Goal: Task Accomplishment & Management: Complete application form

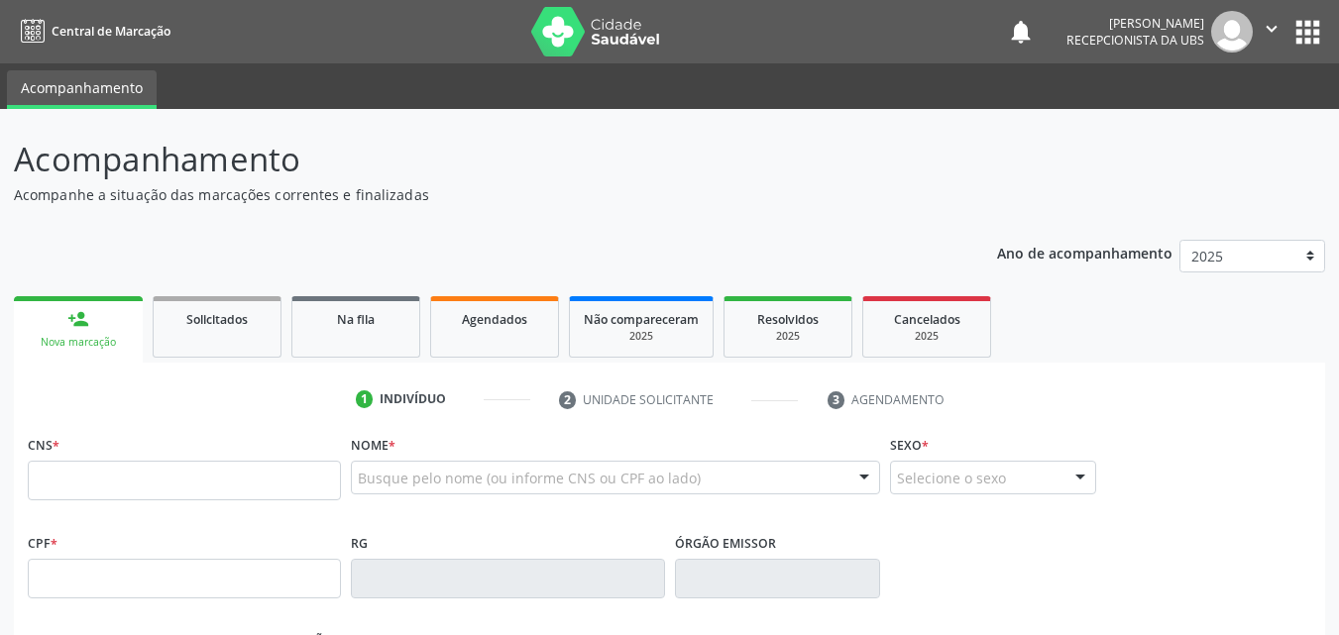
click at [279, 480] on input "text" at bounding box center [184, 481] width 313 height 40
click at [493, 340] on link "Agendados" at bounding box center [494, 326] width 129 height 61
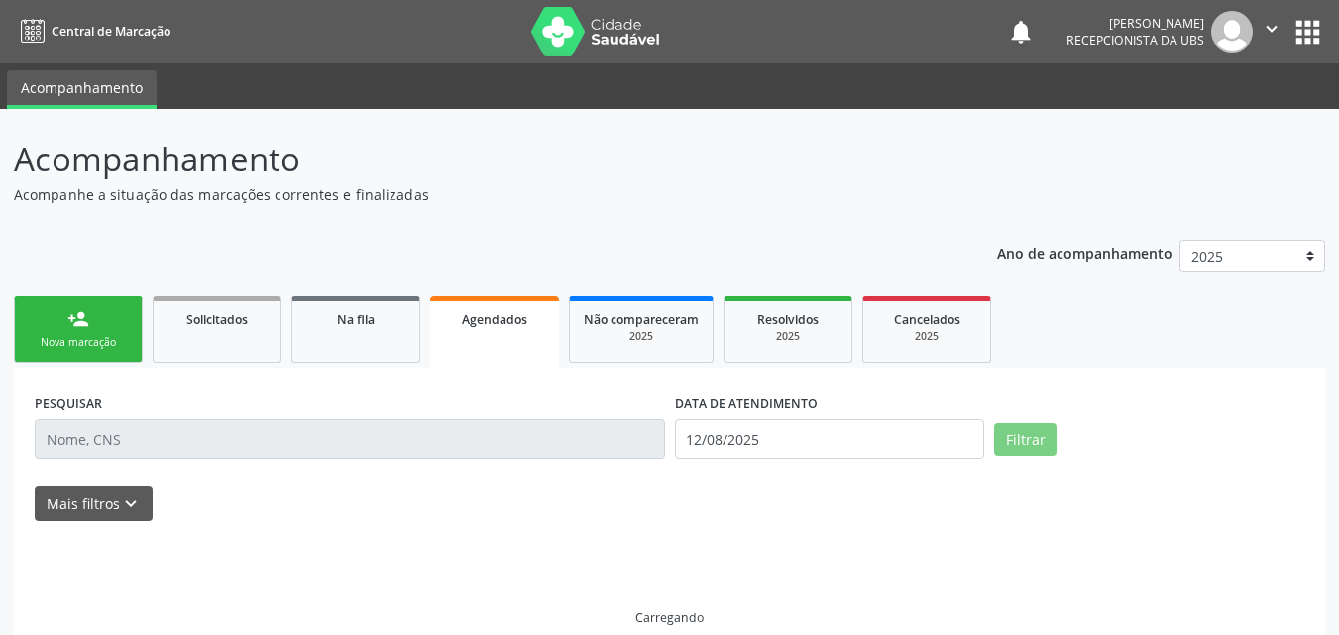
click at [493, 340] on link "Agendados" at bounding box center [494, 331] width 129 height 71
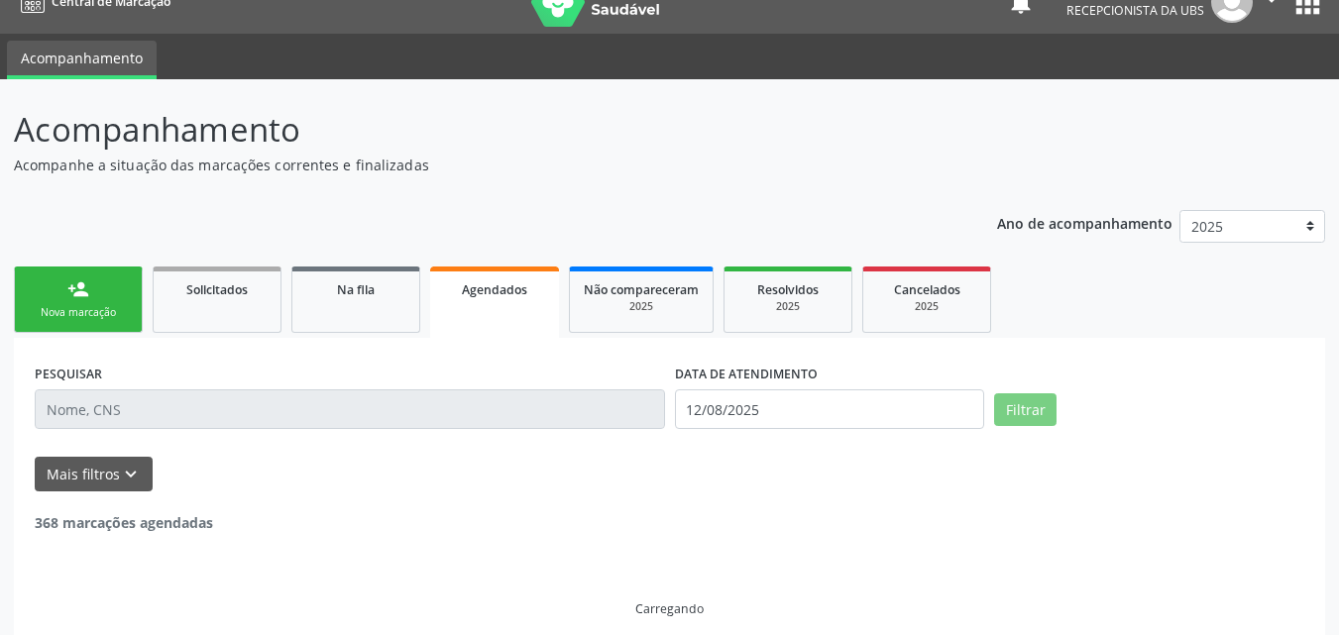
scroll to position [47, 0]
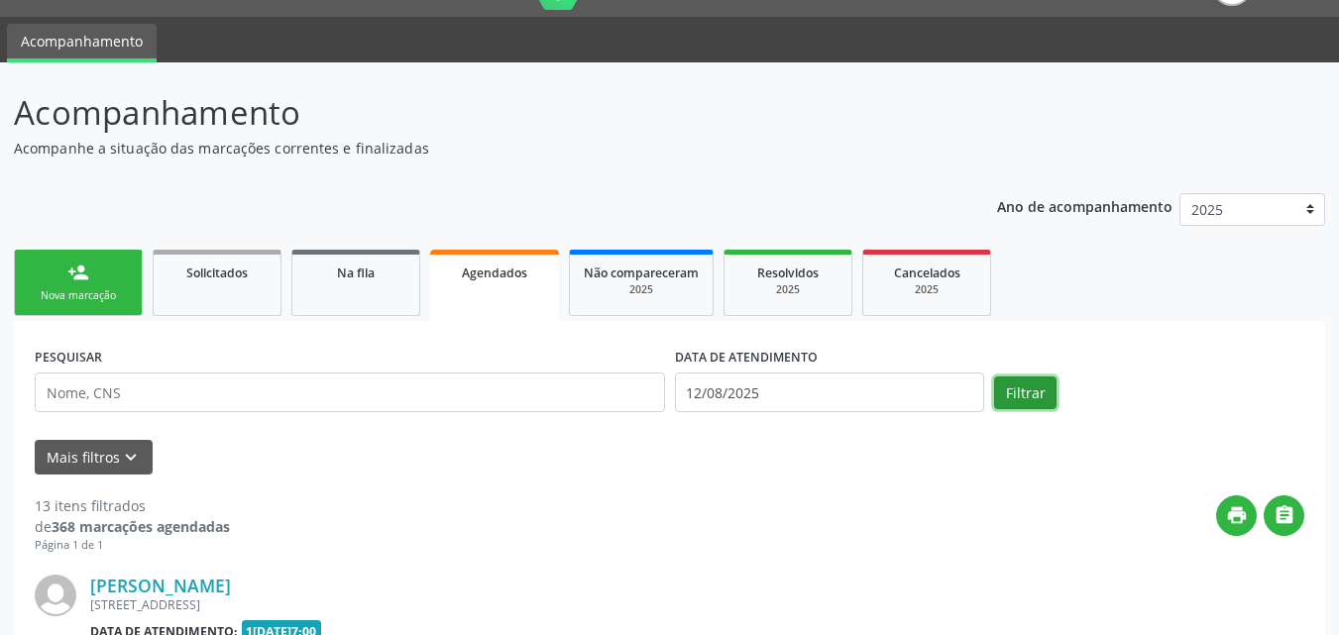
click at [1034, 398] on button "Filtrar" at bounding box center [1025, 394] width 62 height 34
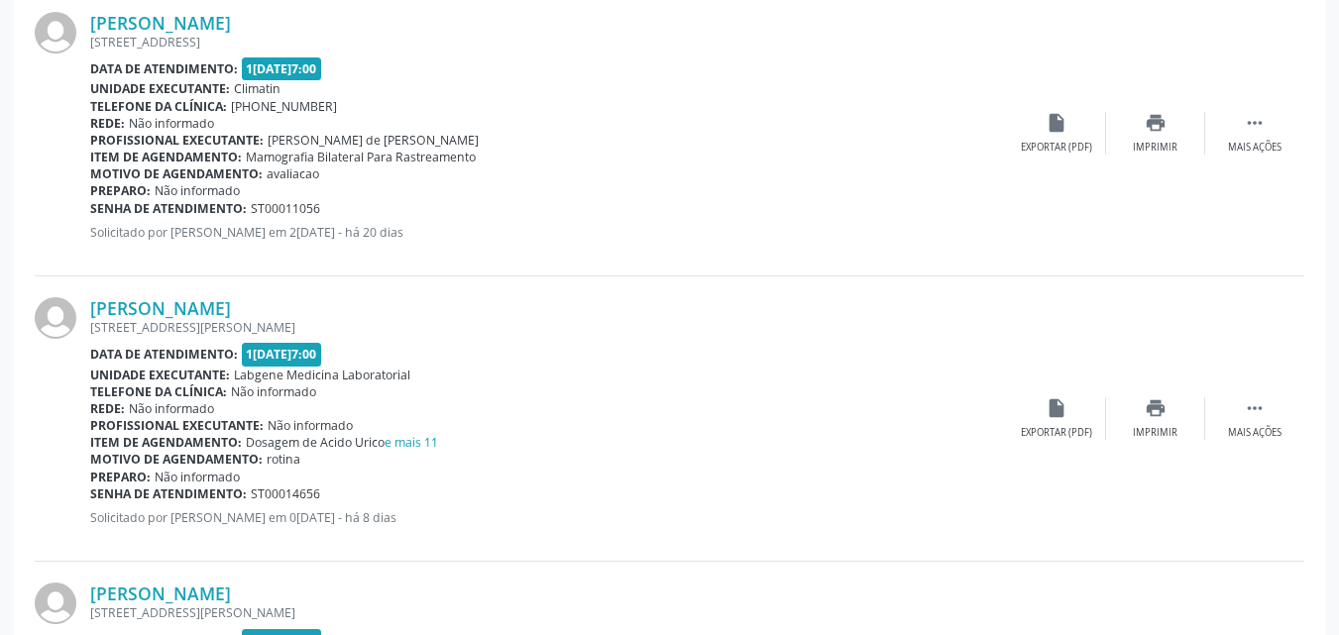
scroll to position [641, 0]
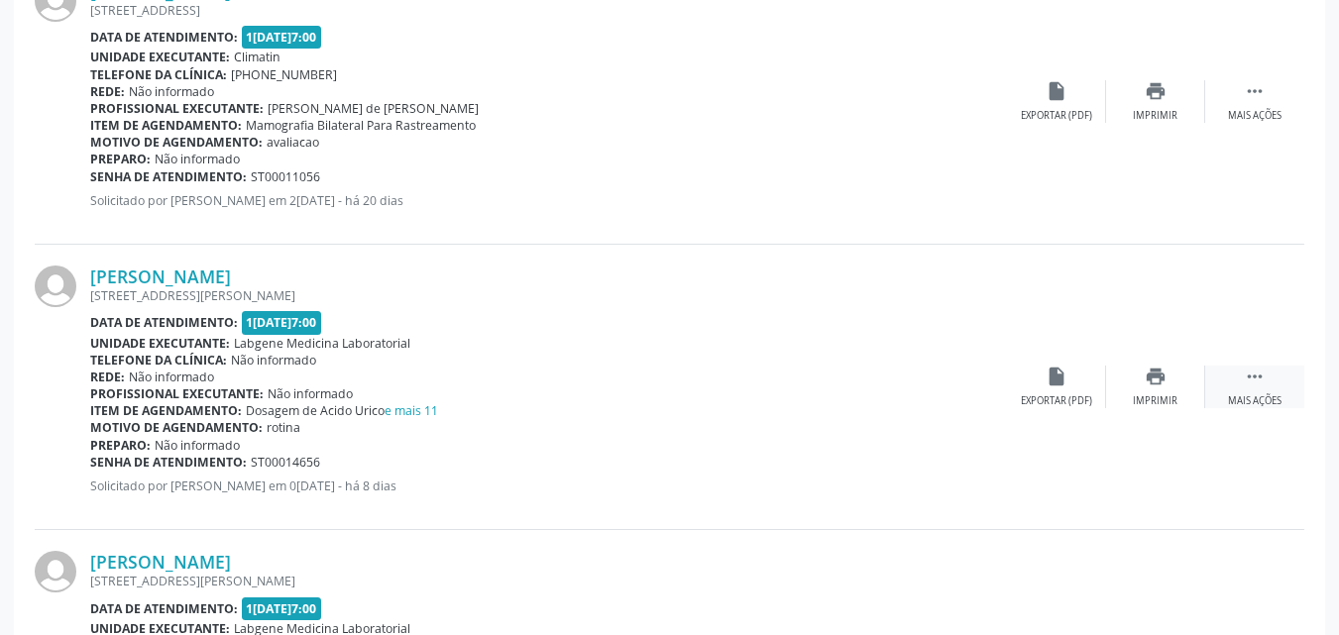
click at [1252, 379] on icon "" at bounding box center [1255, 377] width 22 height 22
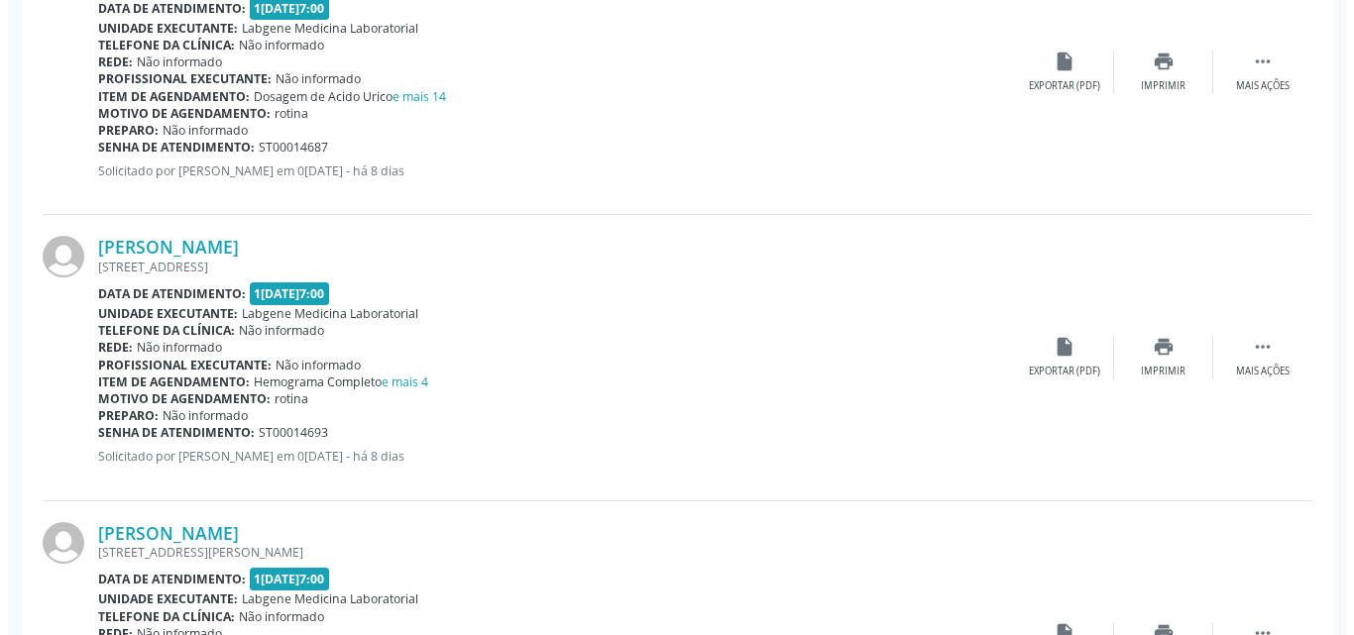
scroll to position [1335, 0]
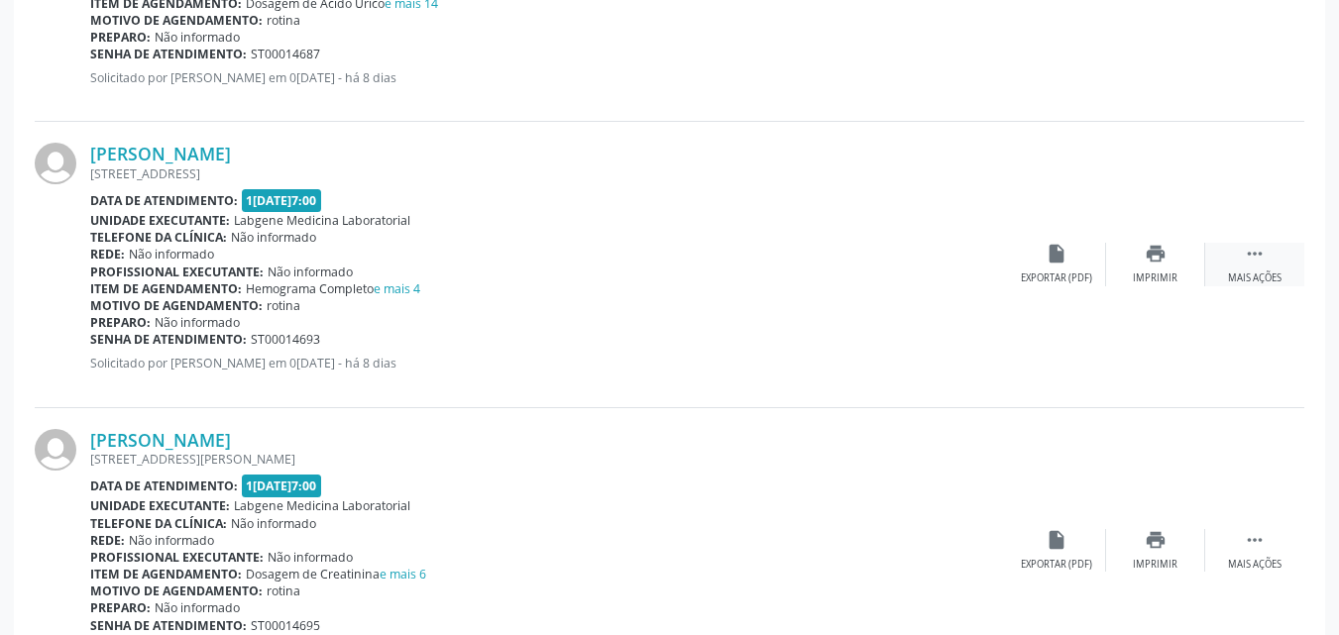
click at [1242, 254] on div " Mais ações" at bounding box center [1254, 264] width 99 height 43
click at [1071, 269] on div "cancel Cancelar" at bounding box center [1056, 264] width 99 height 43
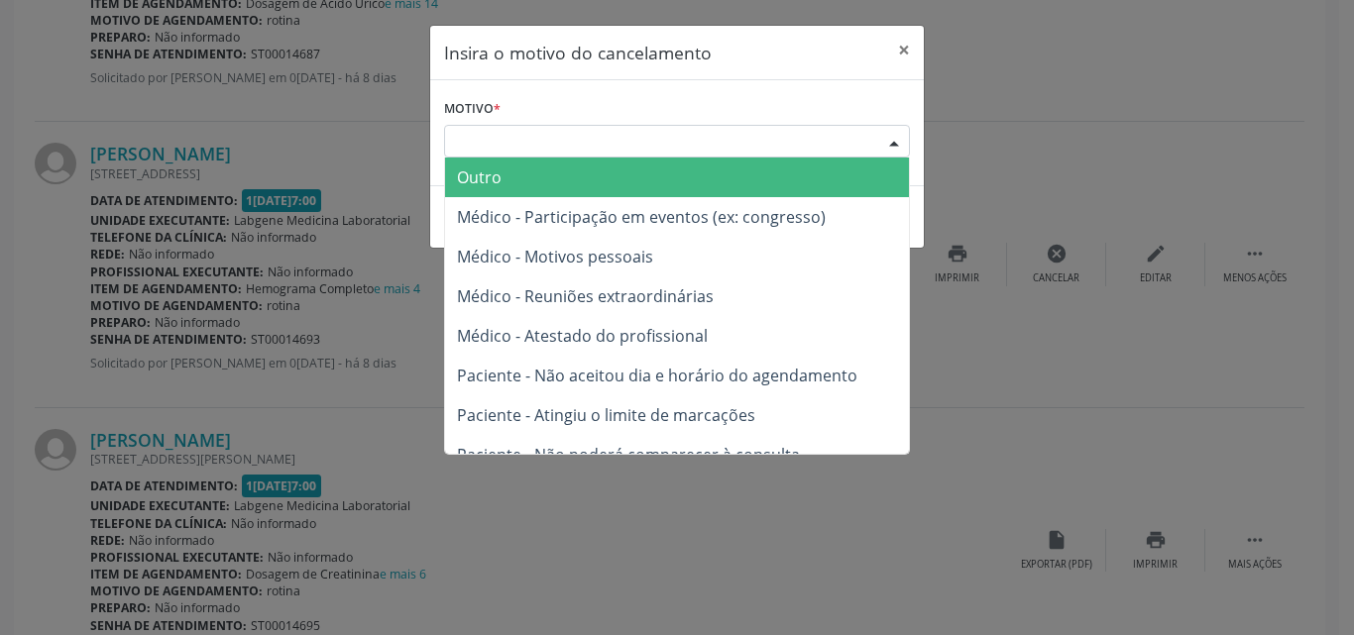
click at [852, 144] on div "Escolha o motivo" at bounding box center [677, 142] width 466 height 34
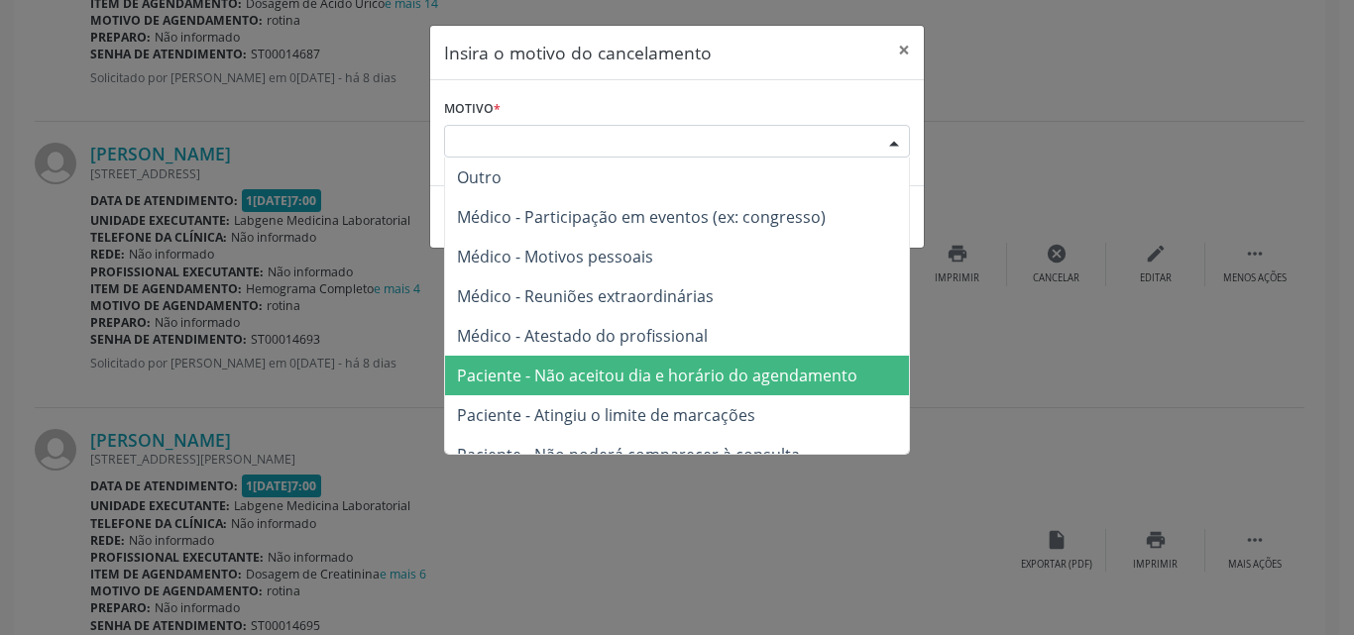
click at [804, 361] on span "Paciente - Não aceitou dia e horário do agendamento" at bounding box center [677, 376] width 464 height 40
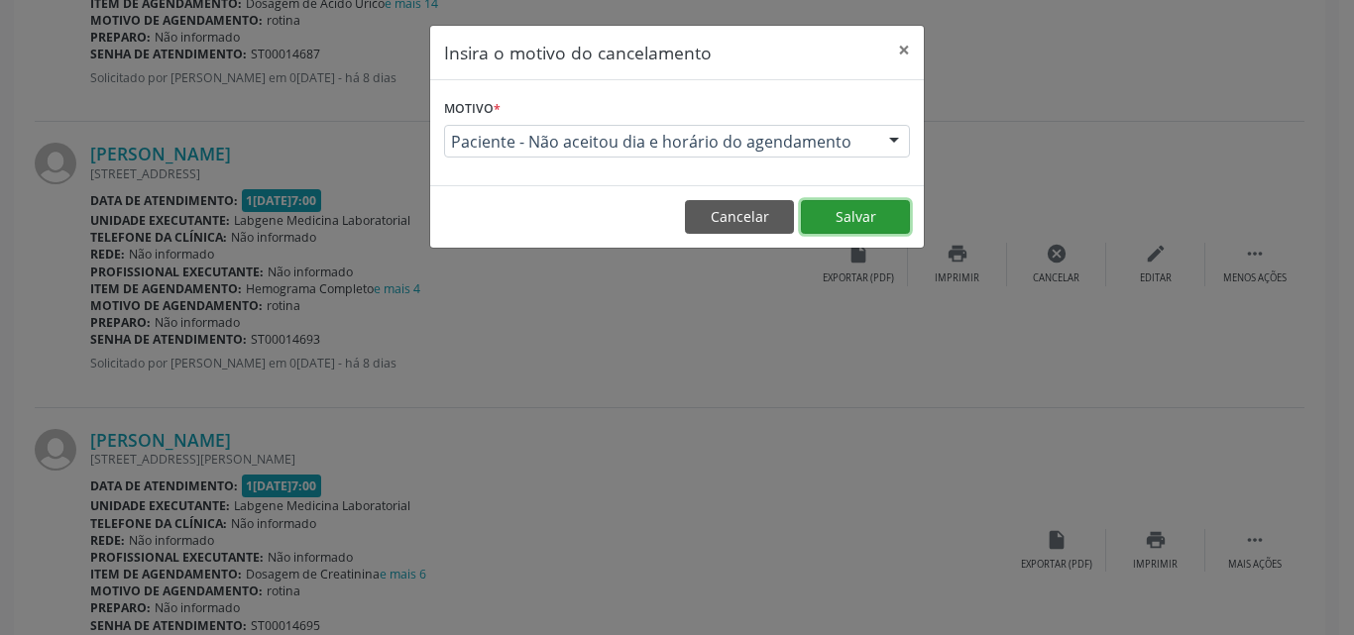
click at [851, 212] on button "Salvar" at bounding box center [855, 217] width 109 height 34
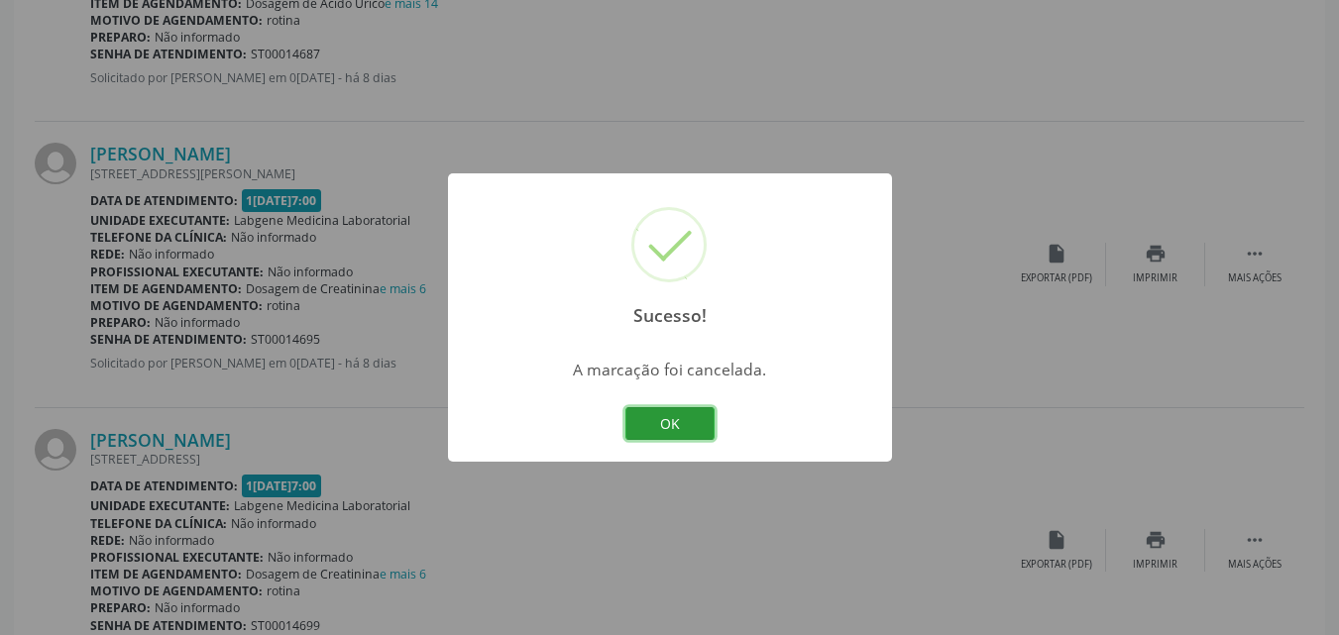
click at [699, 412] on button "OK" at bounding box center [670, 424] width 89 height 34
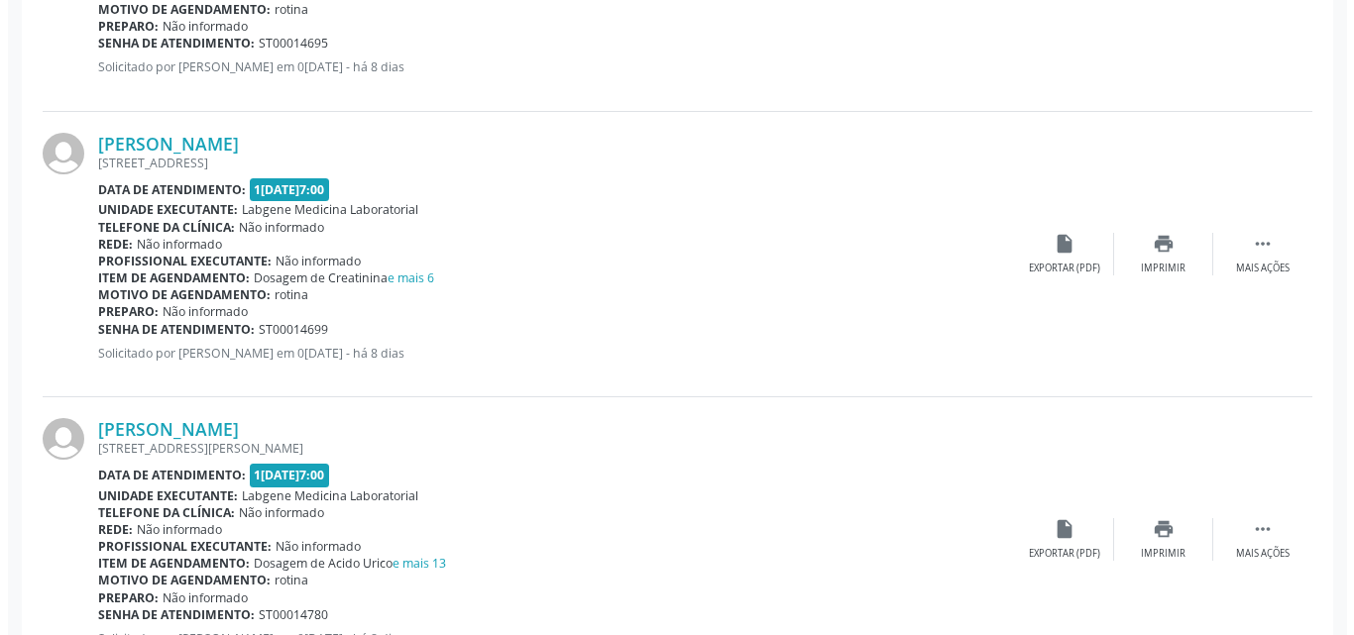
scroll to position [1633, 0]
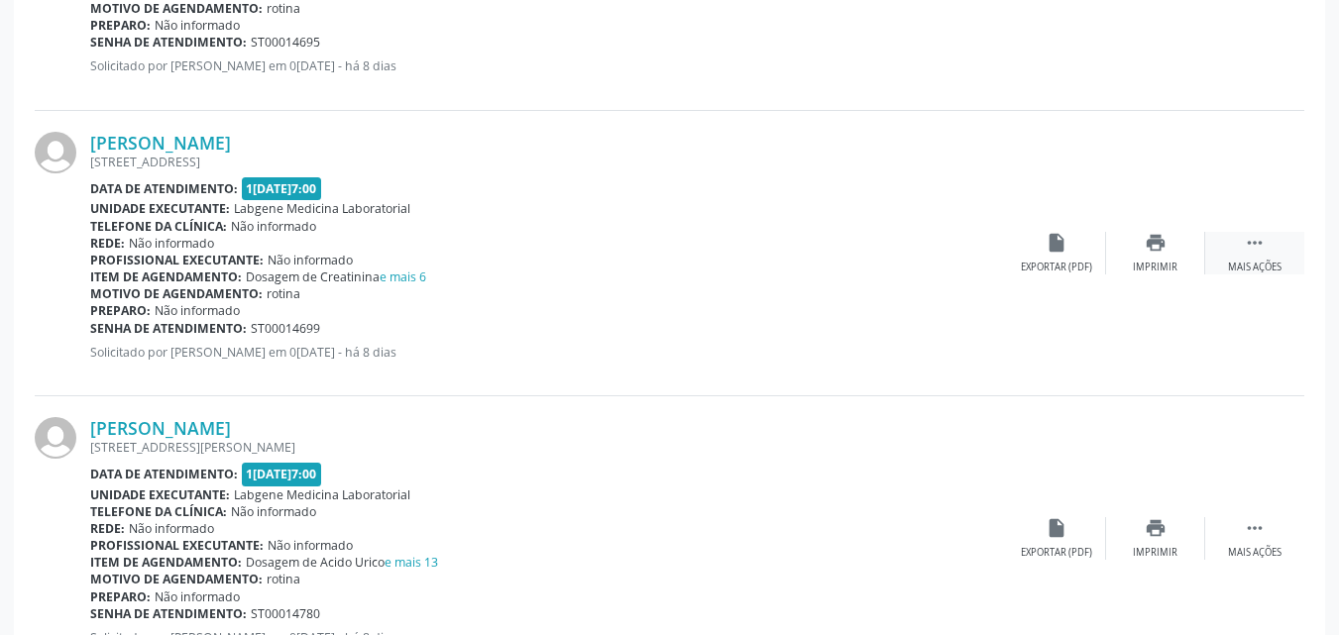
click at [1250, 243] on icon "" at bounding box center [1255, 243] width 22 height 22
click at [1072, 256] on div "cancel Cancelar" at bounding box center [1056, 253] width 99 height 43
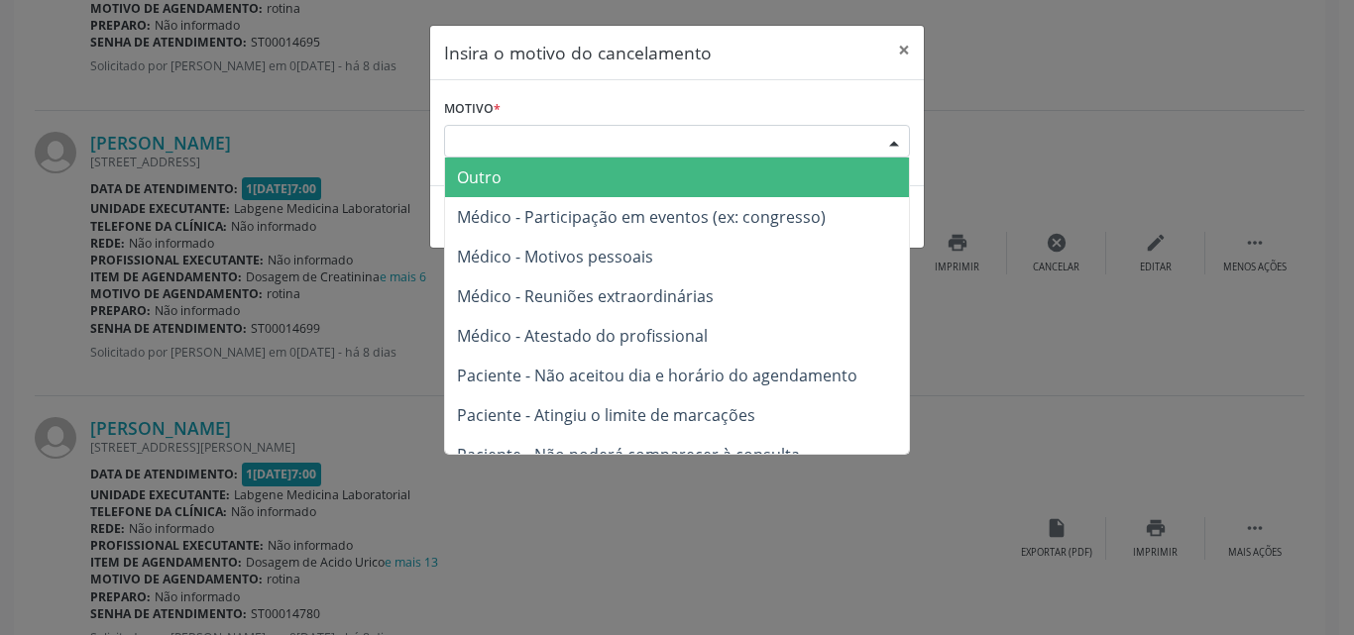
click at [729, 125] on div "Escolha o motivo" at bounding box center [677, 142] width 466 height 34
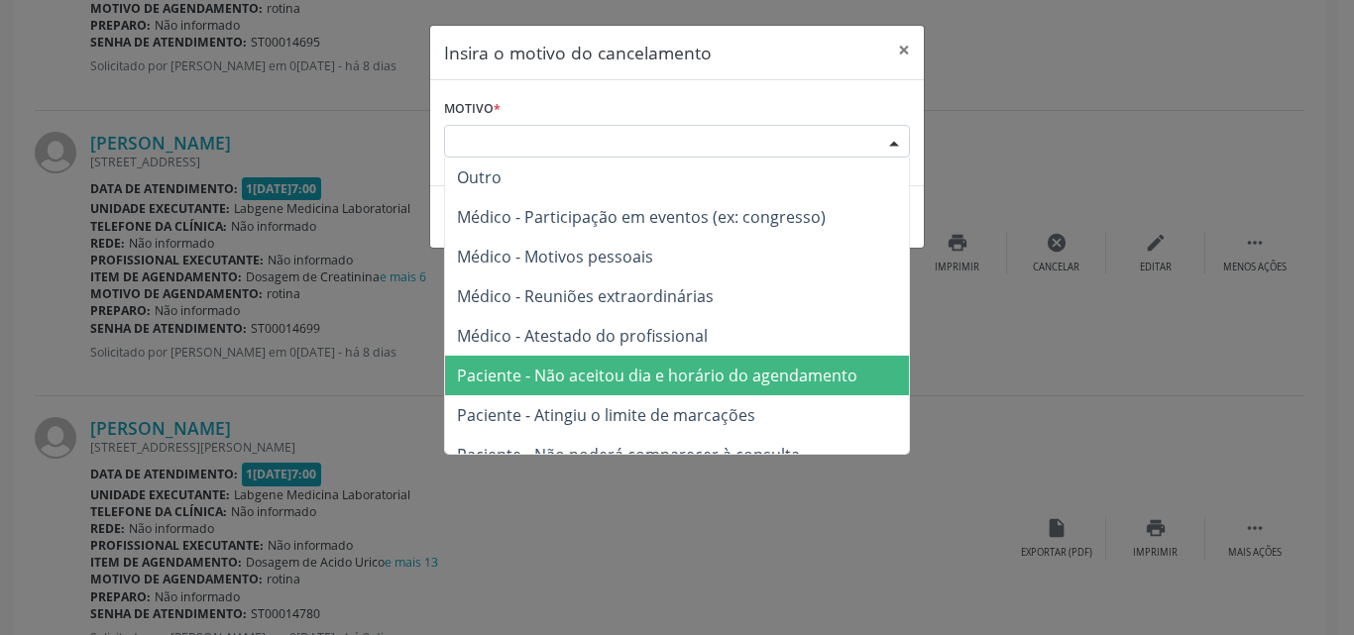
click at [690, 364] on span "Paciente - Não aceitou dia e horário do agendamento" at bounding box center [677, 376] width 464 height 40
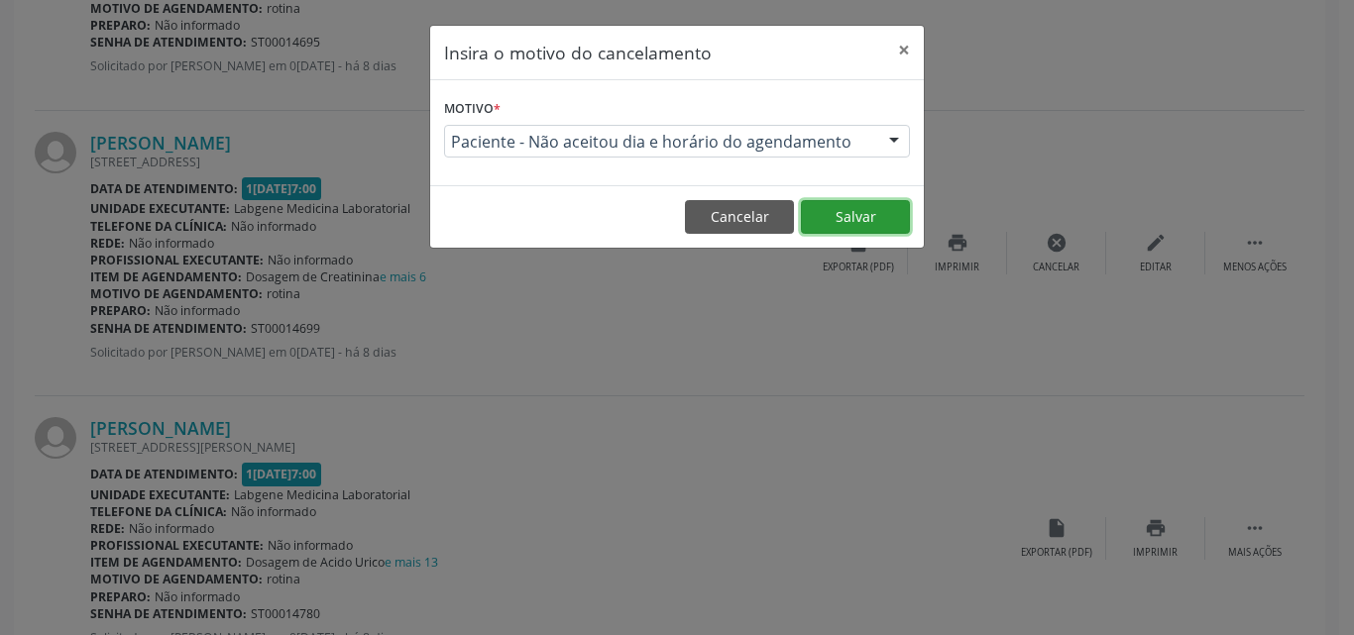
click at [859, 200] on button "Salvar" at bounding box center [855, 217] width 109 height 34
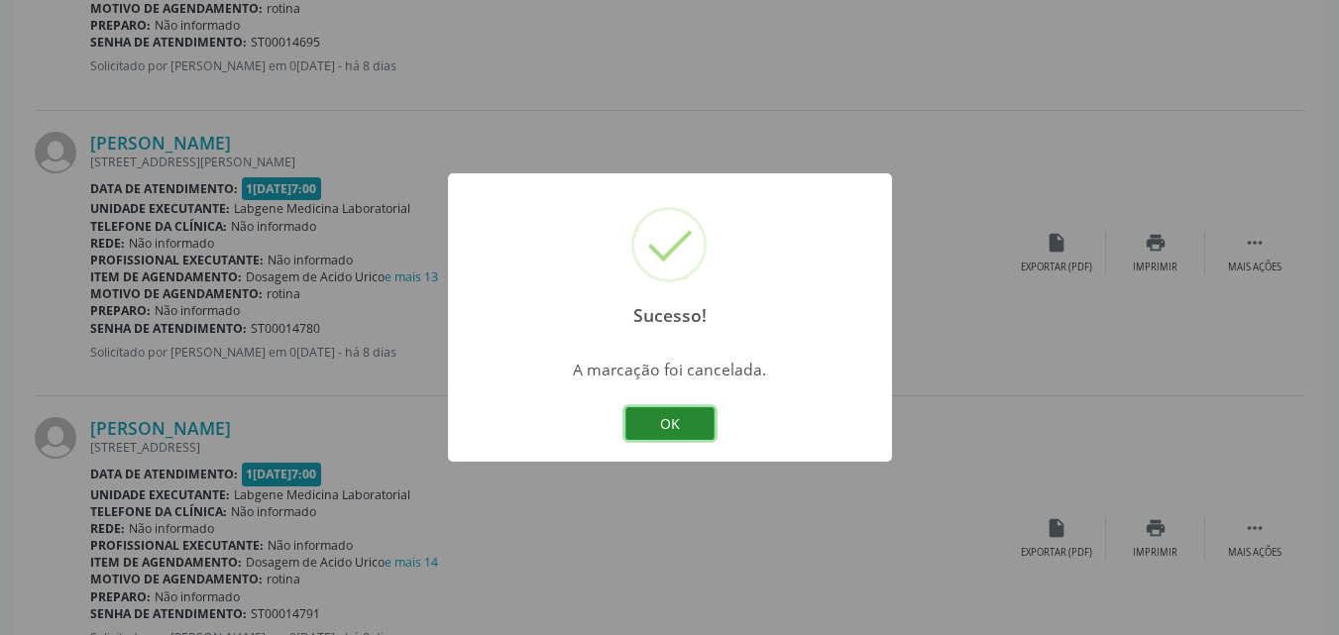
click at [656, 421] on button "OK" at bounding box center [670, 424] width 89 height 34
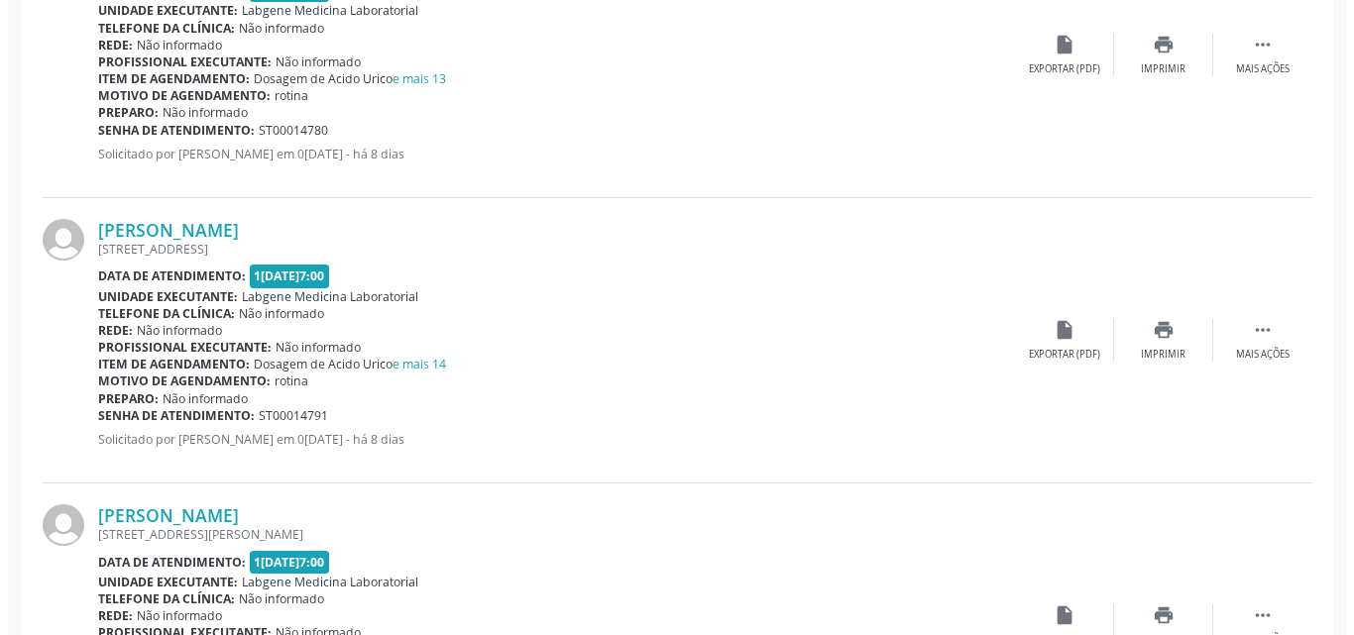
scroll to position [1930, 0]
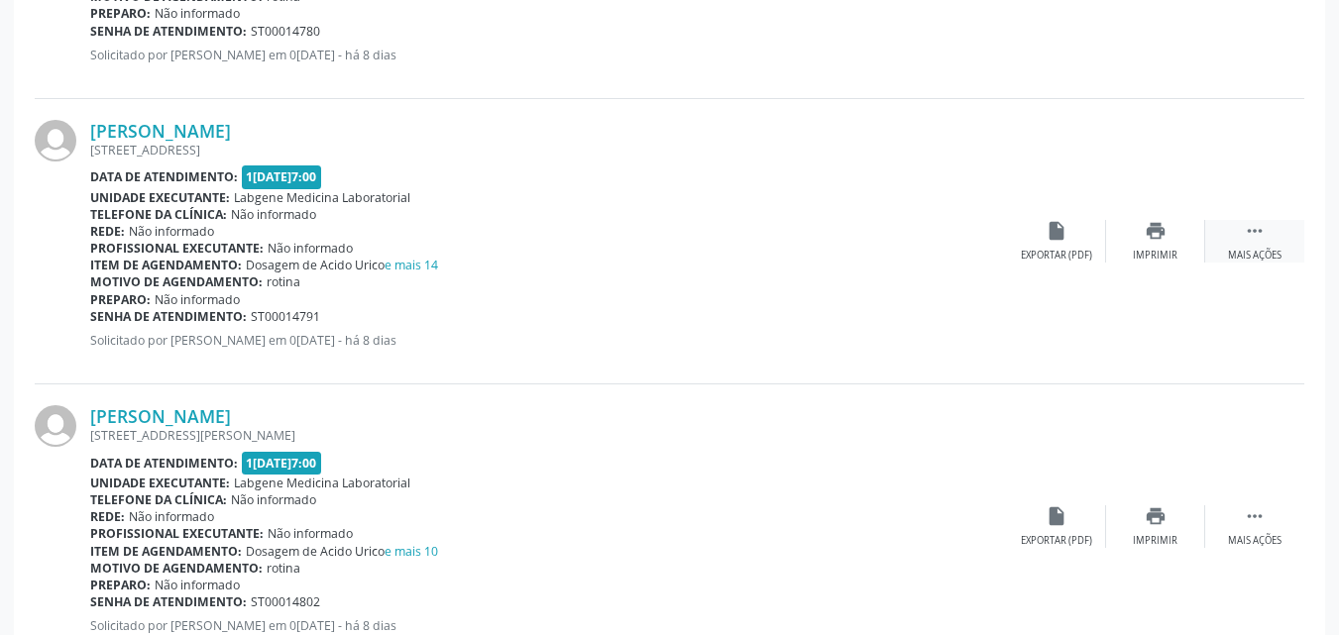
click at [1260, 232] on icon "" at bounding box center [1255, 231] width 22 height 22
click at [1051, 238] on icon "cancel" at bounding box center [1057, 231] width 22 height 22
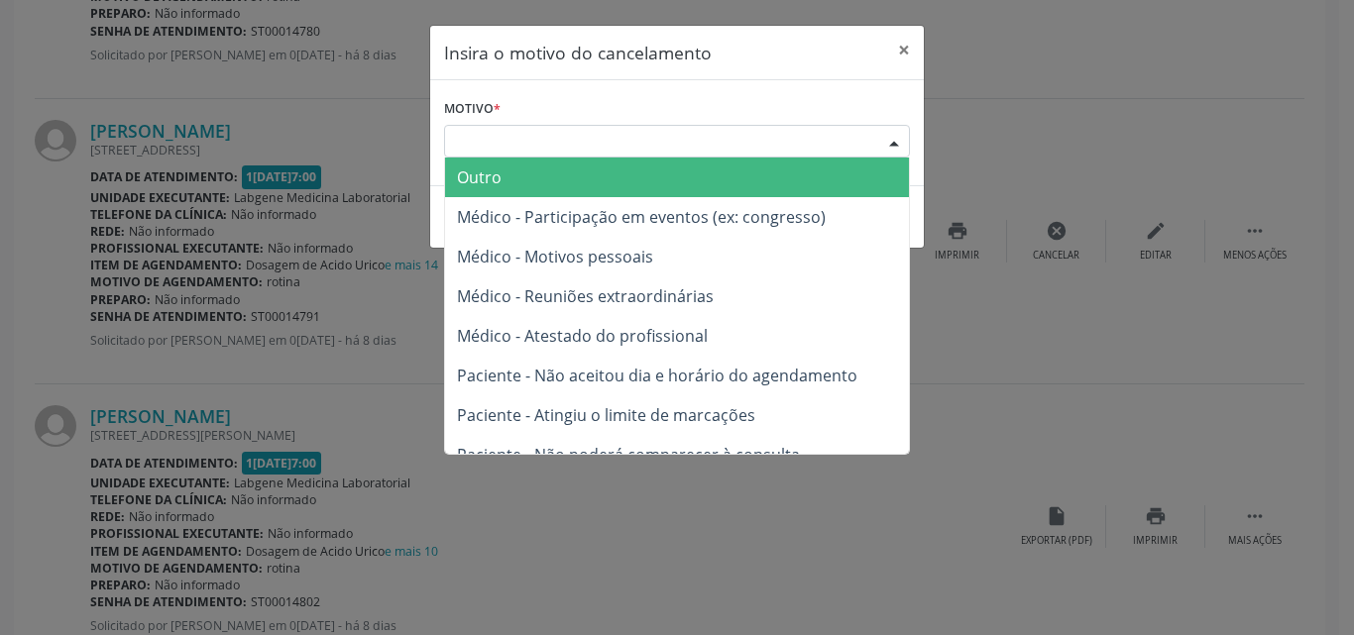
click at [835, 143] on div "Escolha o motivo" at bounding box center [677, 142] width 466 height 34
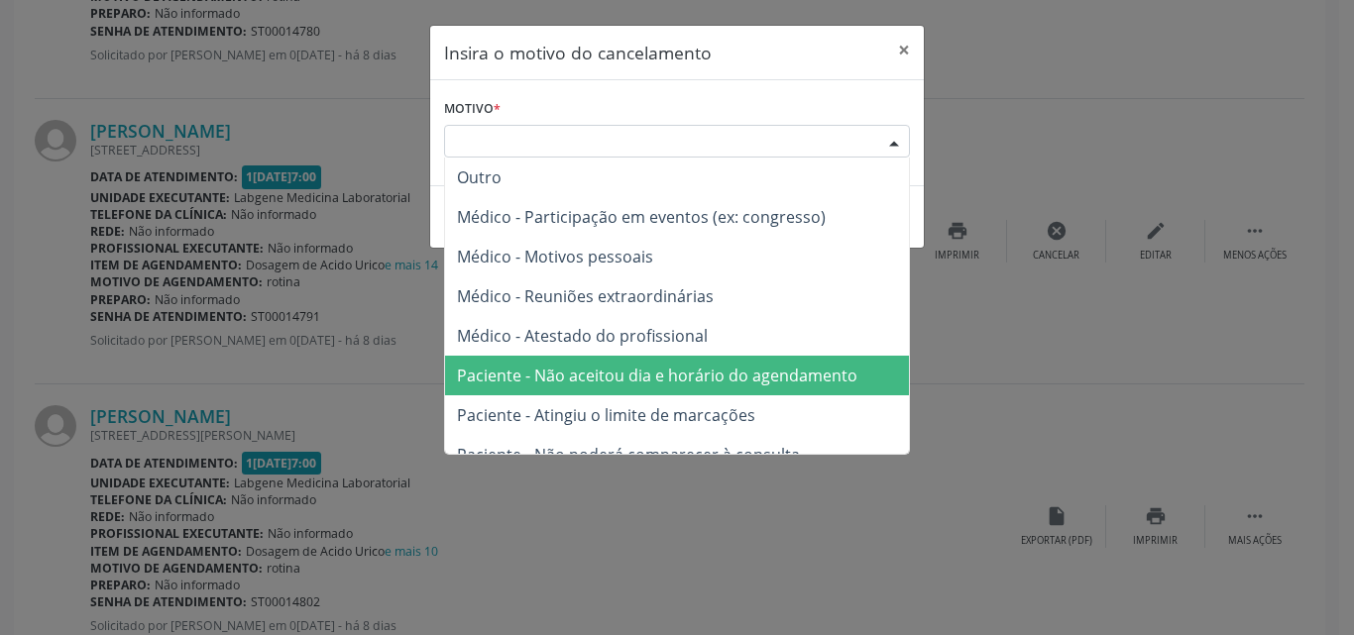
click at [809, 373] on span "Paciente - Não aceitou dia e horário do agendamento" at bounding box center [657, 376] width 400 height 22
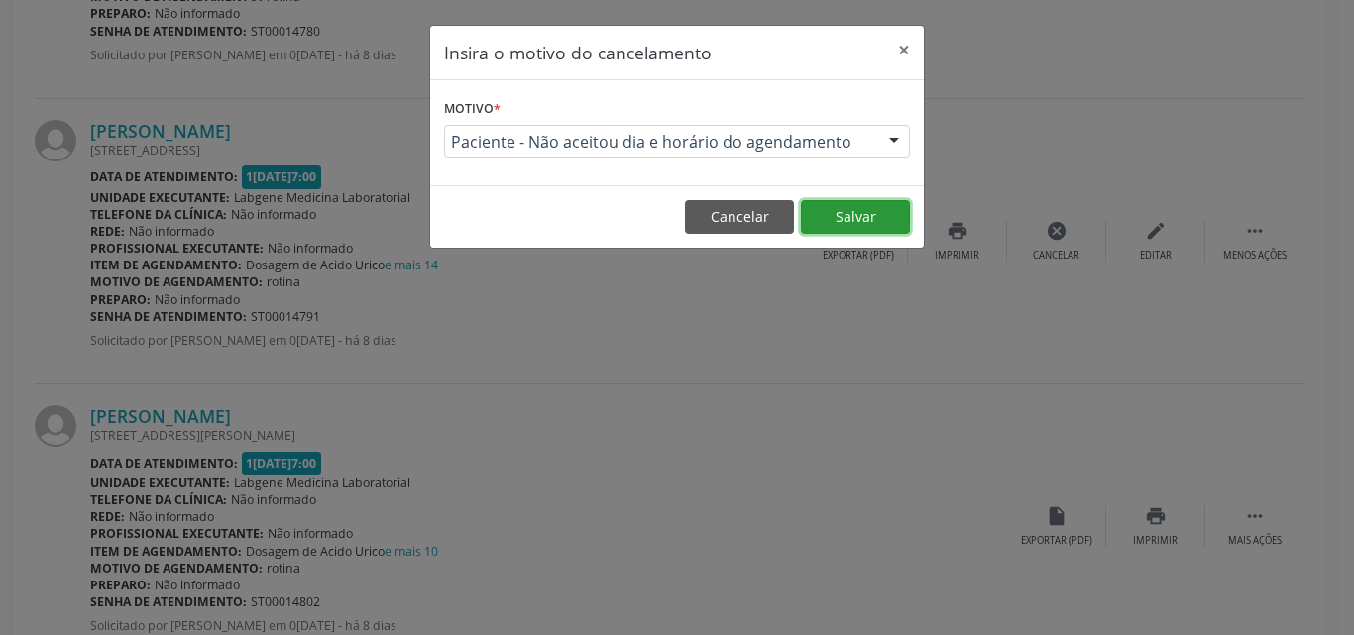
drag, startPoint x: 839, startPoint y: 204, endPoint x: 875, endPoint y: 222, distance: 40.8
click at [839, 206] on button "Salvar" at bounding box center [855, 217] width 109 height 34
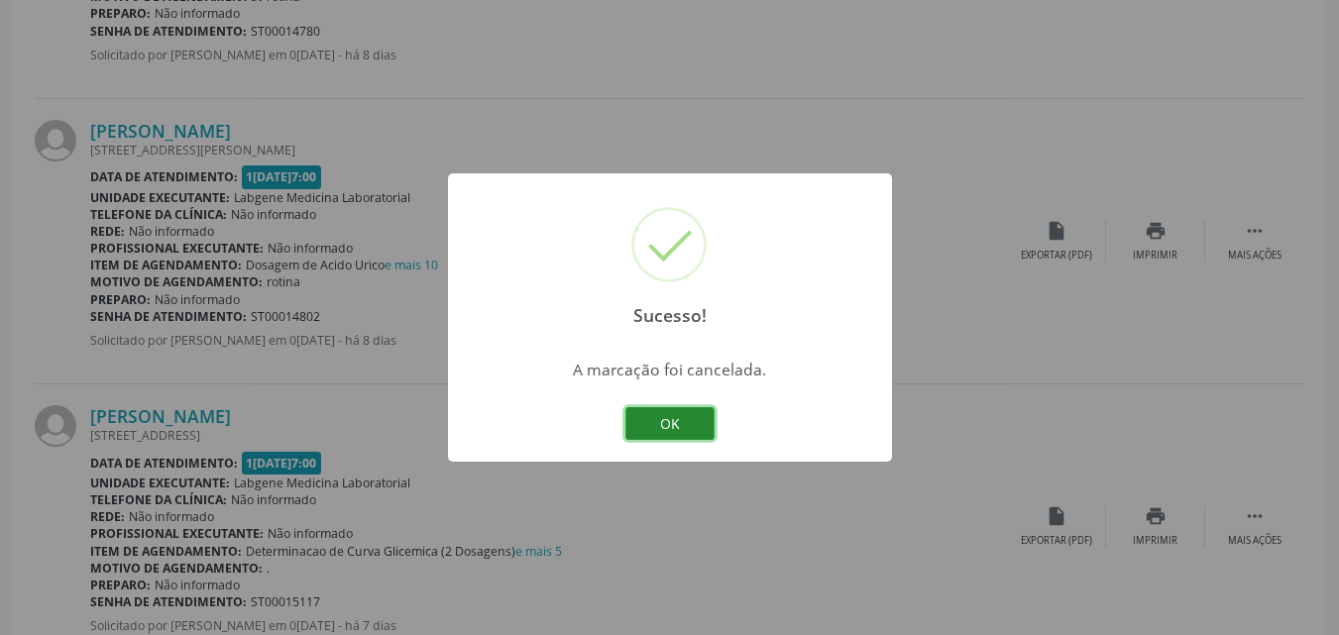
click at [687, 428] on button "OK" at bounding box center [670, 424] width 89 height 34
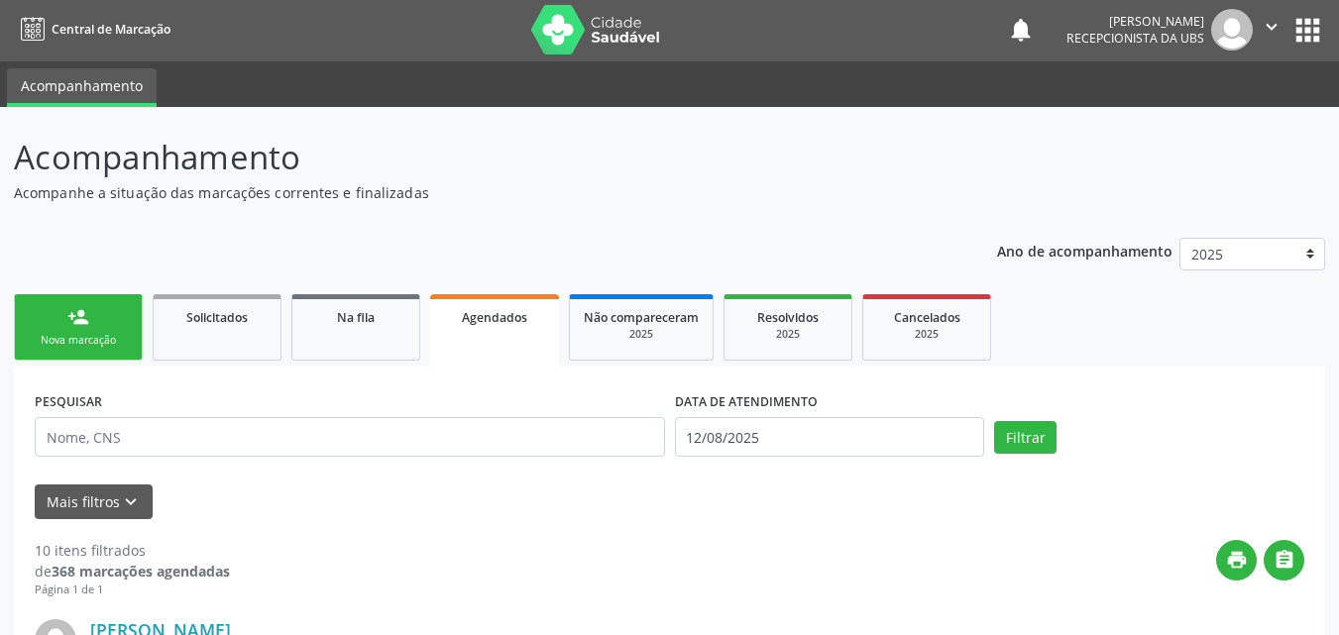
scroll to position [0, 0]
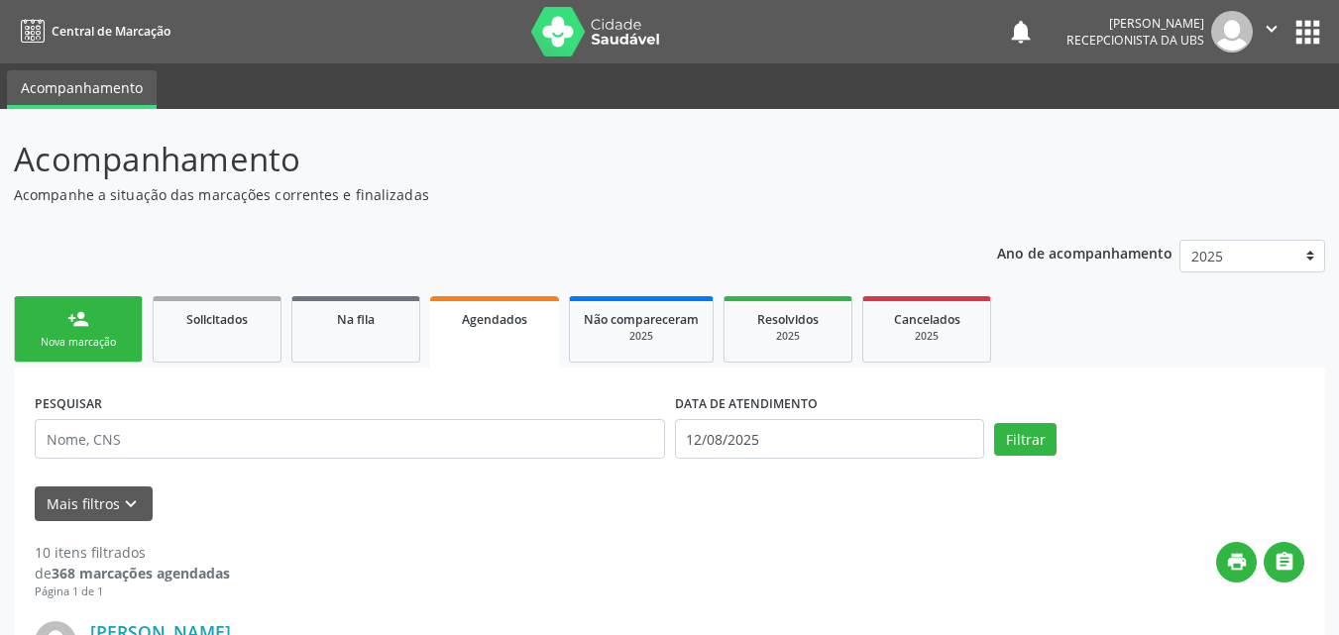
click at [92, 340] on div "Nova marcação" at bounding box center [78, 342] width 99 height 15
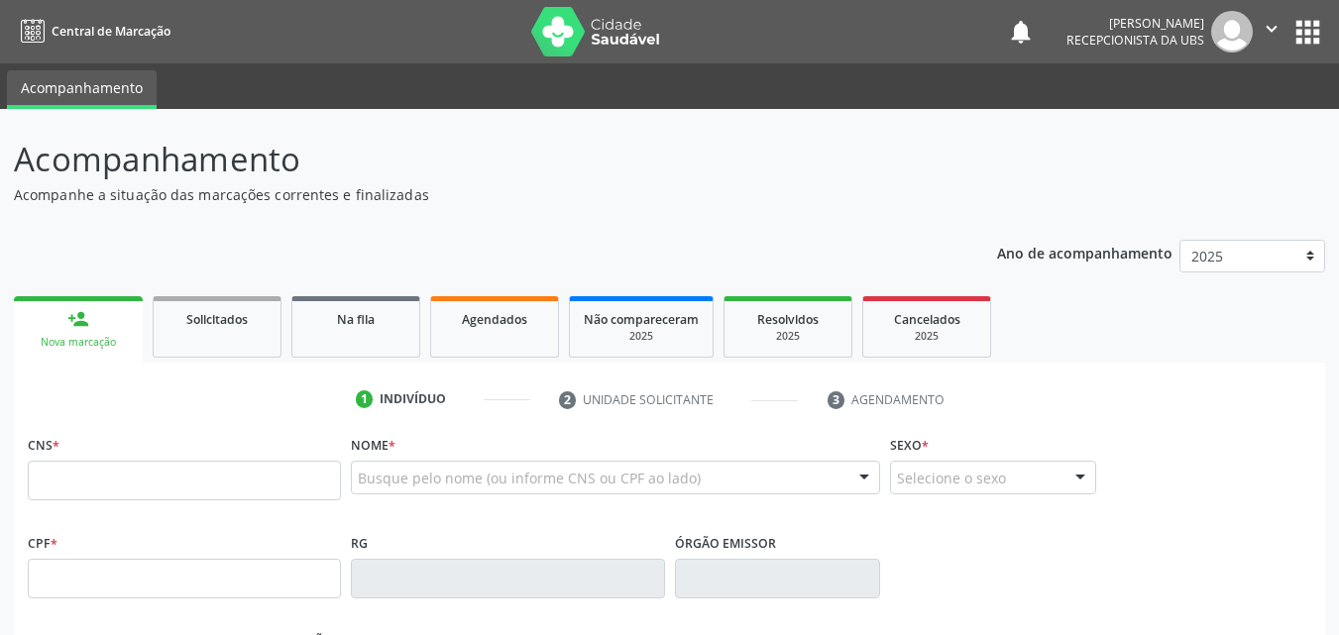
click at [92, 340] on div "Nova marcação" at bounding box center [78, 342] width 101 height 15
click at [120, 483] on input "text" at bounding box center [184, 481] width 313 height 40
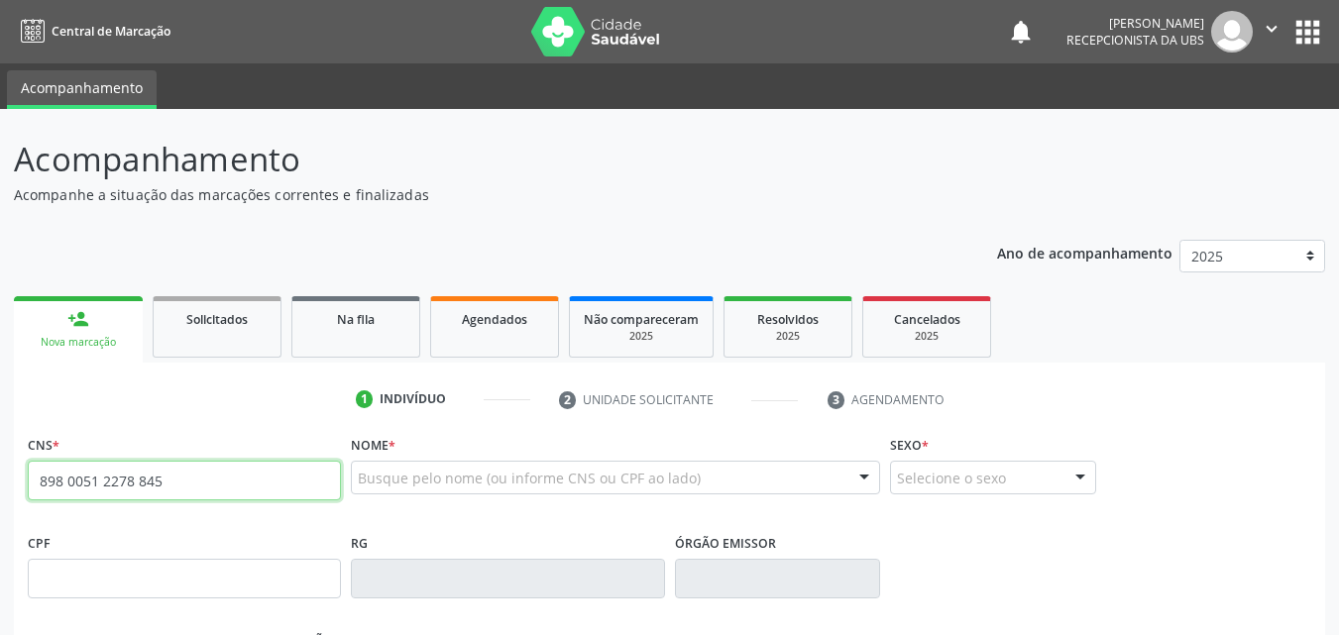
click at [167, 478] on input "898 0051 2278 845" at bounding box center [184, 481] width 313 height 40
type input "898 0051 2278 8415"
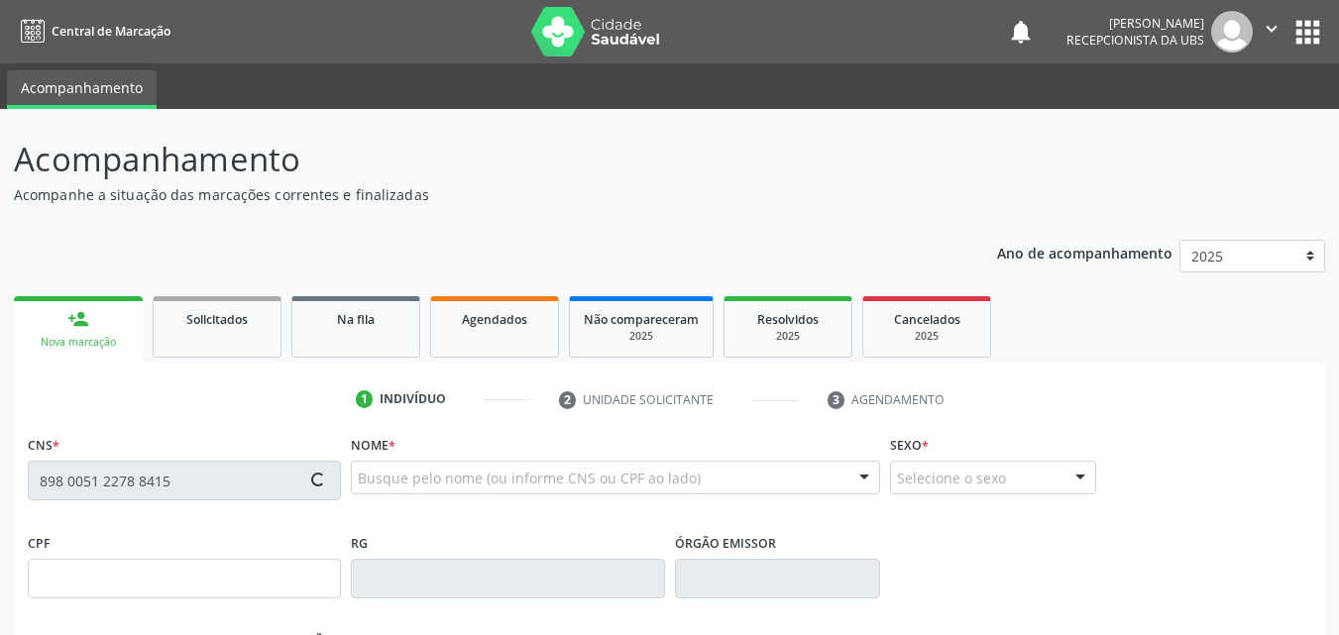
type input "07/03/2013"
type input "Mariado Socorro Inacia da Silva"
type input "(87) 99999-9999"
type input "1"
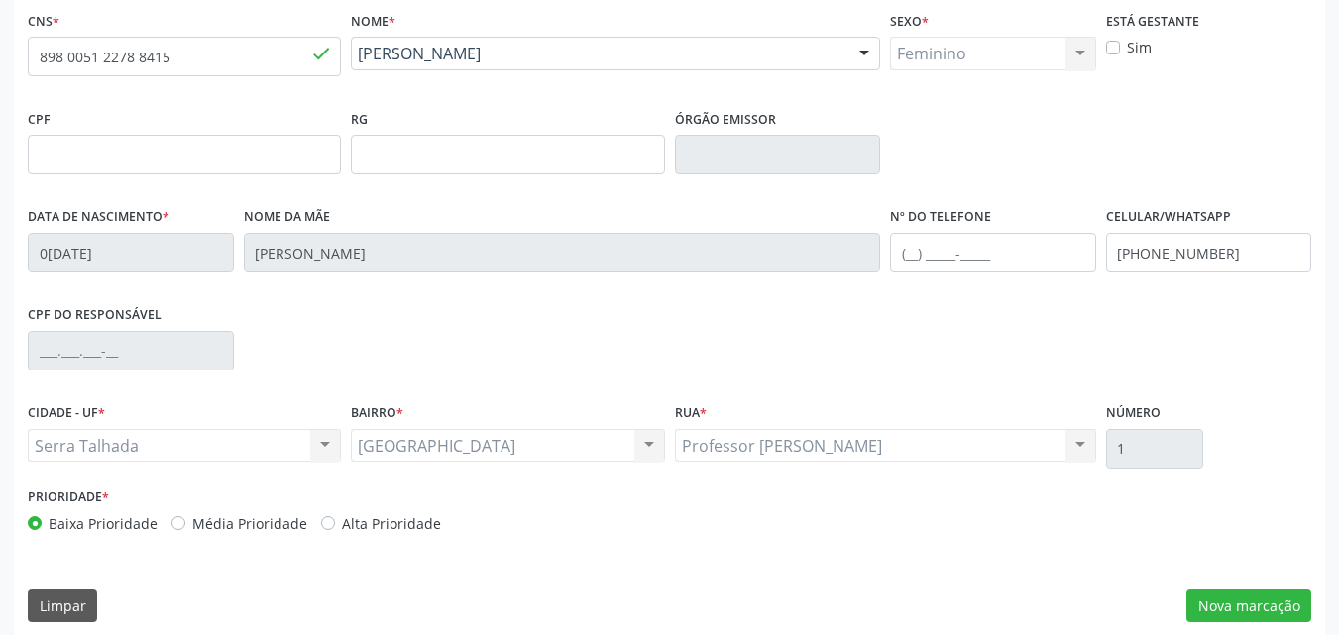
scroll to position [439, 0]
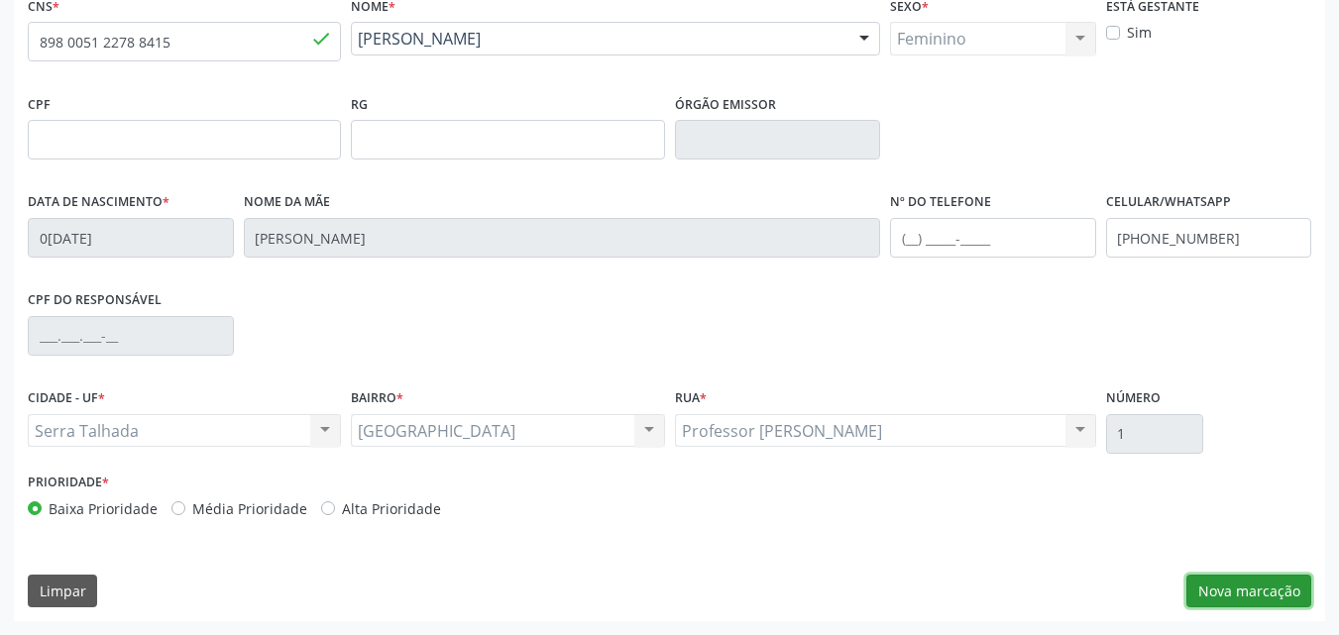
click at [1222, 592] on button "Nova marcação" at bounding box center [1249, 592] width 125 height 34
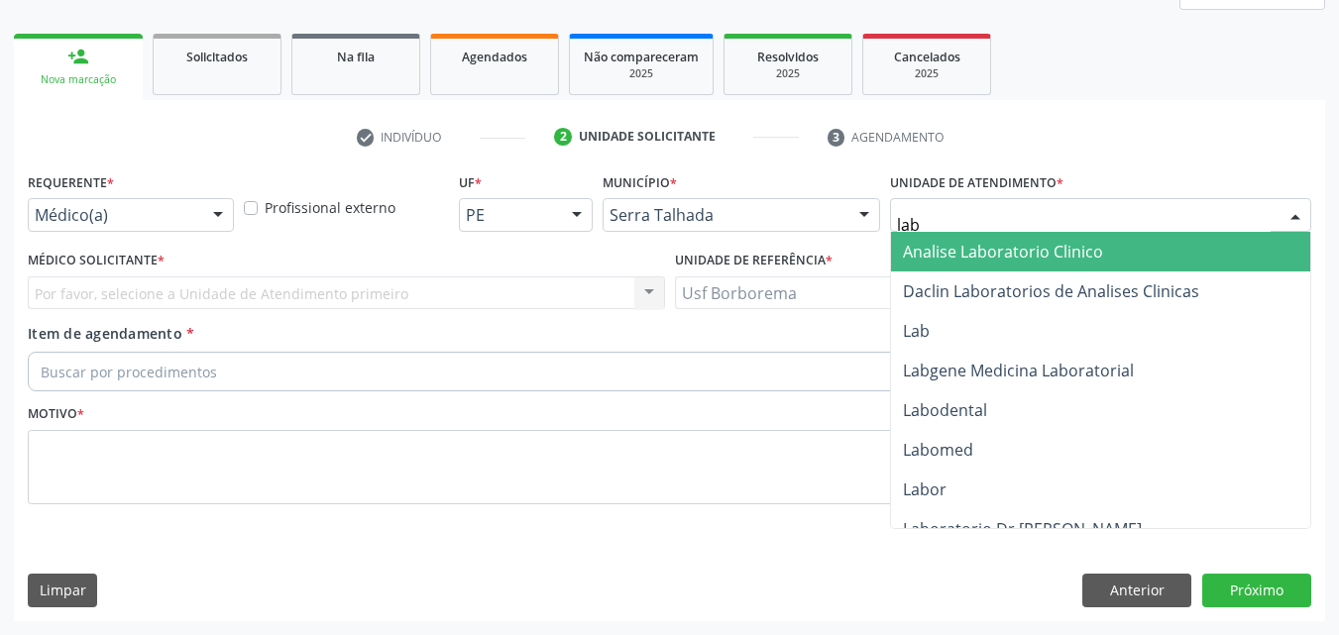
type input "labg"
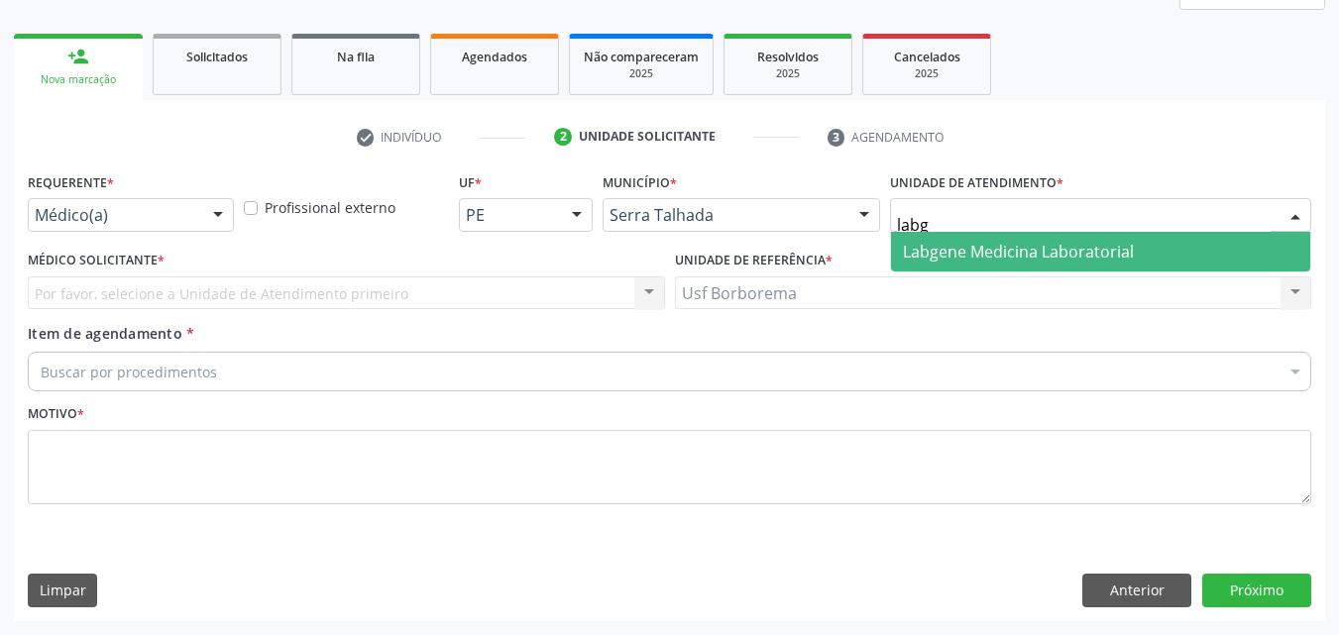
click at [923, 247] on span "Labgene Medicina Laboratorial" at bounding box center [1018, 252] width 231 height 22
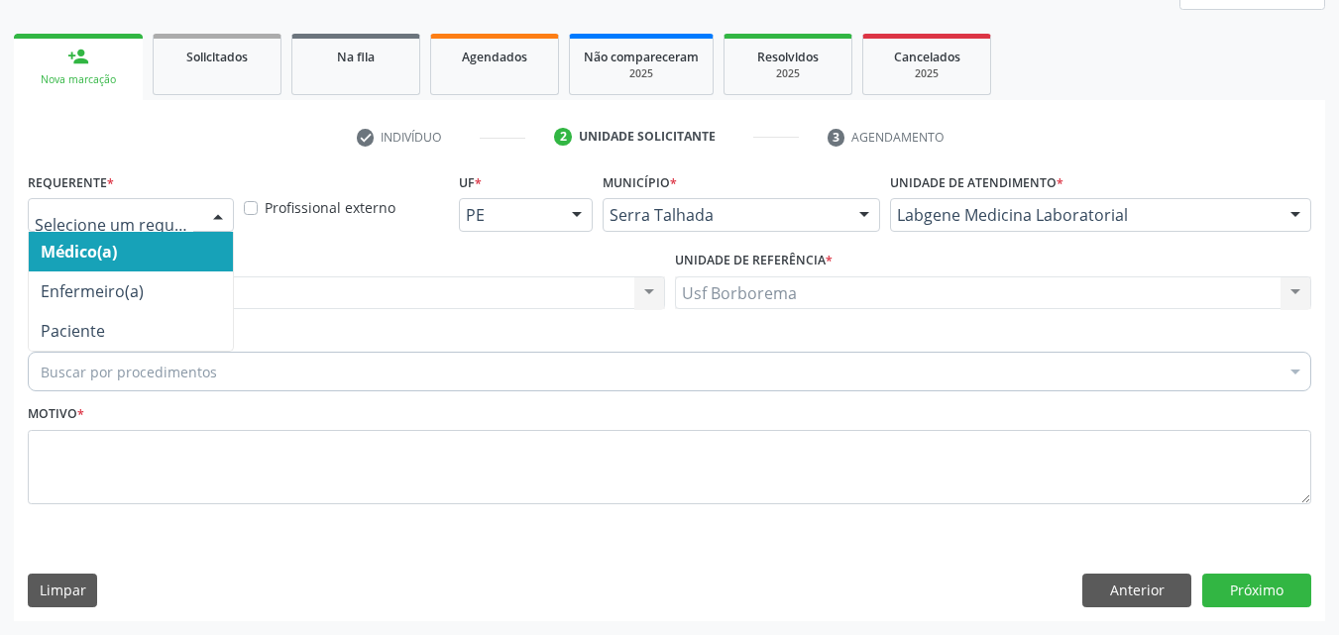
click at [164, 204] on div at bounding box center [131, 215] width 206 height 34
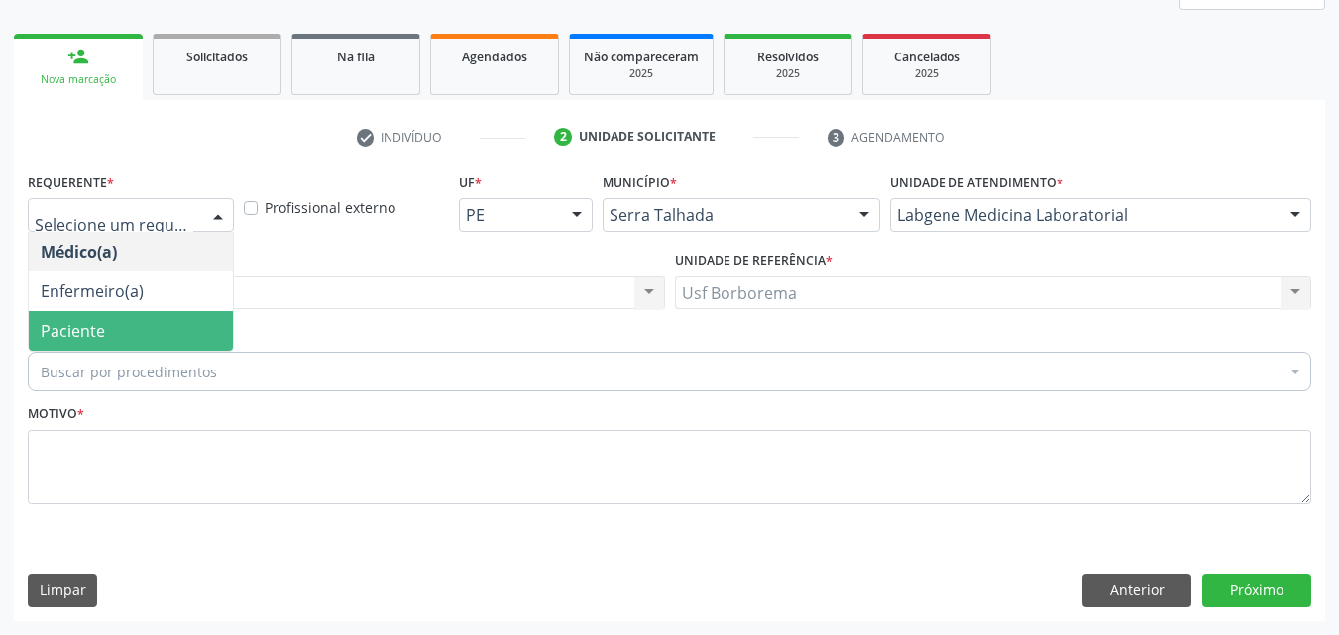
click at [133, 327] on span "Paciente" at bounding box center [131, 331] width 204 height 40
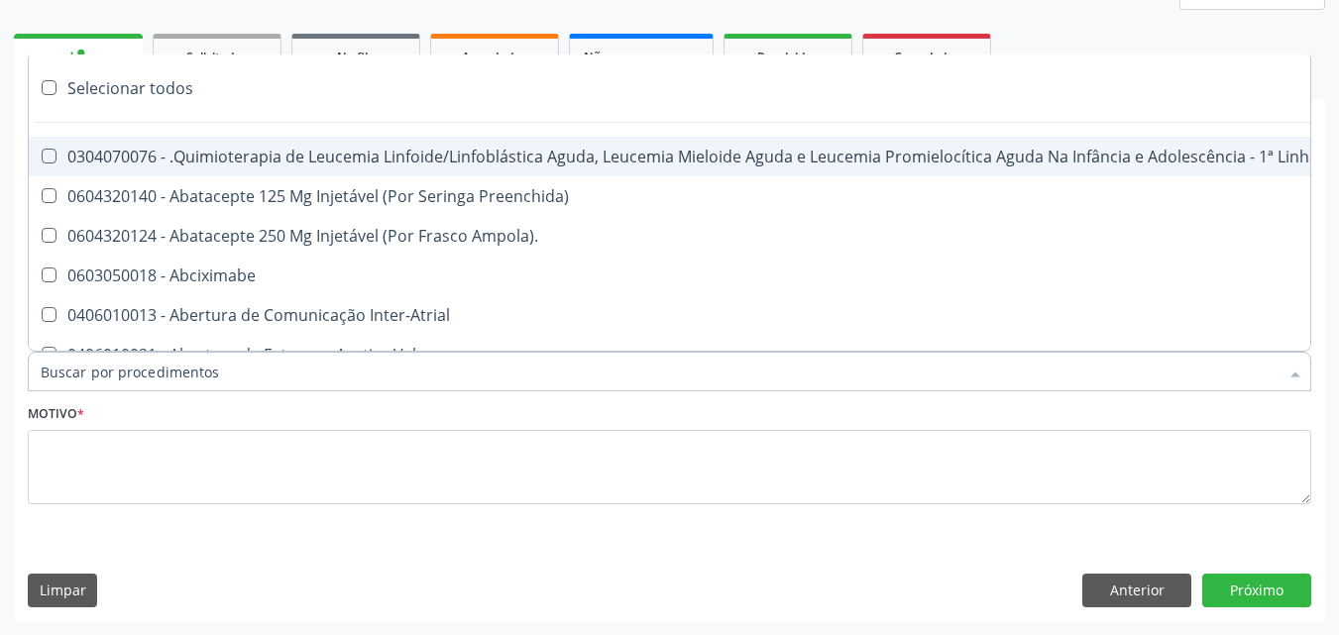
click at [189, 373] on input "Item de agendamento *" at bounding box center [660, 372] width 1238 height 40
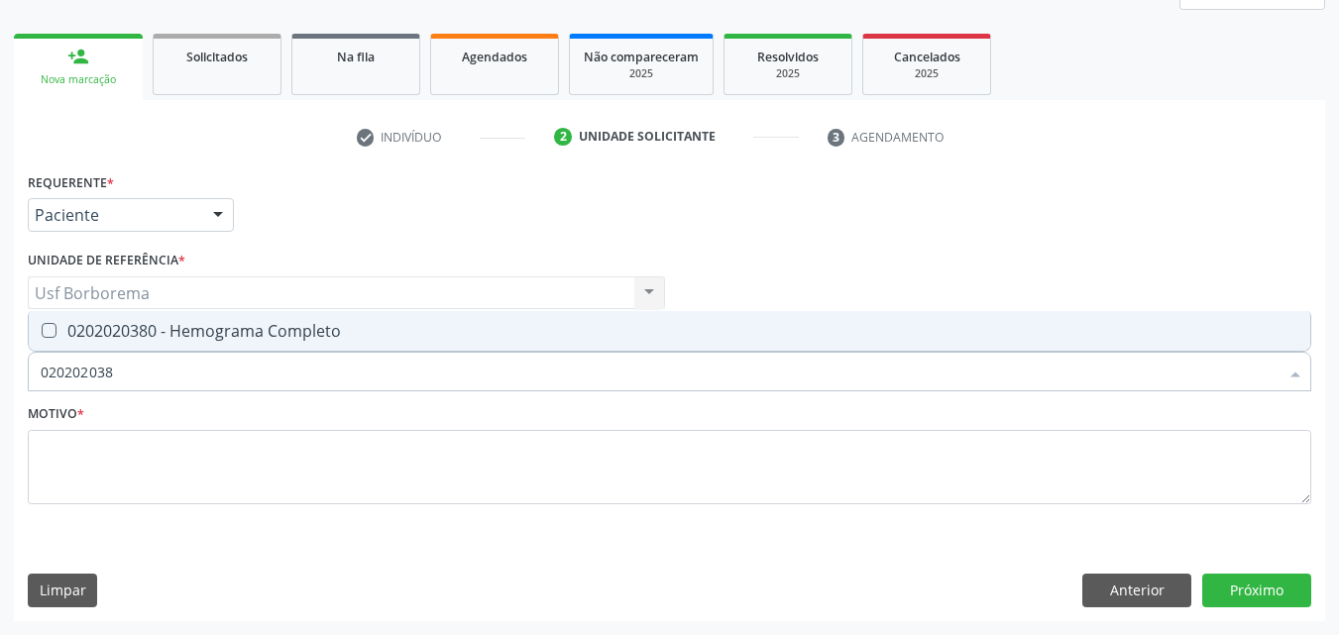
type input "0202020380"
click at [176, 331] on div "0202020380 - Hemograma Completo" at bounding box center [670, 331] width 1258 height 16
checkbox Completo "true"
click at [168, 357] on input "0202020380" at bounding box center [660, 372] width 1238 height 40
type input "02020203"
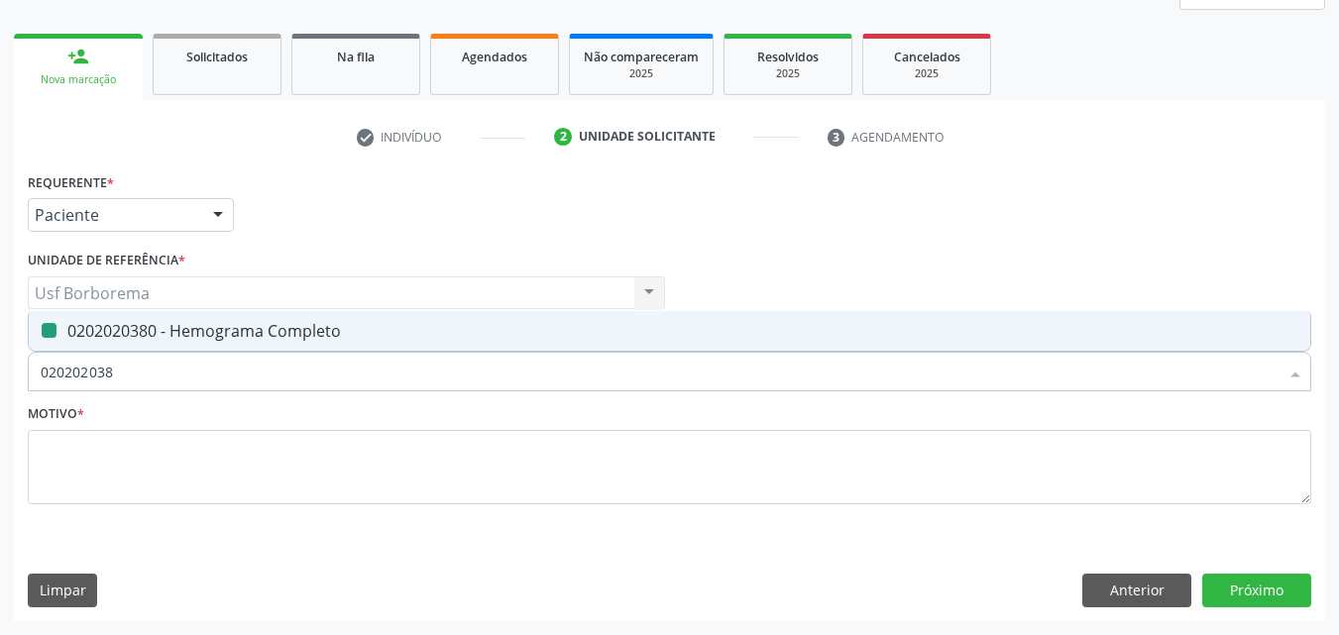
checkbox Completo "false"
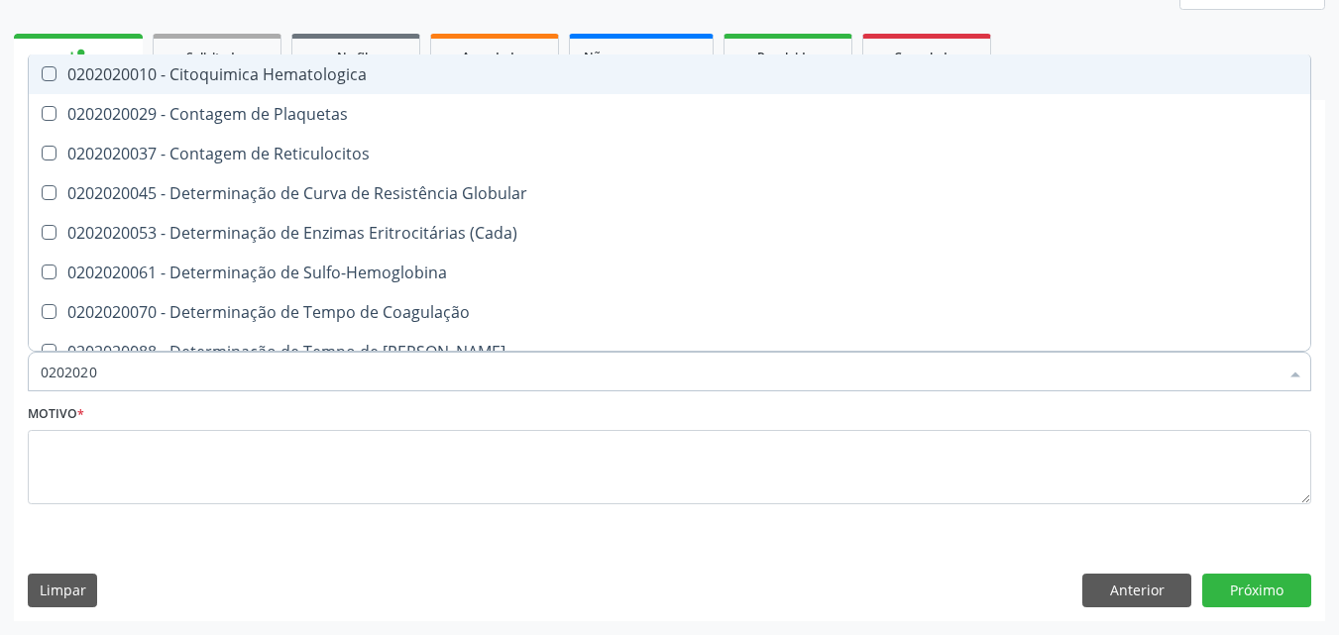
type input "020202"
checkbox Completo "false"
checkbox Leucograma "true"
type input "02020"
checkbox Completo "false"
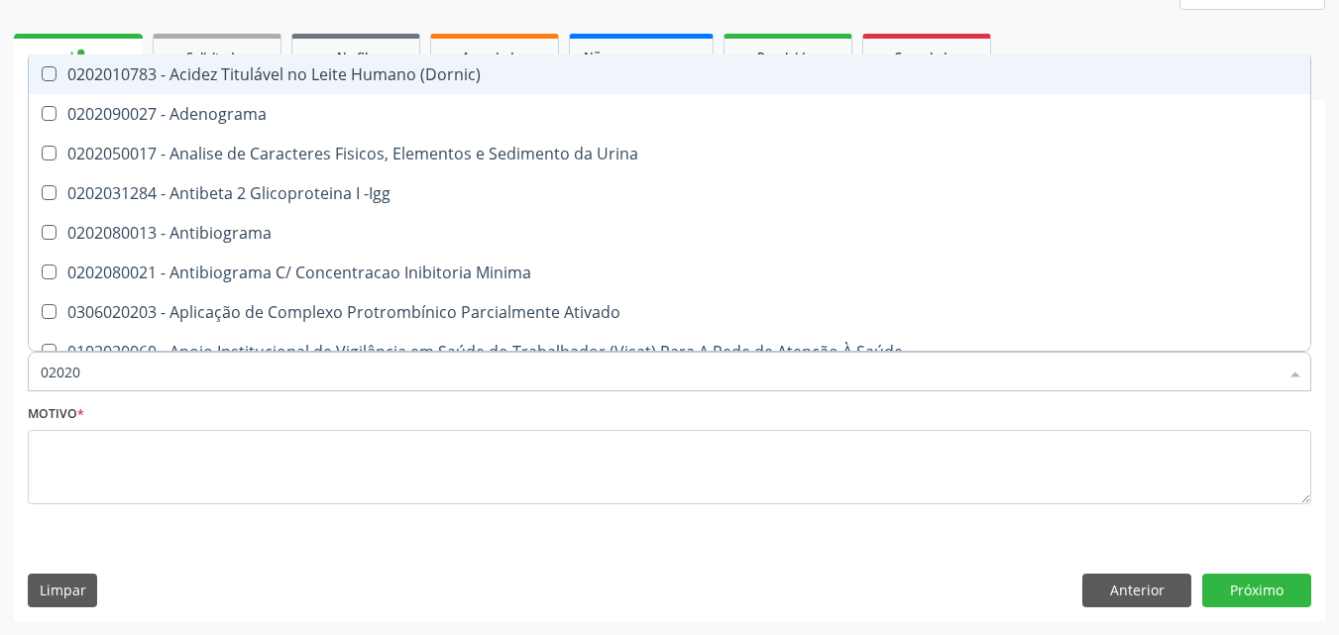
type input "0202"
checkbox Completo "false"
checkbox Pylori "true"
type input "020"
checkbox Pylori "false"
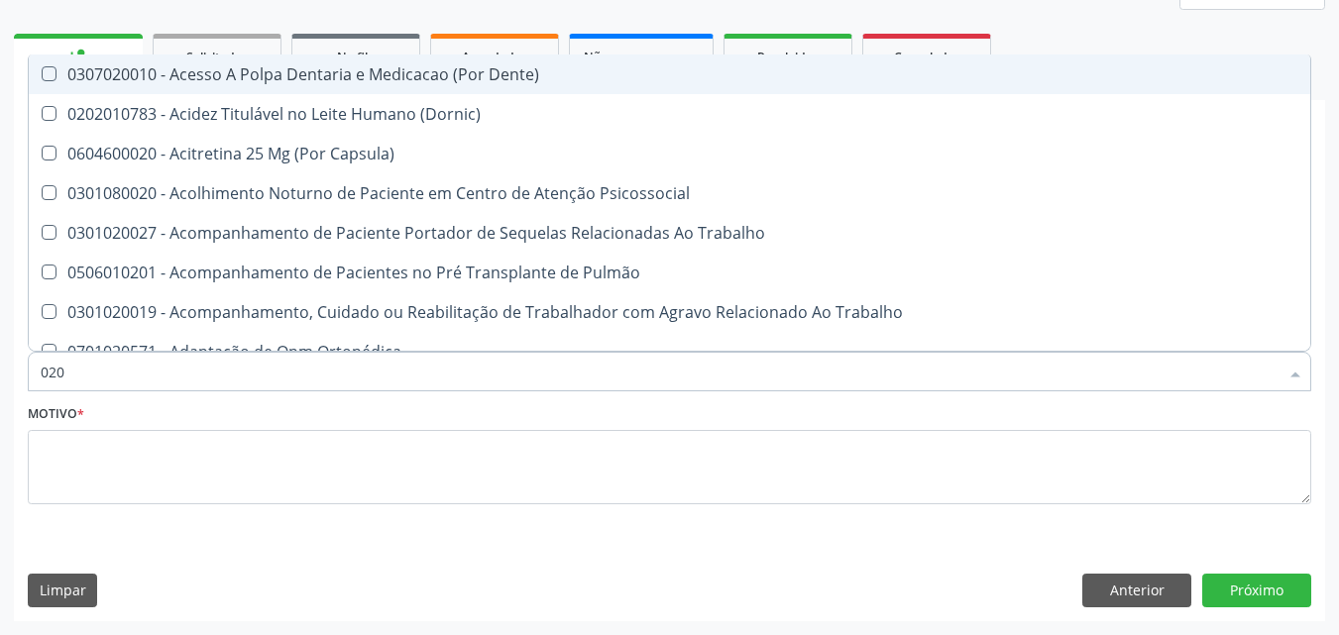
type input "02"
checkbox Completo "false"
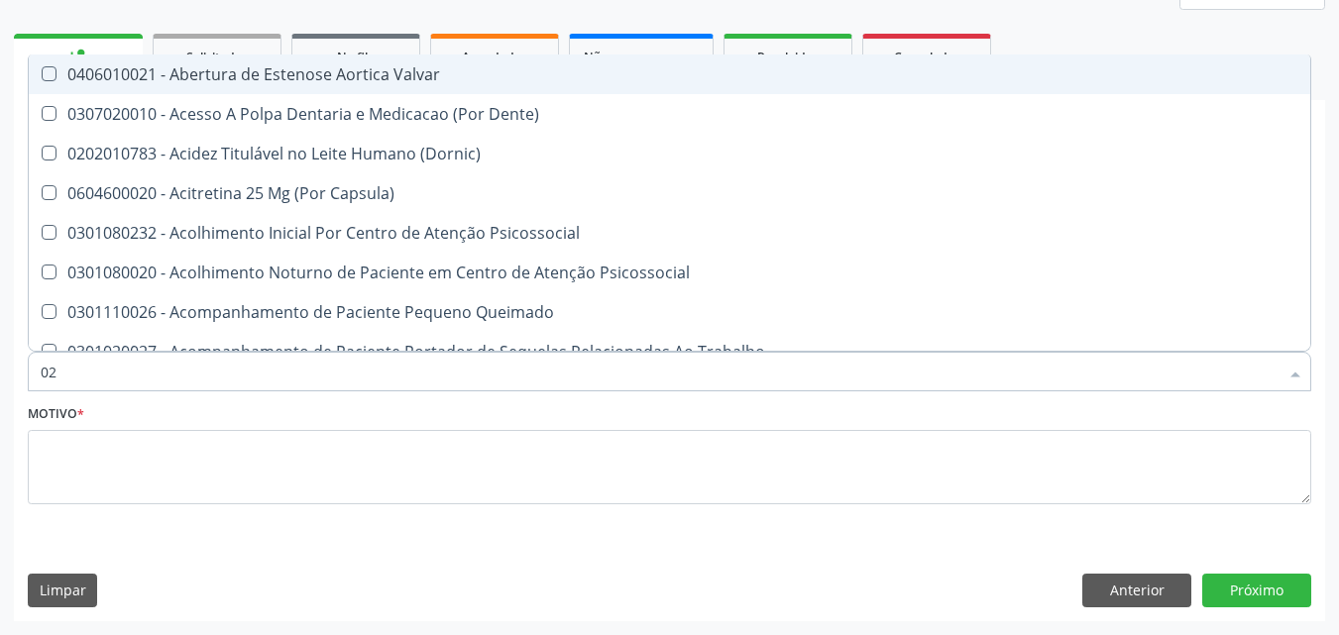
type input "0"
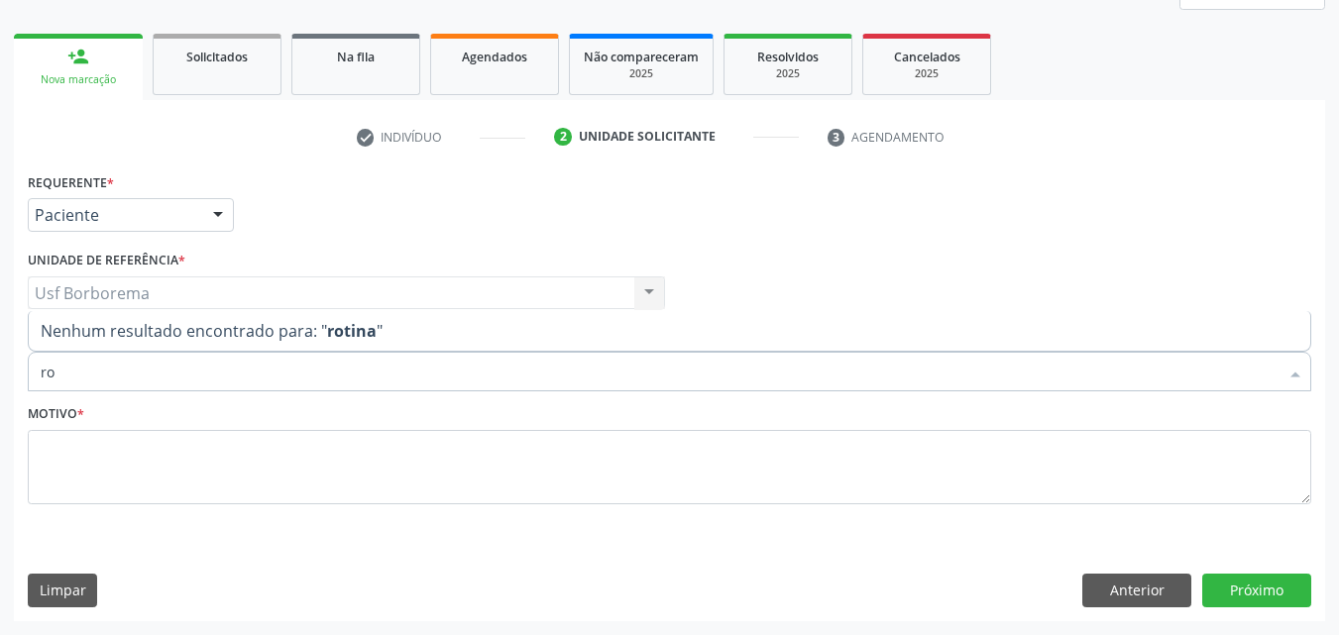
type input "r"
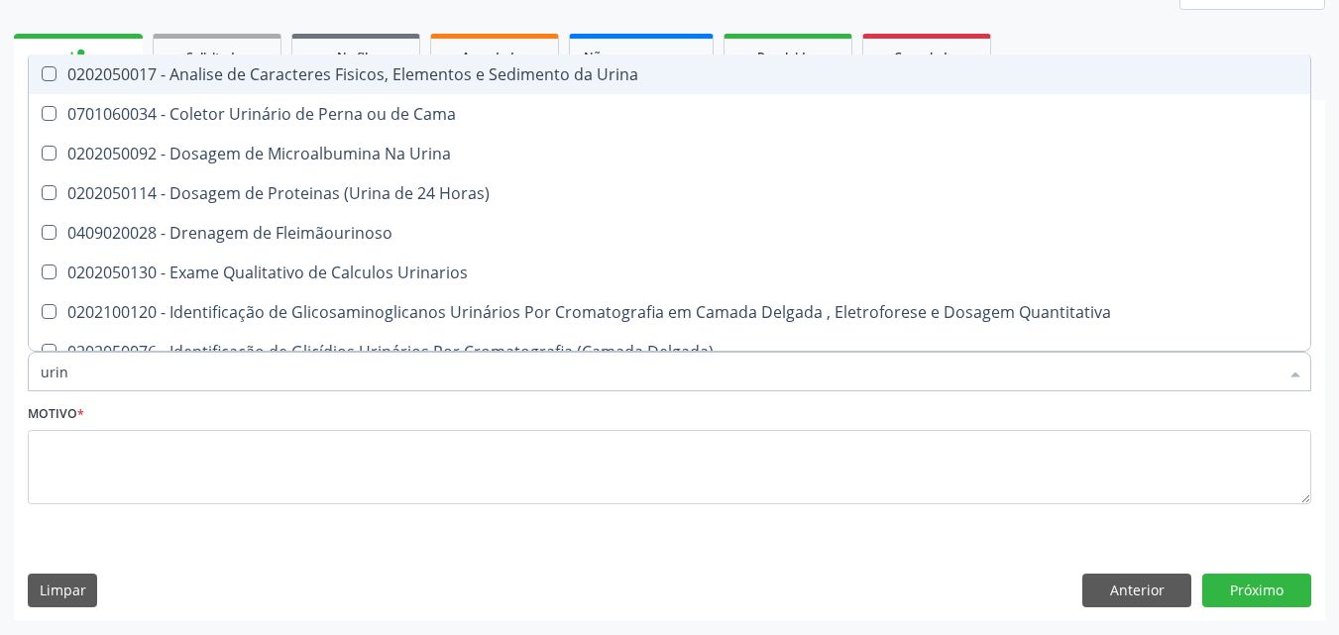
type input "urina"
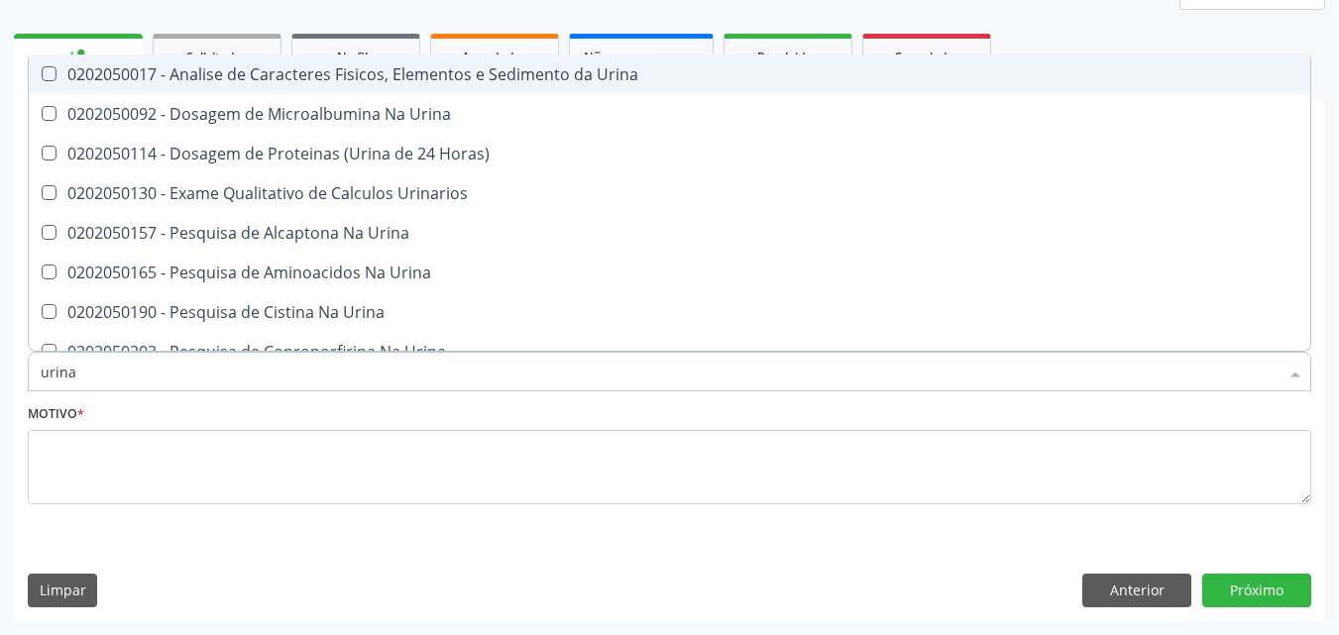
click at [217, 66] on div "0202050017 - Analise de Caracteres Fisicos, Elementos e Sedimento da Urina" at bounding box center [670, 74] width 1258 height 16
checkbox Urina "true"
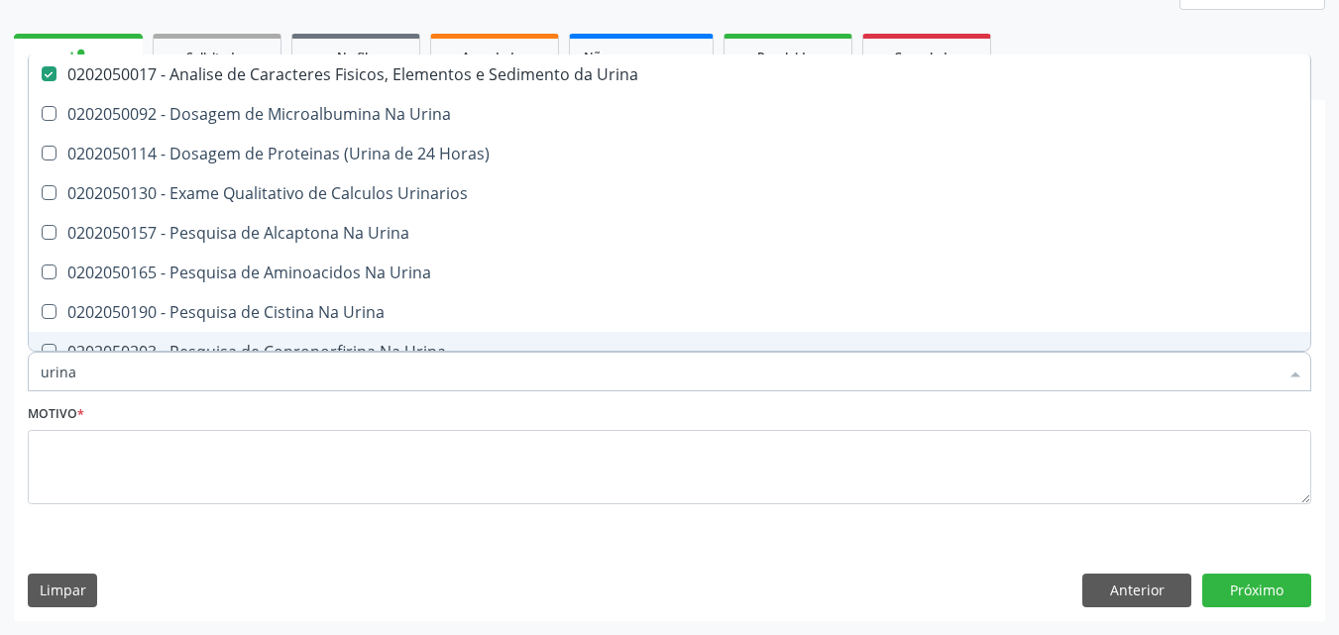
click at [179, 368] on input "urina" at bounding box center [660, 372] width 1238 height 40
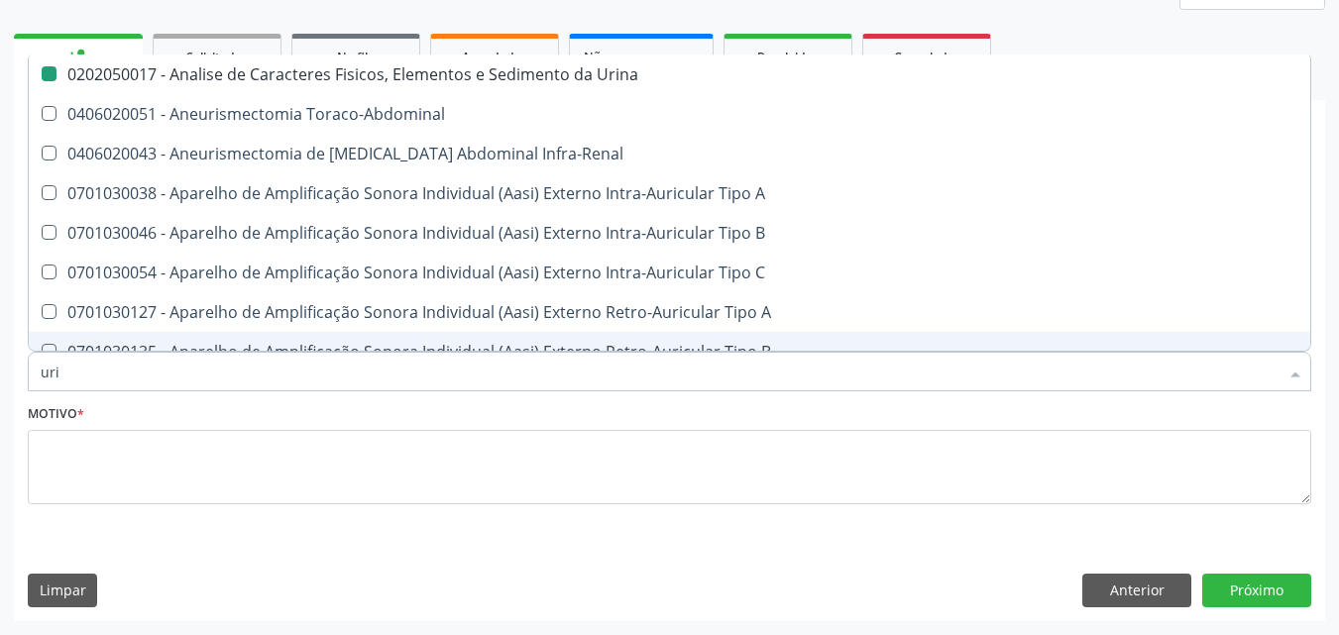
type input "ur"
checkbox Urina "false"
checkbox Cônica "true"
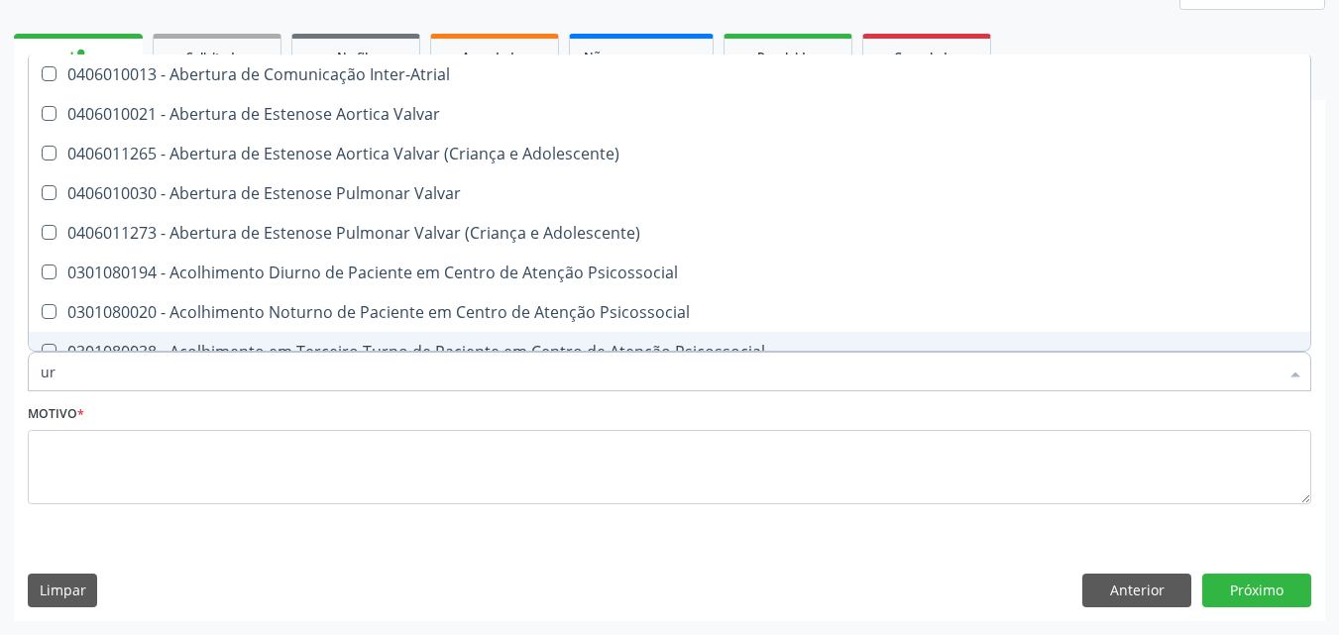
type input "u"
checkbox Urina "false"
checkbox Alimentos "true"
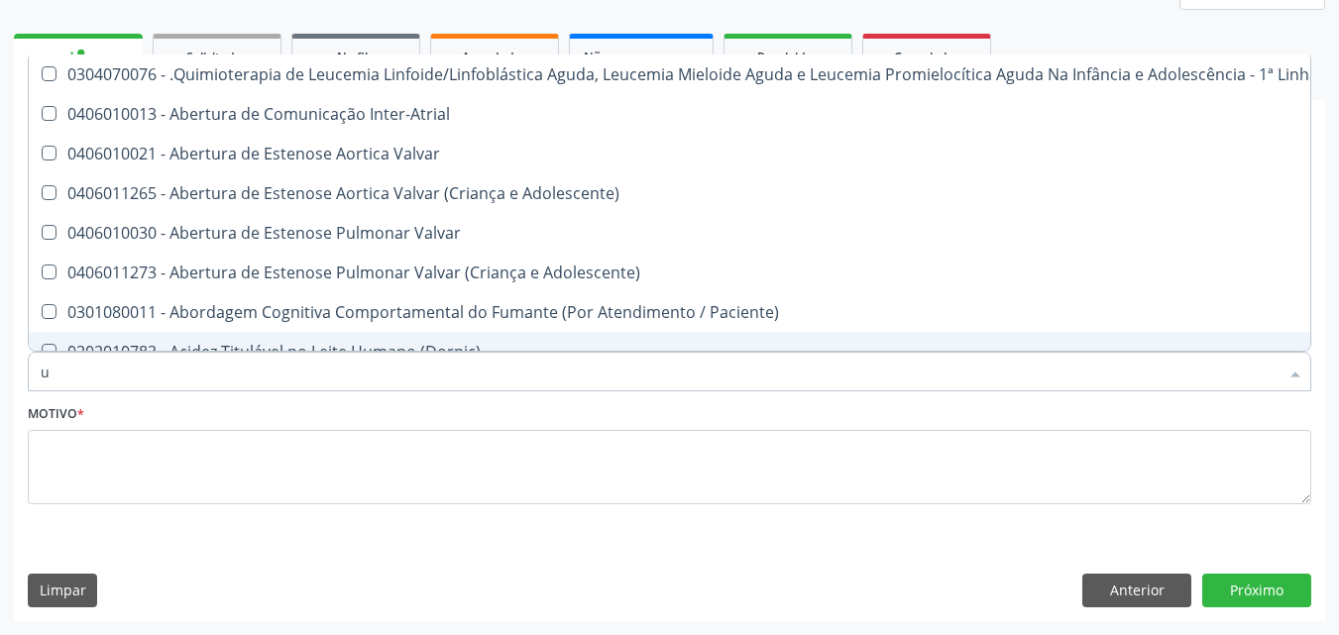
checkbox Urina "false"
checkbox Articulacoes "true"
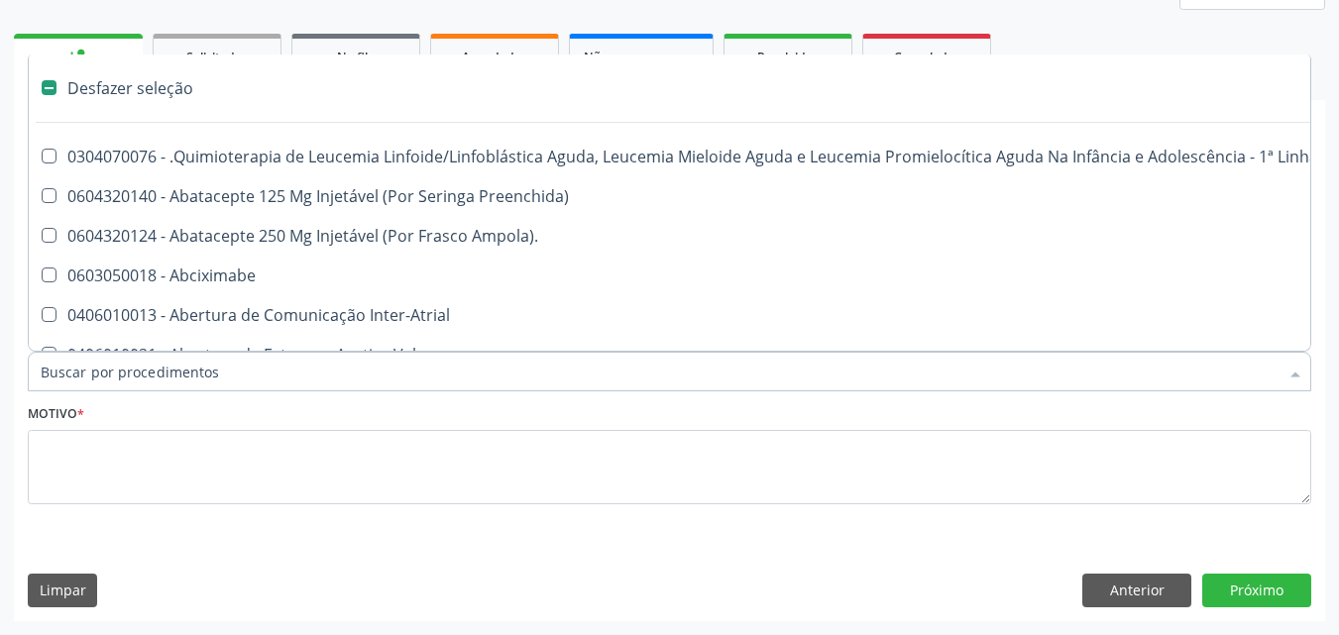
type input "t"
checkbox Reto "true"
checkbox Urina "false"
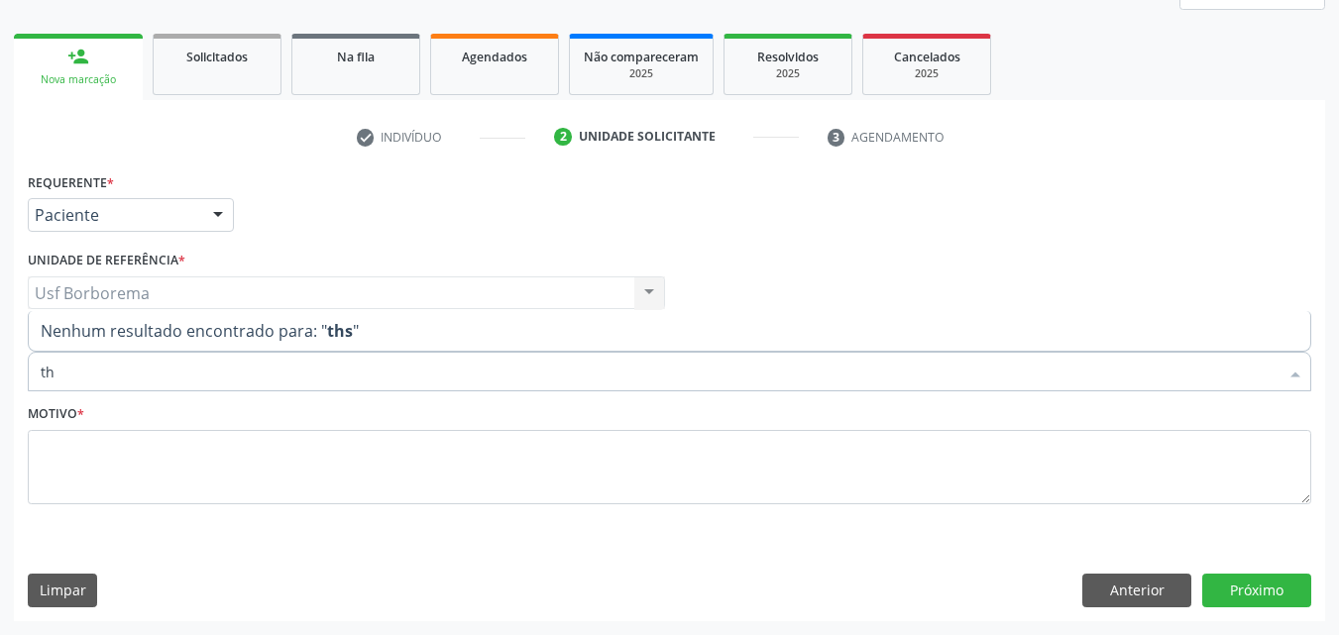
type input "t"
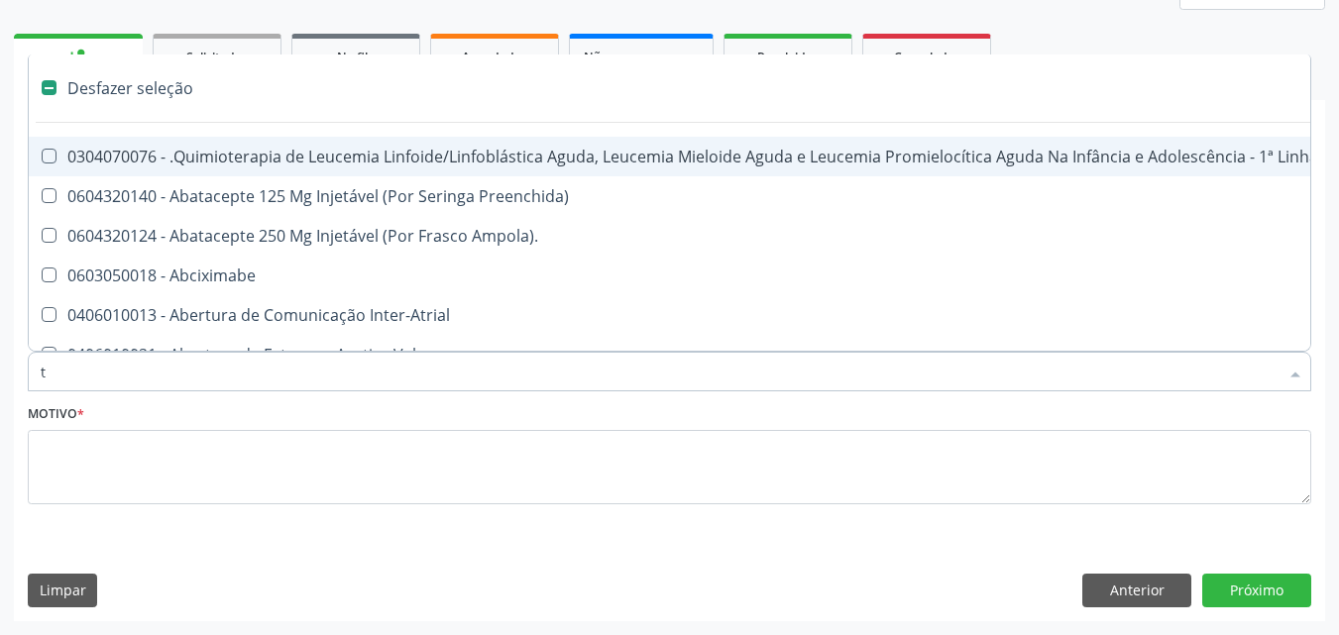
checkbox Reto "false"
checkbox Urina "true"
click at [179, 368] on input "Item de agendamento *" at bounding box center [660, 372] width 1238 height 40
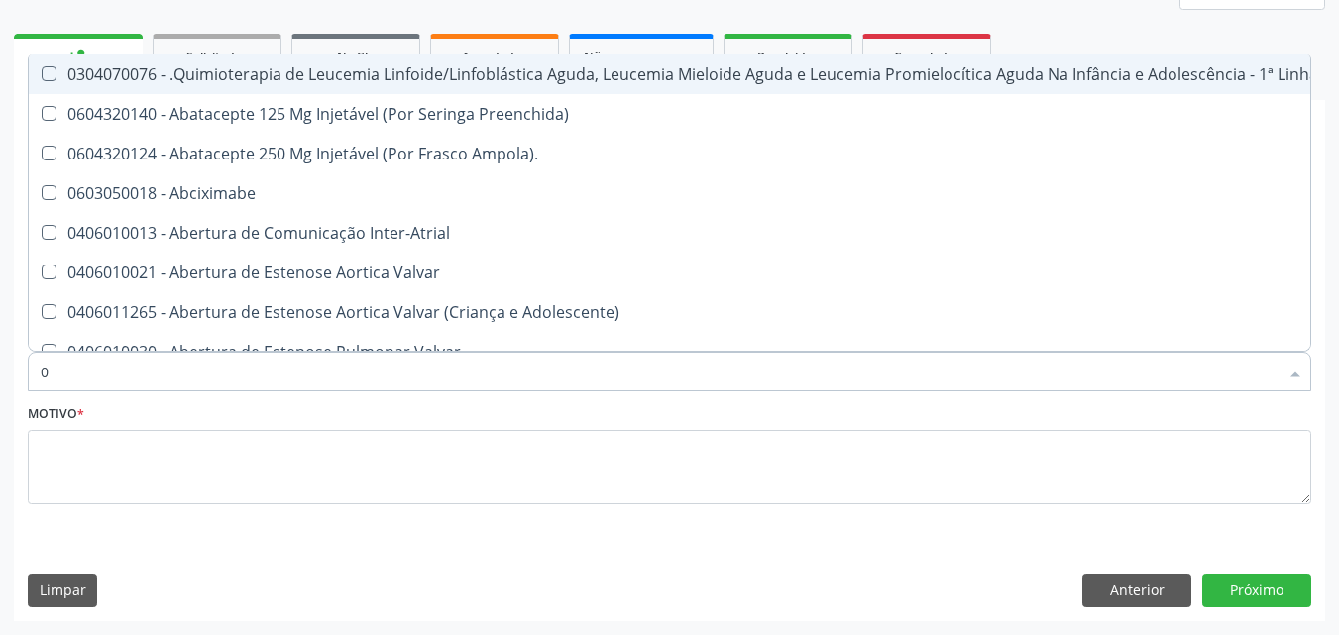
type input "02"
checkbox Coração "true"
checkbox Urina "false"
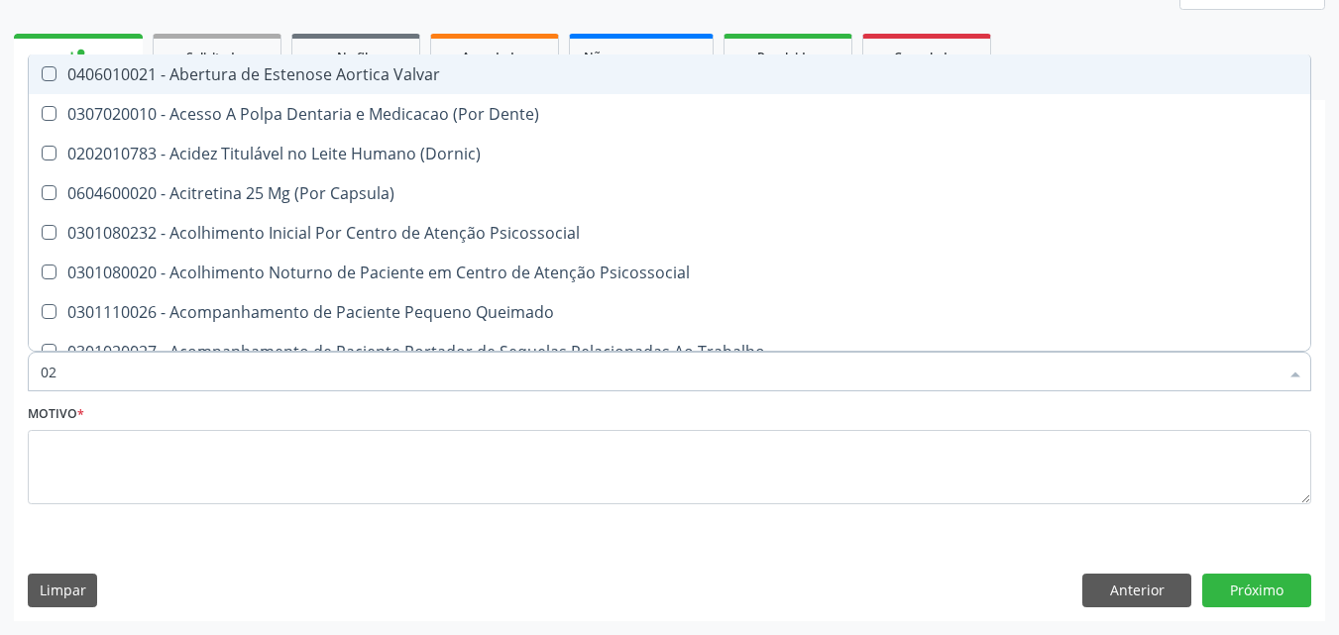
type input "020"
checkbox Terapeutica "true"
checkbox Urina "false"
checkbox \(T3\) "true"
type input "0202"
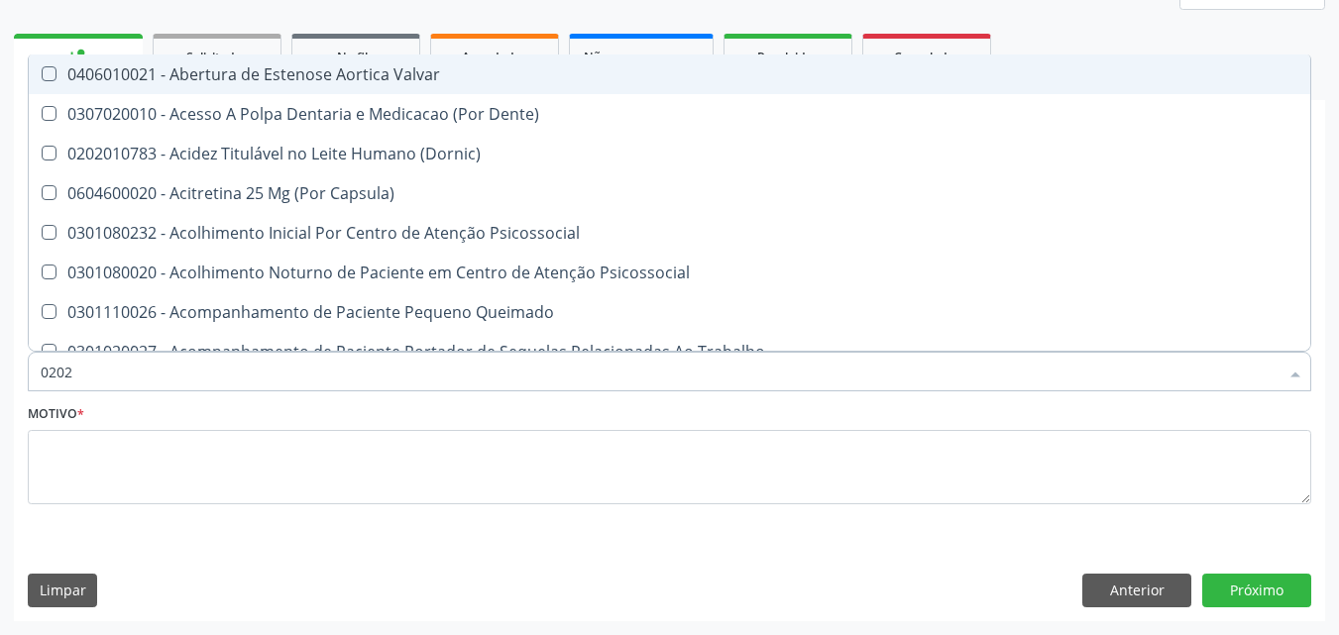
checkbox \(Dornic\) "true"
checkbox Terapeutica "false"
checkbox Monobloco "true"
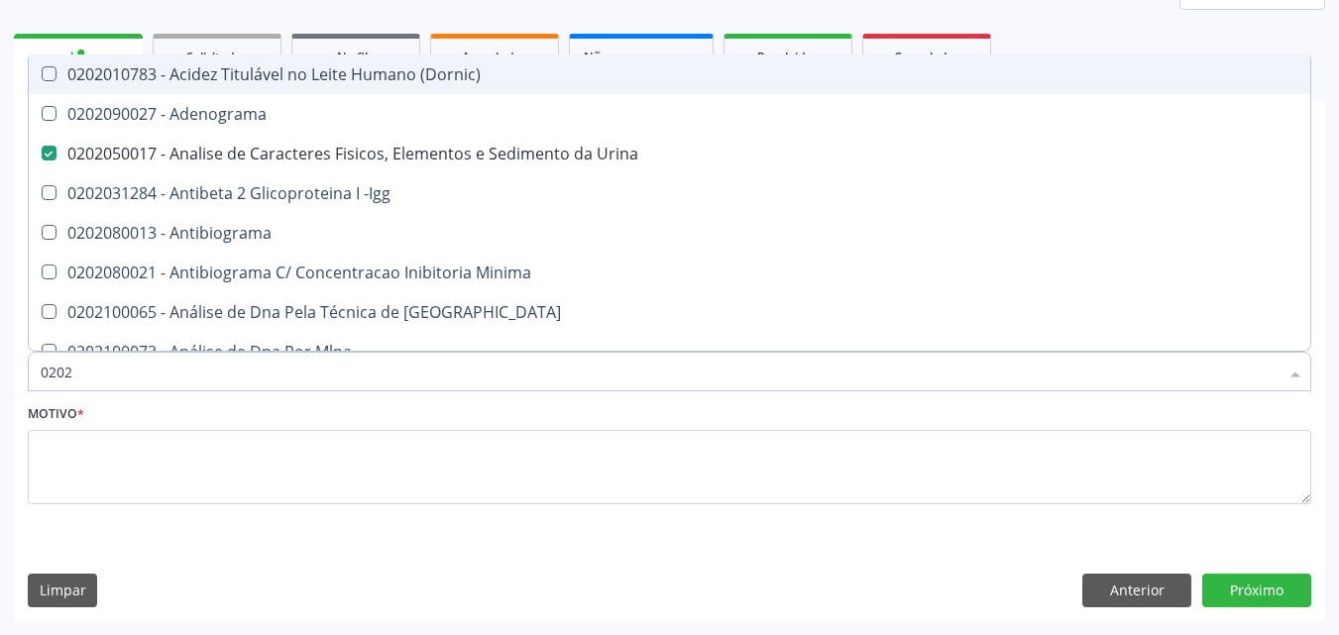
type input "02022"
checkbox Urina "false"
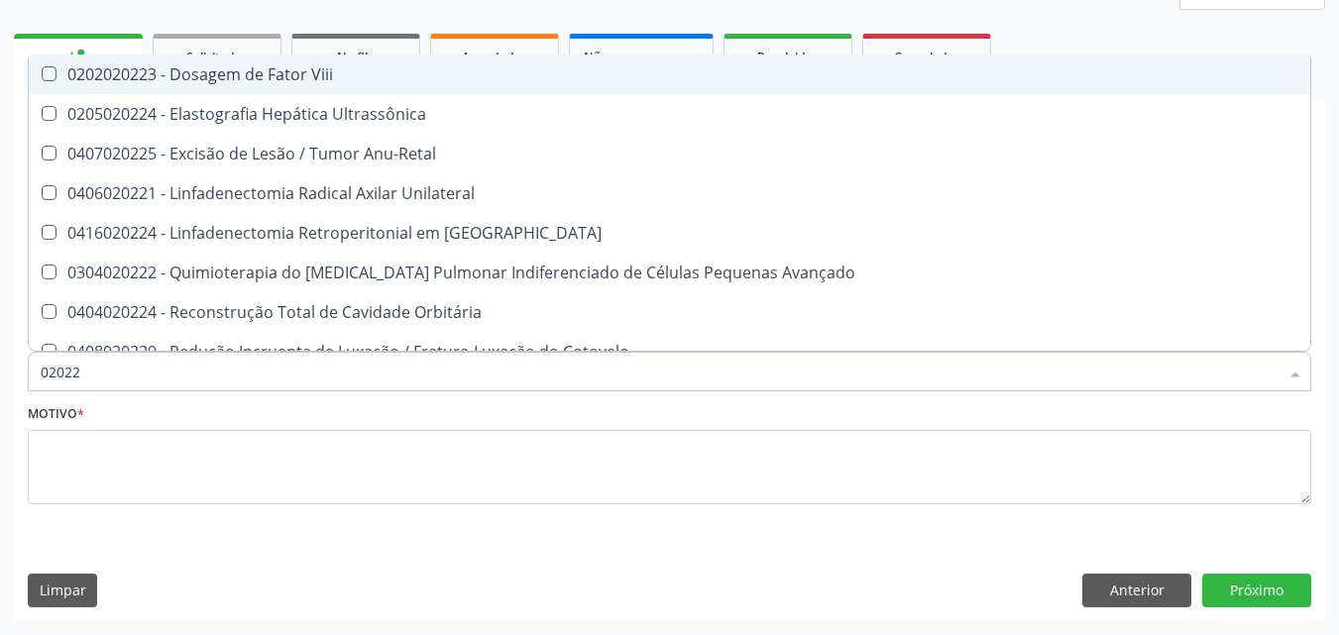
type input "0202"
checkbox Anu-Retal "true"
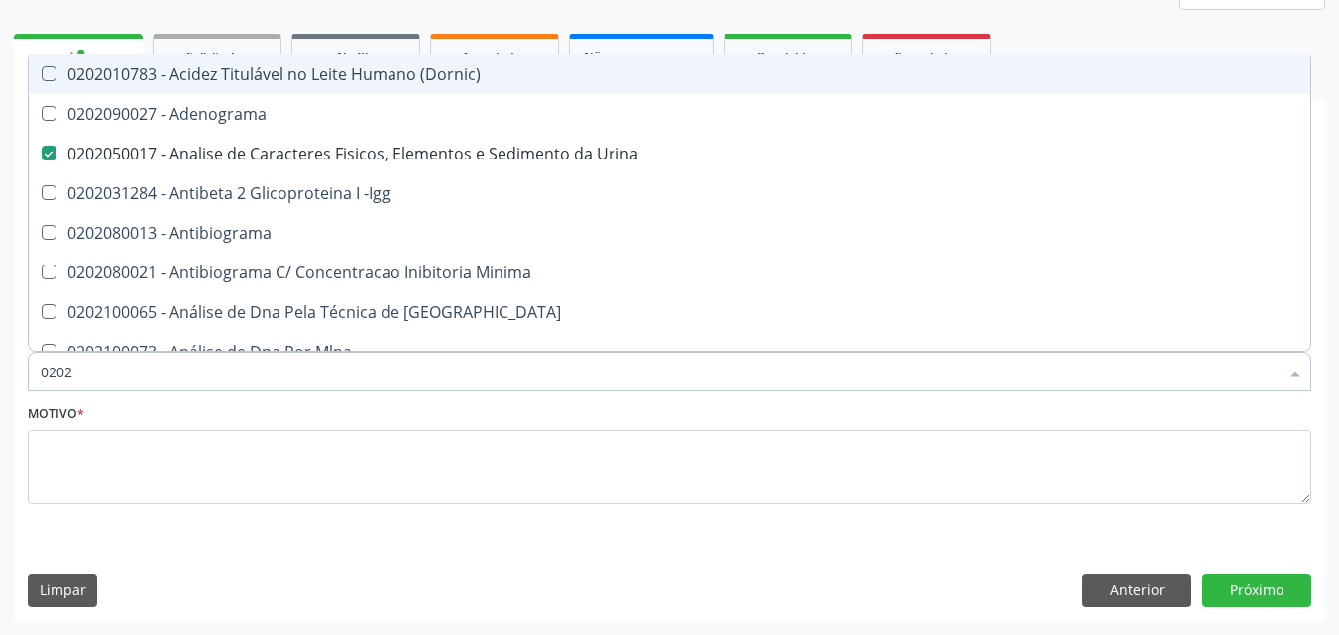
type input "02020"
checkbox Zinco "true"
checkbox Completo "false"
type input "020203"
checkbox Urina "false"
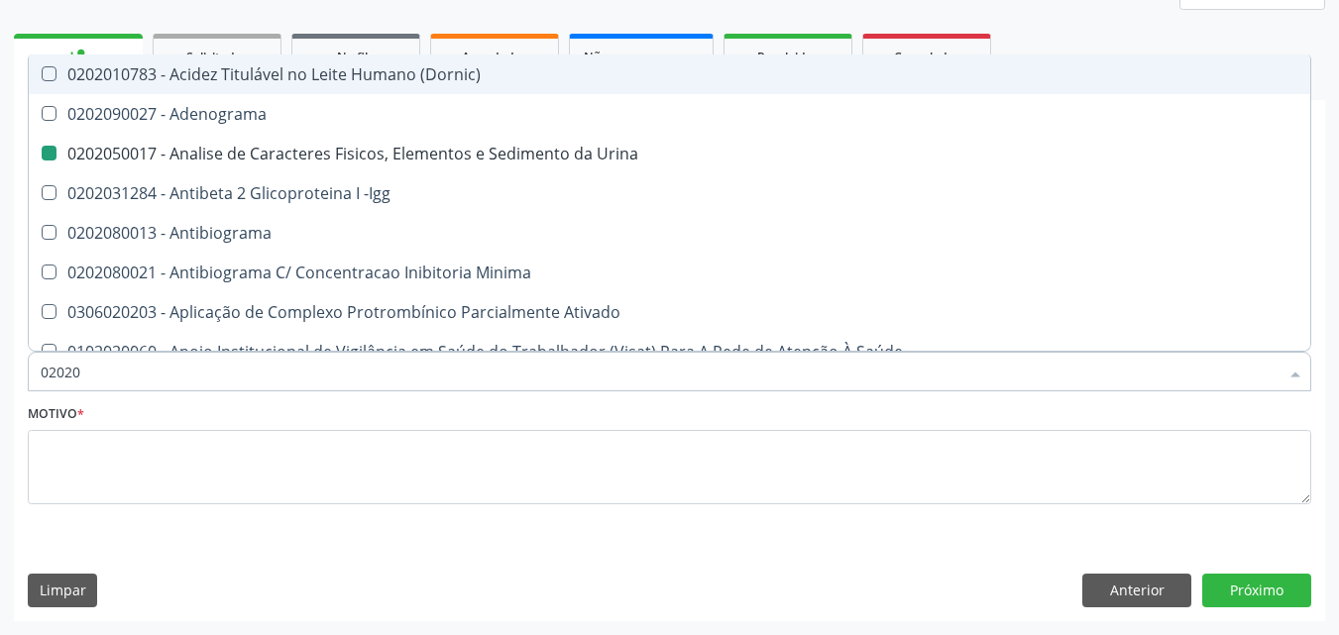
checkbox Aminoacidos "true"
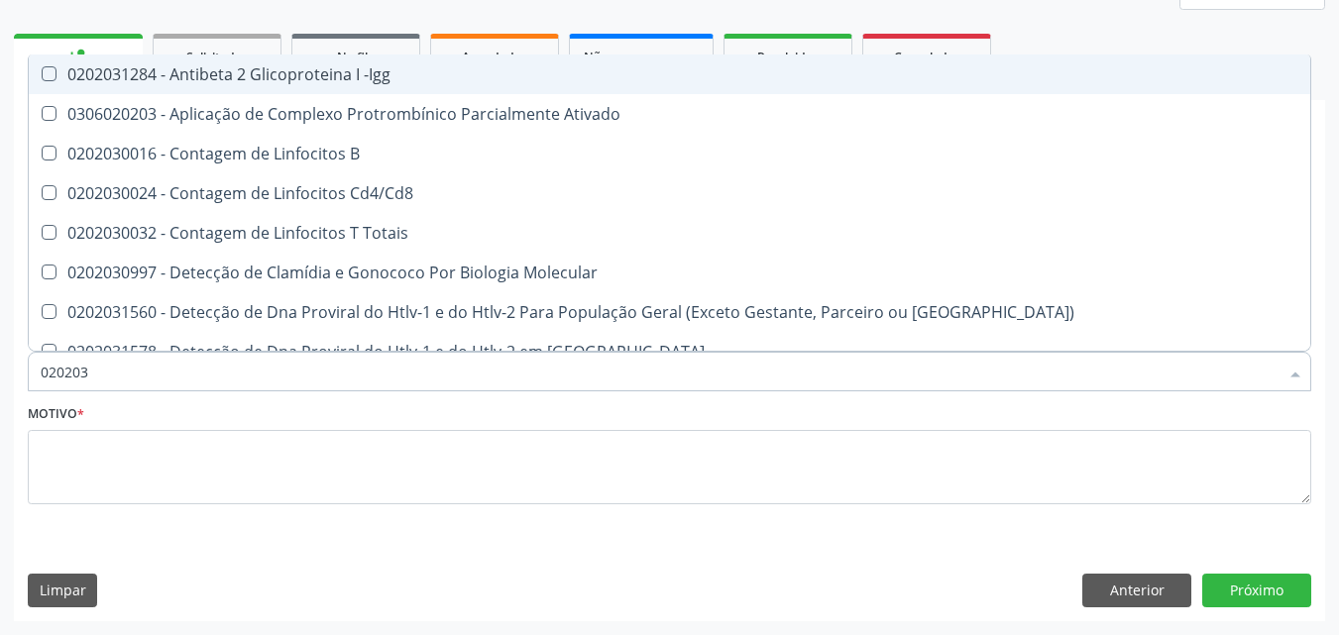
type input "0202030"
checkbox Completo "false"
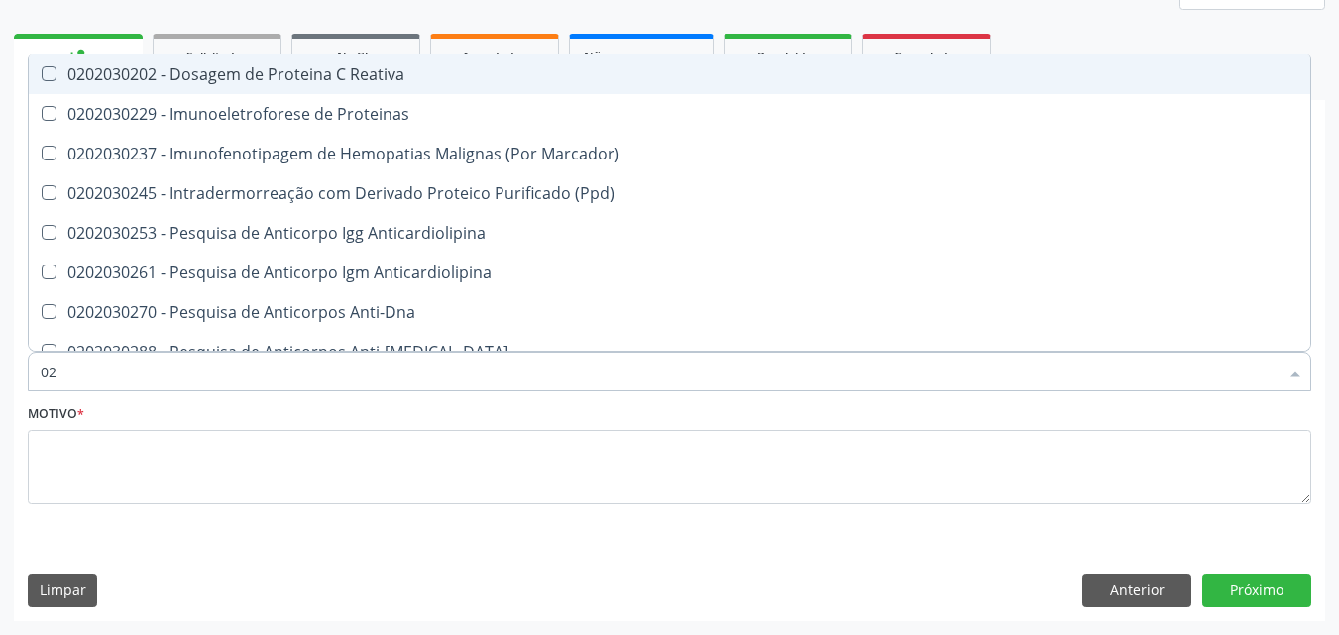
type input "0"
checkbox Marcador\) "false"
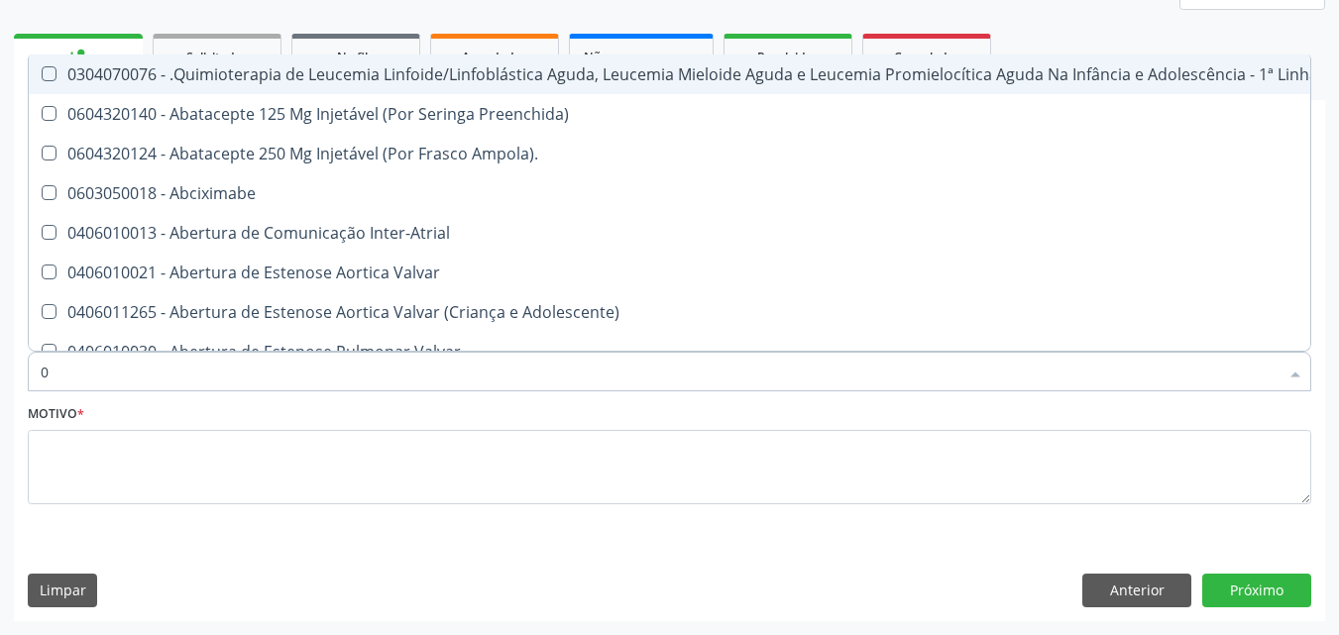
type input "02"
checkbox Coração "true"
checkbox Urina "false"
type input "020"
checkbox Fígado "true"
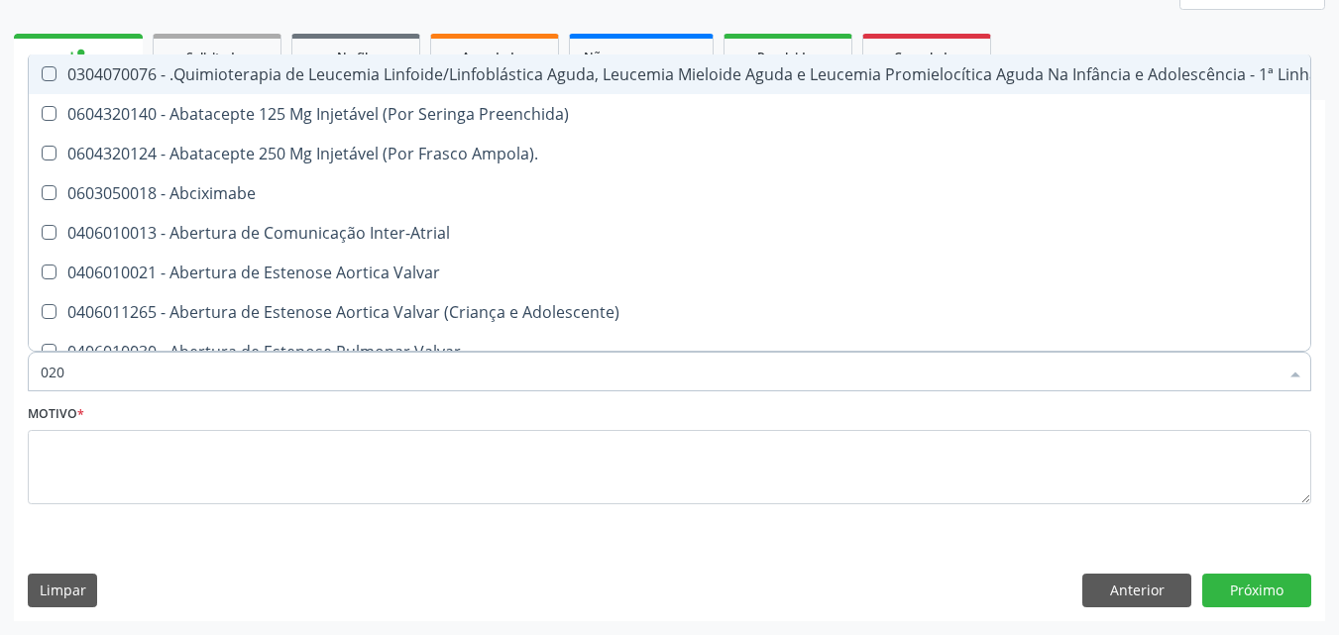
checkbox Coração "false"
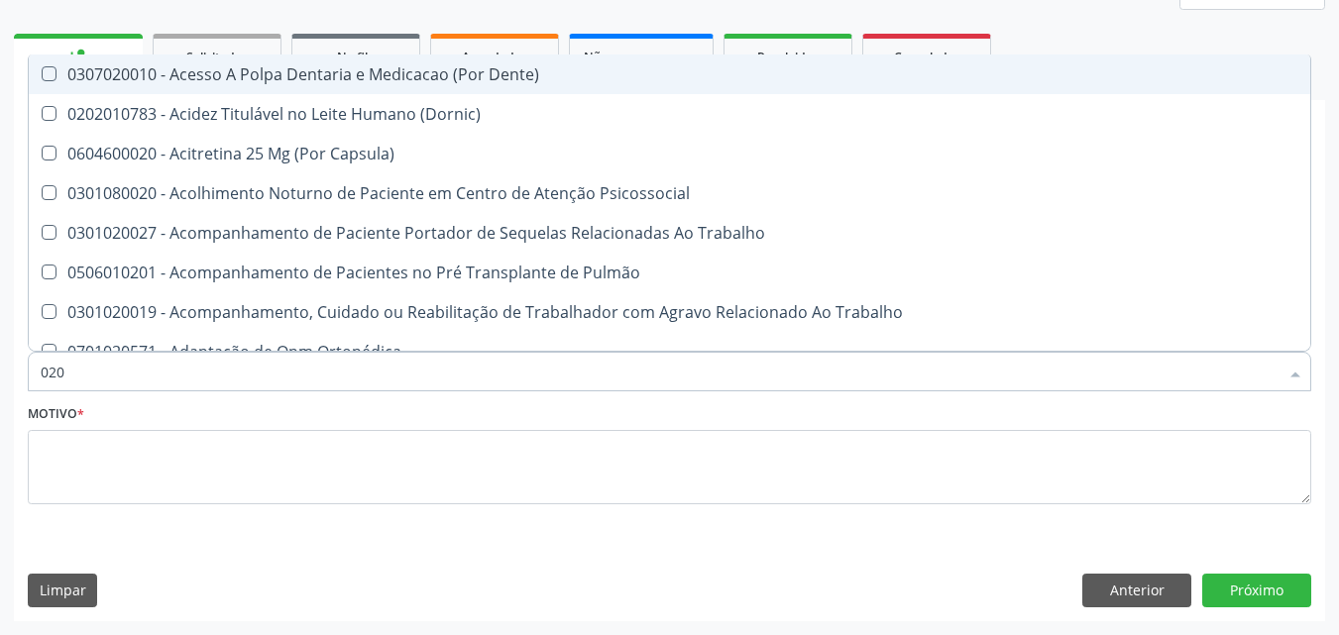
type input "0202"
checkbox Capsula\) "true"
checkbox Urina "false"
checkbox Biologica "true"
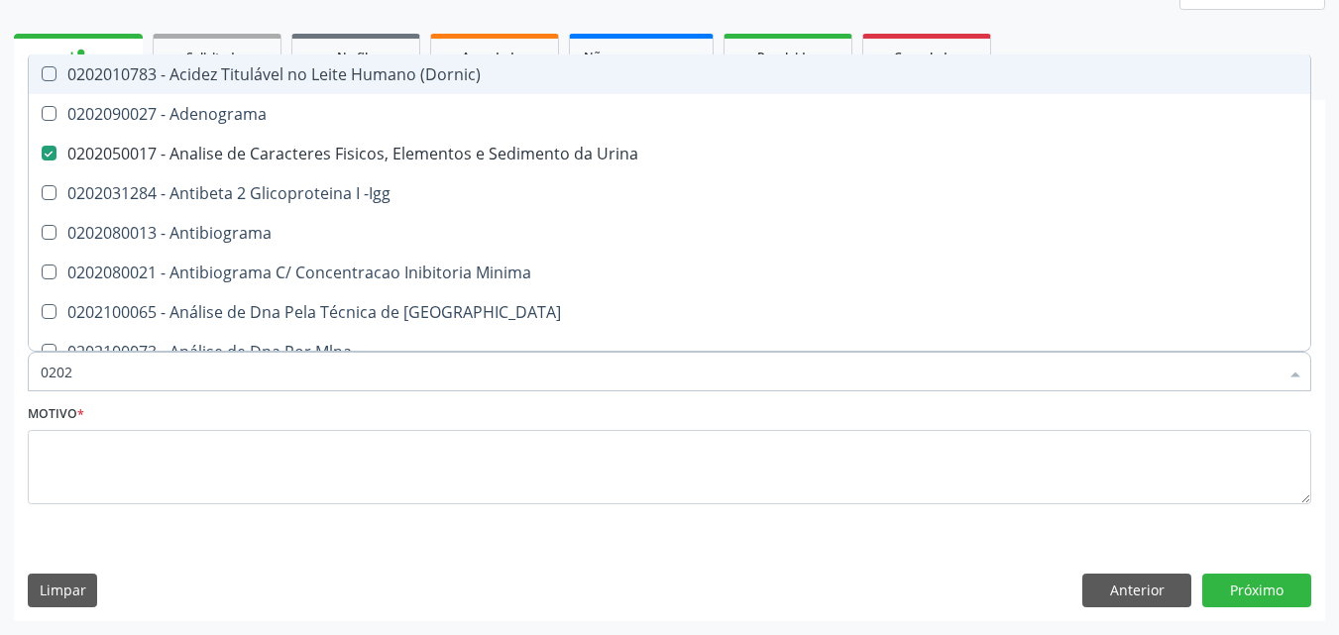
type input "02020"
checkbox Zinco "true"
checkbox Completo "false"
type input "020206"
checkbox Urina "false"
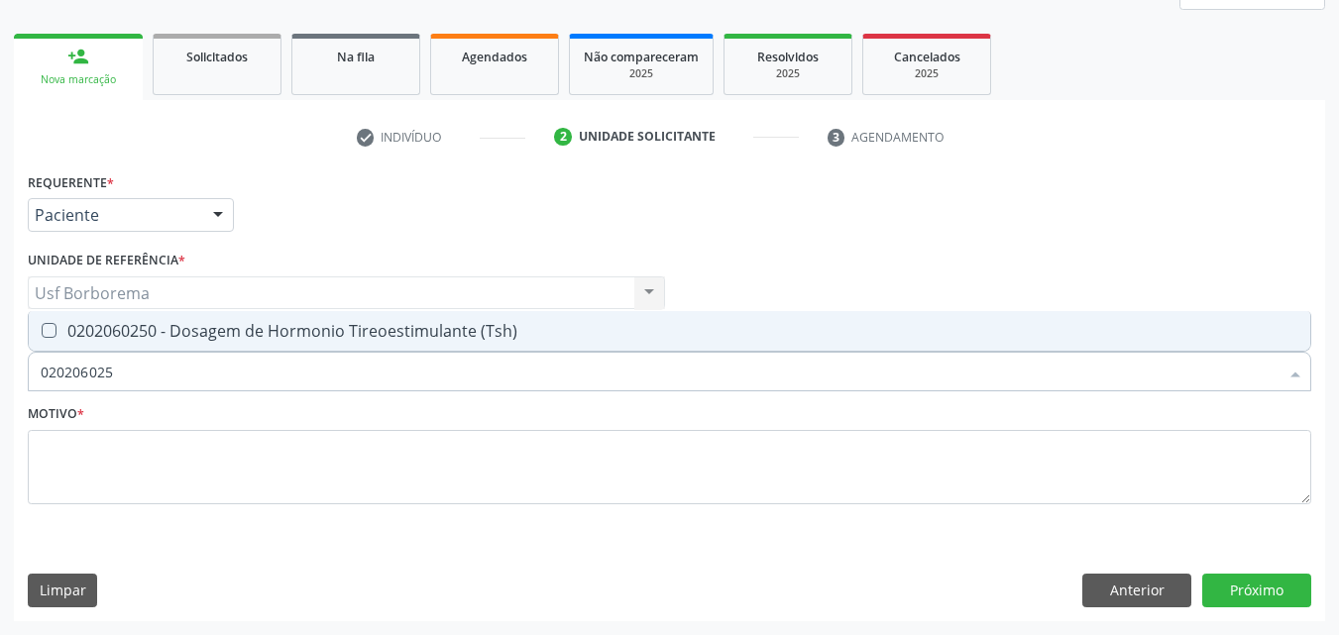
type input "0202060250"
click at [160, 338] on div "0202060250 - Dosagem de Hormonio Tireoestimulante (Tsh)" at bounding box center [670, 331] width 1258 height 16
checkbox \(Tsh\) "true"
click at [170, 377] on input "0202060250" at bounding box center [660, 372] width 1238 height 40
type input "02020602"
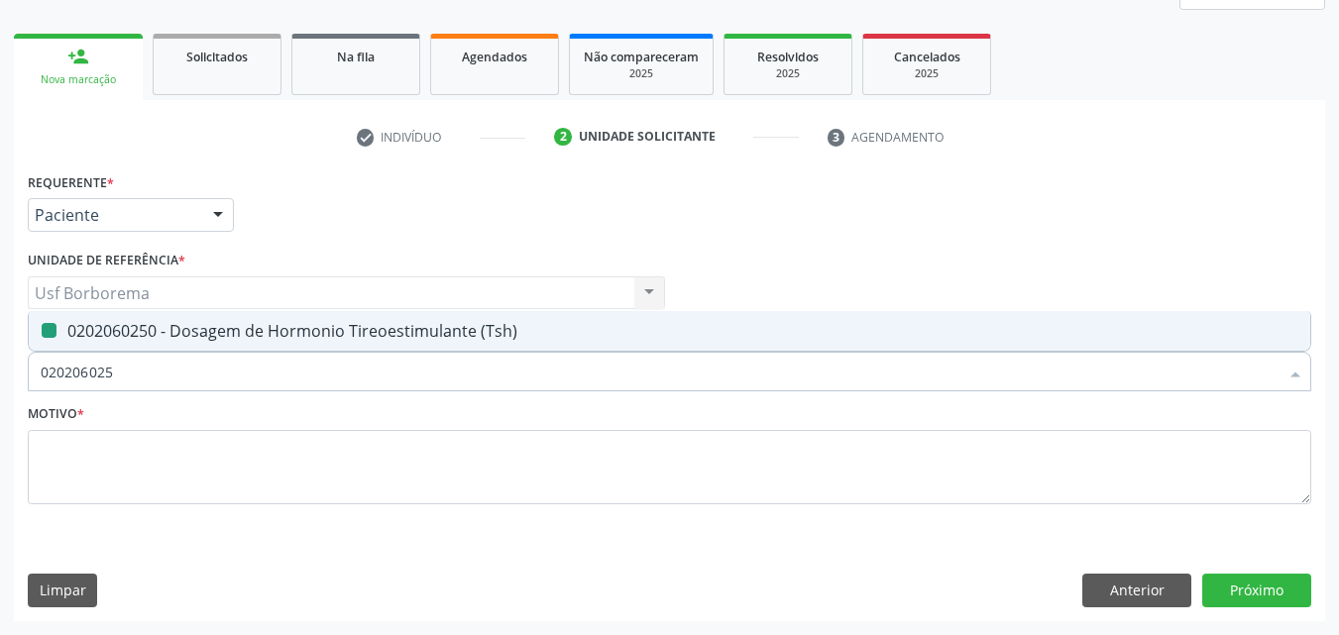
checkbox \(Tsh\) "false"
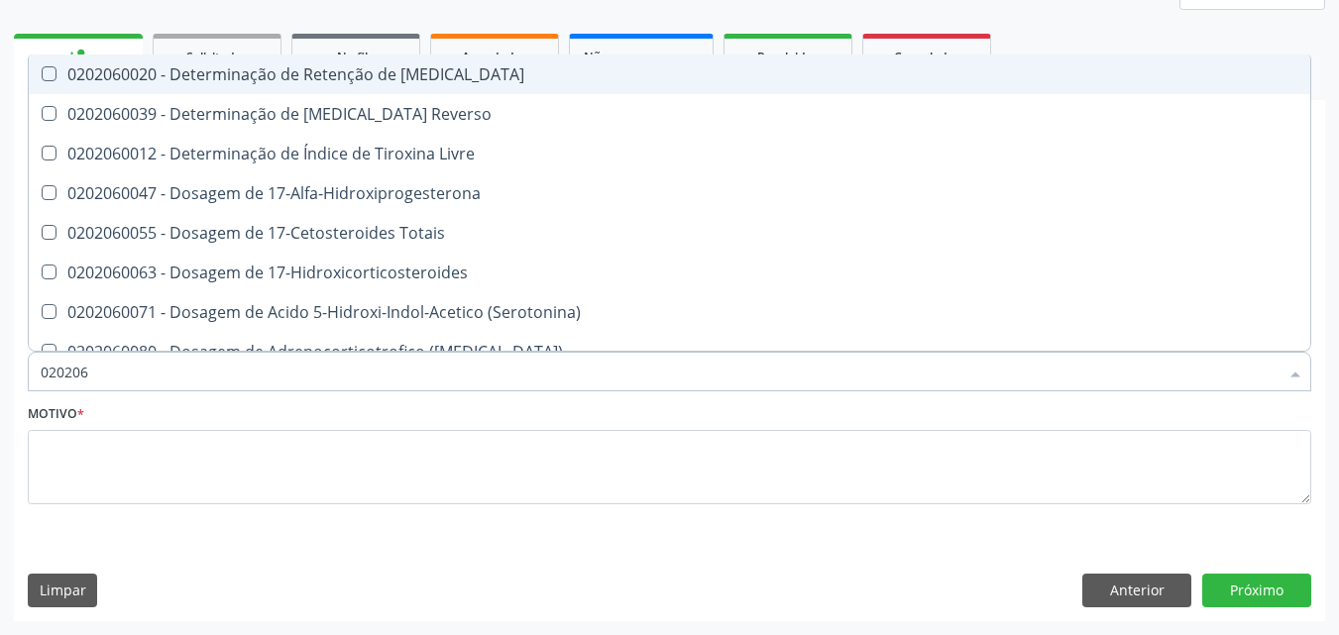
type input "02020"
checkbox Livre "true"
checkbox \(Tsh\) "false"
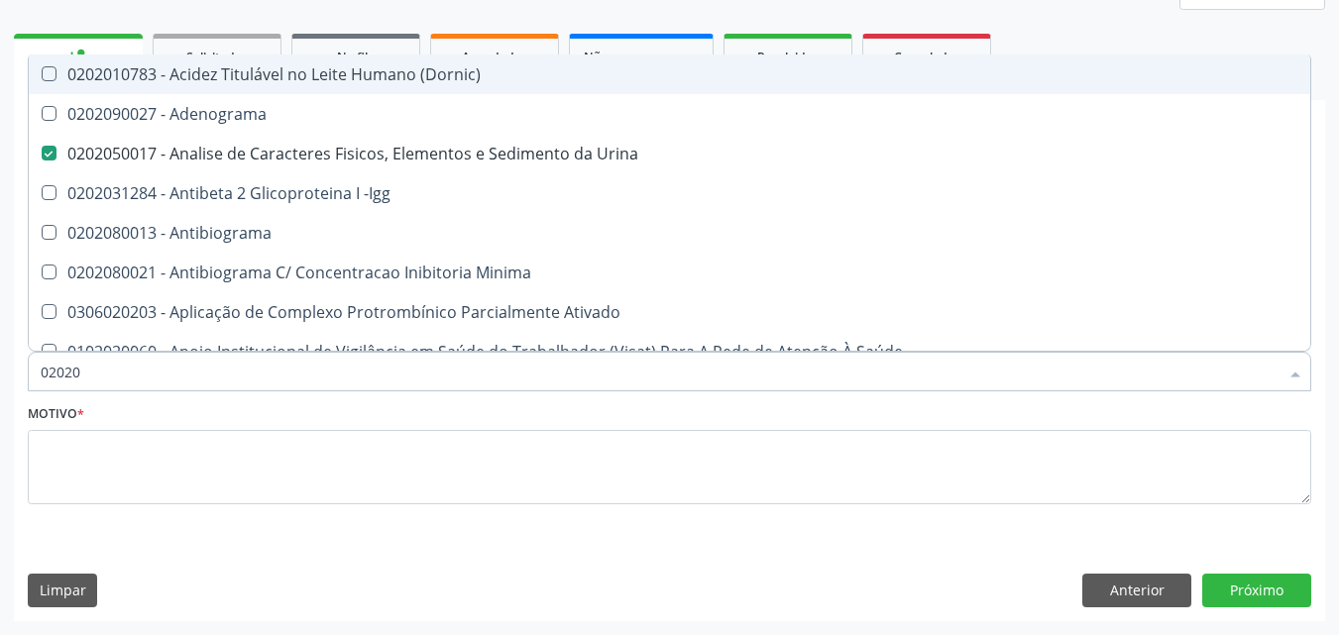
type input "0202"
checkbox \(Tsh\) "false"
checkbox Piruvato "true"
checkbox Completo "false"
checkbox Pylori "true"
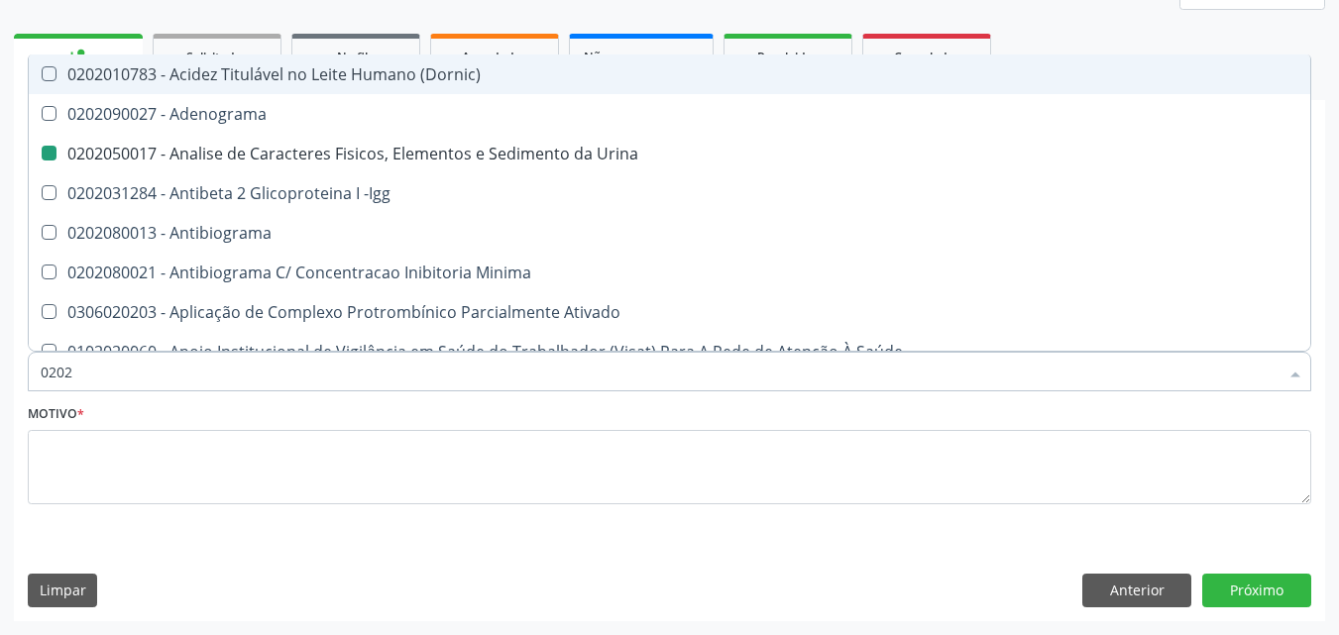
type input "020"
checkbox Urina "false"
checkbox Liquor "true"
checkbox Piruvato "false"
checkbox Pylori "false"
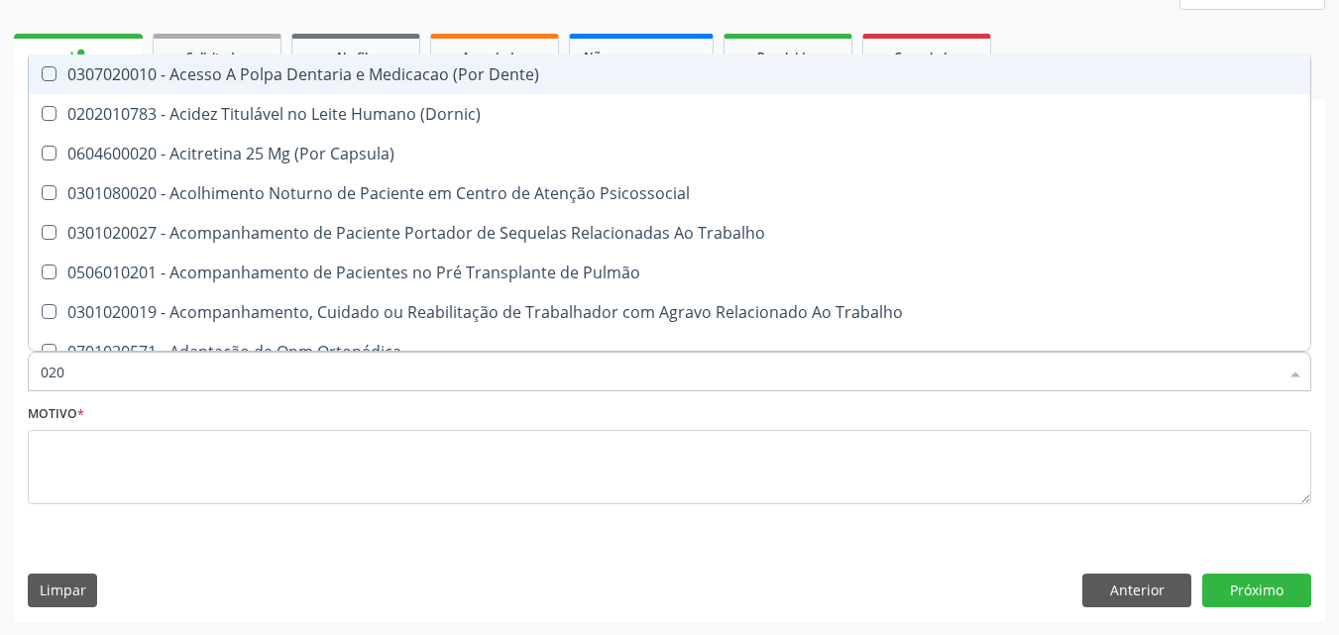
type input "02"
checkbox Urina "false"
checkbox Recombinante "true"
checkbox \(Tsh\) "false"
checkbox Anal "true"
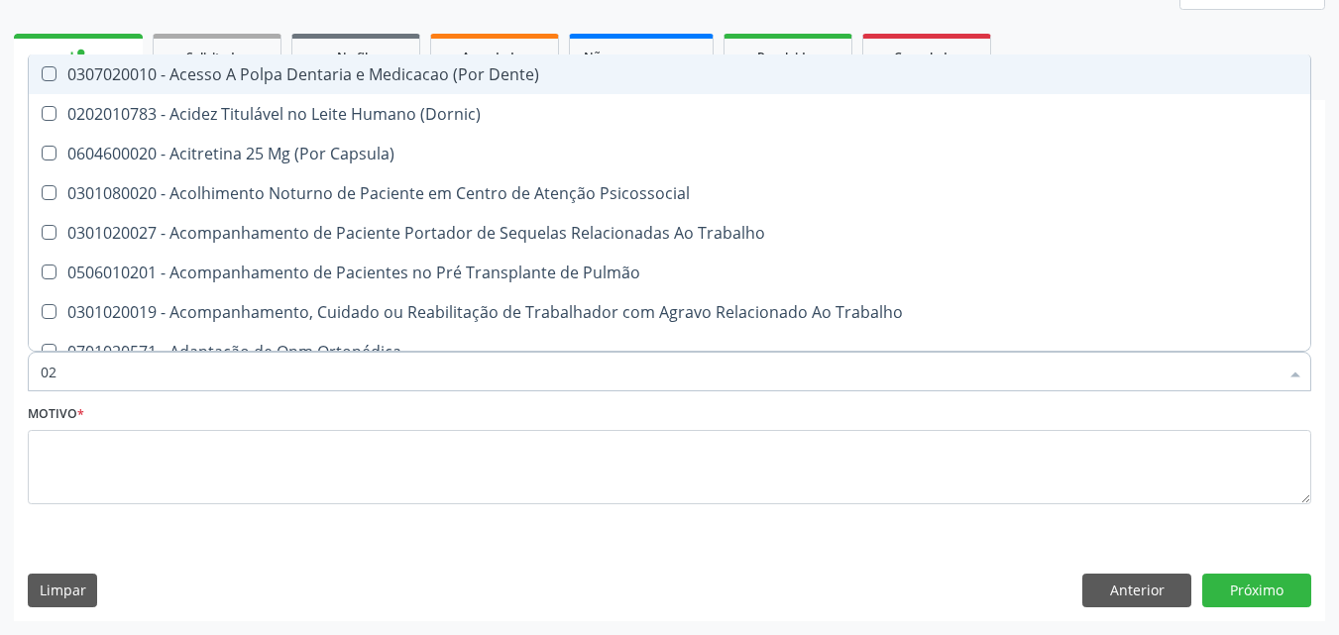
checkbox Completo "false"
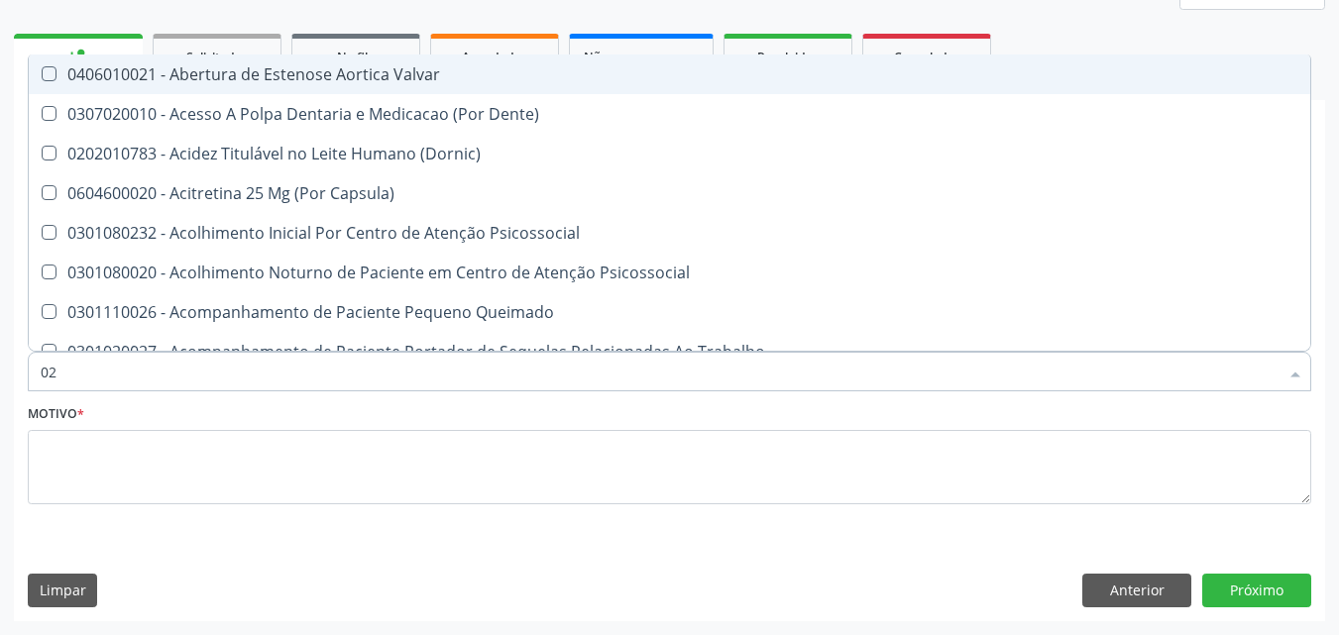
type input "0"
checkbox Urina "false"
checkbox Especializada "true"
checkbox \(Tsh\) "false"
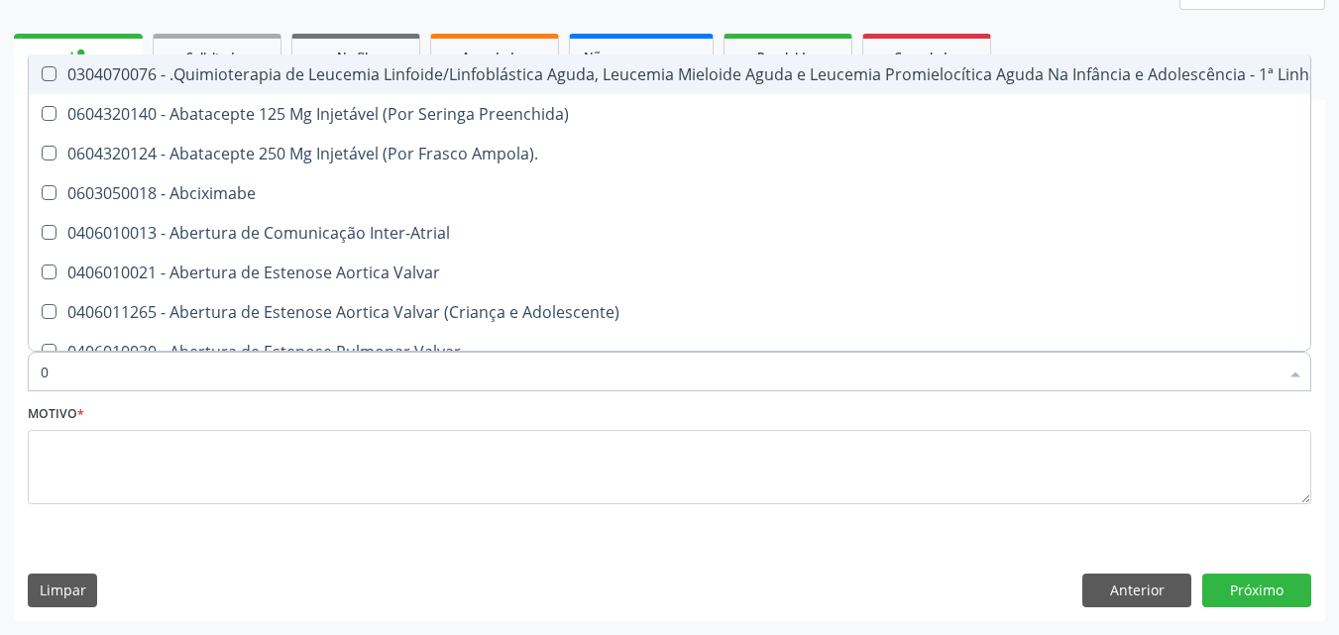
type input "02"
checkbox Coração "true"
checkbox Urina "false"
checkbox Simples "true"
type input "020"
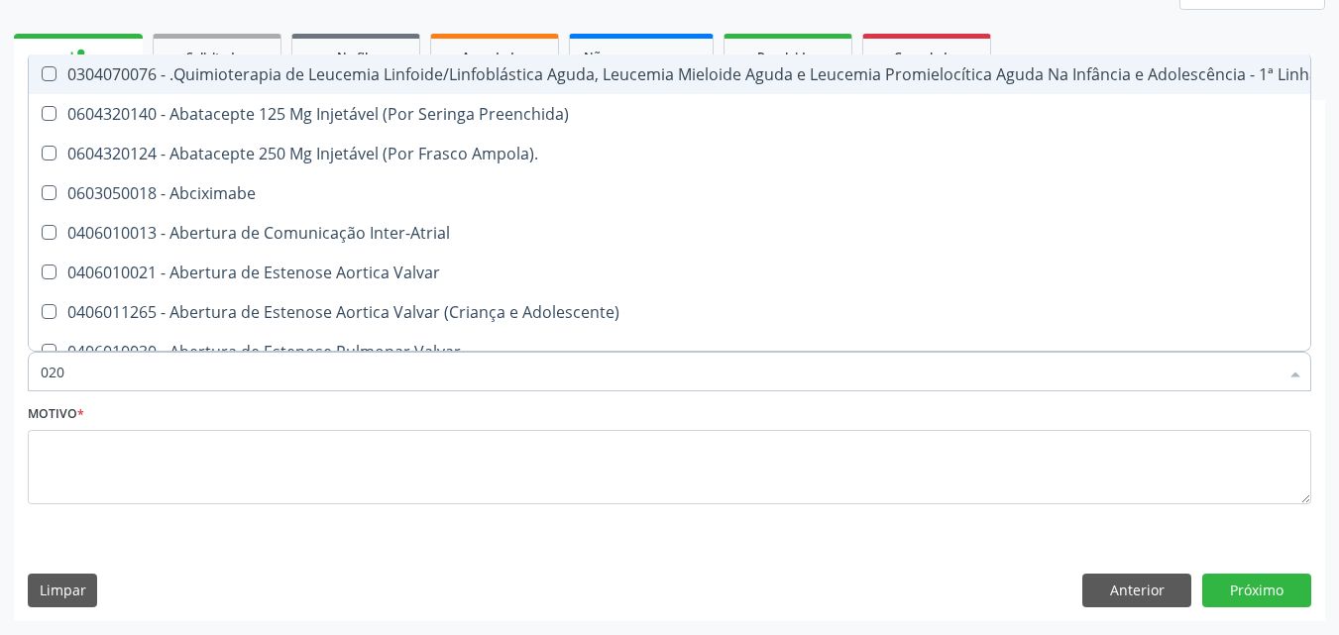
checkbox Fígado "true"
checkbox Coração "false"
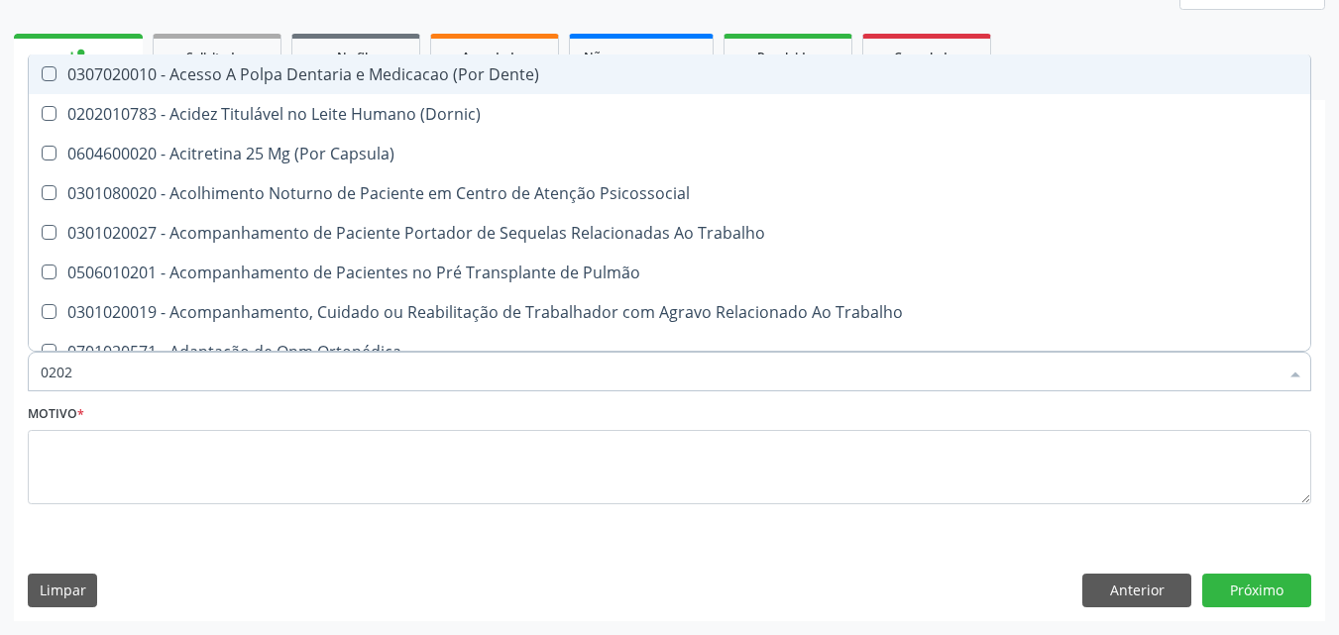
type input "02020"
checkbox Capsula\) "true"
checkbox Urina "false"
checkbox Saúde "true"
checkbox Drogas "false"
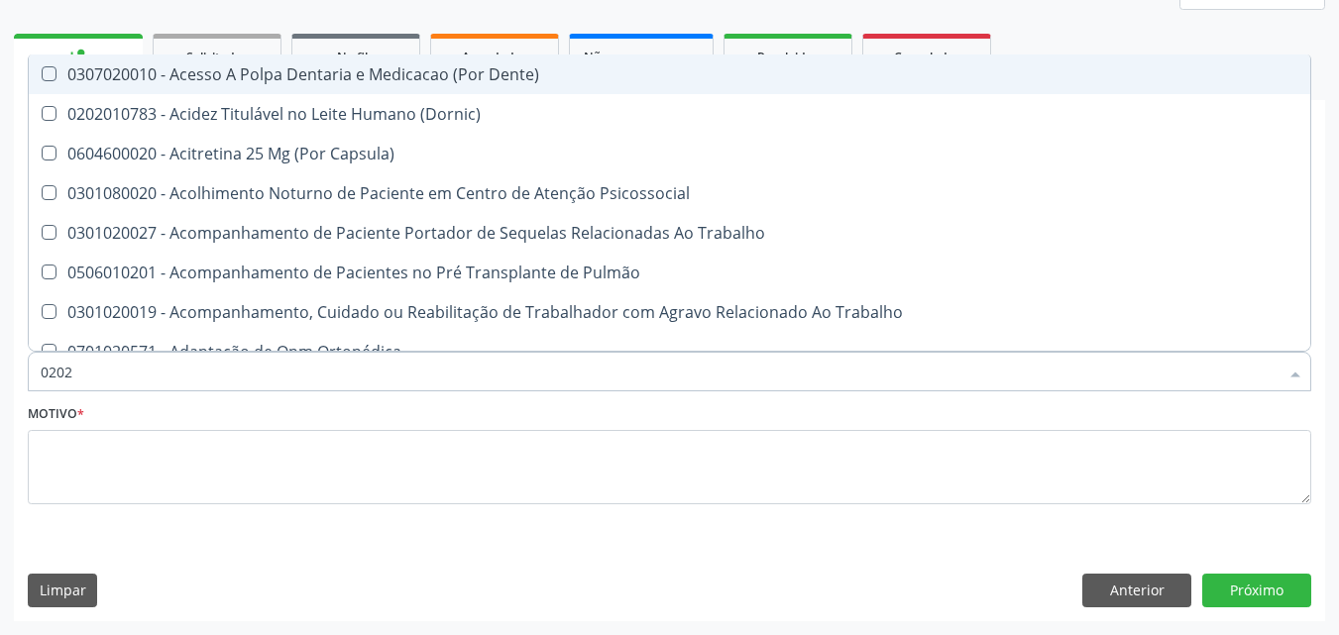
checkbox \(Cantoplastia\) "true"
checkbox Biologica "false"
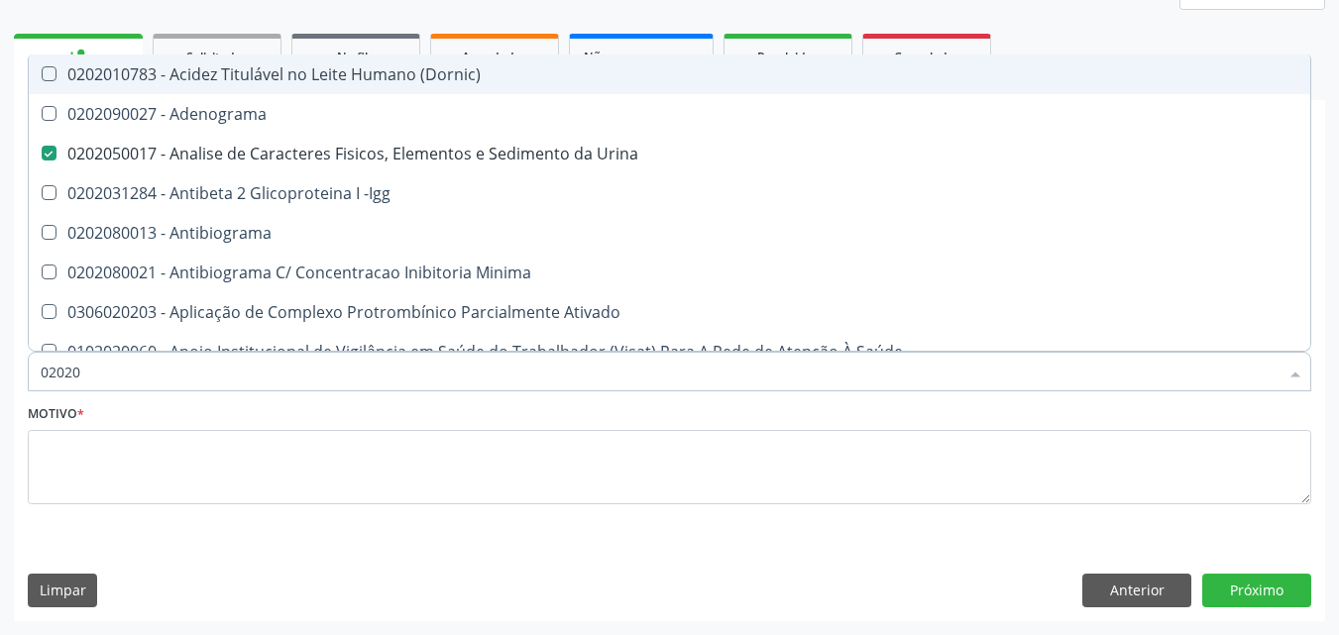
type input "020201"
checkbox Urina "false"
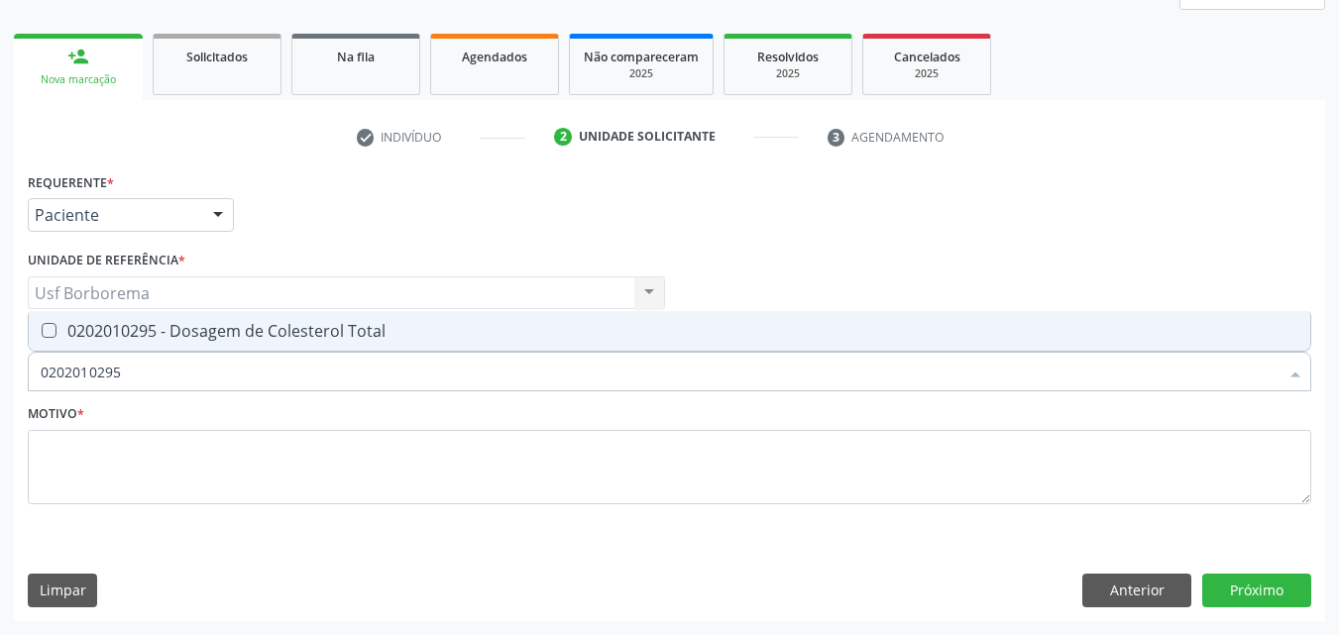
click at [145, 329] on div "Requerente * Paciente Médico(a) Enfermeiro(a) Paciente Nenhum resultado encontr…" at bounding box center [670, 350] width 1284 height 365
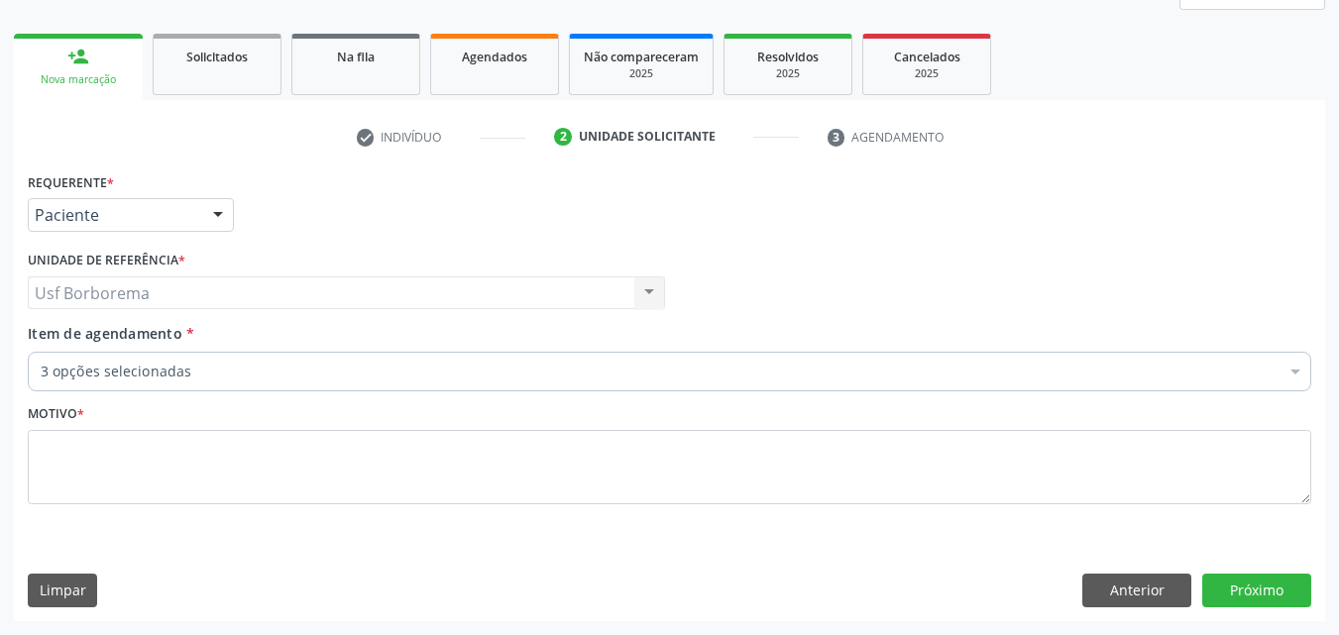
drag, startPoint x: 145, startPoint y: 308, endPoint x: 144, endPoint y: 334, distance: 25.8
click at [144, 334] on span "Item de agendamento * 3 opções selecionadas Desfazer seleção Selecionados 02020…" at bounding box center [670, 354] width 1284 height 61
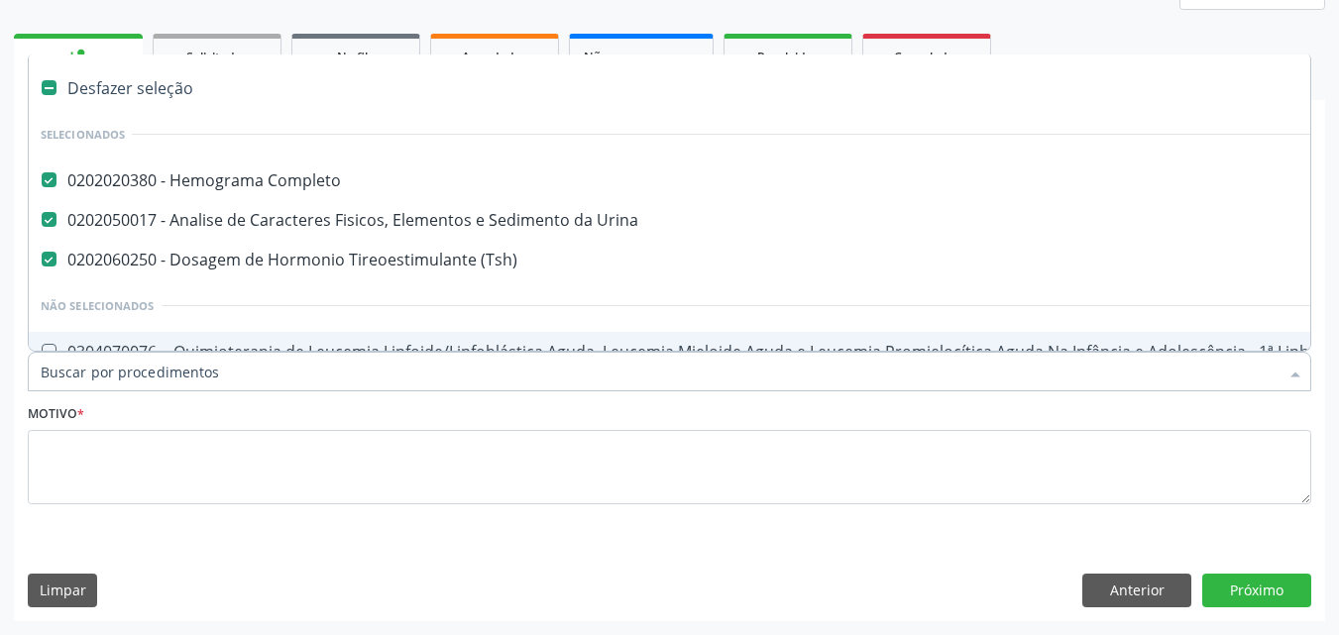
click at [159, 380] on div at bounding box center [670, 372] width 1284 height 40
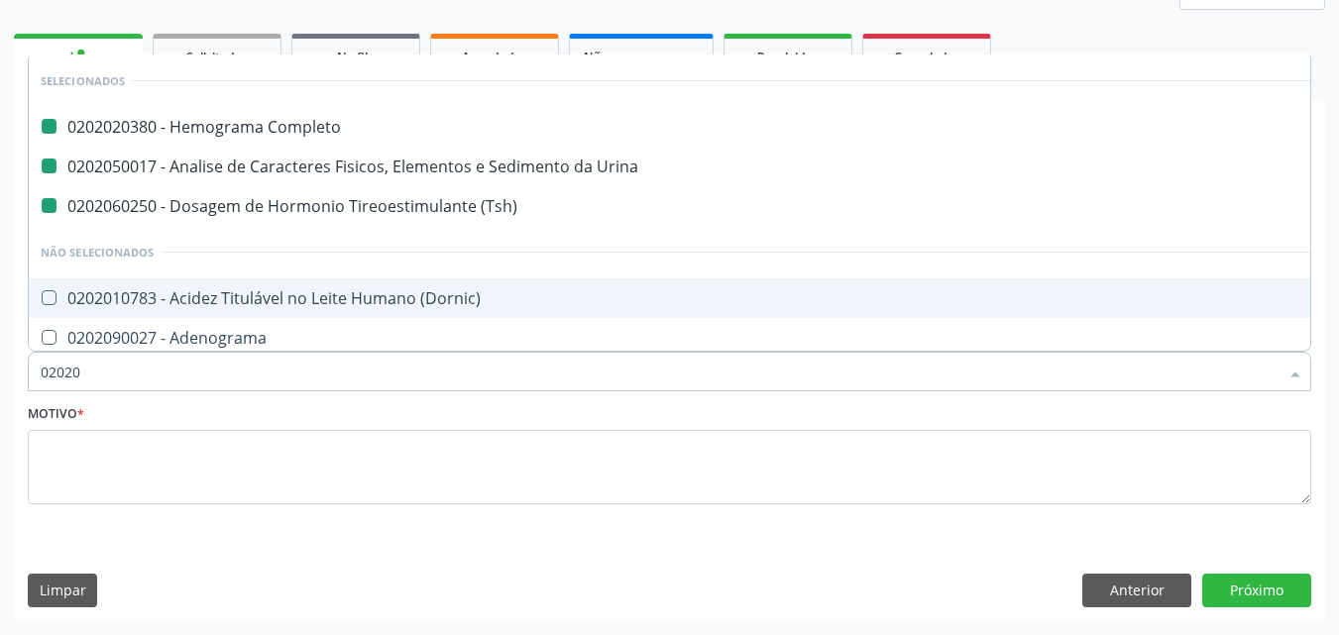
type input "020201"
checkbox Completo "false"
checkbox Urina "false"
checkbox \(Tsh\) "false"
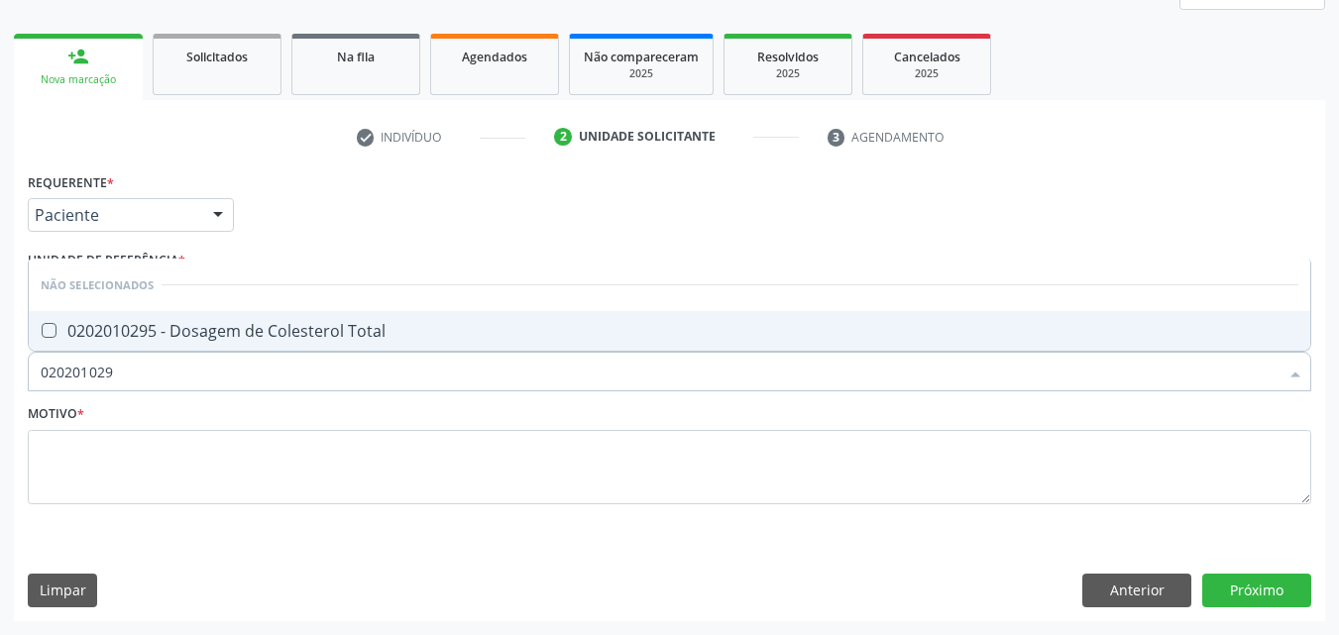
type input "0202010295"
click at [143, 335] on div "0202010295 - Dosagem de Colesterol Total" at bounding box center [670, 331] width 1258 height 16
checkbox Total "true"
click at [153, 368] on input "0202010295" at bounding box center [660, 372] width 1238 height 40
type input "02020102"
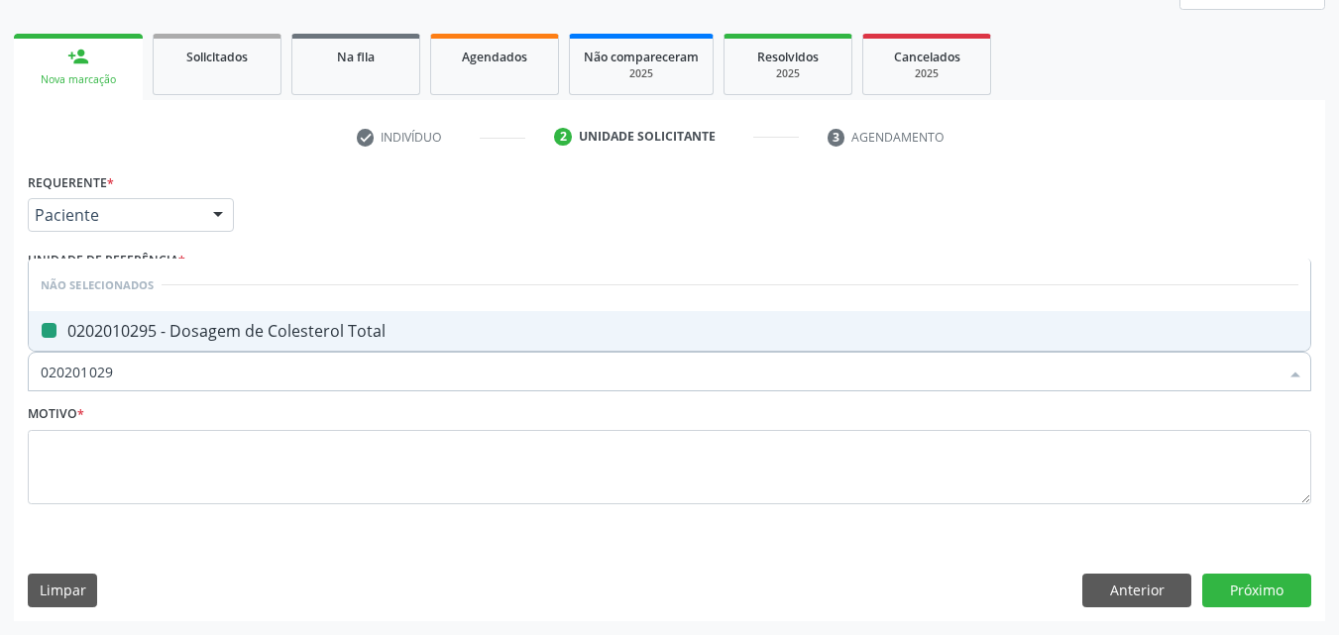
checkbox Total "false"
type input "0202010287"
click at [158, 339] on div "0202010287 - Dosagem de Colesterol Ldl" at bounding box center [670, 331] width 1258 height 16
checkbox Ldl "true"
click at [156, 366] on input "0202010287" at bounding box center [660, 372] width 1238 height 40
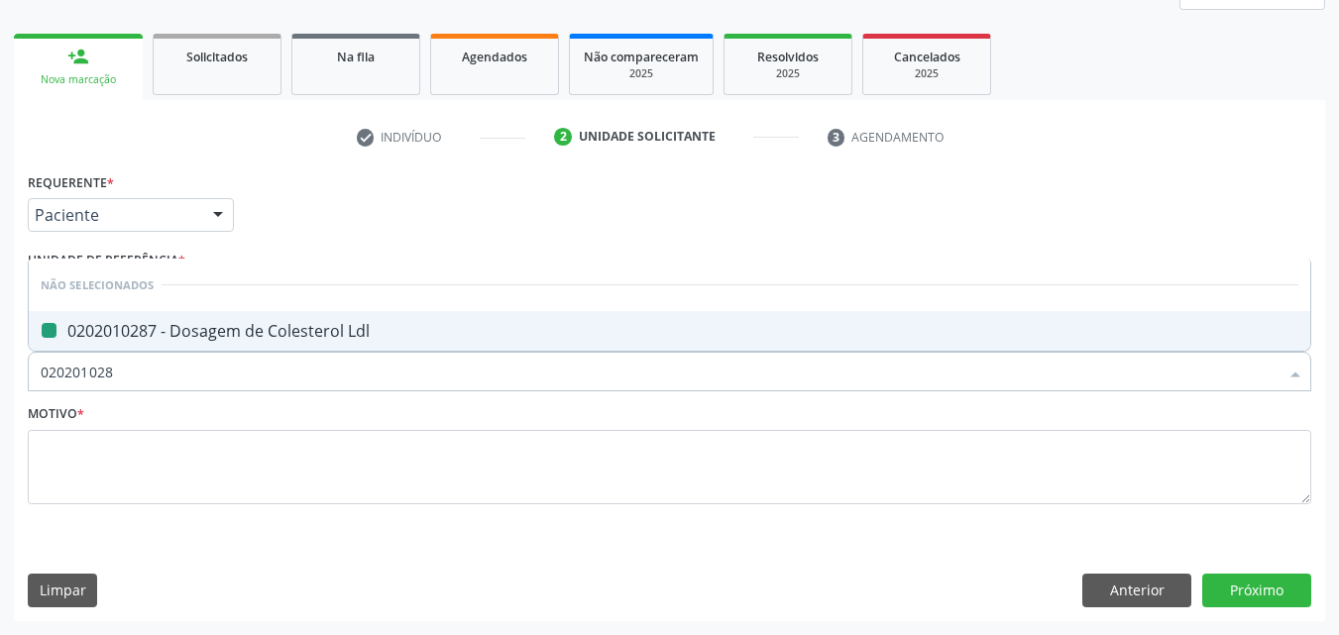
type input "02020102"
checkbox Ldl "false"
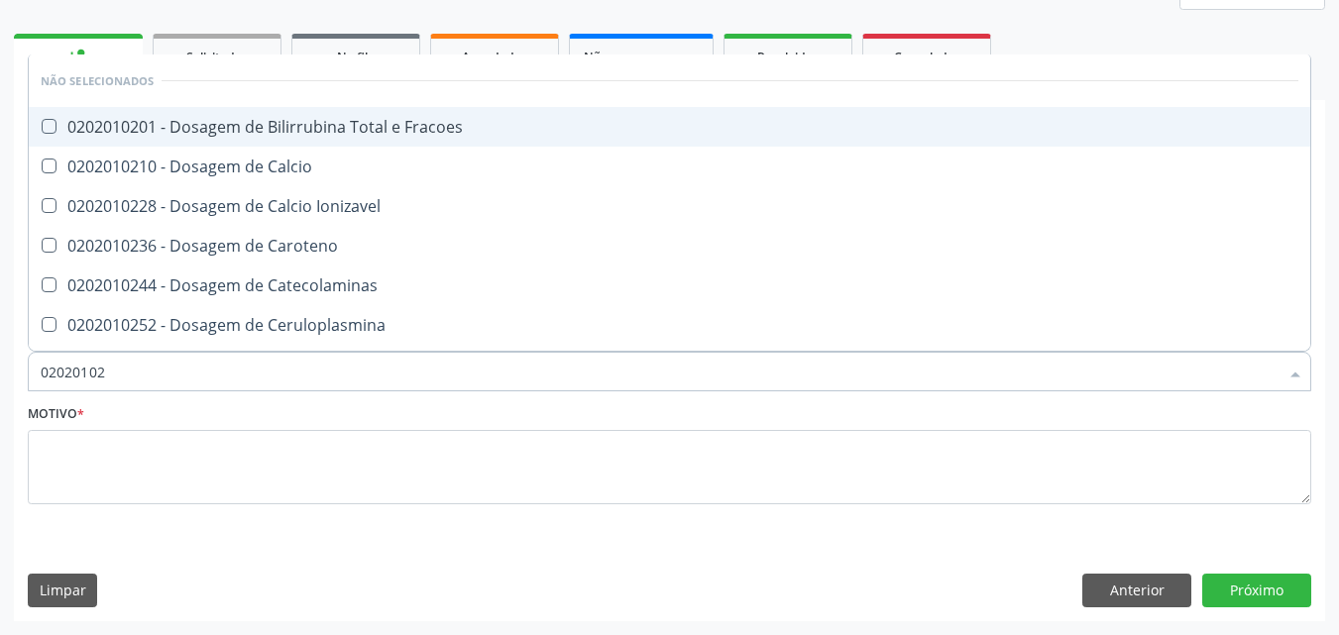
type input "020201029"
checkbox Fracoes "true"
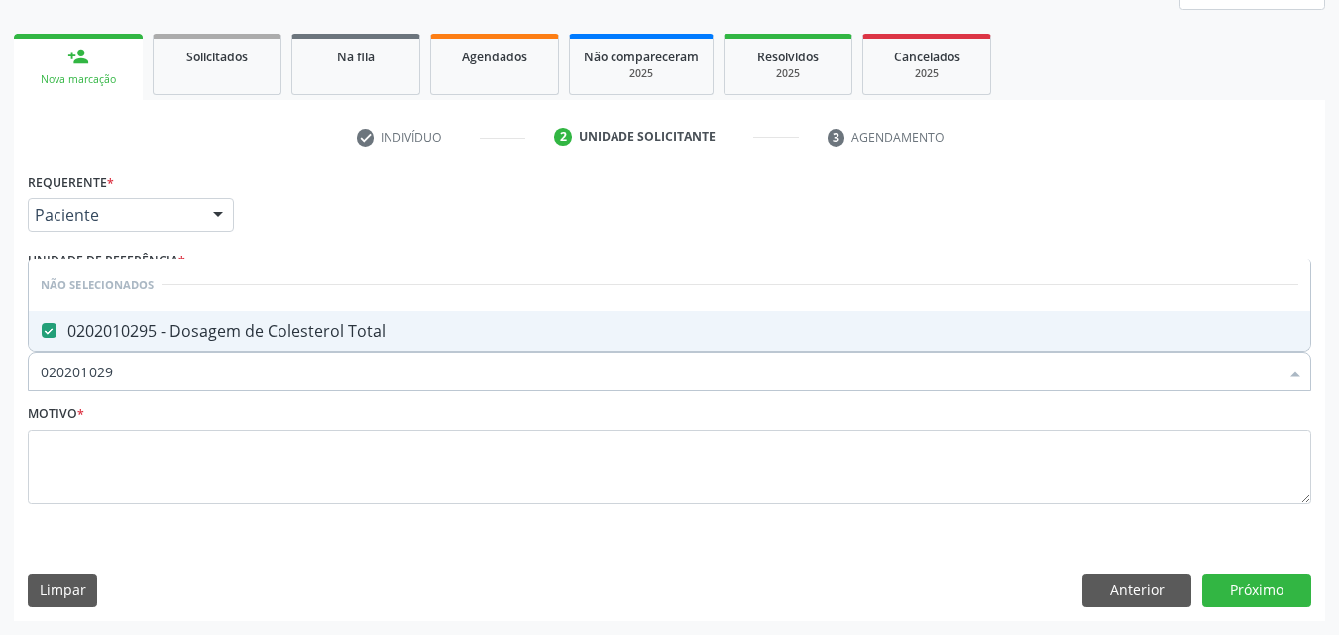
type input "02020102"
checkbox Total "false"
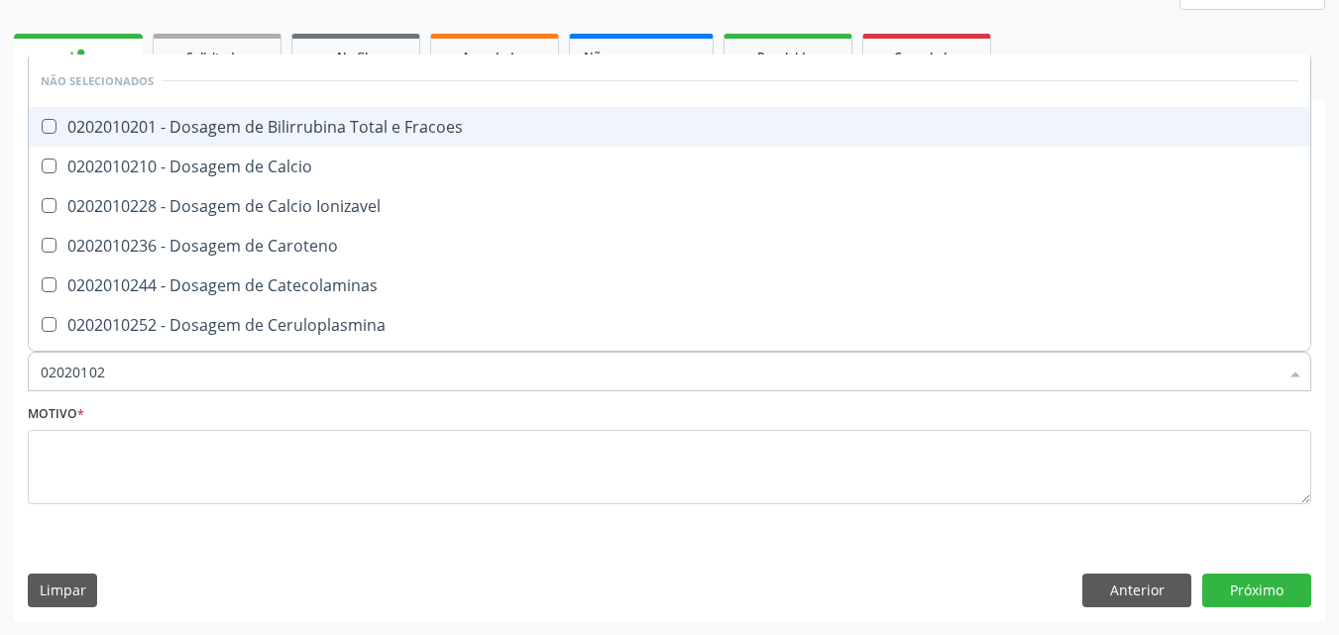
type input "0202010"
checkbox Ldl "false"
checkbox Total "false"
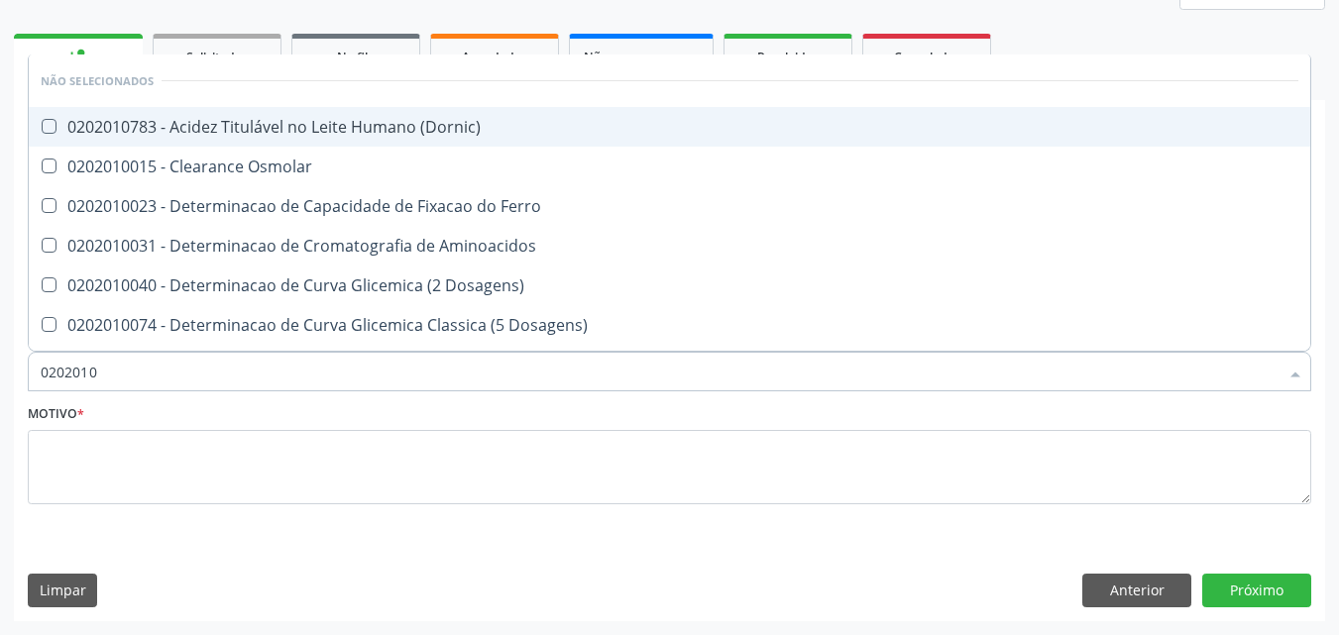
type input "020201"
checkbox Ldl "false"
checkbox Total "false"
checkbox Fracionadas\) "true"
checkbox Ferritina "true"
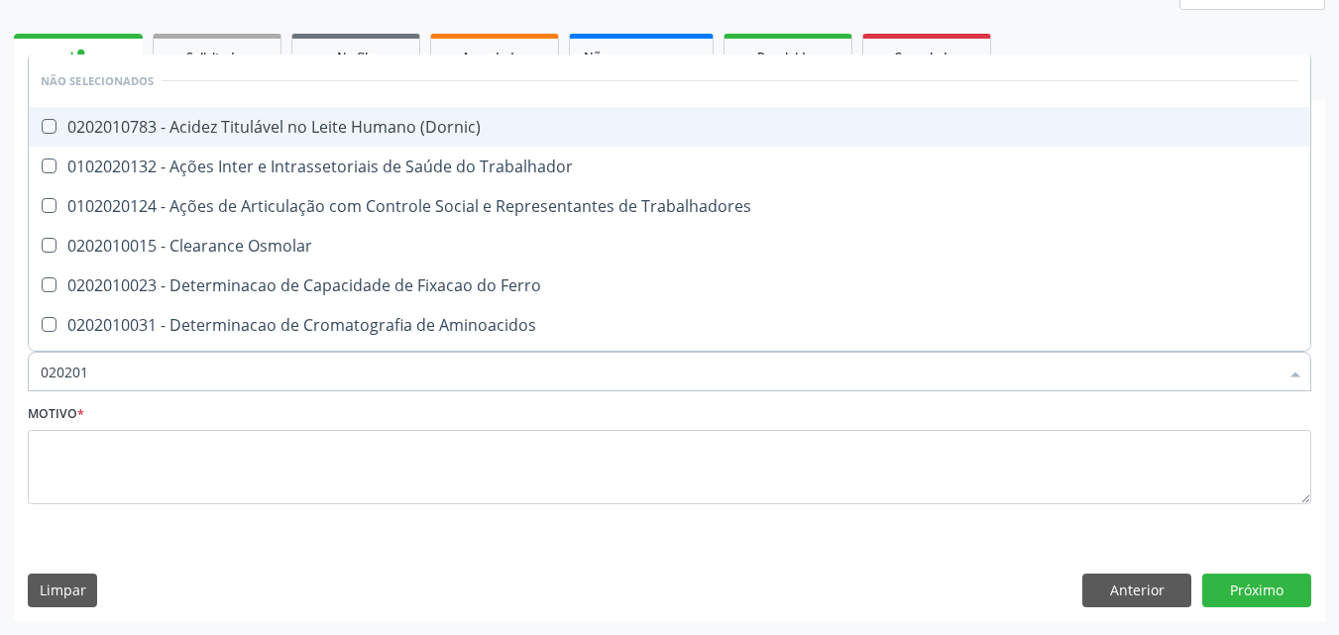
type input "02020"
checkbox \(Dornic\) "true"
checkbox Trabalhador "true"
checkbox Trabalhadores "true"
checkbox Ldl "false"
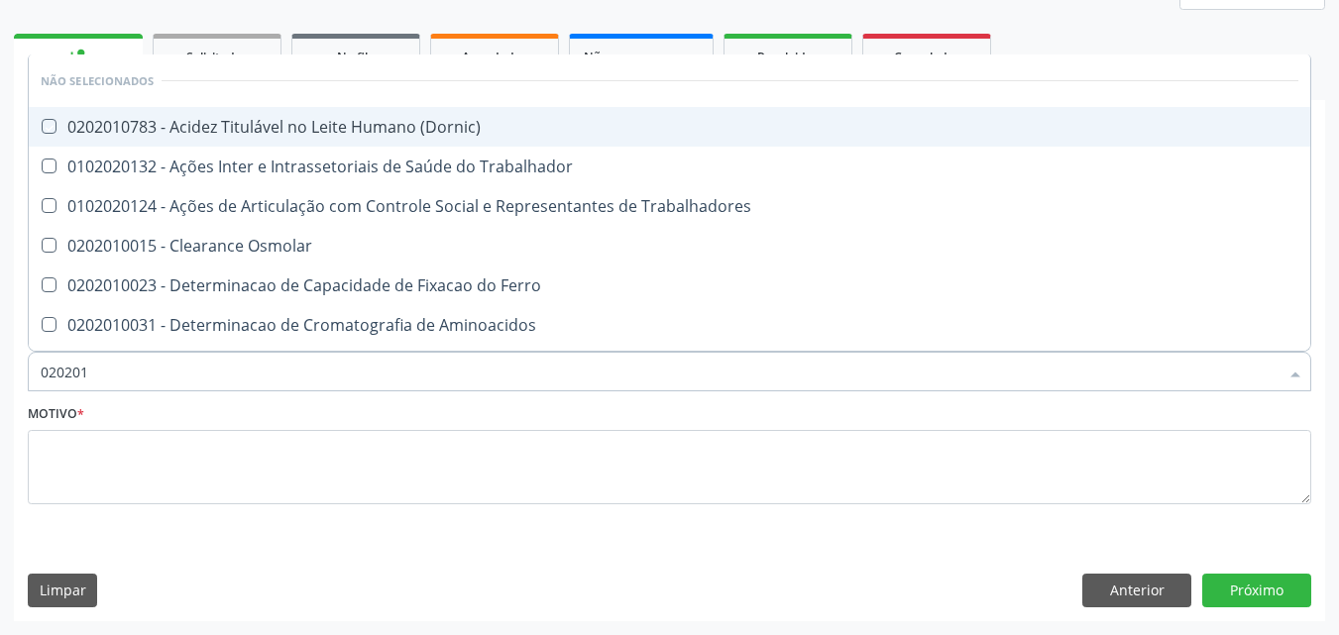
checkbox Total "false"
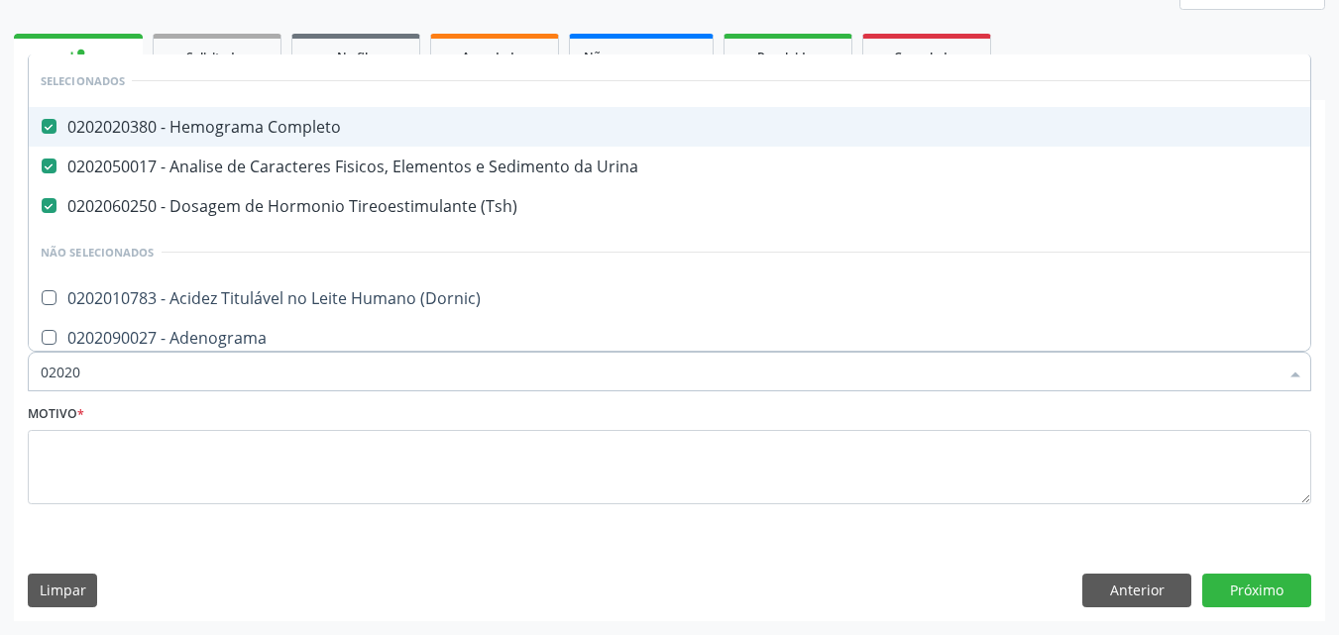
type input "0202"
checkbox Ldl "false"
checkbox Total "false"
checkbox Estrona "true"
checkbox Etossuximida "true"
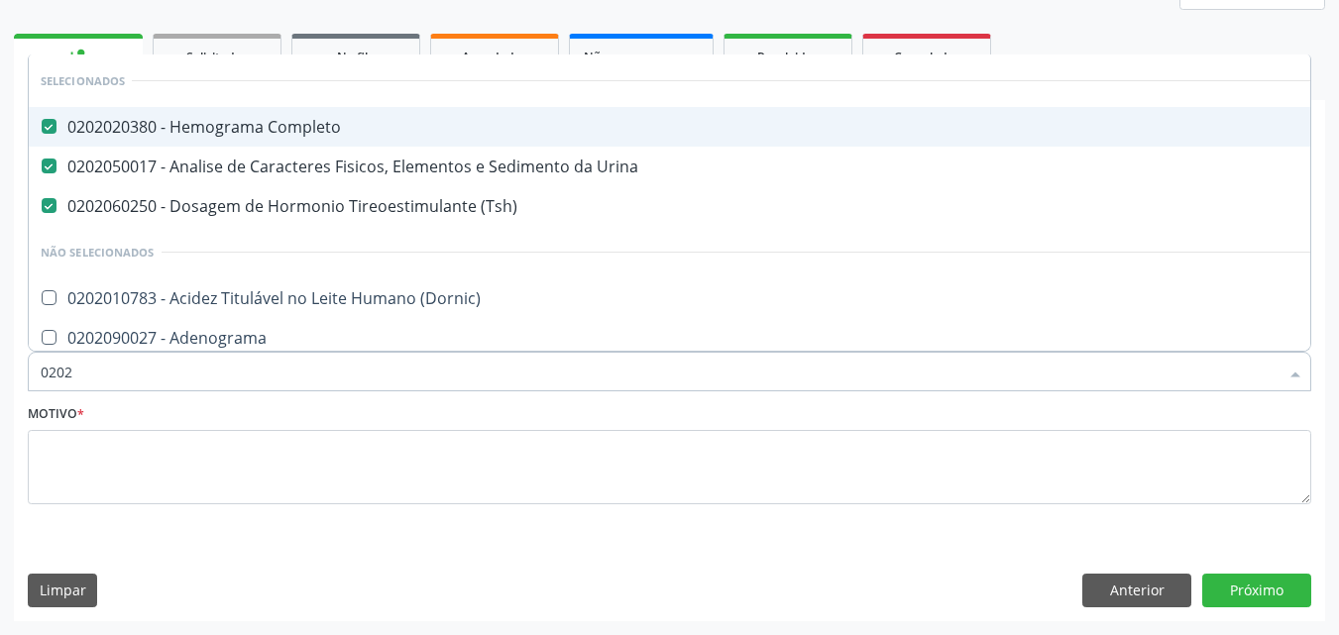
type input "020"
checkbox Estrona "false"
checkbox Etossuximida "false"
type input "02"
checkbox Ldl "false"
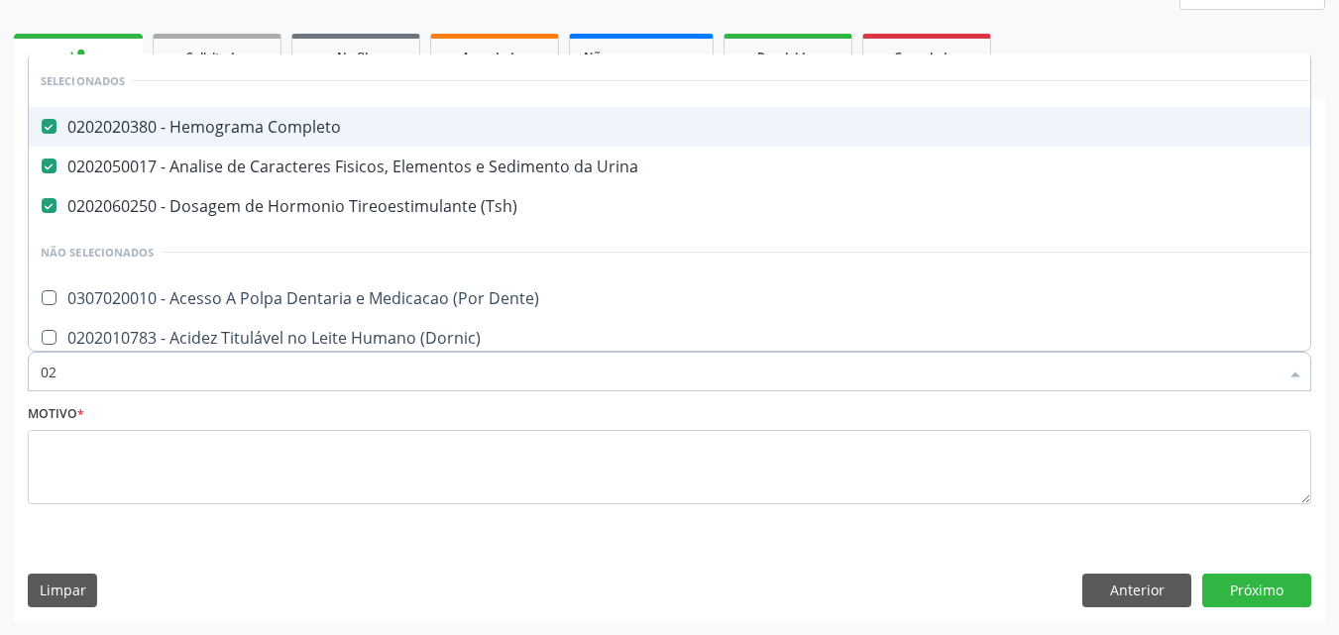
checkbox Total "false"
checkbox Espermograma "true"
checkbox Platina "true"
type input "0"
checkbox Ldl "false"
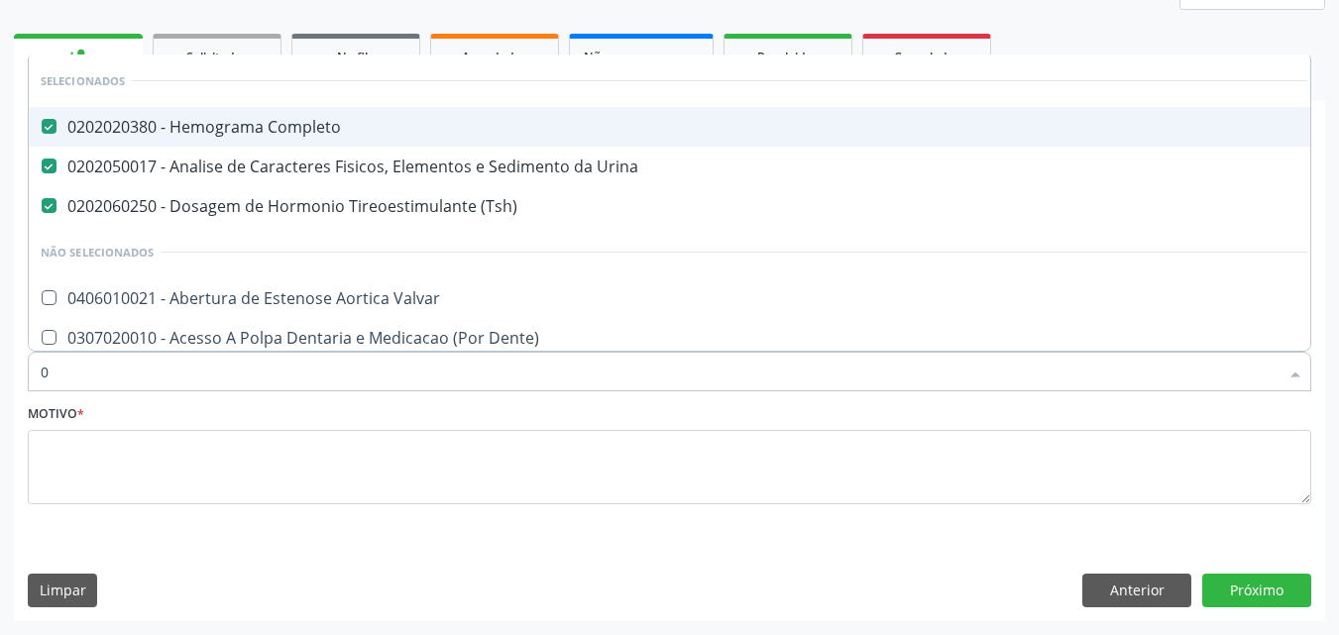
checkbox Total "false"
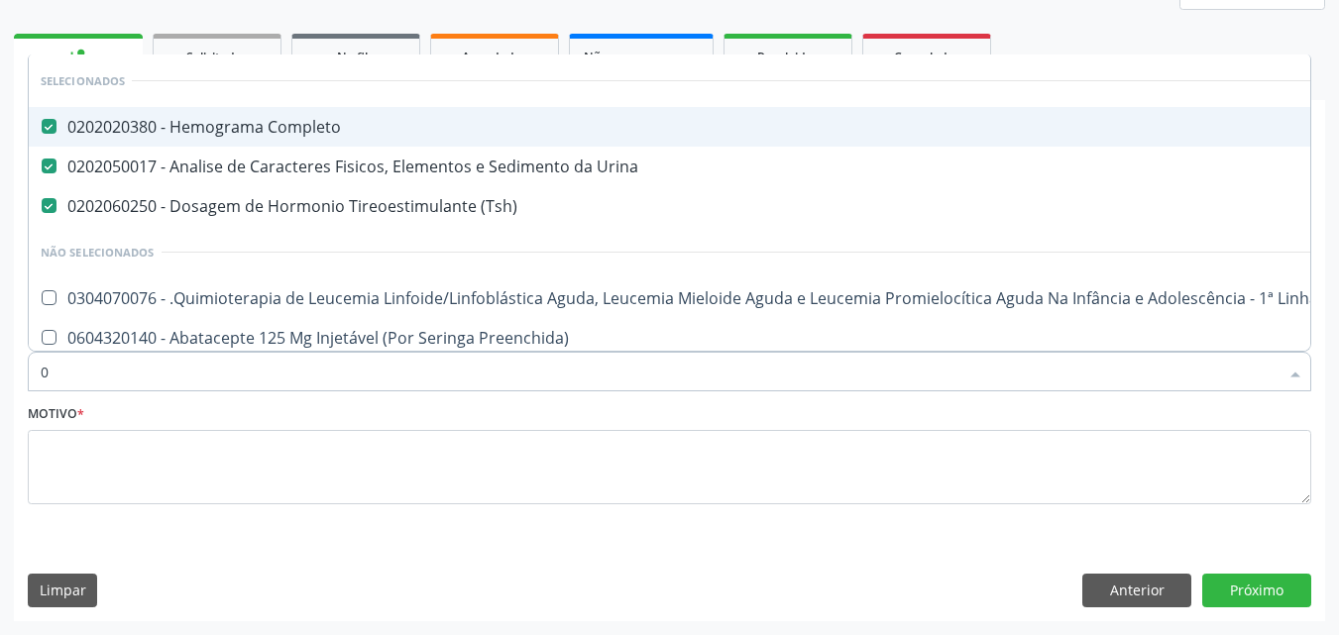
type input "02"
checkbox Comprimido\) "true"
checkbox Transferências "true"
type input "020"
checkbox Ml\) "true"
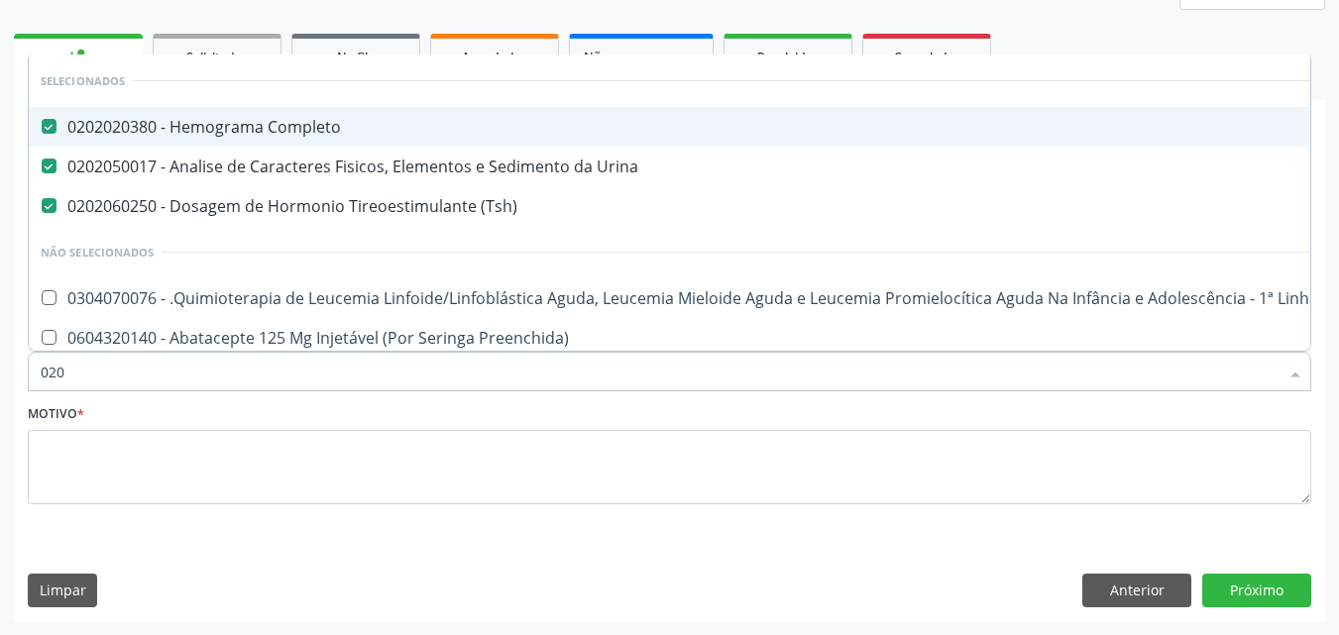
checkbox \(Monocular\) "true"
checkbox Comprimido\) "false"
checkbox Transferências "false"
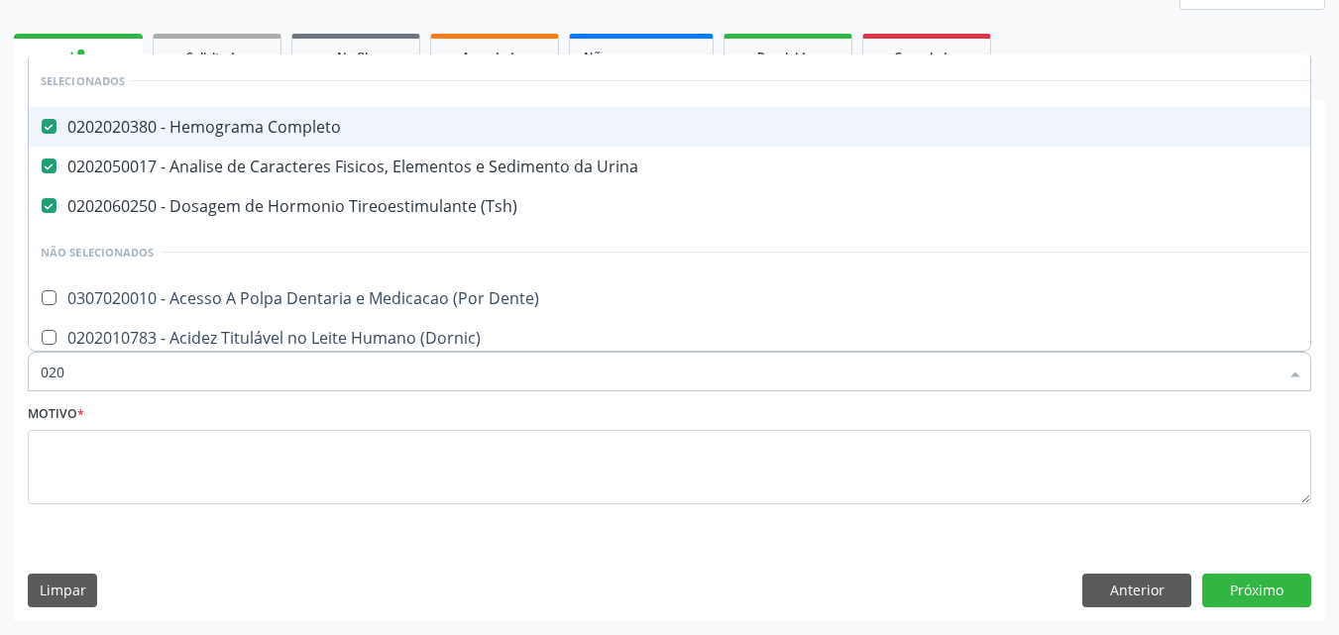
type input "0202"
checkbox Puncao "true"
checkbox Fragmento "true"
type input "02020"
checkbox III "true"
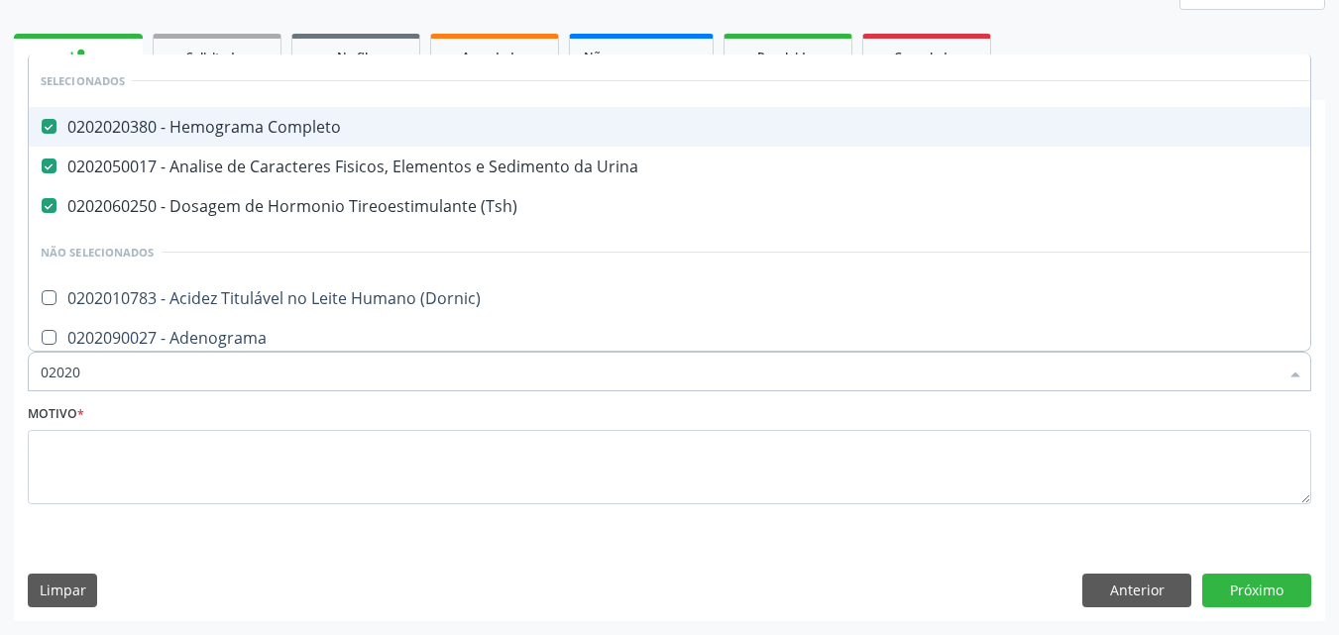
checkbox Barbituratos "true"
checkbox Ldl "false"
checkbox Total "false"
type input "020201"
checkbox Completo "false"
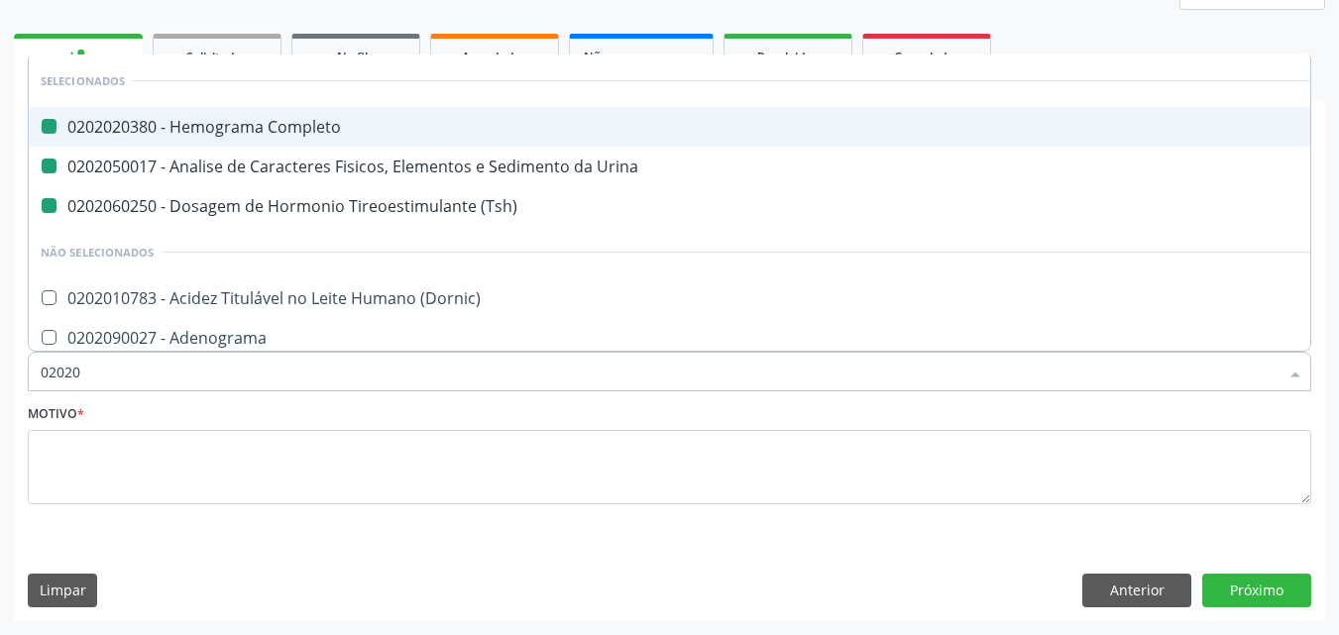
checkbox Urina "false"
checkbox \(Tsh\) "false"
checkbox Micobactérias "true"
checkbox Identificação "true"
type input "0202010"
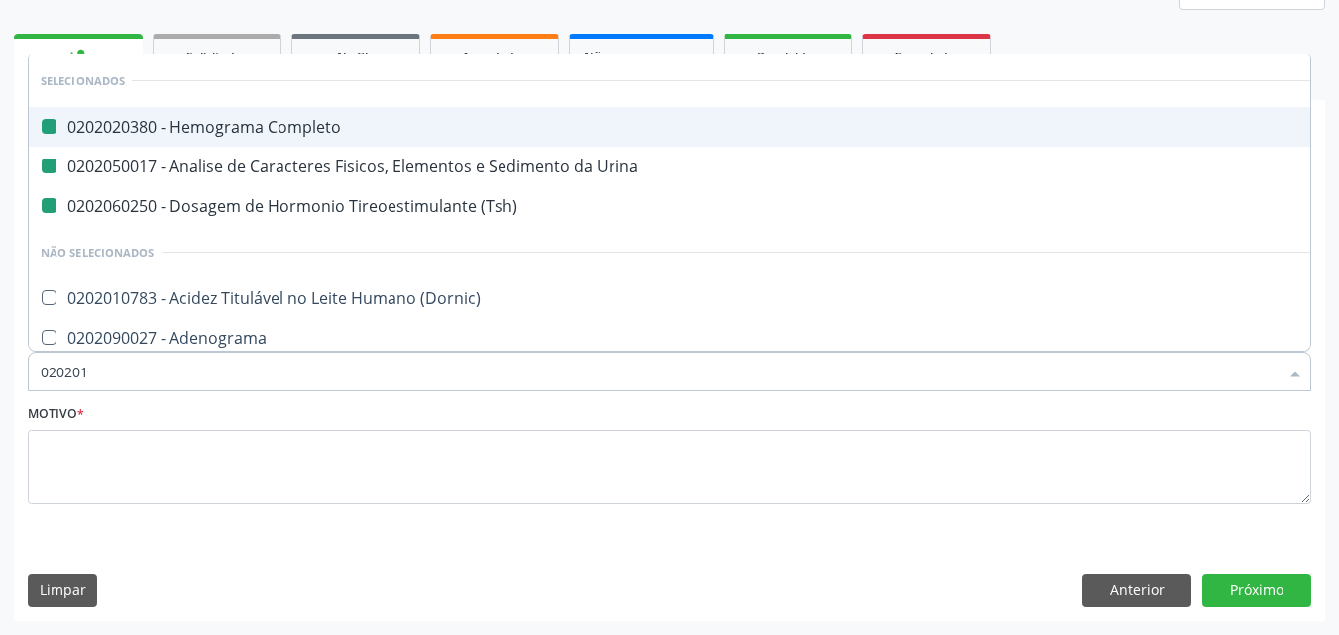
checkbox Addis "true"
checkbox B "true"
checkbox Micobactérias "false"
checkbox Identificação "false"
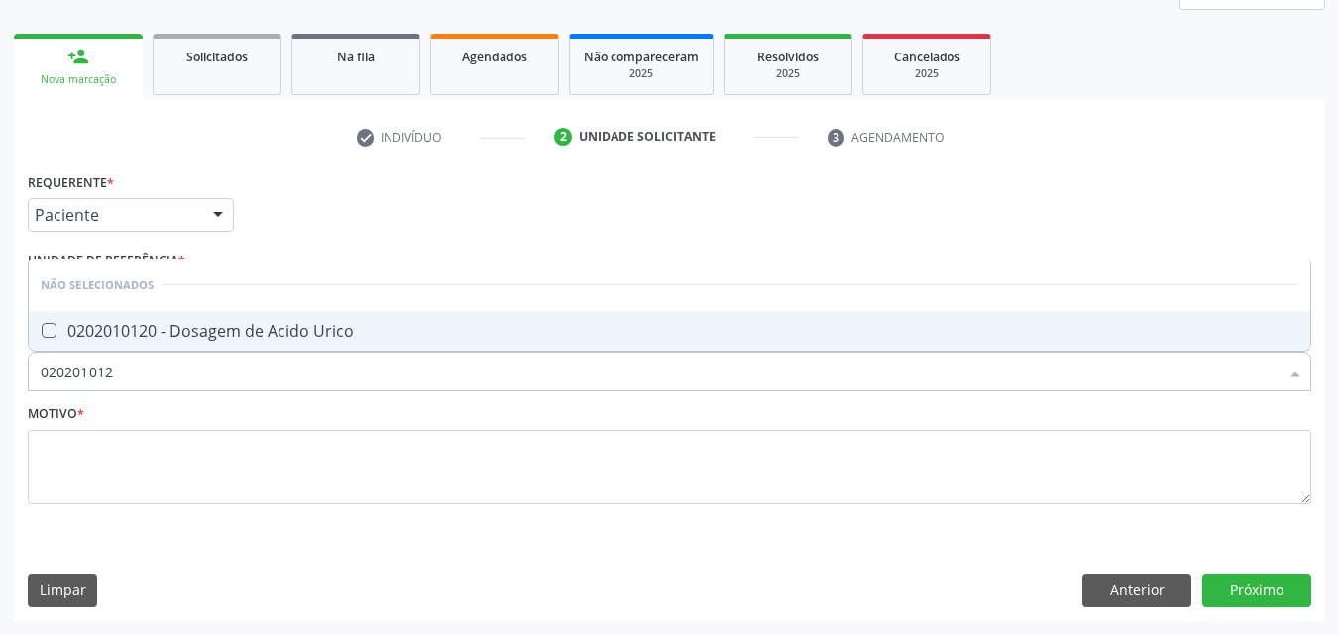
type input "0202010120"
click at [140, 339] on div "0202010120 - Dosagem de Acido Urico" at bounding box center [670, 331] width 1258 height 16
click at [143, 375] on input "0202010120" at bounding box center [660, 372] width 1238 height 40
click at [139, 328] on div "0202010473 - Dosagem de Glicose" at bounding box center [670, 331] width 1258 height 16
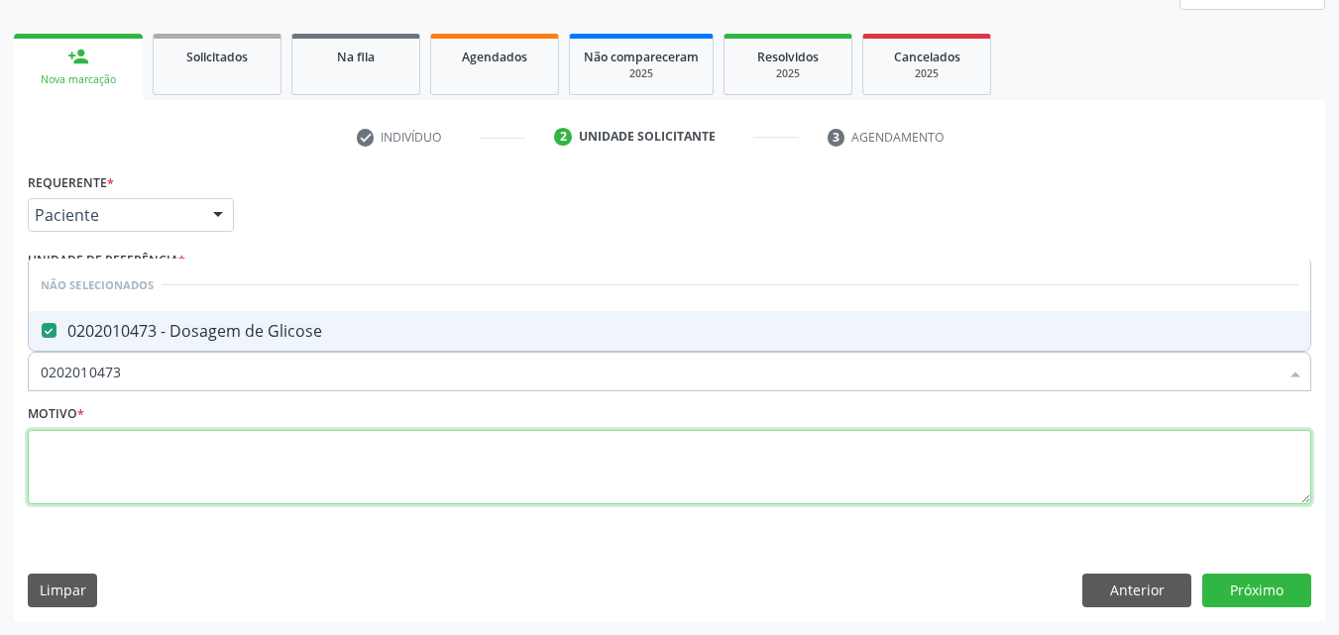
click at [192, 486] on textarea at bounding box center [670, 467] width 1284 height 75
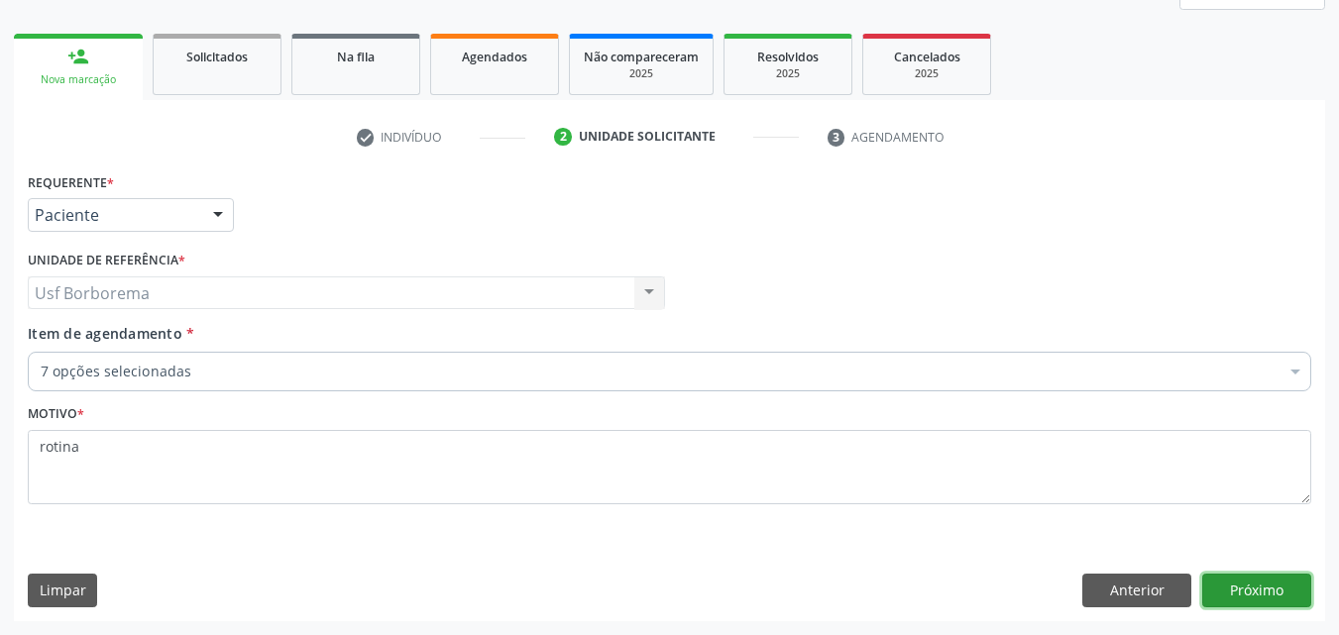
click at [1255, 584] on button "Próximo" at bounding box center [1256, 591] width 109 height 34
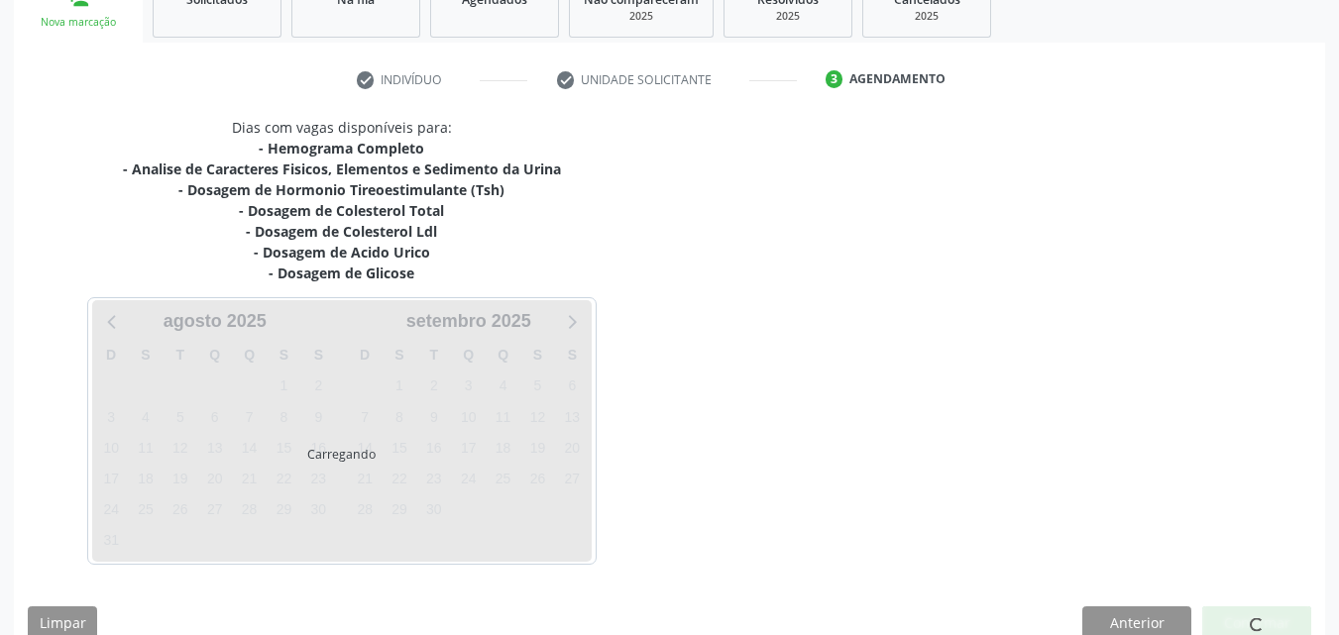
scroll to position [352, 0]
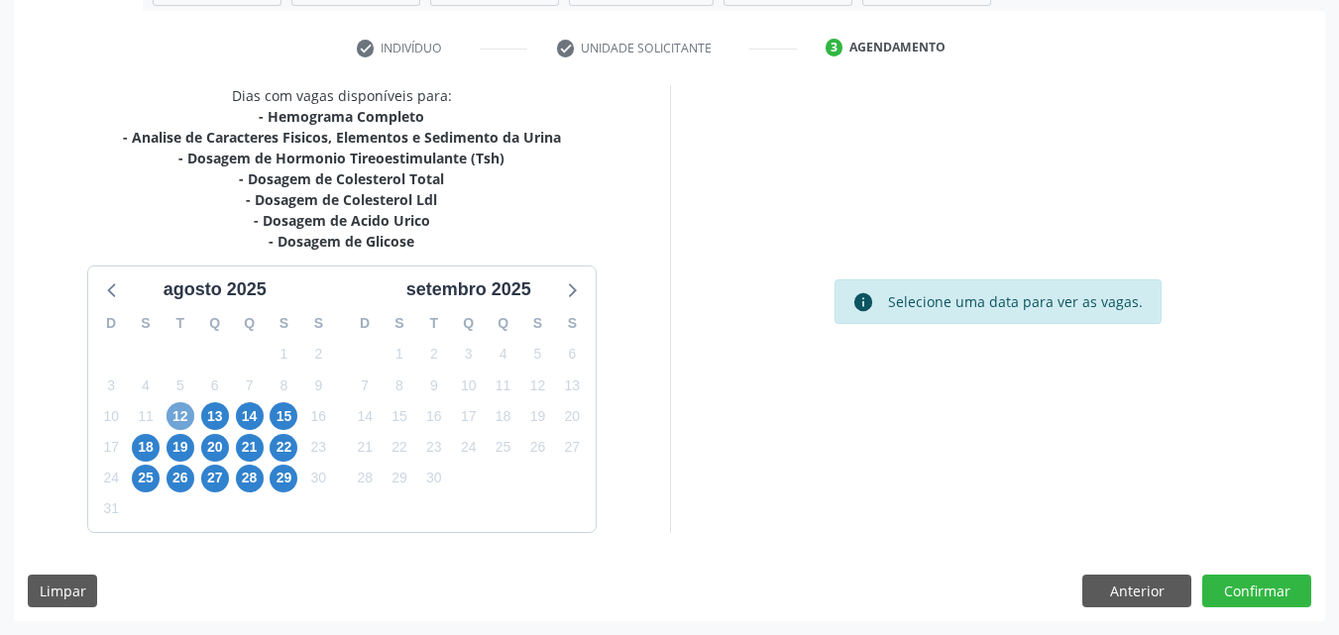
click at [179, 418] on span "12" at bounding box center [181, 416] width 28 height 28
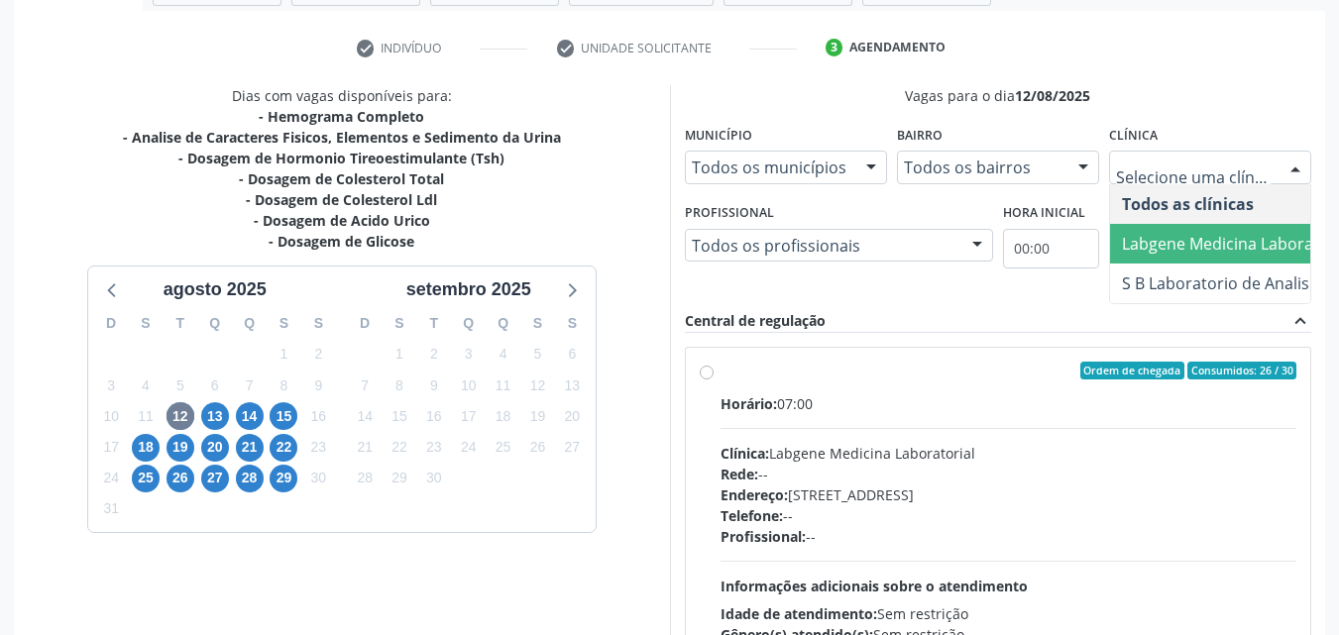
click at [1209, 243] on span "Labgene Medicina Laboratorial" at bounding box center [1237, 244] width 231 height 22
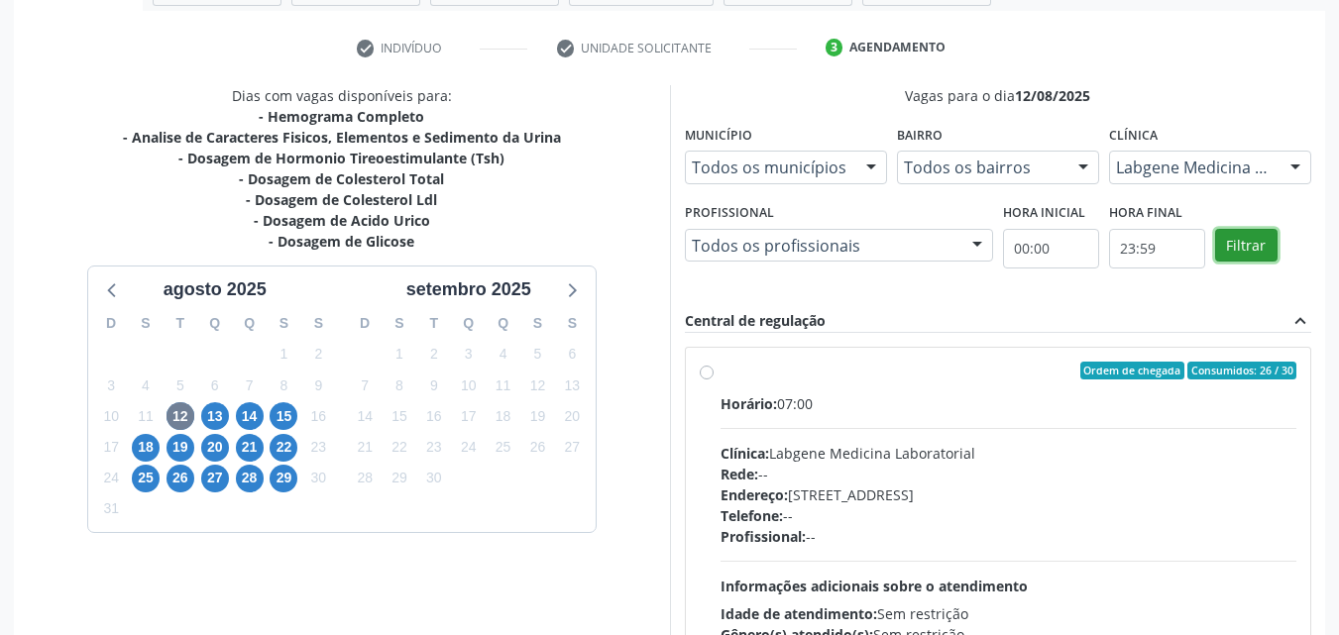
click at [1242, 248] on button "Filtrar" at bounding box center [1246, 246] width 62 height 34
click at [698, 366] on div "Ordem de chegada Consumidos: 26 / 30 Horário: 07:00 Clínica: Labgene Medicina L…" at bounding box center [999, 514] width 626 height 332
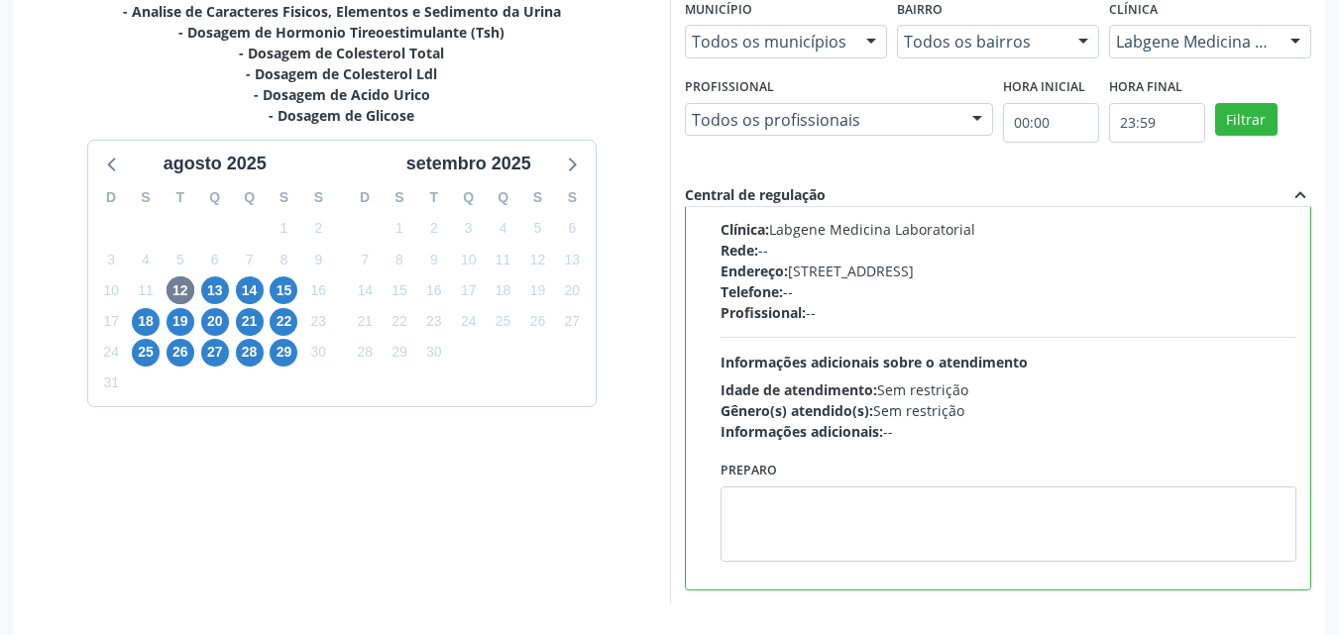
scroll to position [549, 0]
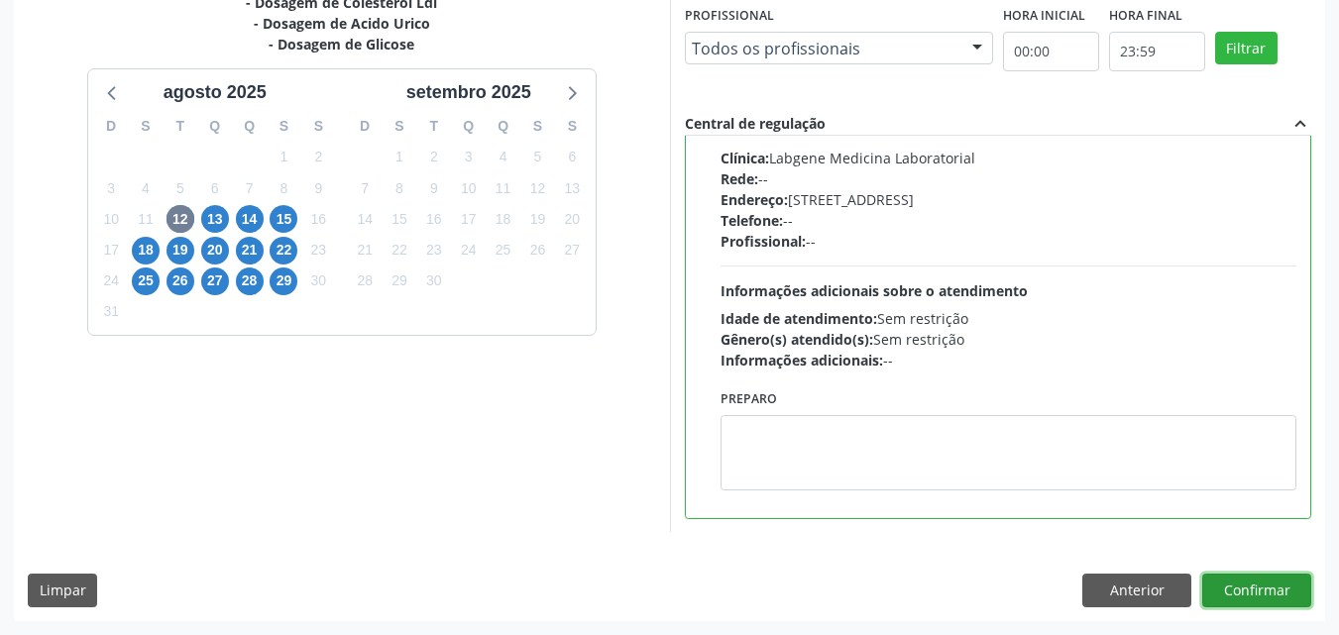
click at [1255, 575] on button "Confirmar" at bounding box center [1256, 591] width 109 height 34
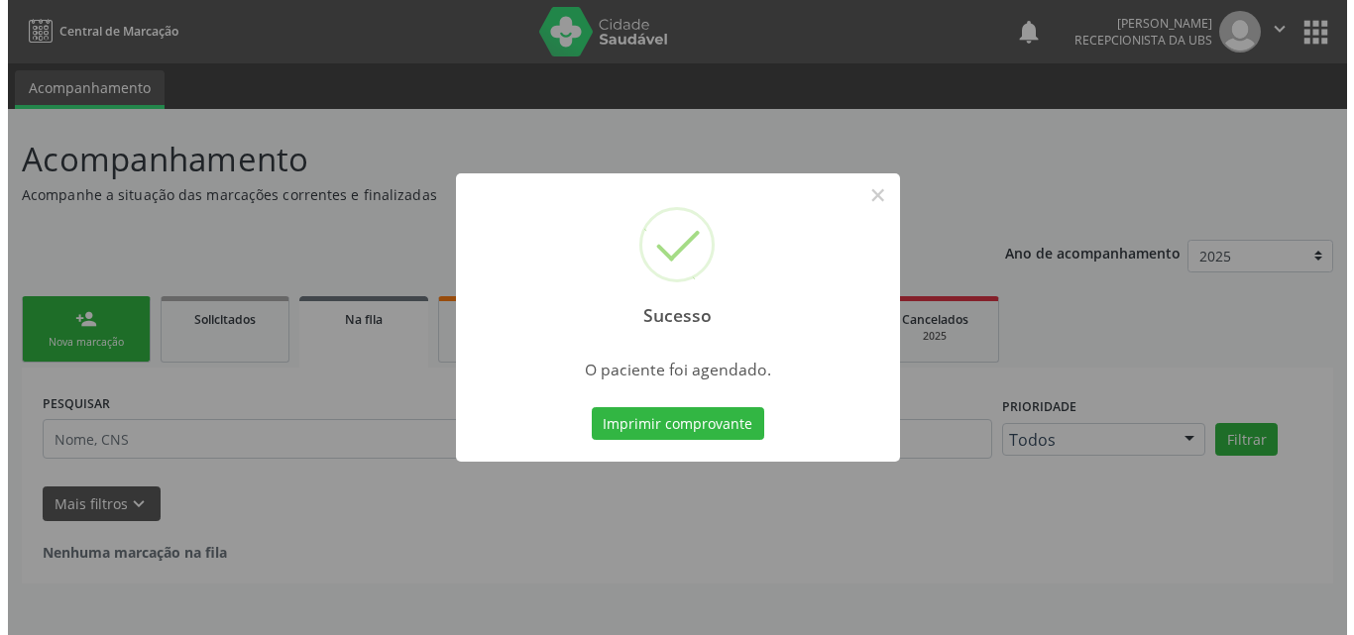
scroll to position [0, 0]
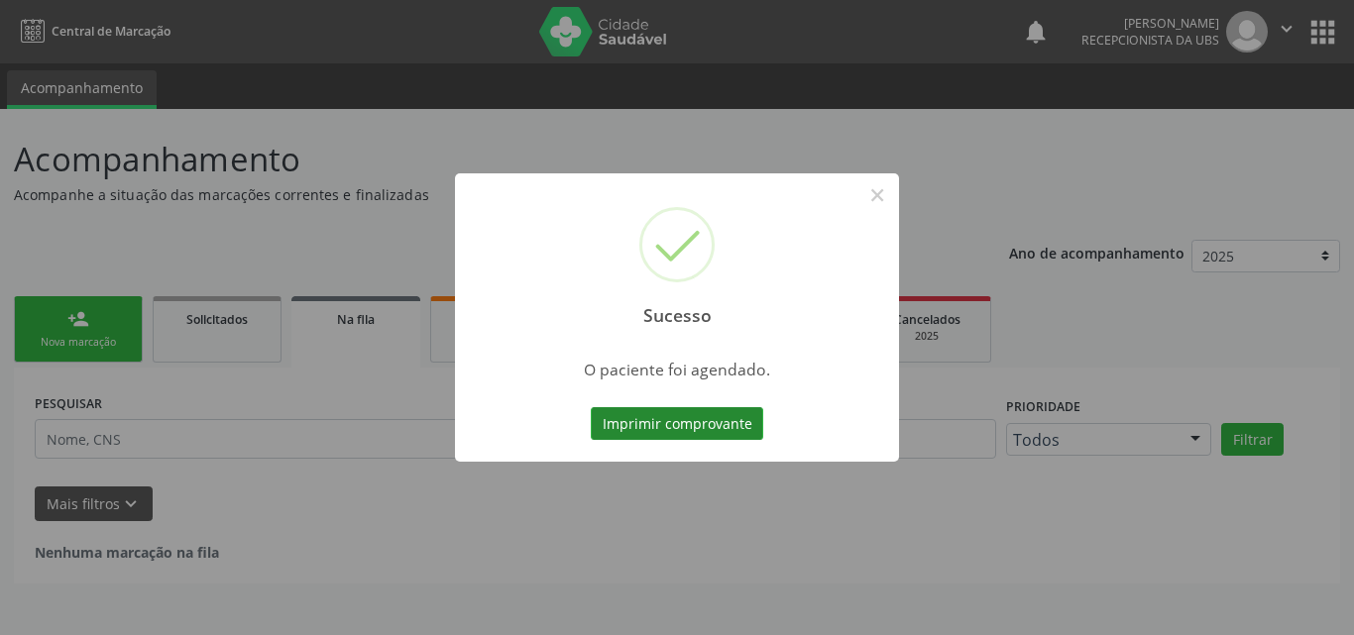
click at [681, 413] on button "Imprimir comprovante" at bounding box center [677, 424] width 172 height 34
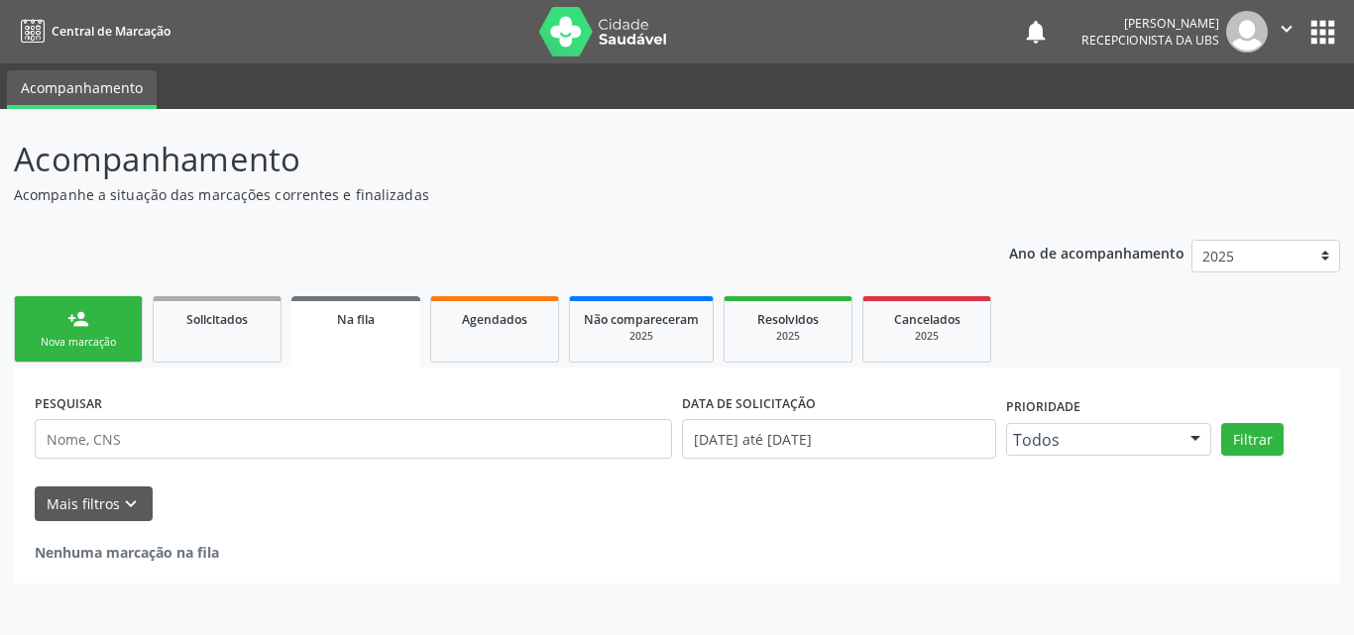
click at [54, 335] on div "Nova marcação" at bounding box center [78, 342] width 99 height 15
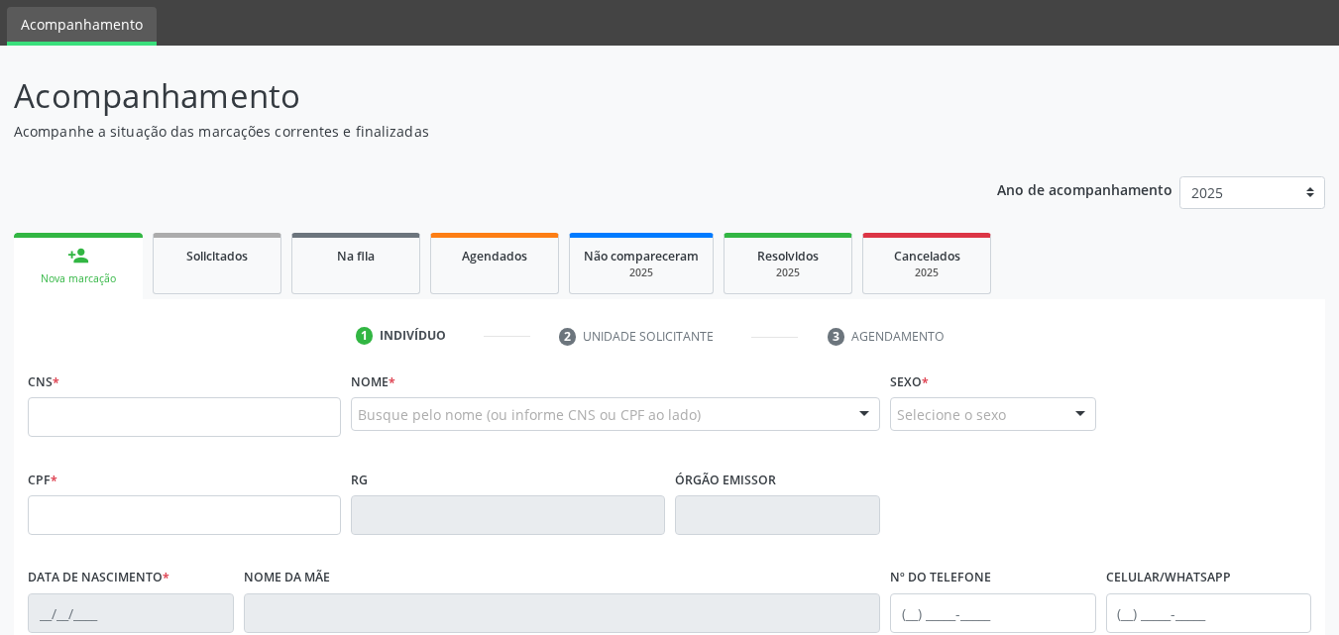
scroll to position [99, 0]
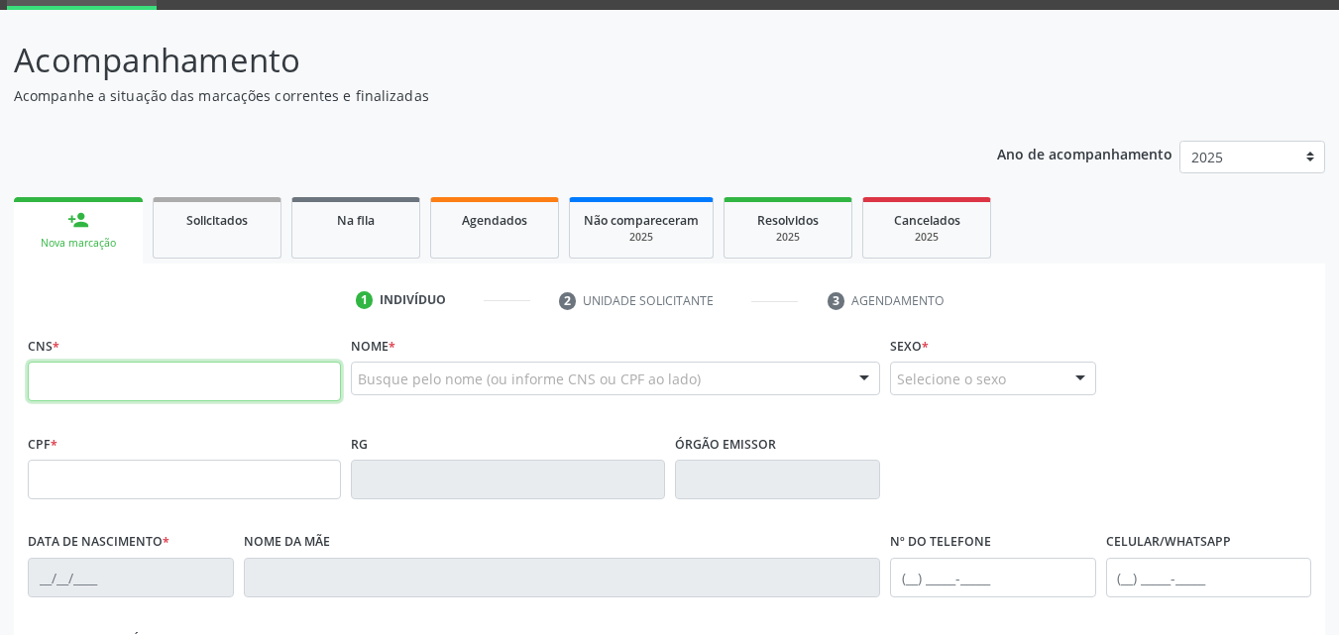
click at [71, 386] on input "text" at bounding box center [184, 382] width 313 height 40
click at [374, 367] on div "Busque pelo nome (ou informe CNS ou CPF ao lado)" at bounding box center [615, 379] width 529 height 34
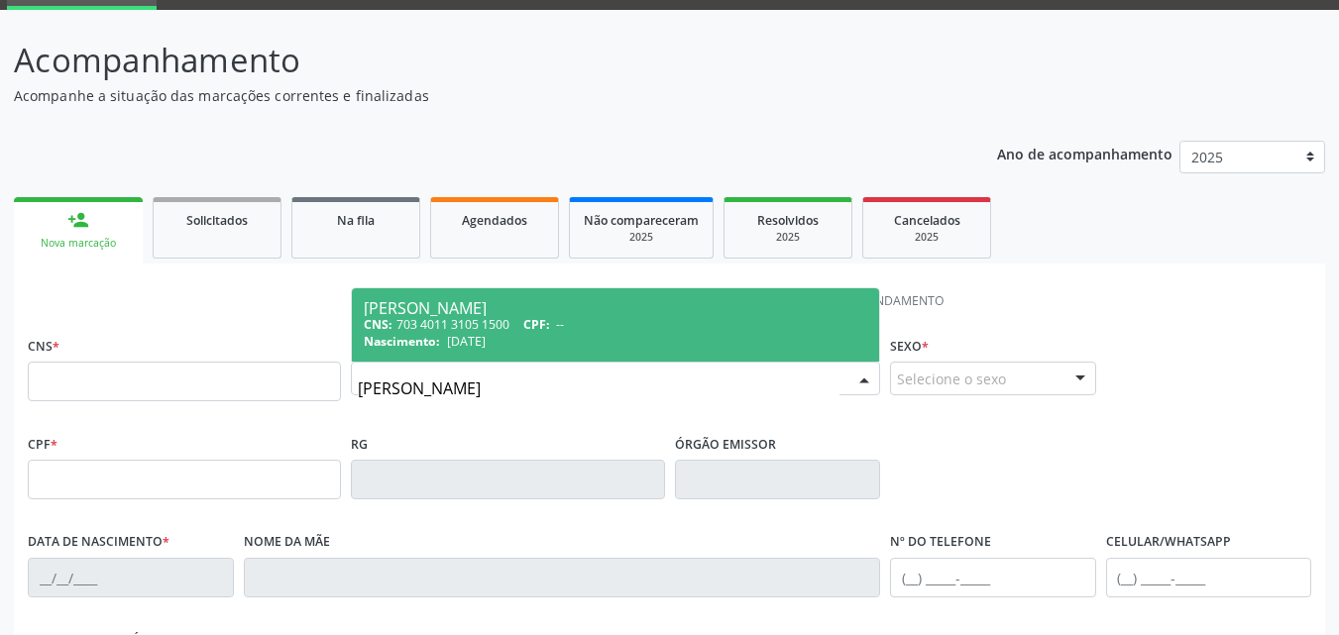
type input "[PERSON_NAME]"
click at [440, 336] on span "Nascimento:" at bounding box center [402, 341] width 76 height 17
type input "703 4011 3105 1500"
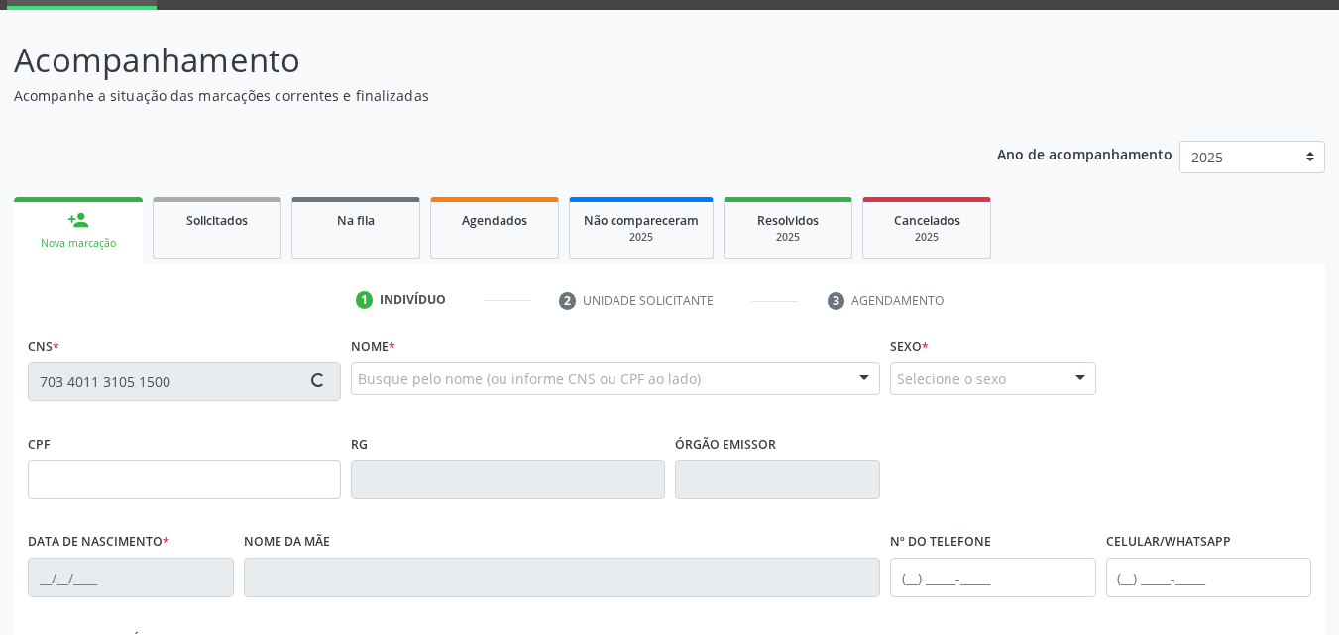
type input "[DATE]"
type input "[PERSON_NAME]"
type input "[PHONE_NUMBER]"
type input "80"
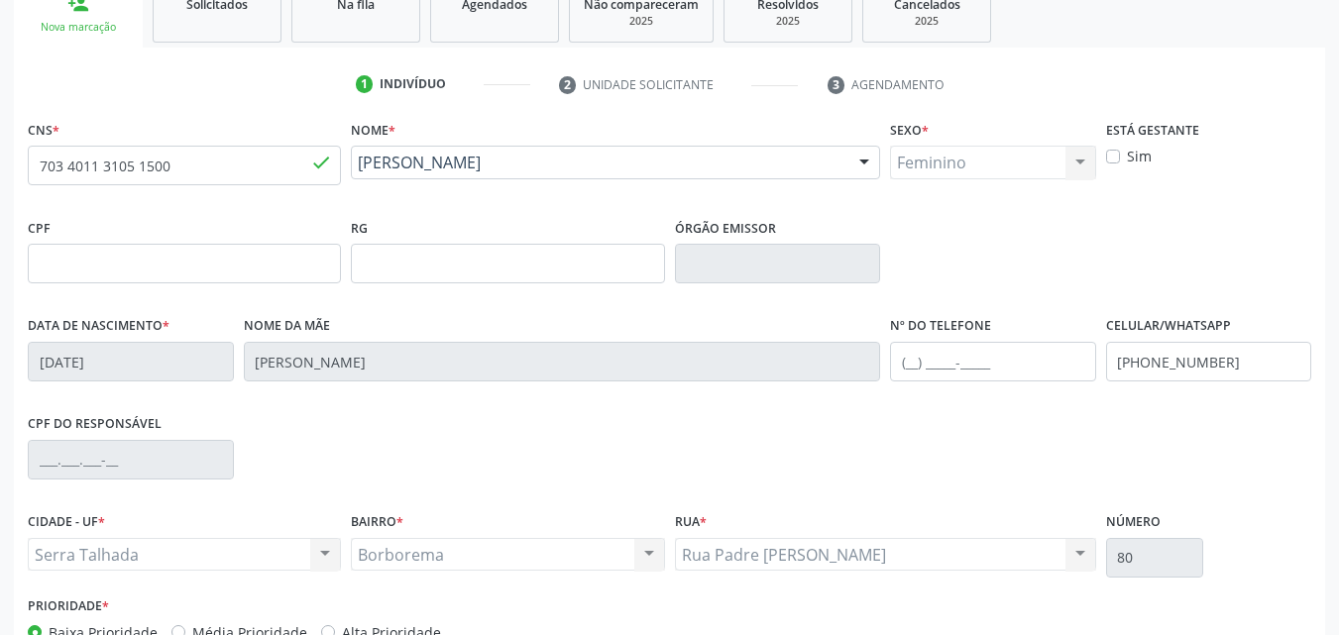
scroll to position [241, 0]
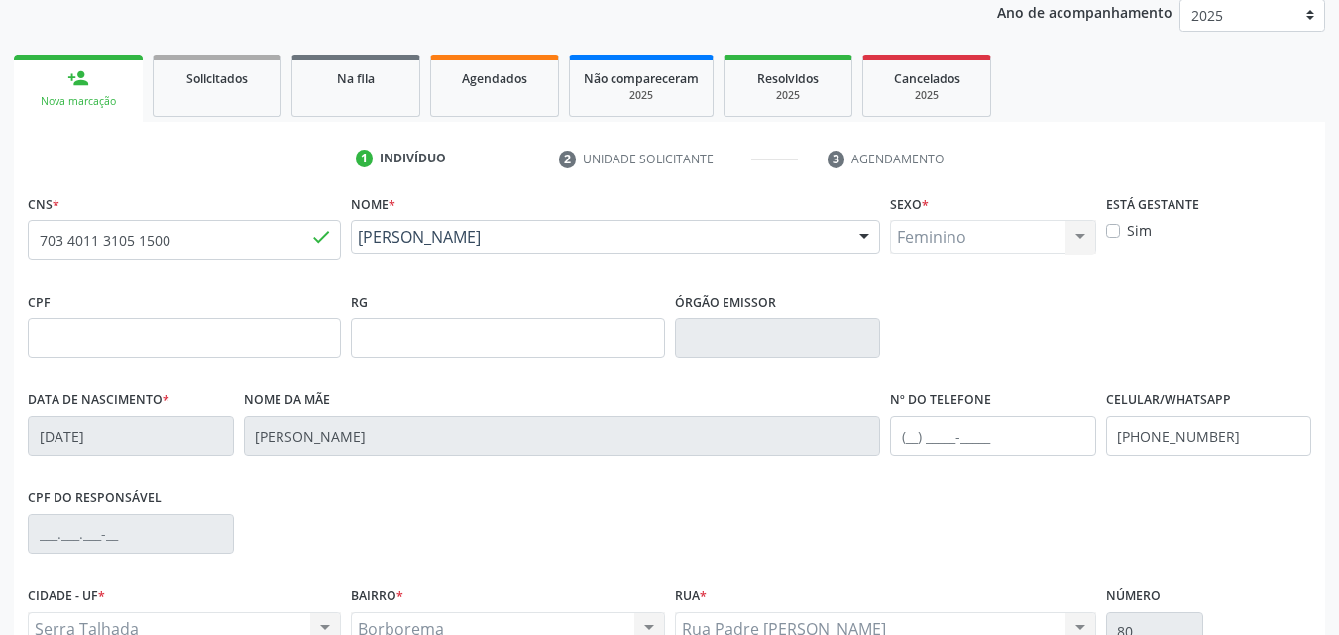
click at [624, 223] on div "[PERSON_NAME]" at bounding box center [615, 237] width 529 height 34
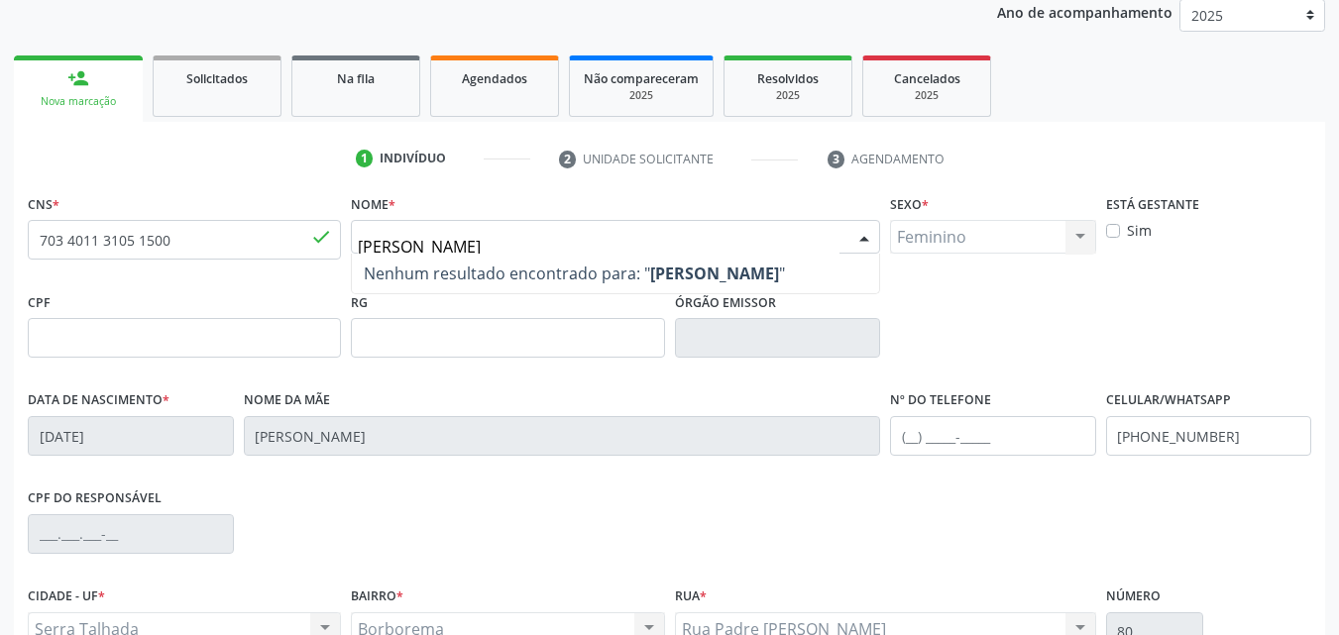
type input "[PERSON_NAME]"
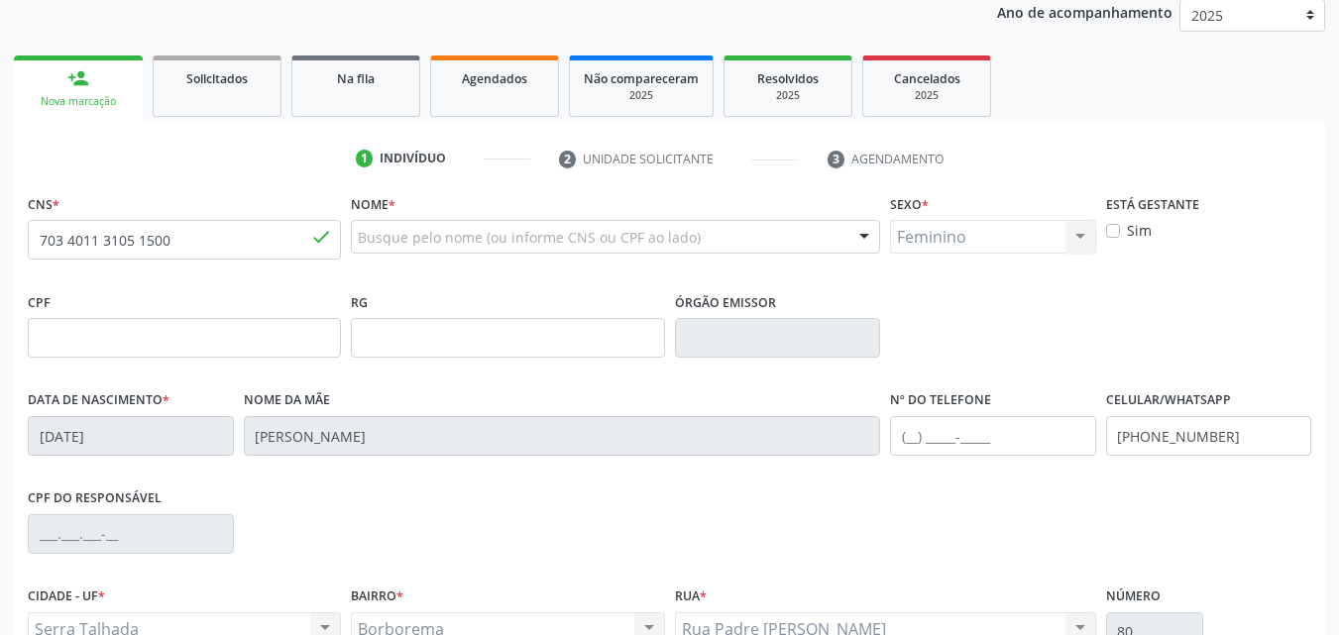
scroll to position [142, 0]
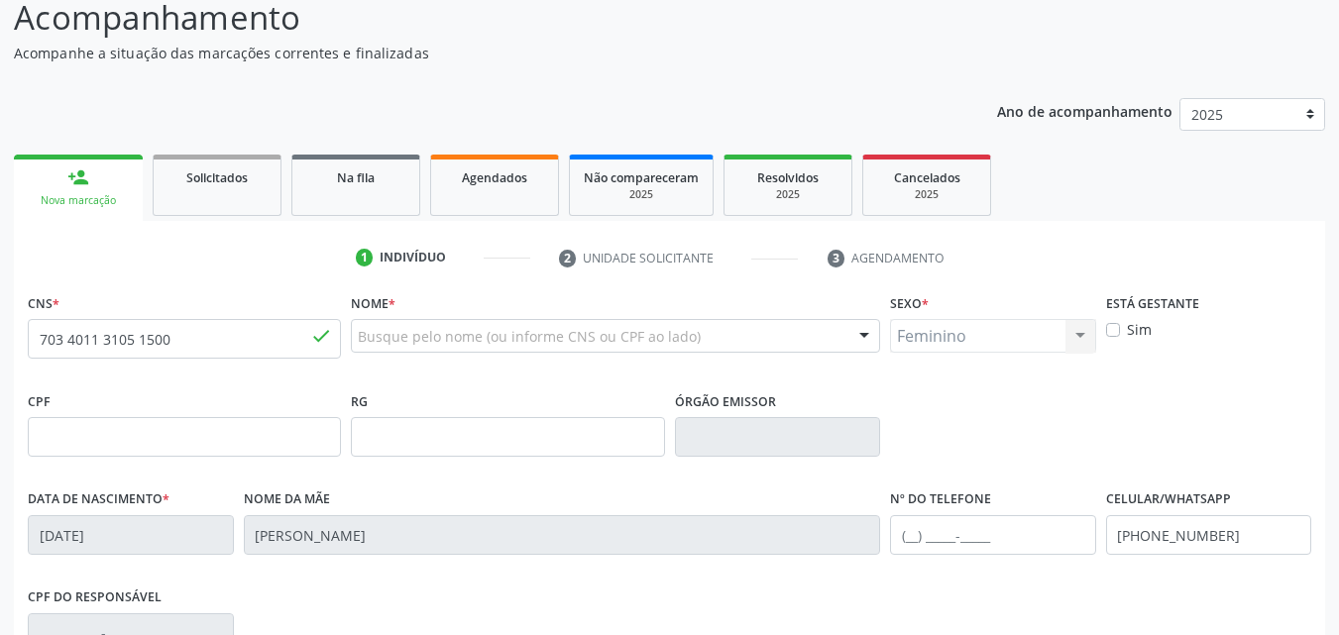
click at [322, 347] on div "done" at bounding box center [321, 338] width 22 height 27
click at [319, 332] on span "done" at bounding box center [321, 336] width 22 height 22
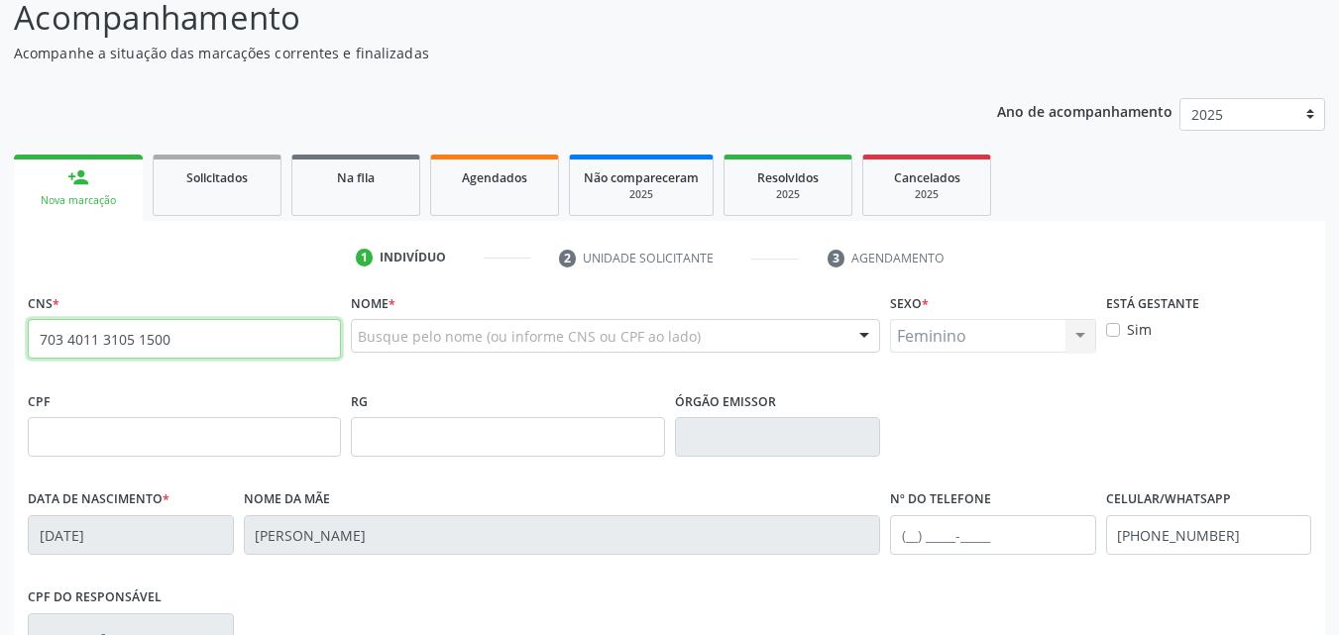
drag, startPoint x: 333, startPoint y: 343, endPoint x: 188, endPoint y: 341, distance: 144.7
click at [188, 341] on input "703 4011 3105 1500" at bounding box center [184, 339] width 313 height 40
type input "7"
type input "0"
type input "898 0039 0262 7753"
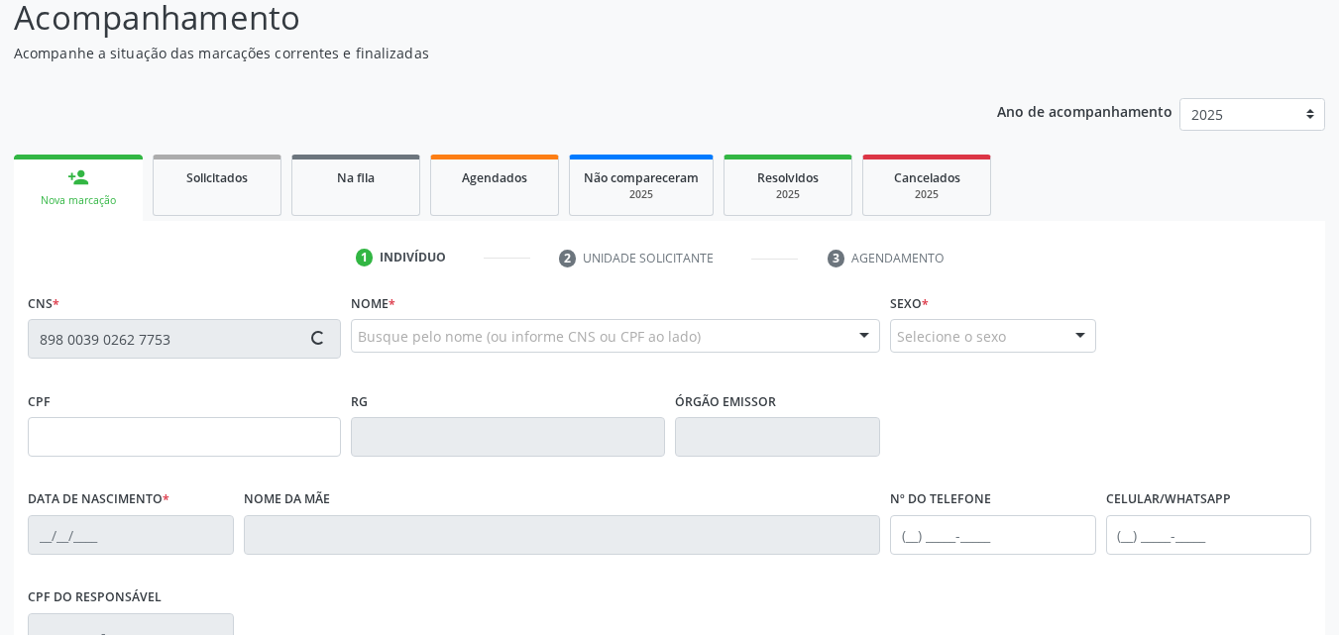
type input "[DATE]"
type input "[PERSON_NAME]"
type input "[PHONE_NUMBER]"
type input "167.890.514-30"
type input "199"
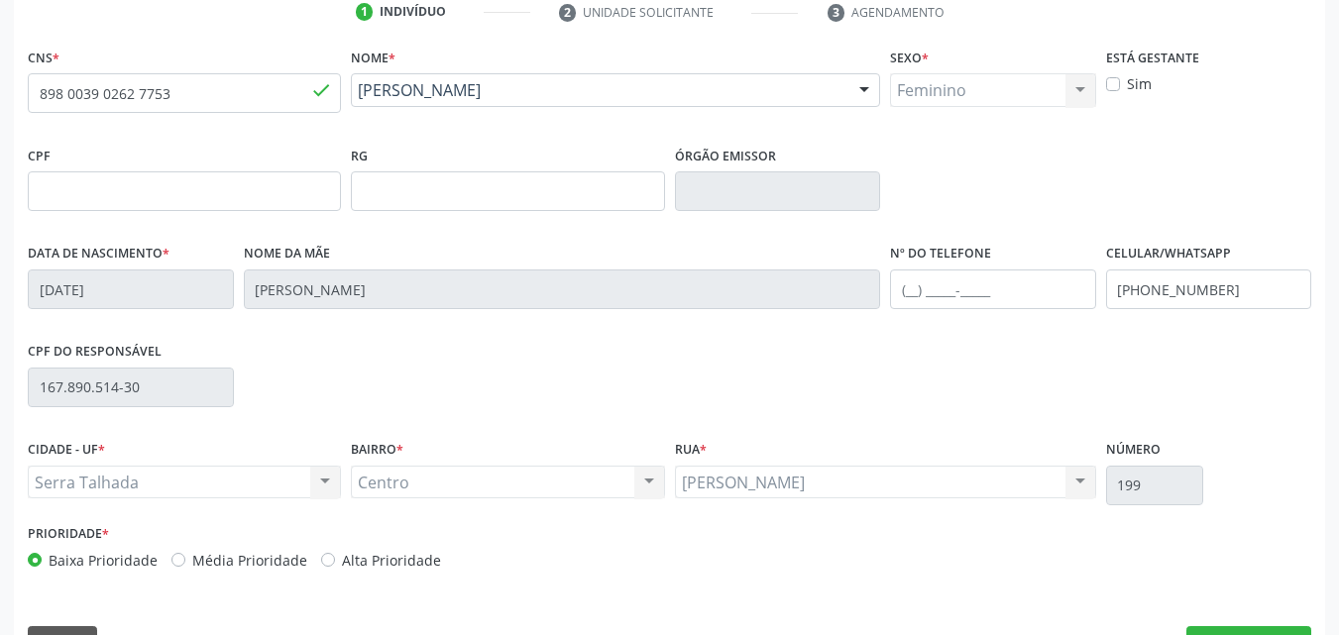
scroll to position [439, 0]
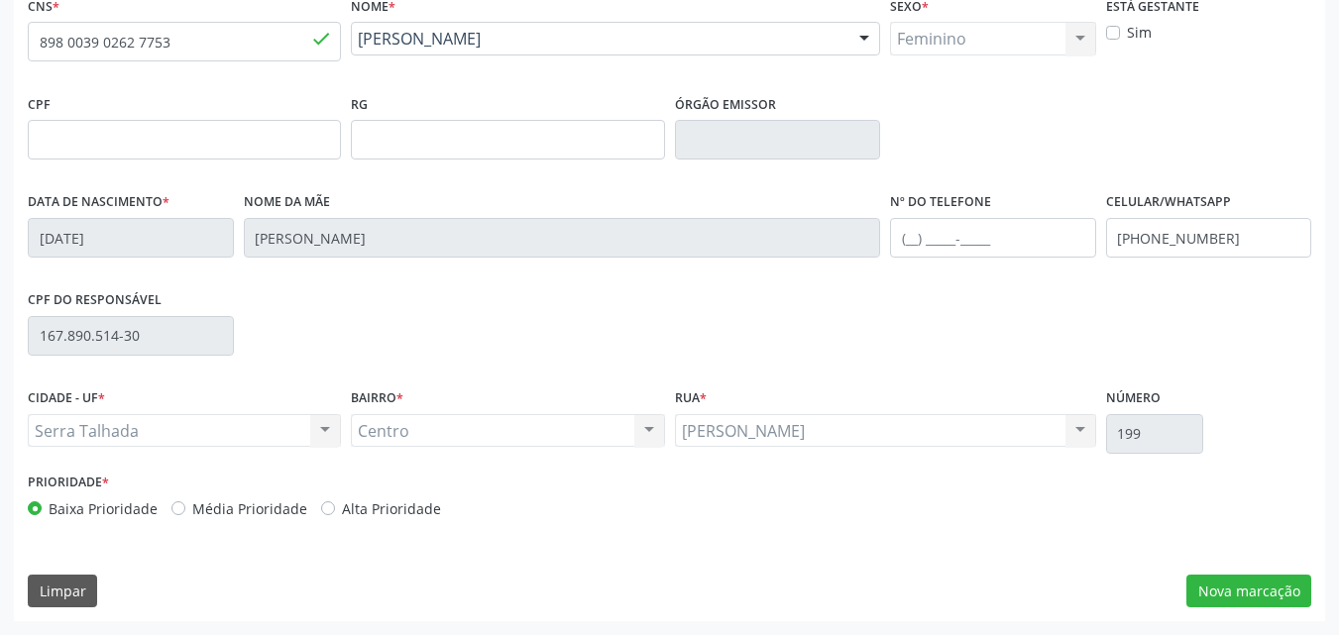
click at [900, 437] on div "[PERSON_NAME] resultado encontrado para: " " Não há nenhuma opção para ser exib…" at bounding box center [885, 431] width 421 height 34
click at [834, 442] on div "[PERSON_NAME] resultado encontrado para: " " Não há nenhuma opção para ser exib…" at bounding box center [885, 431] width 421 height 34
click at [834, 441] on div "[PERSON_NAME] resultado encontrado para: " " Não há nenhuma opção para ser exib…" at bounding box center [885, 431] width 421 height 34
drag, startPoint x: 845, startPoint y: 426, endPoint x: 872, endPoint y: 429, distance: 27.9
click at [871, 429] on div "[PERSON_NAME] resultado encontrado para: " " Não há nenhuma opção para ser exib…" at bounding box center [885, 431] width 421 height 34
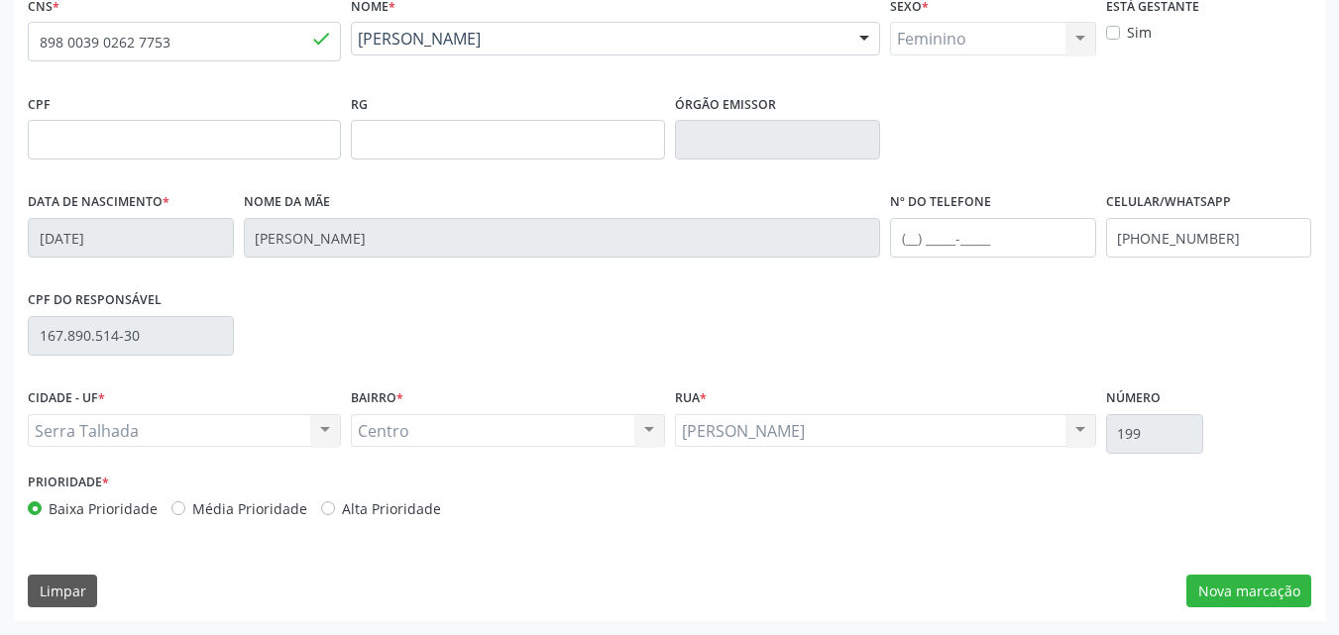
click at [872, 429] on div "[PERSON_NAME] resultado encontrado para: " " Não há nenhuma opção para ser exib…" at bounding box center [885, 431] width 421 height 34
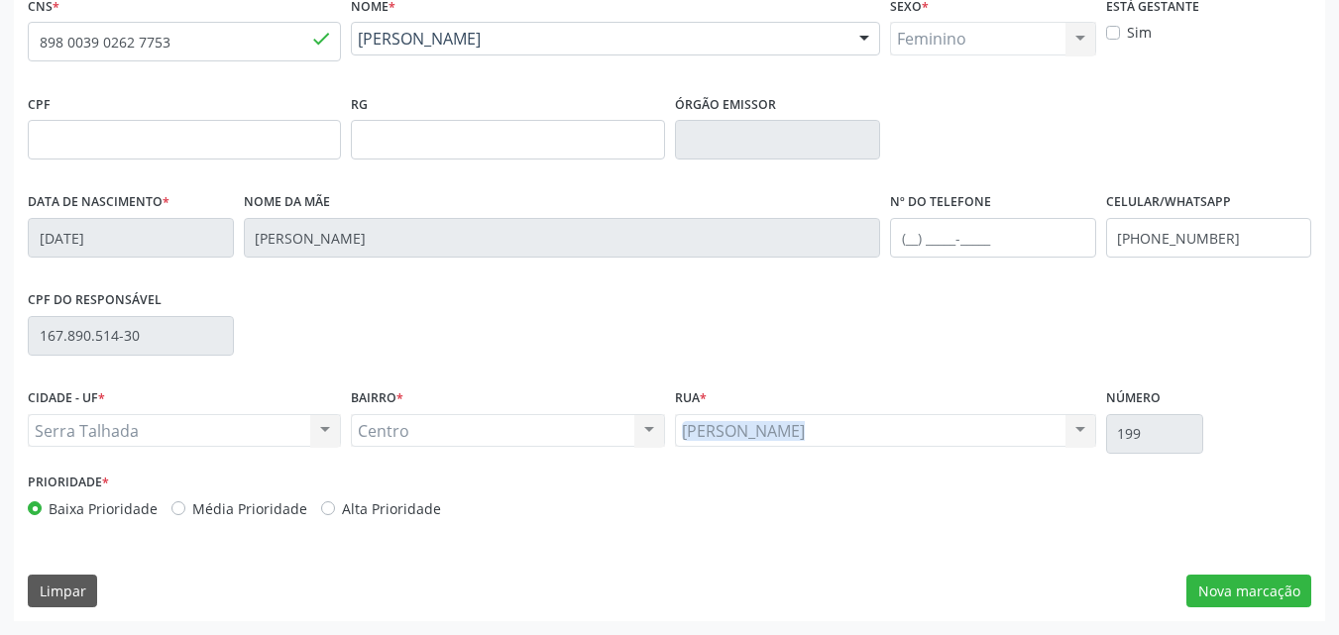
click at [872, 429] on div "[PERSON_NAME] resultado encontrado para: " " Não há nenhuma opção para ser exib…" at bounding box center [885, 431] width 421 height 34
click at [970, 429] on div "[PERSON_NAME] resultado encontrado para: " " Não há nenhuma opção para ser exib…" at bounding box center [885, 431] width 421 height 34
drag, startPoint x: 970, startPoint y: 429, endPoint x: 992, endPoint y: 424, distance: 22.4
click at [989, 428] on div "[PERSON_NAME] resultado encontrado para: " " Não há nenhuma opção para ser exib…" at bounding box center [885, 431] width 421 height 34
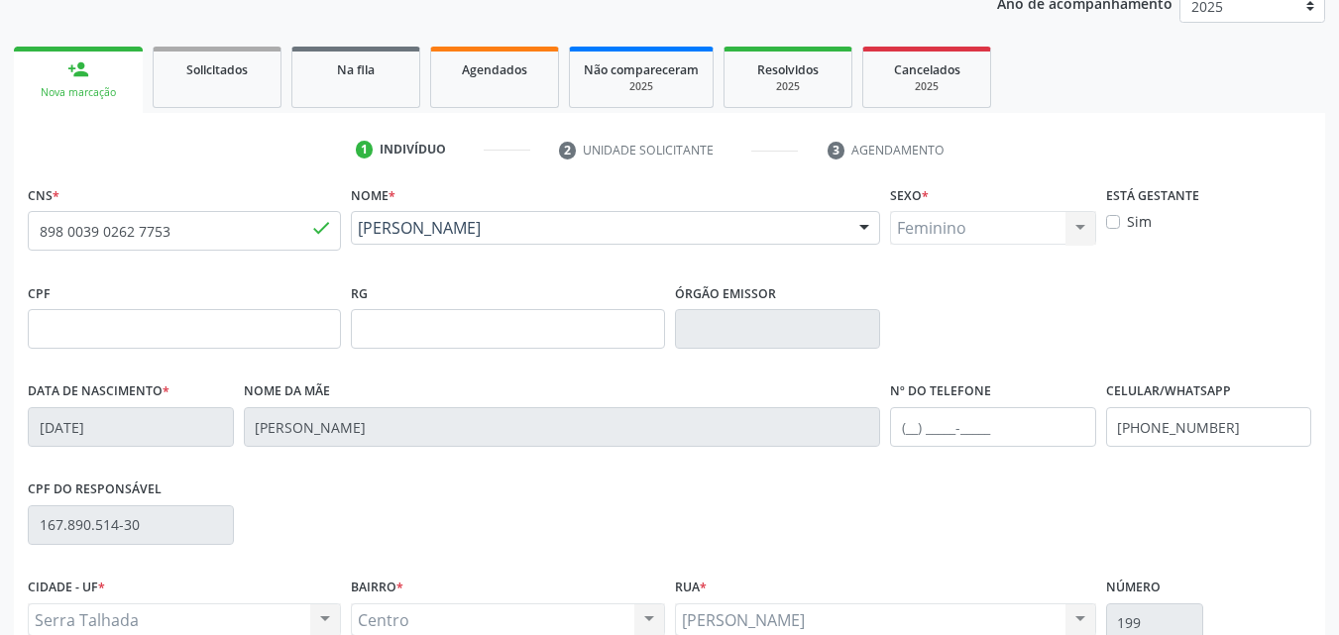
scroll to position [241, 0]
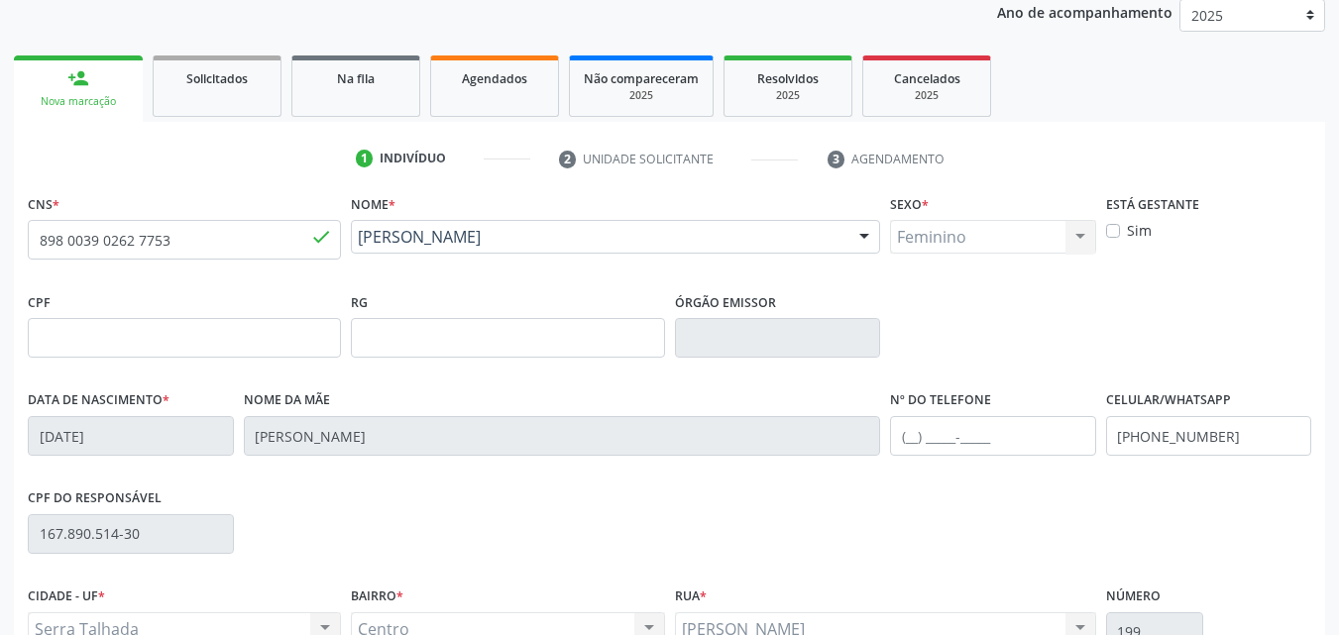
click at [1022, 238] on div "Feminino Masculino Feminino Nenhum resultado encontrado para: " " Não há nenhum…" at bounding box center [993, 237] width 206 height 34
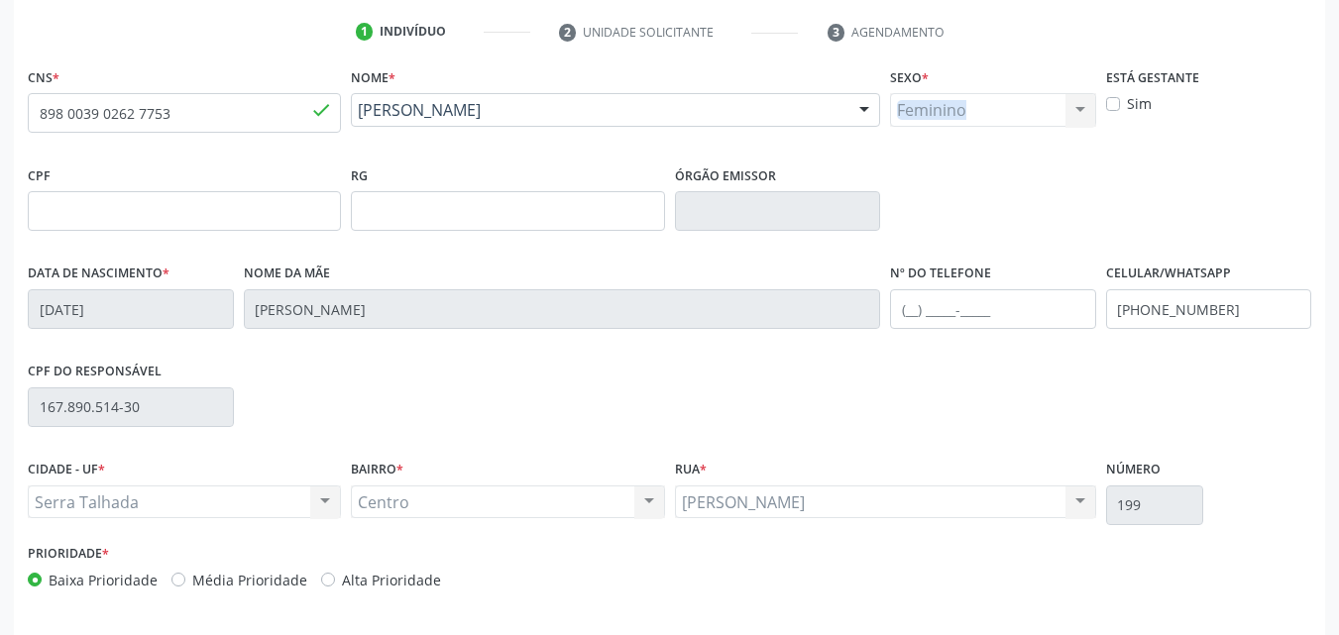
scroll to position [439, 0]
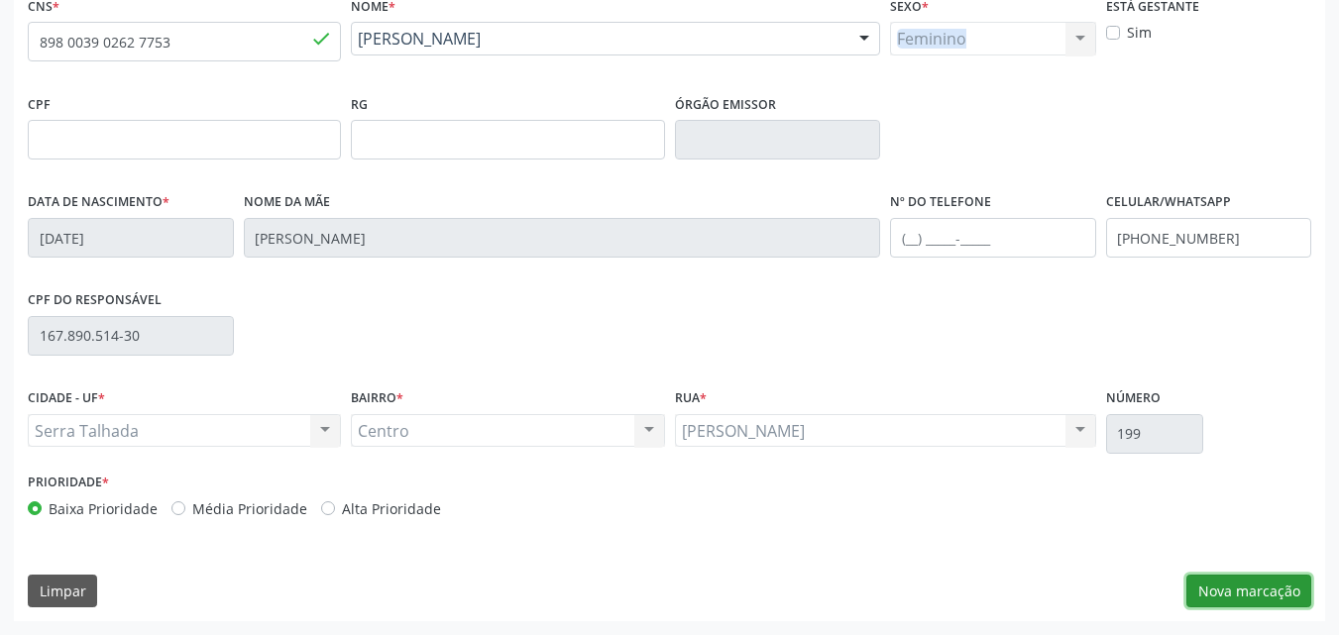
click at [1256, 587] on button "Nova marcação" at bounding box center [1249, 592] width 125 height 34
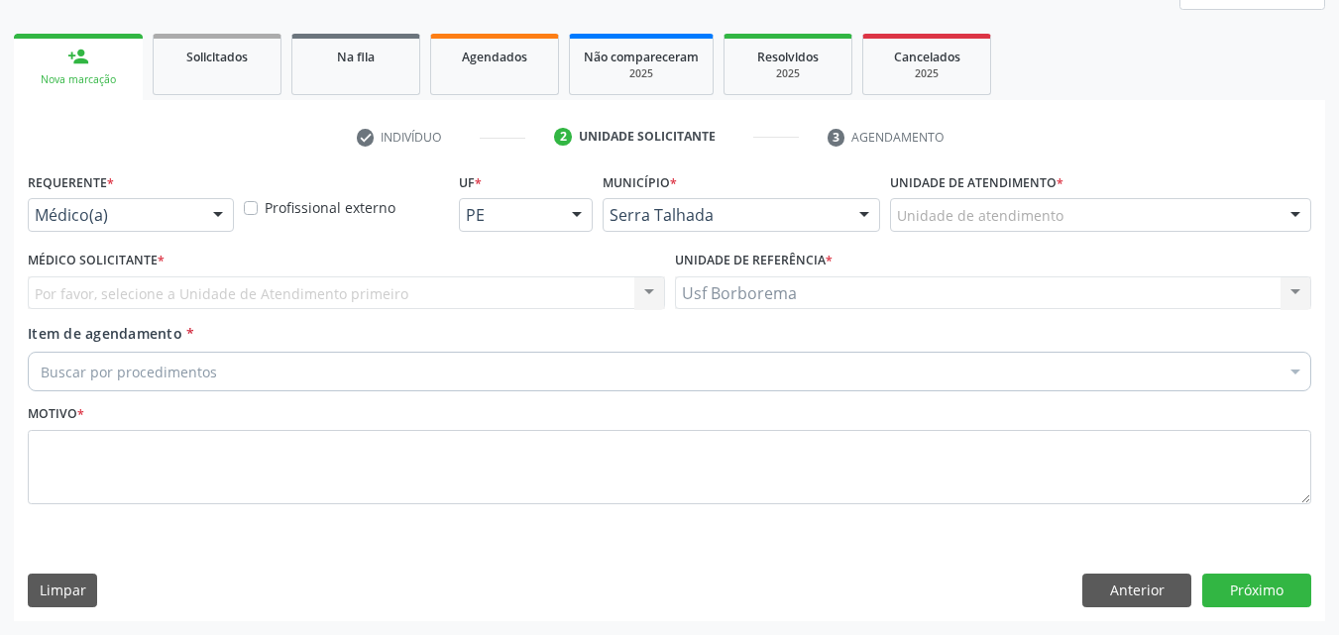
scroll to position [263, 0]
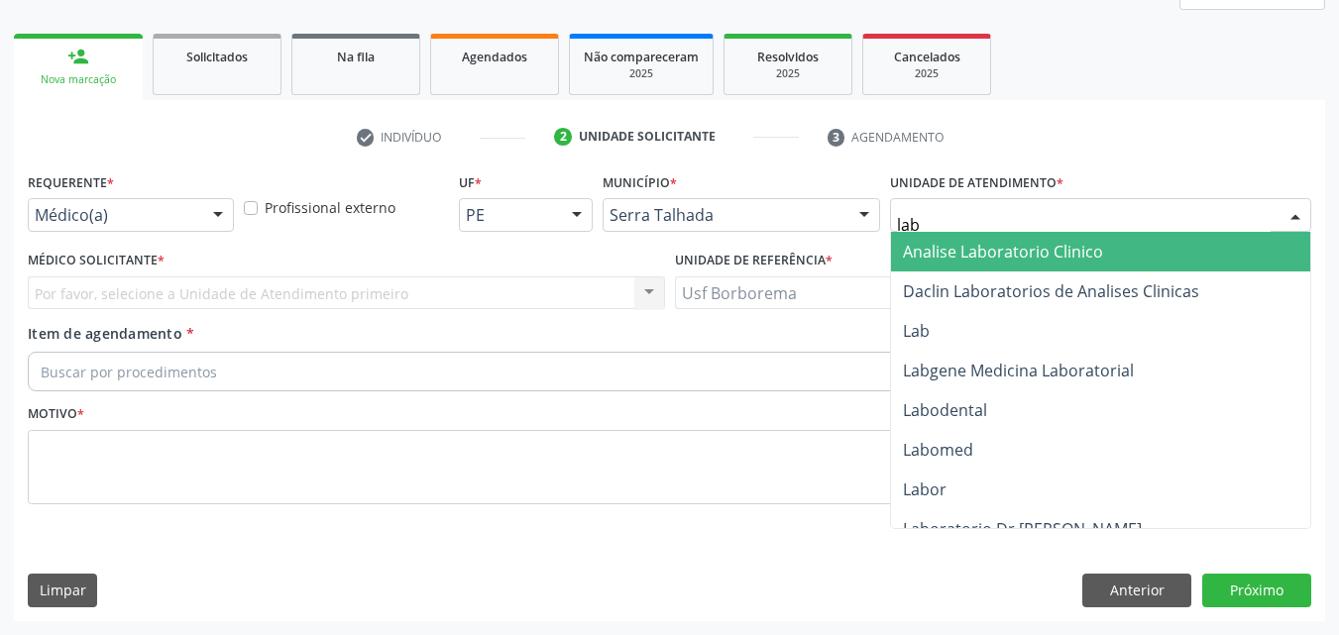
type input "labg"
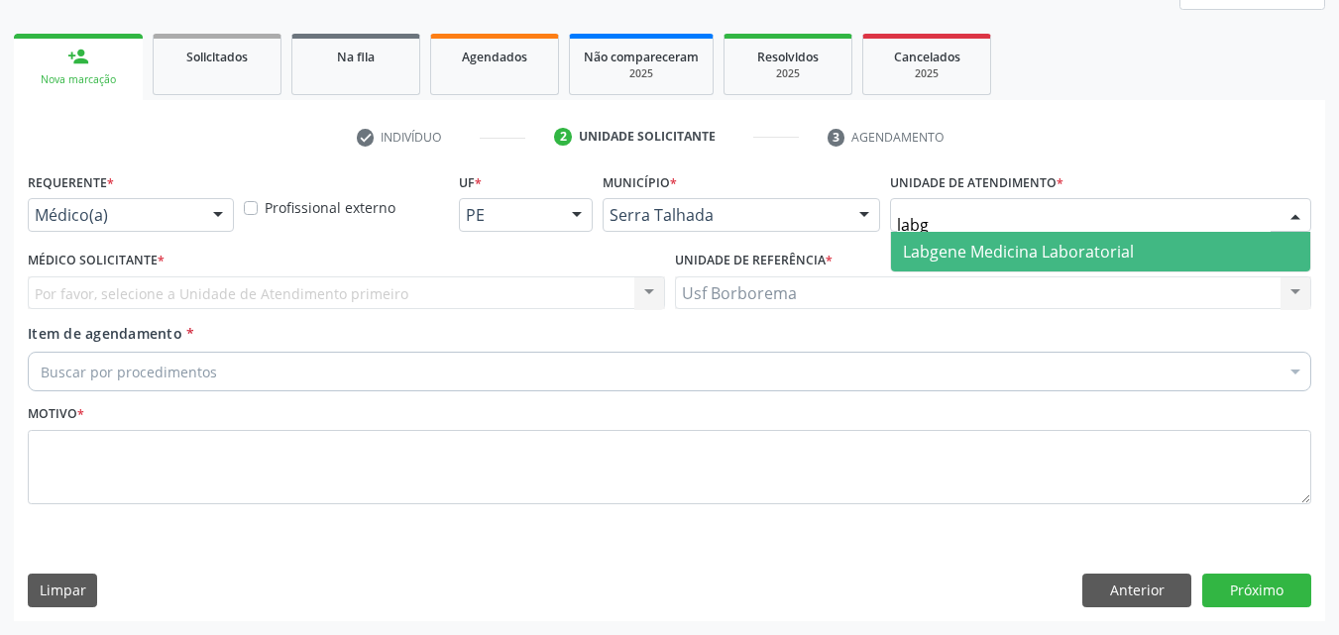
click at [1010, 252] on span "Labgene Medicina Laboratorial" at bounding box center [1018, 252] width 231 height 22
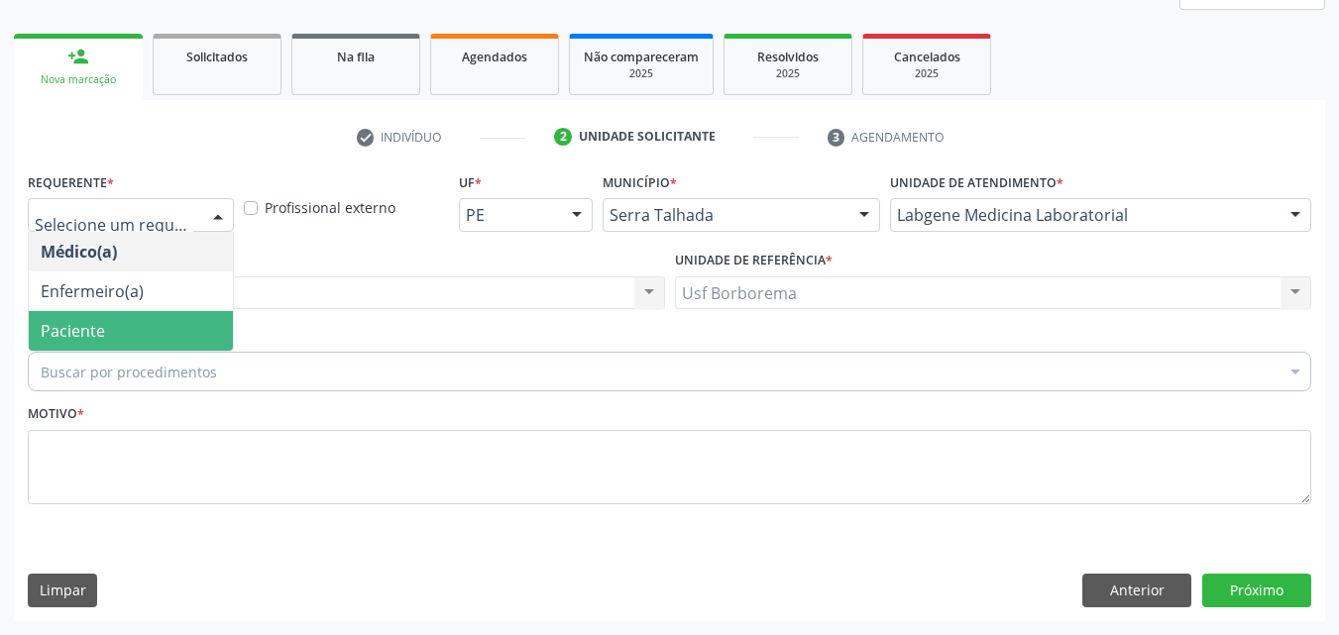
click at [159, 332] on span "Paciente" at bounding box center [131, 331] width 204 height 40
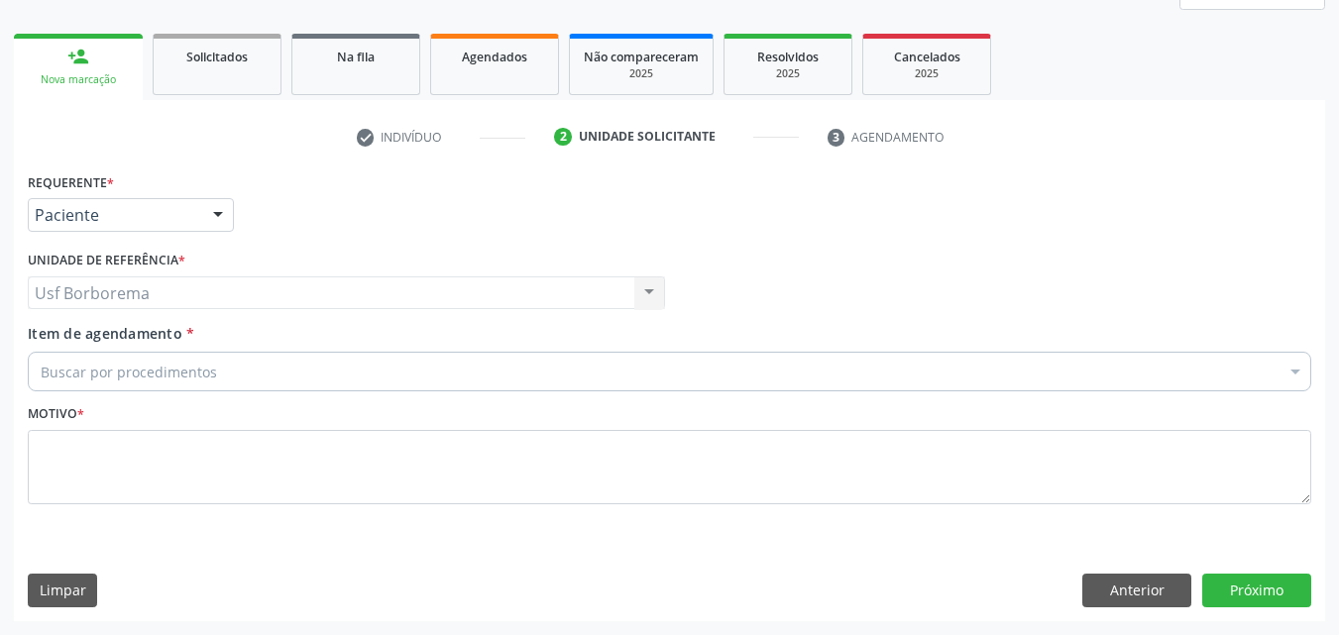
drag, startPoint x: 182, startPoint y: 364, endPoint x: 191, endPoint y: 352, distance: 14.9
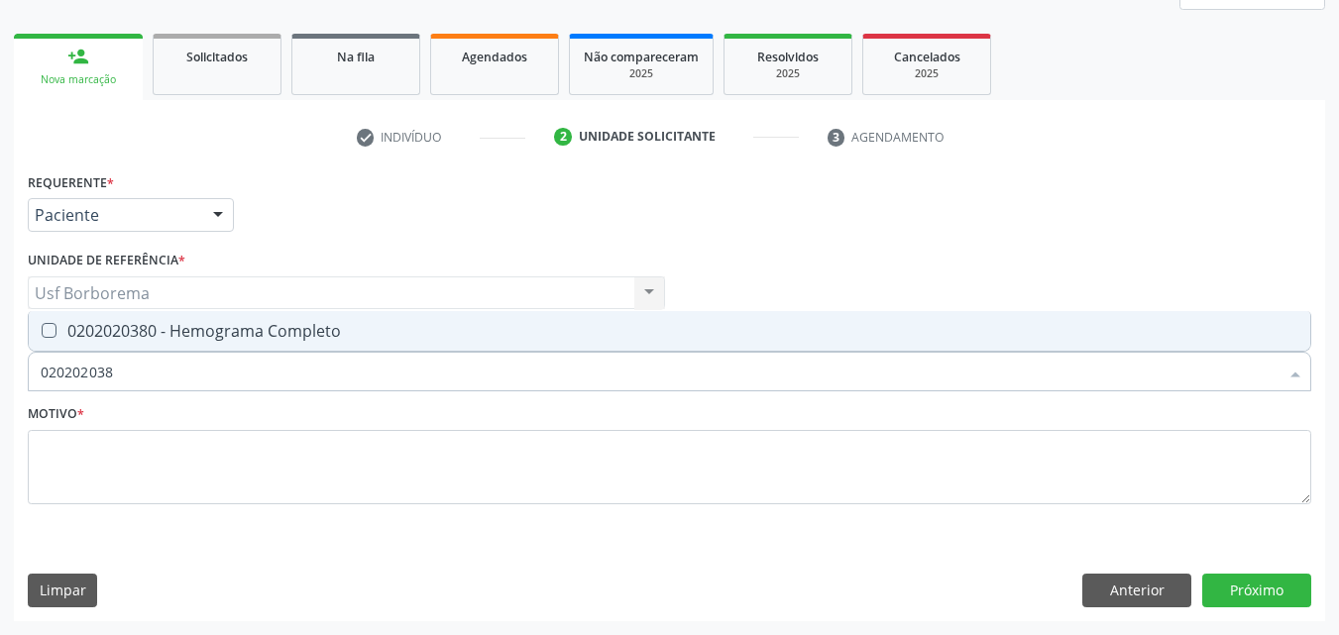
type input "0202020380"
click at [194, 339] on div "0202020380 - Hemograma Completo" at bounding box center [670, 331] width 1258 height 16
checkbox Completo "true"
click at [204, 377] on input "0202020380" at bounding box center [660, 372] width 1238 height 40
type input "02020203"
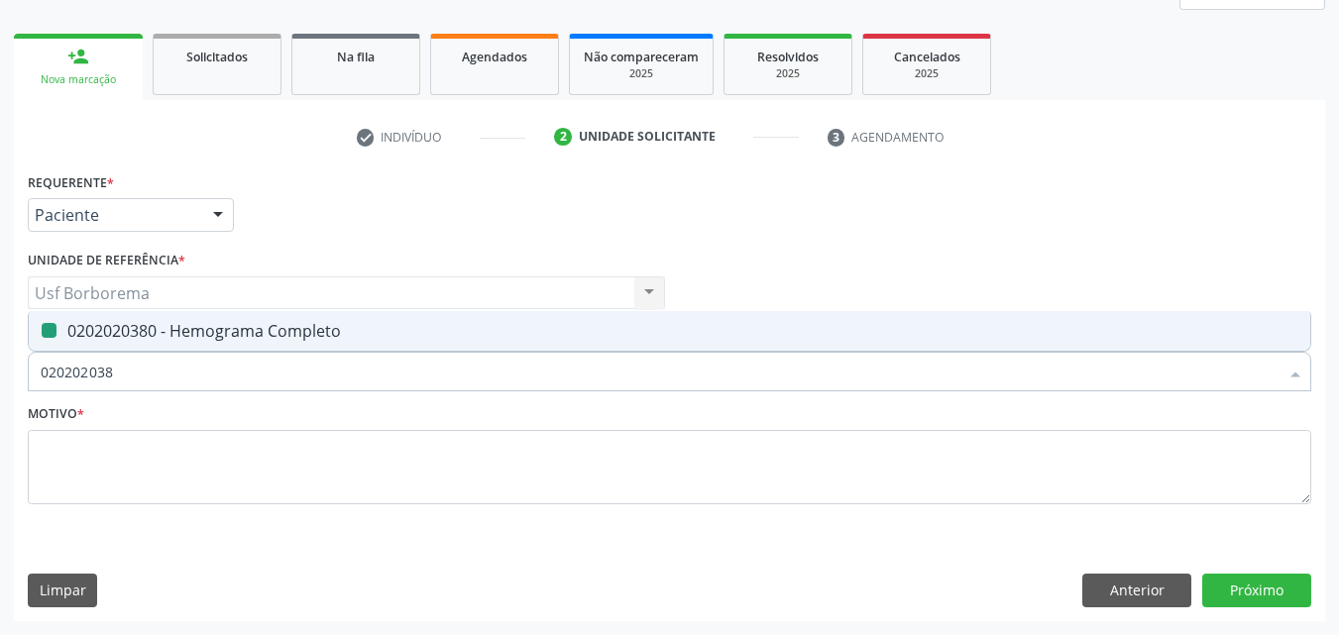
checkbox Completo "false"
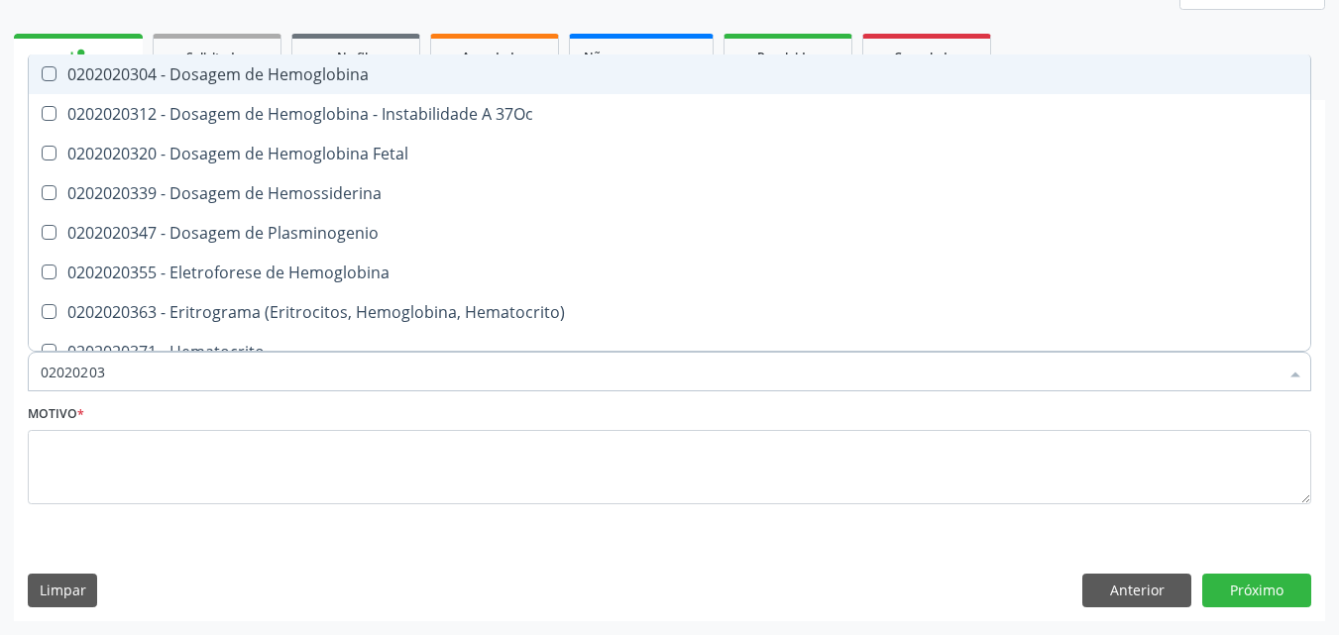
type input "0202020"
checkbox Completo "false"
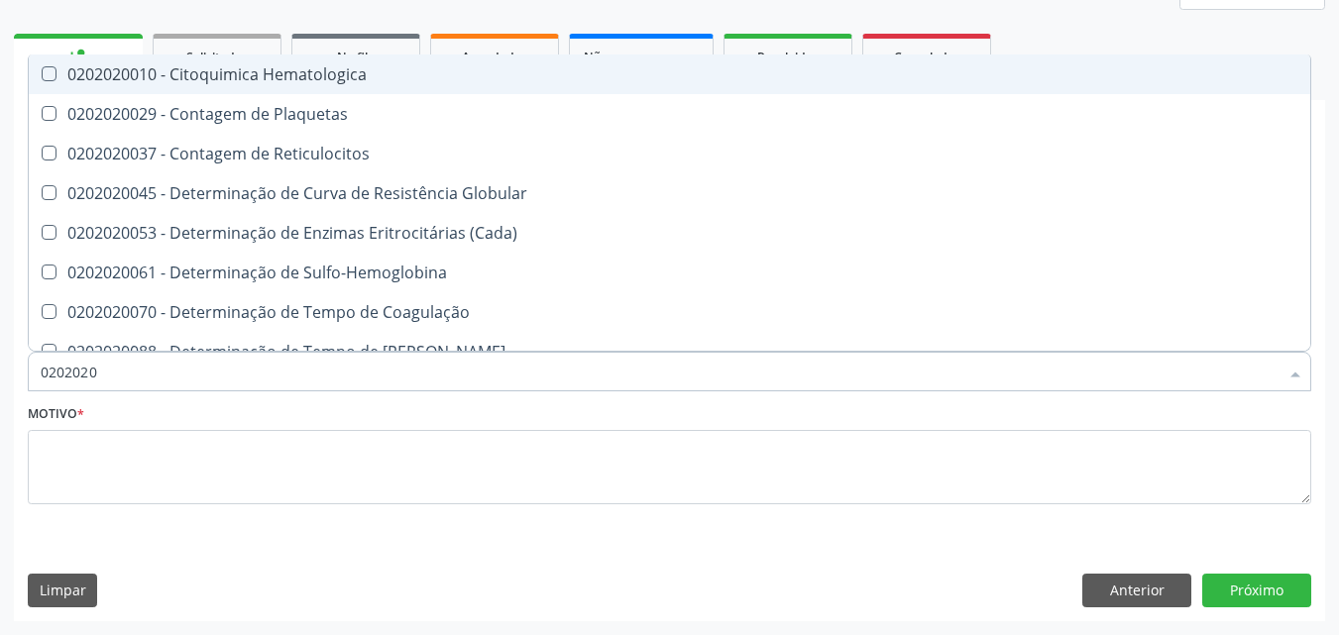
type input "020202"
checkbox Completo "false"
checkbox Leucograma "true"
type input "02020"
checkbox Completo "false"
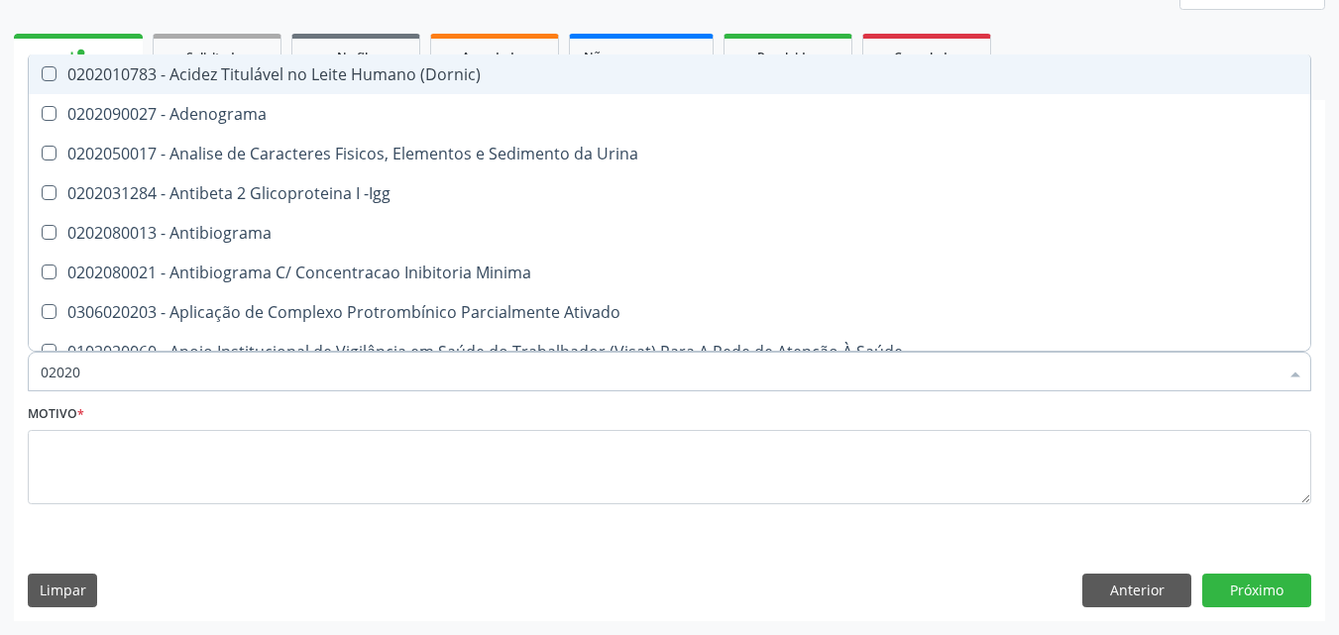
type input "0202"
checkbox Completo "false"
checkbox Pylori "true"
type input "020"
checkbox Completo "false"
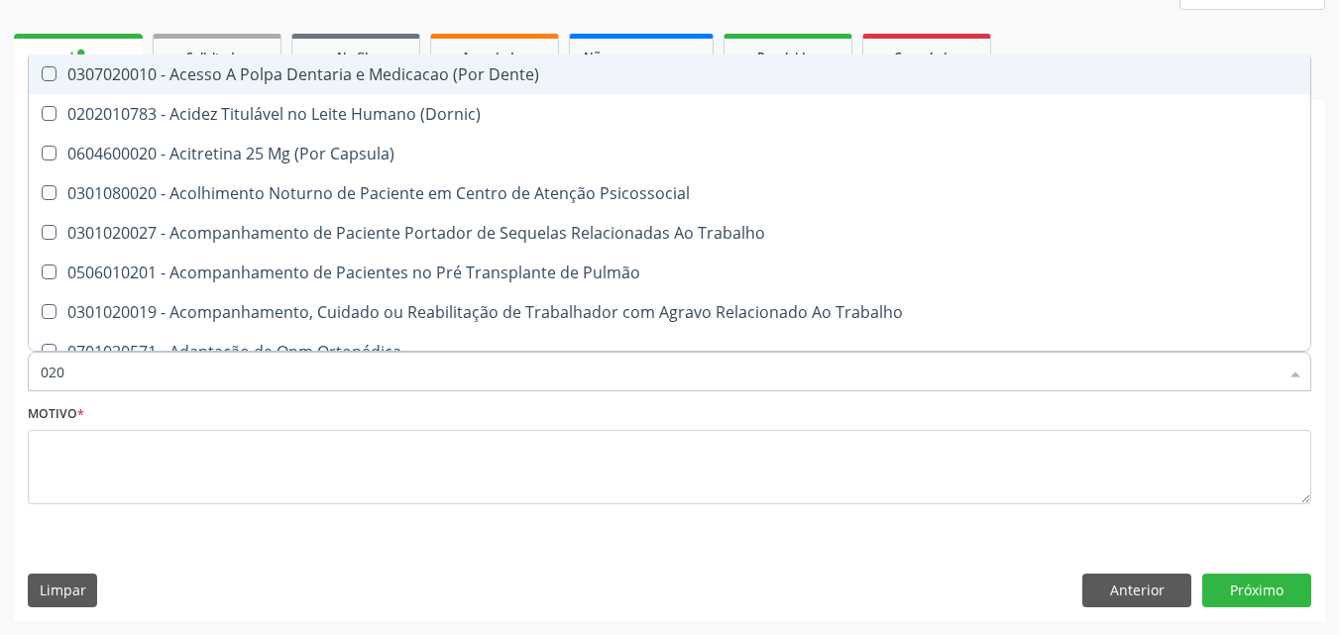
type input "0202"
checkbox Biologica "true"
type input "02020"
checkbox \(Cantoplastia\) "true"
checkbox Biologica "false"
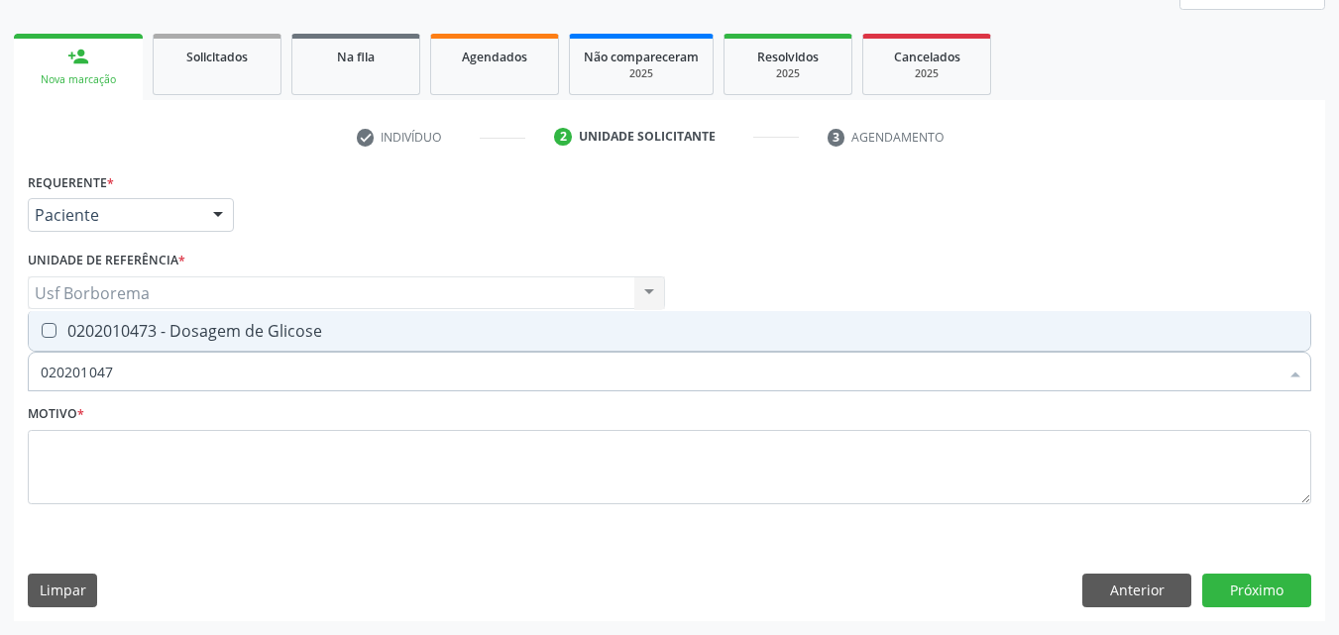
type input "0202010473"
click at [193, 324] on div "0202010473 - Dosagem de Glicose" at bounding box center [670, 331] width 1258 height 16
checkbox Glicose "true"
click at [178, 370] on input "0202010473" at bounding box center [660, 372] width 1238 height 40
type input "02020104"
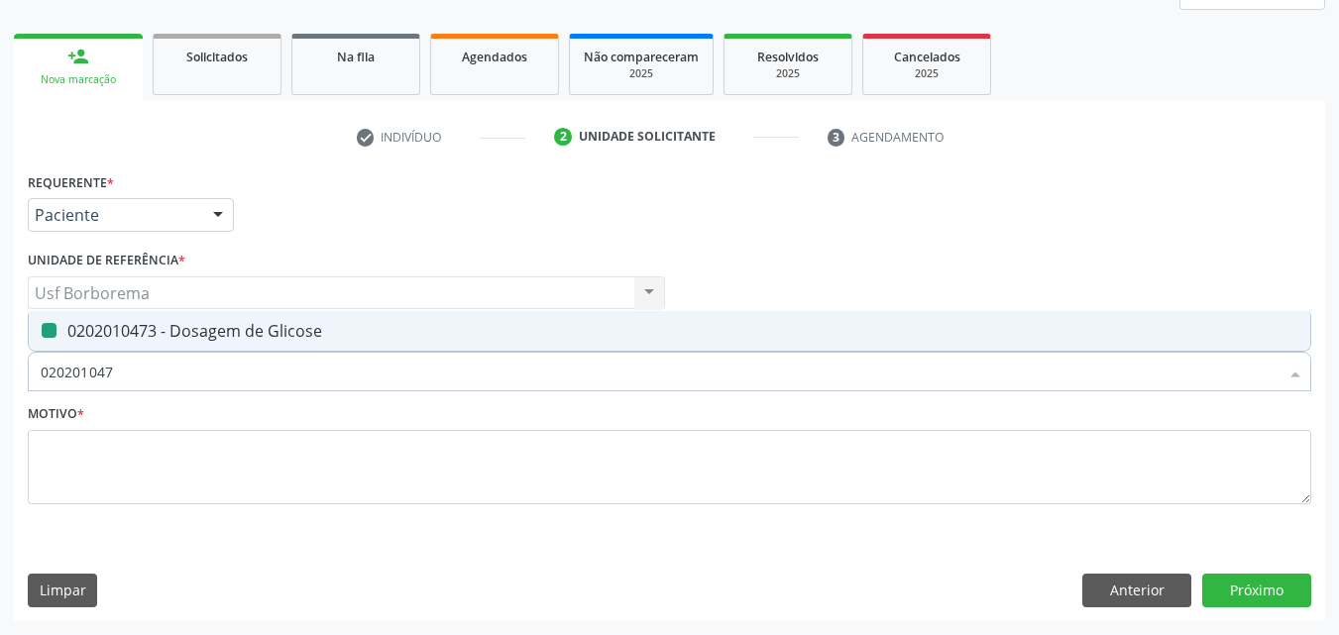
checkbox Glicose "false"
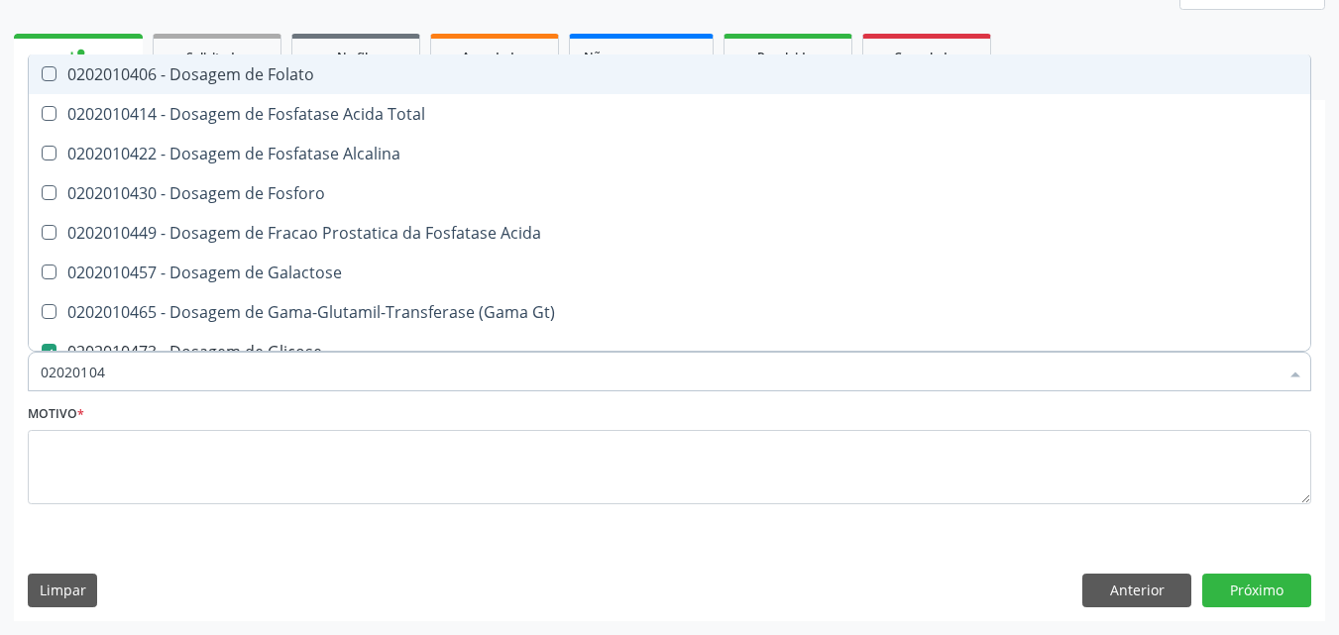
type input "0202010"
checkbox Glicose "false"
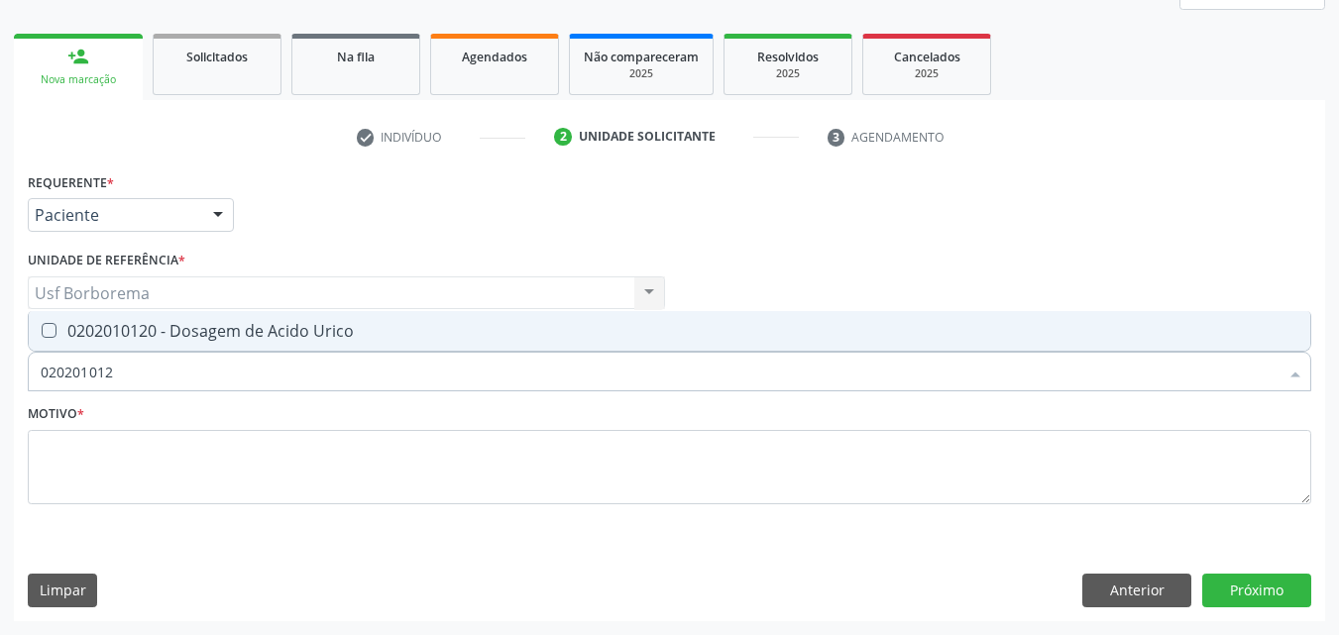
type input "0202010120"
click at [181, 337] on div "0202010120 - Dosagem de Acido Urico" at bounding box center [670, 331] width 1258 height 16
checkbox Urico "true"
click at [179, 372] on input "0202010120" at bounding box center [660, 372] width 1238 height 40
type input "02020101"
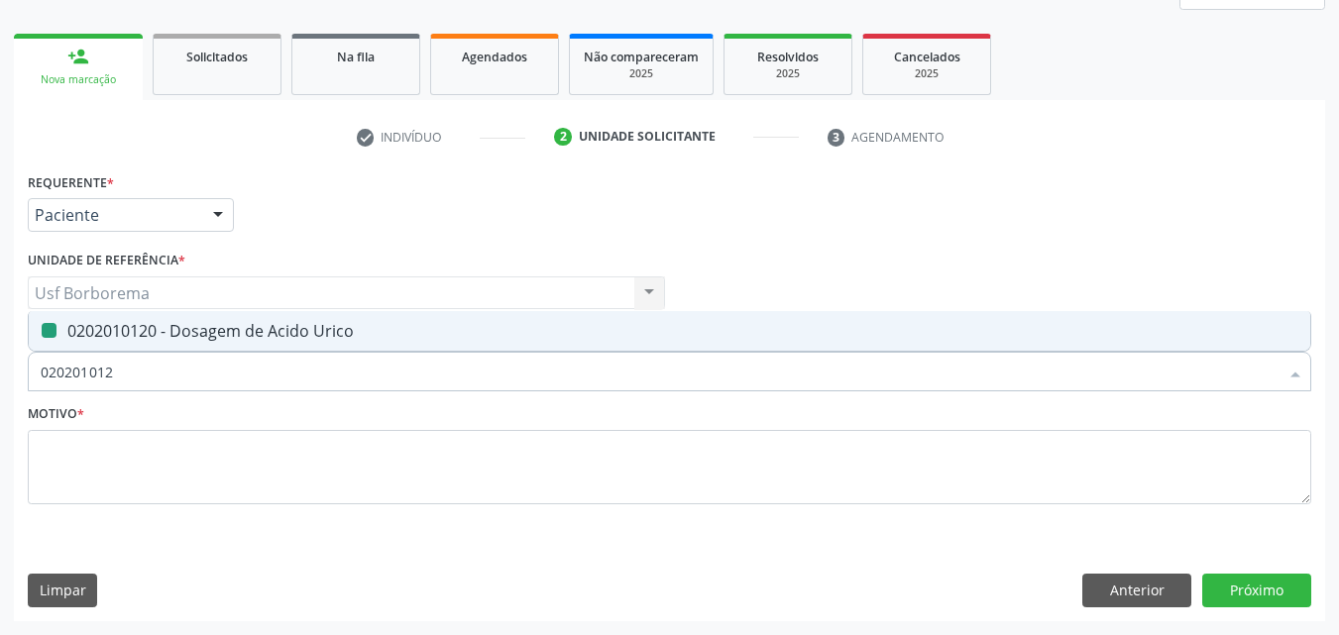
checkbox Urico "false"
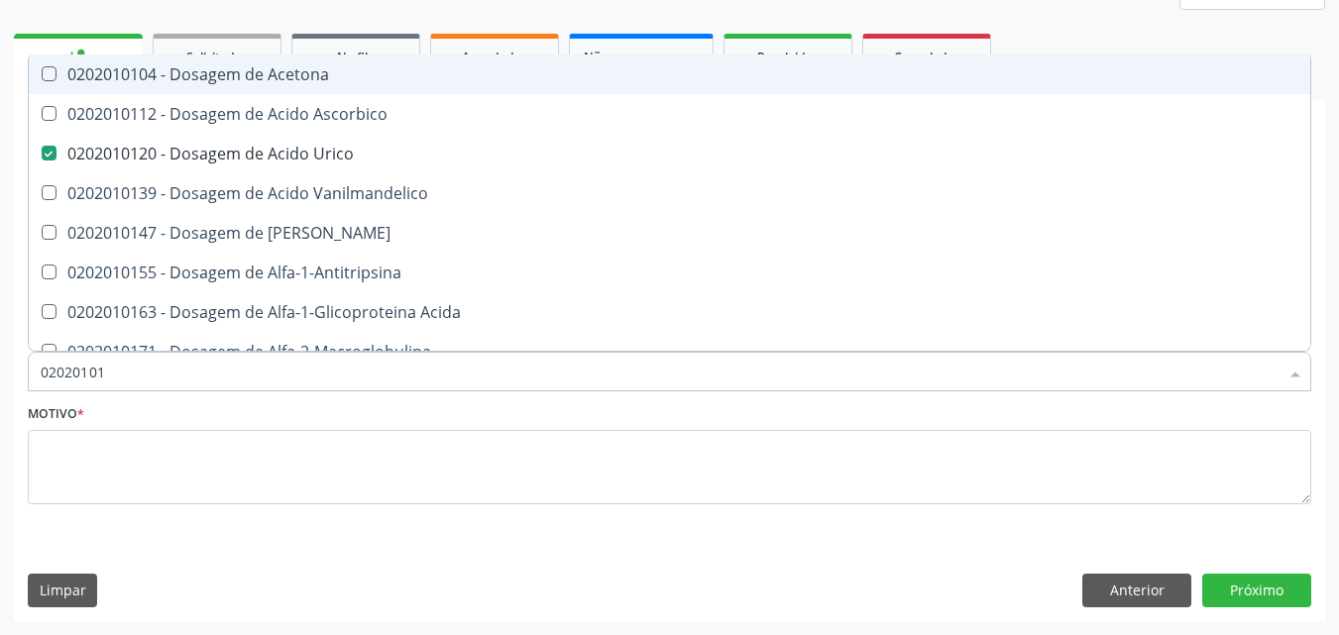
type input "0202010"
checkbox Urico "false"
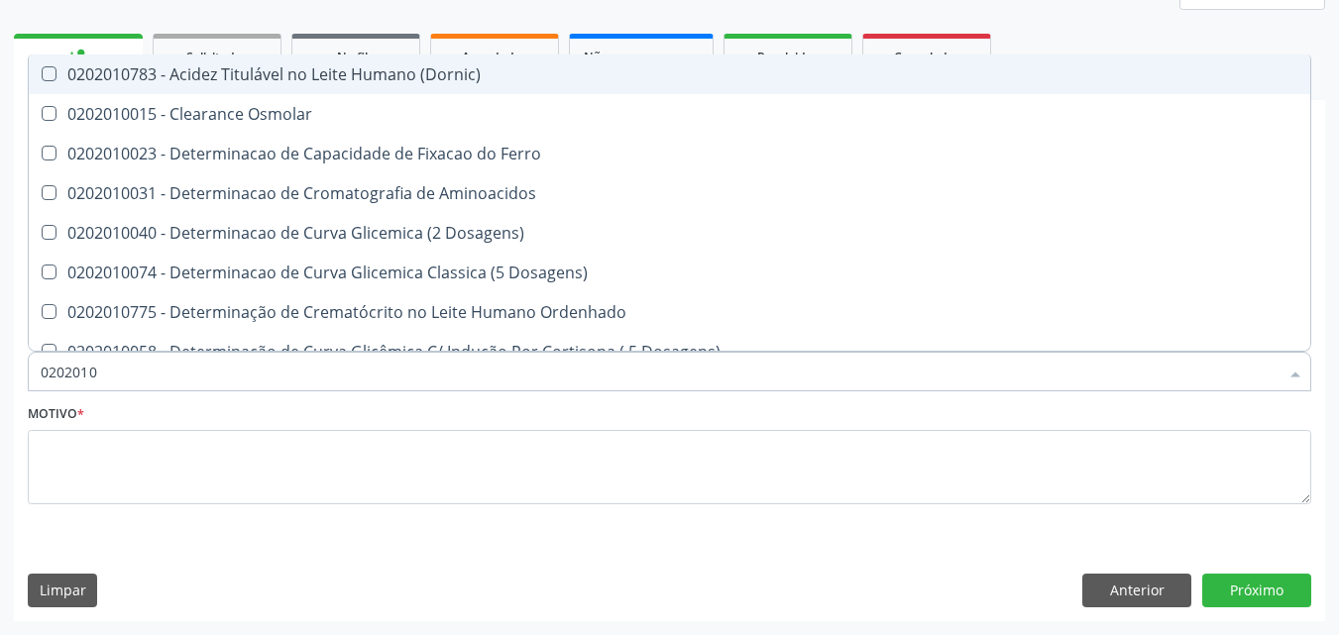
type input "02020101"
checkbox Ferro "true"
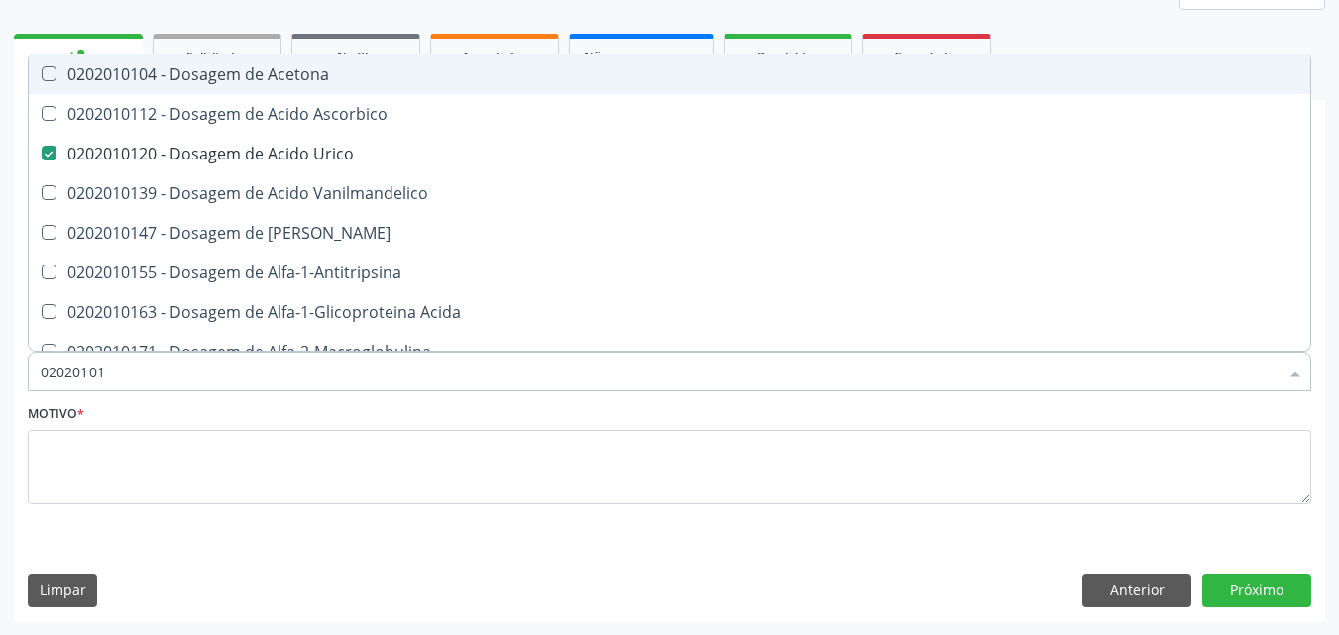
type input "0202010"
checkbox Urico "false"
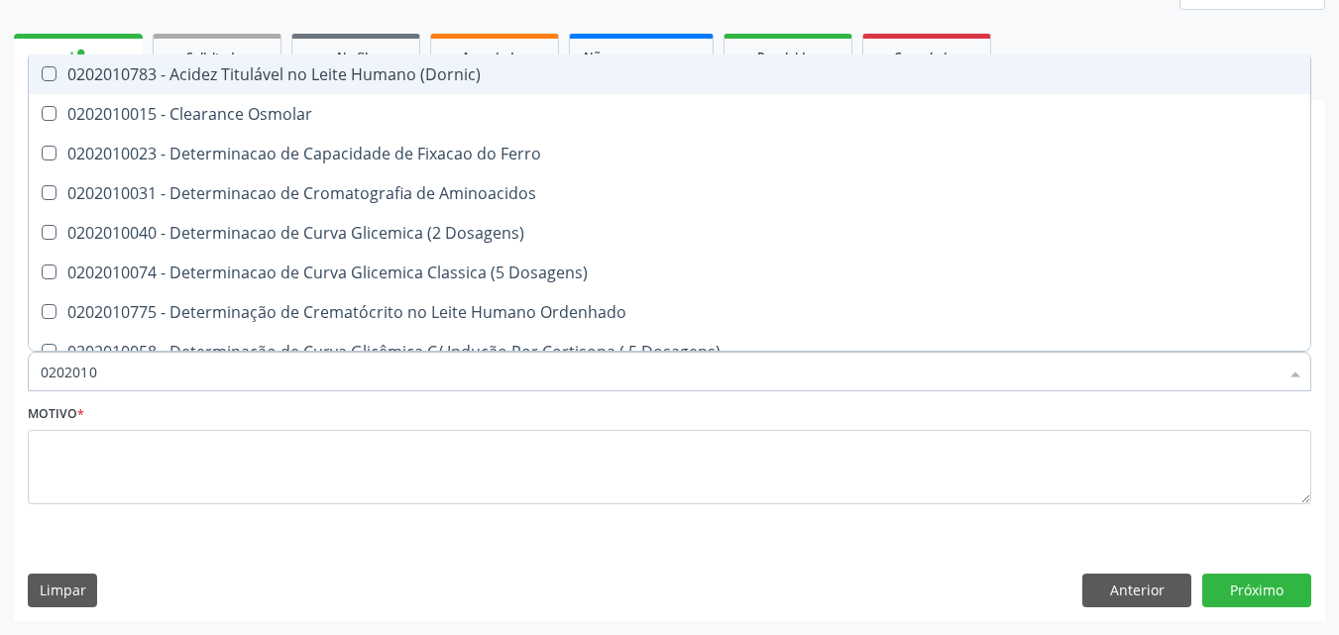
type input "02020101"
checkbox Ferro "true"
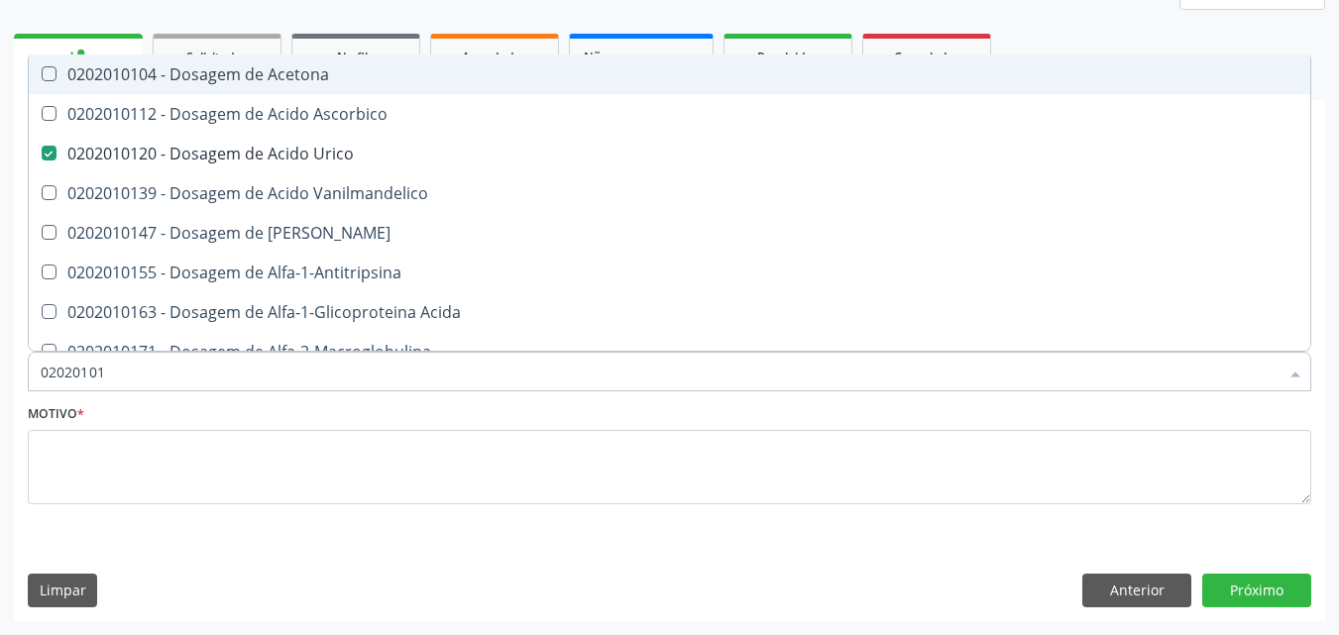
type input "0202010"
checkbox Urico "false"
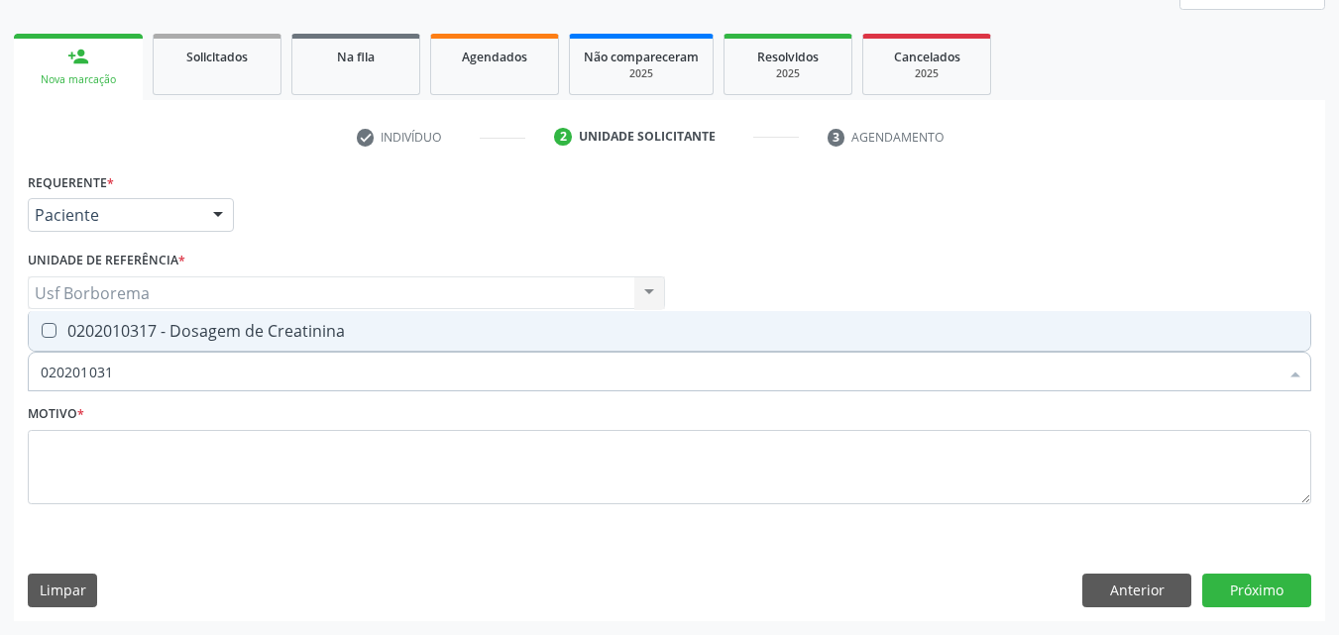
type input "0202010317"
click at [175, 328] on div "0202010317 - Dosagem de Creatinina" at bounding box center [670, 331] width 1258 height 16
checkbox Creatinina "true"
click at [171, 363] on input "0202010317" at bounding box center [660, 372] width 1238 height 40
click at [164, 386] on input "0202010317" at bounding box center [660, 372] width 1238 height 40
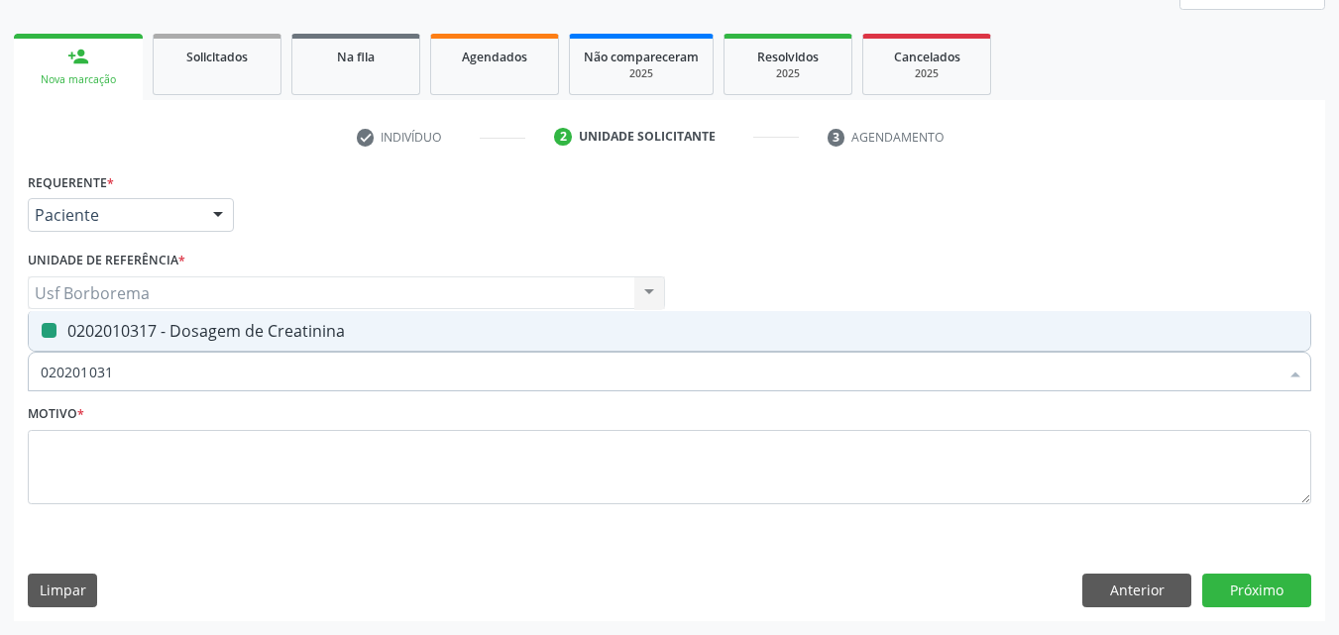
type input "02020103"
checkbox Creatinina "false"
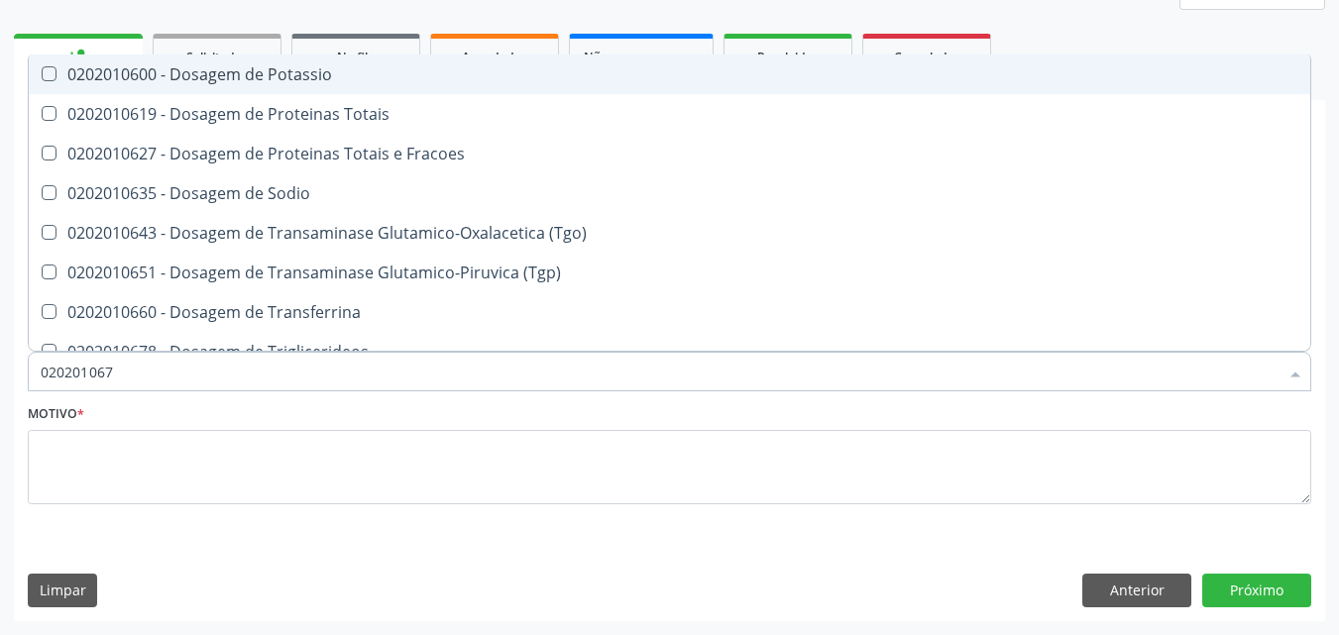
type input "0202010678"
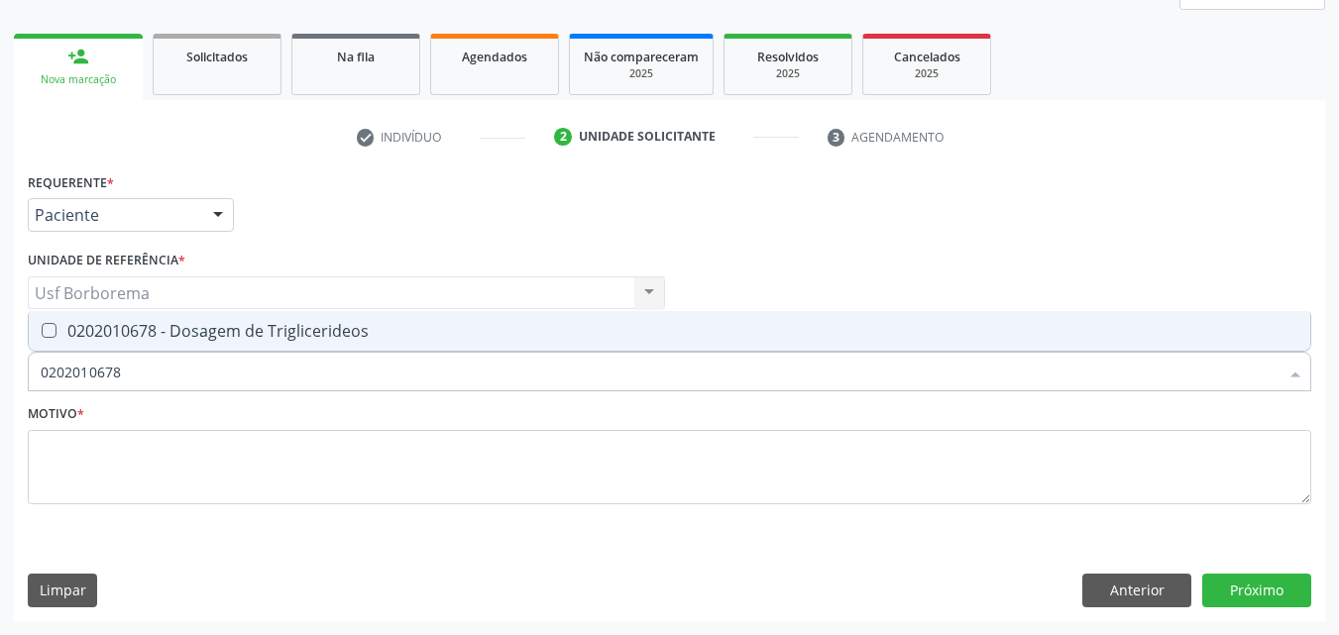
click at [163, 323] on div "0202010678 - Dosagem de Triglicerideos" at bounding box center [670, 331] width 1258 height 16
checkbox Triglicerideos "true"
click at [180, 358] on input "0202010678" at bounding box center [660, 372] width 1238 height 40
click at [182, 362] on input "0202010678" at bounding box center [660, 372] width 1238 height 40
click at [183, 370] on input "0202010678" at bounding box center [660, 372] width 1238 height 40
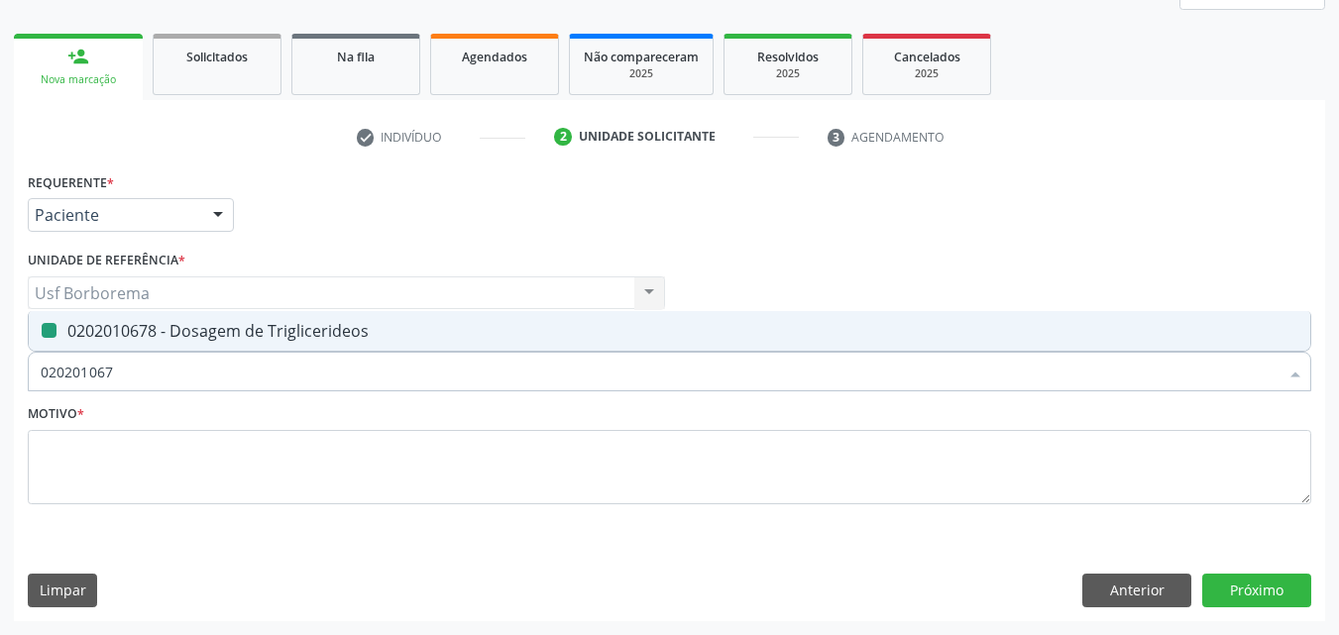
type input "02020106"
checkbox Triglicerideos "false"
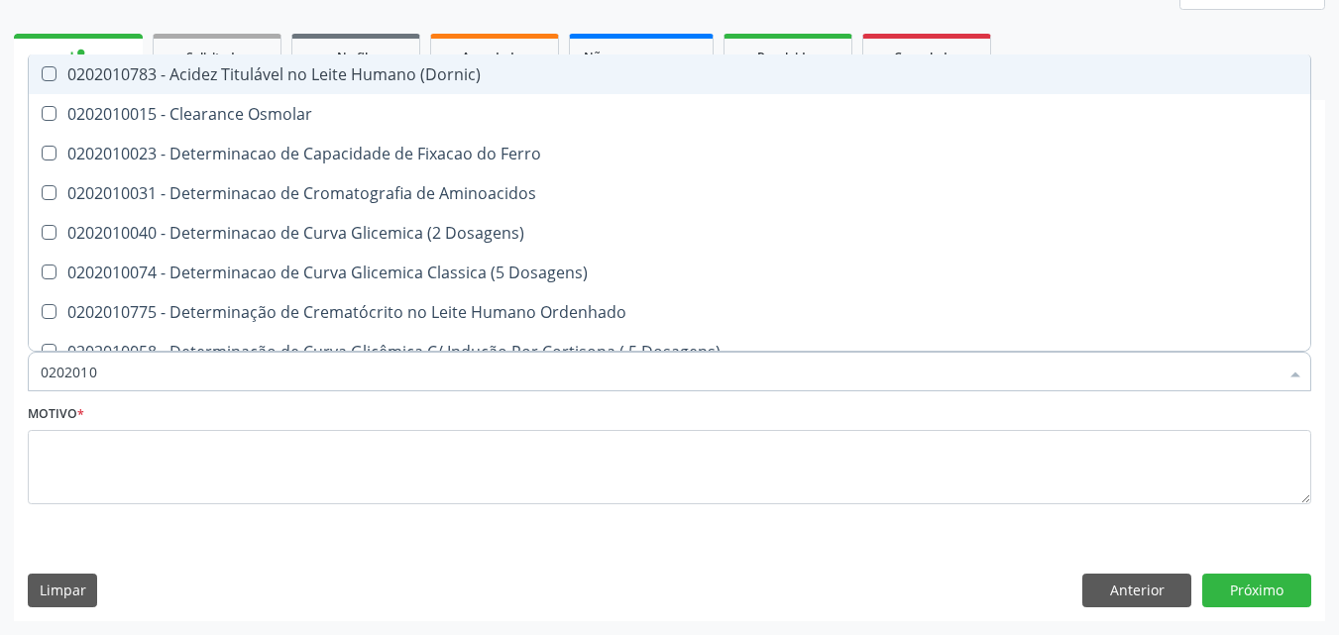
type input "020201"
checkbox Urico "false"
checkbox Amonia "true"
checkbox Creatinina "false"
checkbox Folato "true"
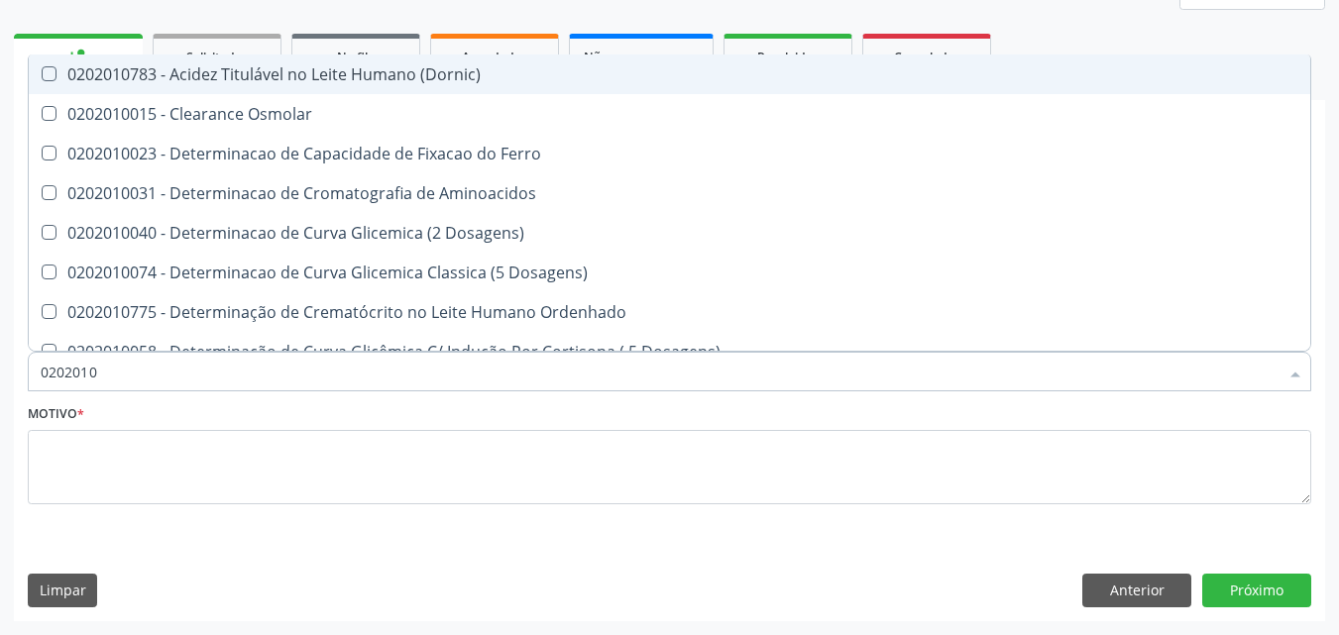
checkbox Glicose "false"
checkbox Nt-Probnp\) "true"
checkbox Triglicerideos "false"
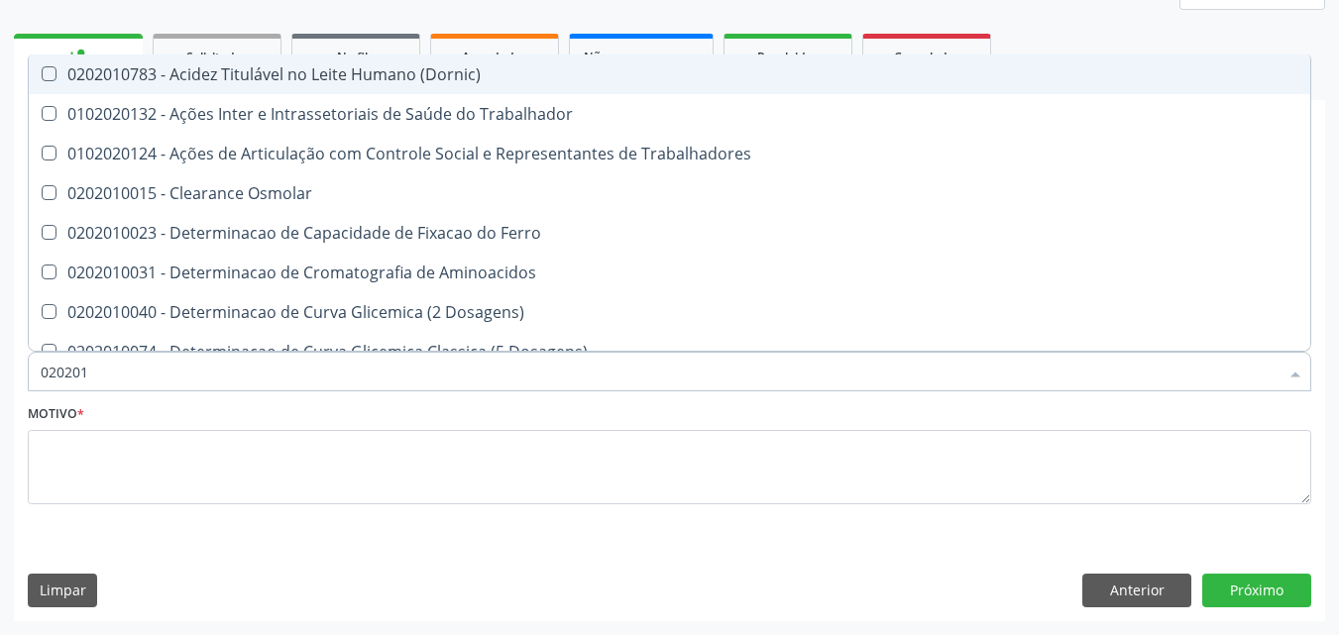
type input "02020"
checkbox Urico "false"
checkbox Creatinina "false"
checkbox Glicose "false"
checkbox Triglicerideos "false"
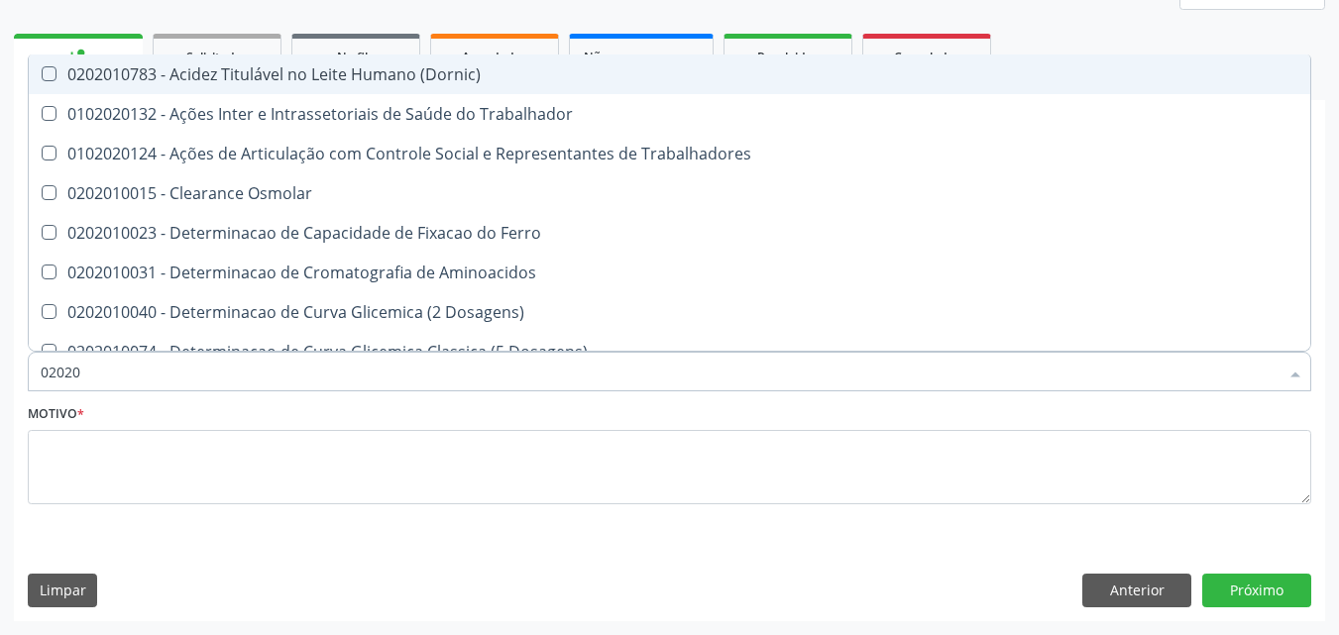
checkbox Trabalho "true"
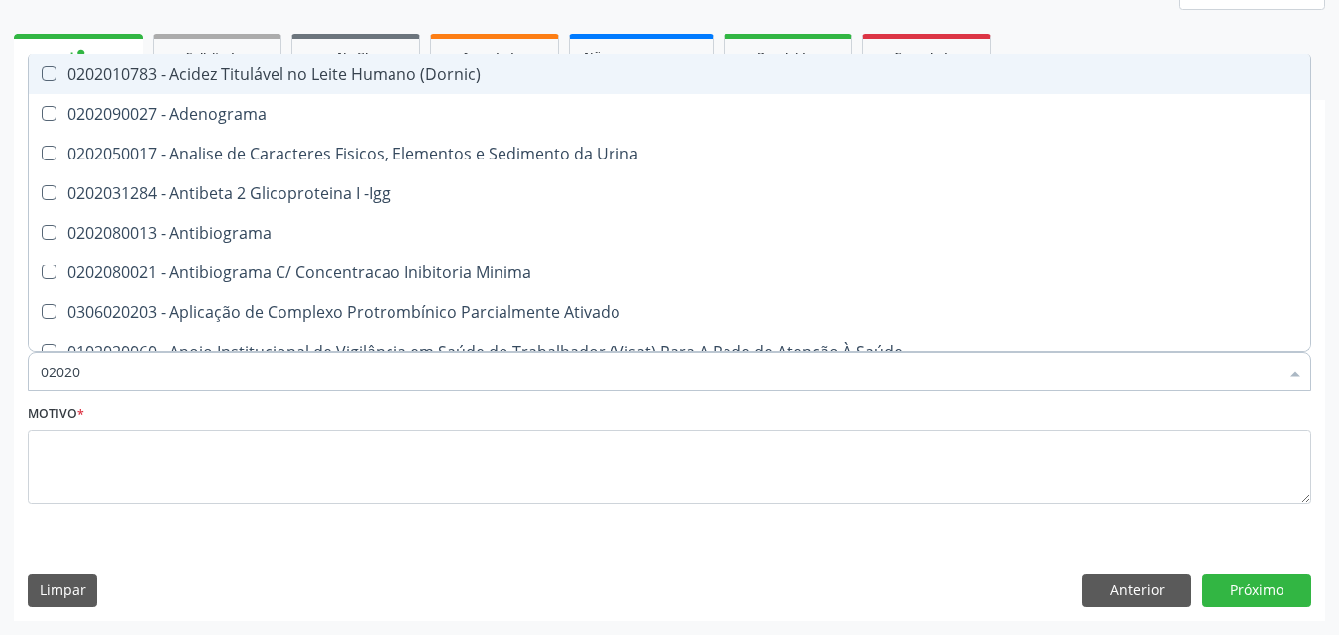
type input "020201"
checkbox Osmolar "true"
checkbox Gestante "true"
checkbox T3 "true"
checkbox Acetona "true"
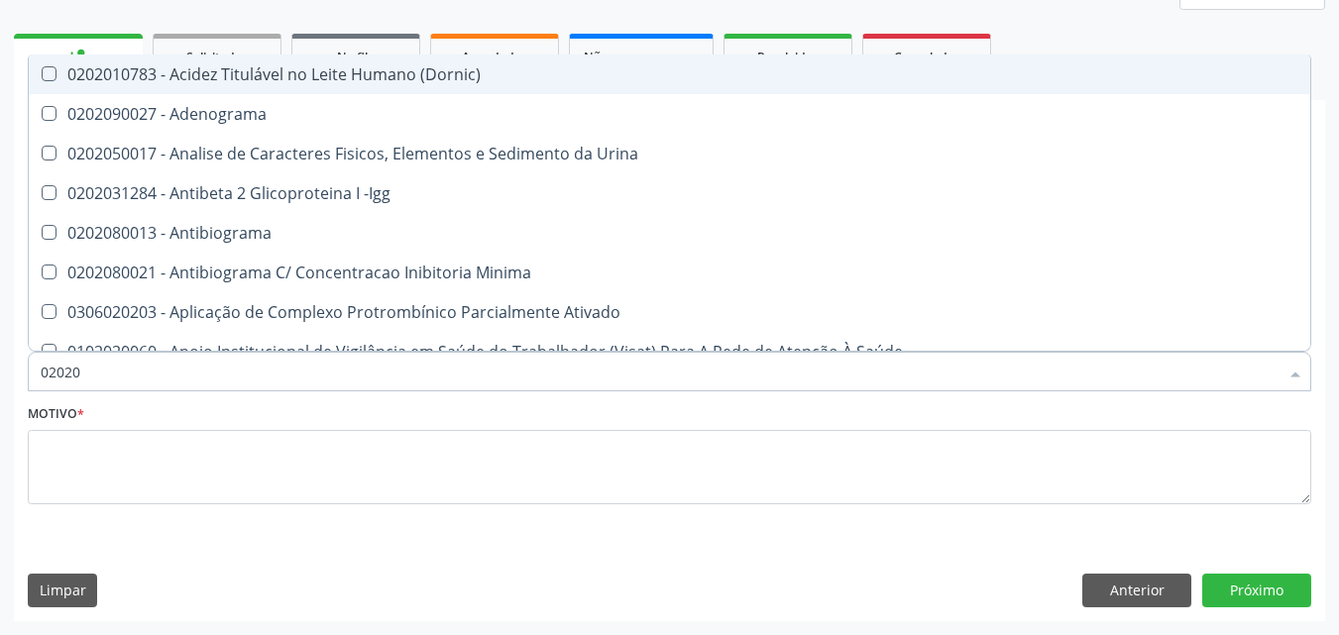
checkbox Urico "false"
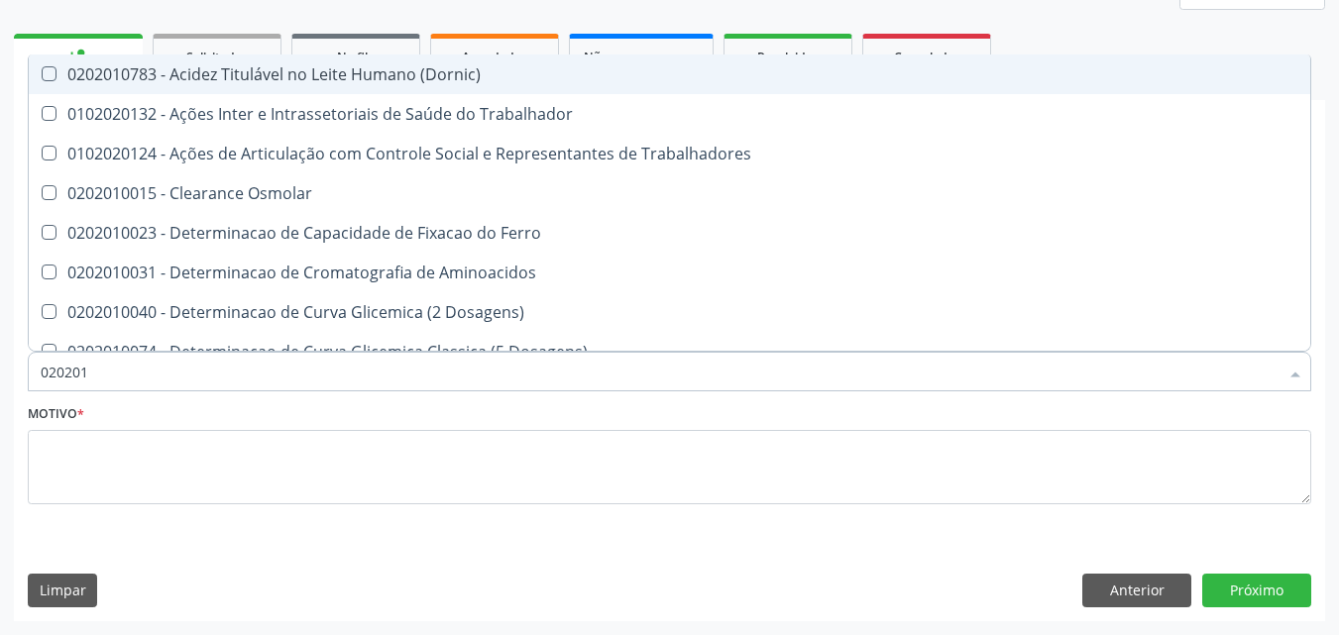
type input "0202010"
checkbox Ativada\) "true"
checkbox Urico "false"
checkbox Ionizavel "true"
checkbox Creatinina "false"
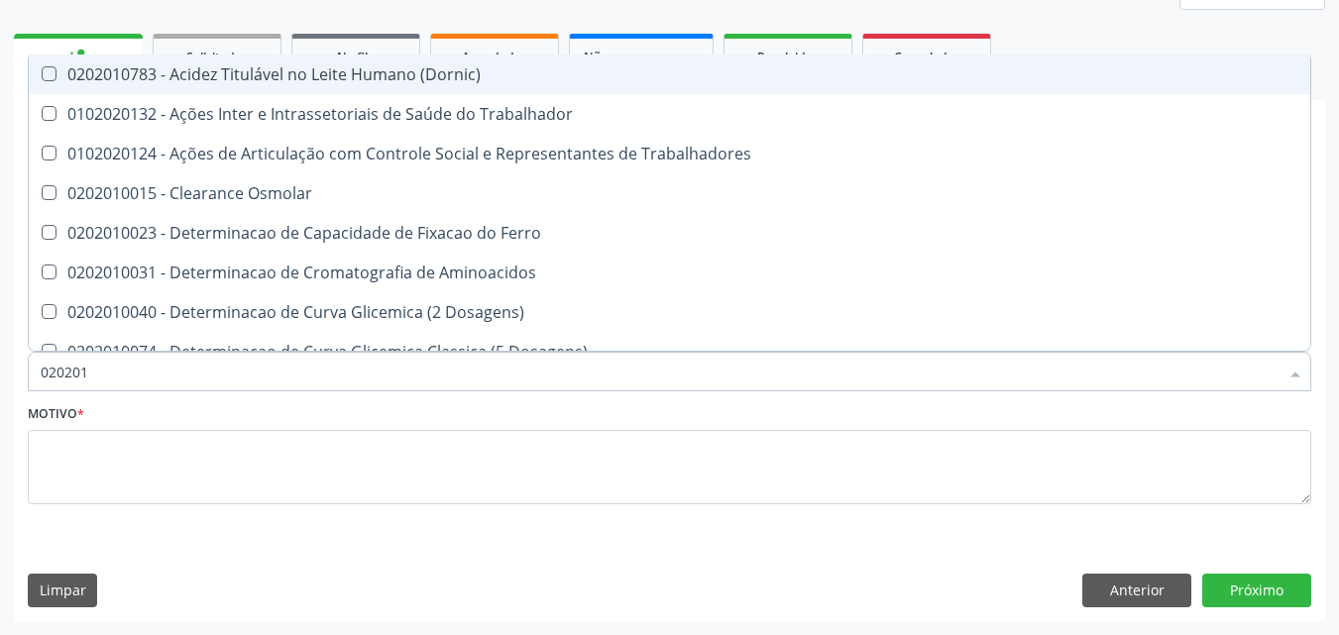
checkbox II "true"
checkbox Glicose "false"
checkbox Muco-Proteinas "true"
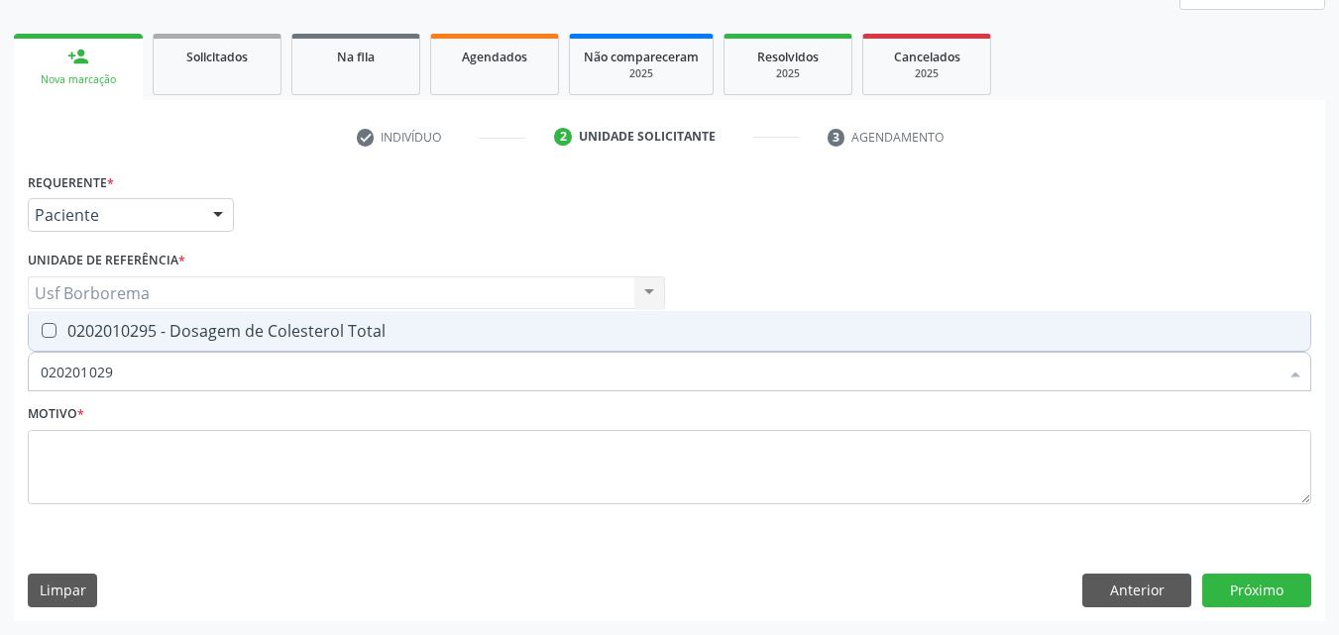
type input "0202010295"
click at [192, 336] on div "0202010295 - Dosagem de Colesterol Total" at bounding box center [670, 331] width 1258 height 16
checkbox Total "true"
click at [191, 373] on input "0202010295" at bounding box center [660, 372] width 1238 height 40
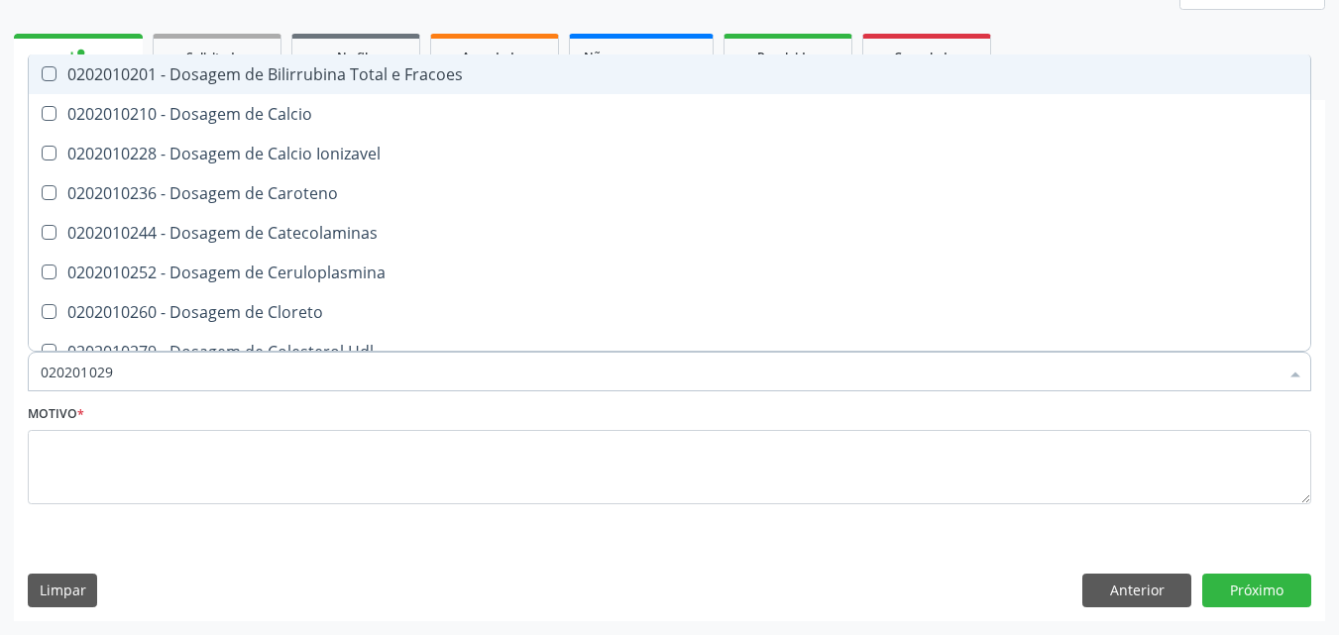
type input "02020102"
checkbox Fracoes "false"
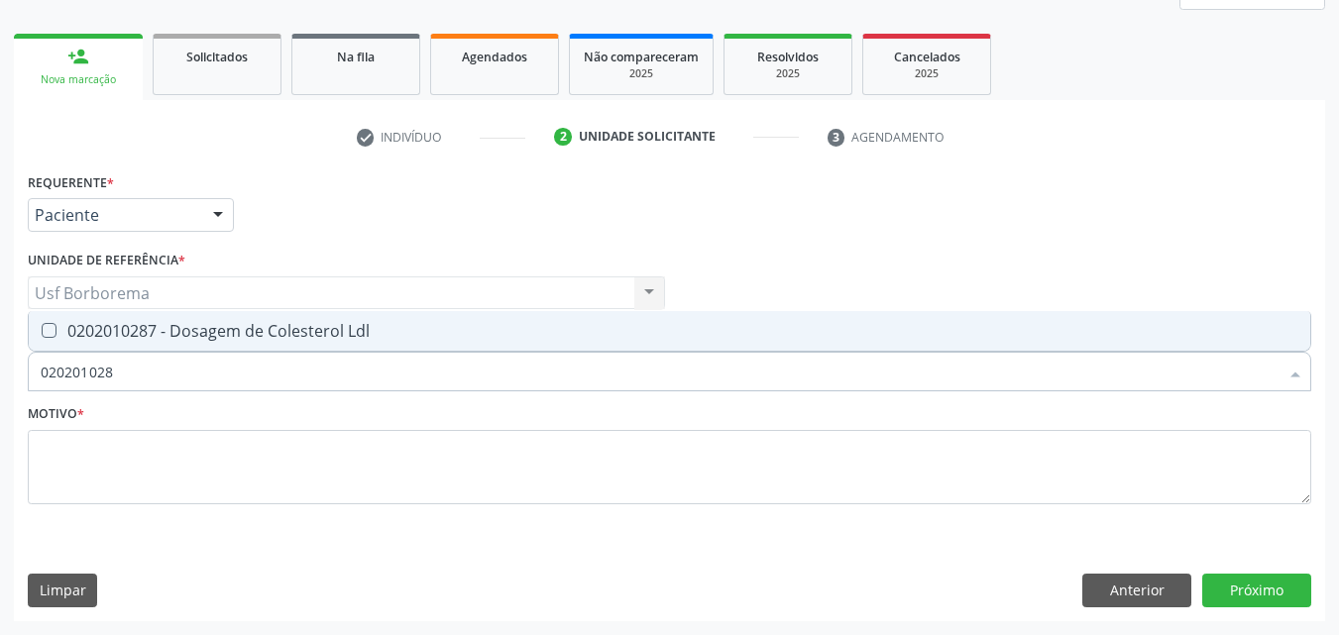
type input "0202010287"
click at [205, 316] on span "0202010287 - Dosagem de Colesterol Ldl" at bounding box center [670, 331] width 1282 height 40
checkbox Ldl "true"
click at [204, 366] on input "0202010287" at bounding box center [660, 372] width 1238 height 40
type input "02020102"
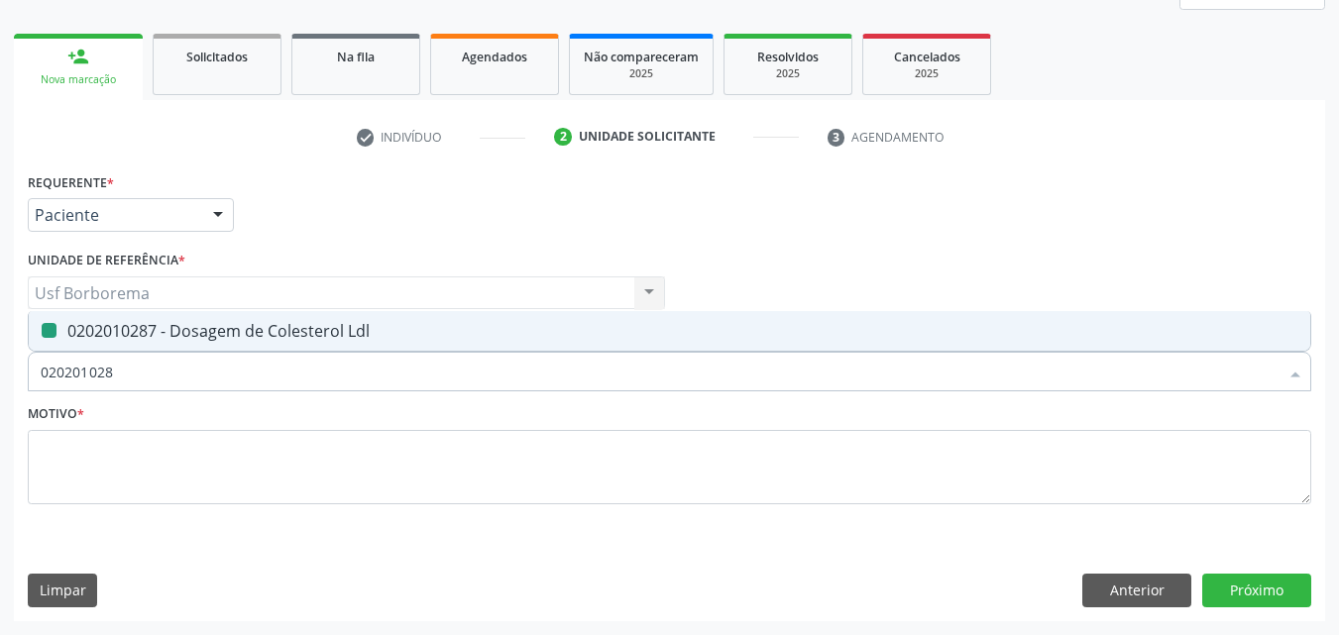
checkbox Ldl "false"
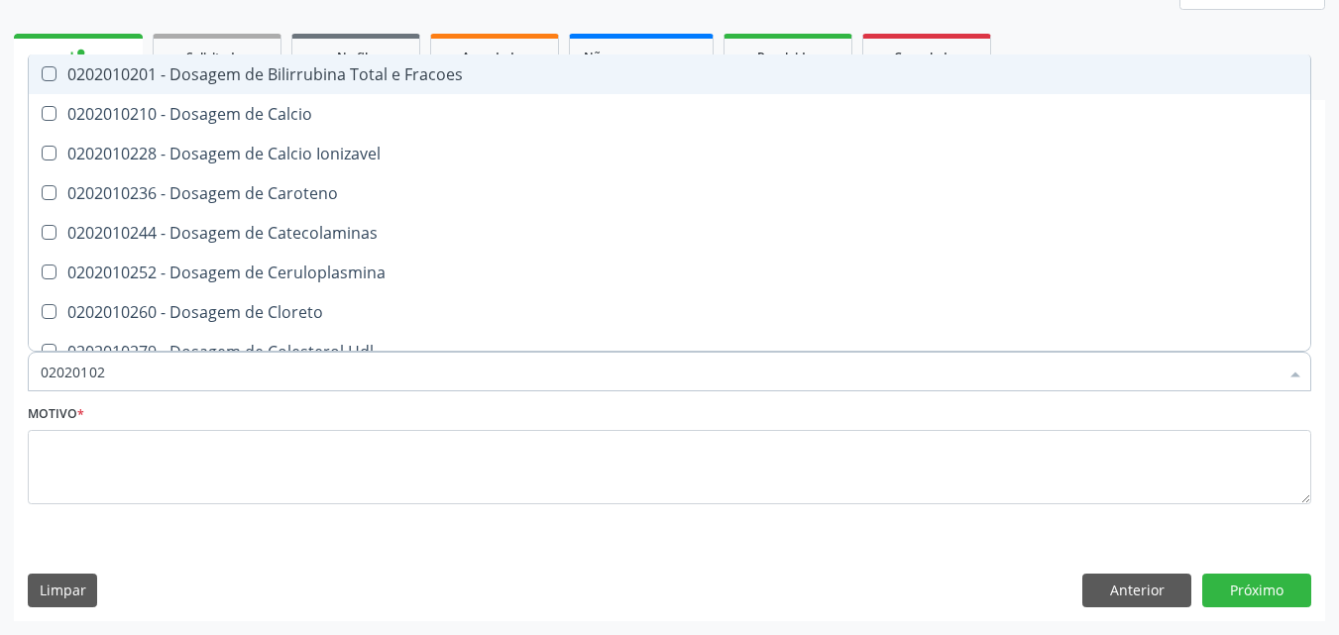
type input "020201029"
checkbox Fracoes "true"
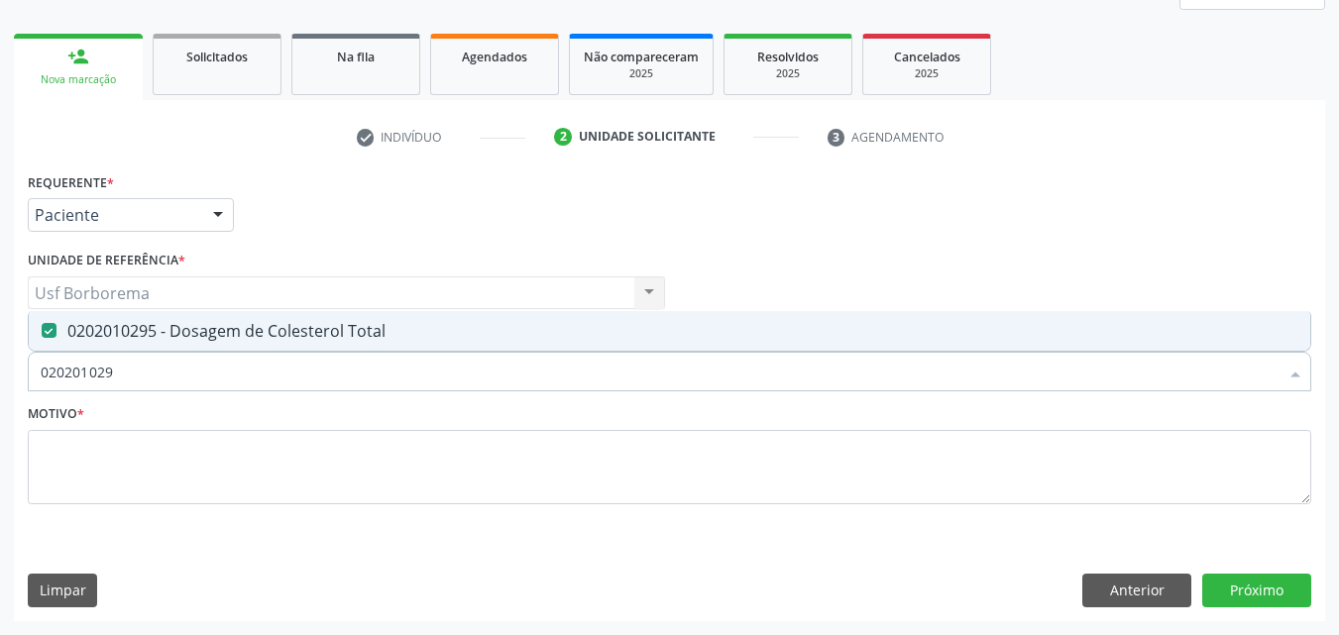
type input "02020102"
checkbox Total "false"
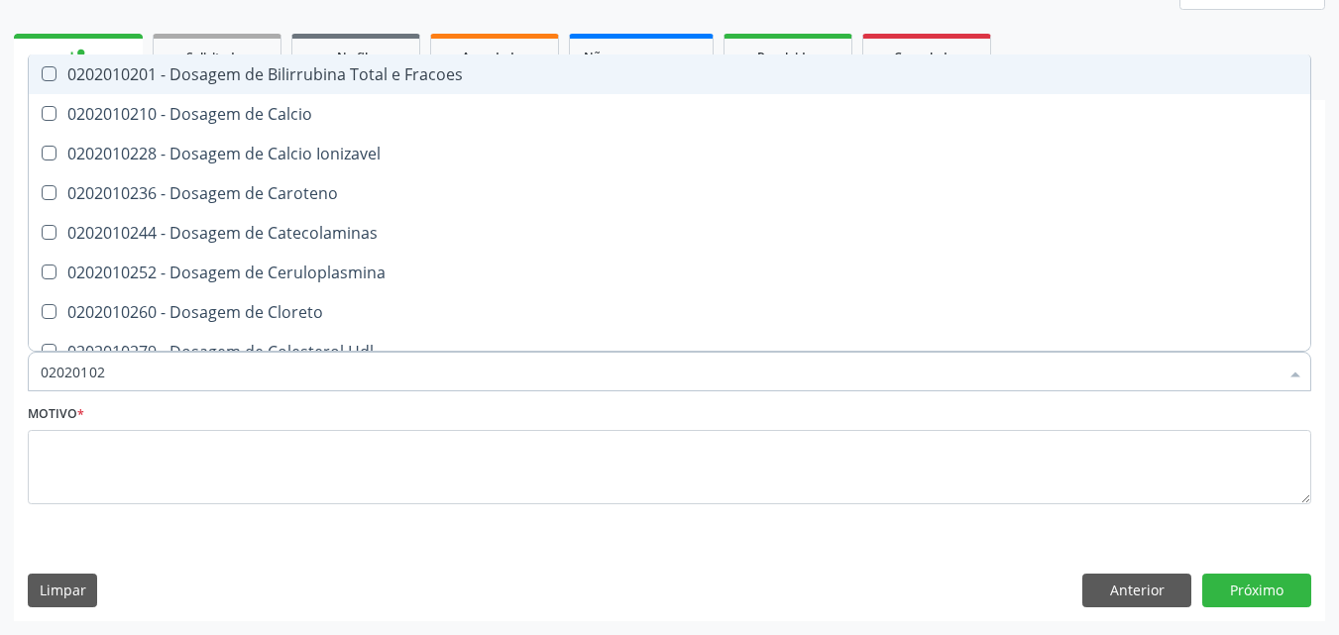
type input "0202010"
checkbox Ldl "false"
checkbox Total "false"
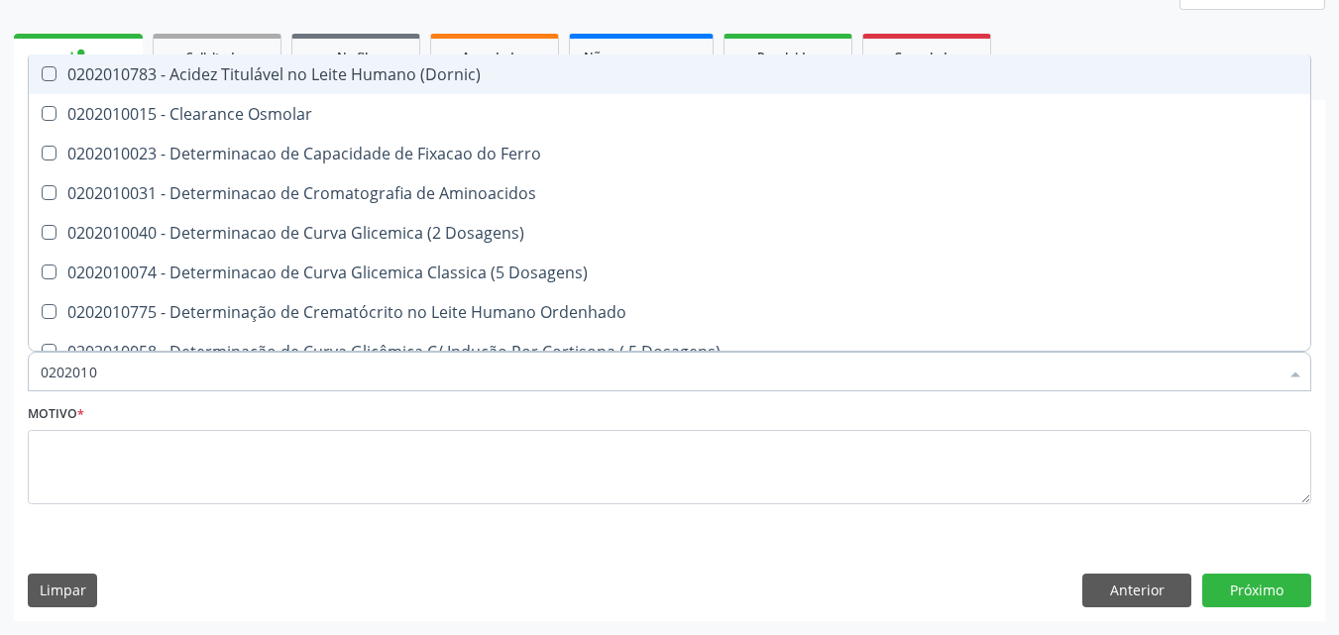
type input "02020102"
checkbox Dosagens\) "true"
checkbox Osmolaridade "true"
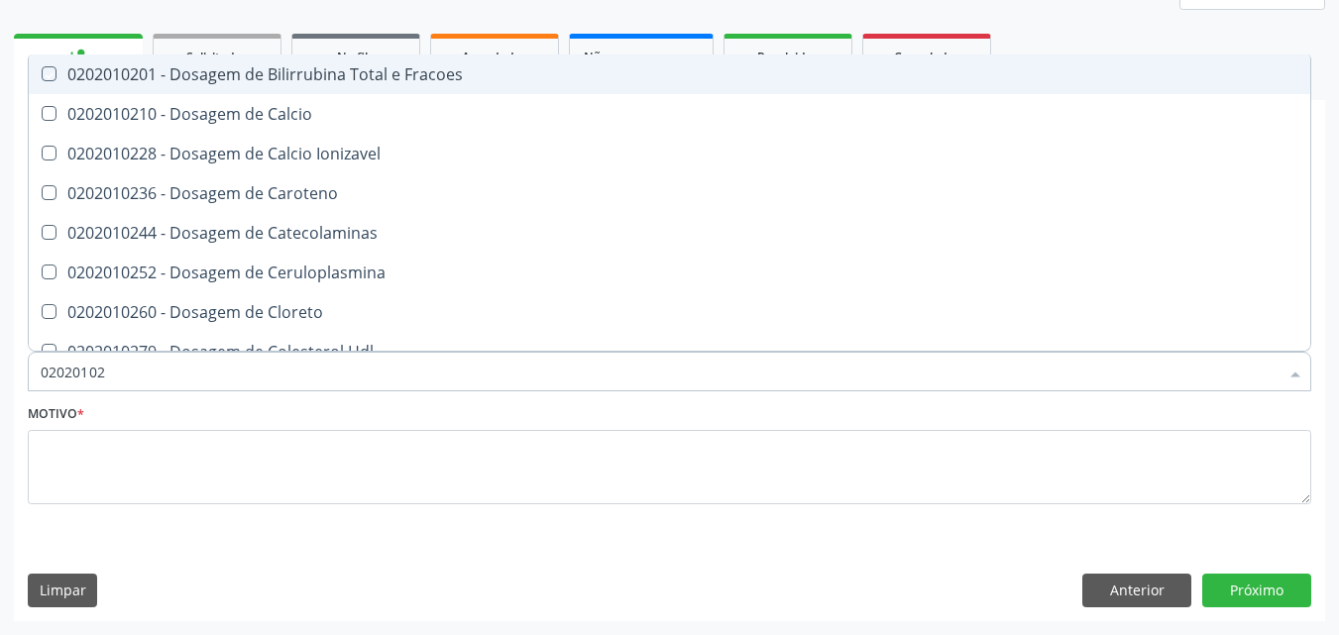
type input "020201028"
checkbox Fracoes "true"
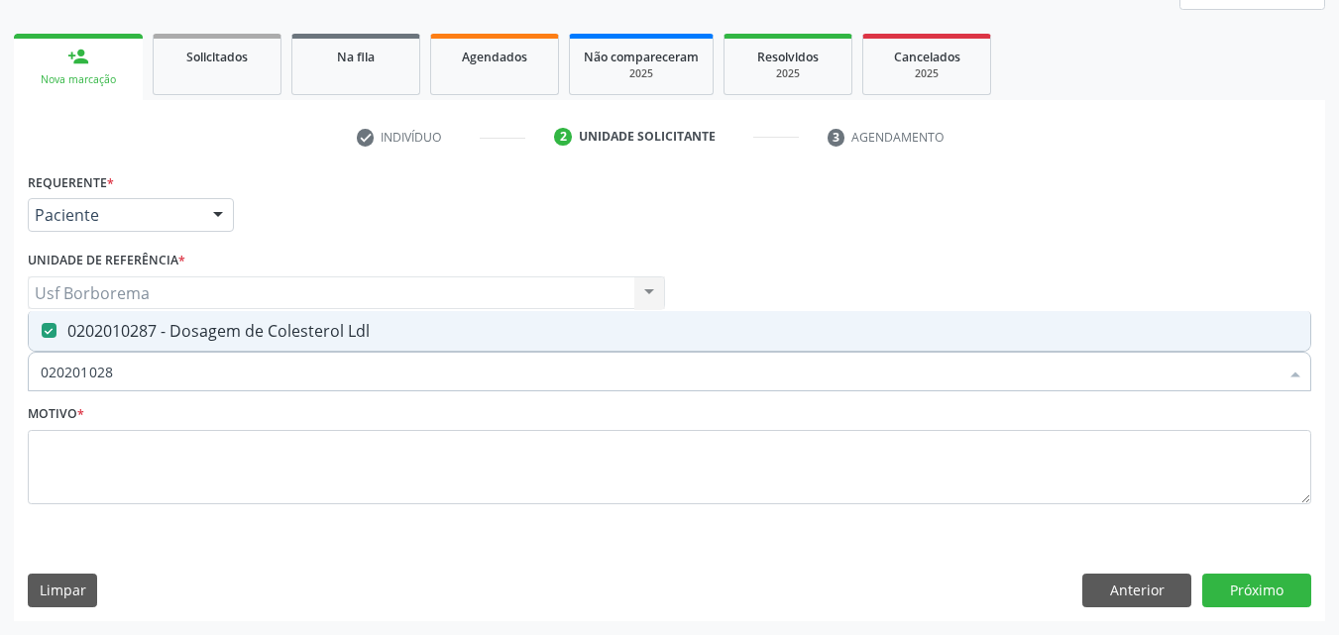
type input "02020102"
checkbox Ldl "false"
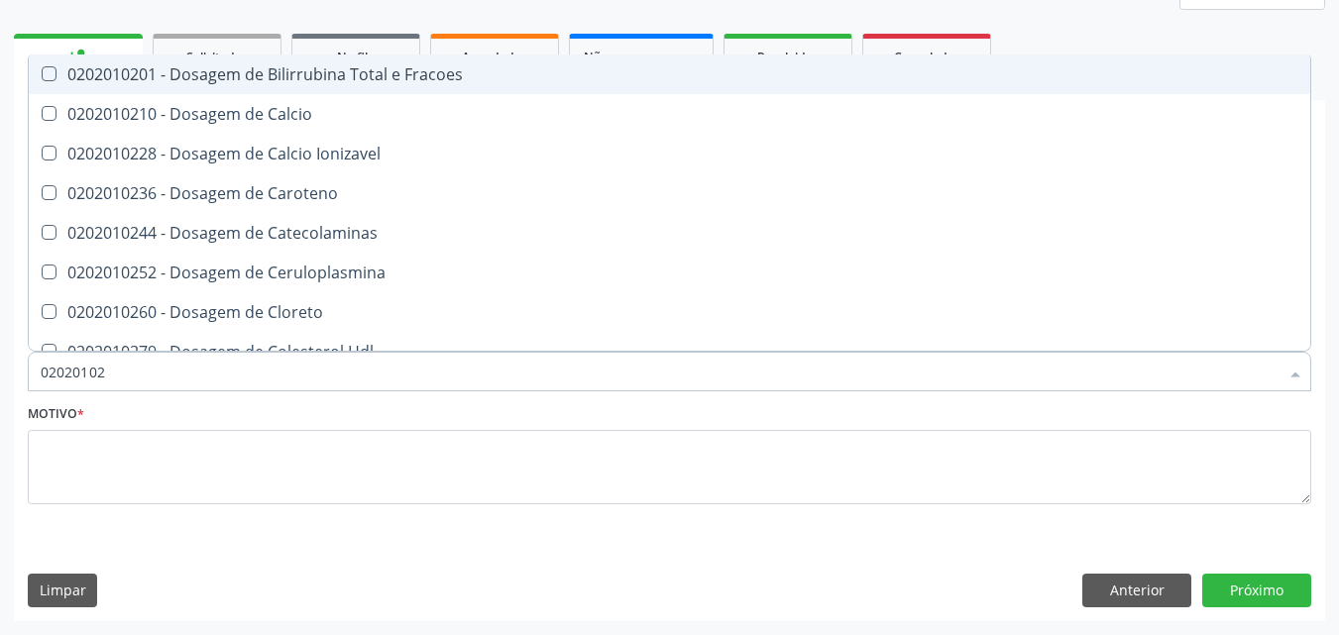
type input "0202010"
checkbox Ldl "false"
checkbox Total "false"
type input "0202010503"
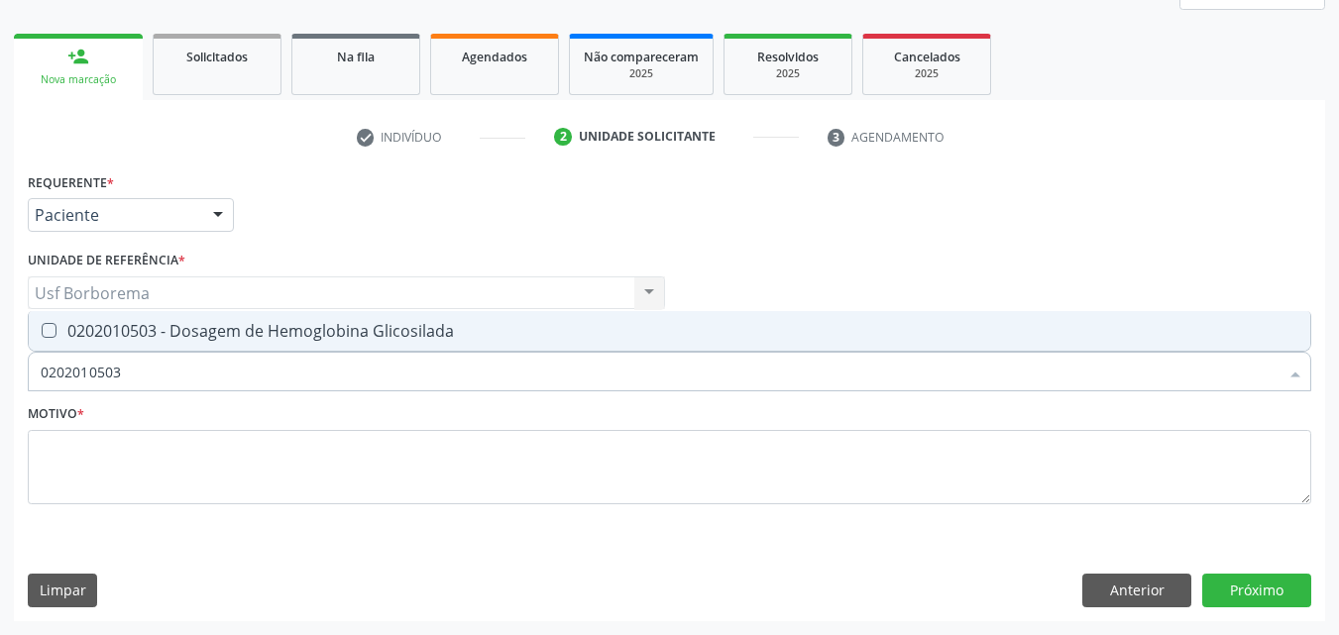
click at [148, 329] on div "0202010503 - Dosagem de Hemoglobina Glicosilada" at bounding box center [670, 331] width 1258 height 16
checkbox Glicosilada "true"
click at [162, 379] on input "0202010503" at bounding box center [660, 372] width 1238 height 40
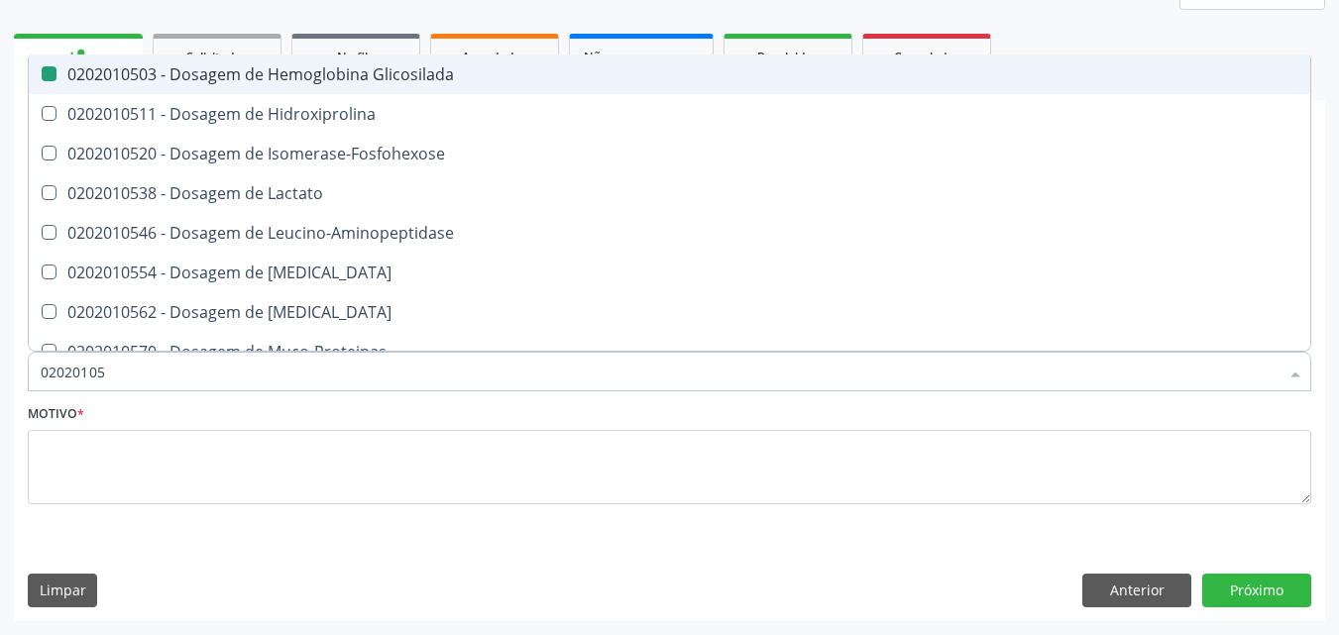
type input "0202010"
checkbox Glicosilada "false"
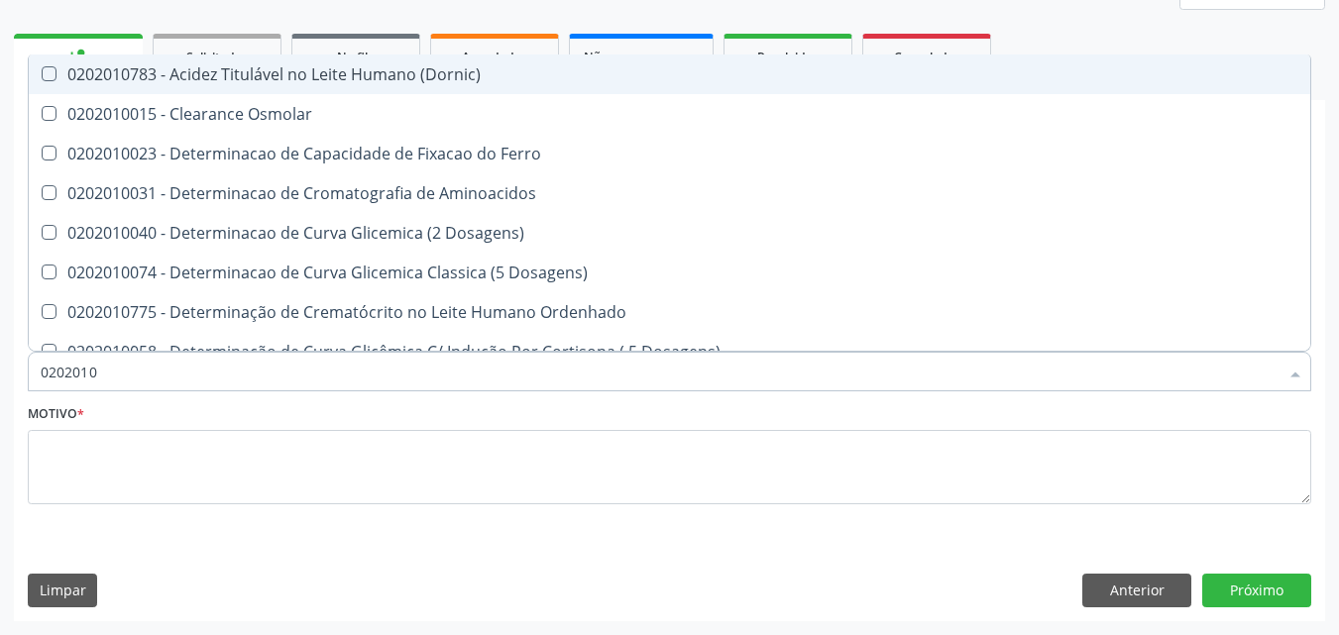
type input "020201"
checkbox Urico "false"
checkbox Amonia "true"
checkbox Ldl "false"
checkbox Total "false"
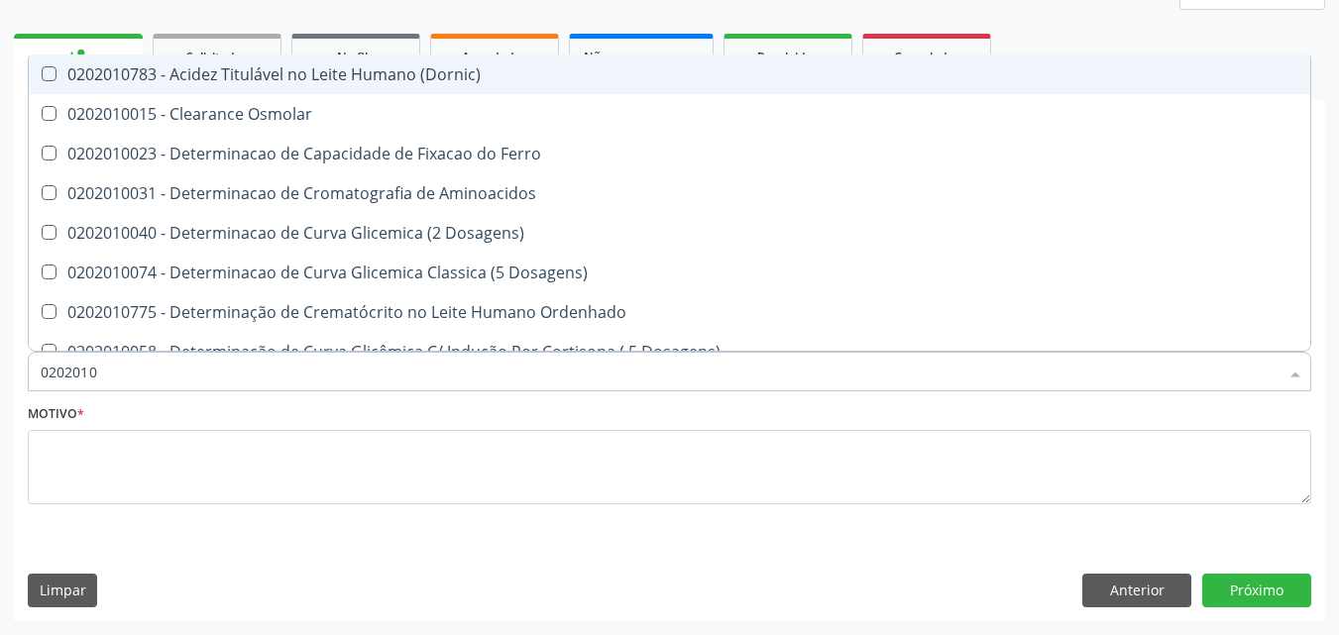
checkbox Creatinina "false"
checkbox Fracionadas\) "true"
checkbox Ferritina "true"
checkbox Folato "true"
checkbox Glicose "false"
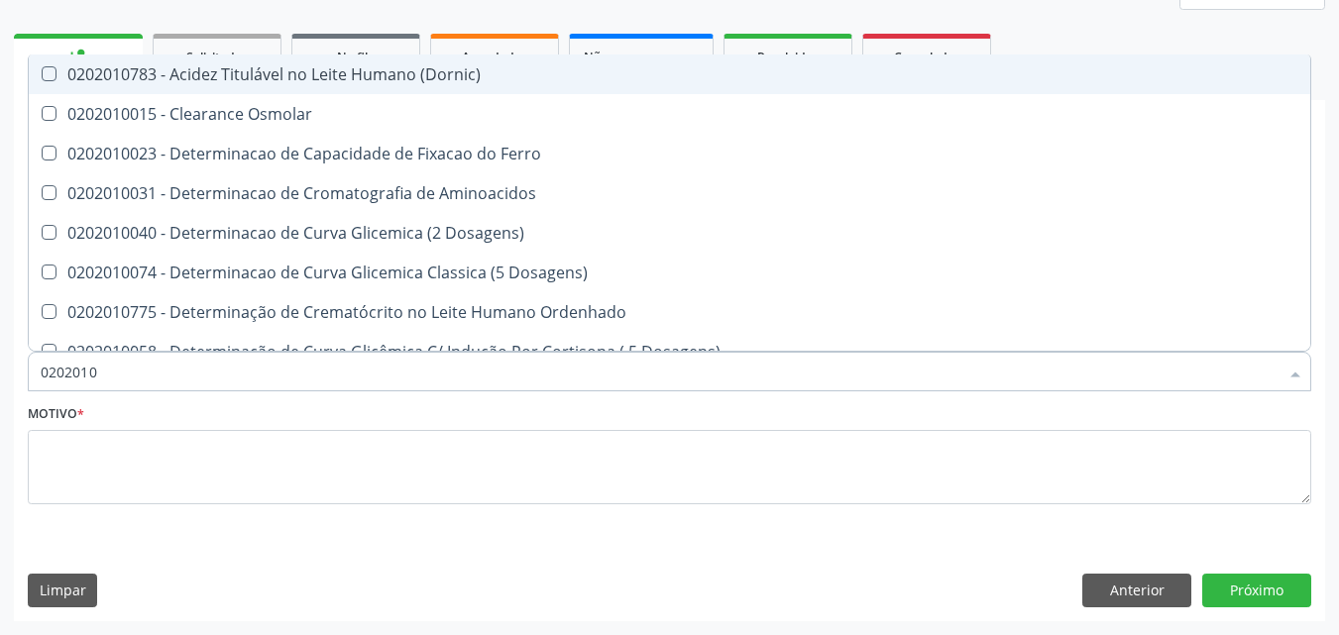
checkbox Glicosilada "false"
checkbox Nt-Probnp\) "true"
checkbox Potassio "true"
checkbox Triglicerideos "false"
type input "02020"
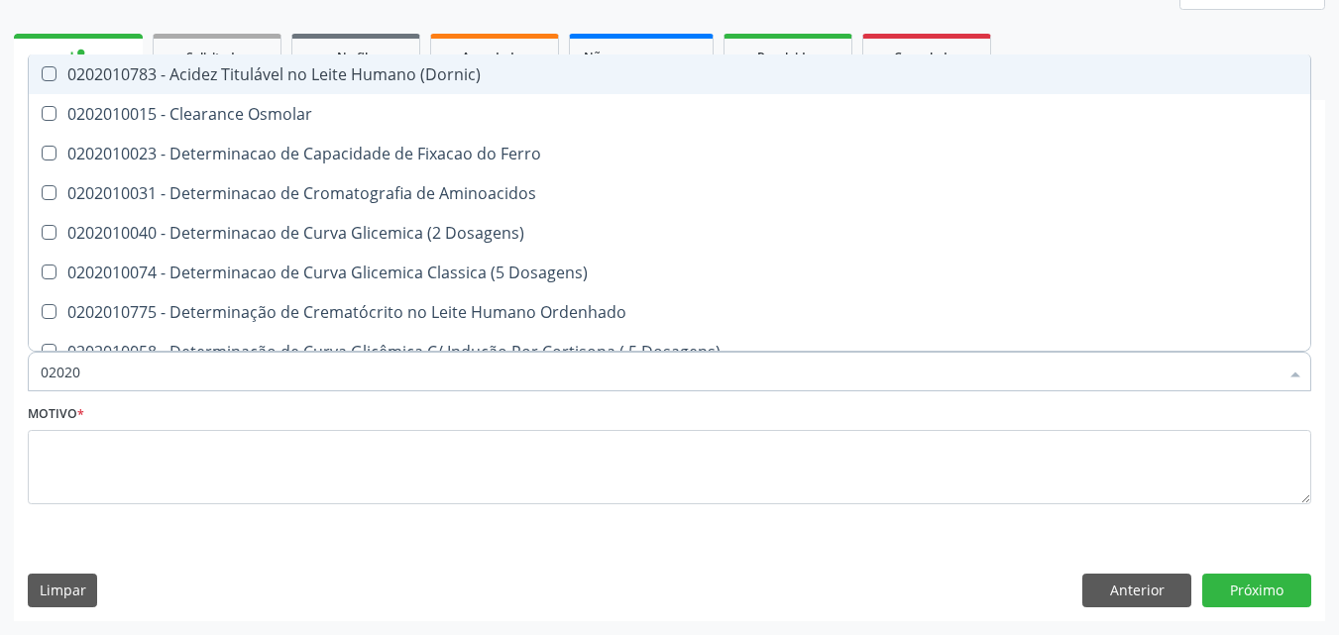
checkbox Amonia "false"
checkbox Fracionadas\) "false"
checkbox Ferritina "false"
checkbox Folato "false"
checkbox Nt-Probnp\) "false"
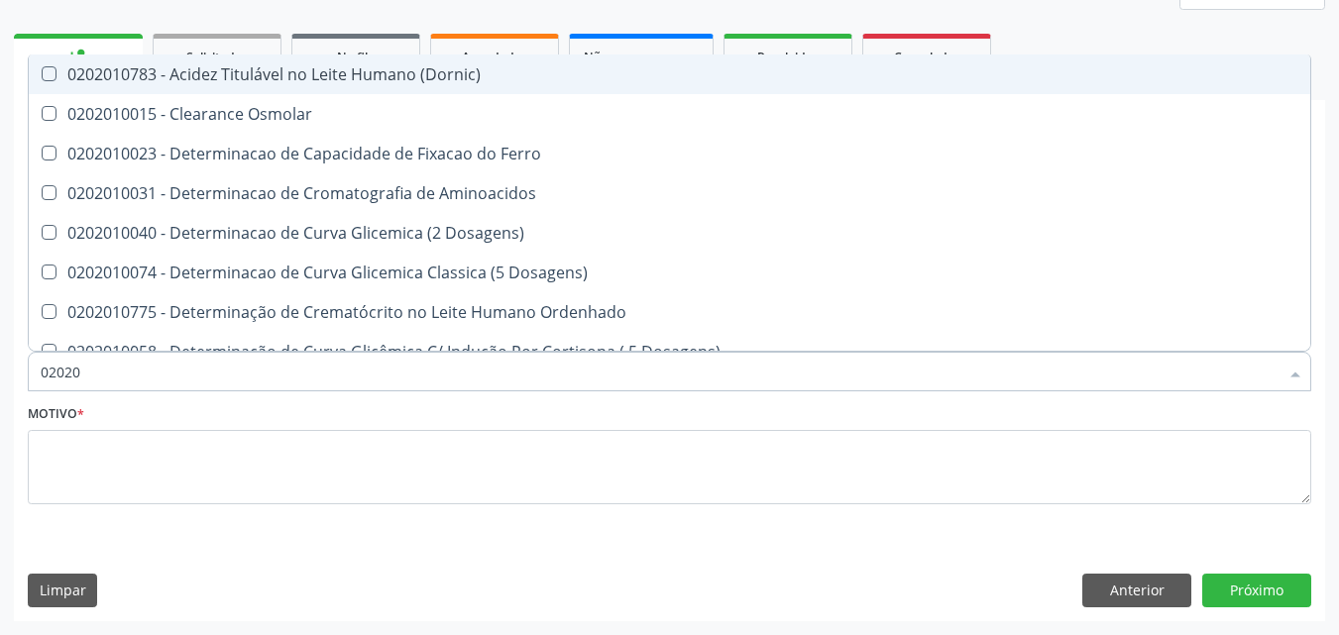
checkbox Potassio "false"
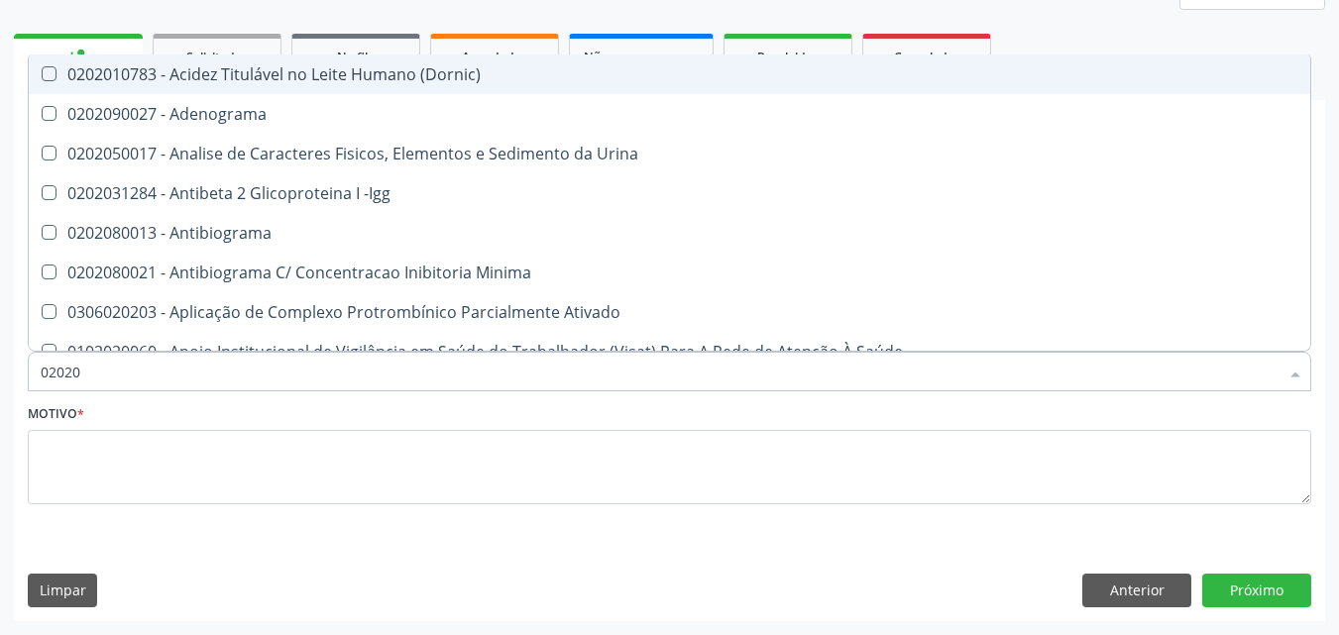
type input "0202"
checkbox Urico "false"
checkbox Igm "true"
checkbox Ldl "false"
checkbox Total "false"
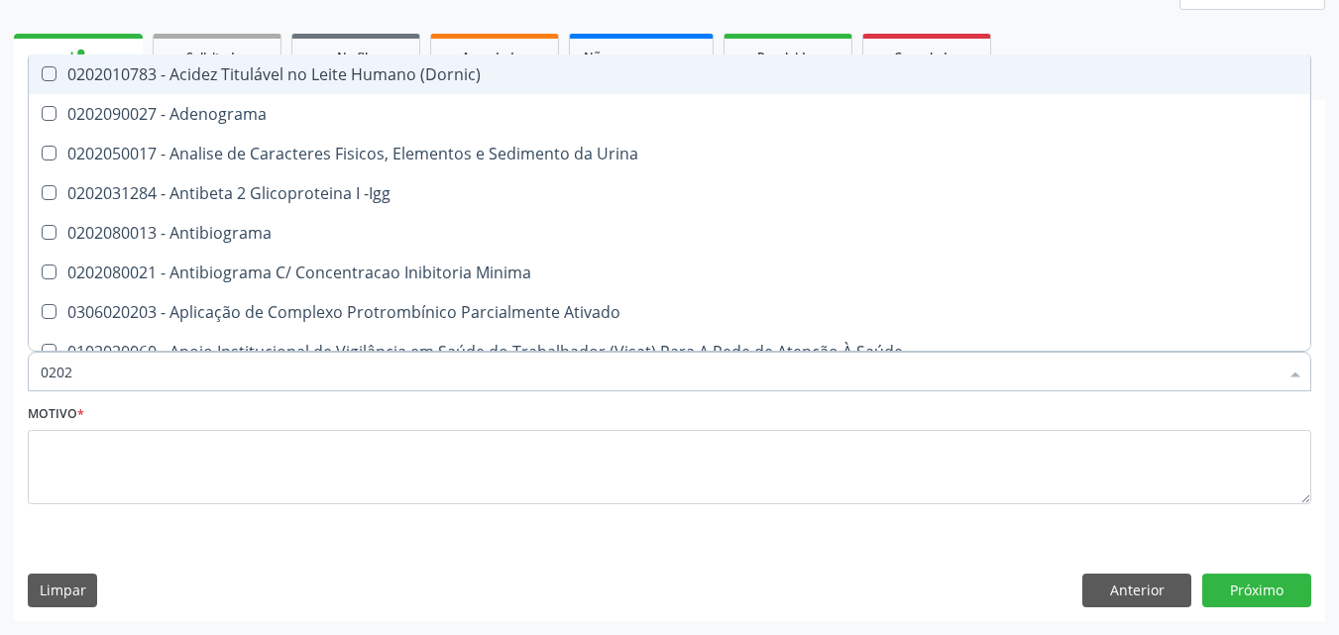
checkbox Creatinina "false"
checkbox Estrona "true"
checkbox Etossuximida "true"
checkbox Viii "true"
checkbox Glicose "false"
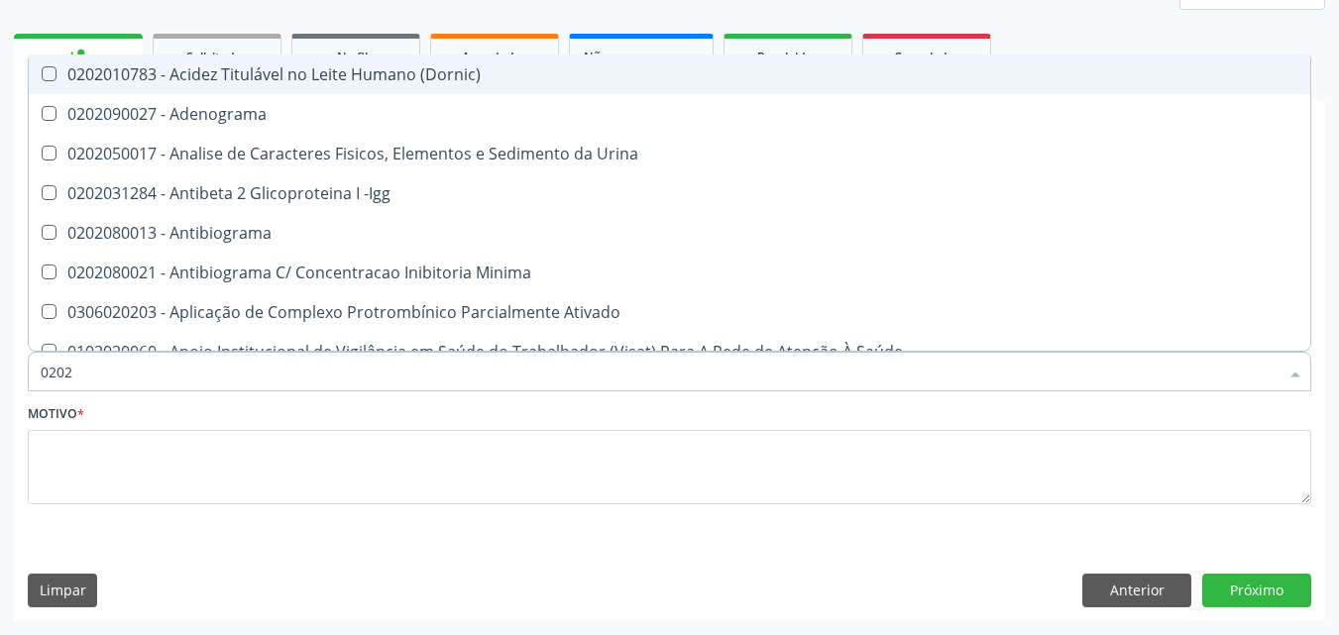
checkbox Glicosilada "false"
checkbox Lactato "true"
checkbox Muco-Proteinas "true"
checkbox Triglicerideos "false"
checkbox Pallidum "true"
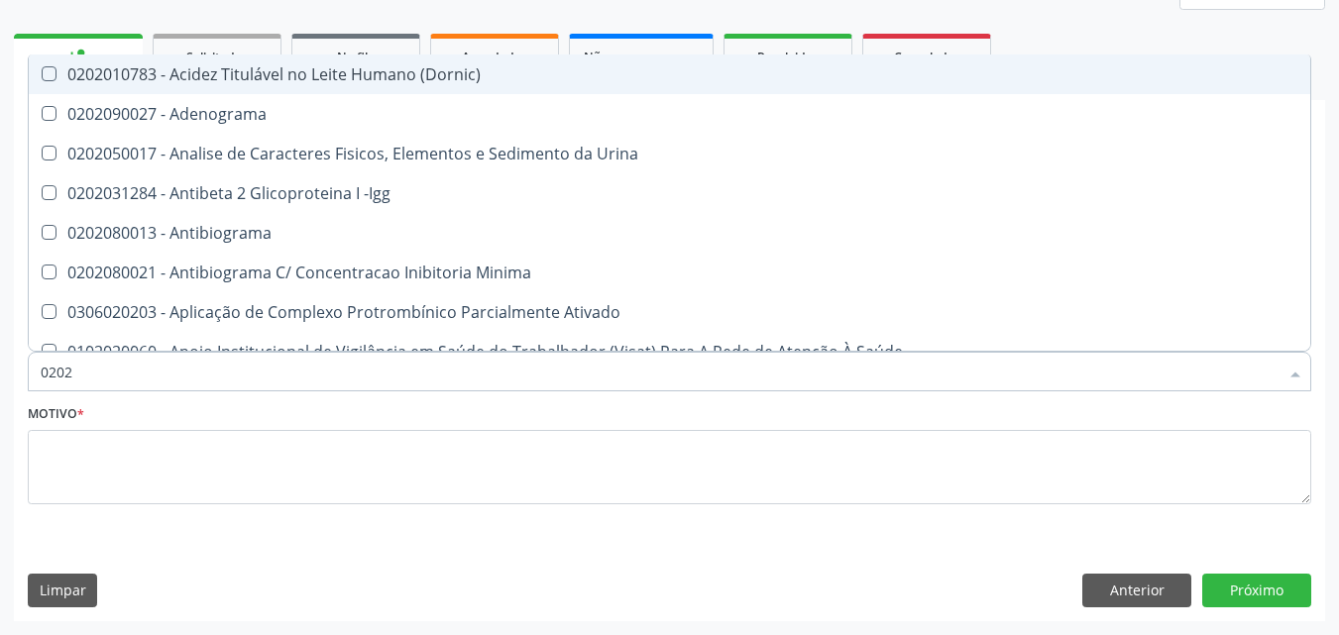
checkbox Completo "false"
checkbox Pylori "true"
type input "020"
checkbox Urico "false"
checkbox Ldl "false"
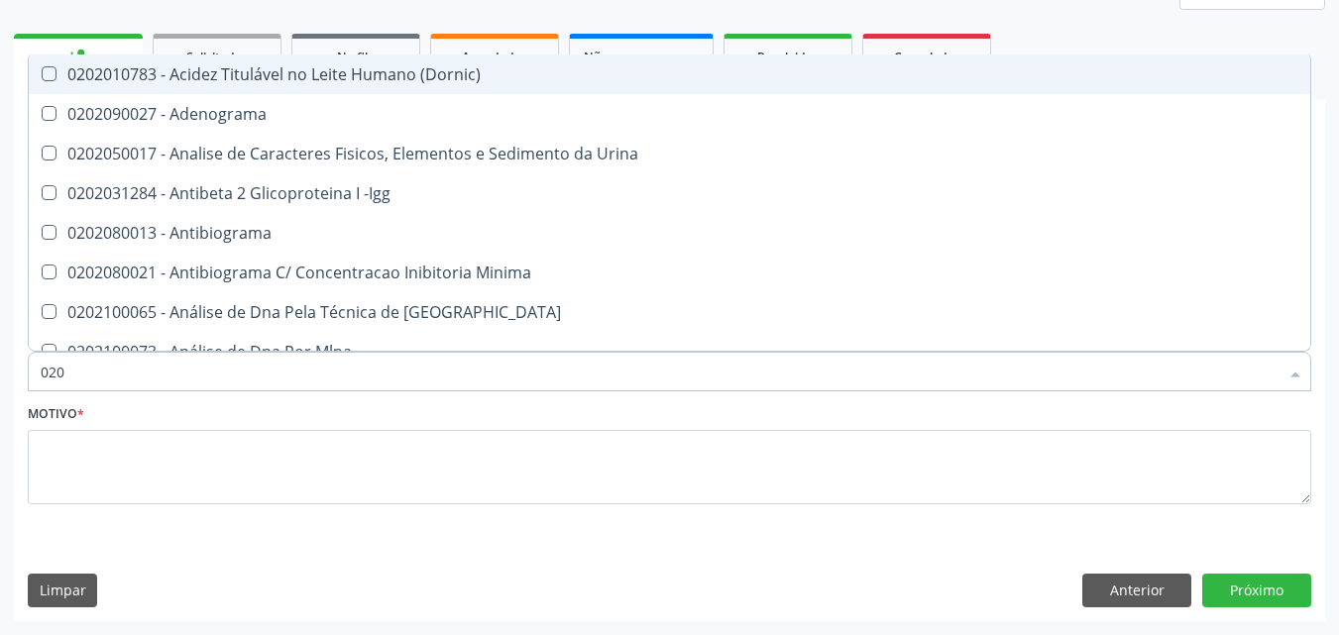
checkbox Total "false"
checkbox Creatinina "false"
checkbox Glicose "false"
checkbox Glicosilada "false"
checkbox Triglicerideos "false"
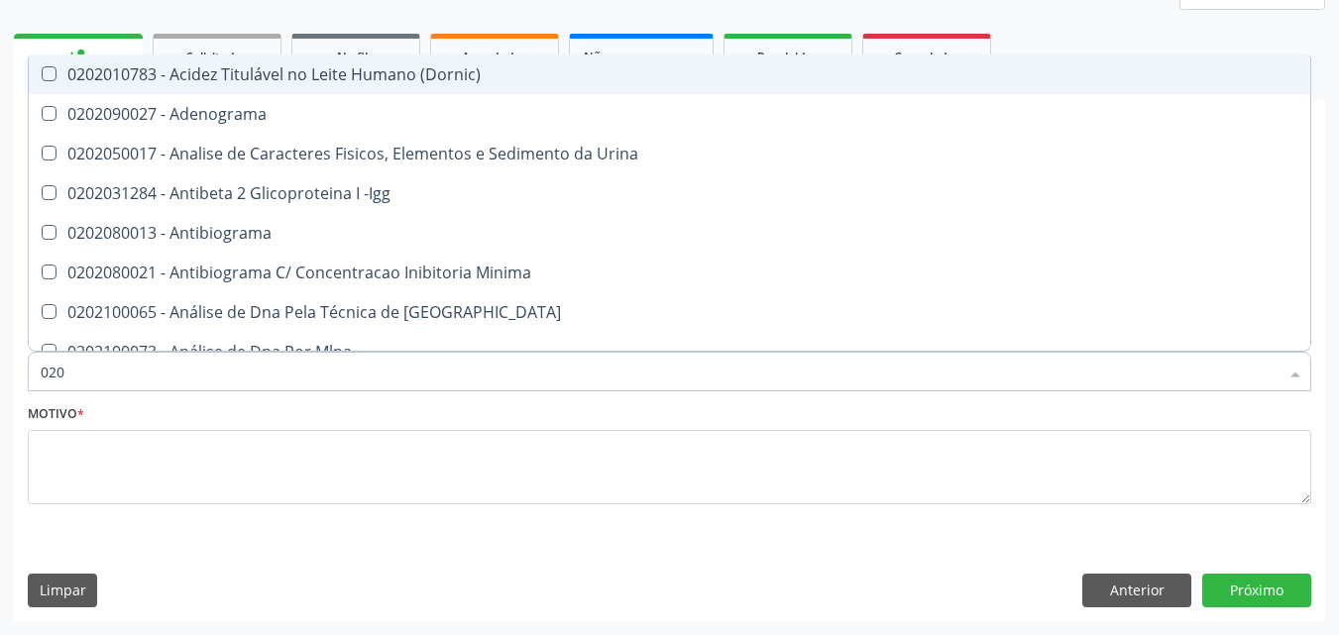
checkbox Completo "false"
checkbox Fezes "true"
checkbox Exostoses "true"
checkbox Bucomaxilofacial "true"
checkbox Bilateral "true"
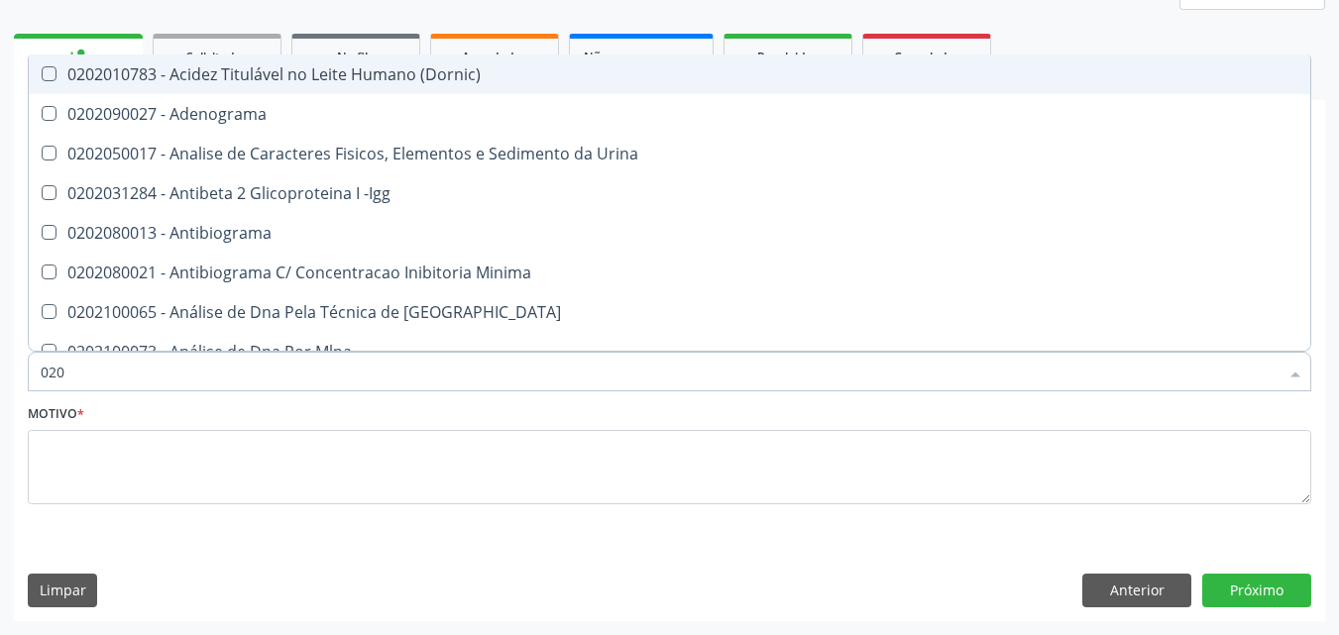
checkbox Boston "true"
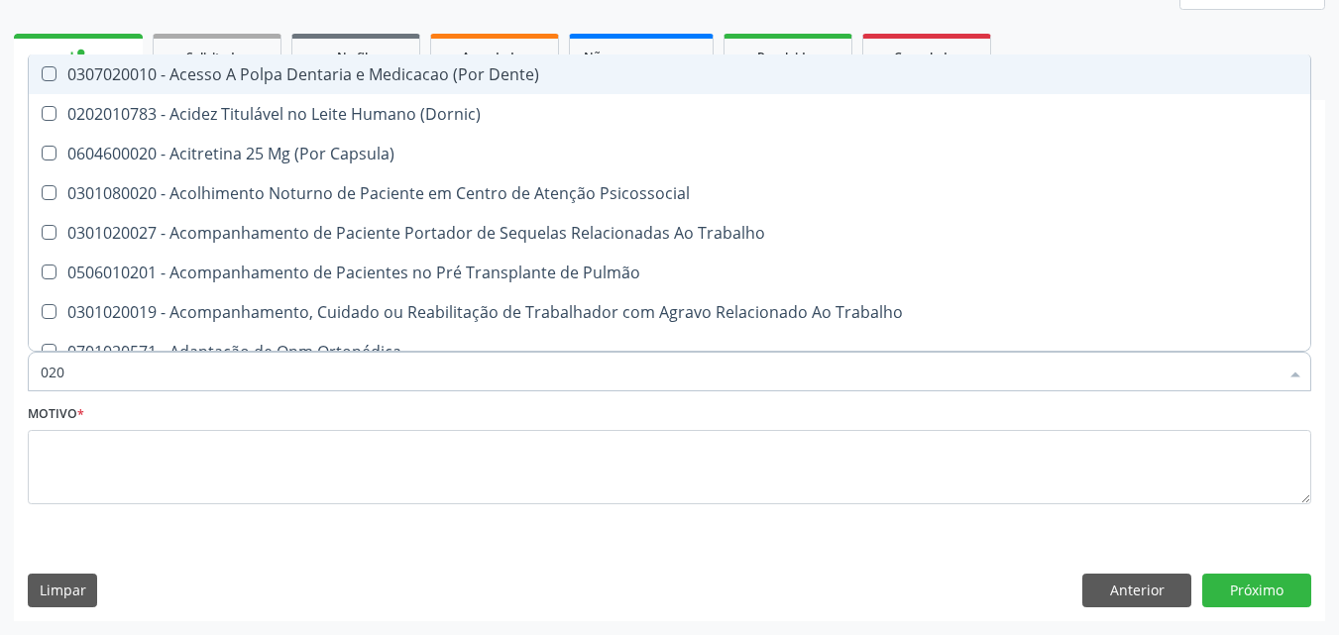
type input "02"
checkbox Urico "false"
checkbox Ldl "false"
checkbox Total "false"
checkbox Creatinina "false"
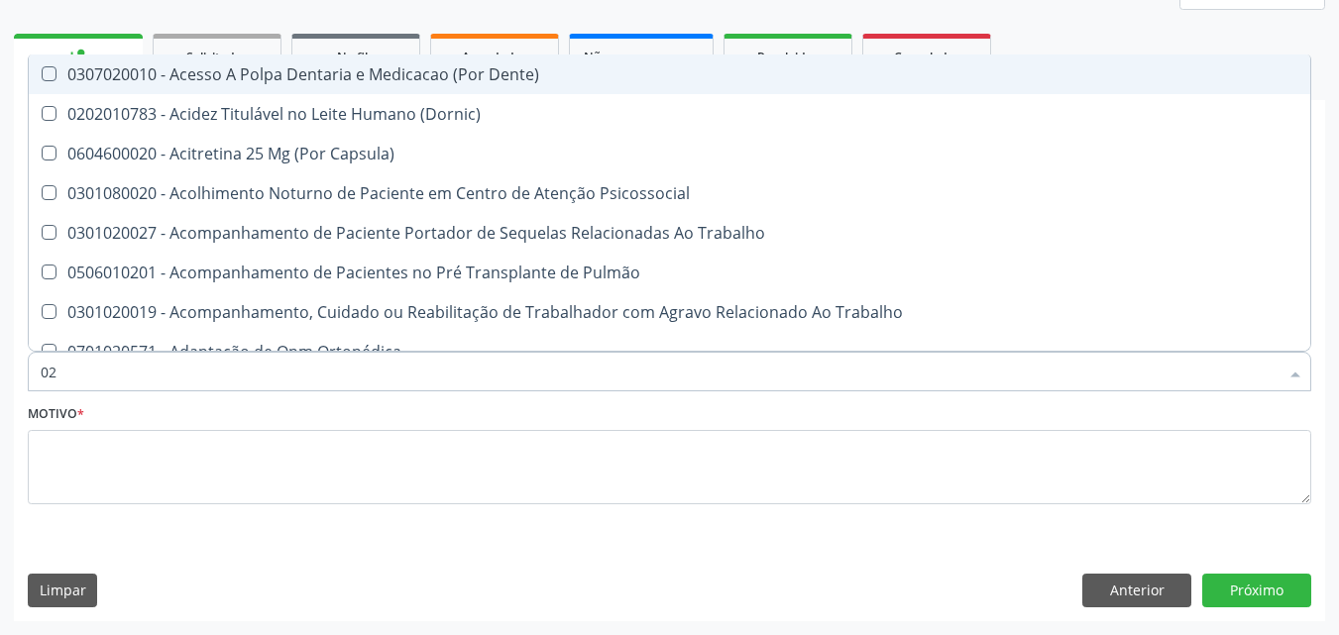
checkbox Glicose "false"
checkbox Glicosilada "false"
checkbox Triglicerideos "false"
checkbox Endocardico "true"
checkbox Amniótico "true"
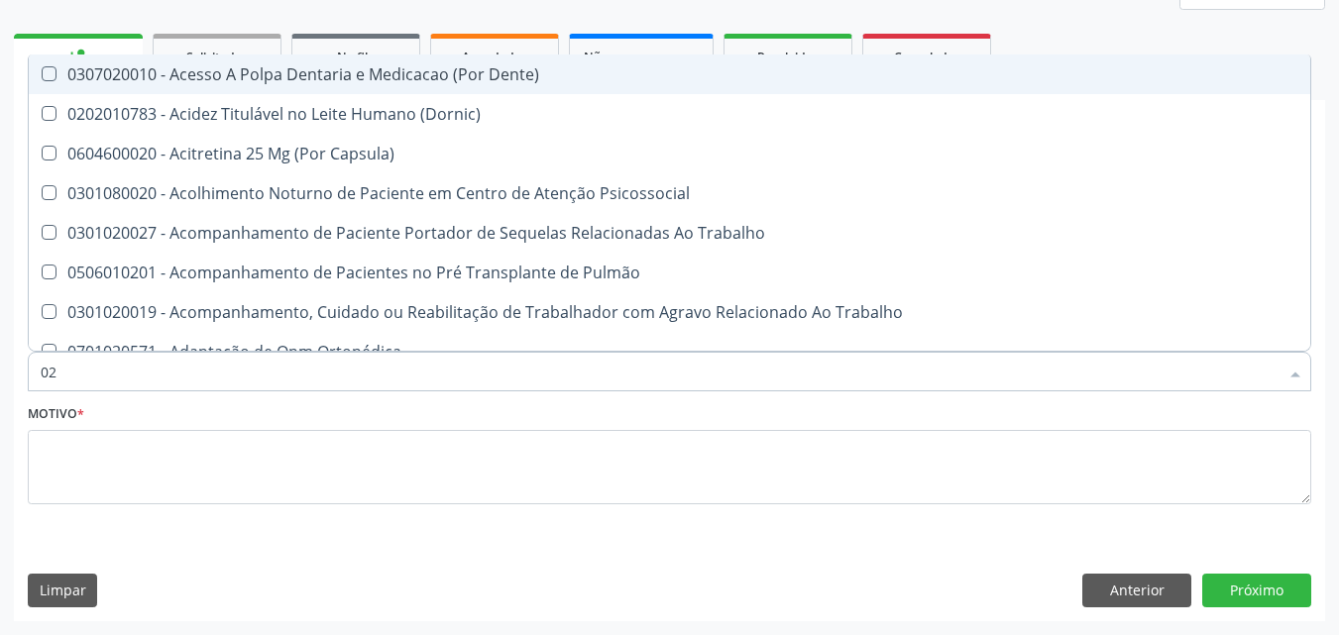
checkbox Espermograma "true"
checkbox Cerebral "true"
checkbox Segmento\) "true"
checkbox Liso "true"
checkbox Semana\) "true"
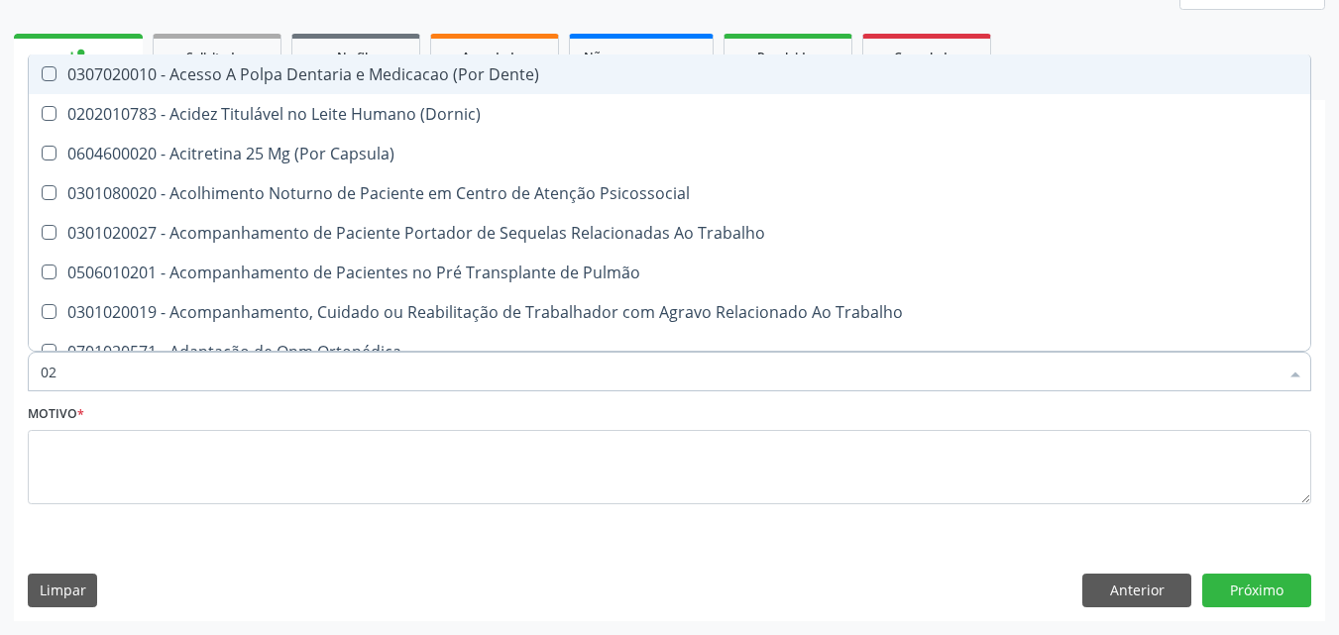
checkbox Completo "false"
type input "0"
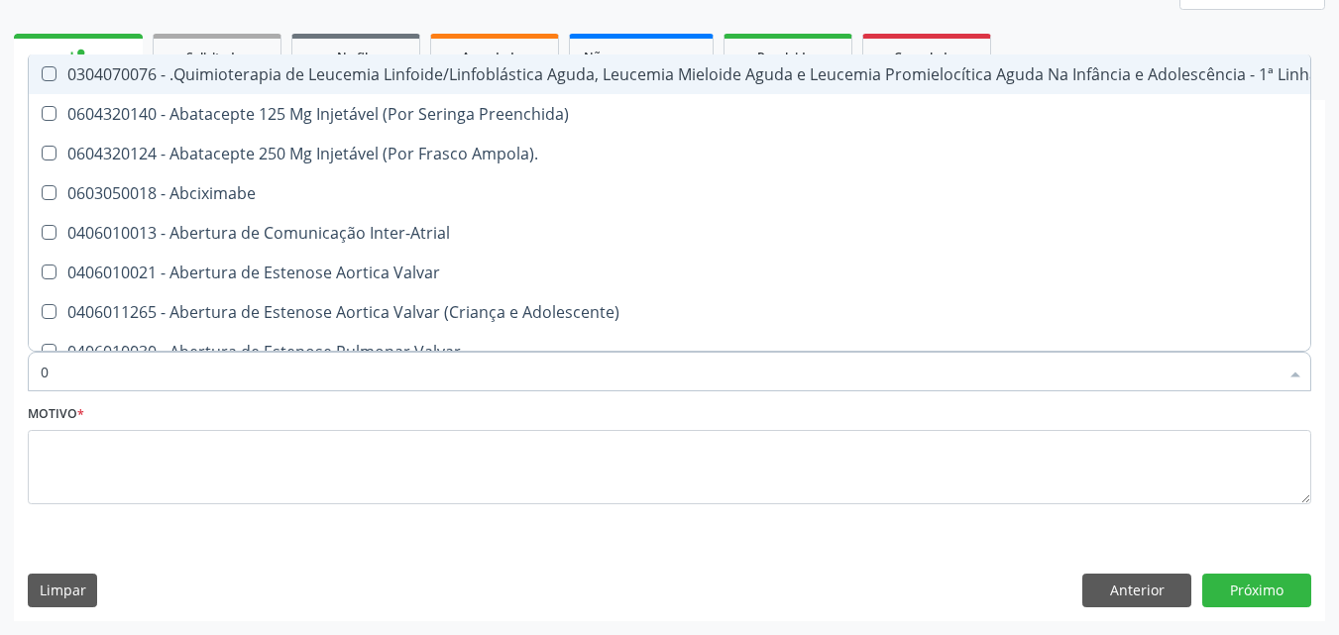
checkbox Hemodialise "false"
checkbox Comprimido\) "false"
checkbox Transferências "false"
checkbox Meckel "false"
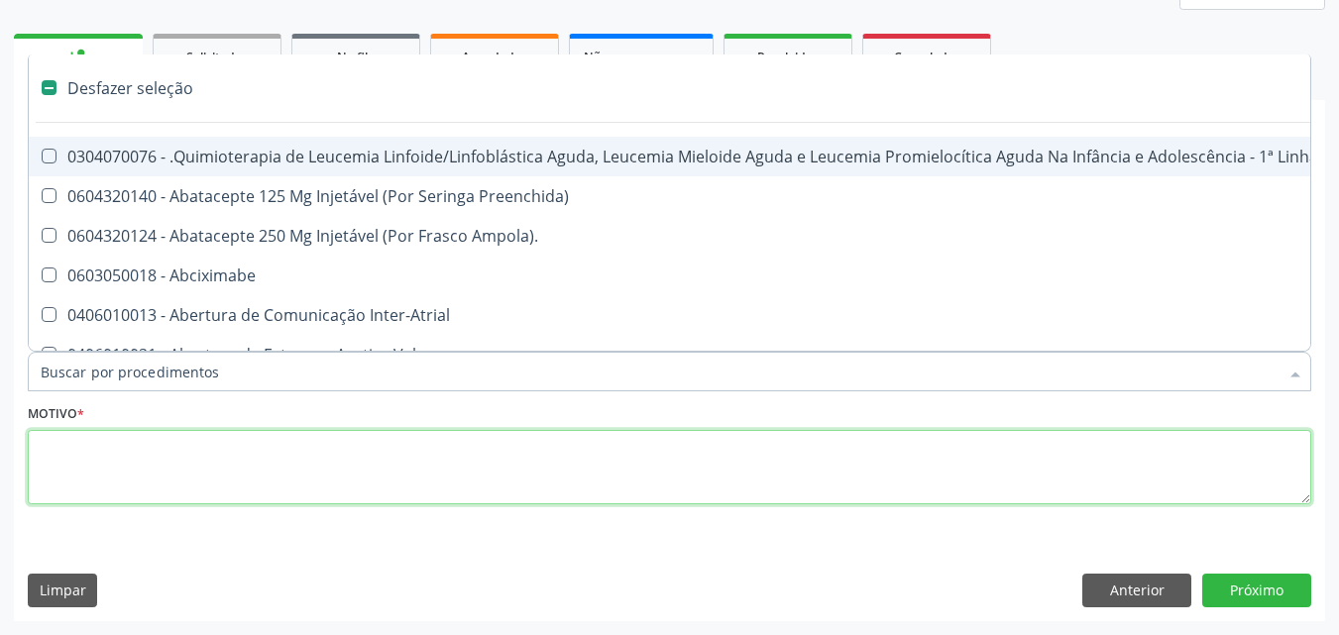
click at [179, 468] on textarea at bounding box center [670, 467] width 1284 height 75
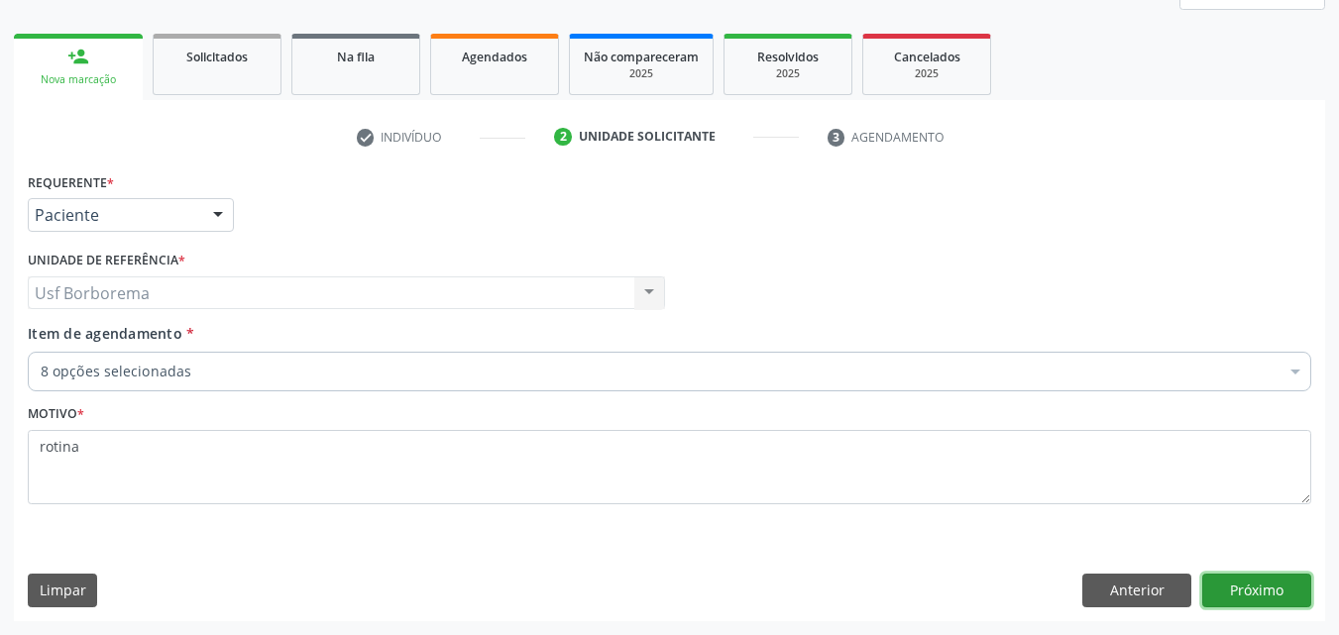
click at [1240, 599] on button "Próximo" at bounding box center [1256, 591] width 109 height 34
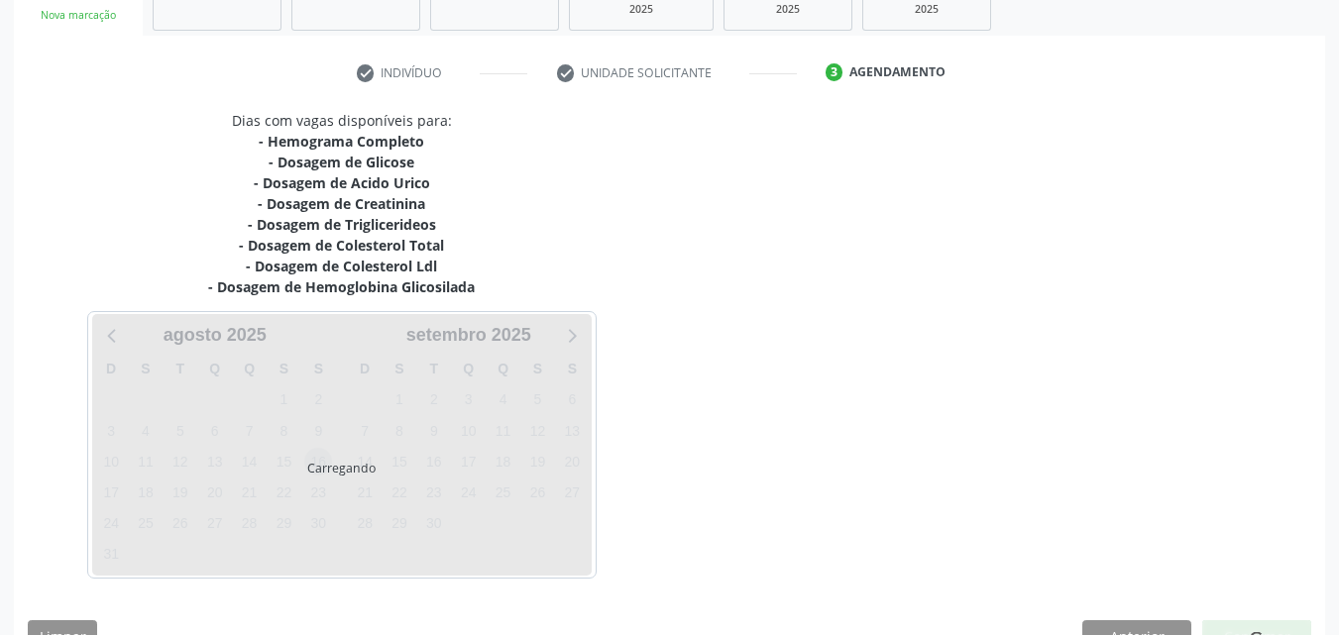
scroll to position [362, 0]
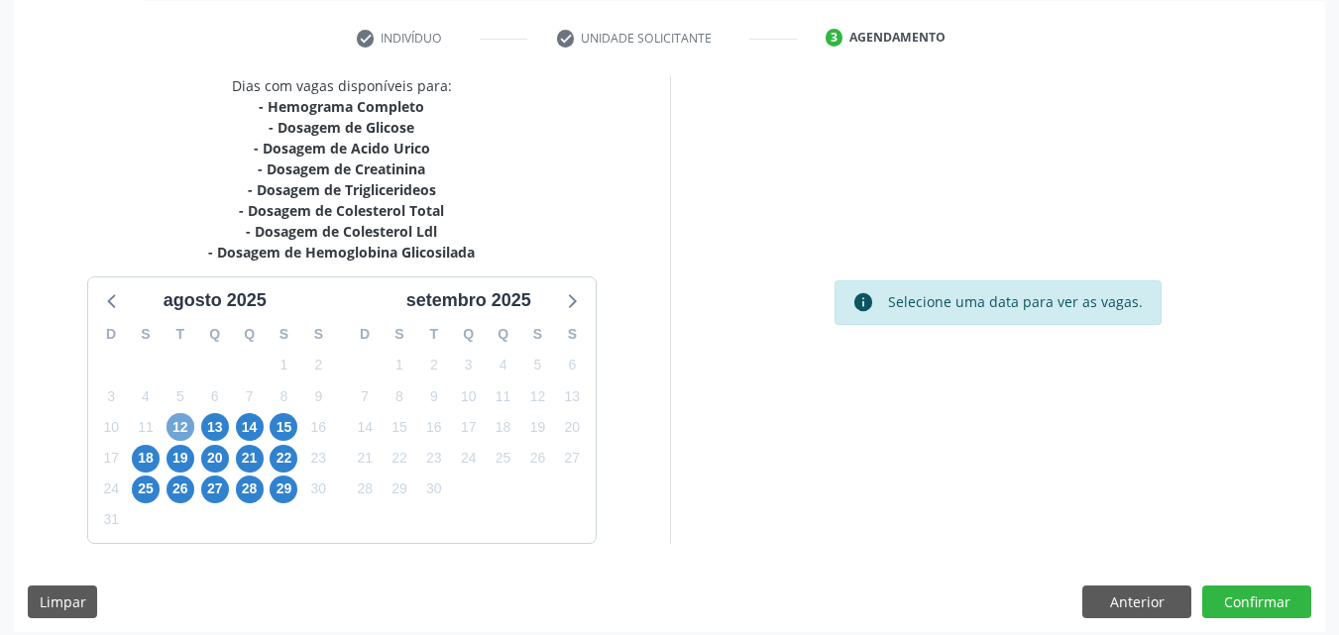
click at [184, 422] on span "12" at bounding box center [181, 427] width 28 height 28
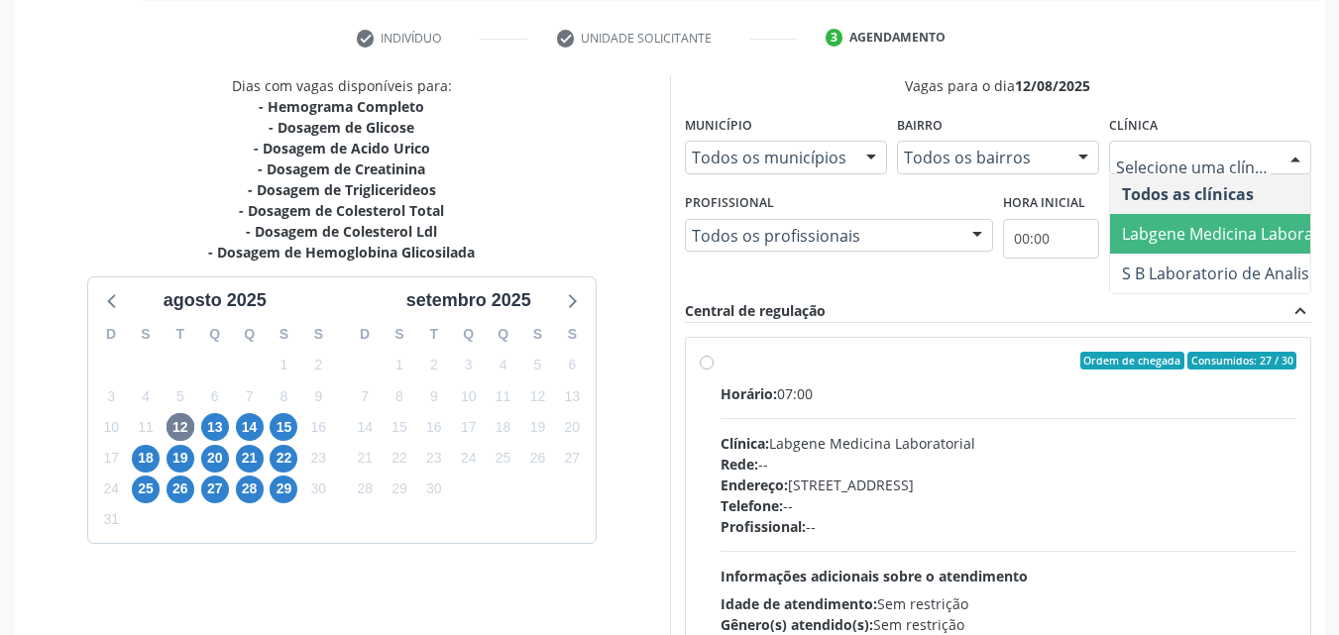
click at [1181, 235] on span "Labgene Medicina Laboratorial" at bounding box center [1237, 234] width 231 height 22
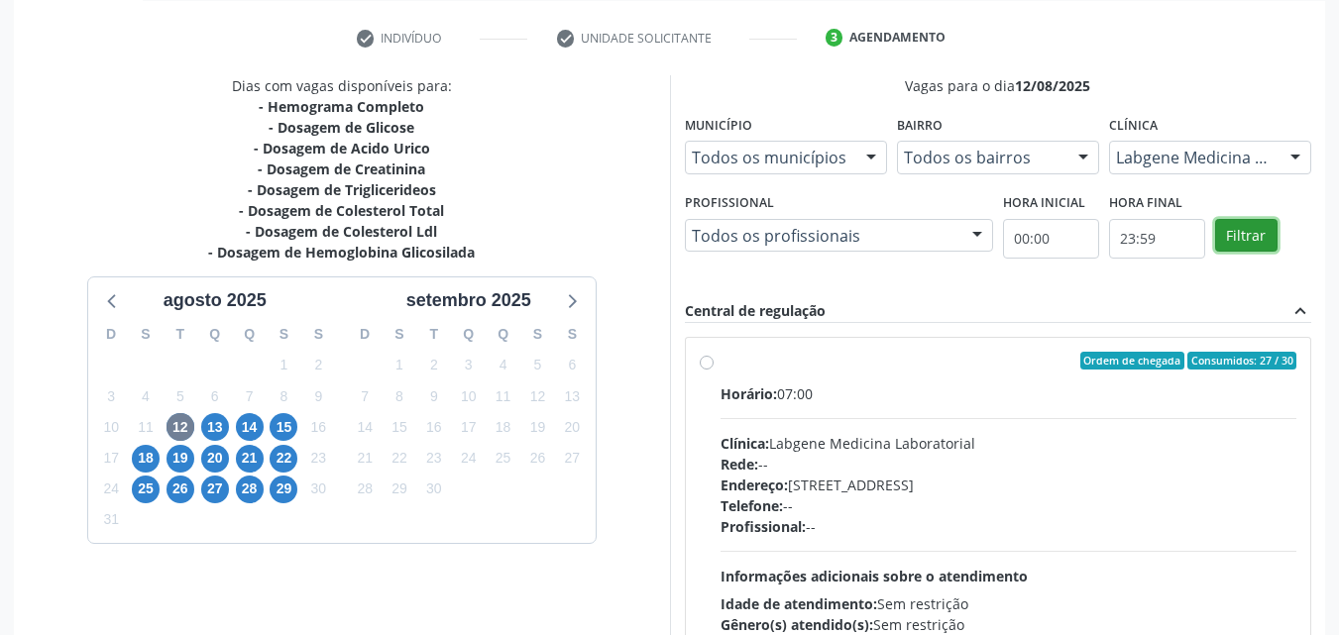
click at [1243, 224] on button "Filtrar" at bounding box center [1246, 236] width 62 height 34
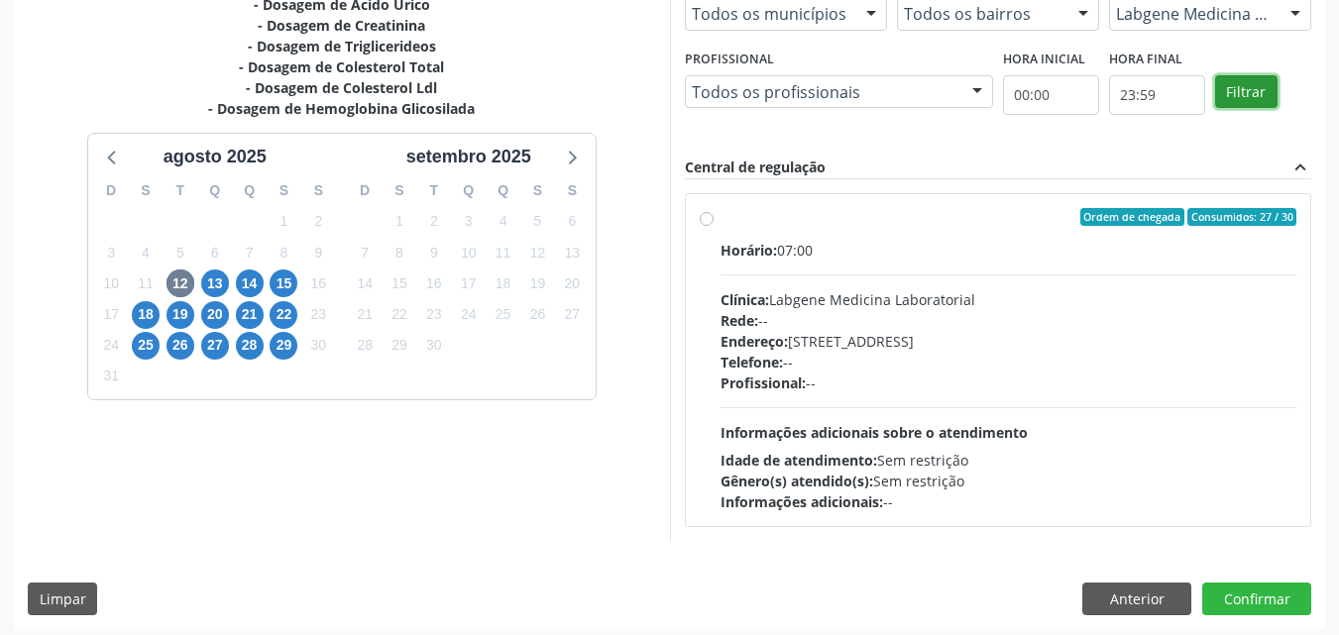
scroll to position [513, 0]
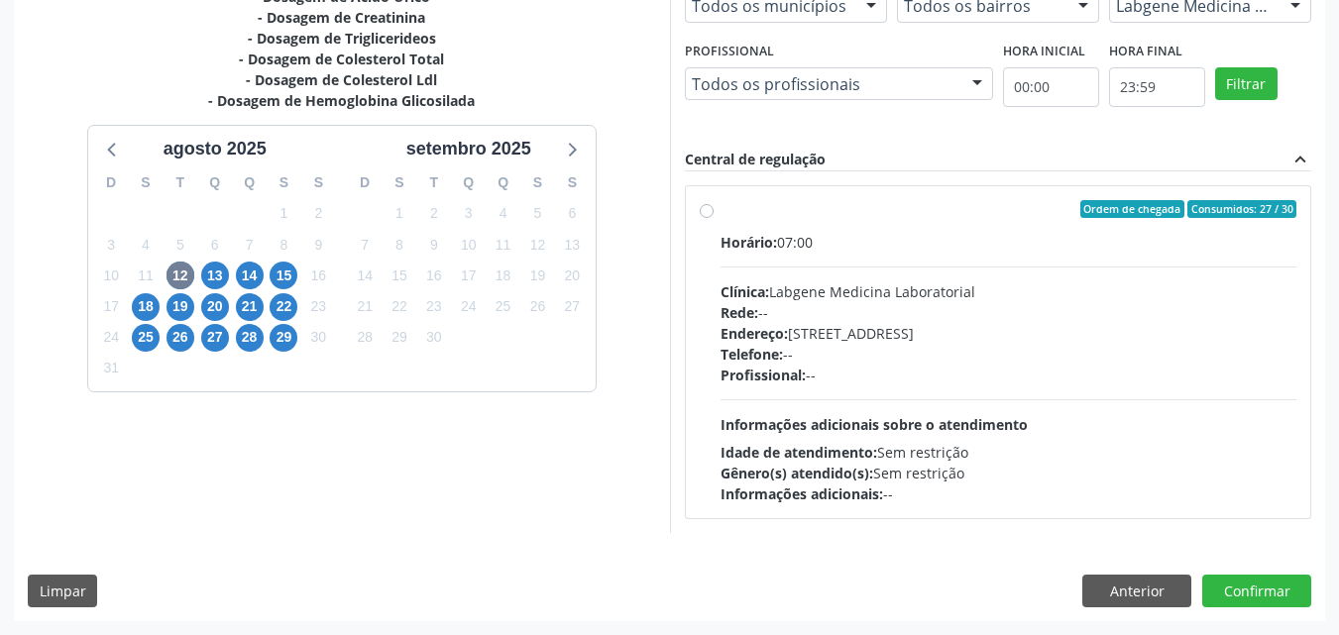
click at [721, 204] on label "Ordem de chegada Consumidos: 27 / 30 Horário: 07:00 Clínica: Labgene Medicina L…" at bounding box center [1009, 352] width 577 height 304
click at [705, 204] on input "Ordem de chegada Consumidos: 27 / 30 Horário: 07:00 Clínica: Labgene Medicina L…" at bounding box center [707, 209] width 14 height 18
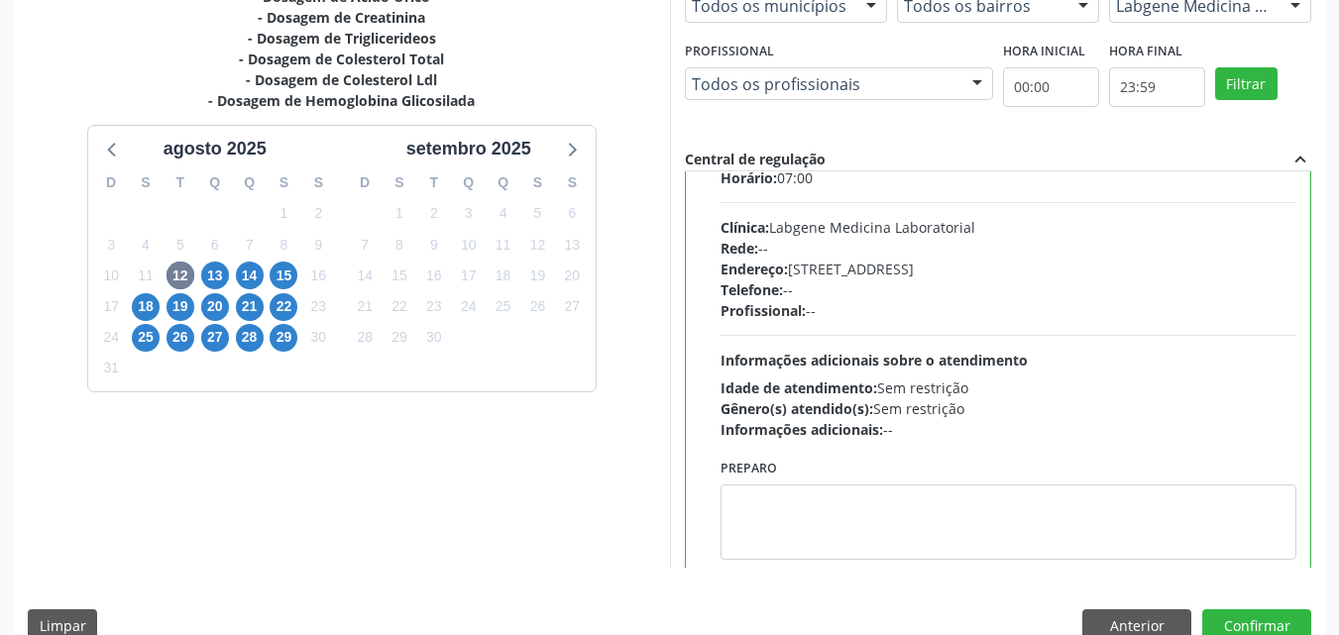
scroll to position [98, 0]
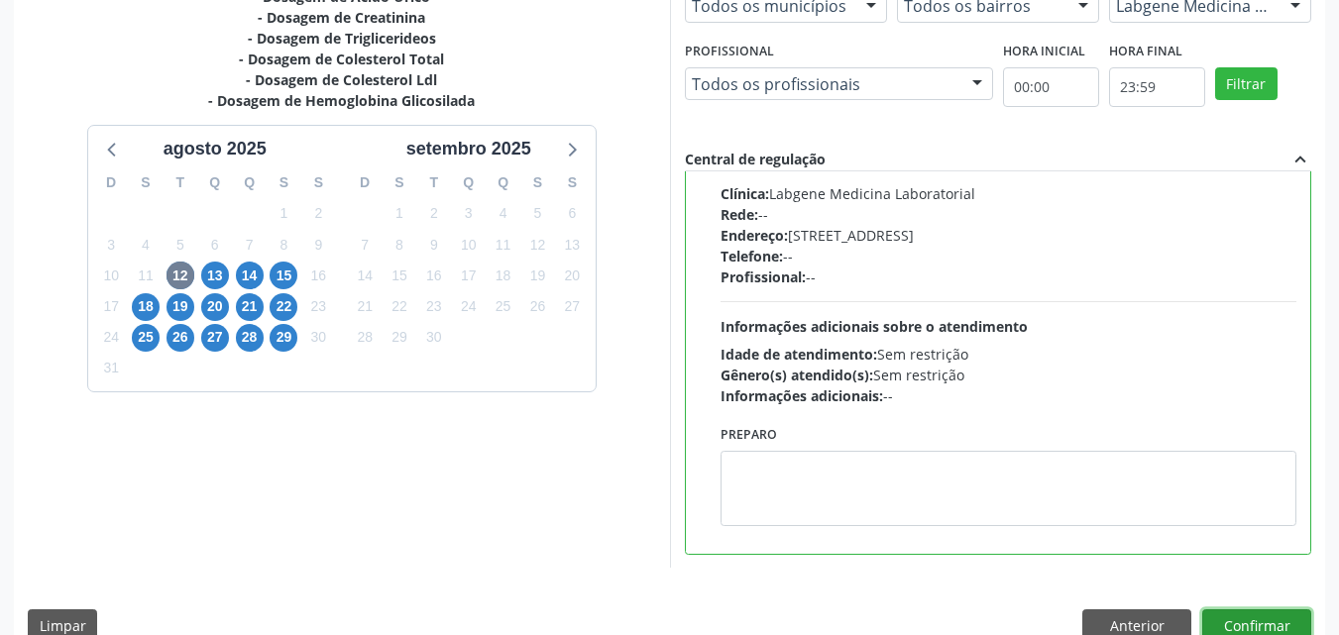
click at [1257, 617] on button "Confirmar" at bounding box center [1256, 627] width 109 height 34
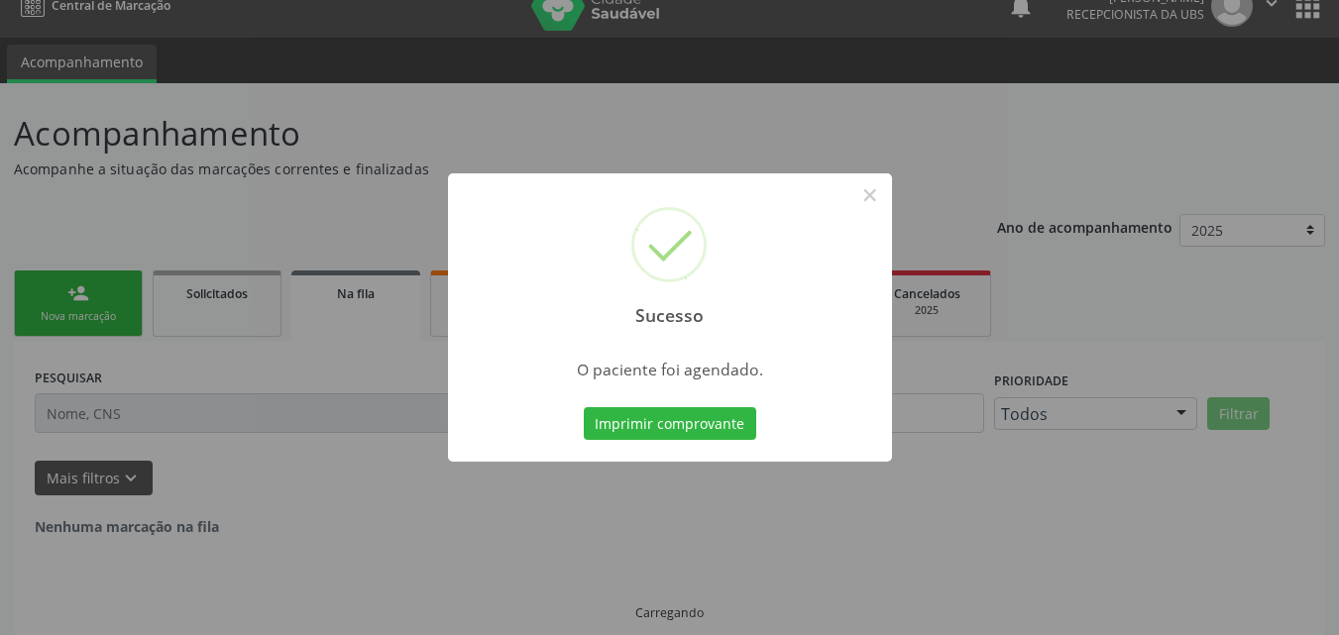
scroll to position [0, 0]
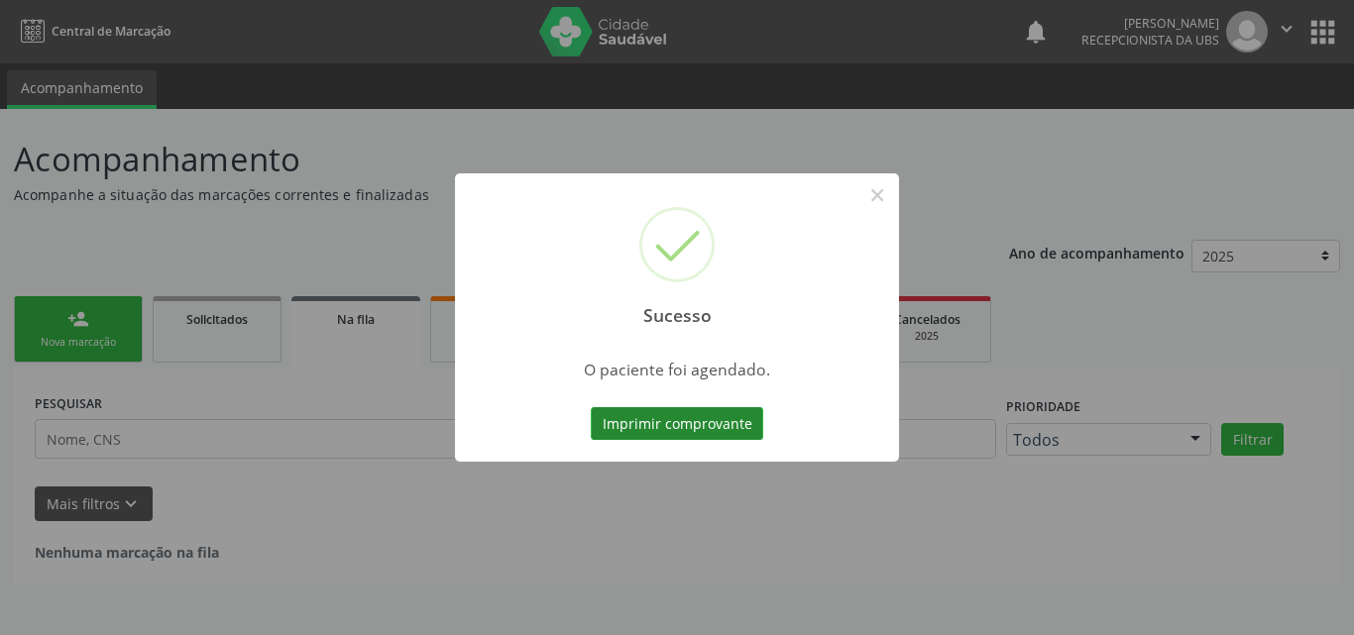
click at [725, 421] on button "Imprimir comprovante" at bounding box center [677, 424] width 172 height 34
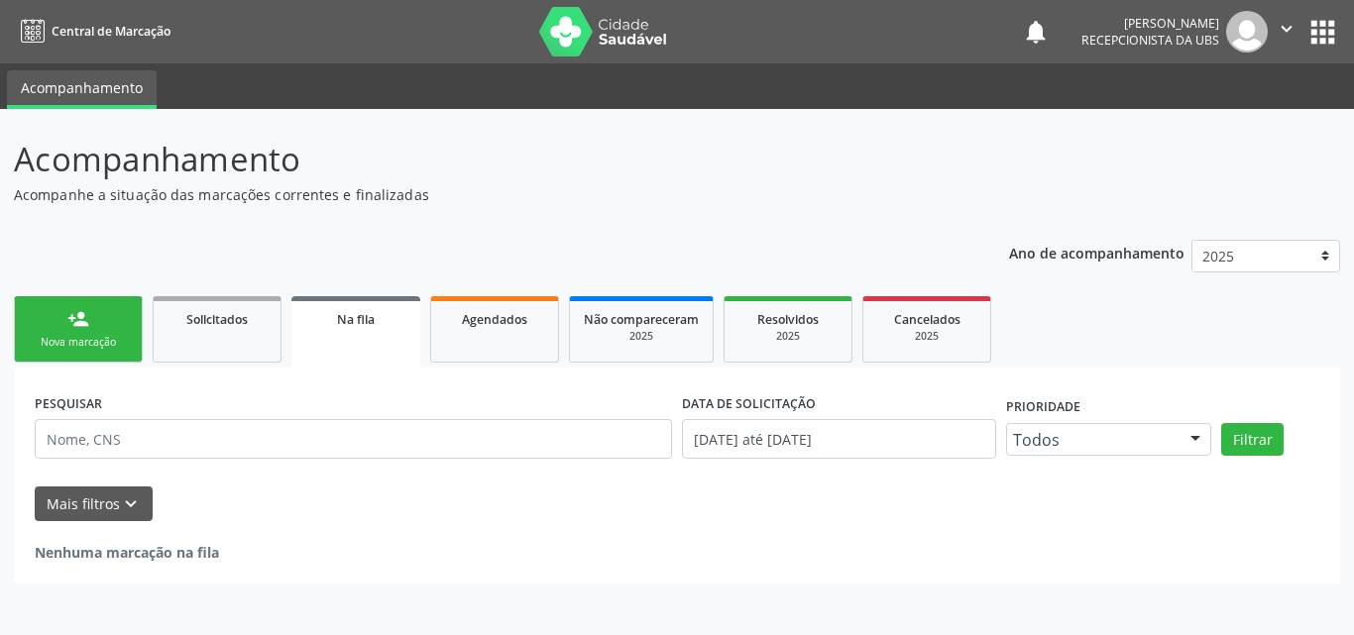
click at [109, 330] on link "person_add Nova marcação" at bounding box center [78, 329] width 129 height 66
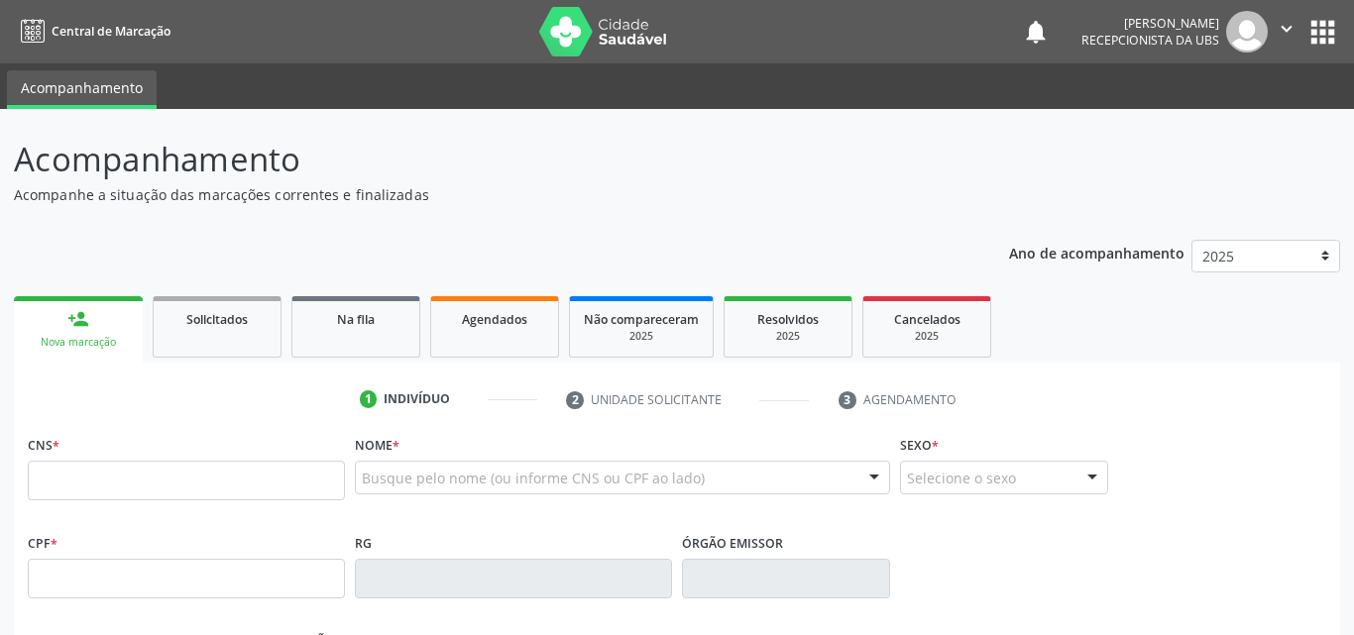
click at [110, 331] on link "person_add Nova marcação" at bounding box center [78, 329] width 129 height 66
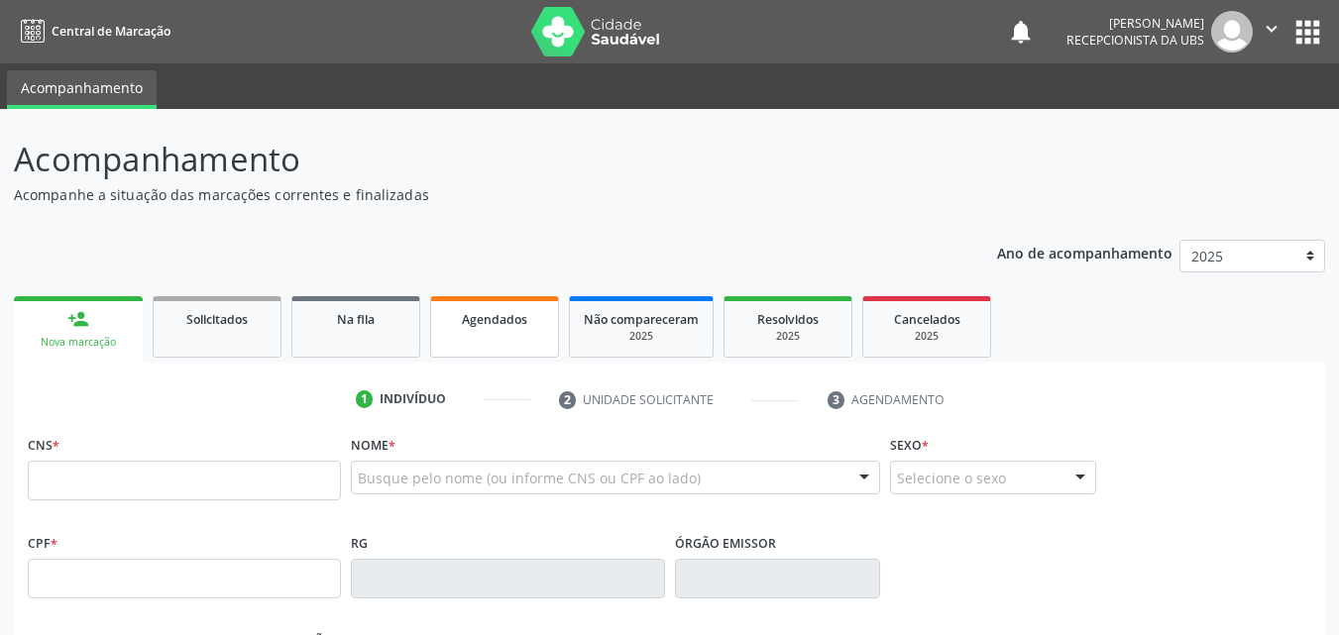
click at [501, 336] on link "Agendados" at bounding box center [494, 326] width 129 height 61
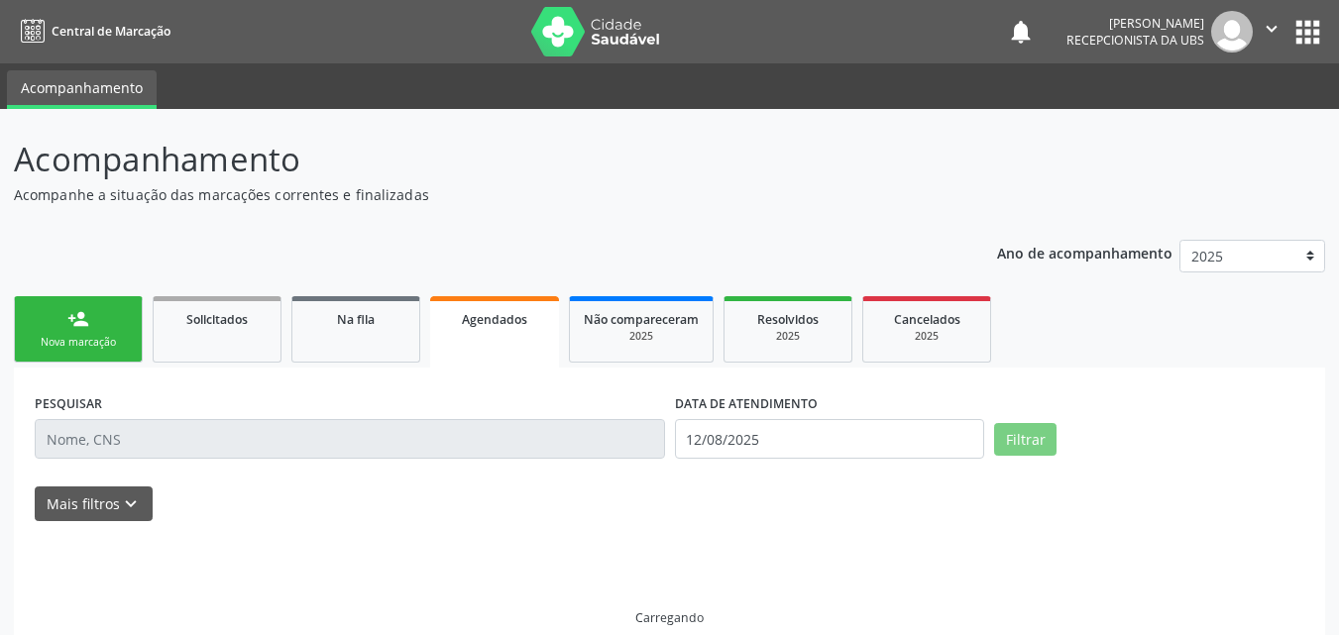
click at [501, 336] on link "Agendados" at bounding box center [494, 331] width 129 height 71
click at [1050, 438] on button "Filtrar" at bounding box center [1025, 440] width 62 height 34
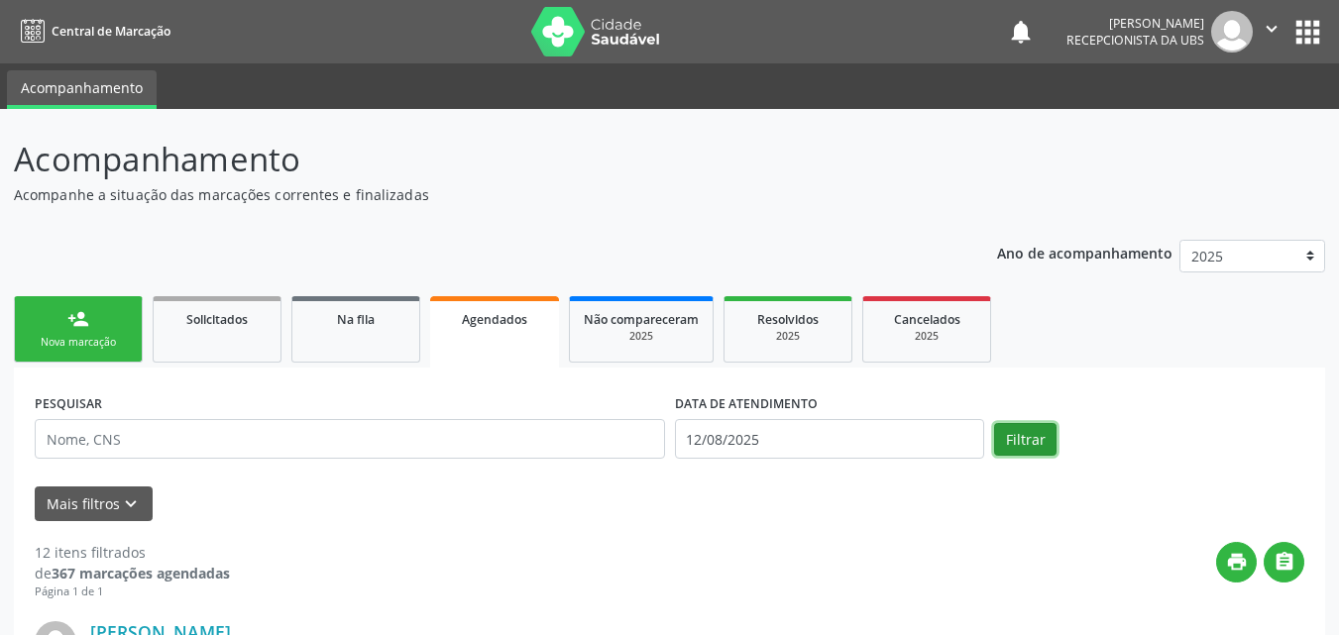
click at [1047, 435] on button "Filtrar" at bounding box center [1025, 440] width 62 height 34
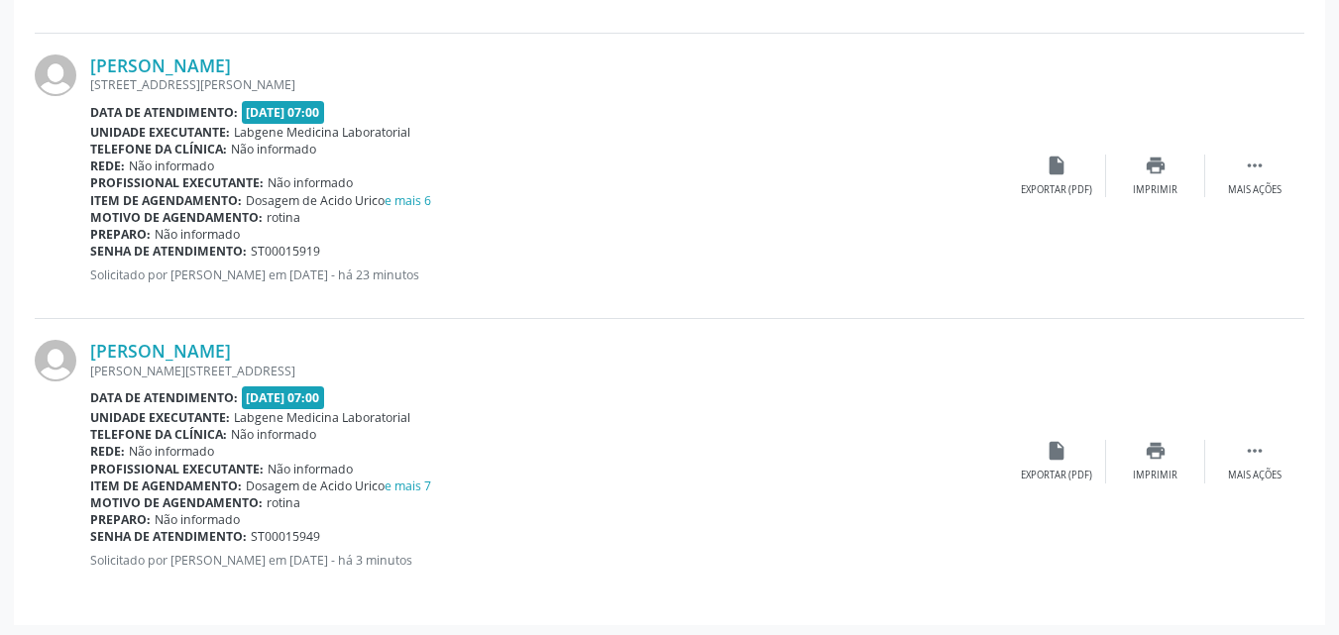
scroll to position [3428, 0]
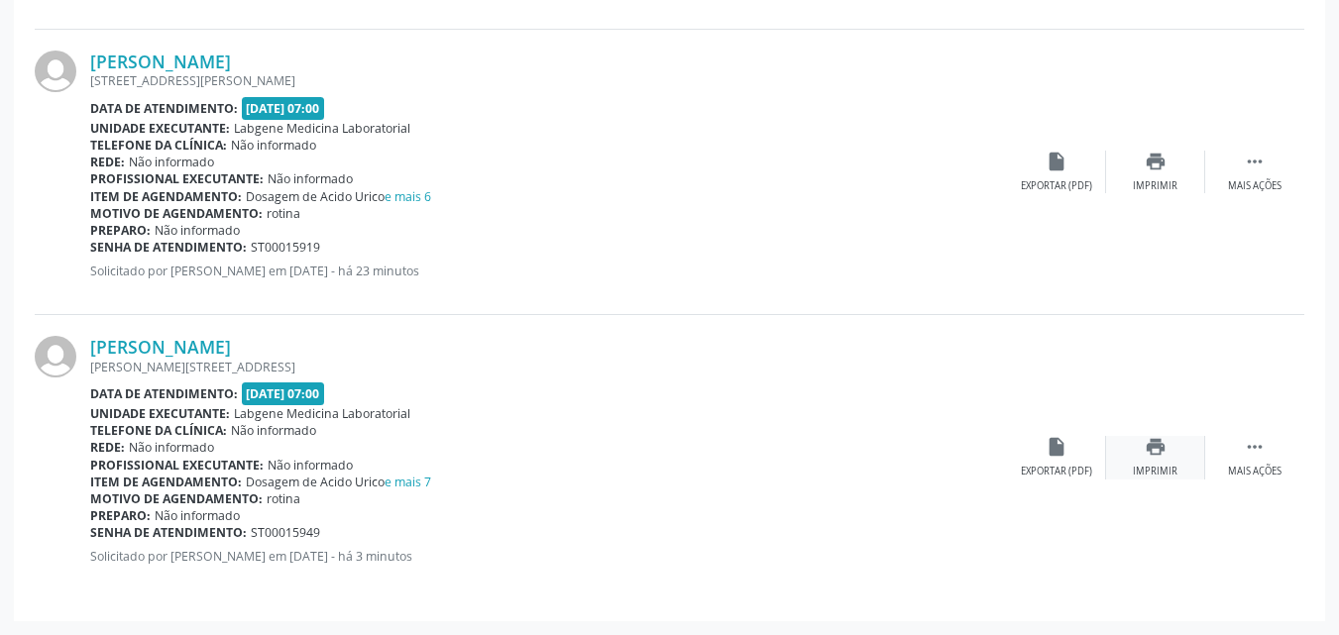
click at [1151, 456] on icon "print" at bounding box center [1156, 447] width 22 height 22
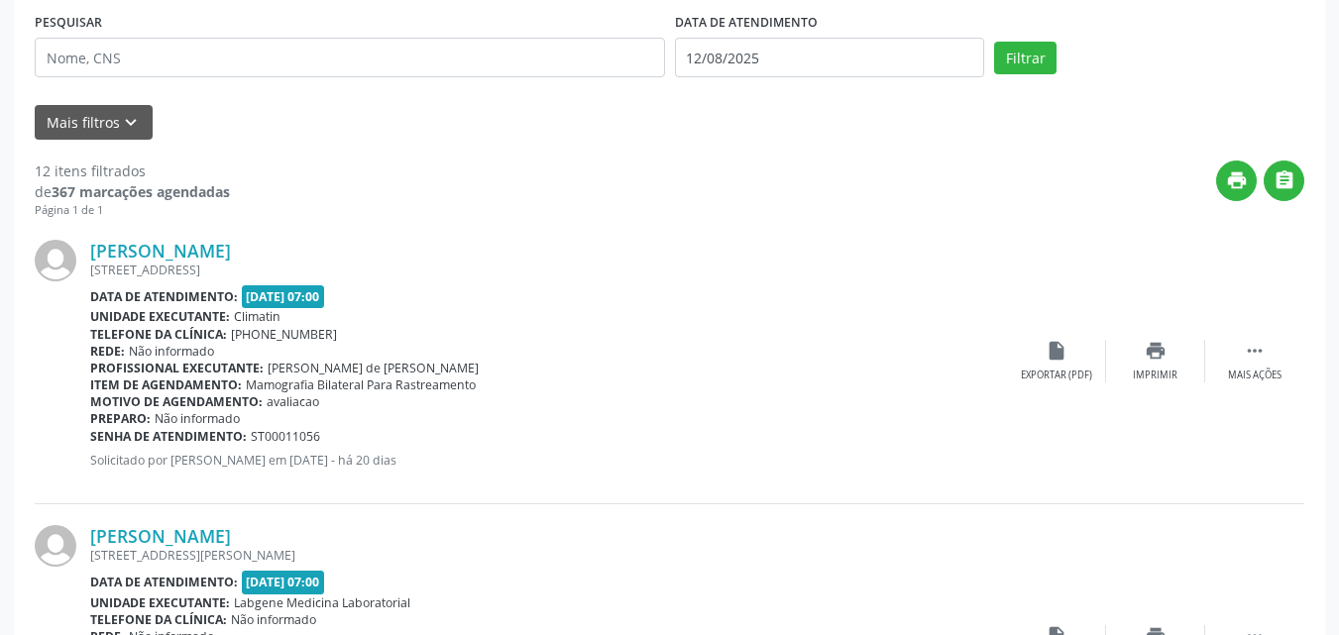
scroll to position [0, 0]
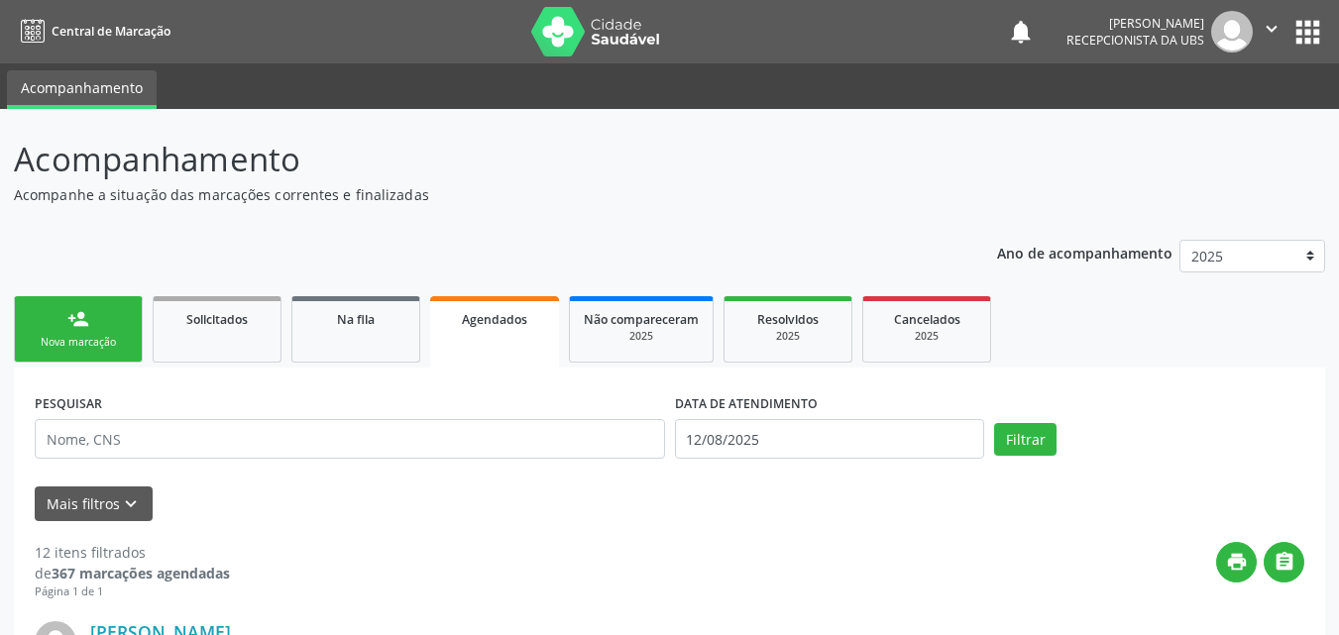
click at [98, 322] on link "person_add Nova marcação" at bounding box center [78, 329] width 129 height 66
click at [96, 323] on link "person_add Nova marcação" at bounding box center [78, 329] width 129 height 66
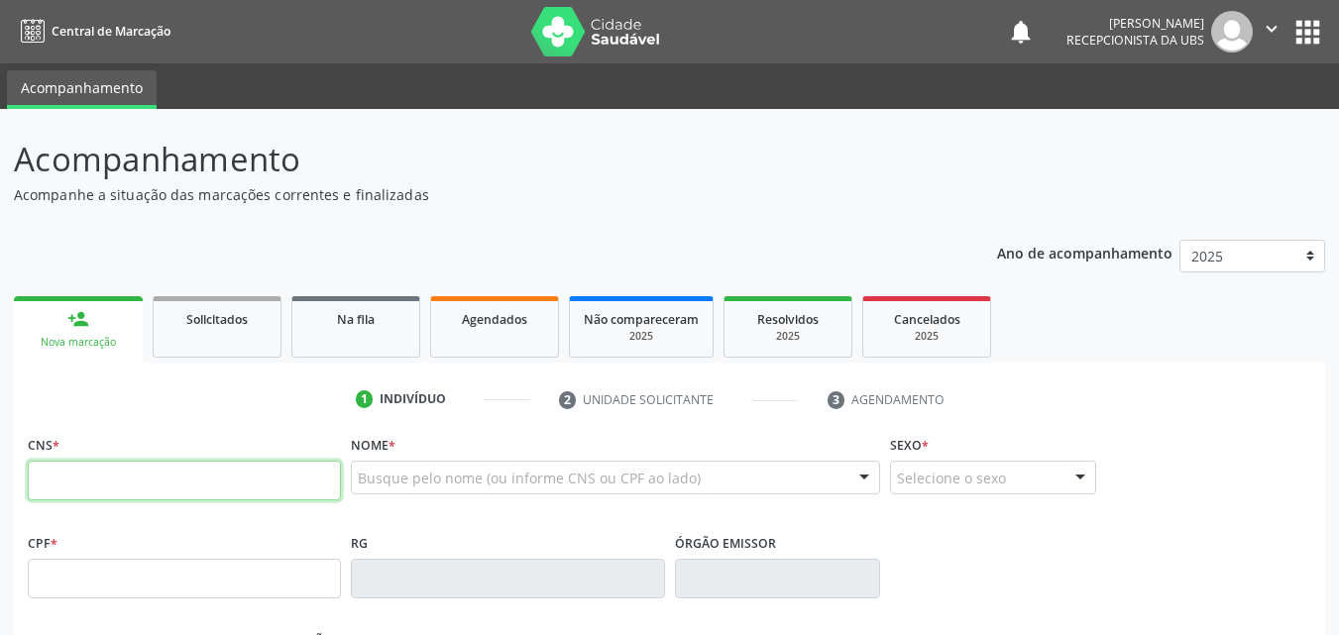
click at [90, 483] on input "text" at bounding box center [184, 481] width 313 height 40
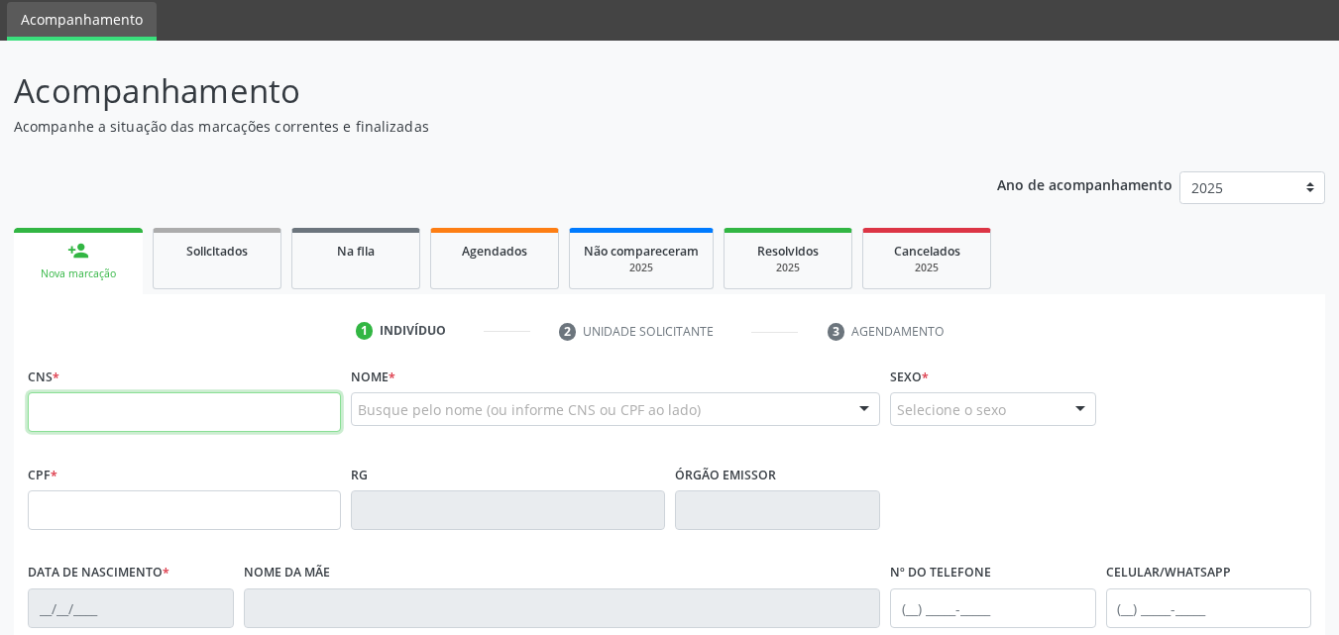
scroll to position [99, 0]
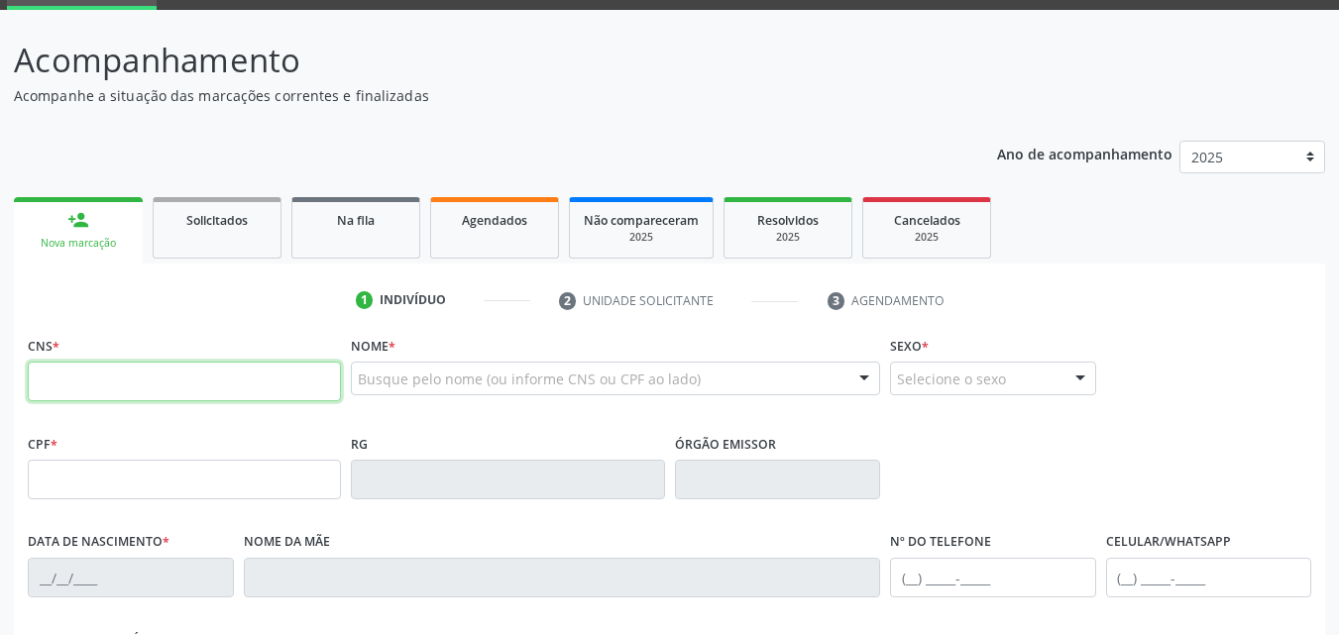
click at [82, 390] on input "text" at bounding box center [184, 382] width 313 height 40
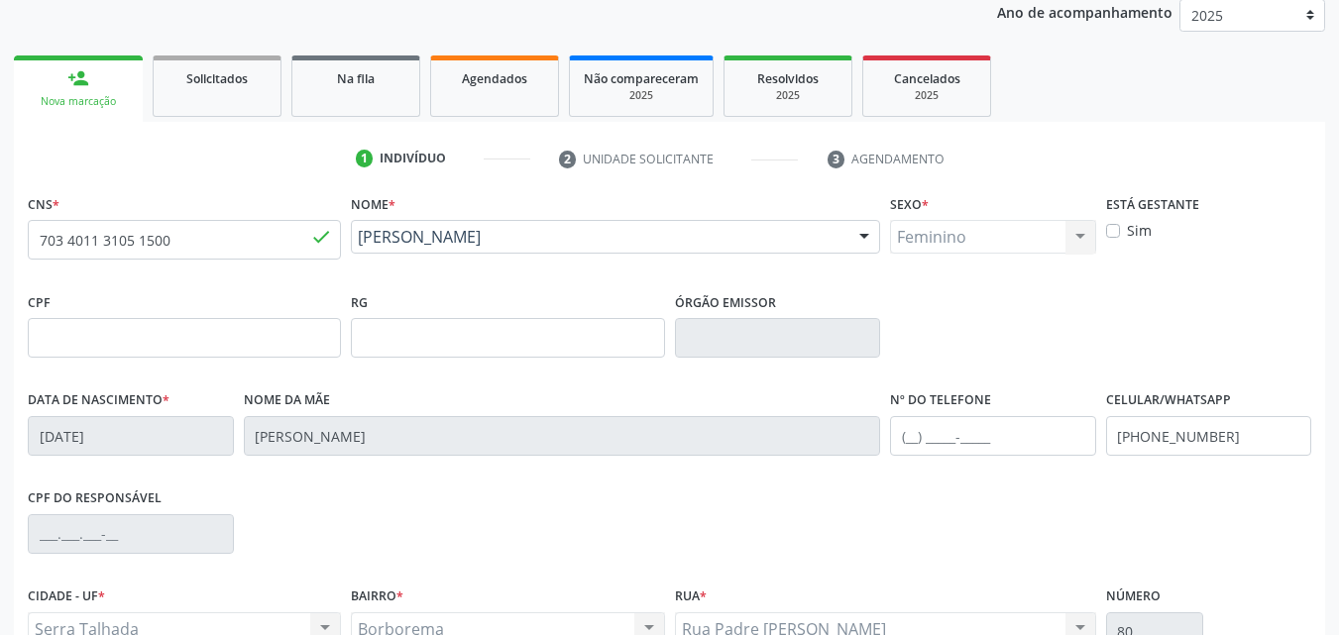
scroll to position [439, 0]
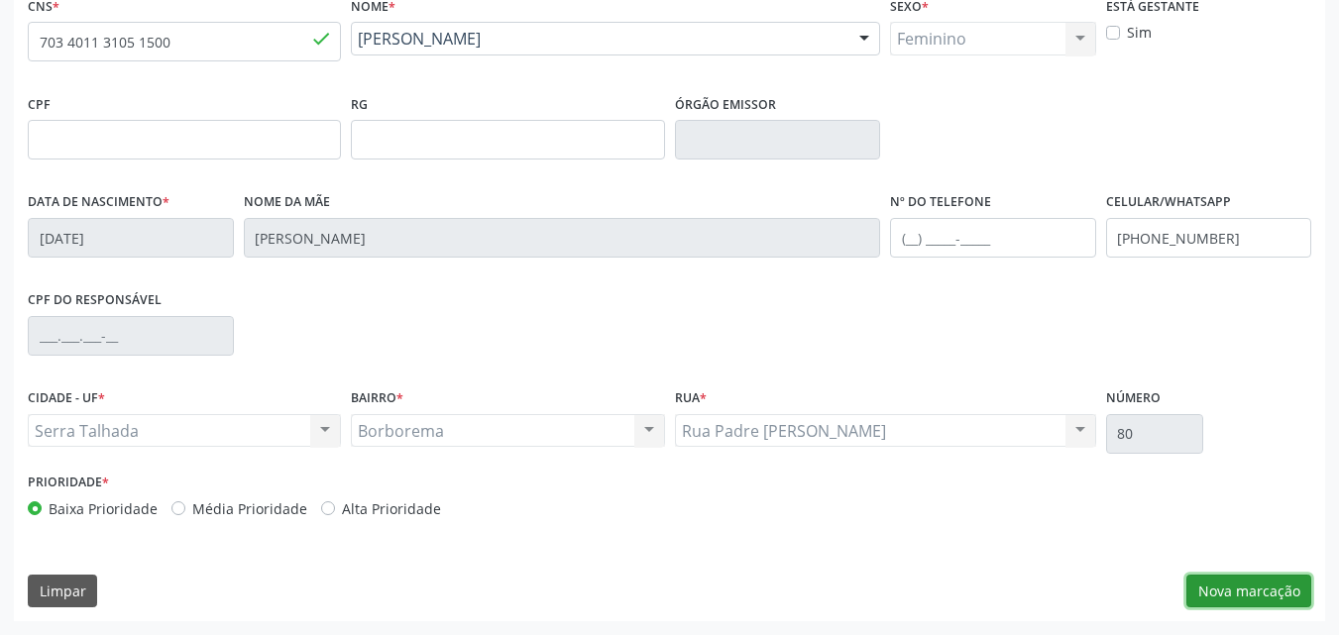
click at [1218, 582] on button "Nova marcação" at bounding box center [1249, 592] width 125 height 34
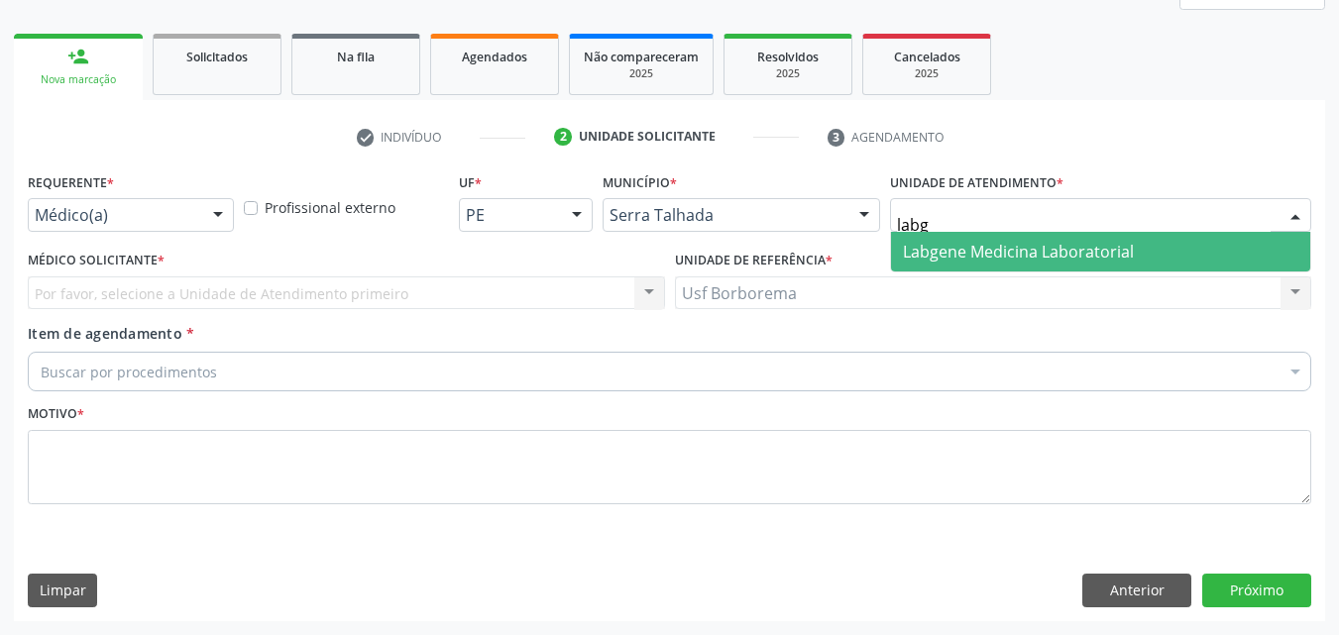
click at [960, 257] on span "Labgene Medicina Laboratorial" at bounding box center [1018, 252] width 231 height 22
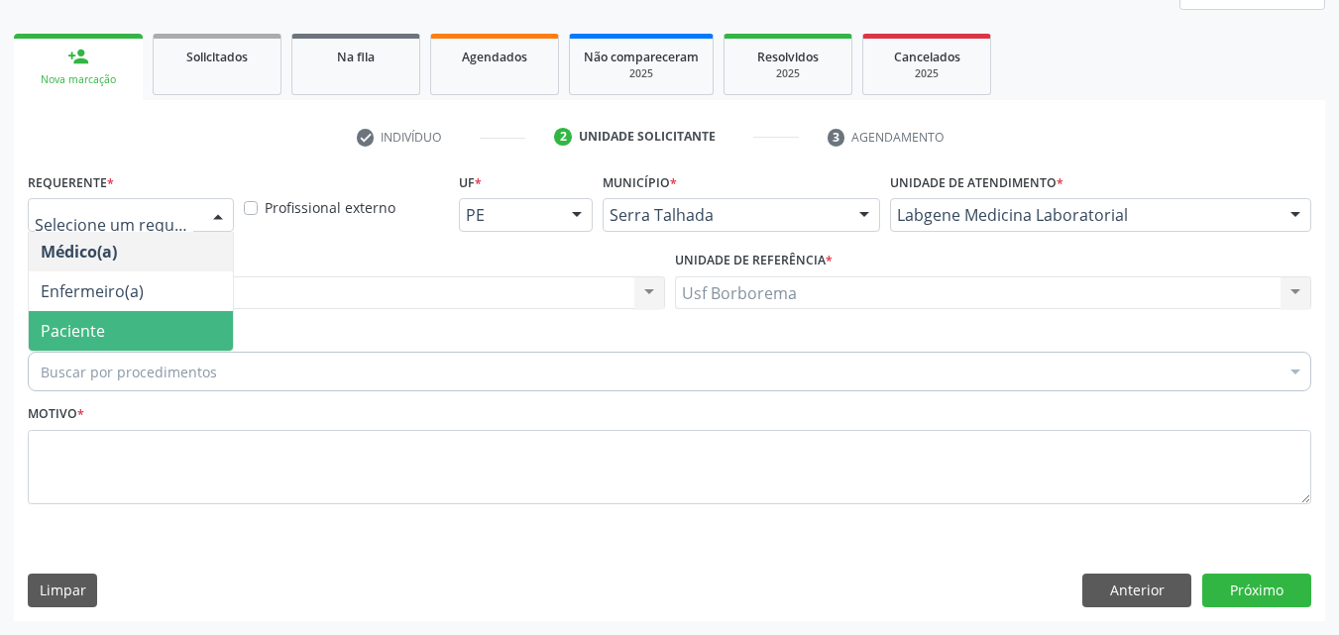
click at [163, 317] on span "Paciente" at bounding box center [131, 331] width 204 height 40
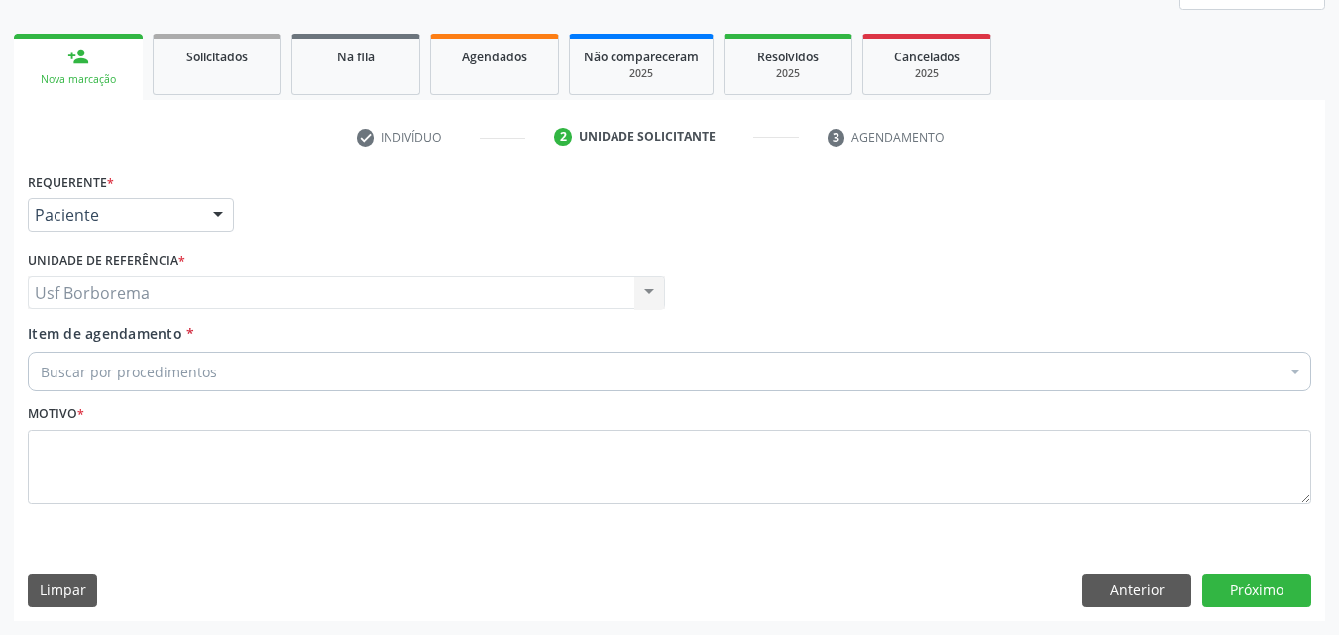
click at [238, 380] on div "Buscar por procedimentos" at bounding box center [670, 372] width 1284 height 40
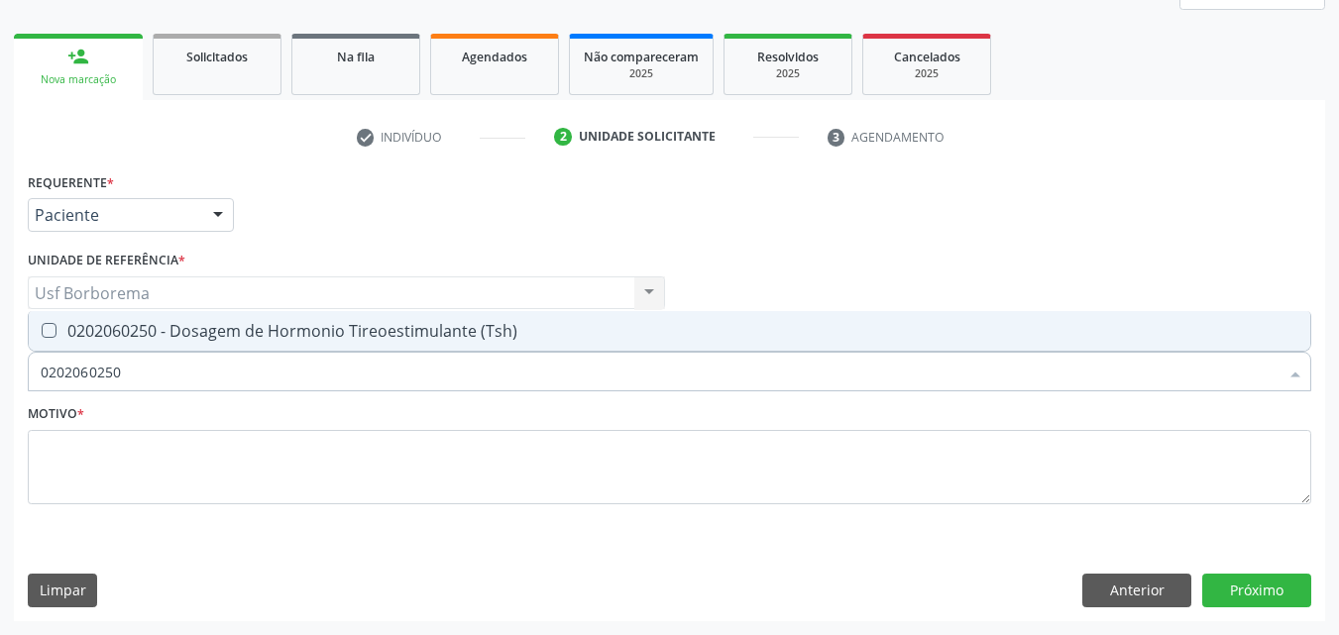
drag, startPoint x: 236, startPoint y: 333, endPoint x: 236, endPoint y: 345, distance: 11.9
click at [234, 335] on div "0202060250 - Dosagem de Hormonio Tireoestimulante (Tsh)" at bounding box center [670, 331] width 1258 height 16
click at [236, 366] on input "0202060250" at bounding box center [660, 372] width 1238 height 40
click at [229, 339] on div "0202060381 - Dosagem de Tiroxina Livre (T4 Livre)" at bounding box center [670, 331] width 1258 height 16
click at [228, 382] on input "0202060381" at bounding box center [660, 372] width 1238 height 40
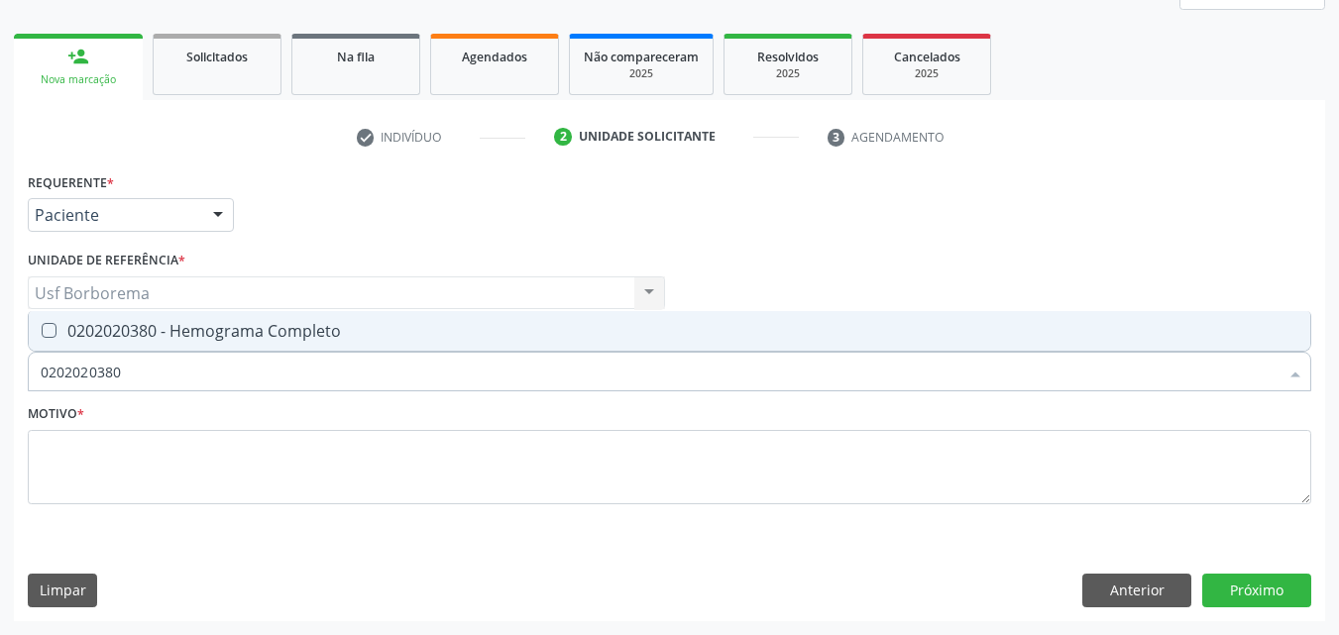
drag, startPoint x: 216, startPoint y: 323, endPoint x: 220, endPoint y: 371, distance: 47.7
click at [216, 333] on div "0202020380 - Hemograma Completo" at bounding box center [670, 331] width 1258 height 16
click at [221, 372] on input "0202020380" at bounding box center [660, 372] width 1238 height 40
click at [225, 337] on div "0202010473 - Dosagem de Glicose" at bounding box center [670, 331] width 1258 height 16
click at [221, 378] on input "0202010473" at bounding box center [660, 372] width 1238 height 40
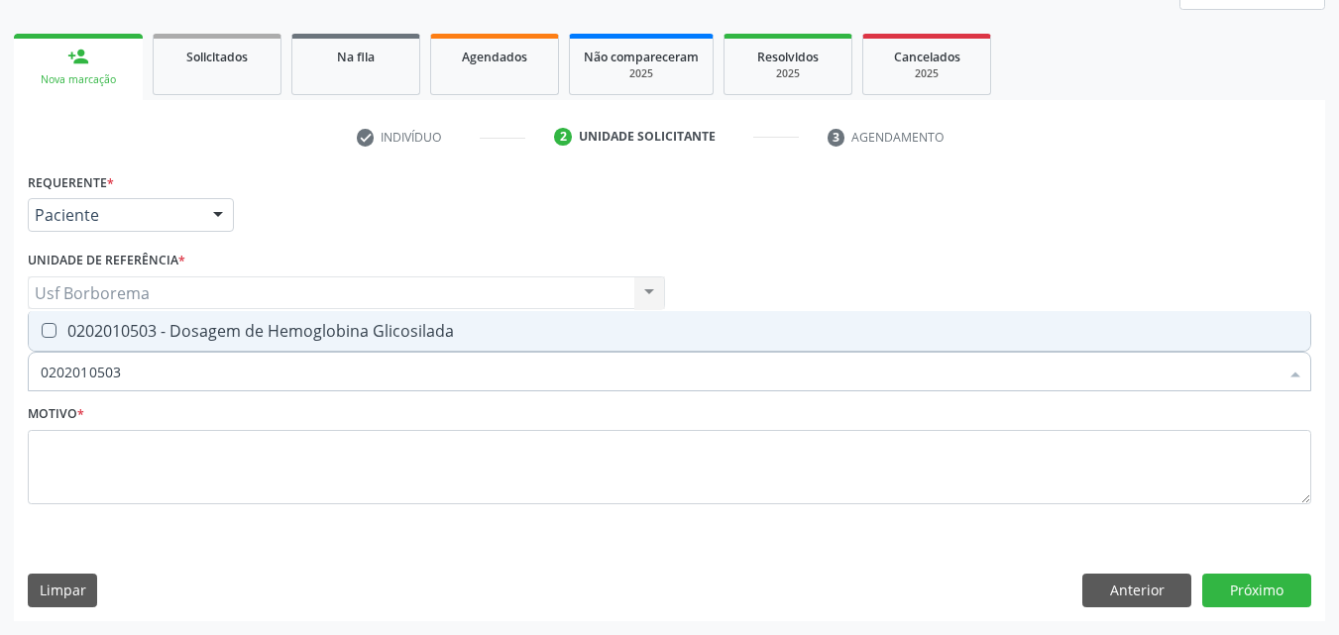
click at [255, 335] on div "0202010503 - Dosagem de Hemoglobina Glicosilada" at bounding box center [670, 331] width 1258 height 16
click at [138, 380] on input "0202010503" at bounding box center [660, 372] width 1238 height 40
click at [152, 328] on div "0202010295 - Dosagem de Colesterol Total" at bounding box center [670, 331] width 1258 height 16
click at [156, 369] on input "0202010295" at bounding box center [660, 372] width 1238 height 40
click at [139, 336] on div "0202010287 - Dosagem de Colesterol Ldl" at bounding box center [670, 331] width 1258 height 16
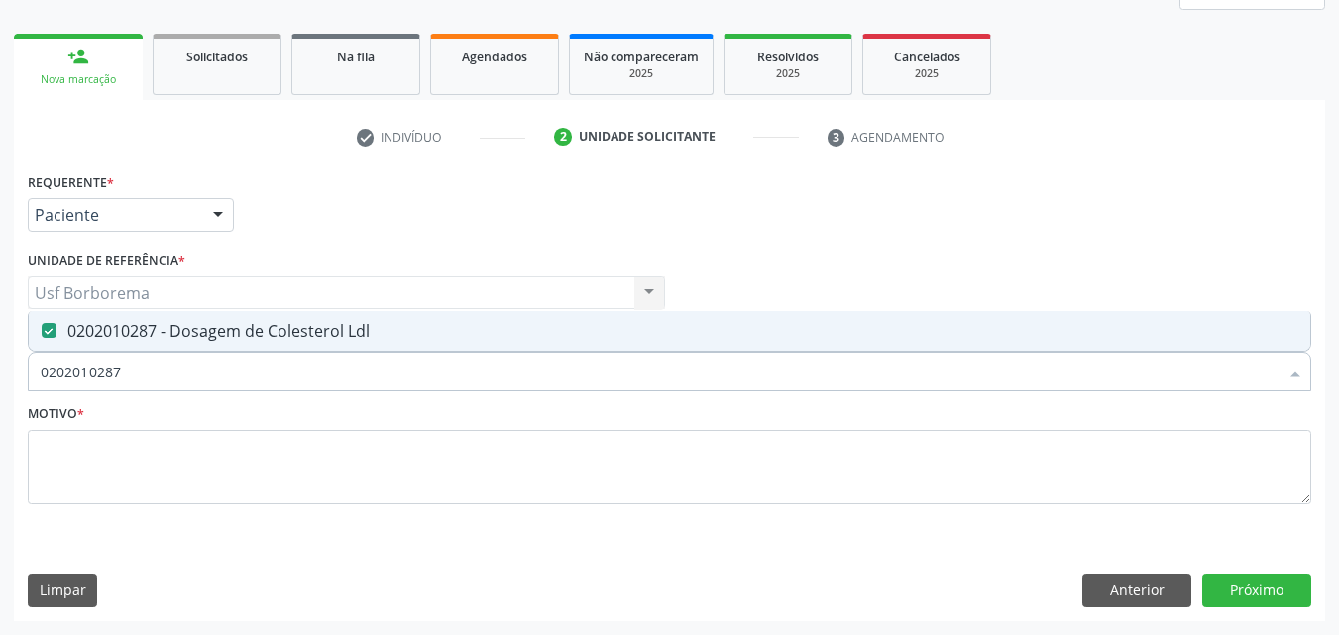
click at [139, 370] on input "0202010287" at bounding box center [660, 372] width 1238 height 40
click at [99, 331] on div "0202010678 - Dosagem de Triglicerideos" at bounding box center [670, 331] width 1258 height 16
click at [142, 374] on input "0202010678" at bounding box center [660, 372] width 1238 height 40
click at [125, 330] on div "0202010694 - Dosagem de [PERSON_NAME]" at bounding box center [670, 331] width 1258 height 16
click at [150, 371] on input "0202010694" at bounding box center [660, 372] width 1238 height 40
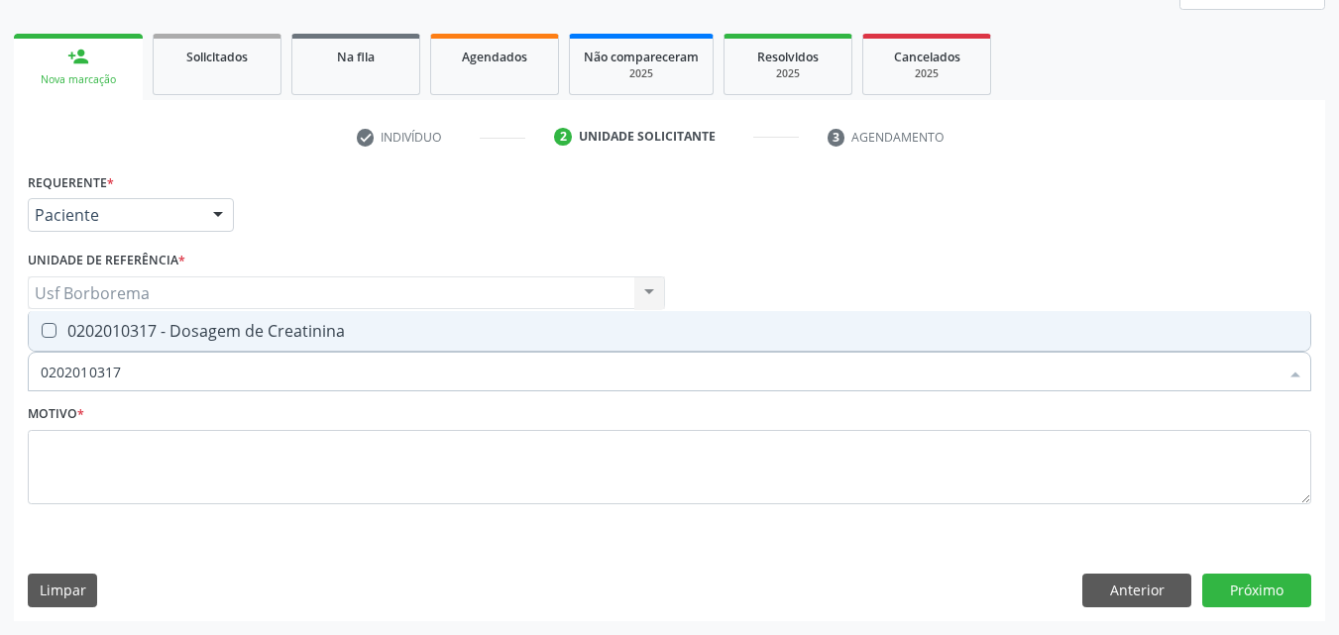
click at [377, 325] on div "0202010317 - Dosagem de Creatinina" at bounding box center [670, 331] width 1258 height 16
click at [382, 380] on input "0202010317" at bounding box center [660, 372] width 1238 height 40
click at [352, 323] on div "0202010643 - Dosagem de Transaminase Glutamico-Oxalacetica (Tgo)" at bounding box center [670, 331] width 1258 height 16
click at [344, 358] on input "0202010643" at bounding box center [660, 372] width 1238 height 40
click at [490, 327] on div "0202010651 - Dosagem de Transaminase Glutamico-Piruvica (Tgp)" at bounding box center [670, 331] width 1258 height 16
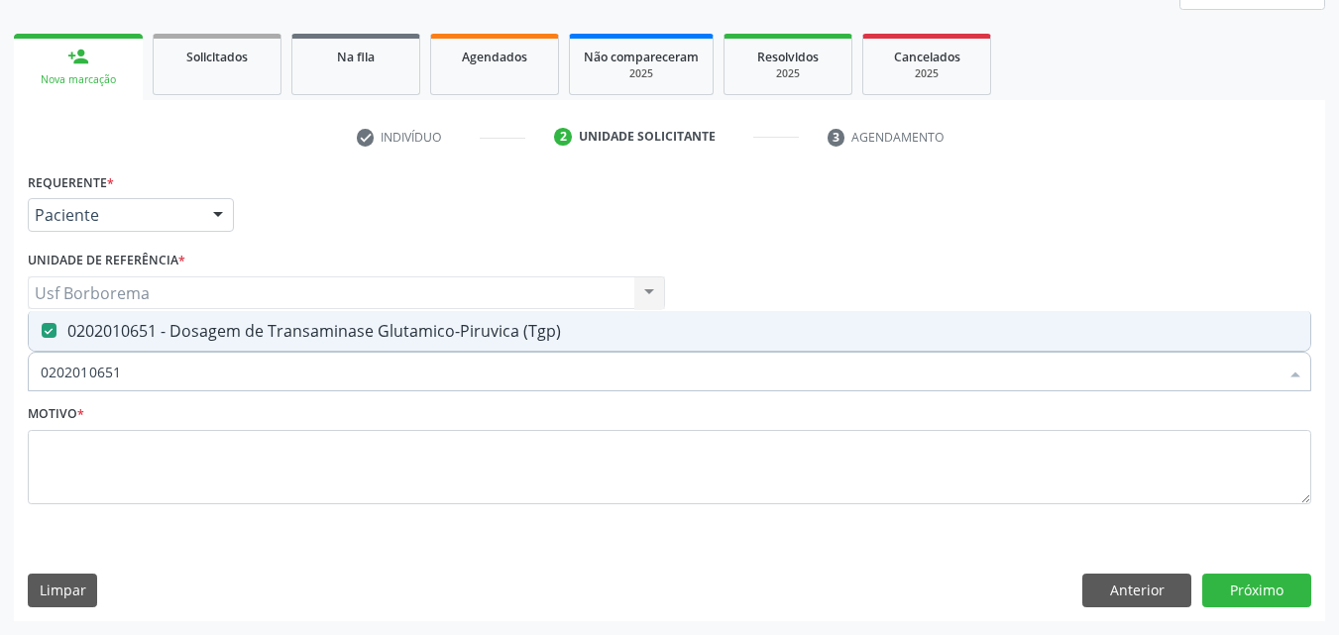
click at [496, 363] on input "0202010651" at bounding box center [660, 372] width 1238 height 40
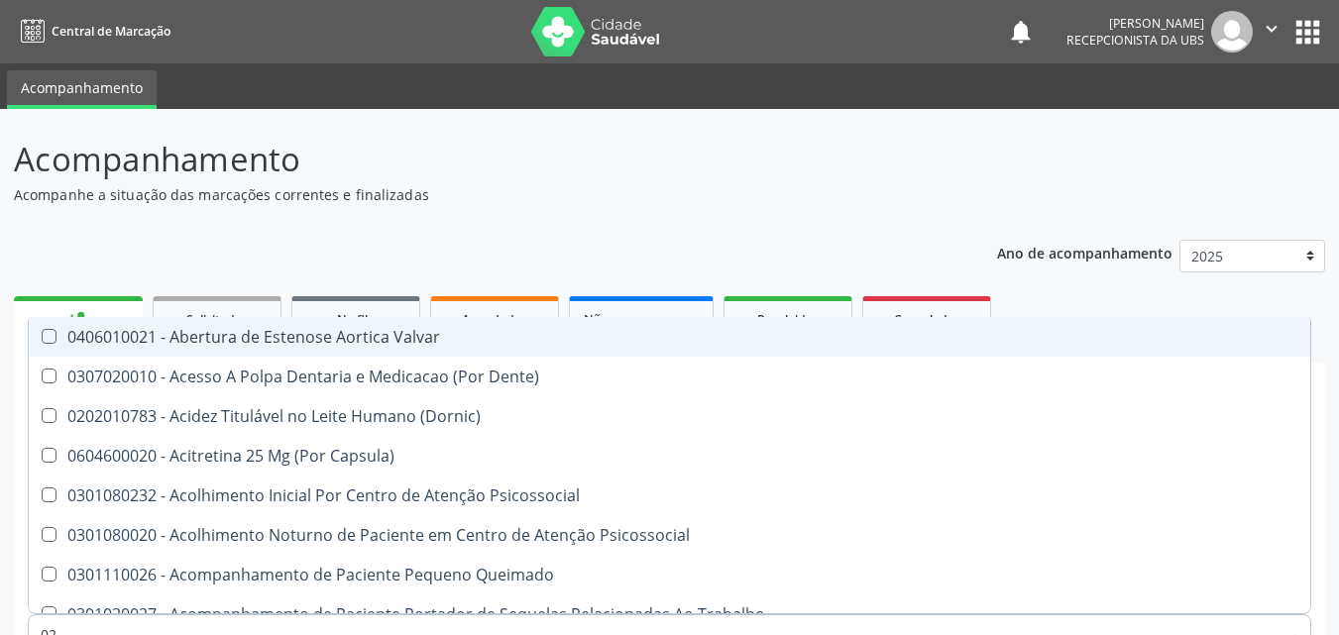
scroll to position [263, 0]
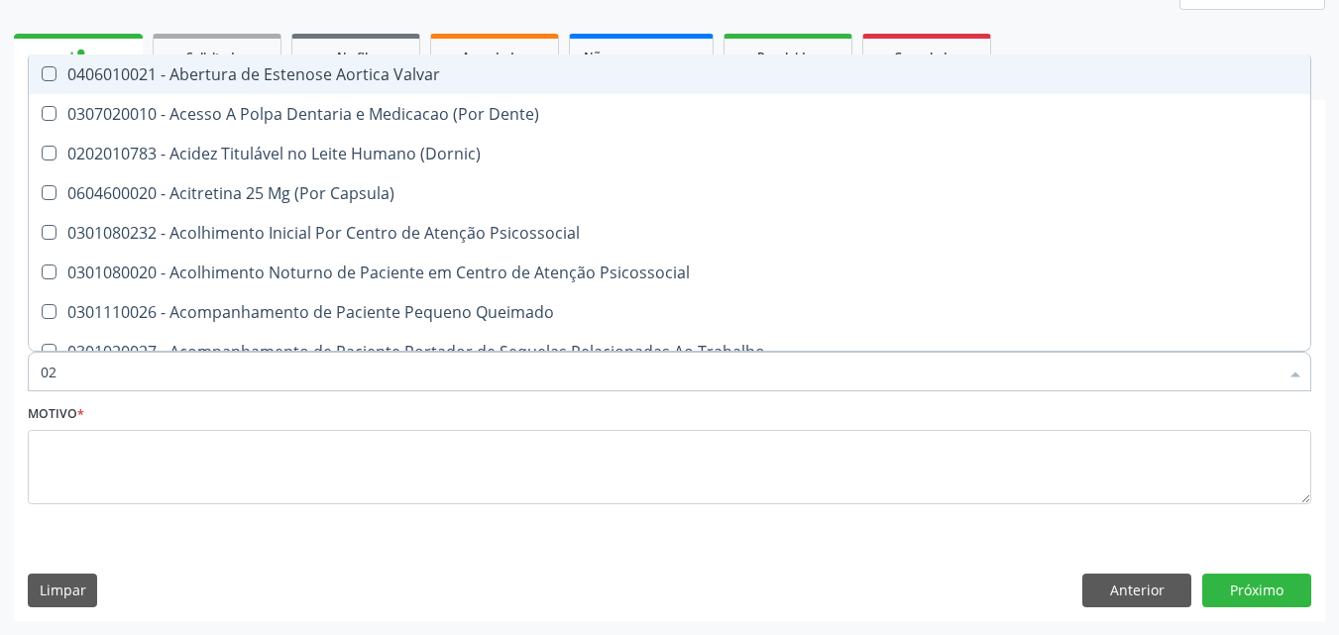
type input "020"
checkbox Anos\) "true"
checkbox Congênita "true"
checkbox Complementar\) "true"
checkbox \(Qualitativo\) "true"
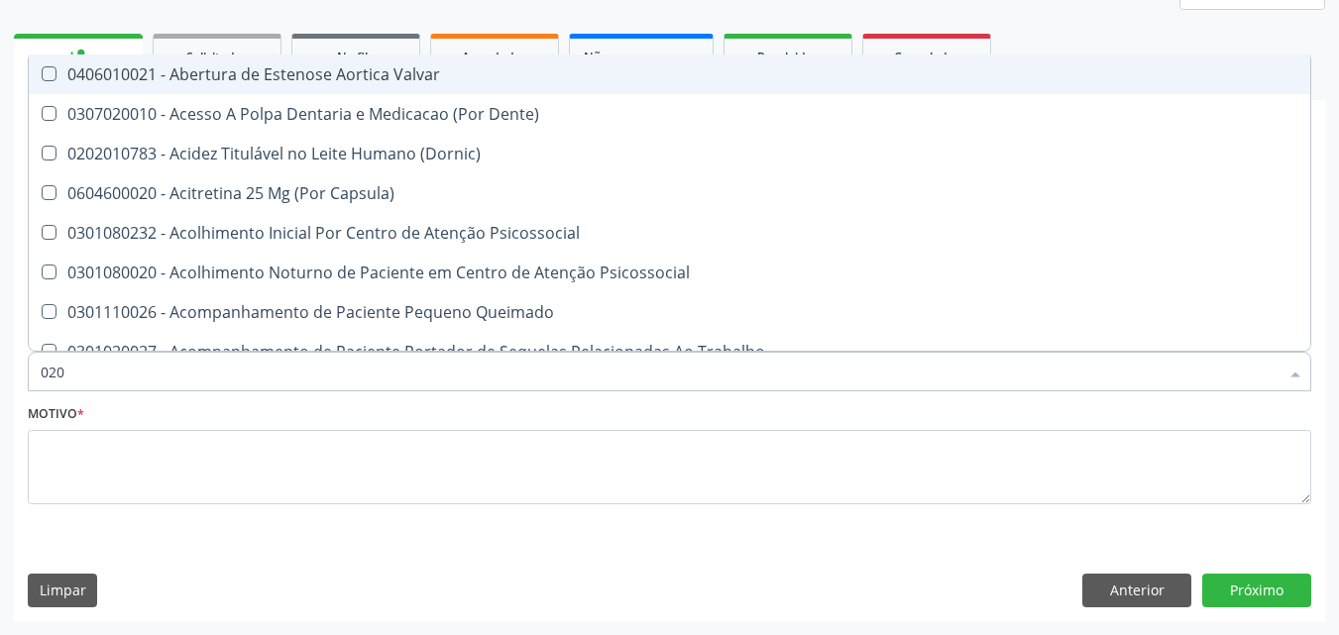
checkbox Glomerular "true"
checkbox Hormonais "true"
checkbox Artéria "true"
checkbox Semana\) "true"
checkbox Pediátrico "true"
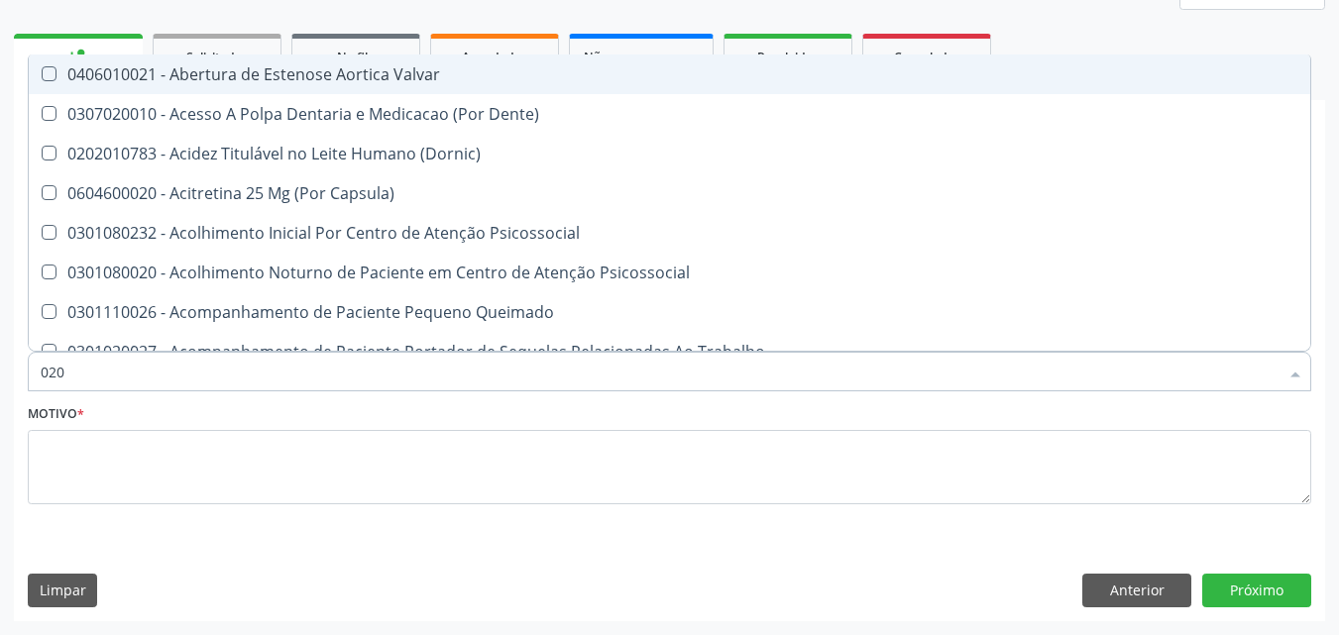
checkbox Dias "true"
checkbox Ii\) "true"
checkbox Ldl "false"
checkbox Total "false"
checkbox Creatinina "false"
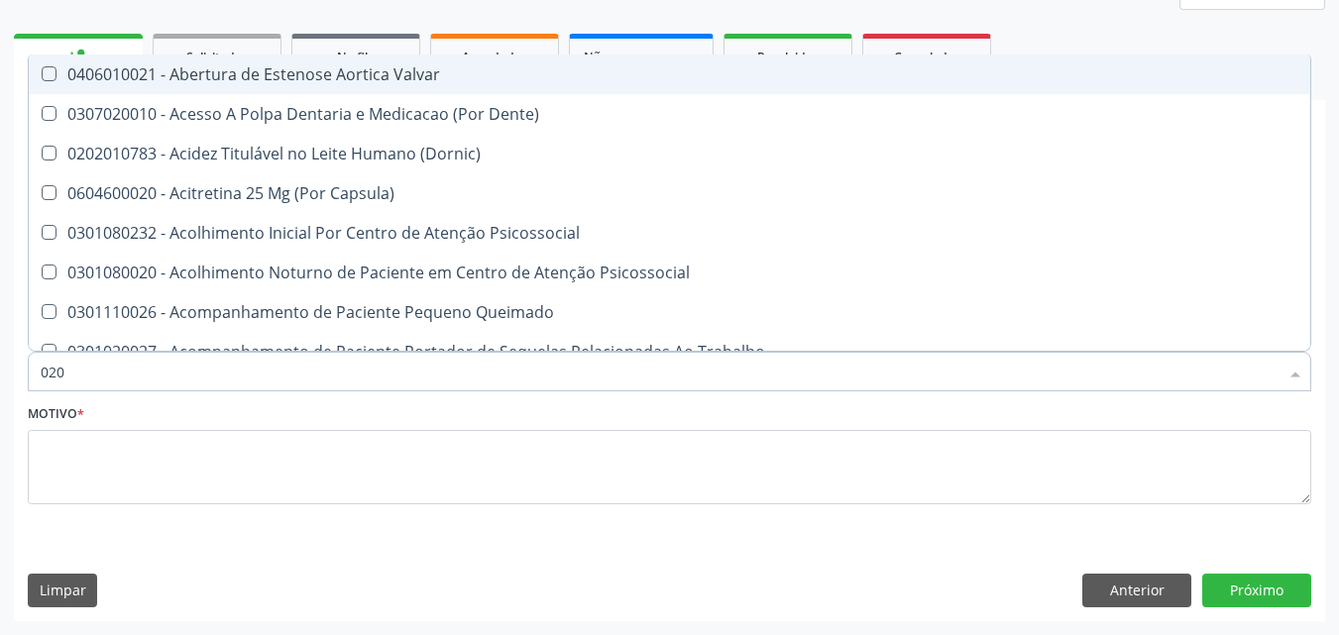
checkbox Glicose "false"
checkbox Glicosilada "false"
checkbox \(Tsh\) "false"
checkbox Livre\) "false"
checkbox \(Tgo\) "false"
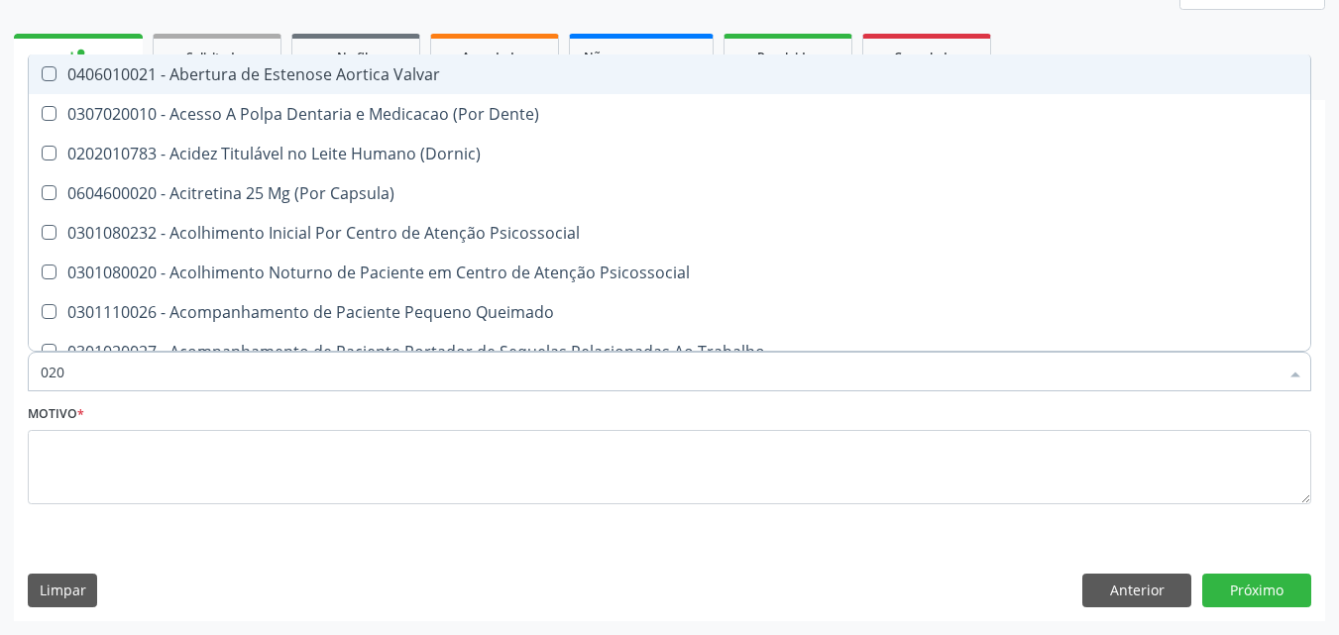
checkbox \(Tgp\) "false"
checkbox Triglicerideos "false"
checkbox \(T3\) "true"
checkbox Ureia "false"
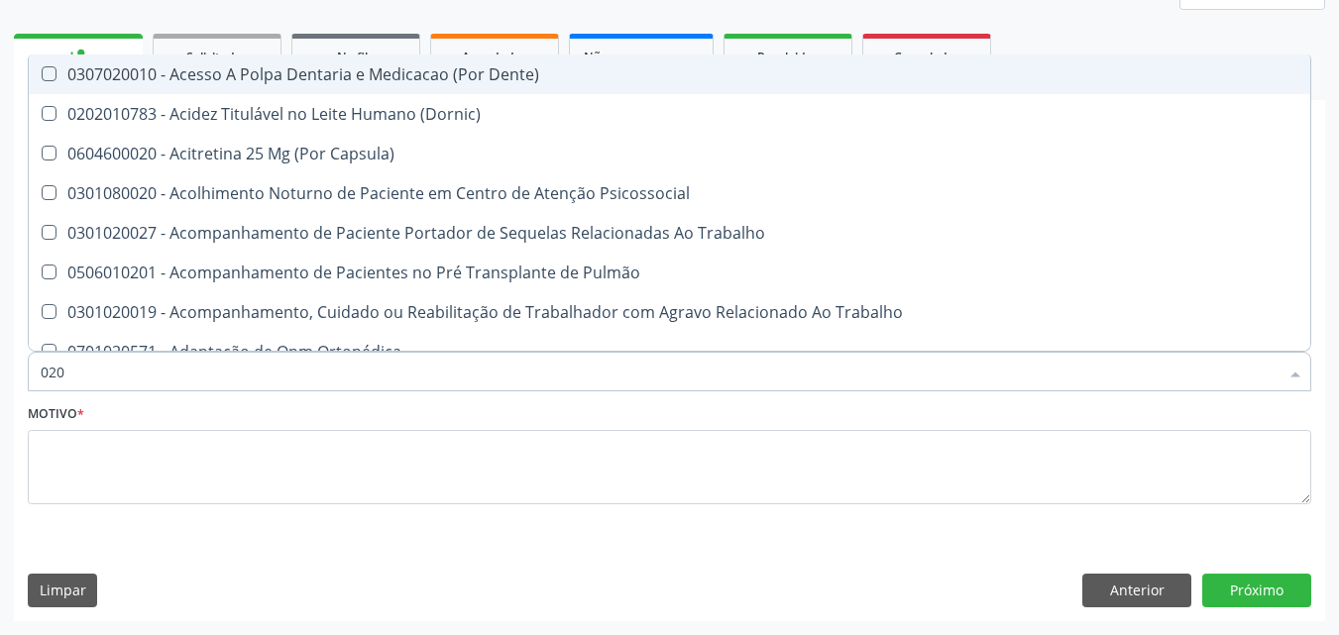
type input "0202"
checkbox Puncao "true"
checkbox Fragmento "true"
checkbox Ossea "true"
checkbox Laser "true"
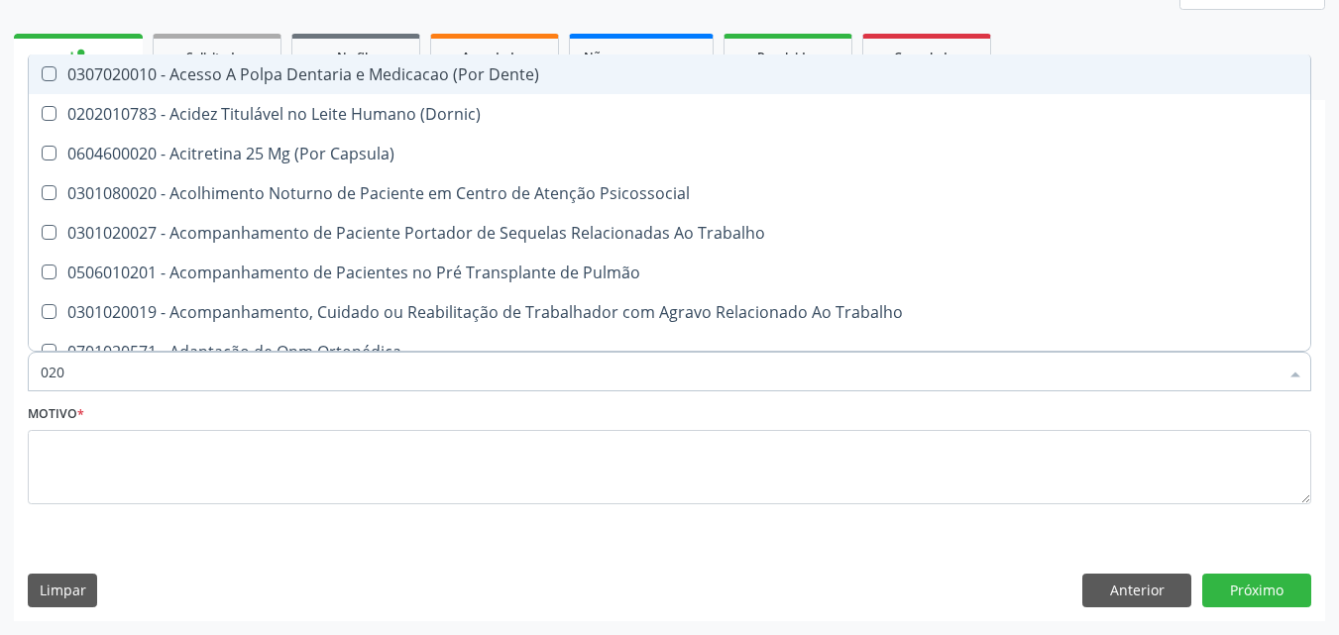
checkbox Septostomia "true"
checkbox Drogas "true"
checkbox Paratireoides "true"
checkbox \(Spcto\) "true"
checkbox 67 "true"
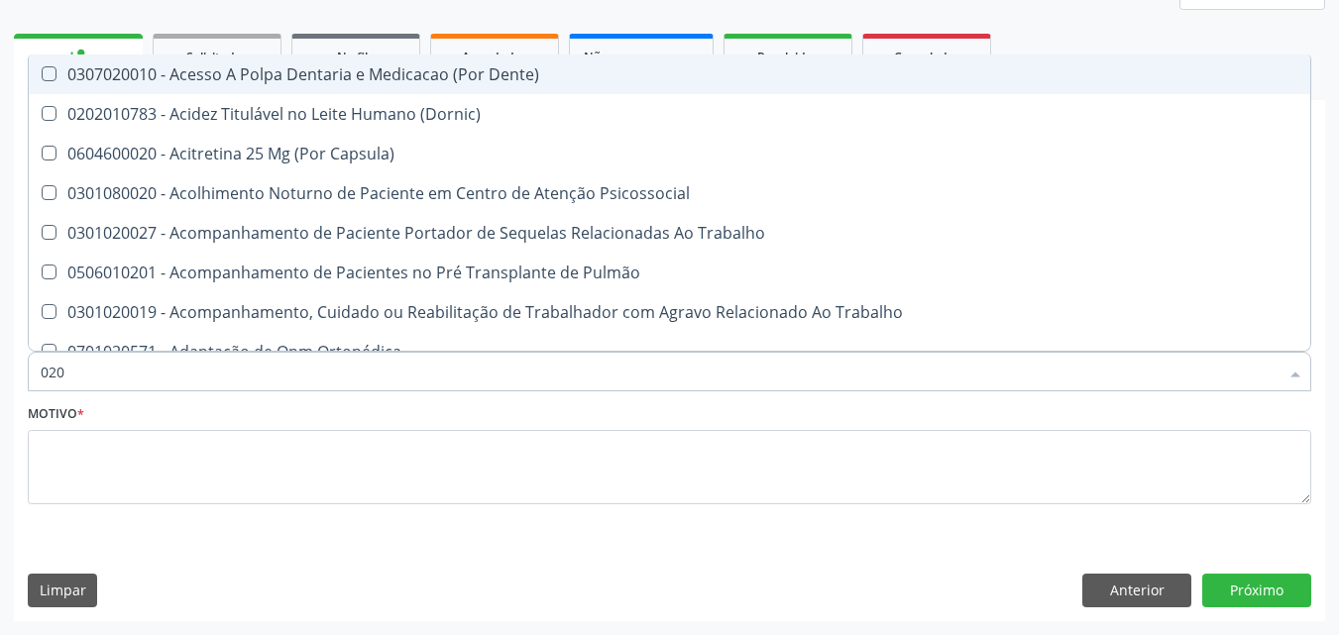
checkbox Projecoes\) "true"
checkbox Estimulo "true"
checkbox Biologica "true"
checkbox Ldl "false"
checkbox Total "false"
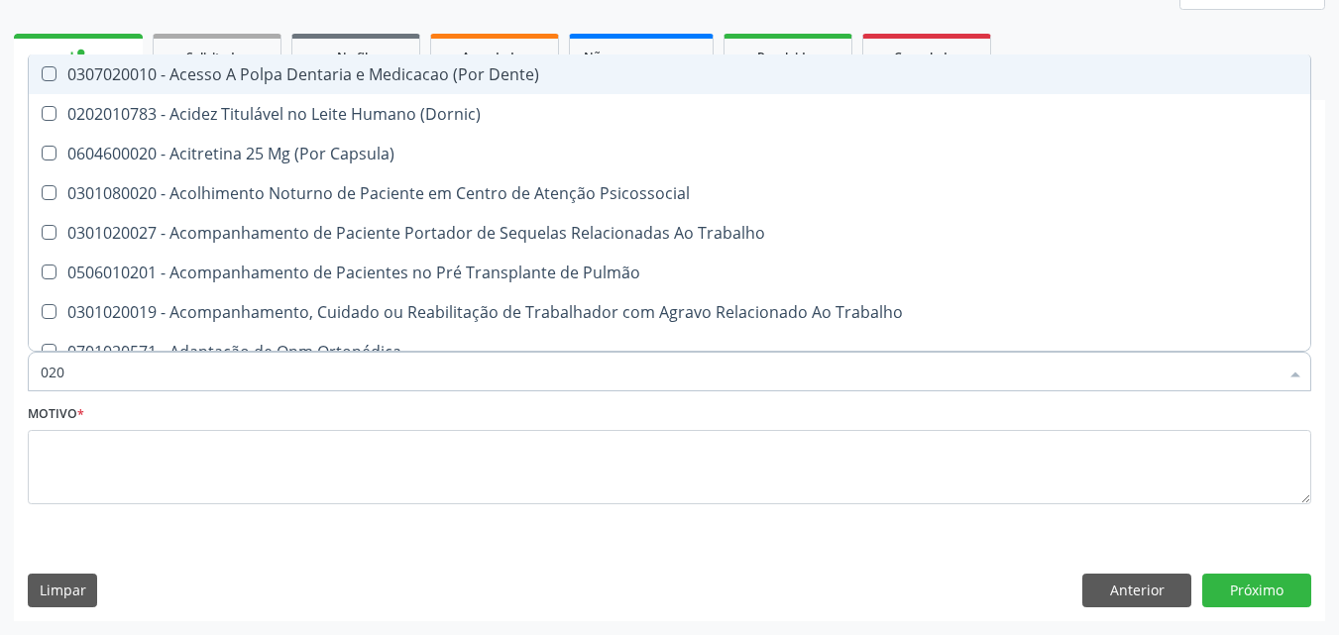
checkbox Creatinina "false"
checkbox Glicose "false"
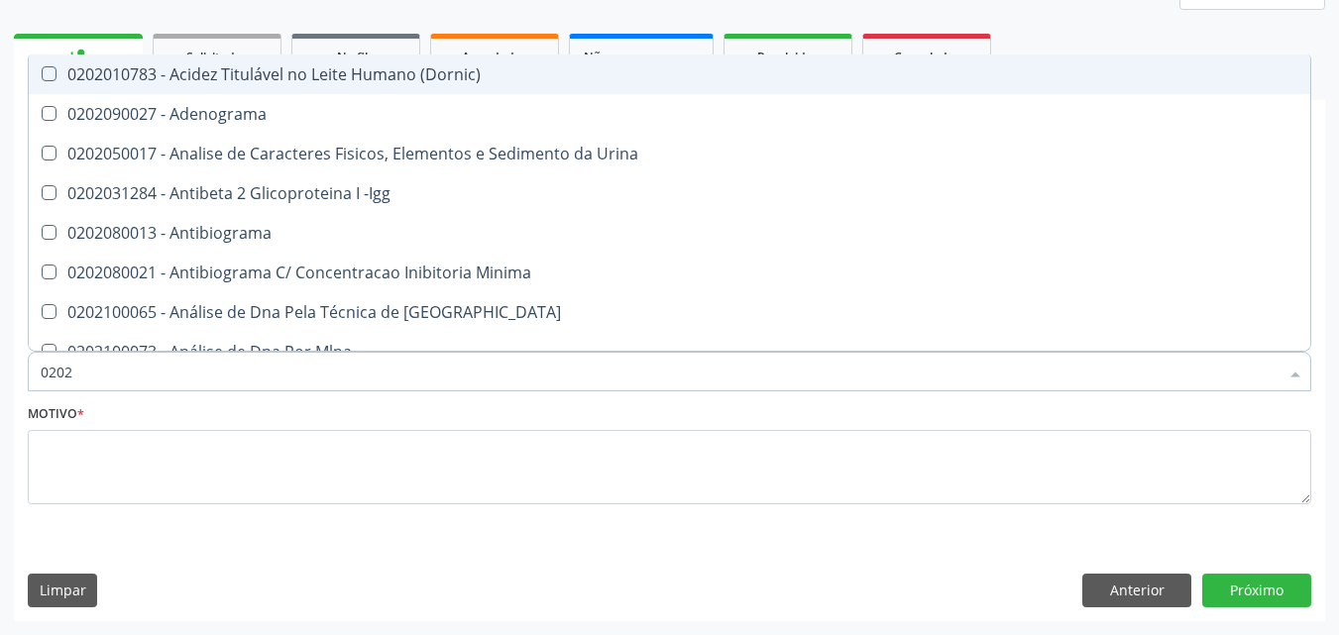
type input "02020"
checkbox III "true"
checkbox Barbituratos "true"
checkbox Calcio "true"
checkbox Ldl "false"
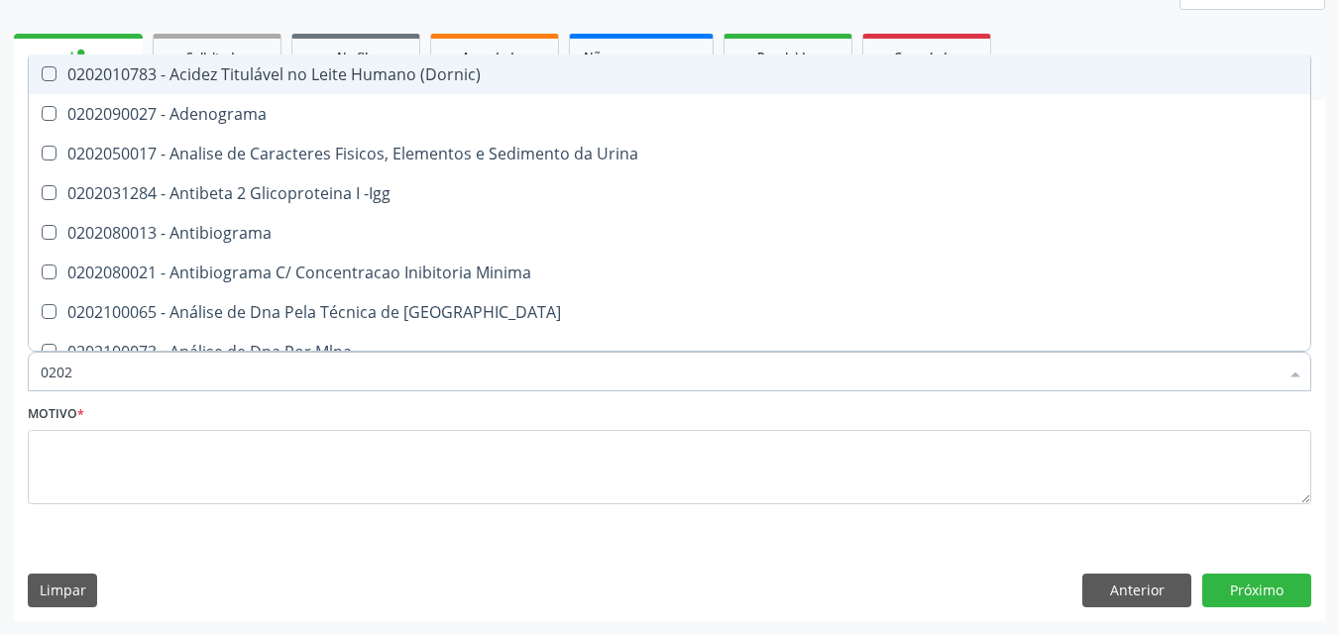
checkbox Total "false"
checkbox Creatinina "false"
checkbox Xi "true"
checkbox Fibrinogenio "true"
checkbox Esperma "true"
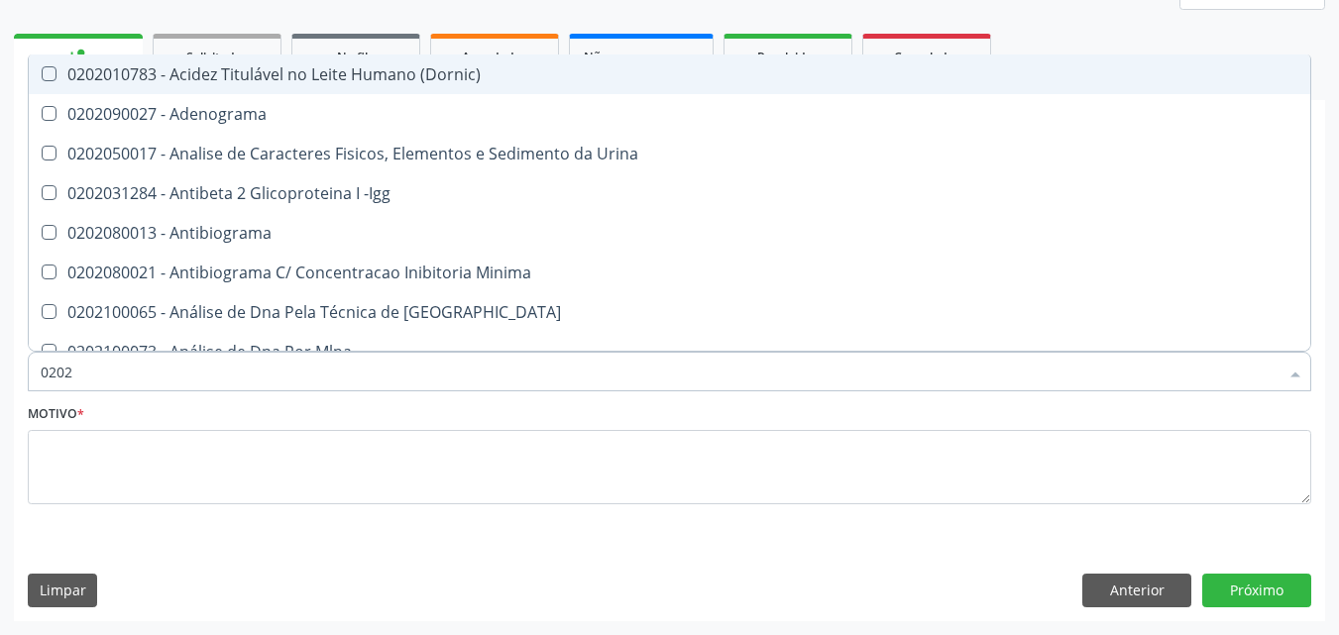
checkbox Glicose "false"
checkbox Glicosilada "false"
checkbox \(Tsh\) "false"
checkbox Progesterona "true"
checkbox Prolactina "true"
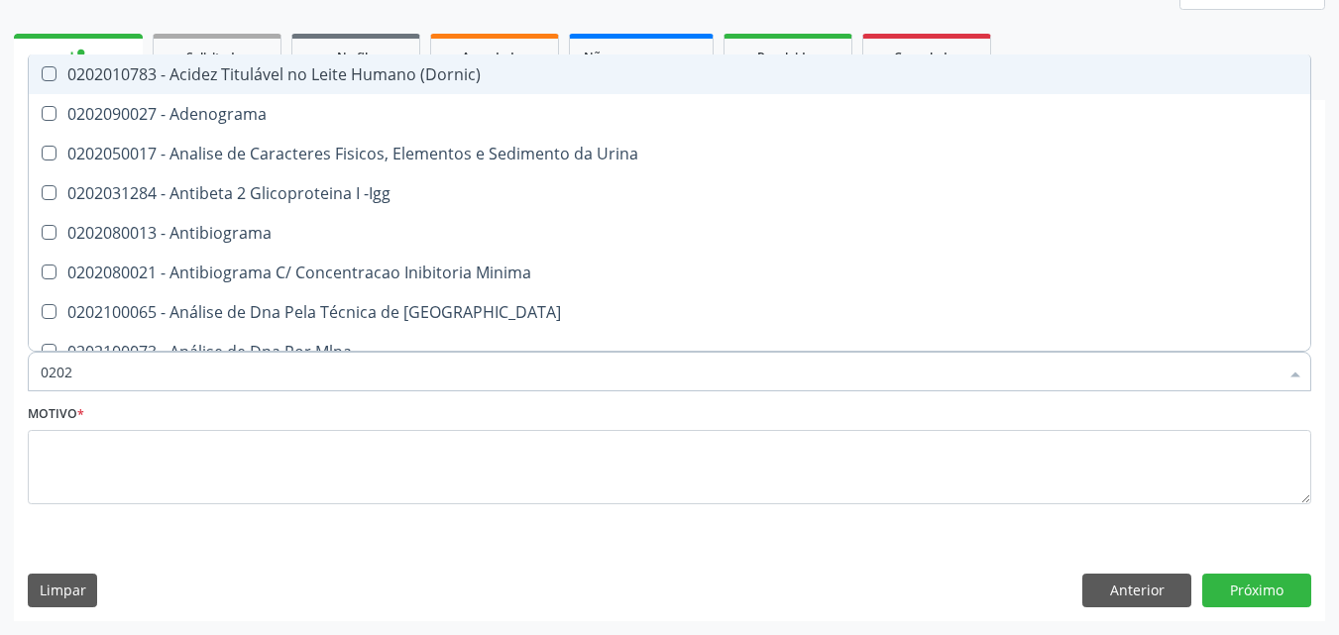
checkbox Funcional "true"
checkbox Derrames "true"
checkbox Livre\) "false"
checkbox \(Tgo\) "false"
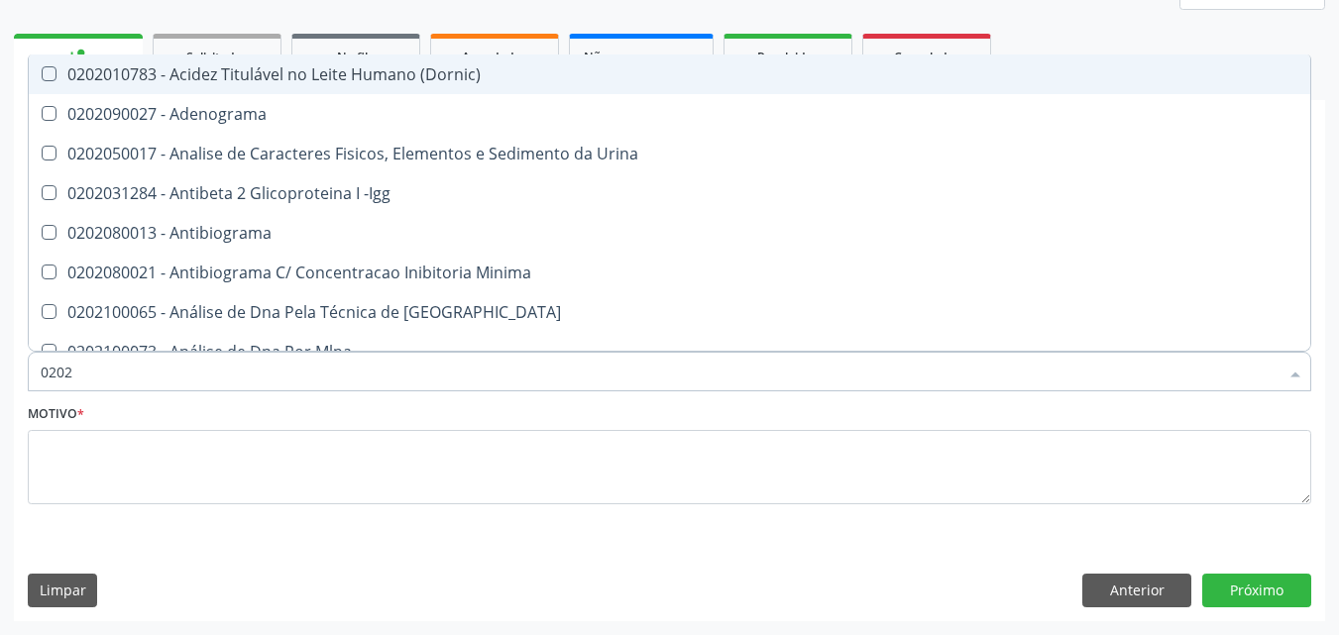
checkbox \(Tgp\) "false"
checkbox Triglicerideos "false"
checkbox Ureia "false"
checkbox Zinco "true"
checkbox Completo "false"
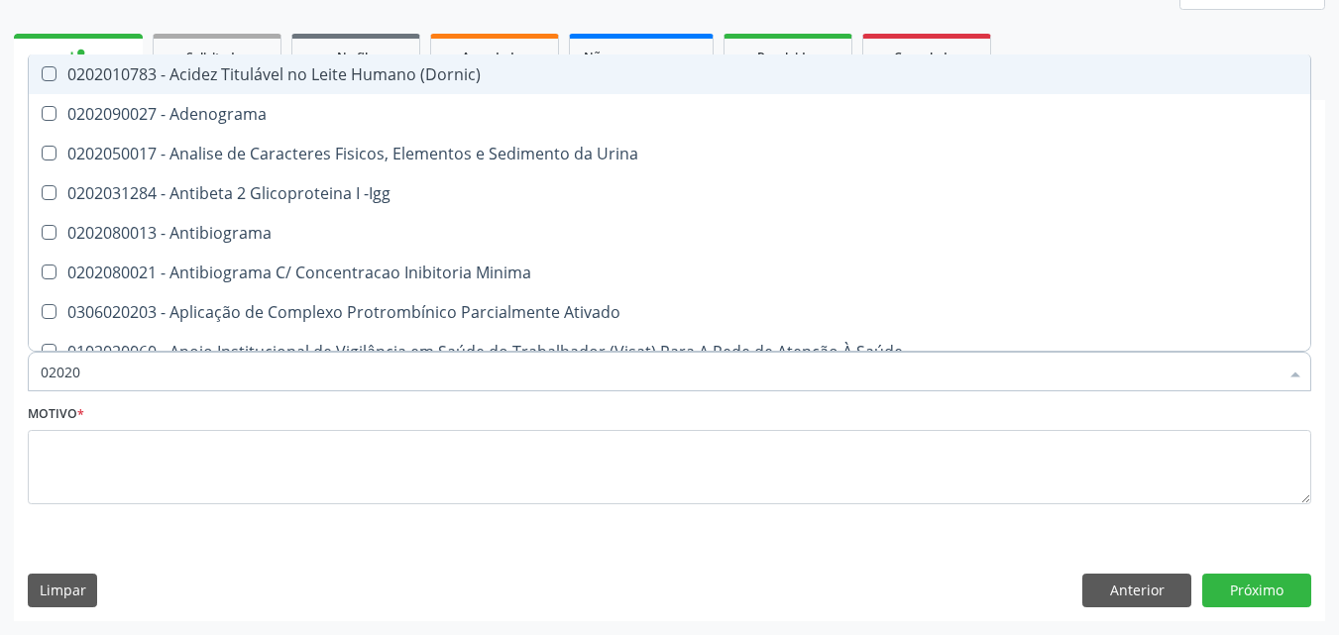
type input "020201"
checkbox Molecular "true"
checkbox Parceria\) "true"
checkbox Gestante "true"
checkbox T3 "true"
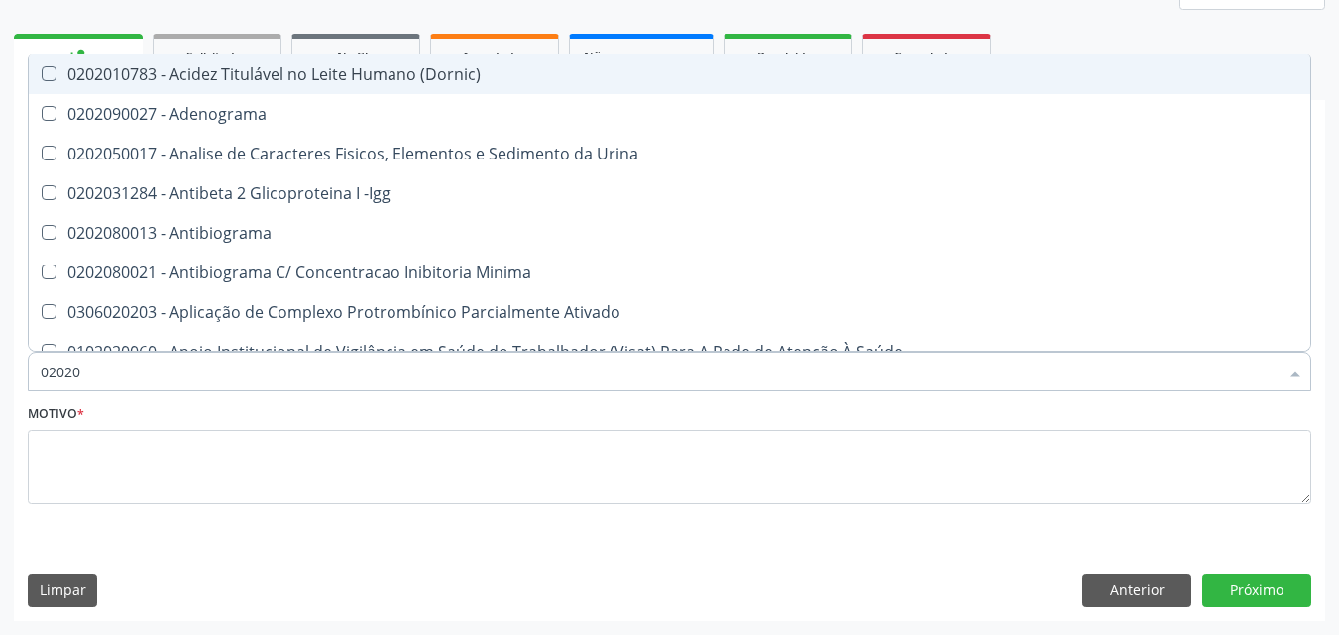
checkbox Coagulação "true"
checkbox 17-Hidroxicorticosteroides "true"
checkbox D "true"
checkbox Acetona "true"
checkbox Ascorbico "true"
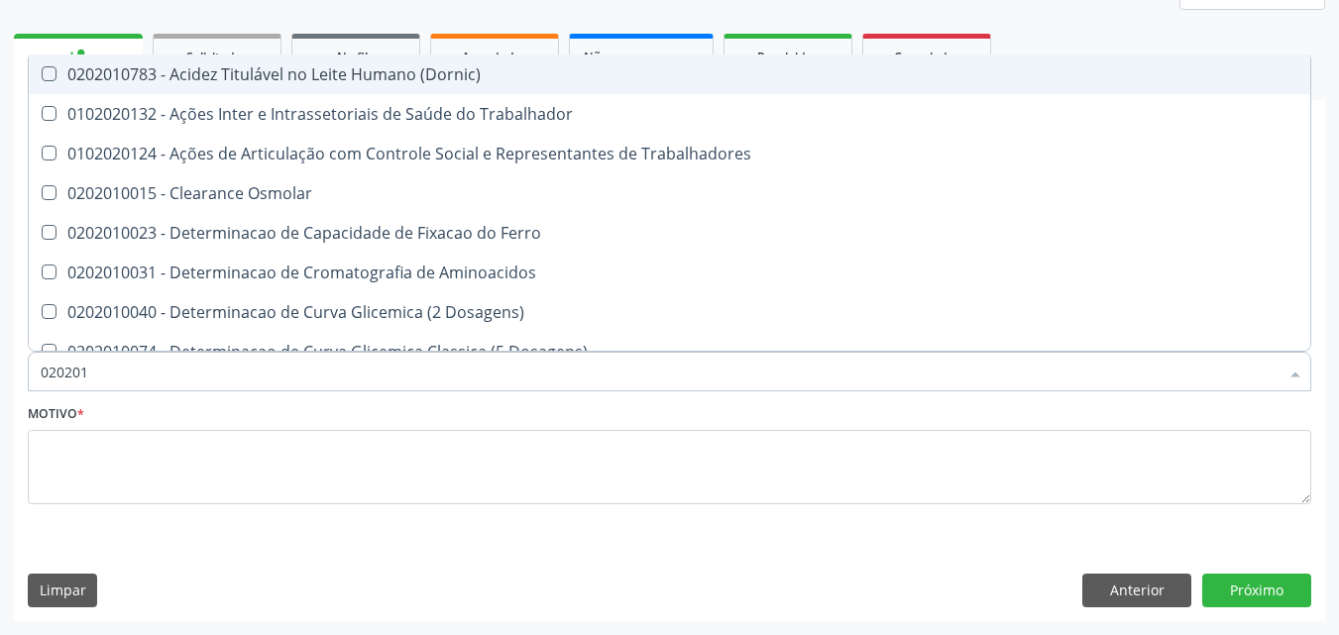
type input "0202010"
checkbox III "true"
checkbox Fracoes "true"
checkbox Ionizavel "true"
checkbox Ldl "false"
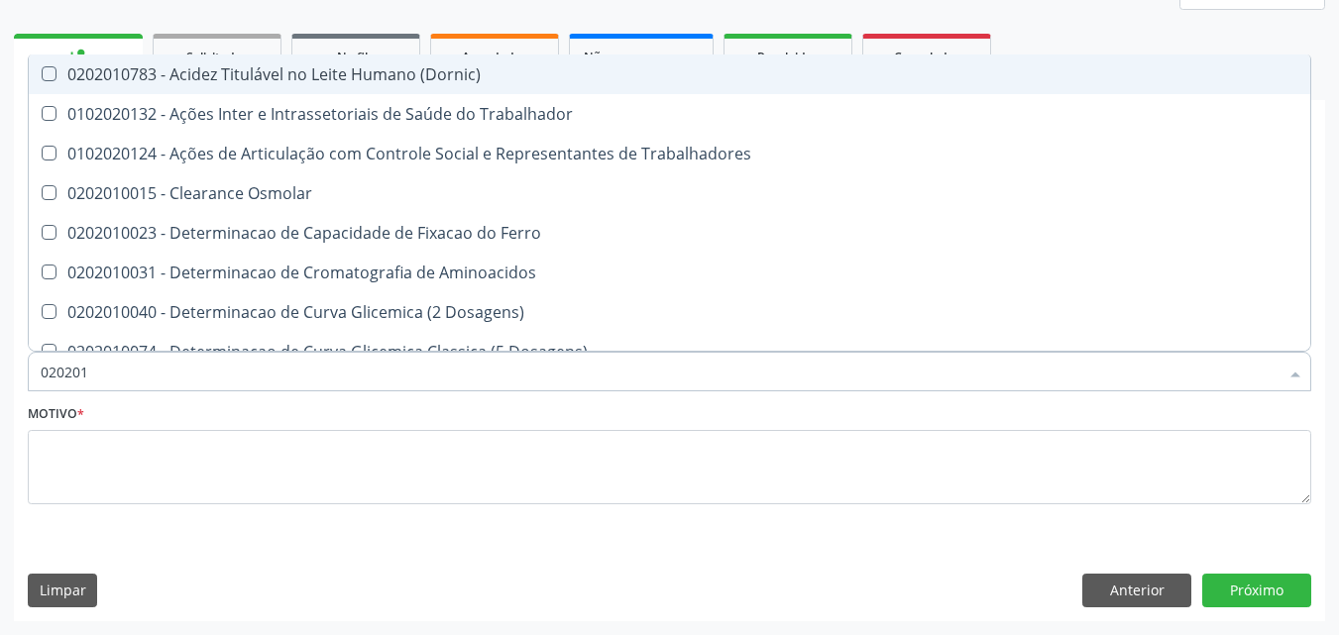
checkbox Total "false"
checkbox Creatinina "false"
checkbox II "true"
checkbox Serico "true"
checkbox Glicose "false"
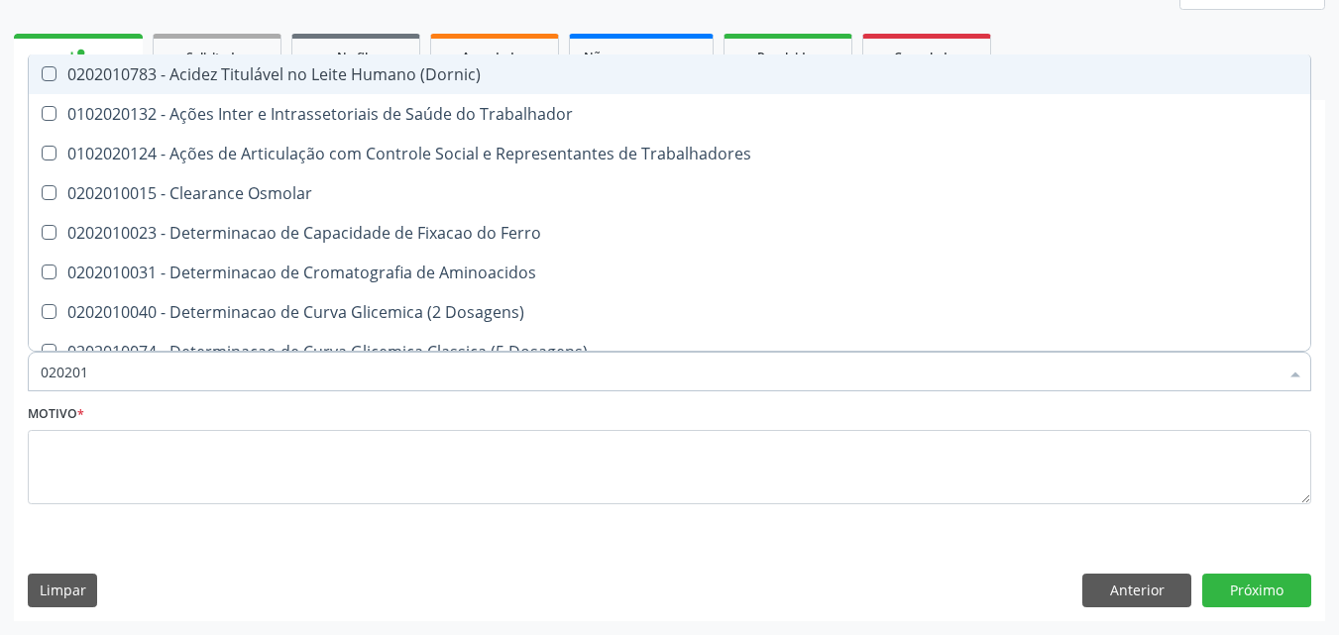
checkbox Glicosilada "false"
checkbox Leucino-Aminopeptidase "true"
checkbox Lipase "true"
checkbox Muco-Proteinas "true"
checkbox Piruvato "true"
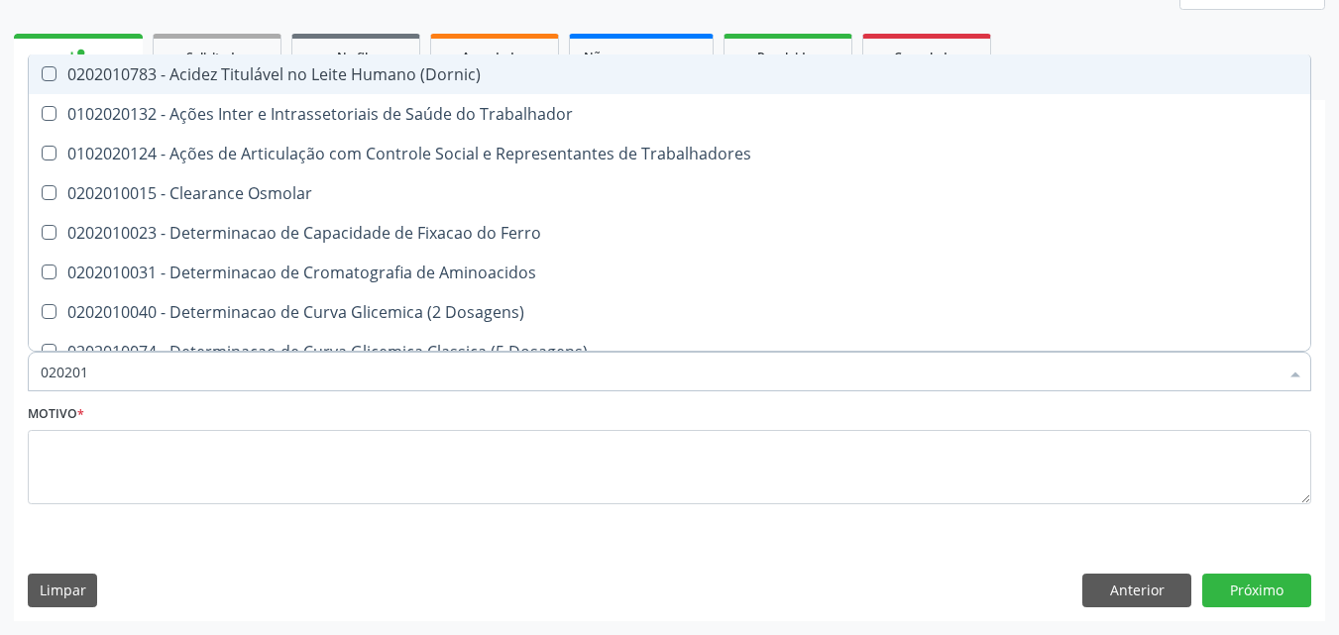
checkbox \(Tgo\) "false"
checkbox \(Tgp\) "false"
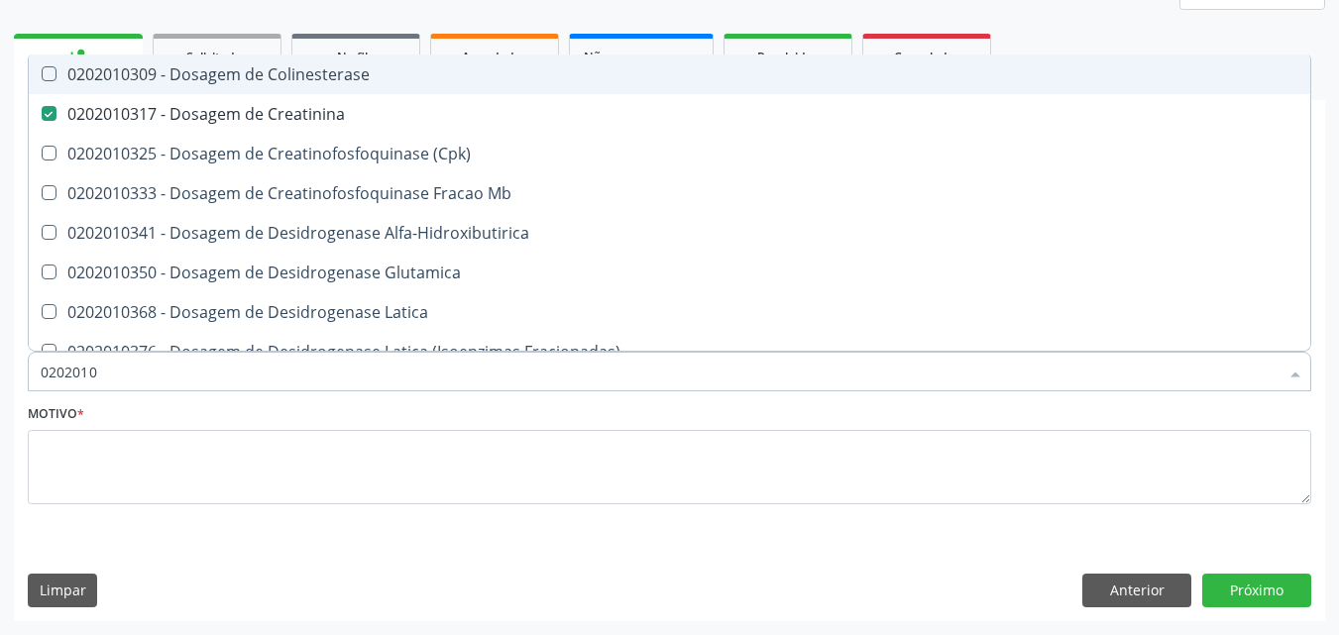
type input "02020103"
checkbox Creatinina "true"
type input "020"
checkbox Creatinina "false"
type input "0"
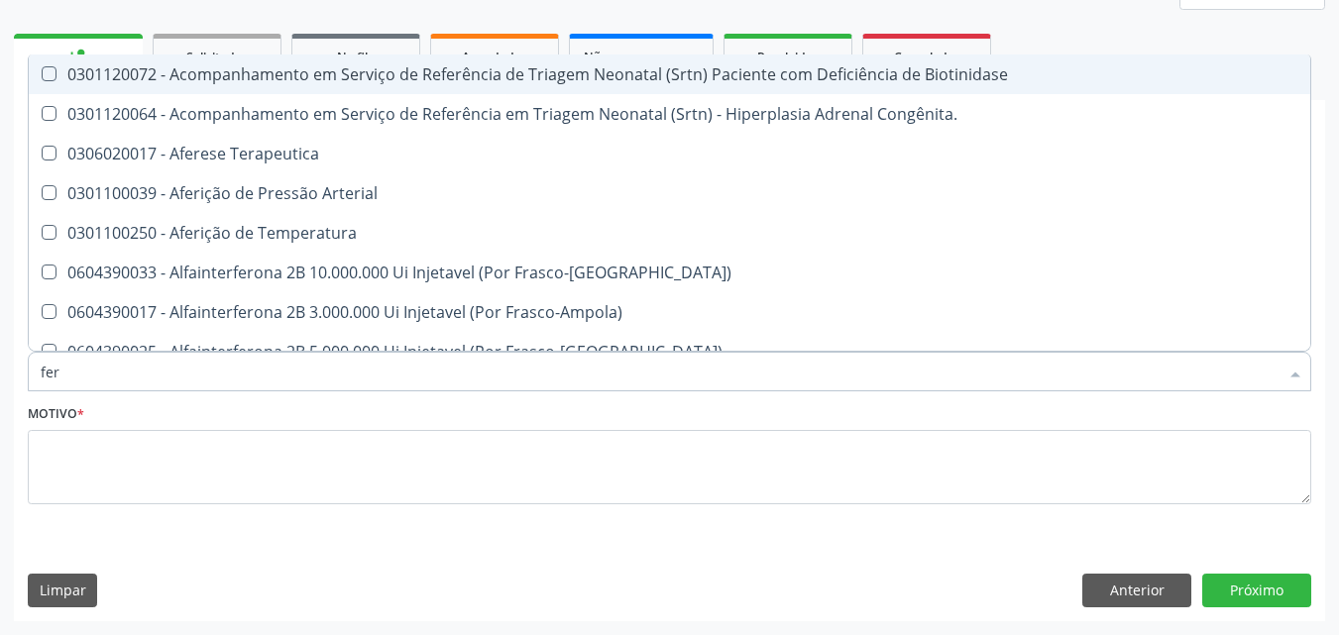
type input "ferr"
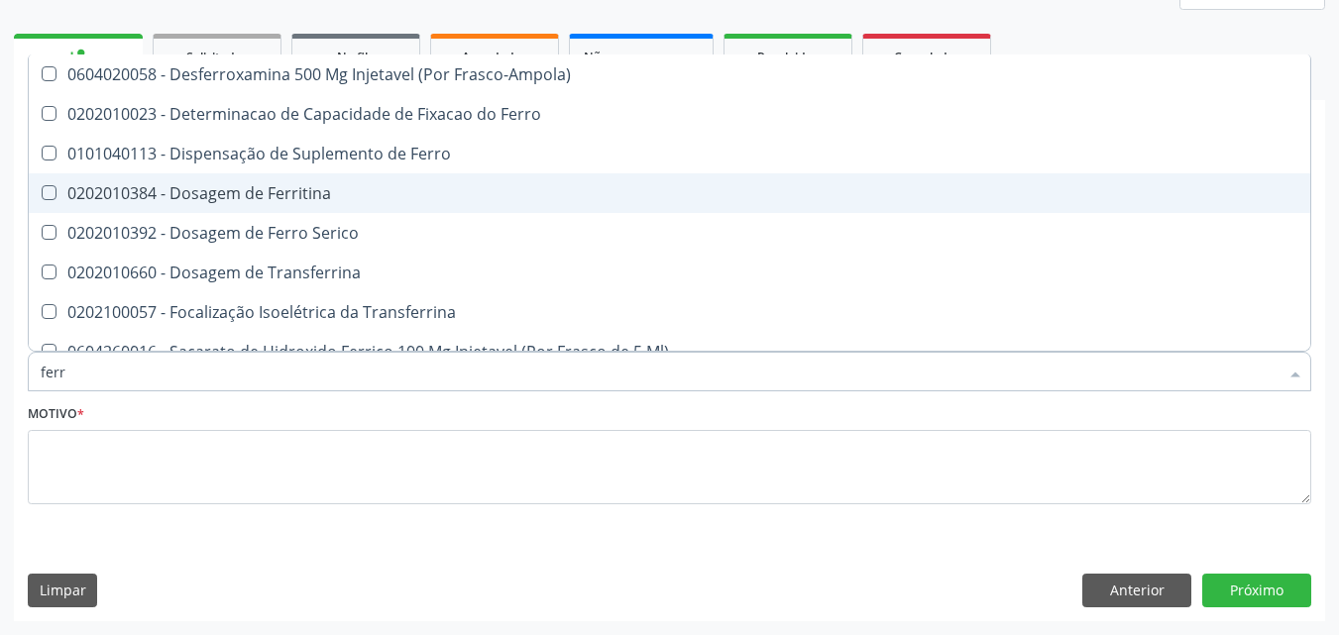
click at [436, 206] on span "0202010384 - Dosagem de Ferritina" at bounding box center [670, 193] width 1282 height 40
checkbox Ferritina "true"
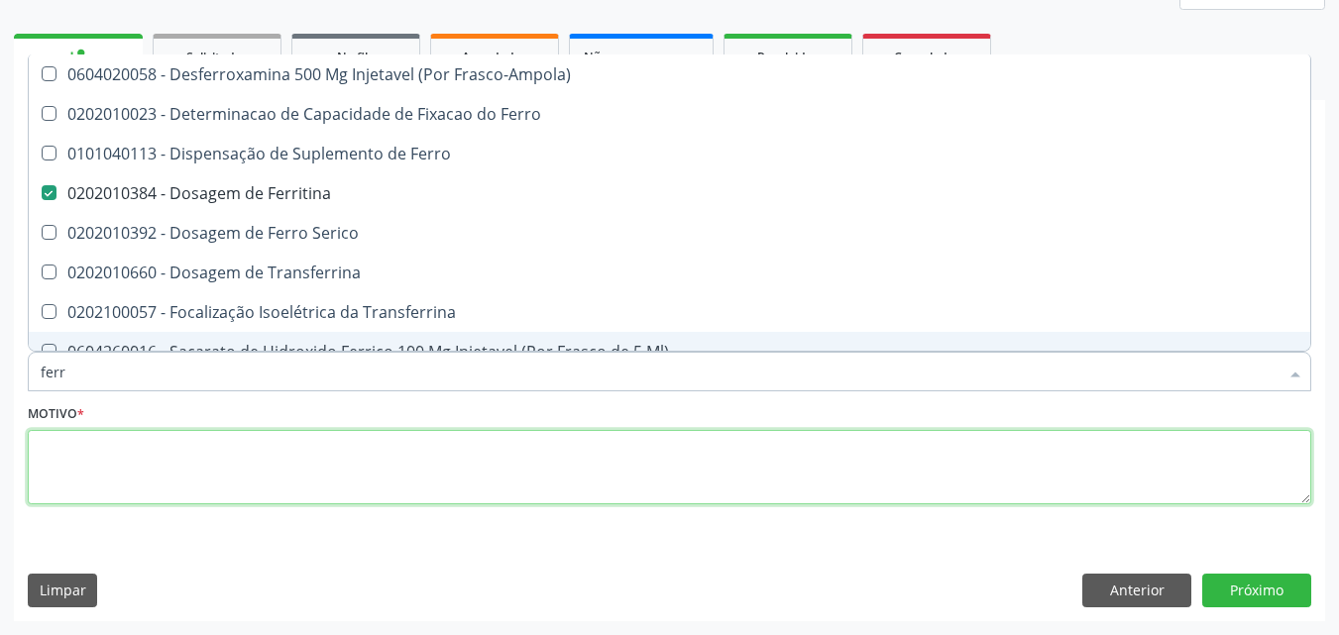
click at [419, 461] on textarea at bounding box center [670, 467] width 1284 height 75
checkbox Ferro "true"
checkbox Serico "true"
checkbox Transferrina "true"
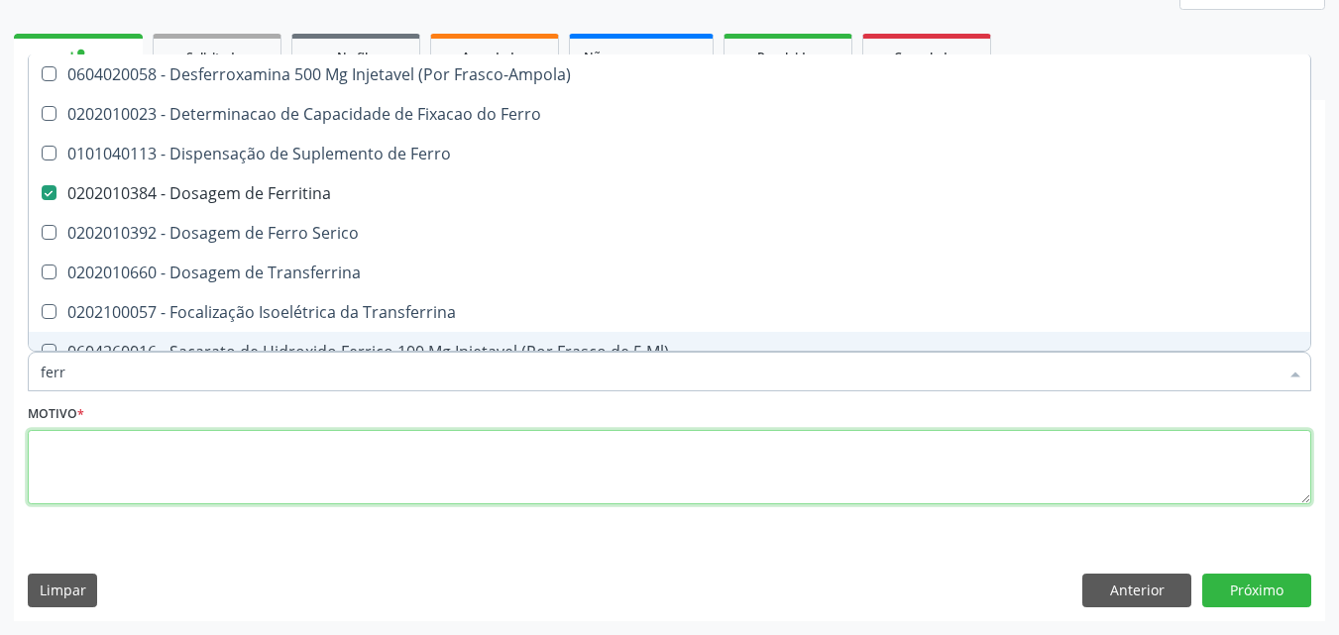
checkbox Transferrina "true"
checkbox Ml\) "true"
checkbox \(Nefroplastia\) "true"
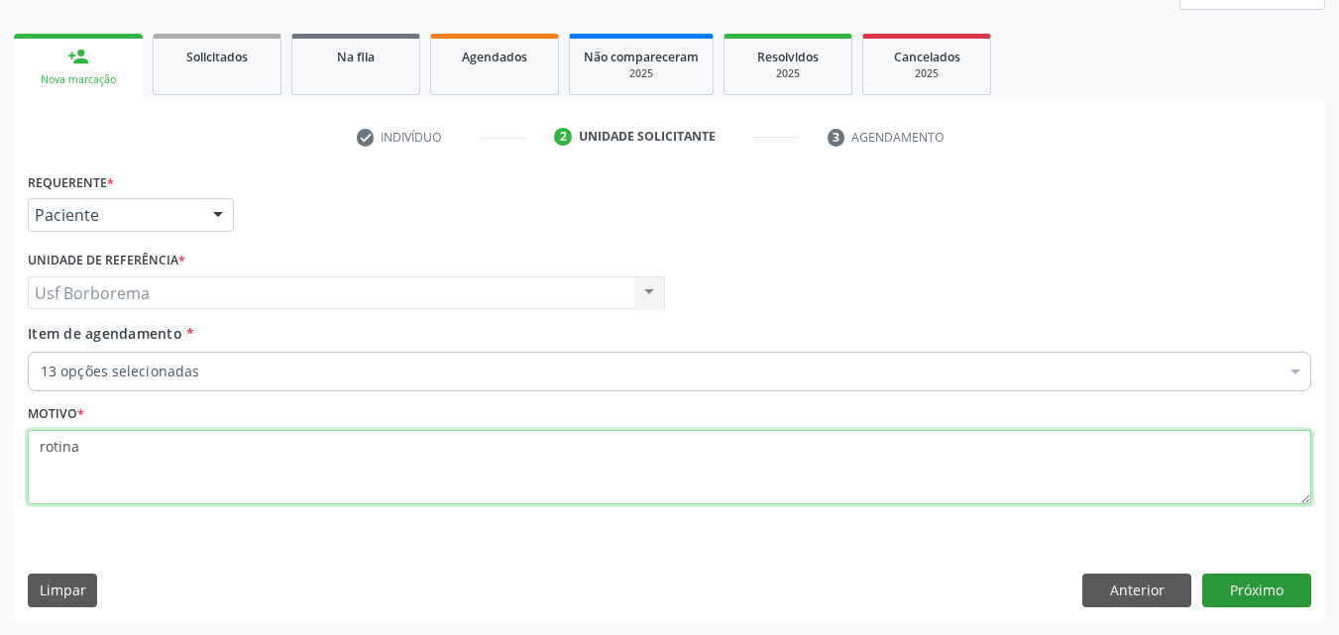
type textarea "rotina"
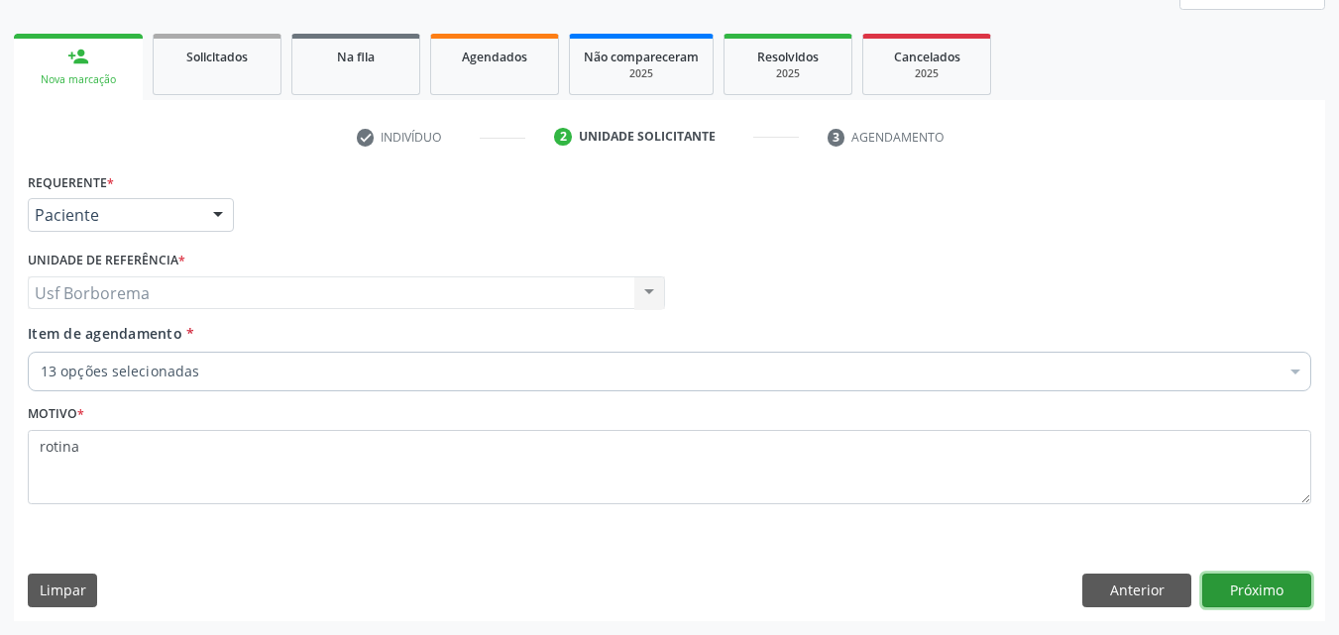
click at [1286, 582] on button "Próximo" at bounding box center [1256, 591] width 109 height 34
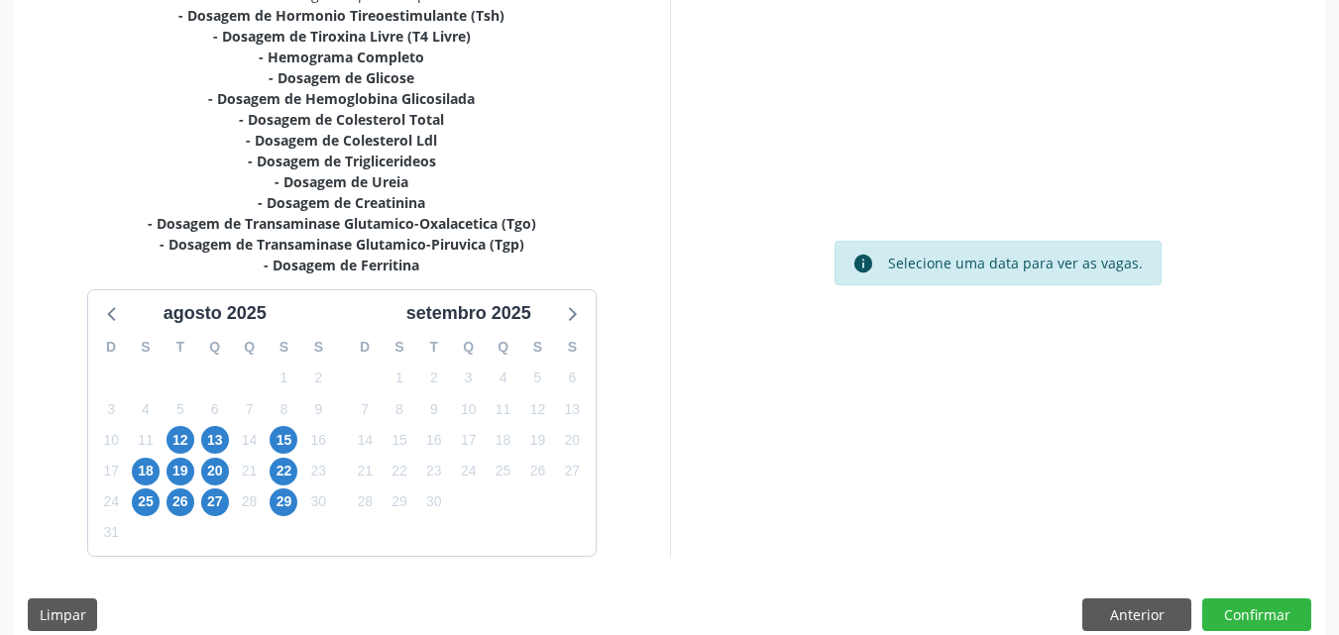
scroll to position [461, 0]
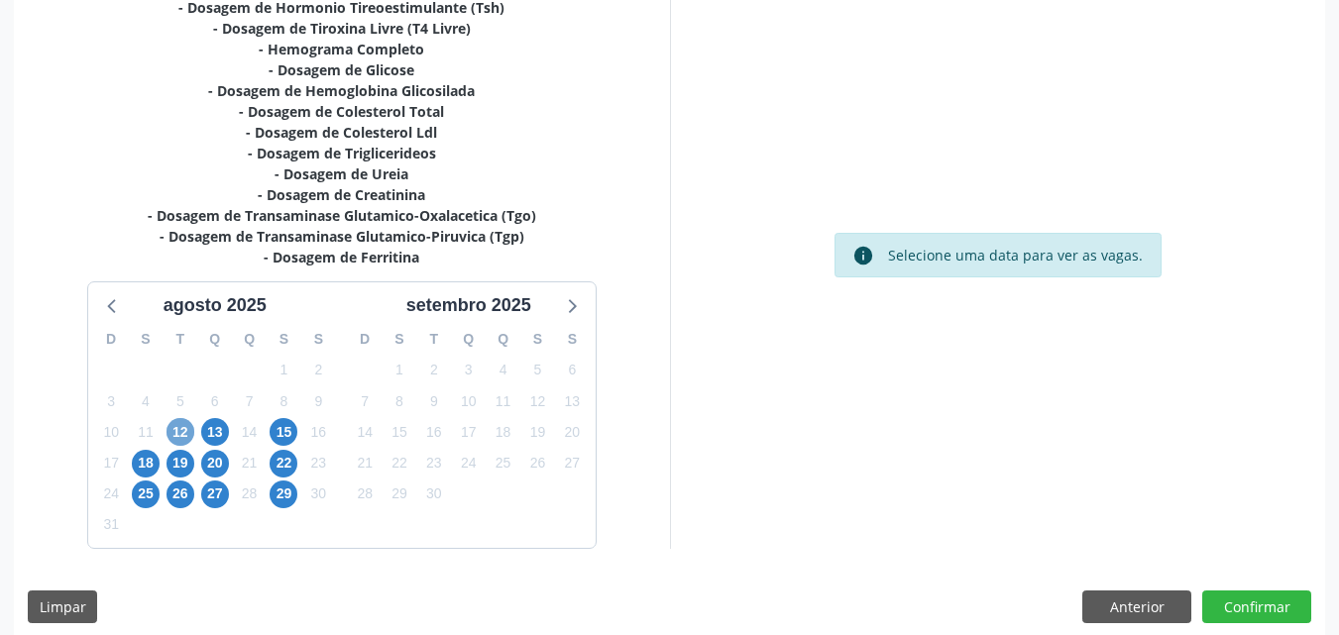
click at [171, 430] on span "12" at bounding box center [181, 432] width 28 height 28
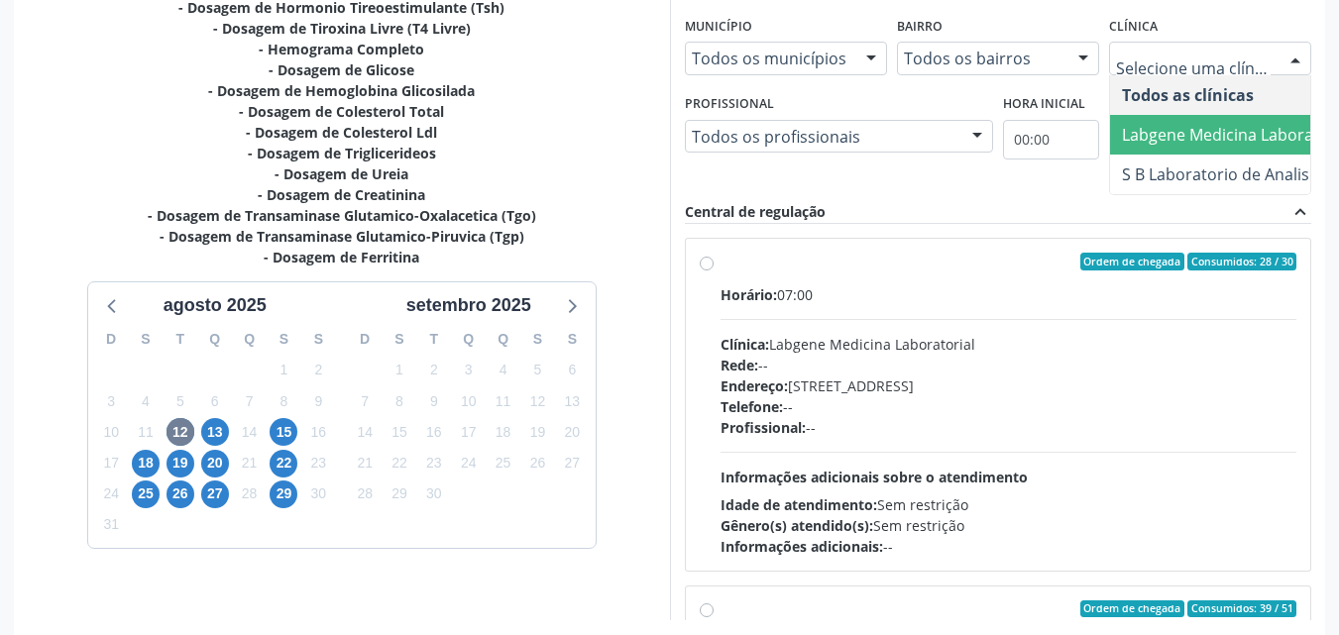
click at [1146, 118] on span "Labgene Medicina Laboratorial" at bounding box center [1246, 135] width 273 height 40
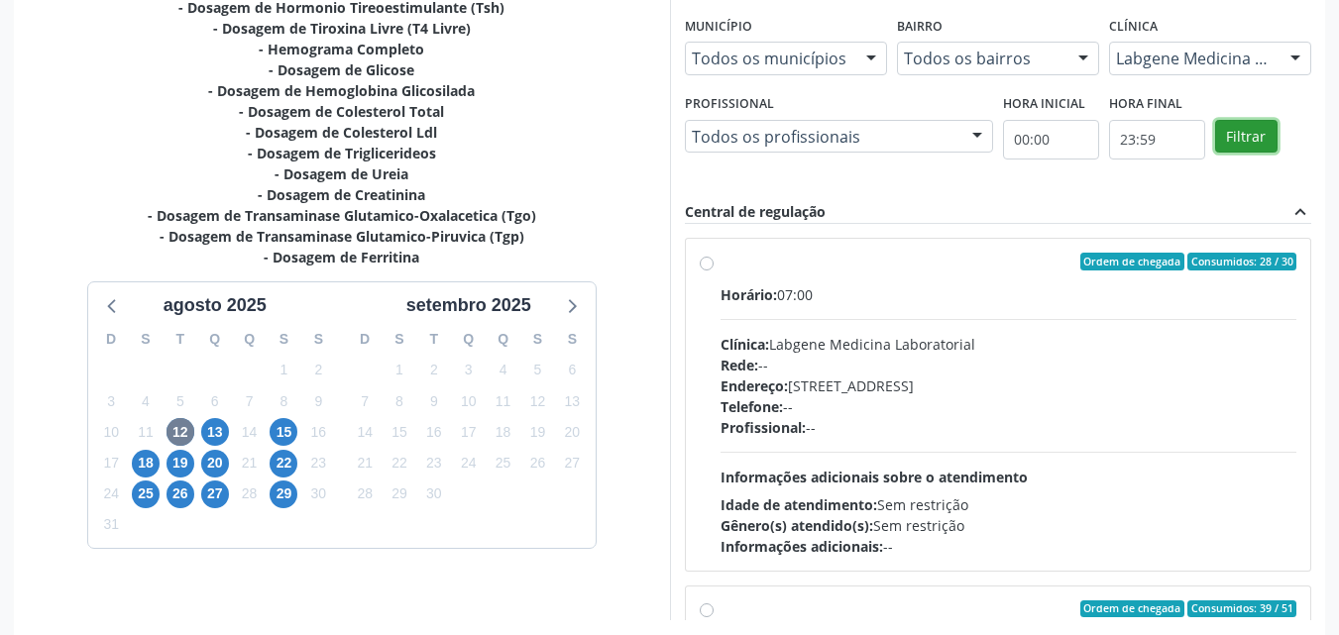
click at [1227, 132] on button "Filtrar" at bounding box center [1246, 137] width 62 height 34
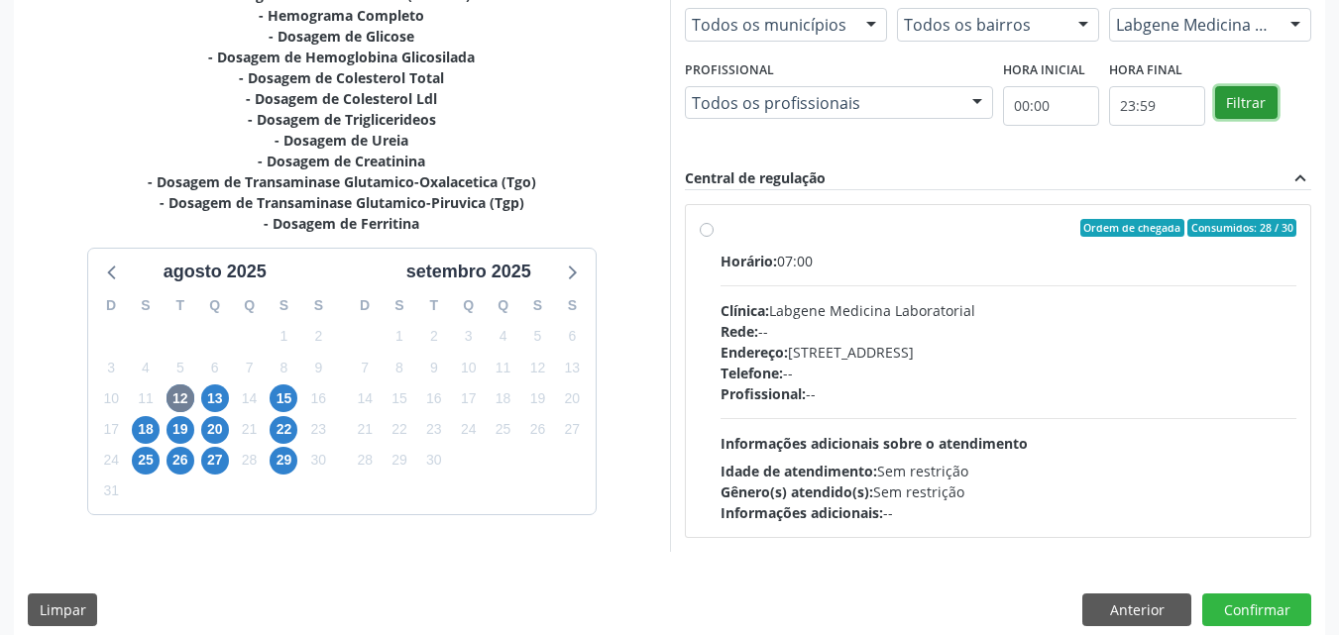
scroll to position [513, 0]
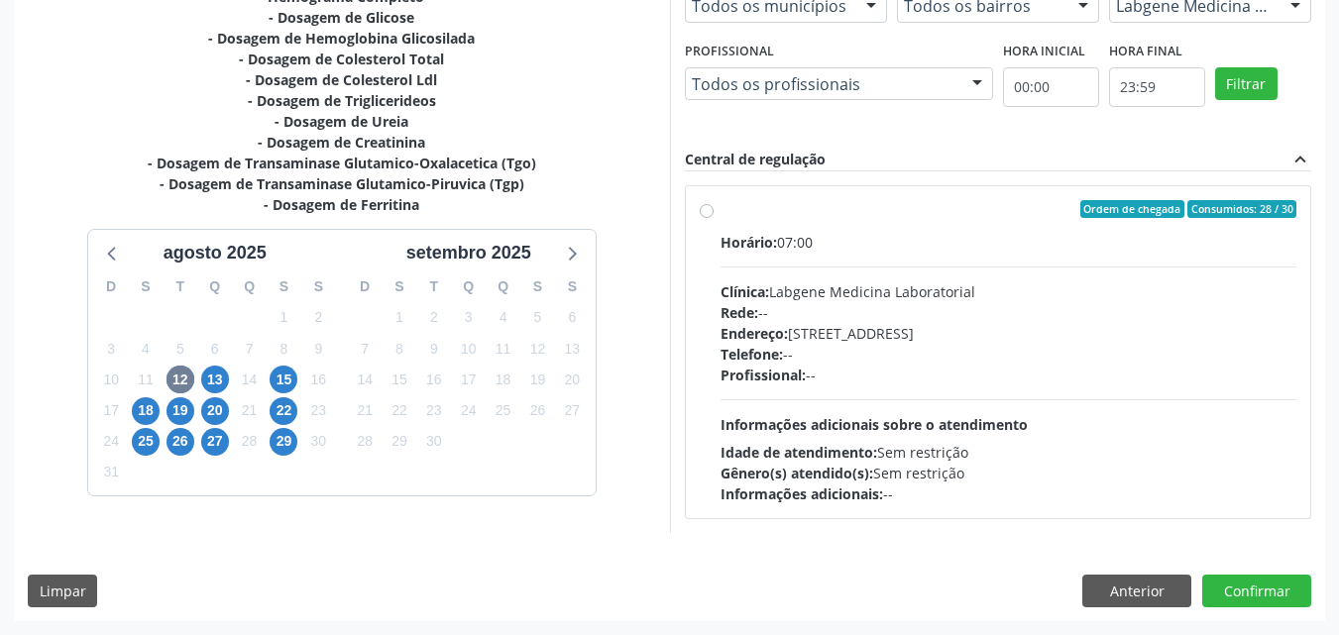
click at [721, 206] on label "Ordem de chegada Consumidos: 28 / 30 Horário: 07:00 Clínica: Labgene Medicina L…" at bounding box center [1009, 352] width 577 height 304
click at [711, 206] on input "Ordem de chegada Consumidos: 28 / 30 Horário: 07:00 Clínica: Labgene Medicina L…" at bounding box center [707, 209] width 14 height 18
radio input "true"
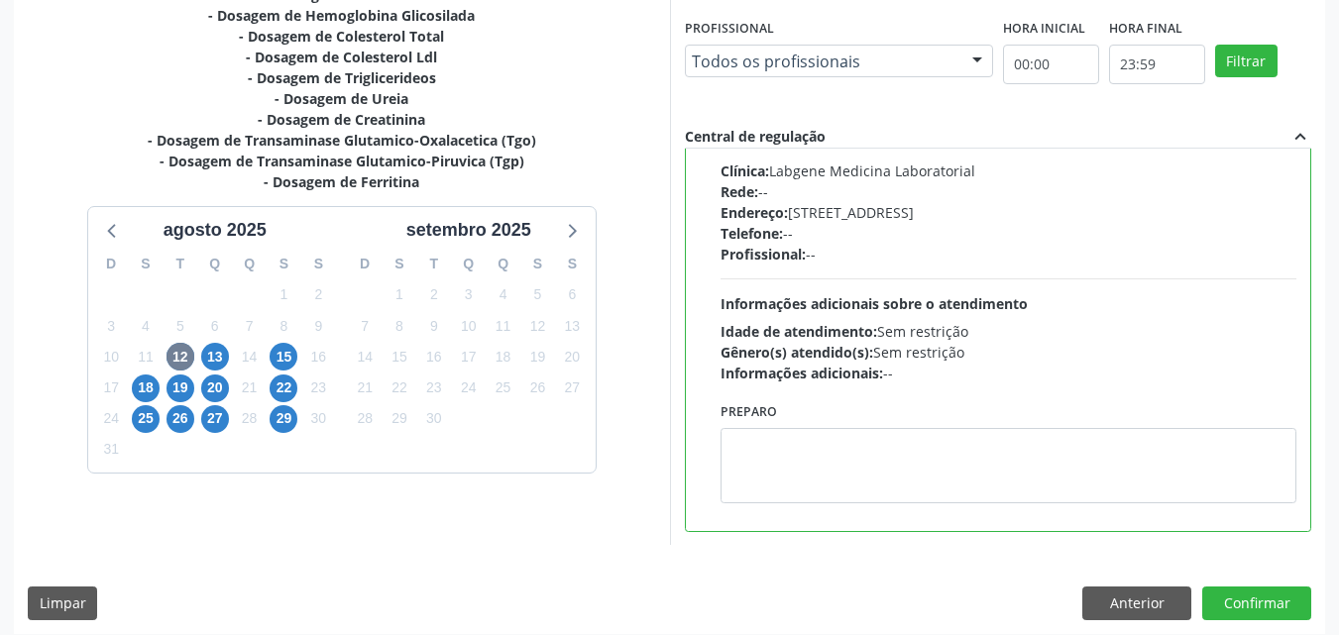
scroll to position [549, 0]
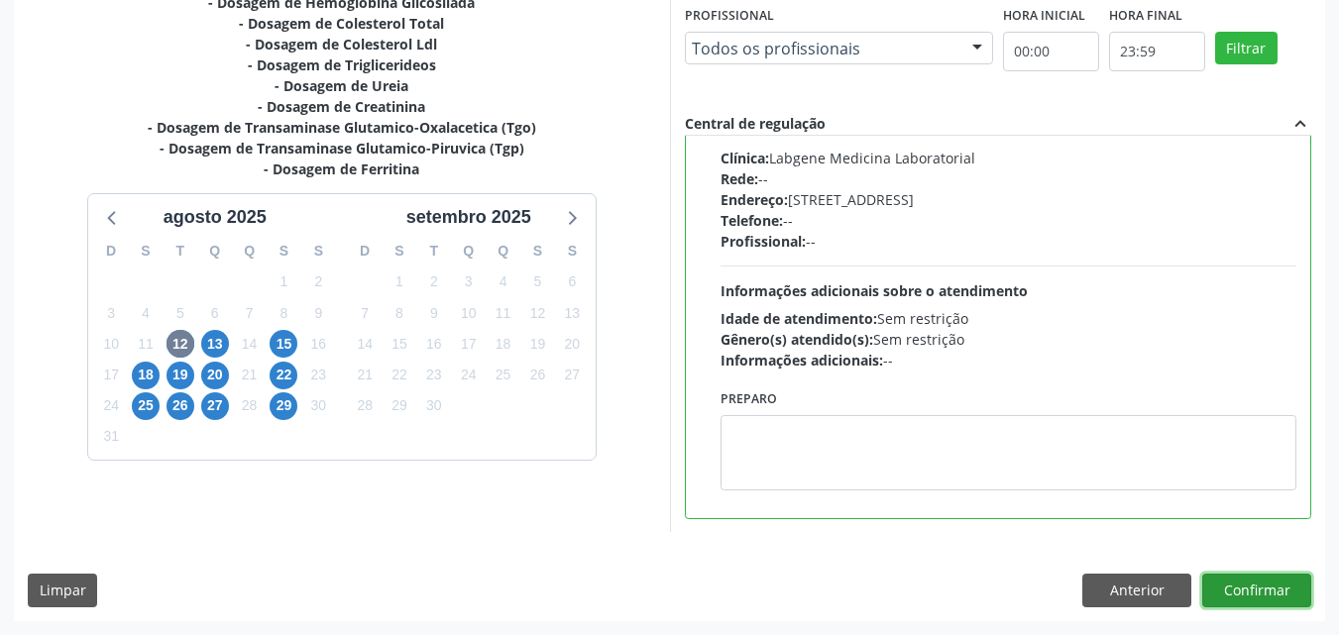
click at [1234, 585] on button "Confirmar" at bounding box center [1256, 591] width 109 height 34
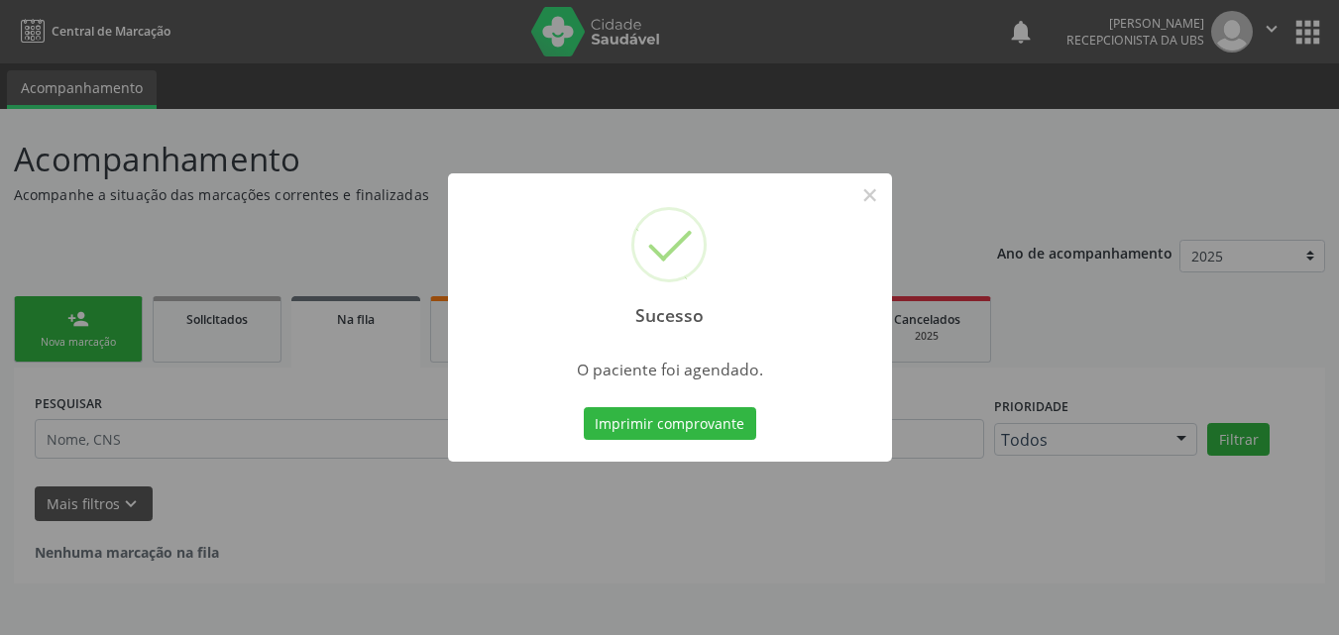
scroll to position [0, 0]
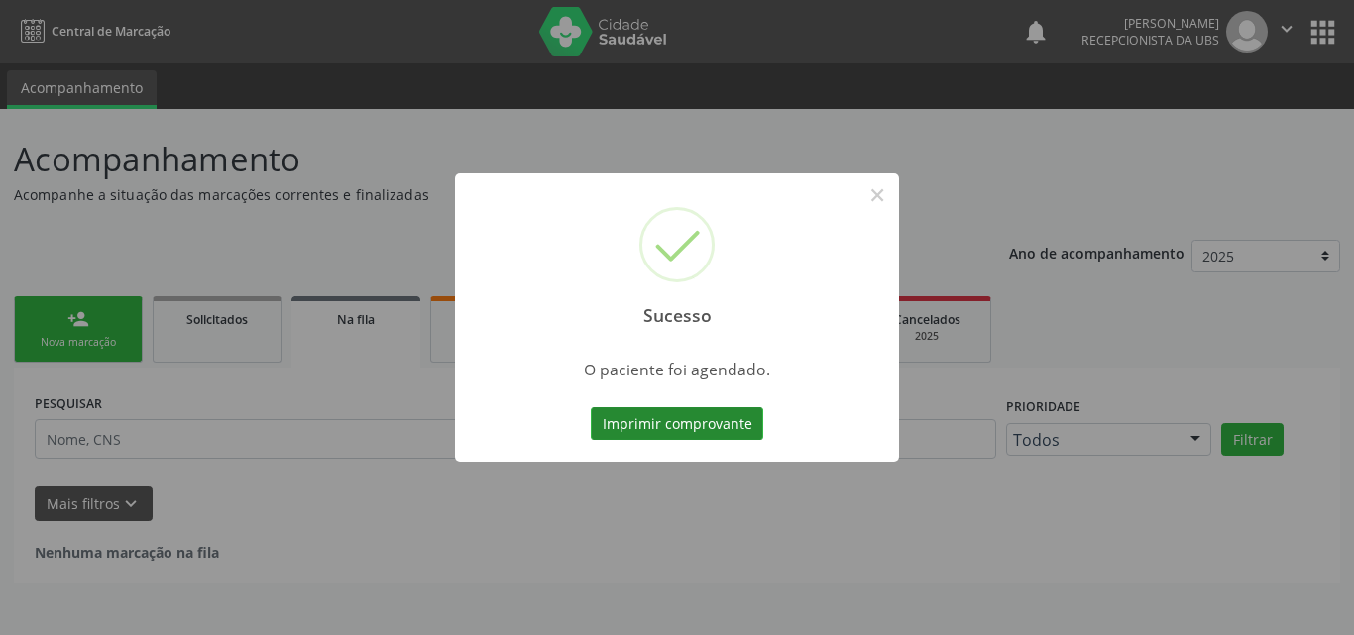
click at [692, 417] on button "Imprimir comprovante" at bounding box center [677, 424] width 172 height 34
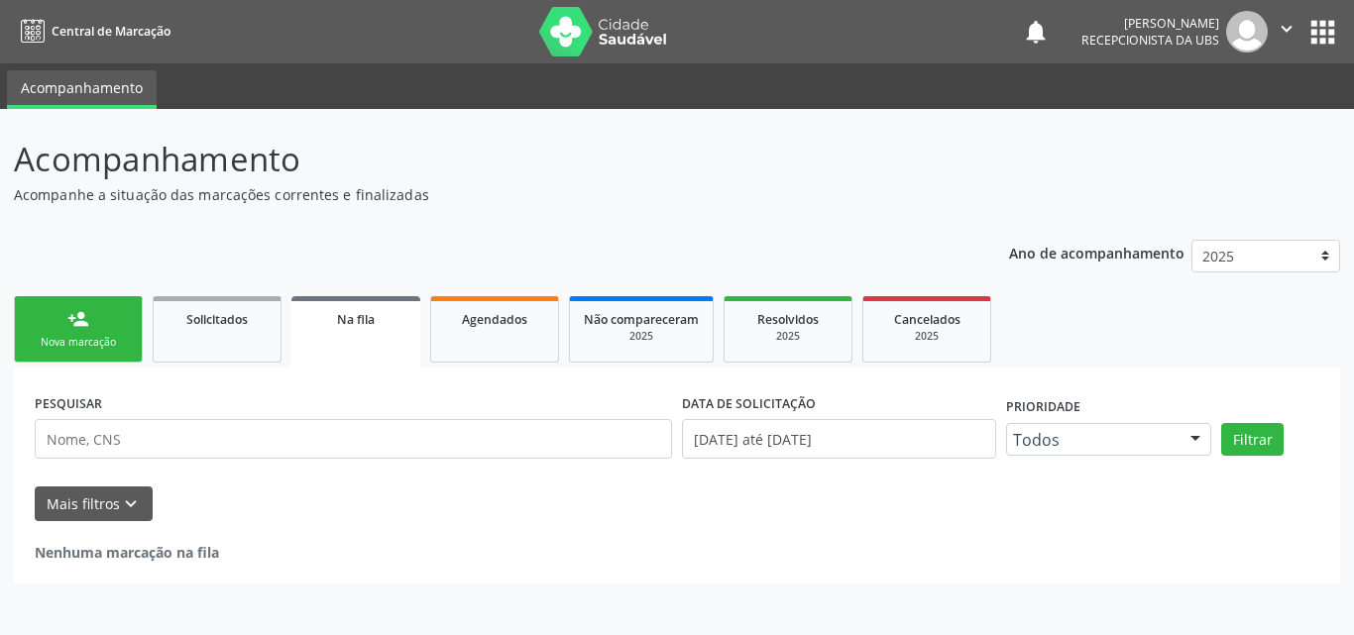
click at [94, 342] on div "Nova marcação" at bounding box center [78, 342] width 99 height 15
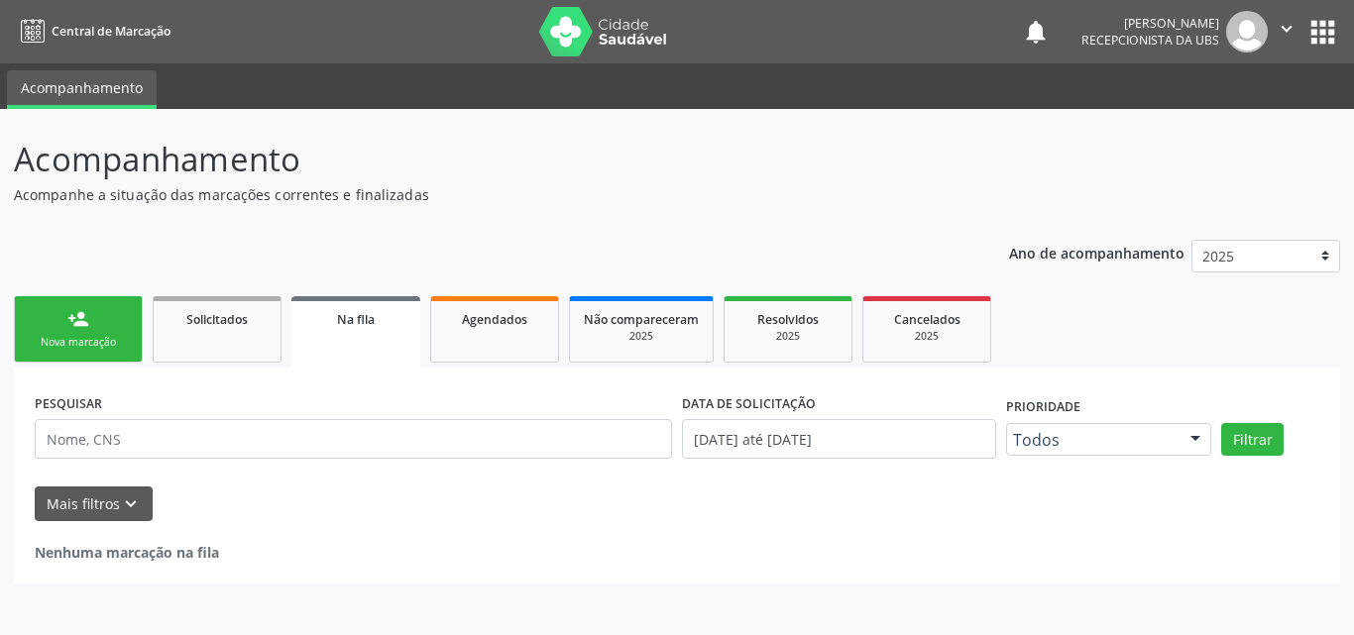
click at [94, 342] on div "Nova marcação" at bounding box center [78, 342] width 99 height 15
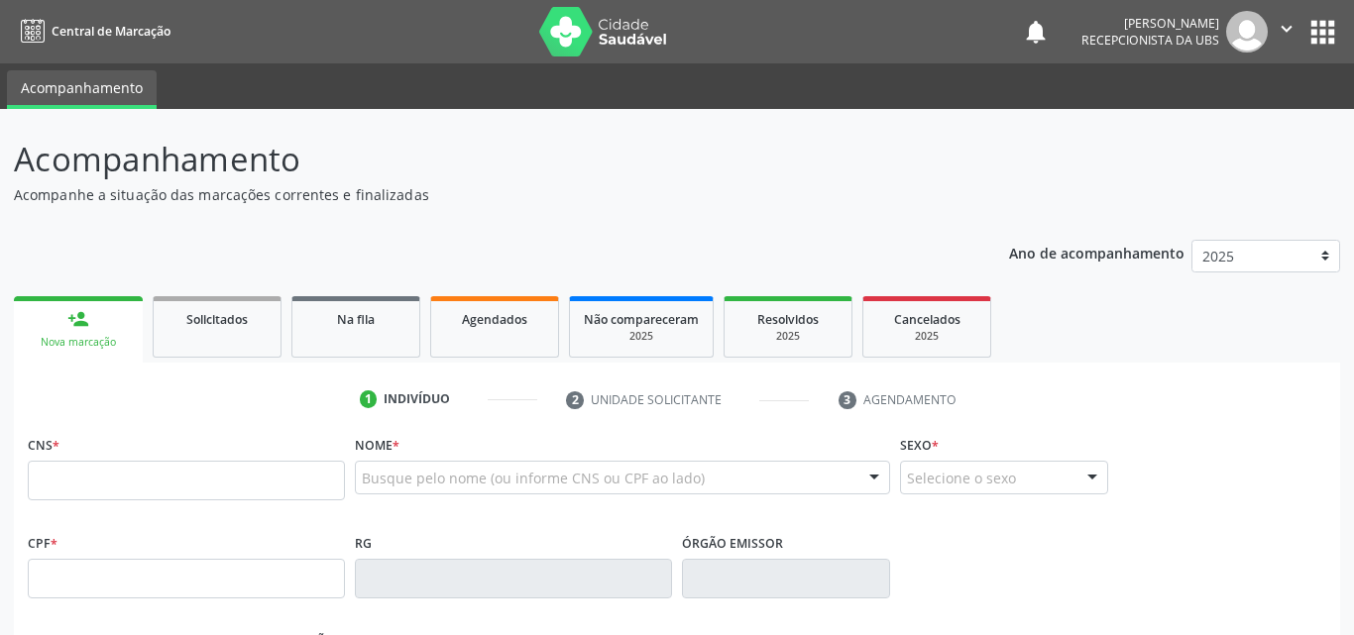
click at [94, 342] on div "Nova marcação" at bounding box center [78, 342] width 101 height 15
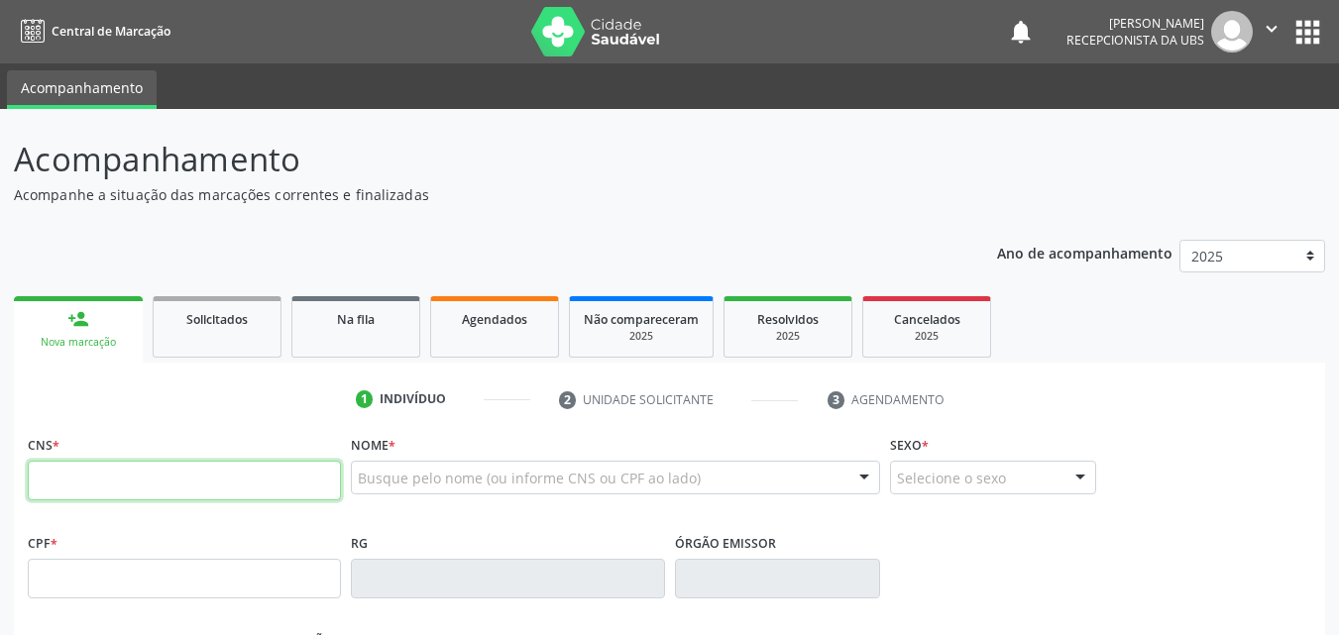
click at [167, 484] on input "text" at bounding box center [184, 481] width 313 height 40
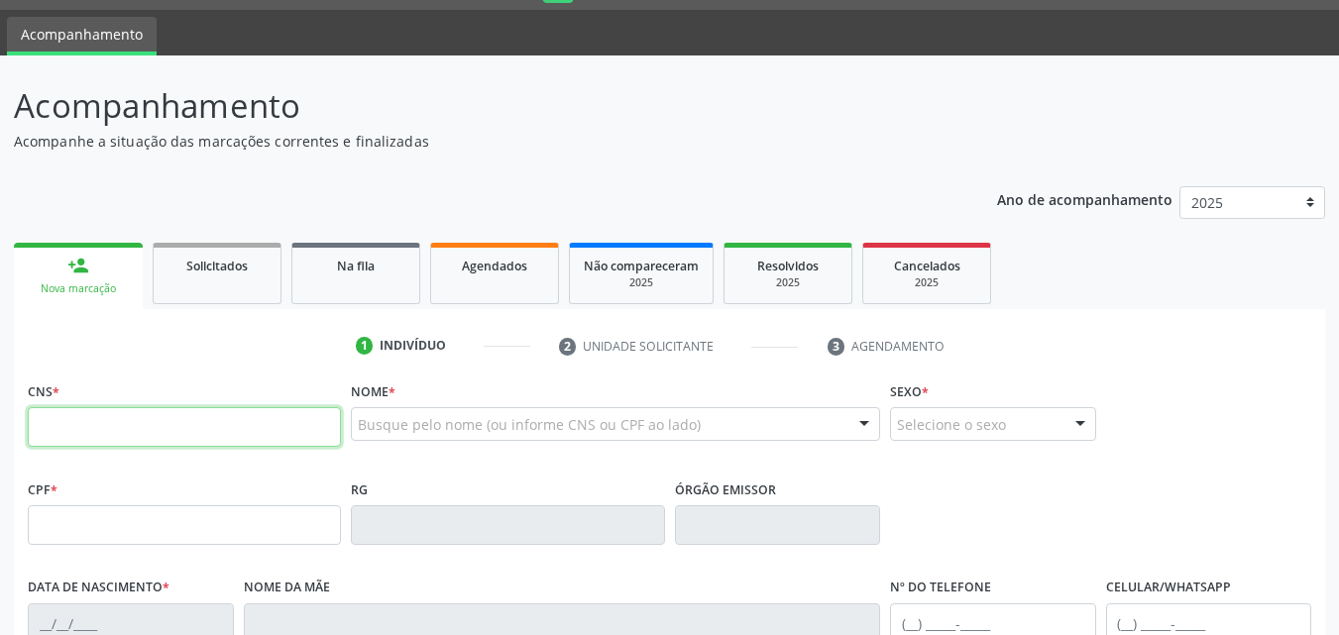
scroll to position [99, 0]
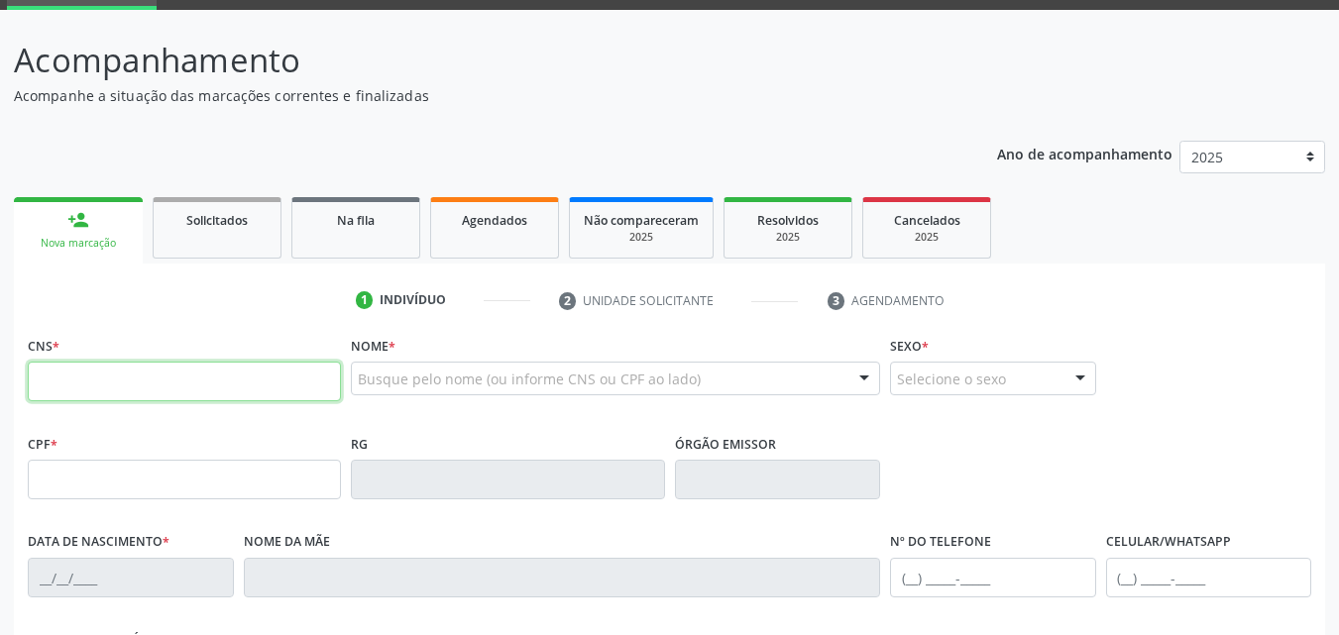
click at [237, 383] on input "text" at bounding box center [184, 382] width 313 height 40
type input "898 0045 1026 3858"
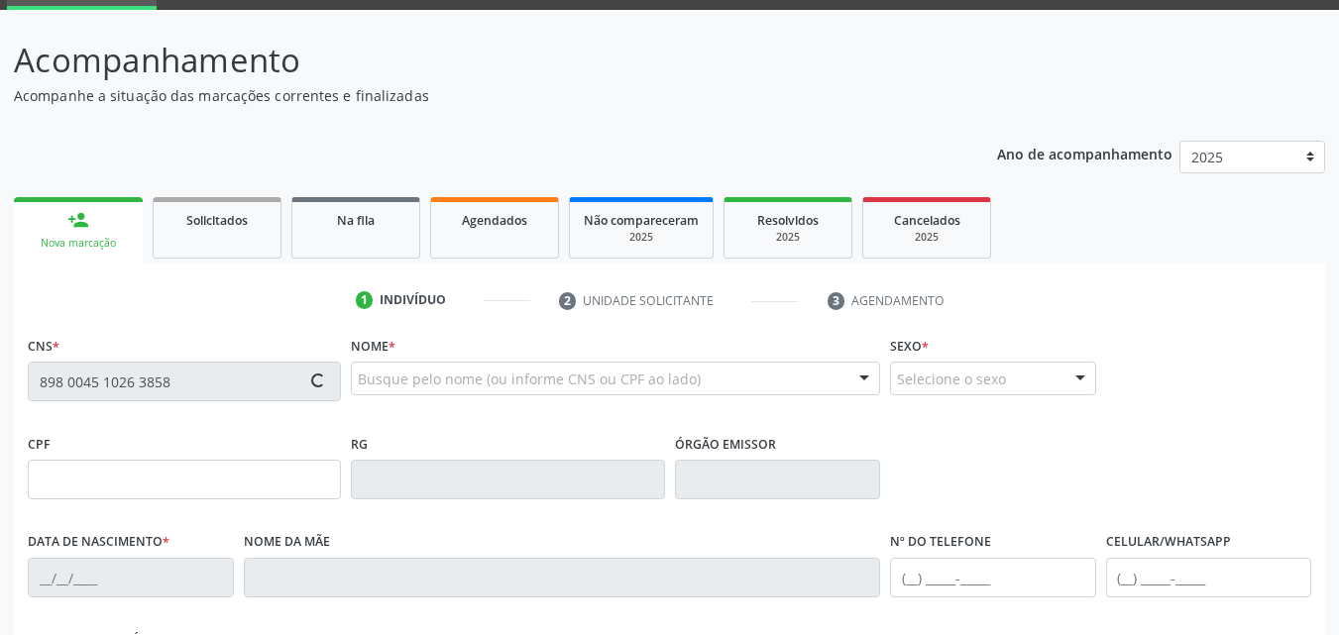
type input "10/06/2009"
type input "[PERSON_NAME]"
type input "(99) 99999-9999"
type input "070.471.254-77"
type input "199"
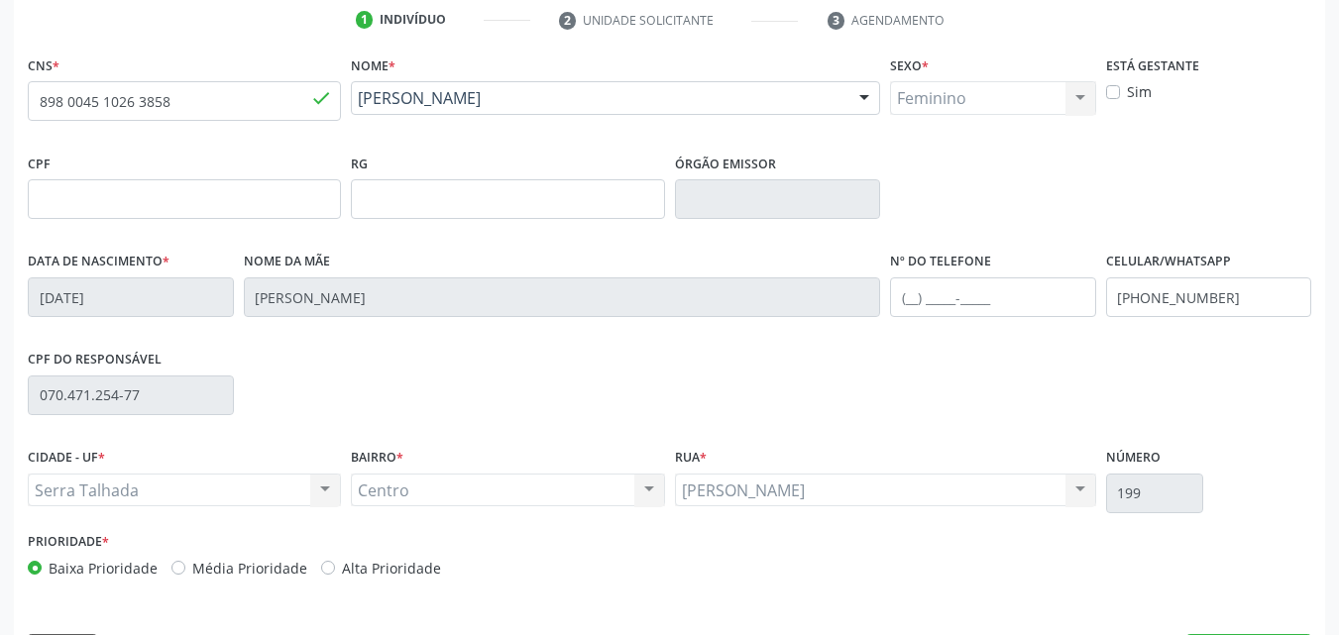
scroll to position [439, 0]
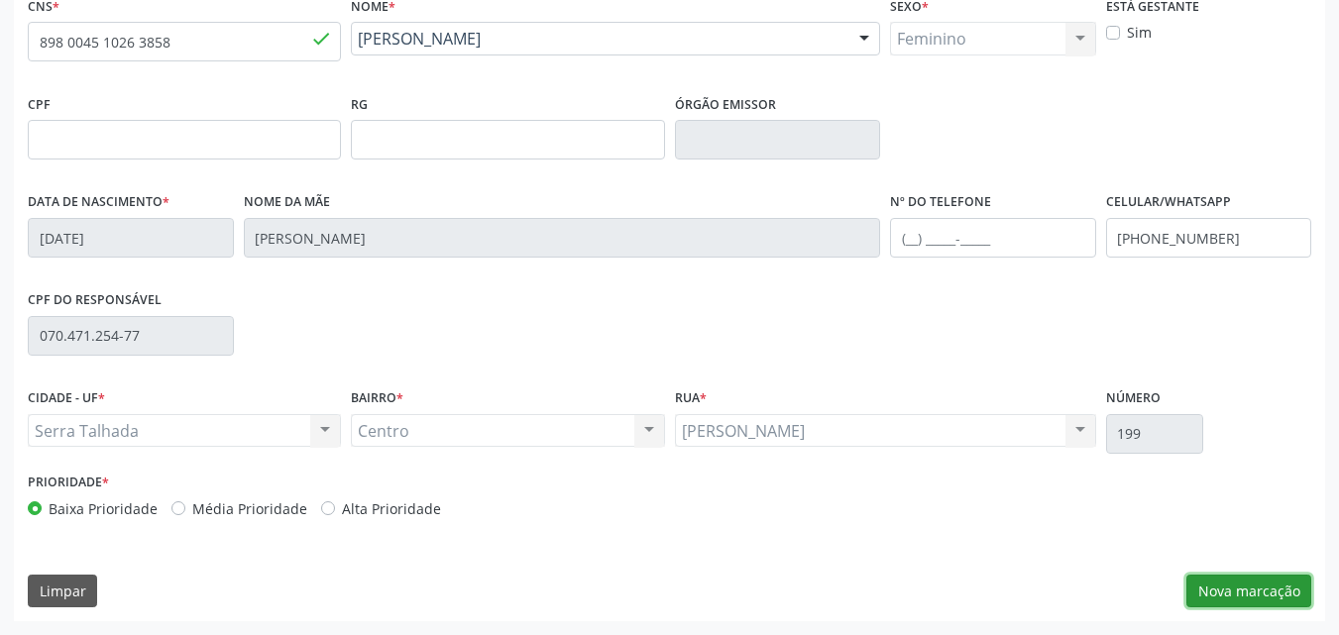
click at [1214, 586] on button "Nova marcação" at bounding box center [1249, 592] width 125 height 34
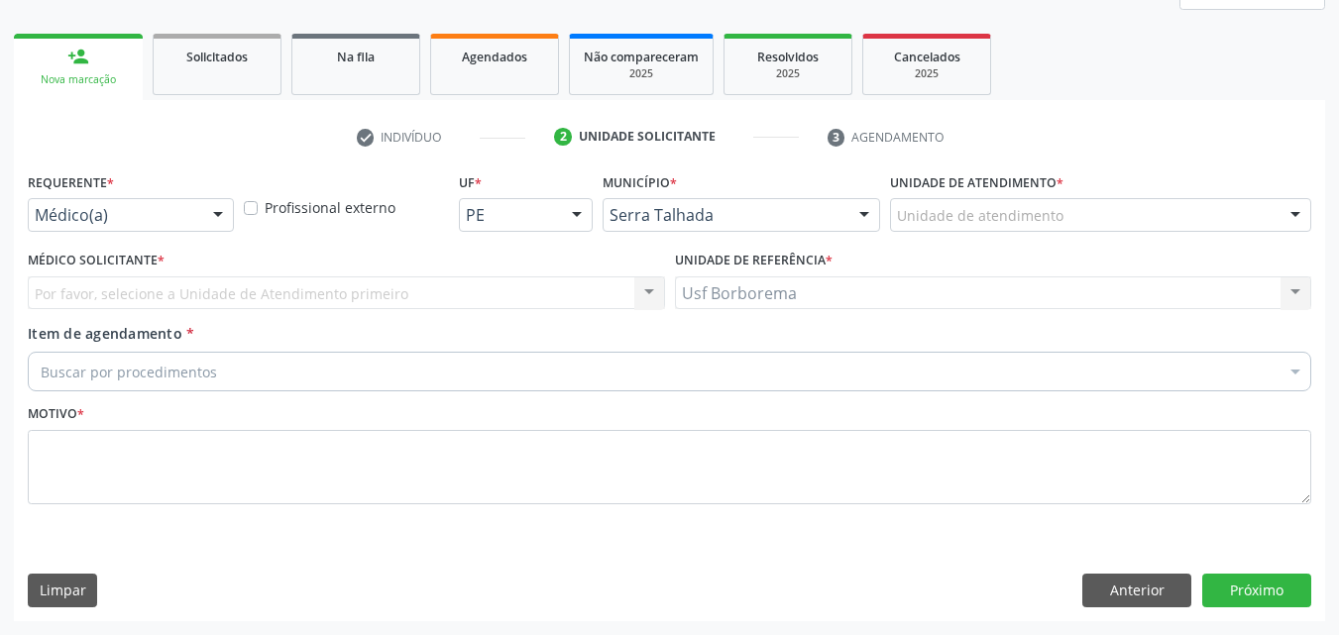
scroll to position [263, 0]
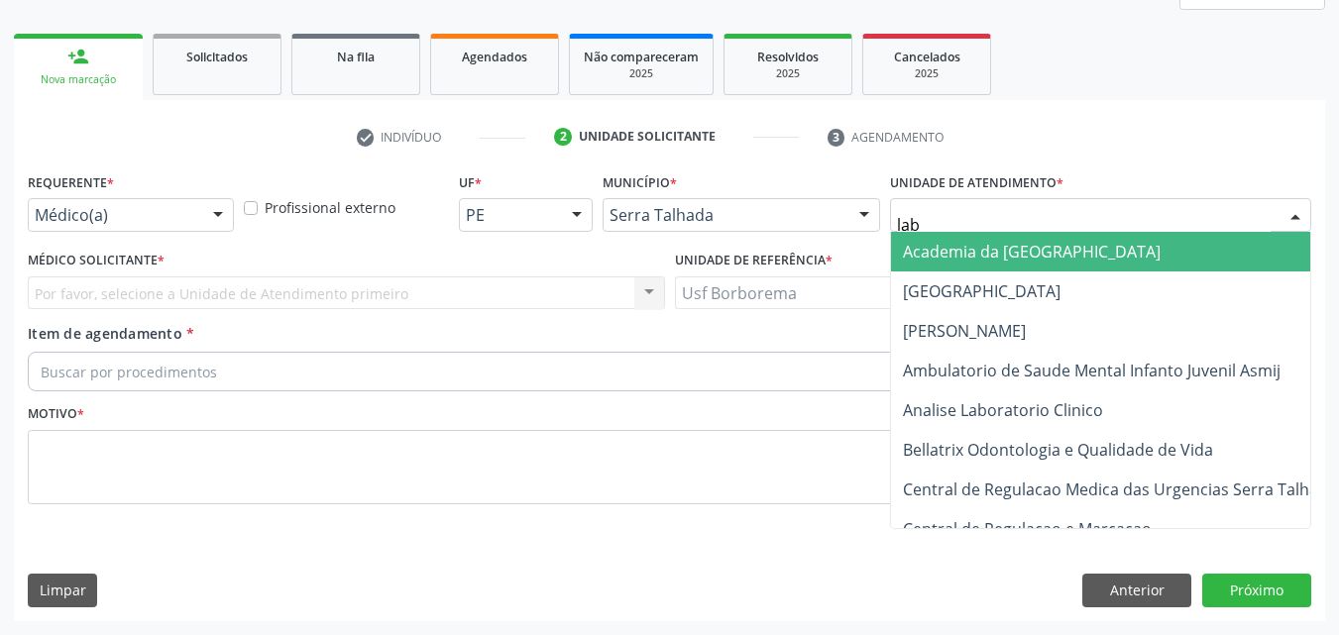
type input "labg"
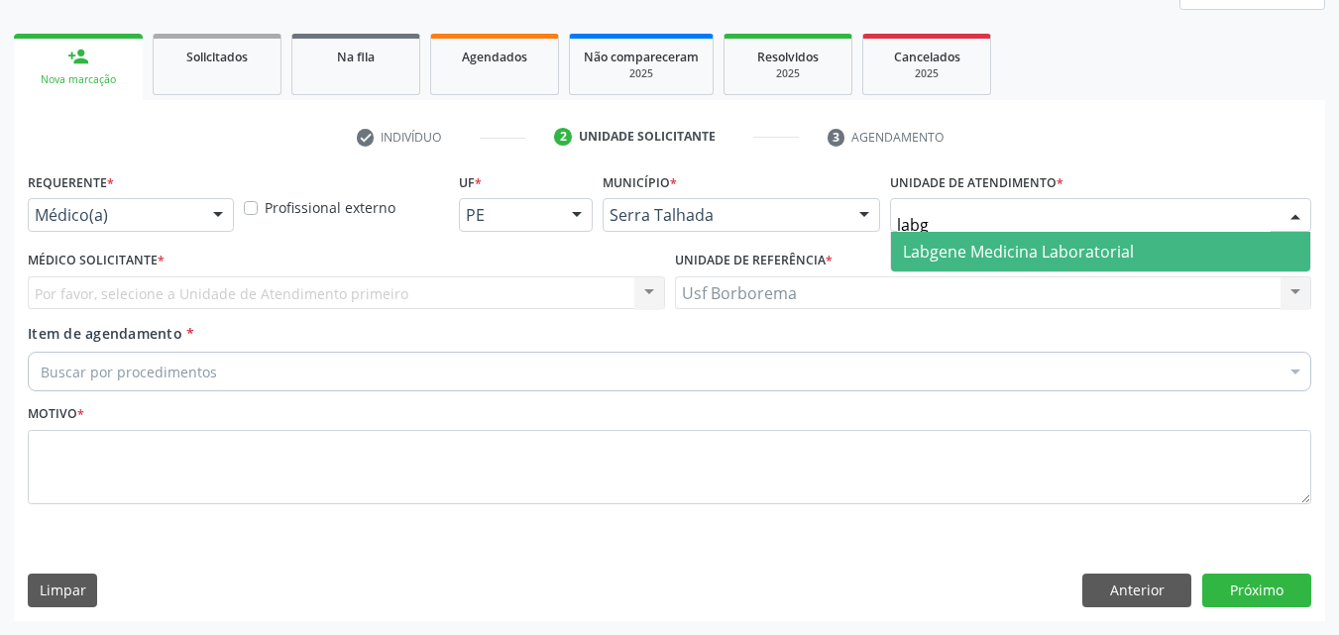
click at [980, 239] on span "Labgene Medicina Laboratorial" at bounding box center [1100, 252] width 419 height 40
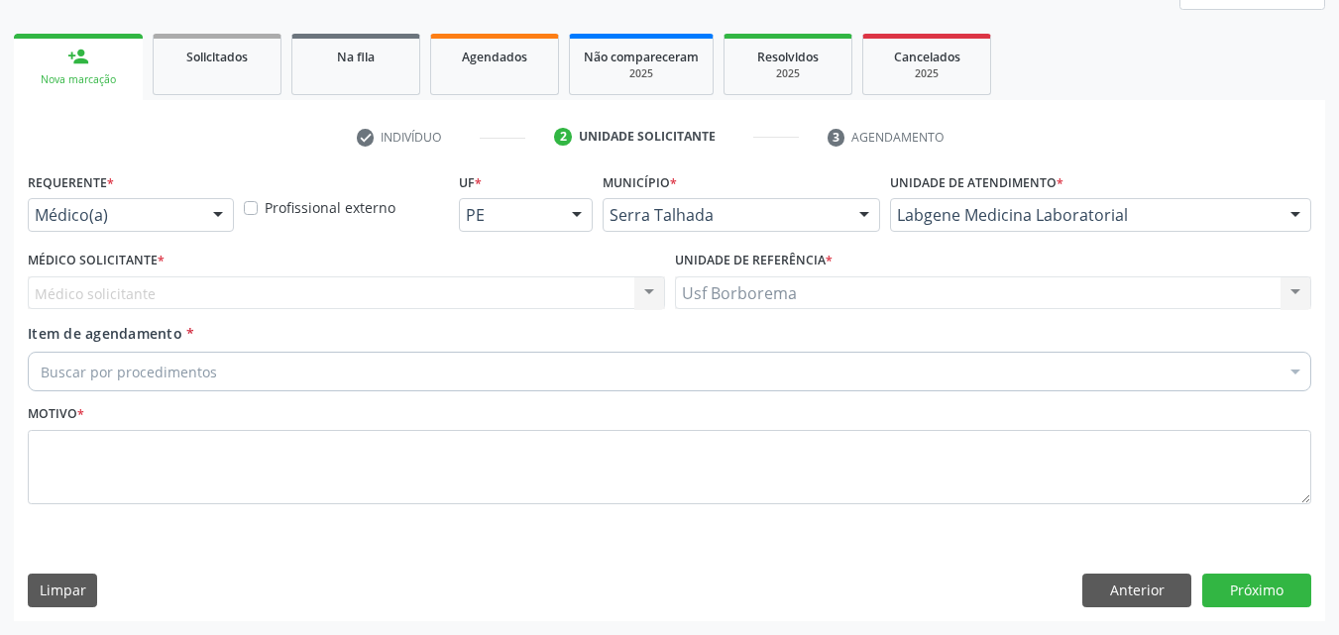
drag, startPoint x: 517, startPoint y: 257, endPoint x: 519, endPoint y: 267, distance: 10.1
click at [518, 260] on div "Médico Solicitante * Médico solicitante Nenhum resultado encontrado para: " " N…" at bounding box center [346, 277] width 637 height 63
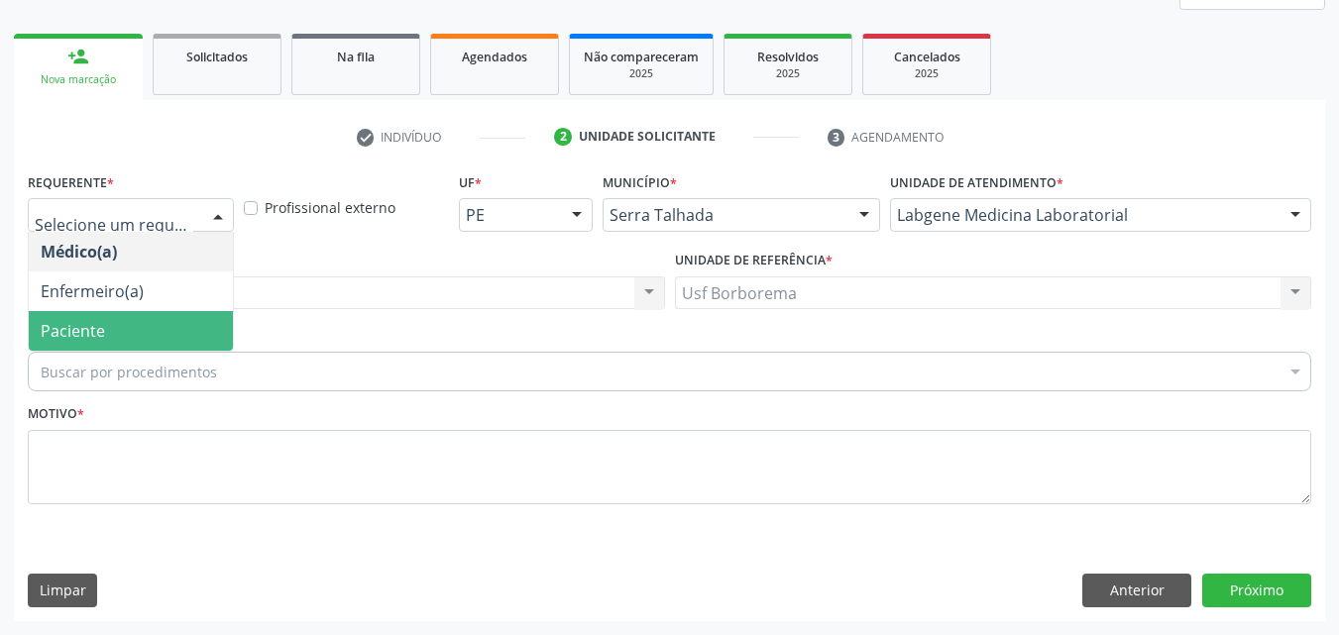
click at [113, 332] on span "Paciente" at bounding box center [131, 331] width 204 height 40
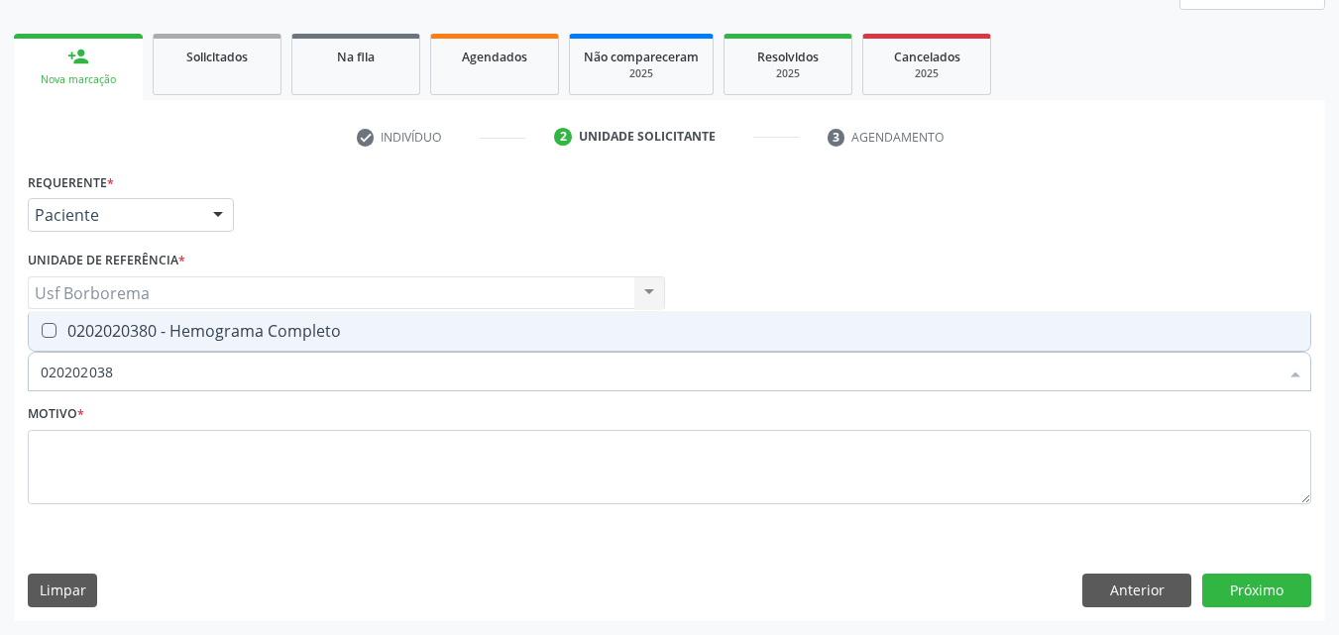
type input "0202020380"
click at [117, 330] on div "0202020380 - Hemograma Completo" at bounding box center [670, 331] width 1258 height 16
checkbox Completo "true"
click at [141, 369] on input "0202020380" at bounding box center [660, 372] width 1238 height 40
type input "02020203"
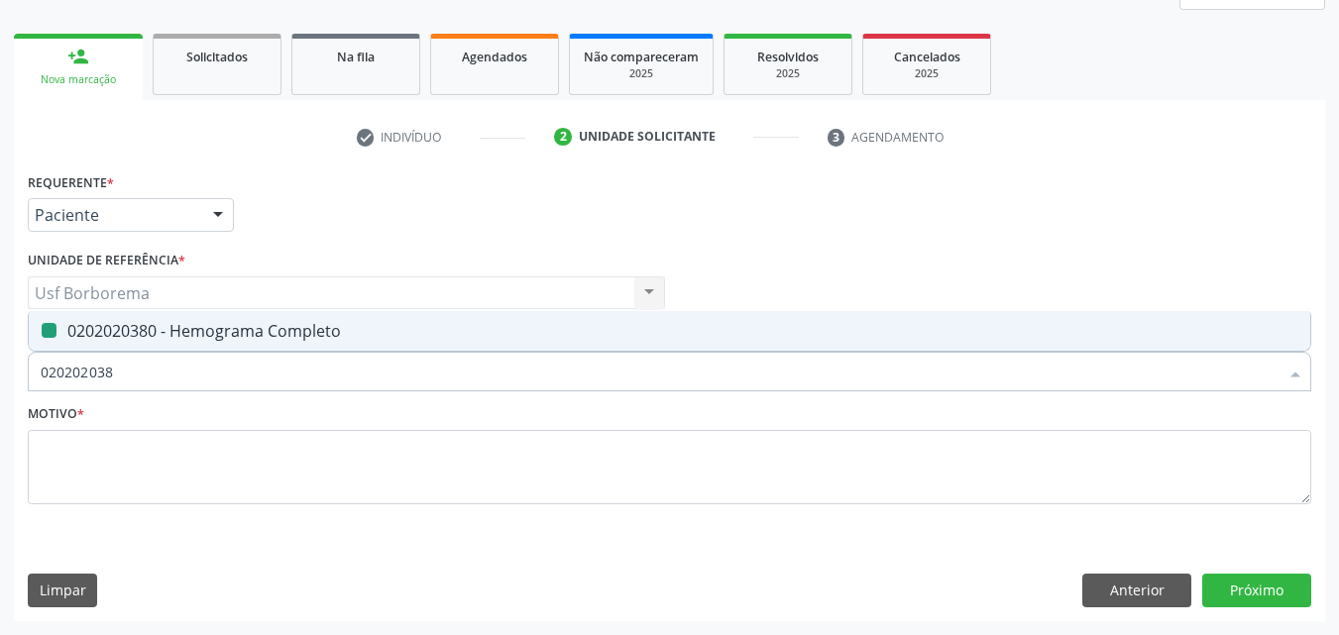
checkbox Completo "false"
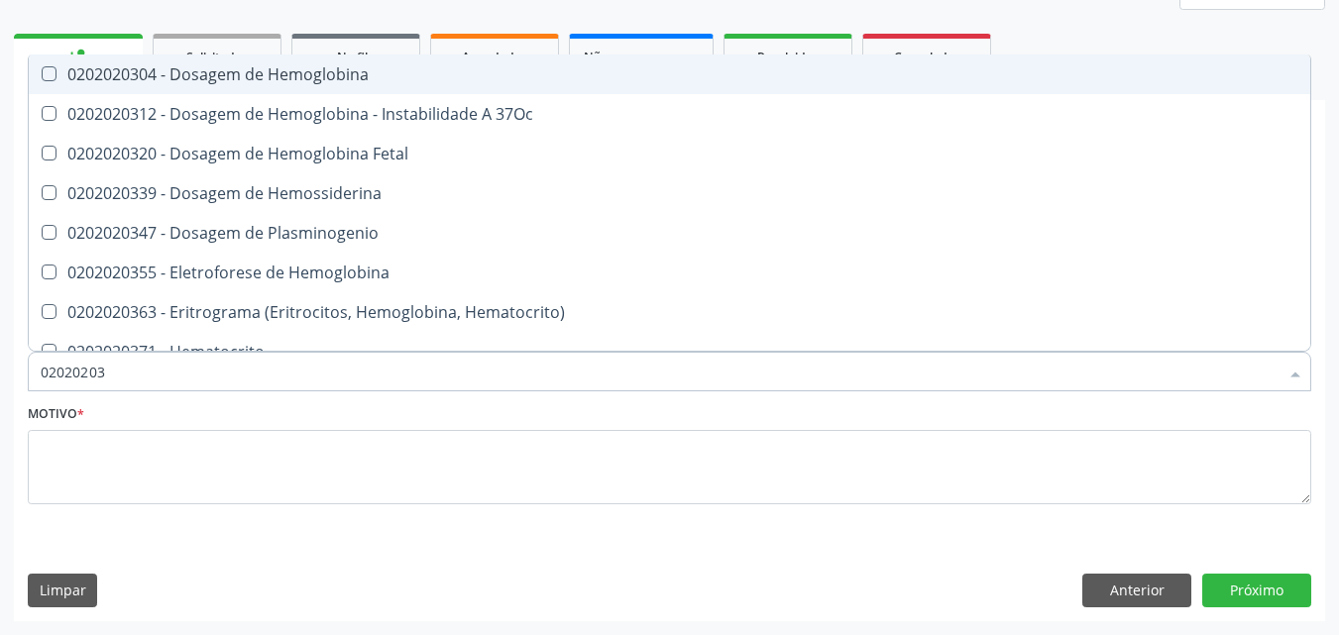
type input "0202020"
checkbox Completo "false"
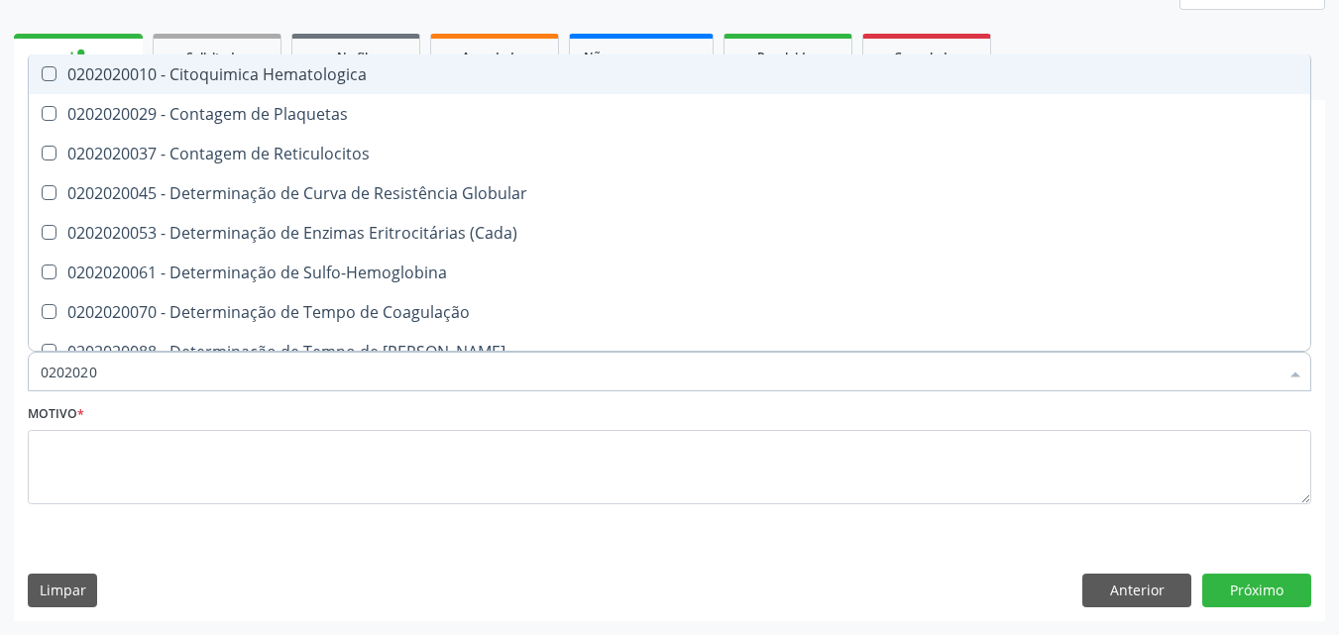
type input "020202"
checkbox Completo "false"
checkbox Leucograma "true"
type input "02020"
checkbox Leucograma "false"
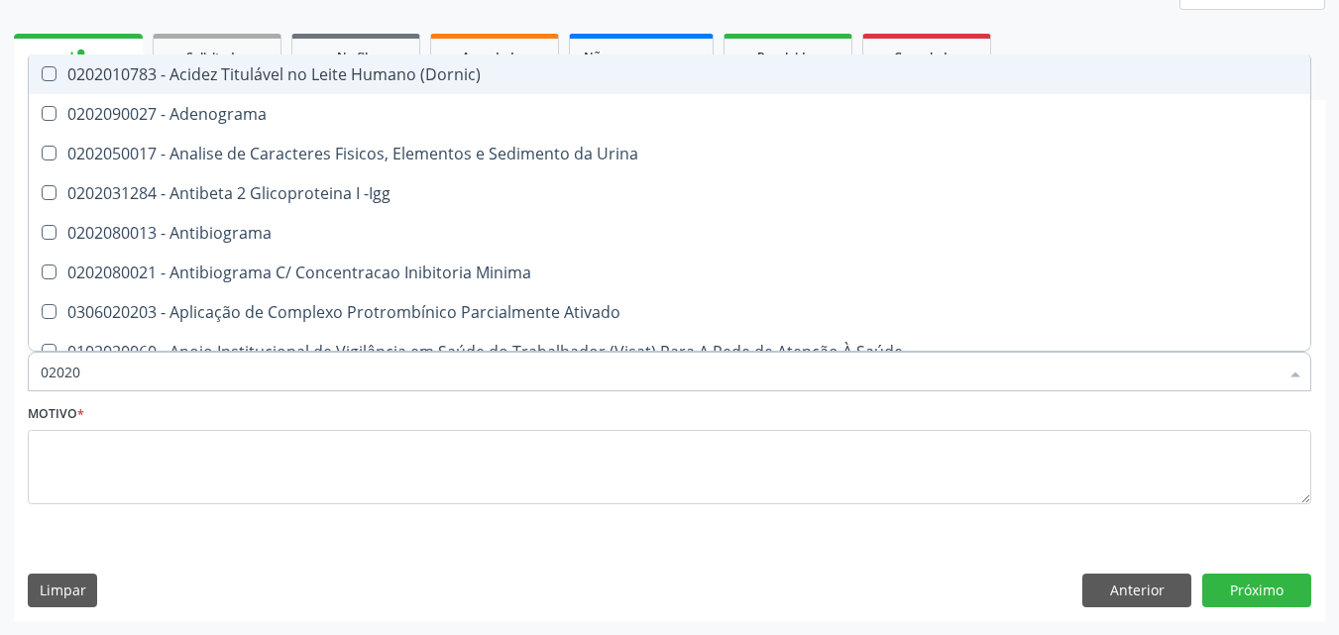
type input "0202"
checkbox Completo "false"
checkbox Pylori "true"
type input "020"
checkbox Completo "false"
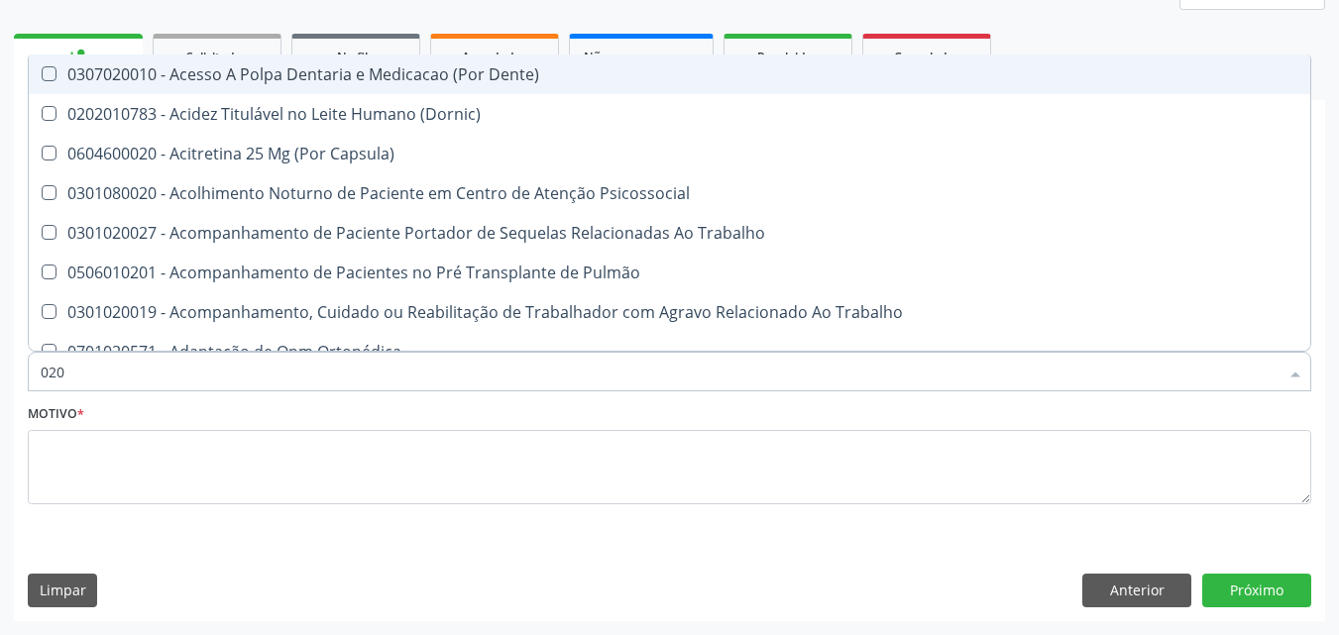
type input "0202"
checkbox Biologica "true"
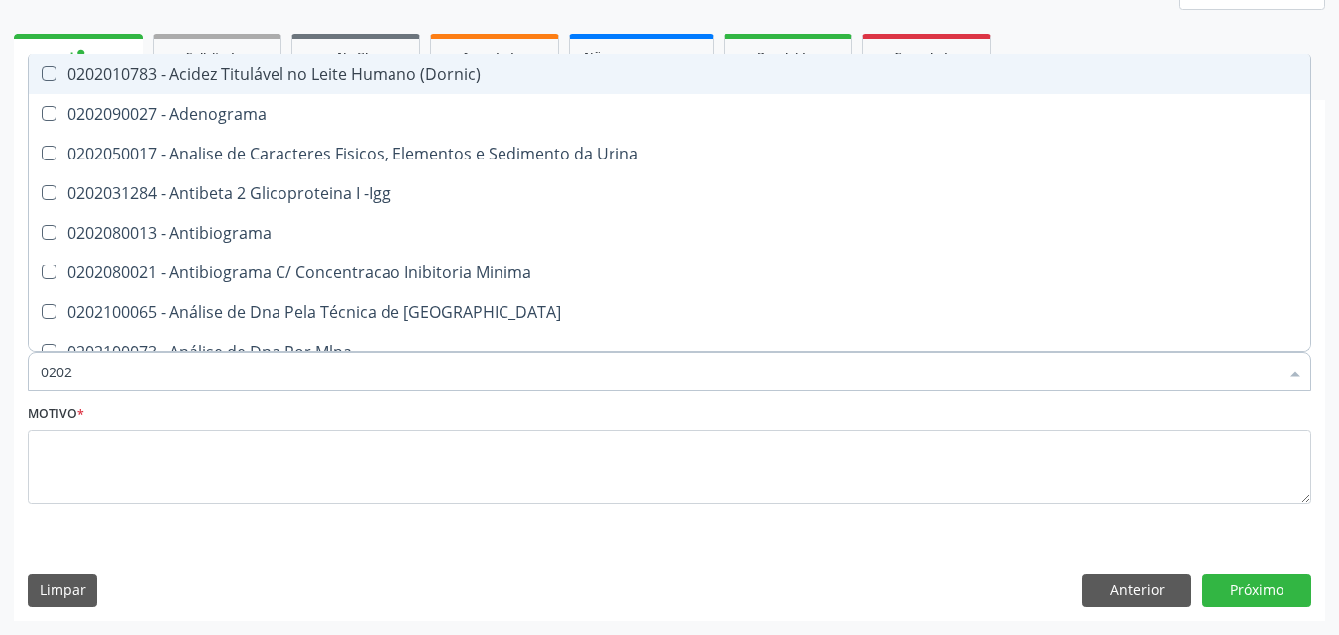
type input "02020"
checkbox Zinco "true"
checkbox Completo "false"
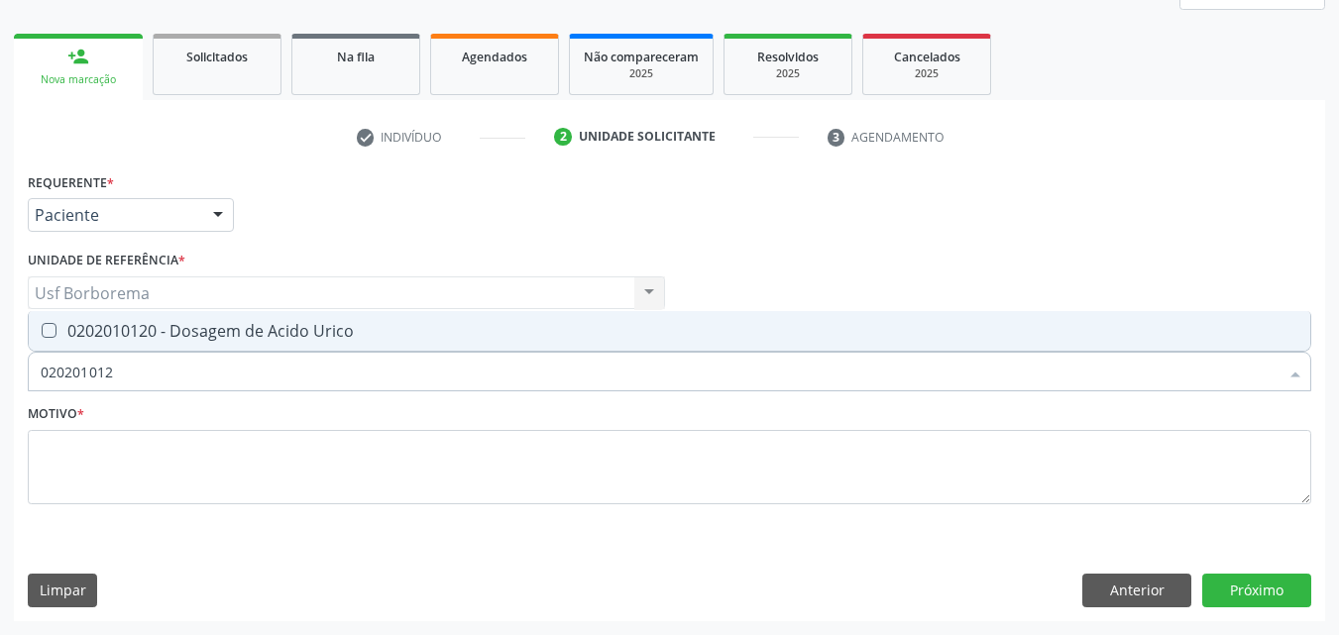
type input "0202010120"
click at [126, 326] on div "0202010120 - Dosagem de Acido Urico" at bounding box center [670, 331] width 1258 height 16
checkbox Urico "true"
click at [136, 371] on input "0202010120" at bounding box center [660, 372] width 1238 height 40
type input "02020101"
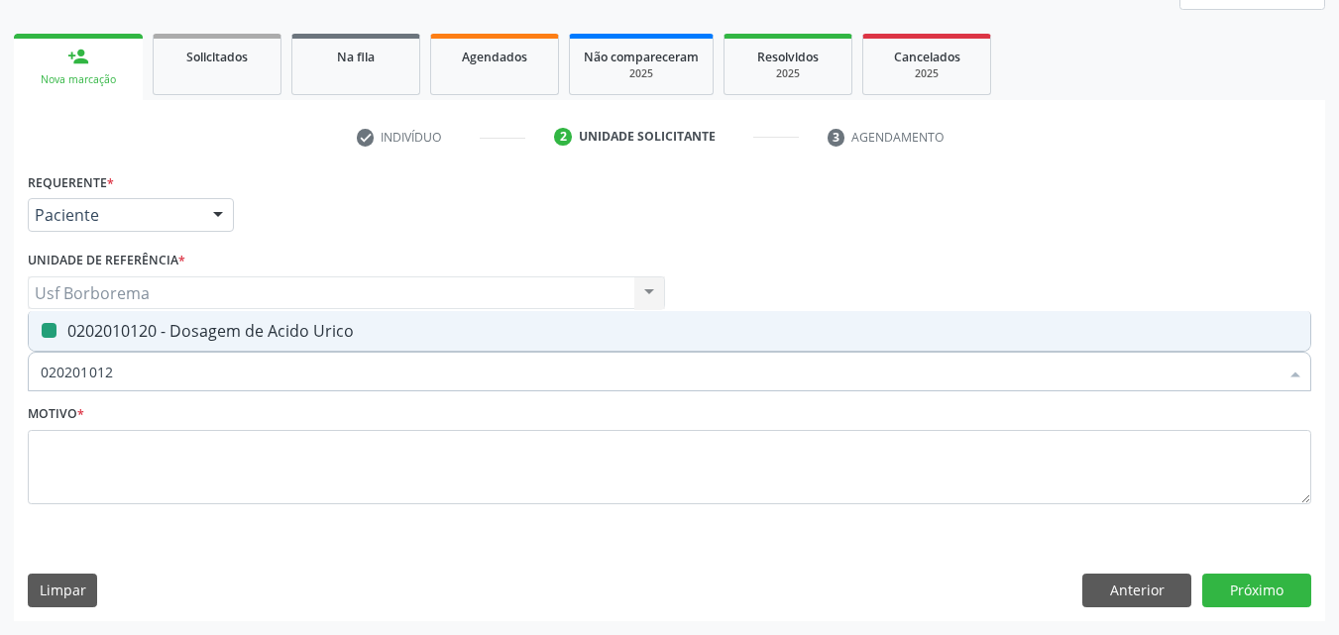
checkbox Urico "false"
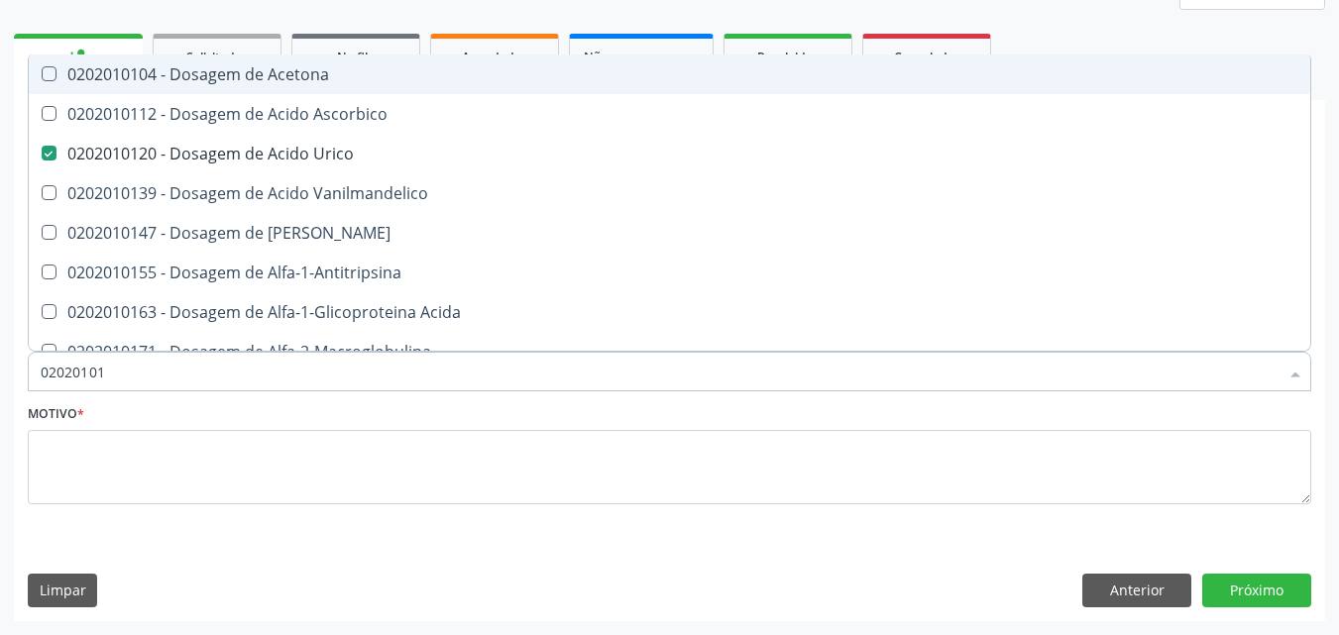
type input "0202010"
checkbox Urico "false"
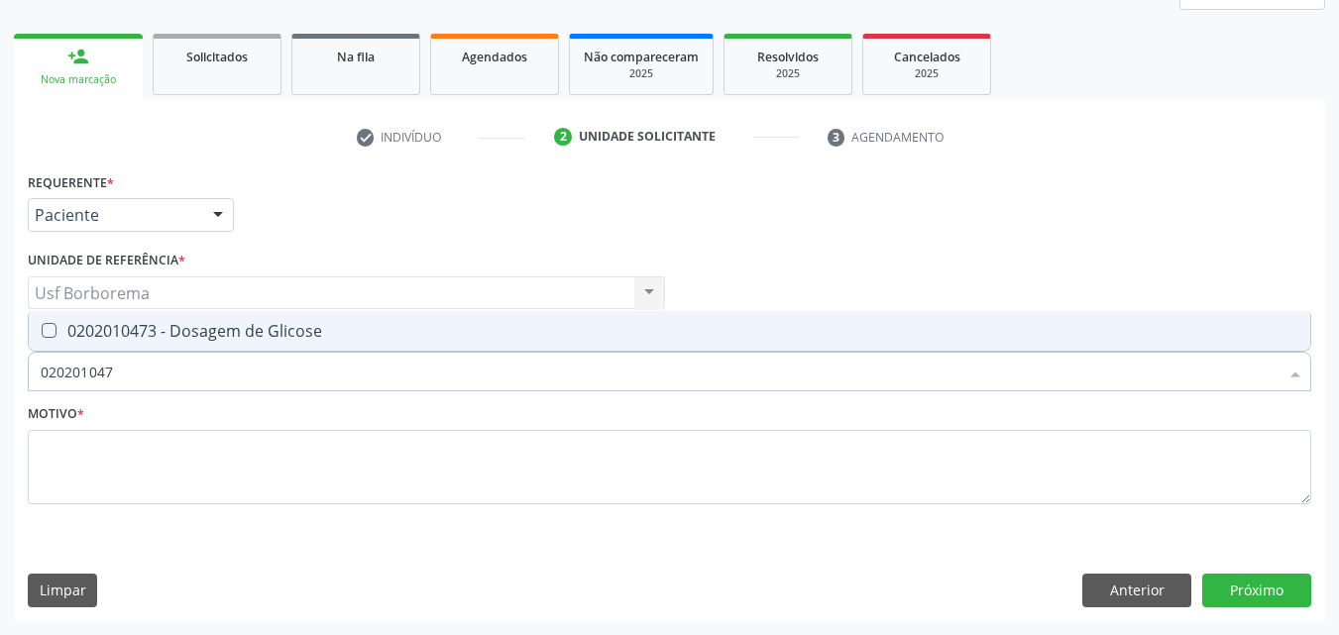
type input "0202010473"
click at [145, 332] on div "0202010473 - Dosagem de Glicose" at bounding box center [670, 331] width 1258 height 16
checkbox Glicose "true"
click at [157, 363] on input "0202010473" at bounding box center [660, 372] width 1238 height 40
type input "02020104"
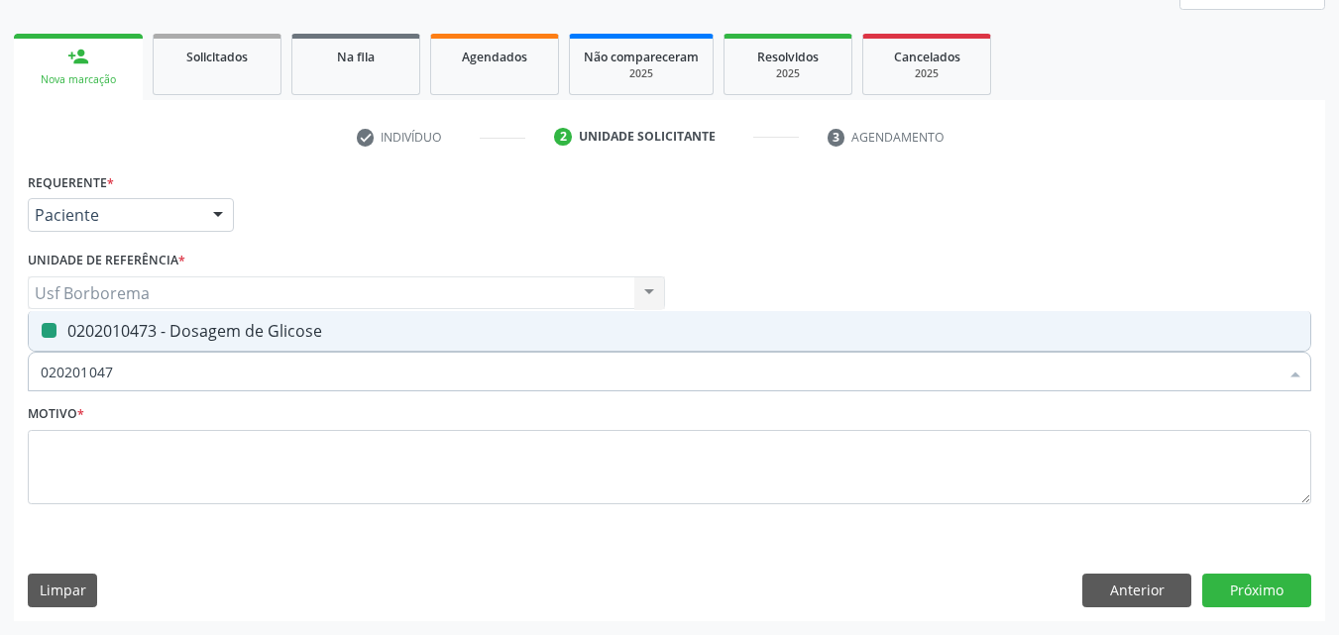
checkbox Glicose "false"
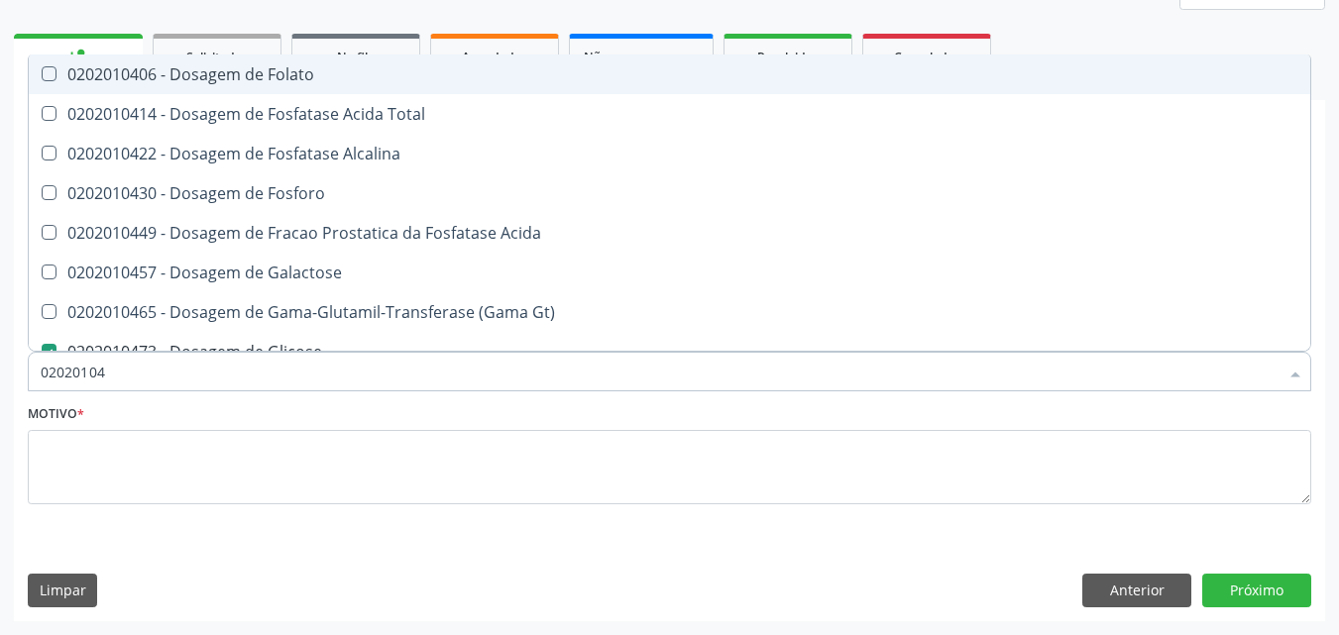
type input "0202010"
checkbox Glicose "false"
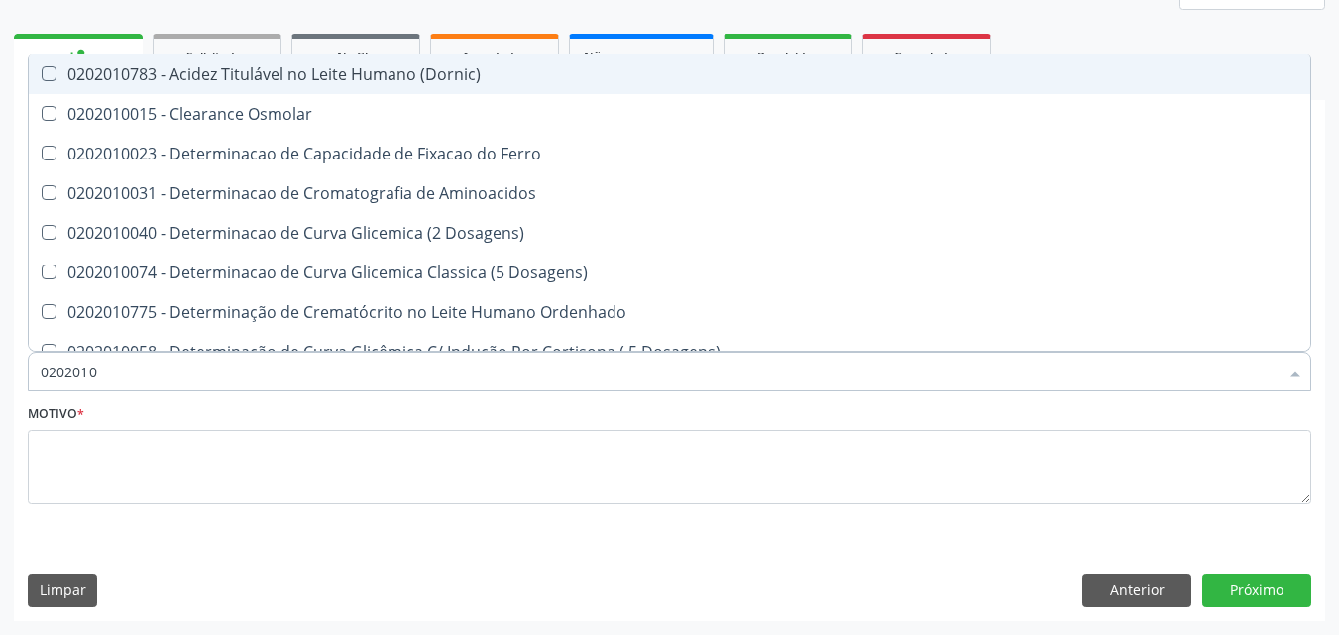
type input "02020104"
checkbox Dosagens\) "true"
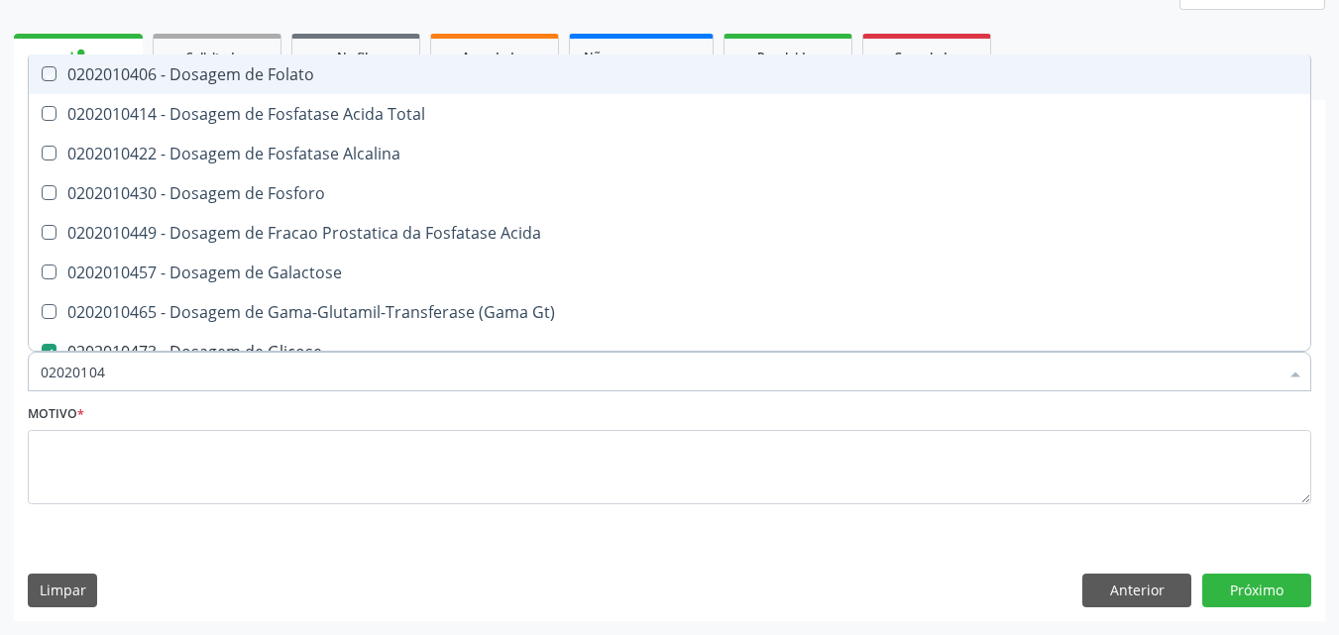
type input "020201047"
checkbox Folato "true"
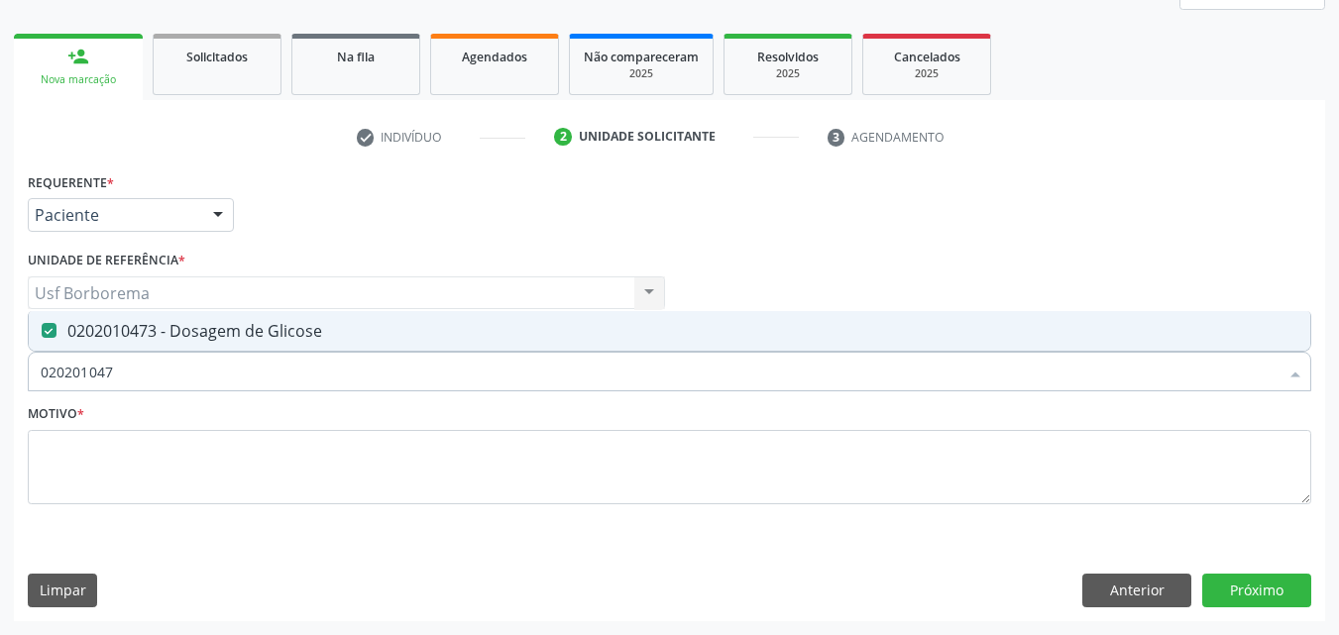
type input "02020104"
checkbox Glicose "false"
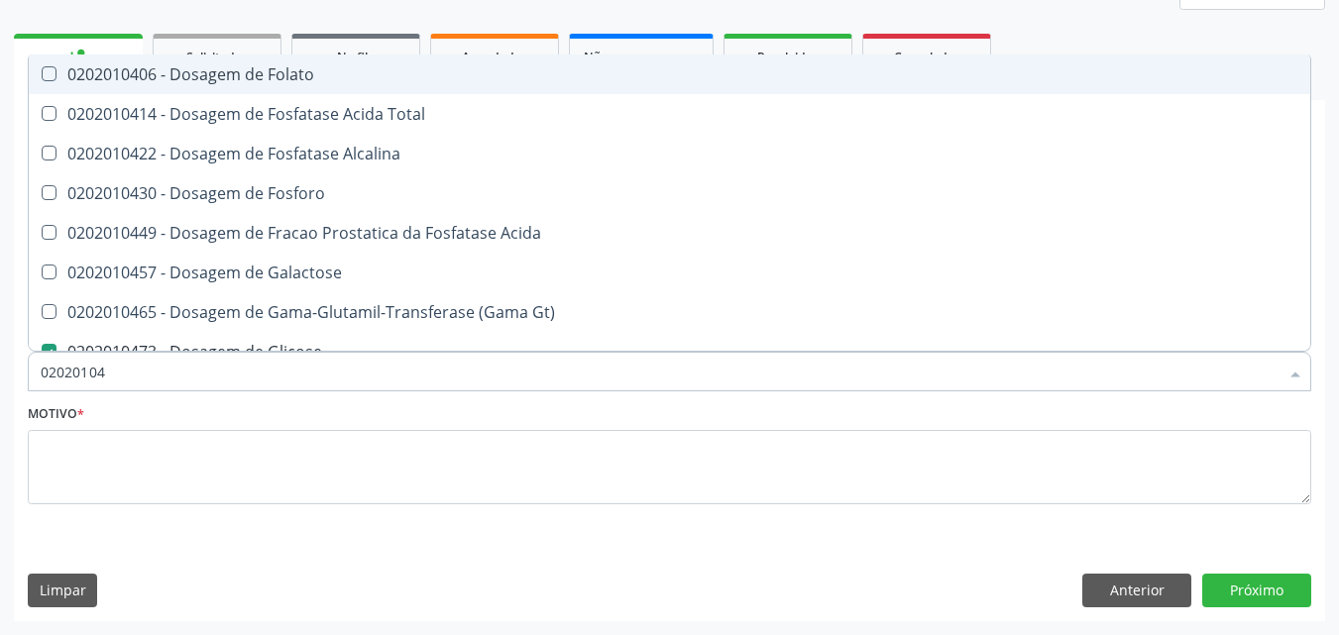
type input "0202010"
checkbox Glicose "false"
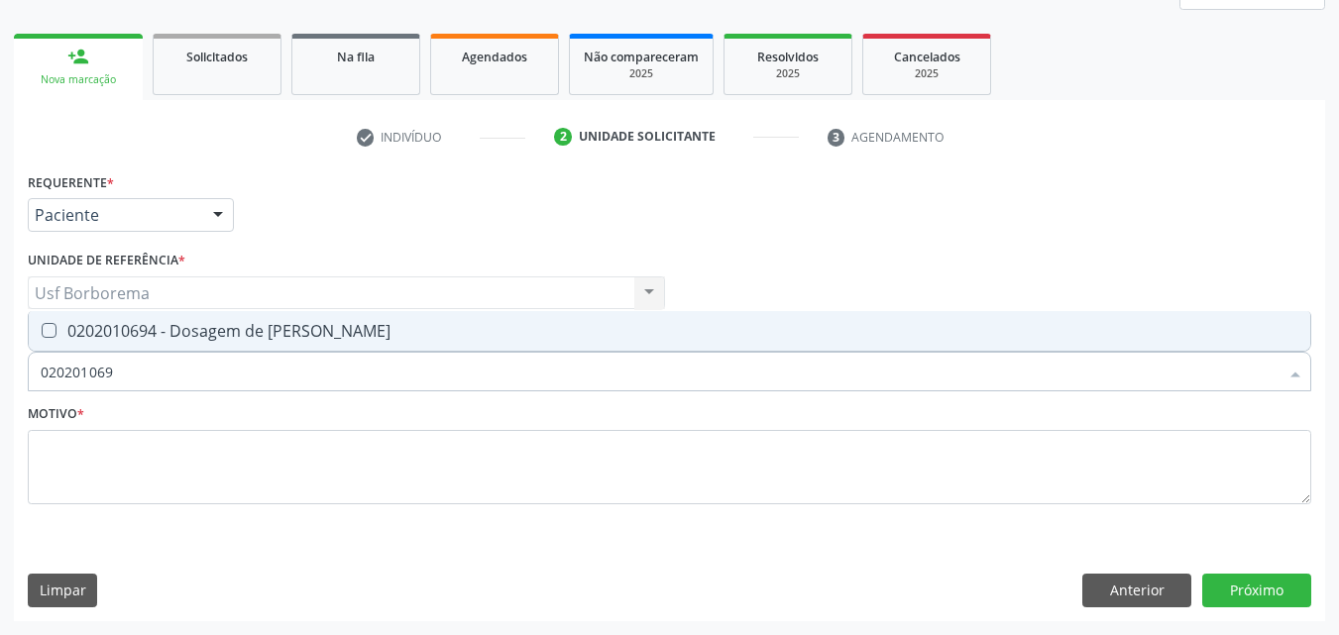
type input "0202010694"
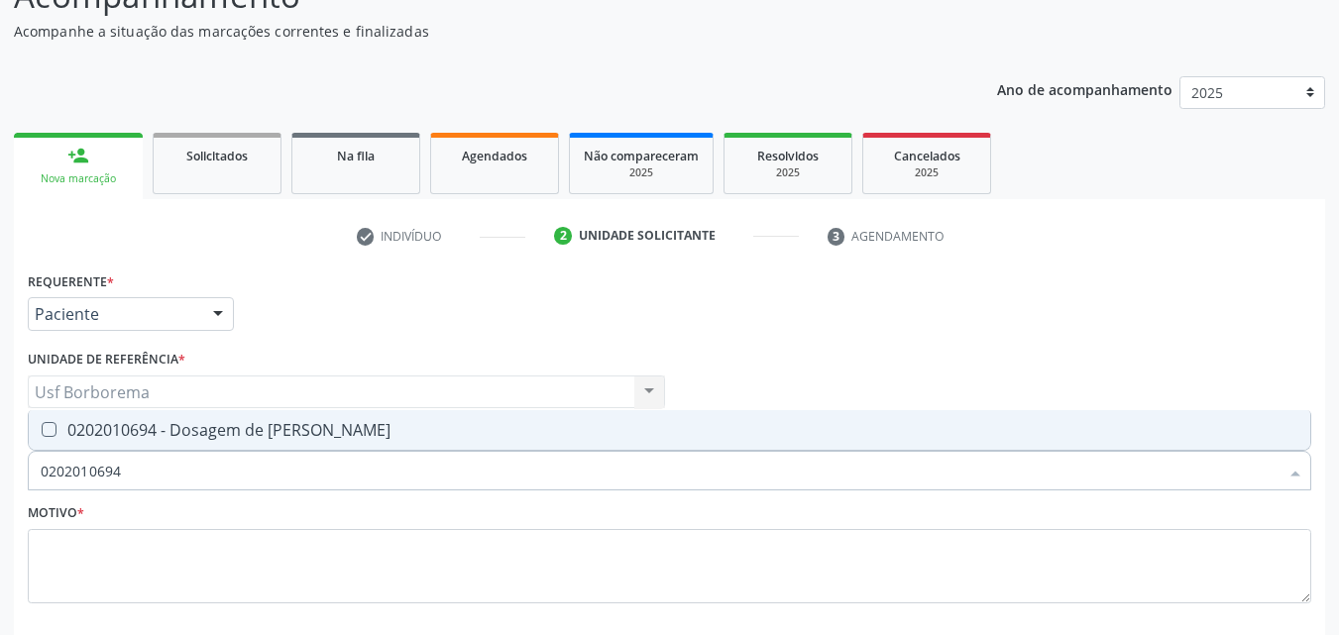
click at [141, 422] on div "0202010694 - Dosagem de [PERSON_NAME]" at bounding box center [670, 430] width 1258 height 16
checkbox Ureia "true"
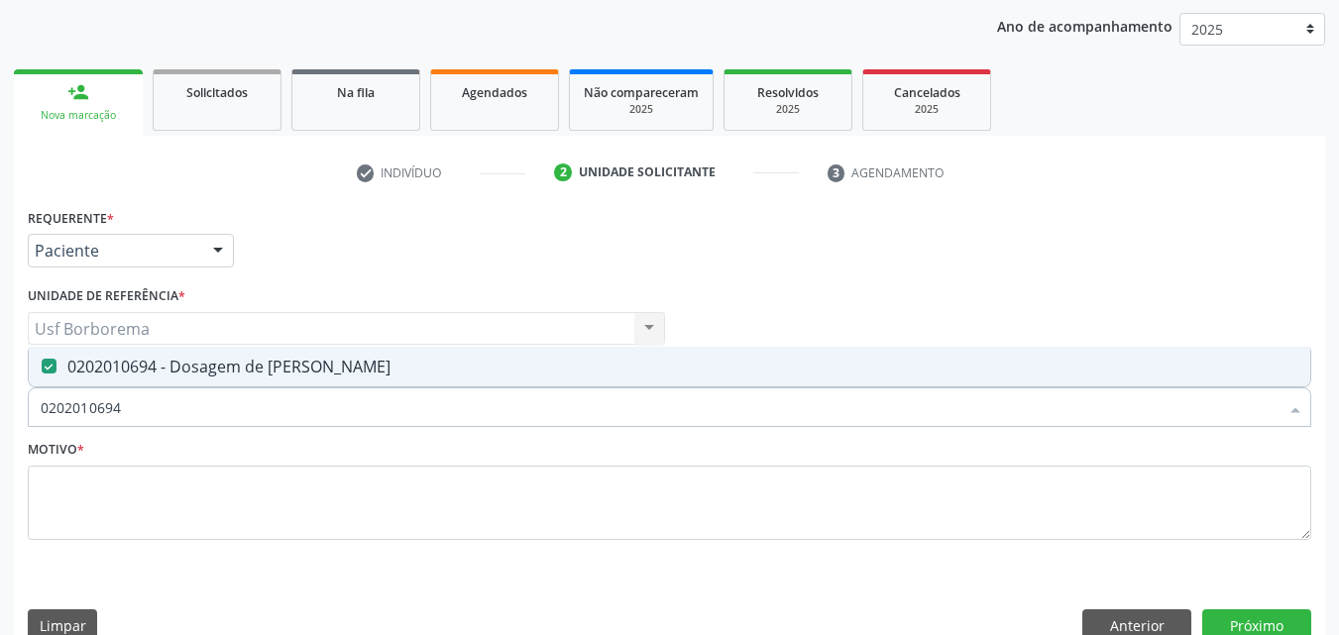
scroll to position [263, 0]
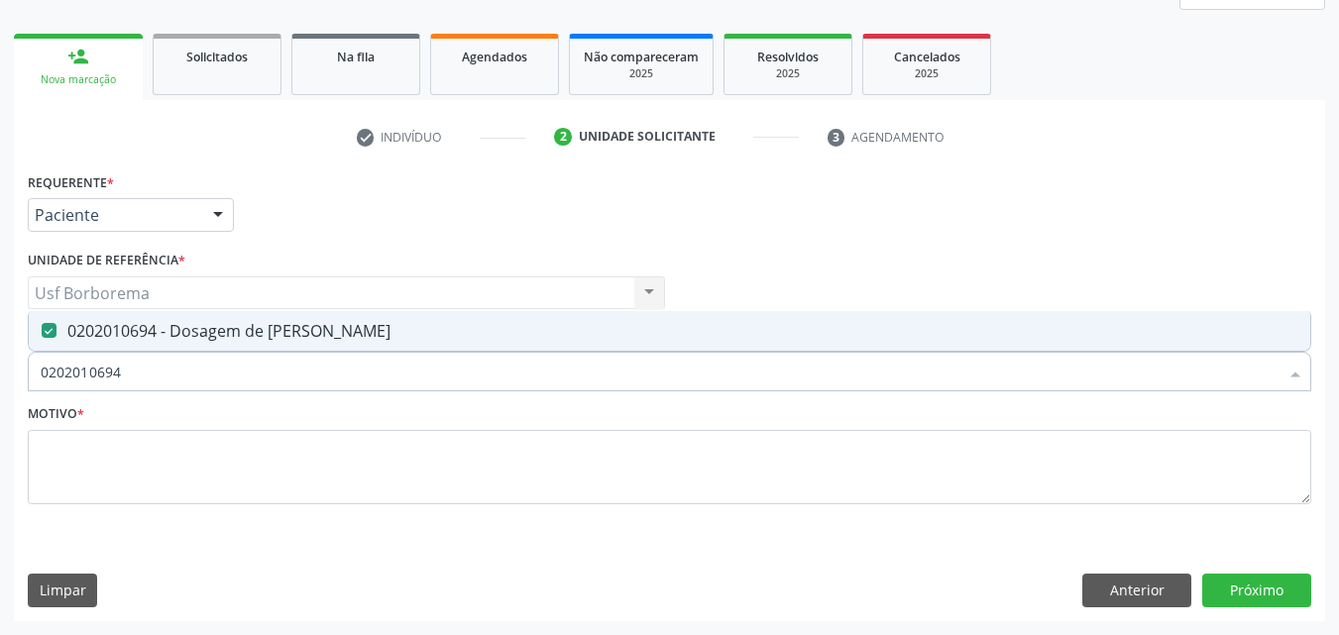
click at [162, 376] on input "0202010694" at bounding box center [660, 372] width 1238 height 40
type input "02020106"
checkbox Ureia "false"
type input "0202010317"
click at [165, 339] on div "0202010317 - Dosagem de Creatinina" at bounding box center [670, 331] width 1258 height 16
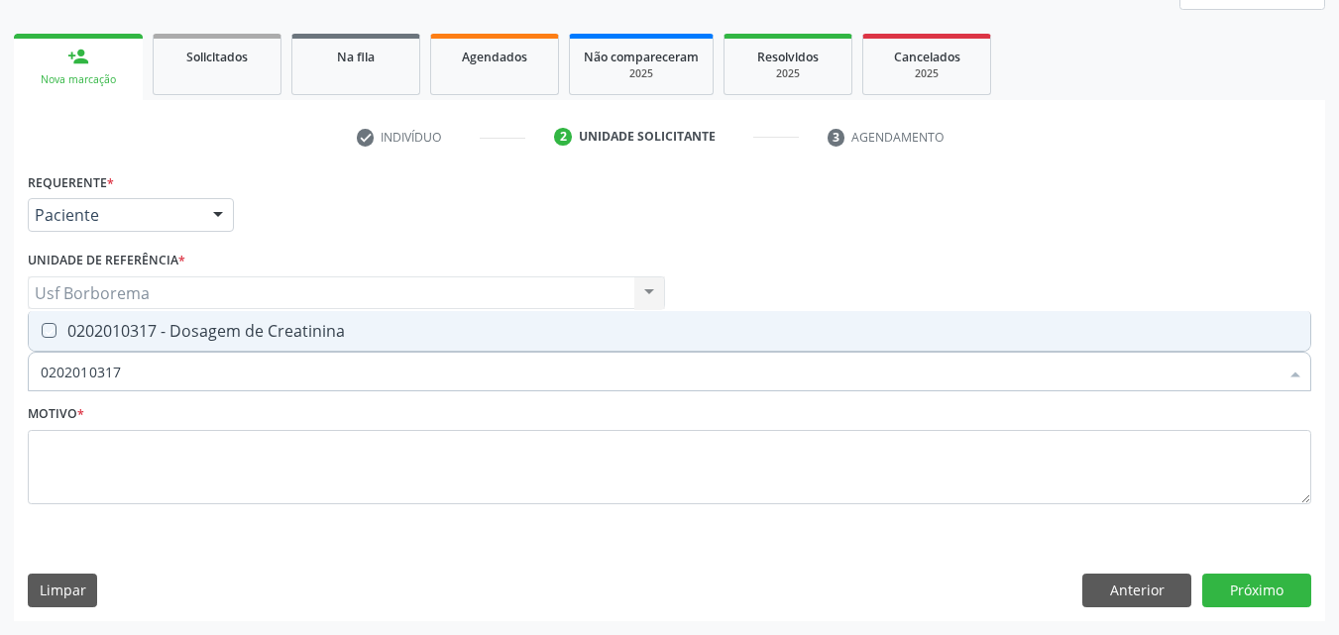
checkbox Creatinina "true"
click at [168, 367] on input "0202010317" at bounding box center [660, 372] width 1238 height 40
type input "02020103"
checkbox Creatinina "false"
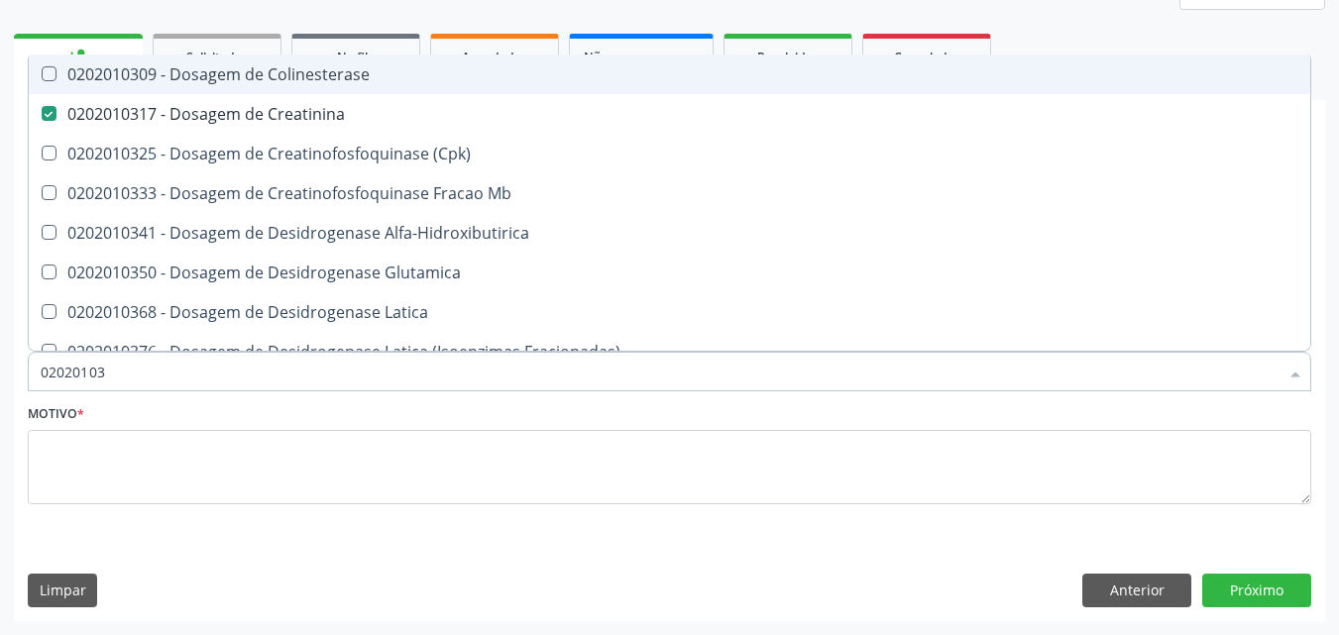
type input "0202010"
checkbox Creatinina "false"
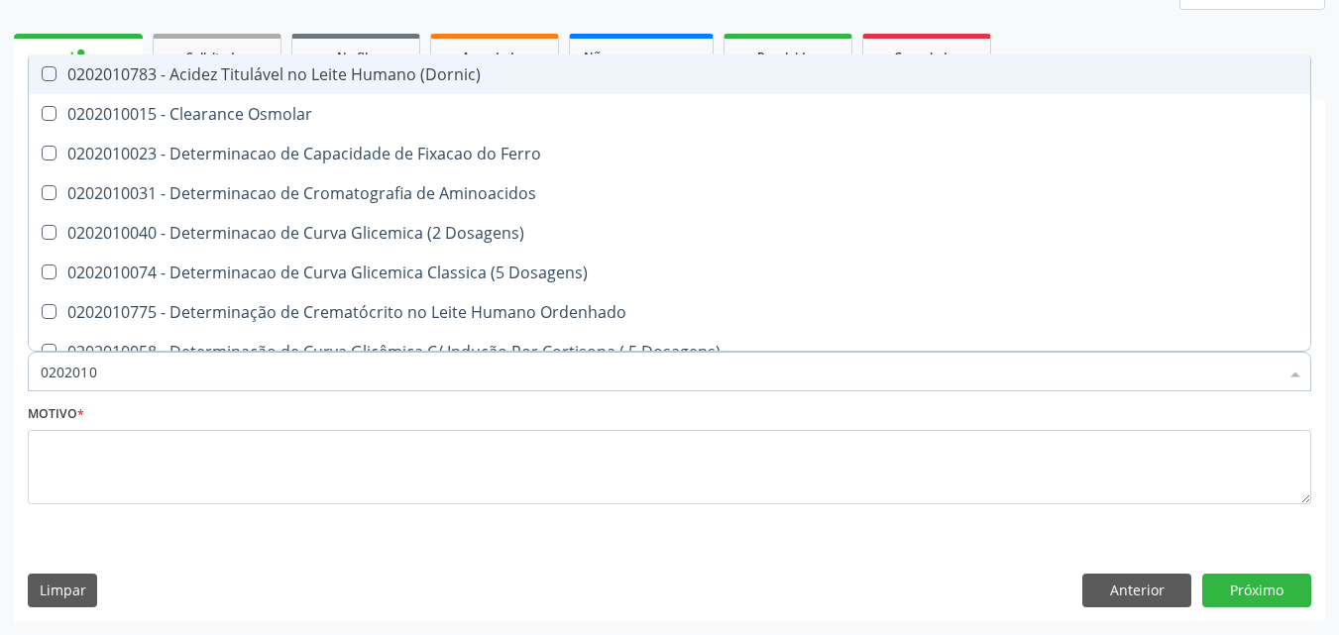
type input "020201"
checkbox Urico "false"
checkbox Amonia "true"
checkbox Creatinina "false"
checkbox Folato "true"
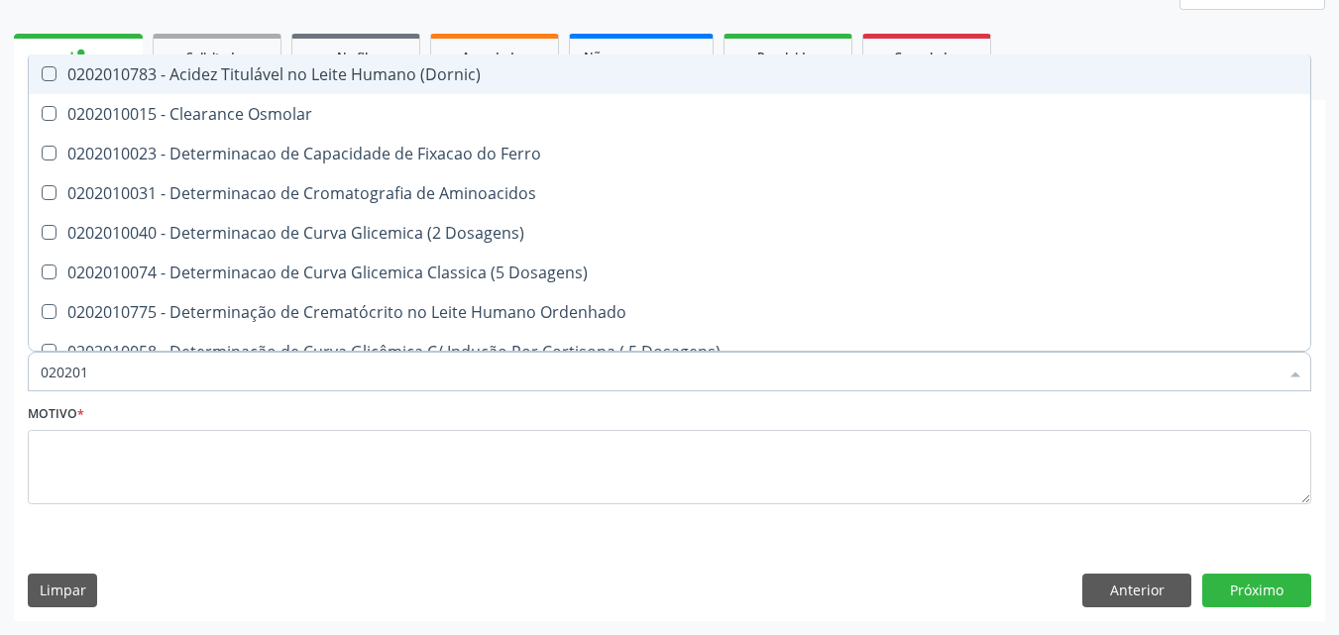
checkbox Glicose "false"
checkbox Nt-Probnp\) "true"
checkbox Ureia "false"
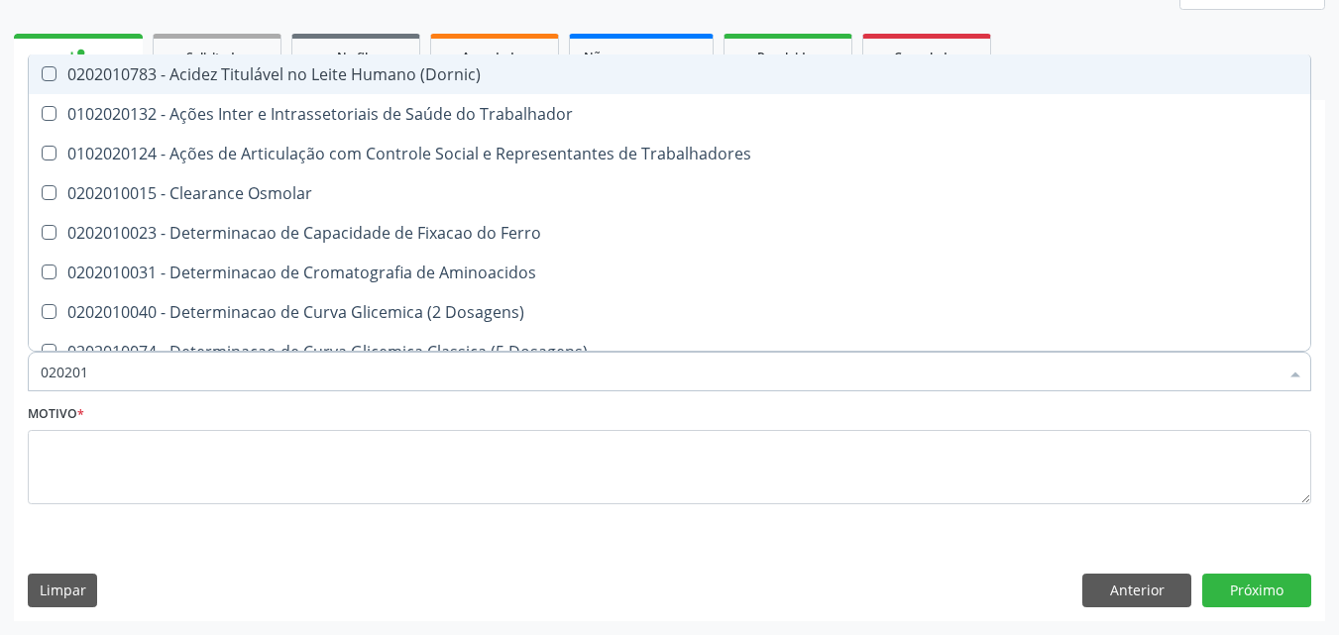
type input "0202010"
checkbox Ativada\) "true"
checkbox Urico "false"
checkbox Ionizavel "true"
checkbox Creatinina "false"
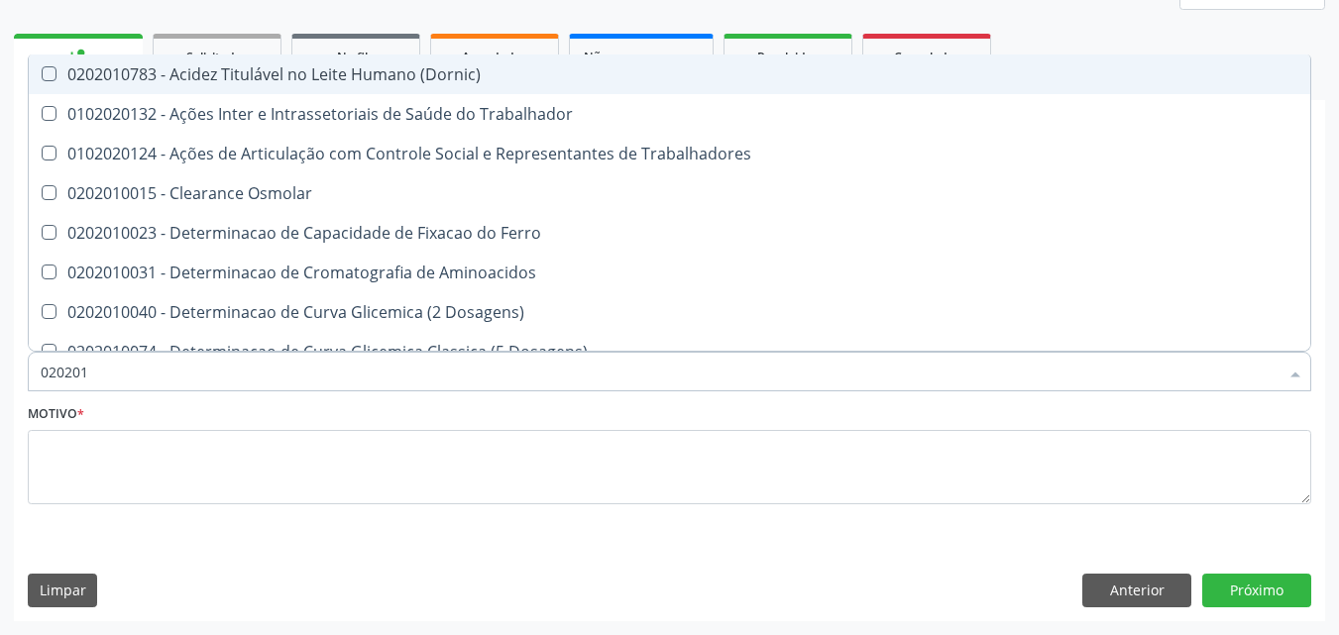
checkbox II "true"
checkbox Glicose "false"
checkbox Piruvato "true"
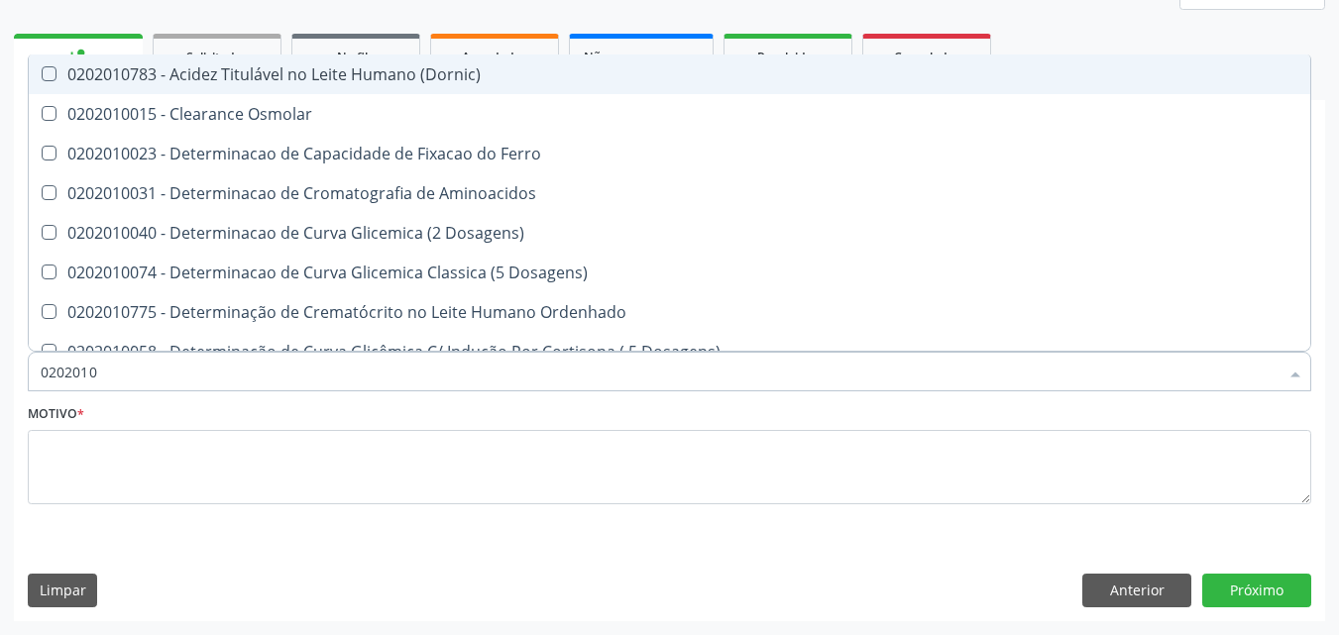
type input "02020106"
checkbox Osmolaridade "true"
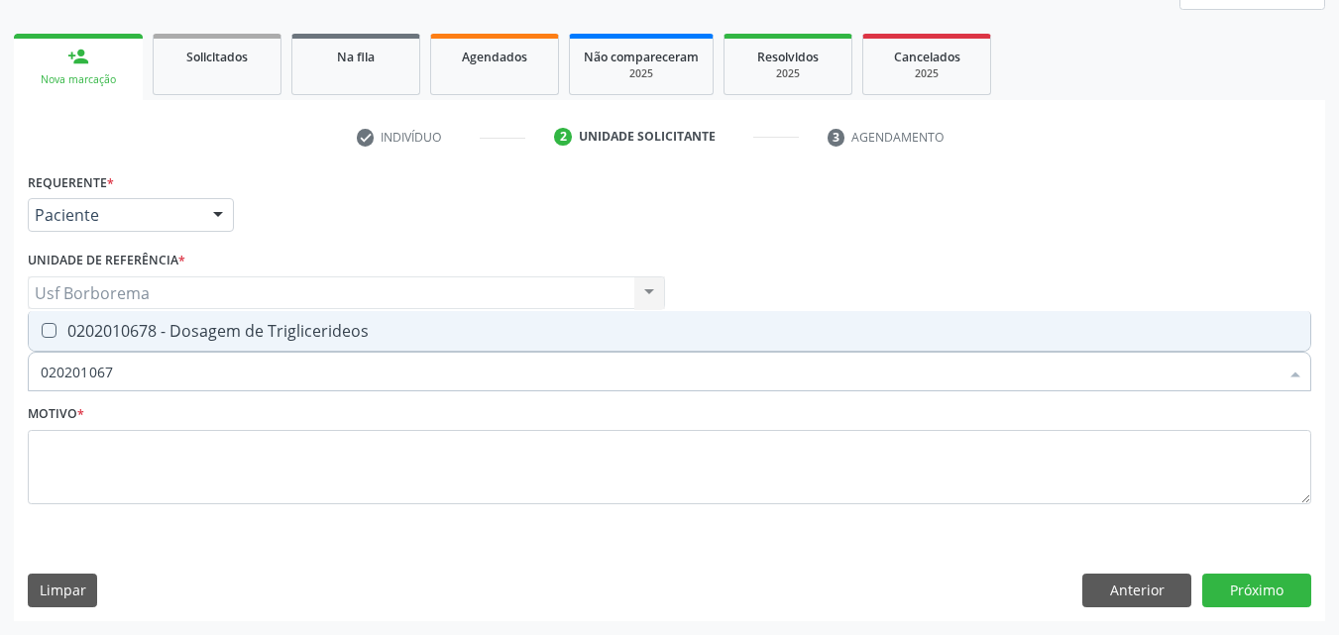
type input "0202010678"
click at [171, 331] on div "0202010678 - Dosagem de Triglicerideos" at bounding box center [670, 331] width 1258 height 16
checkbox Triglicerideos "true"
click at [179, 373] on input "0202010678" at bounding box center [660, 372] width 1238 height 40
type input "02020106"
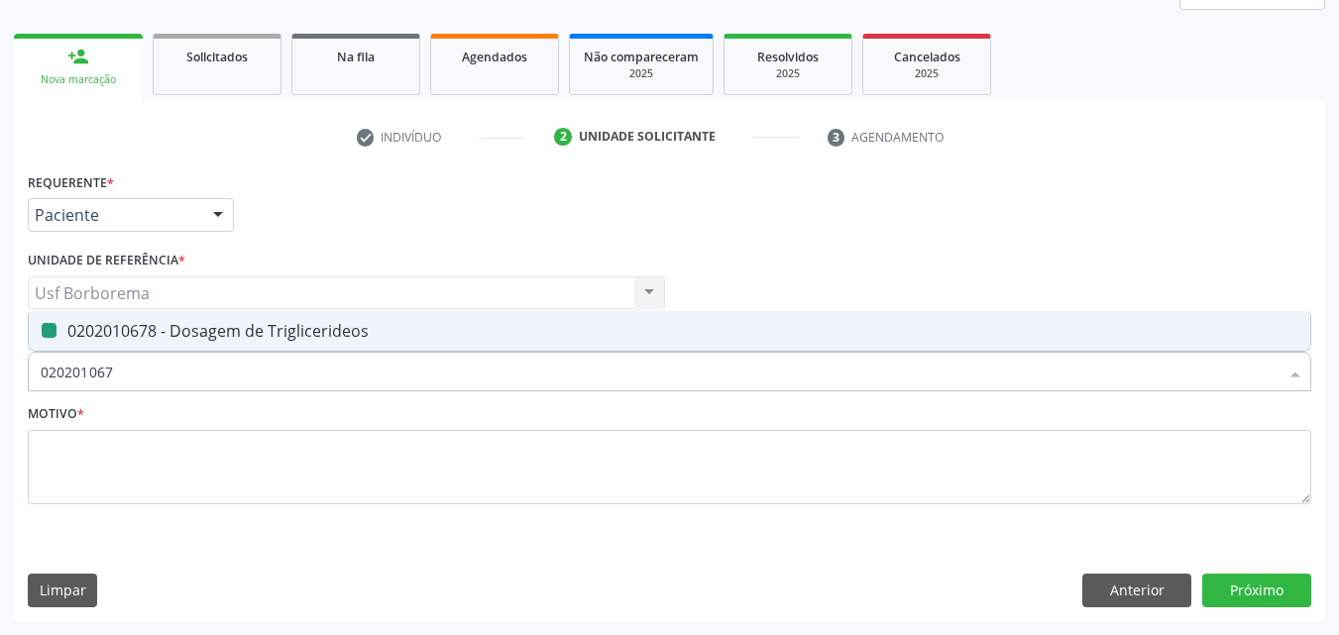
checkbox Triglicerideos "false"
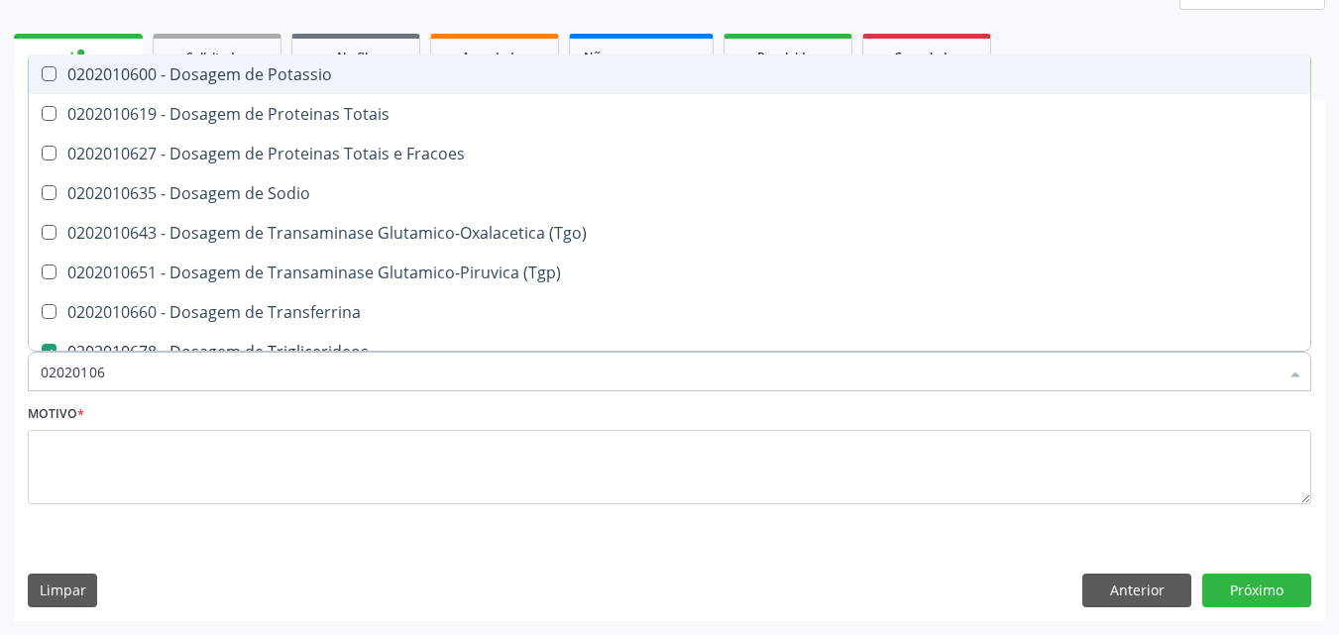
type input "0202010"
checkbox Triglicerideos "false"
checkbox Ureia "false"
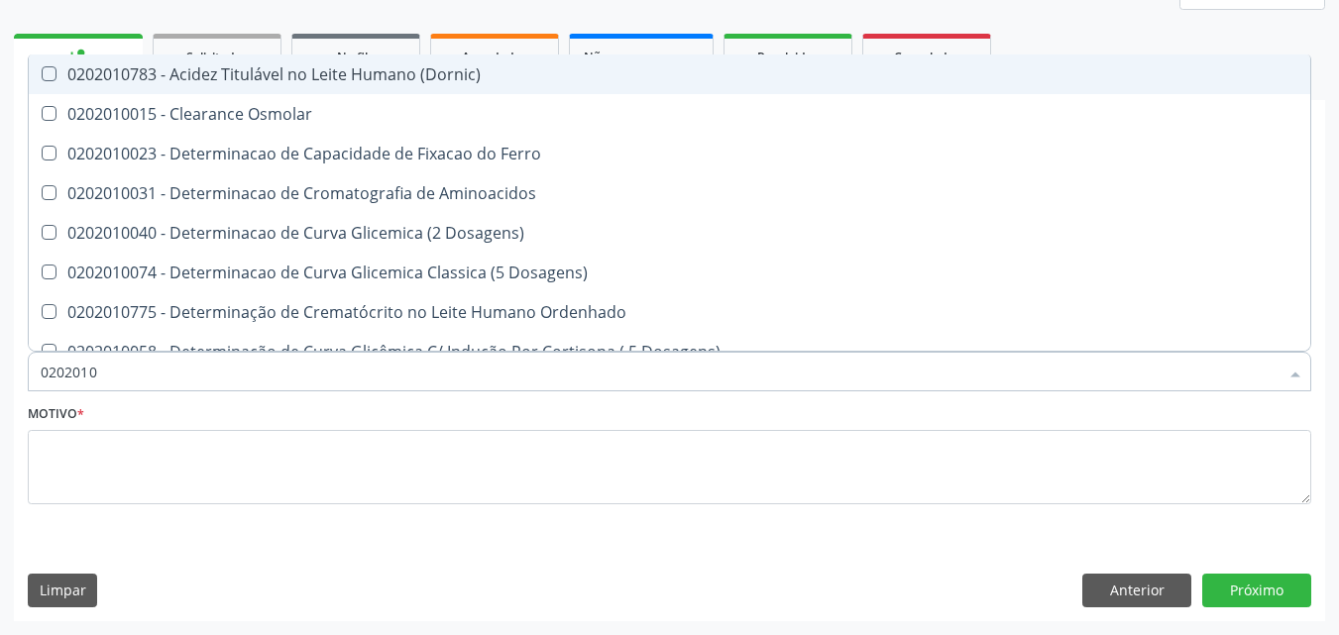
type input "02020106"
checkbox Dosagens\) "true"
checkbox Osmolaridade "true"
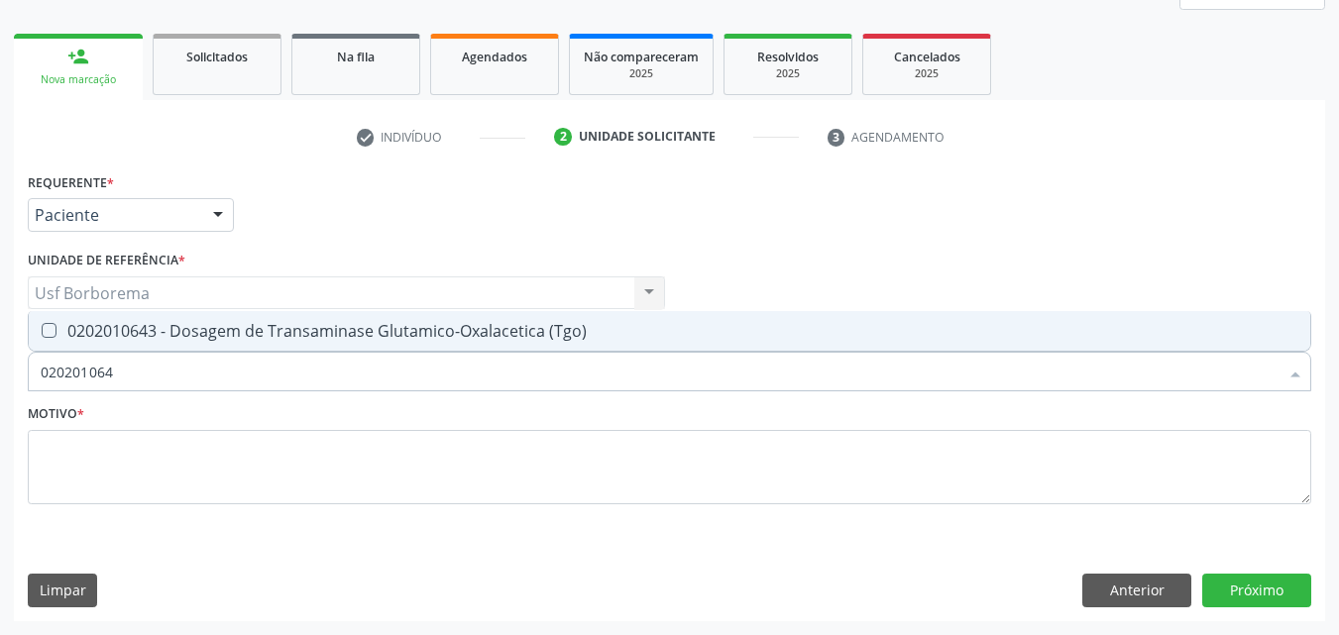
type input "0202010643"
click at [176, 331] on div "0202010643 - Dosagem de Transaminase Glutamico-Oxalacetica (Tgo)" at bounding box center [670, 331] width 1258 height 16
checkbox \(Tgo\) "true"
click at [172, 355] on input "0202010643" at bounding box center [660, 372] width 1238 height 40
type input "02020106"
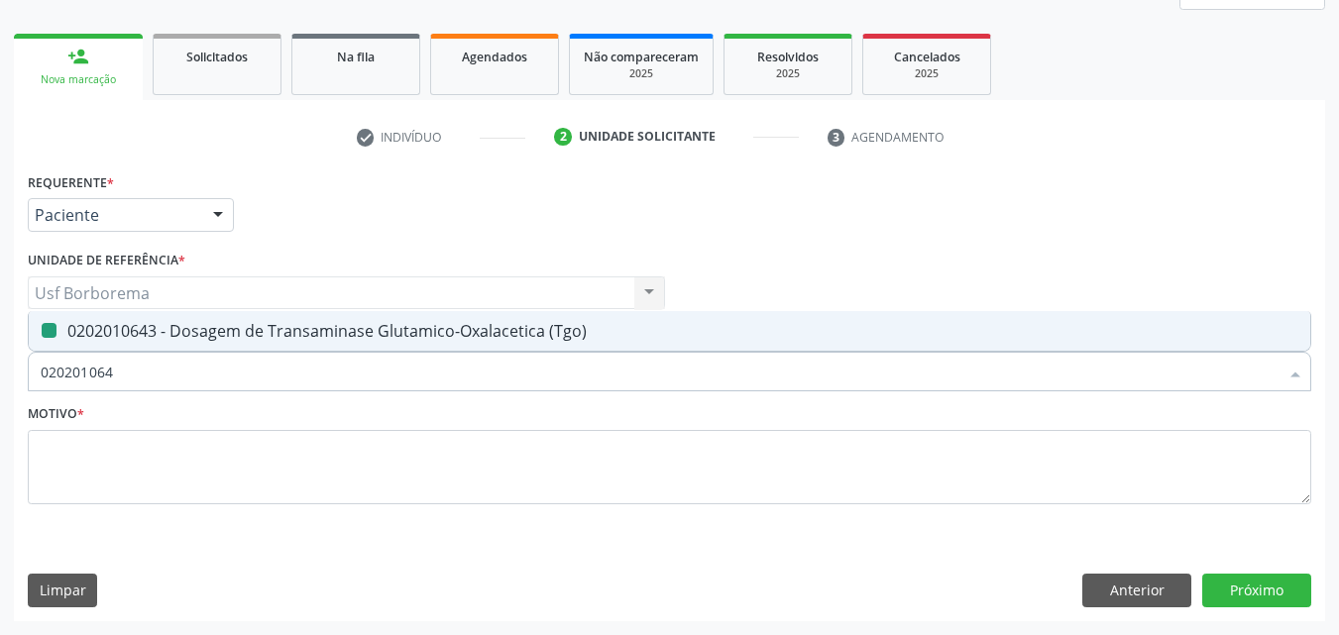
checkbox \(Tgo\) "false"
type input "0202010651"
drag, startPoint x: 163, startPoint y: 334, endPoint x: 169, endPoint y: 376, distance: 42.1
click at [163, 344] on span "0202010651 - Dosagem de Transaminase Glutamico-Piruvica (Tgp)" at bounding box center [670, 331] width 1282 height 40
click at [169, 376] on input "0202010651" at bounding box center [660, 372] width 1238 height 40
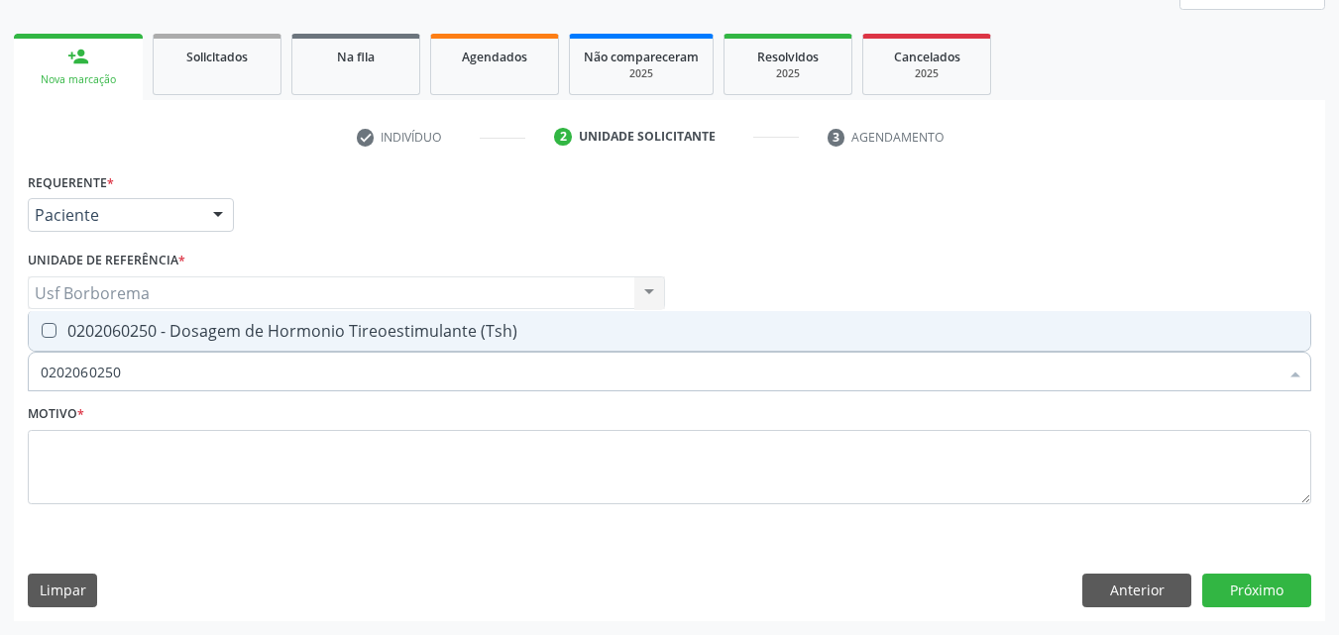
drag, startPoint x: 166, startPoint y: 338, endPoint x: 160, endPoint y: 355, distance: 17.9
click at [164, 343] on span "0202060250 - Dosagem de Hormonio Tireoestimulante (Tsh)" at bounding box center [670, 331] width 1282 height 40
click at [167, 367] on input "0202060250" at bounding box center [660, 372] width 1238 height 40
click at [153, 332] on div "0202050017 - Analise de Caracteres Fisicos, Elementos e Sedimento da Urina" at bounding box center [670, 331] width 1258 height 16
click at [140, 376] on input "0202050017" at bounding box center [660, 372] width 1238 height 40
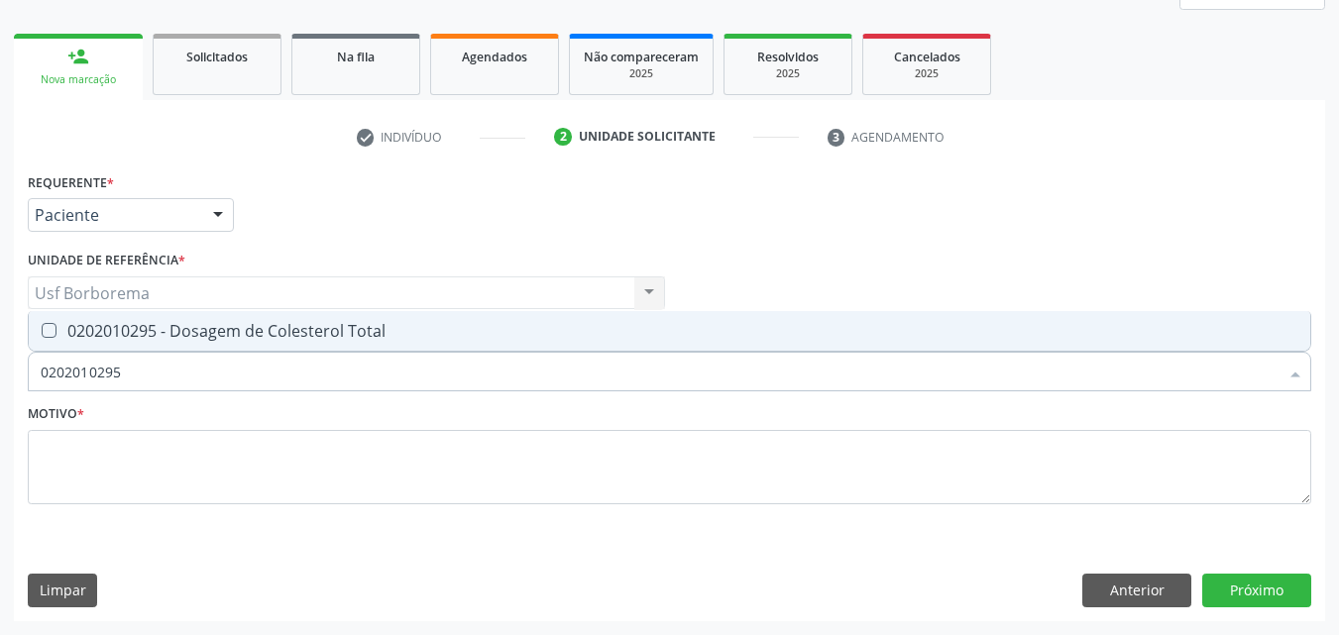
drag, startPoint x: 154, startPoint y: 322, endPoint x: 153, endPoint y: 353, distance: 30.7
click at [154, 332] on div "0202010295 - Dosagem de Colesterol Total" at bounding box center [670, 331] width 1258 height 16
click at [153, 361] on input "0202010295" at bounding box center [660, 372] width 1238 height 40
click at [155, 374] on input "0202010295" at bounding box center [660, 372] width 1238 height 40
click at [164, 338] on div "0202010287 - Dosagem de Colesterol Ldl" at bounding box center [670, 331] width 1258 height 16
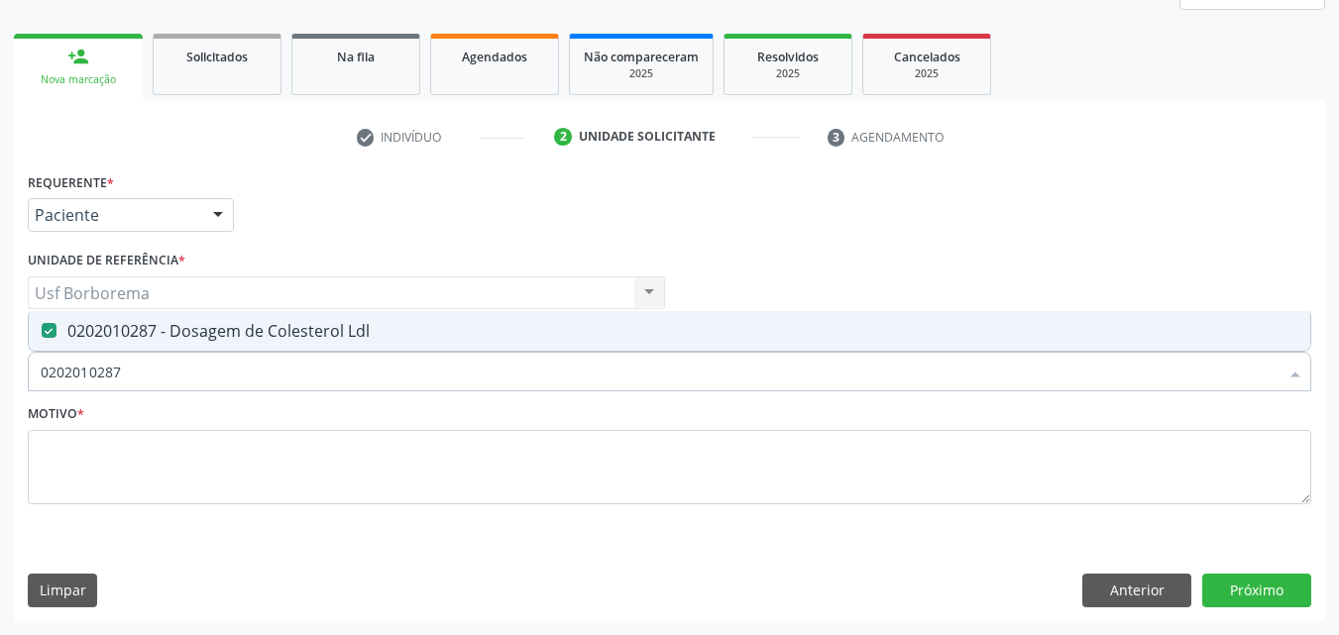
click at [169, 375] on input "0202010287" at bounding box center [660, 372] width 1238 height 40
click at [149, 366] on input "0202080080" at bounding box center [660, 372] width 1238 height 40
click at [140, 329] on div "0202010503 - Dosagem de Hemoglobina Glicosilada" at bounding box center [670, 331] width 1258 height 16
click at [158, 385] on input "020201050" at bounding box center [660, 372] width 1238 height 40
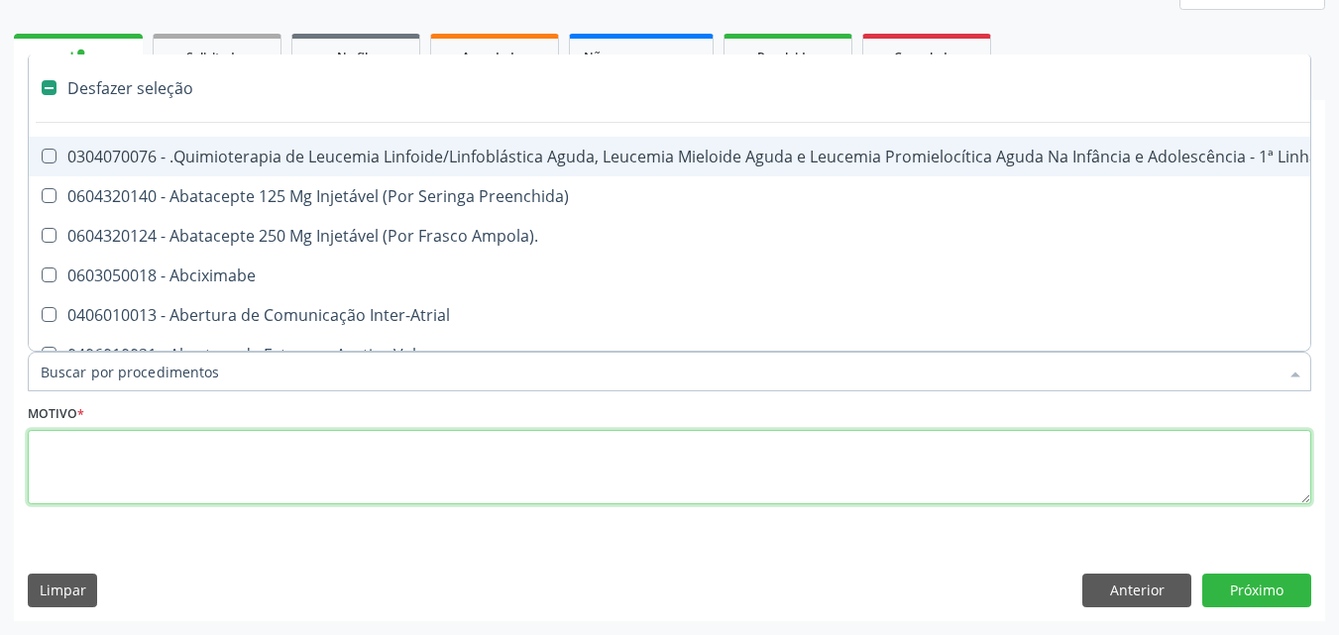
click at [158, 459] on textarea at bounding box center [670, 467] width 1284 height 75
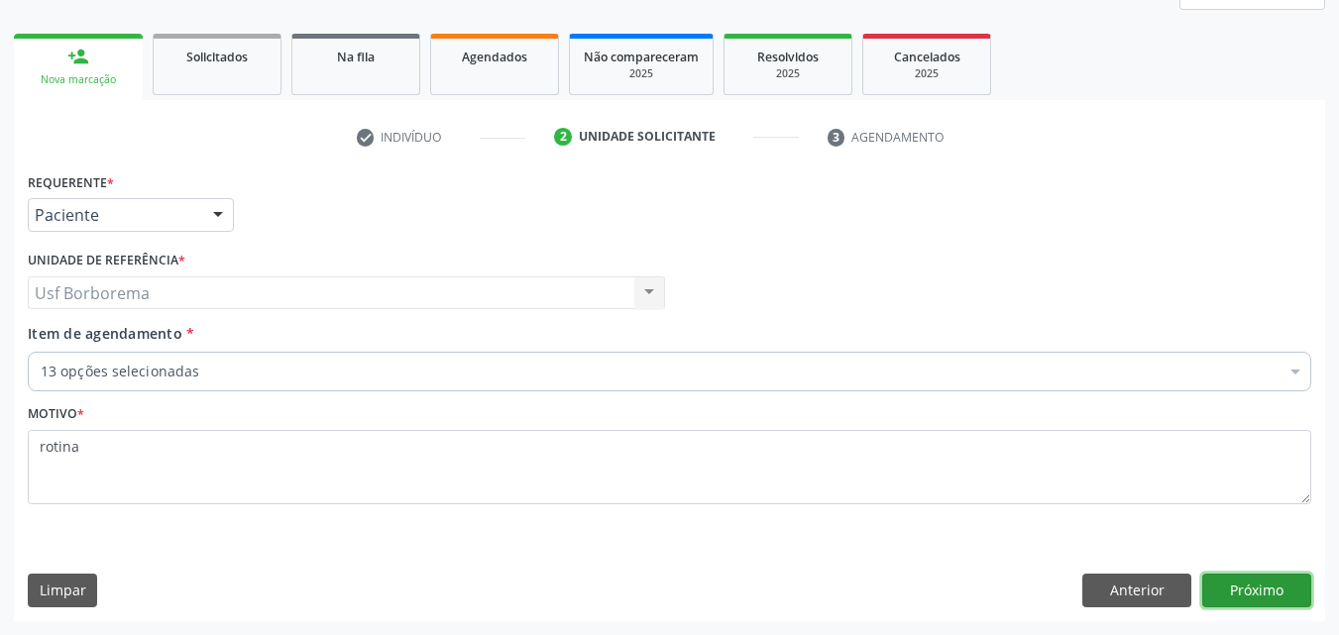
click at [1228, 593] on button "Próximo" at bounding box center [1256, 591] width 109 height 34
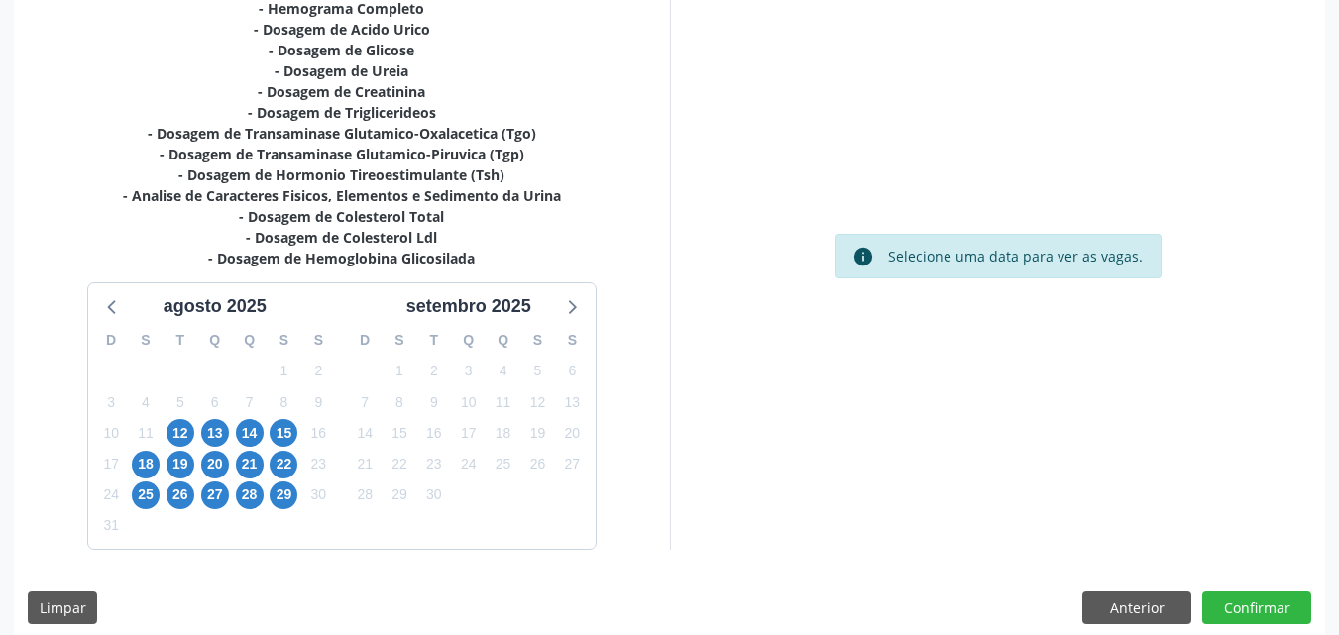
scroll to position [461, 0]
click at [180, 435] on span "12" at bounding box center [181, 432] width 28 height 28
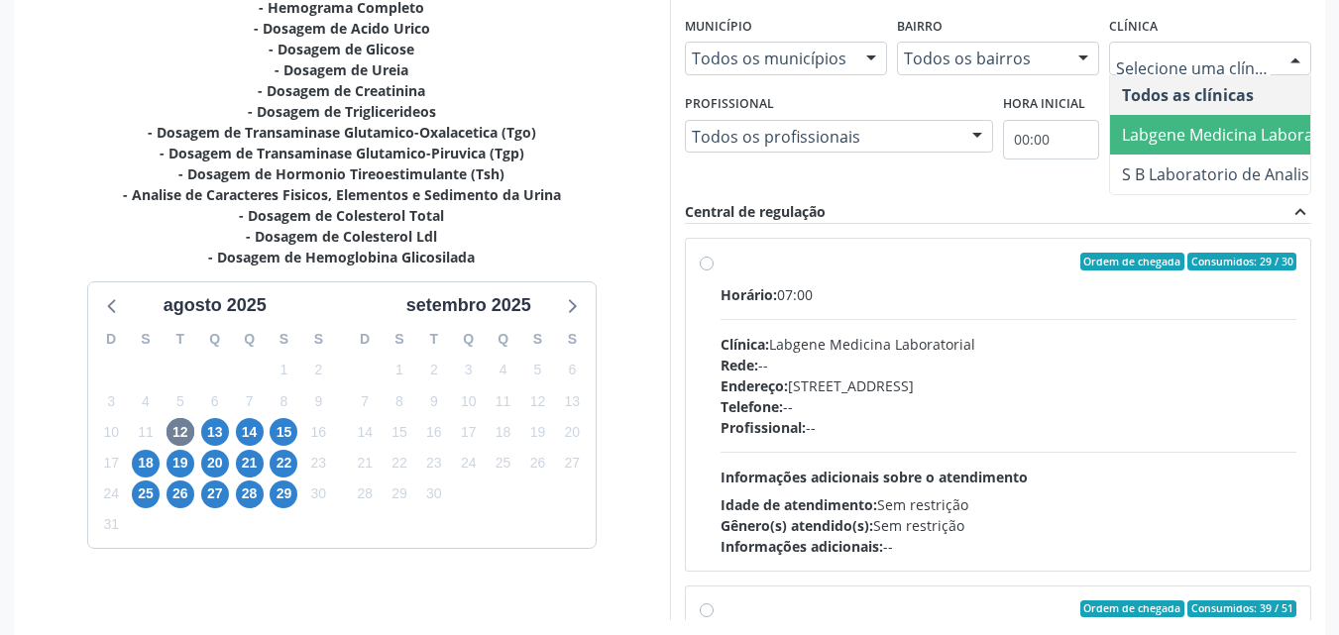
click at [1177, 120] on span "Labgene Medicina Laboratorial" at bounding box center [1246, 135] width 273 height 40
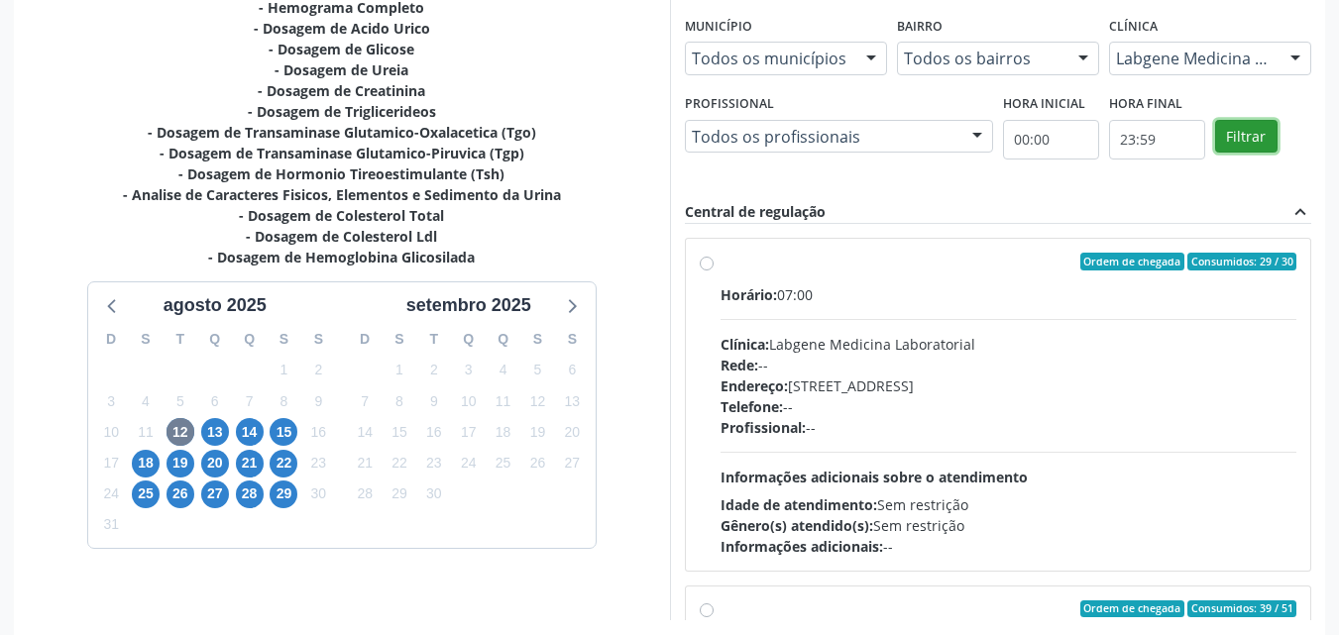
click at [1234, 134] on button "Filtrar" at bounding box center [1246, 137] width 62 height 34
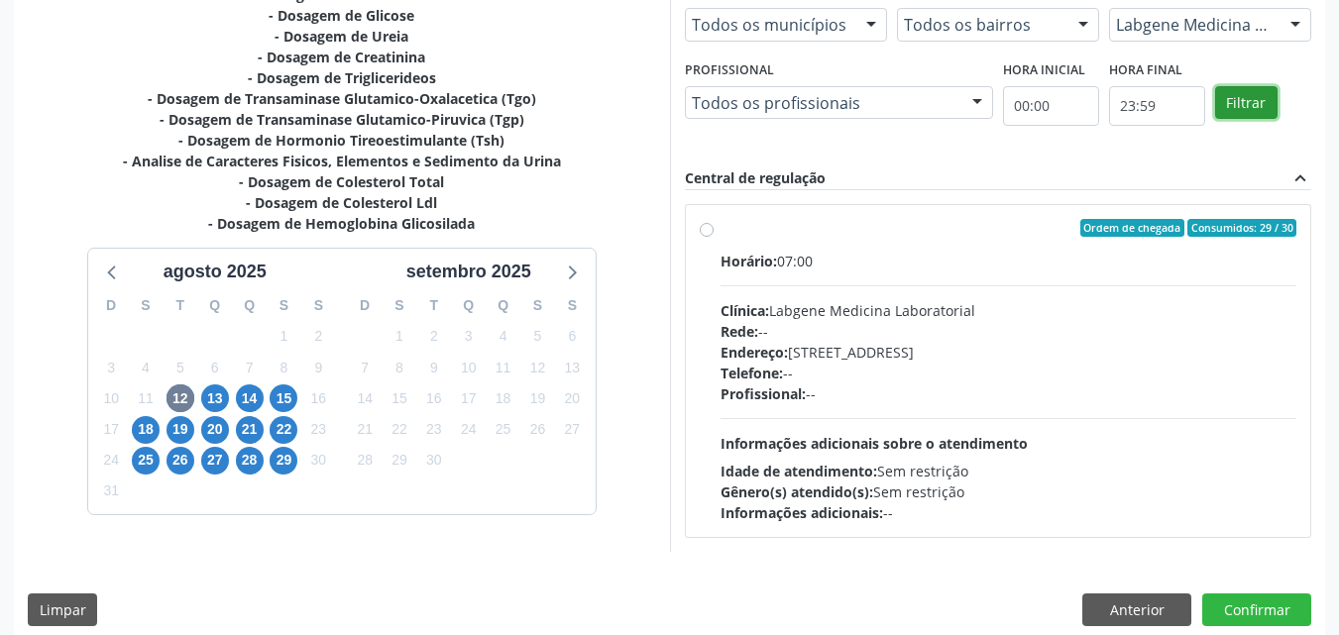
scroll to position [513, 0]
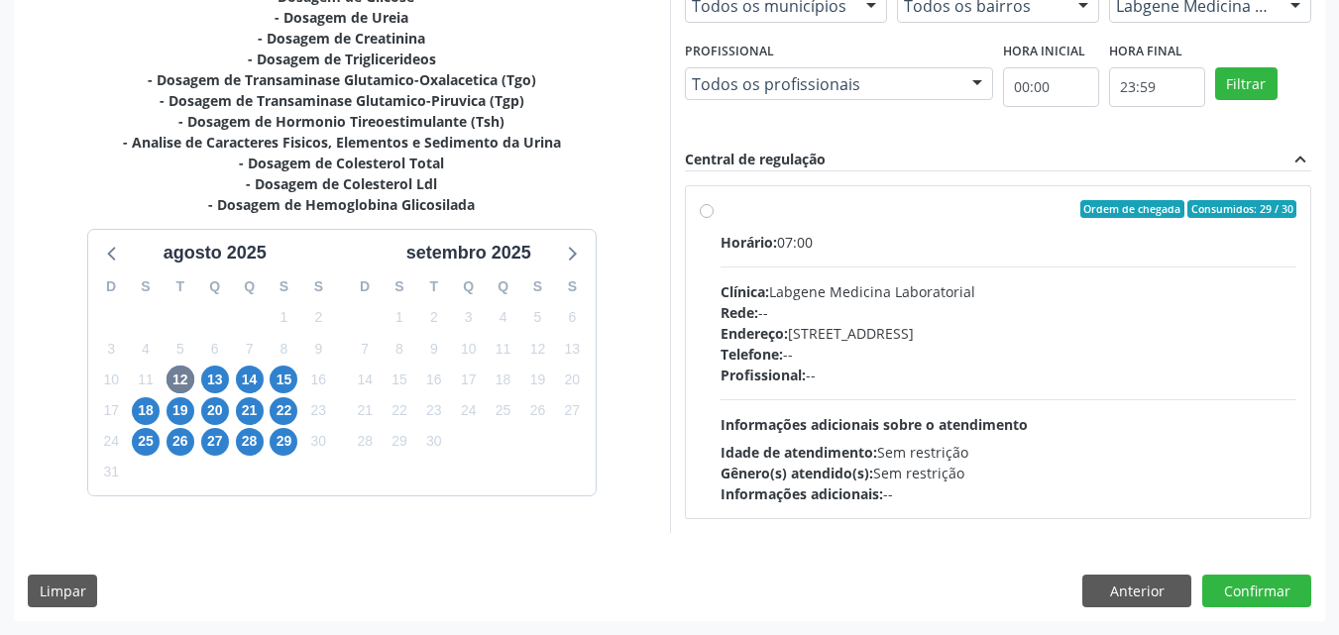
click at [721, 205] on label "Ordem de chegada Consumidos: 29 / 30 Horário: 07:00 Clínica: Labgene Medicina L…" at bounding box center [1009, 352] width 577 height 304
click at [705, 205] on input "Ordem de chegada Consumidos: 29 / 30 Horário: 07:00 Clínica: Labgene Medicina L…" at bounding box center [707, 209] width 14 height 18
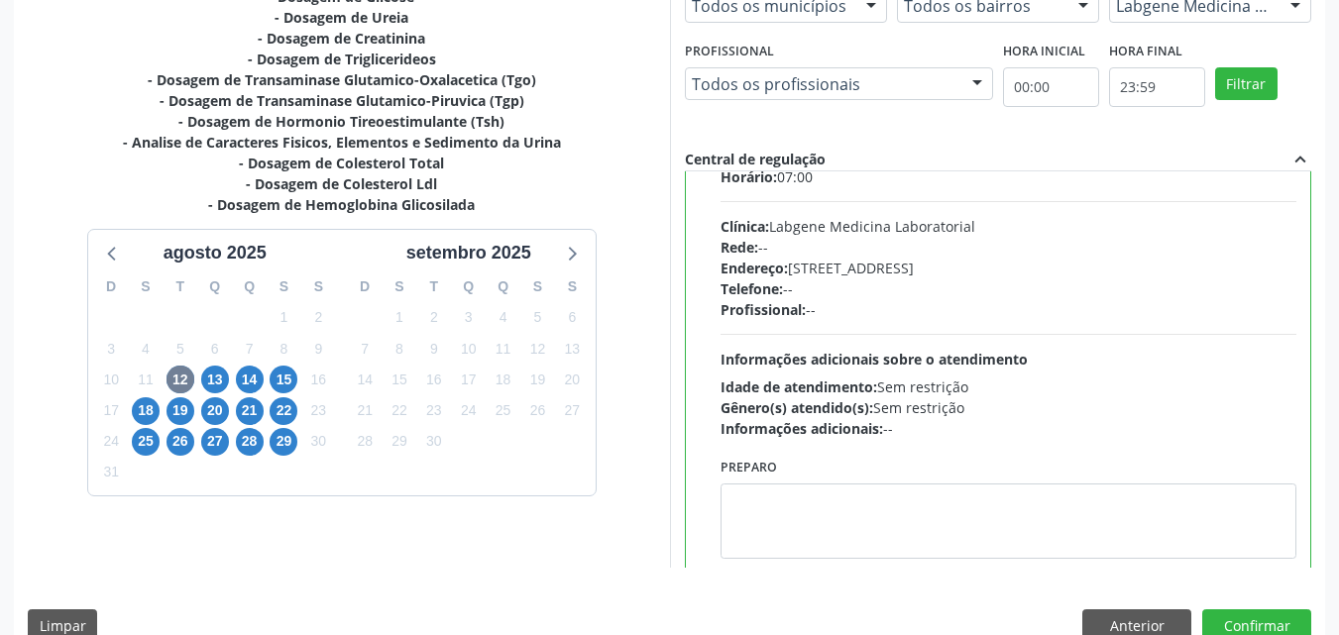
scroll to position [98, 0]
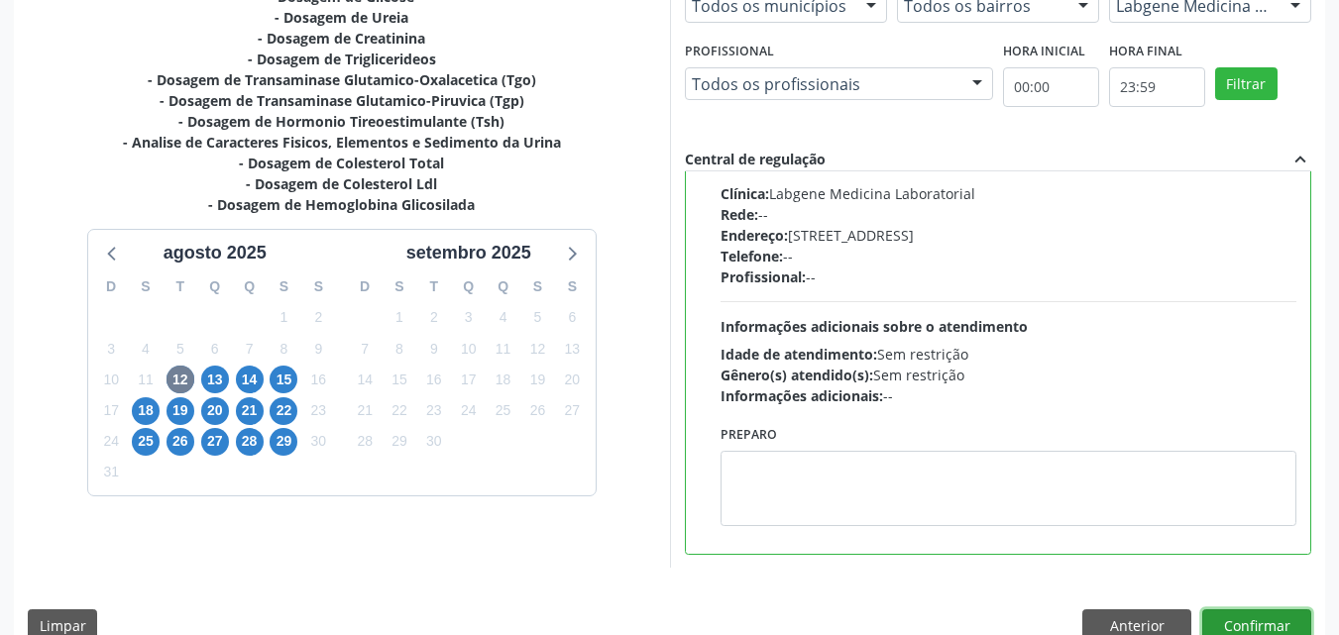
click at [1241, 619] on button "Confirmar" at bounding box center [1256, 627] width 109 height 34
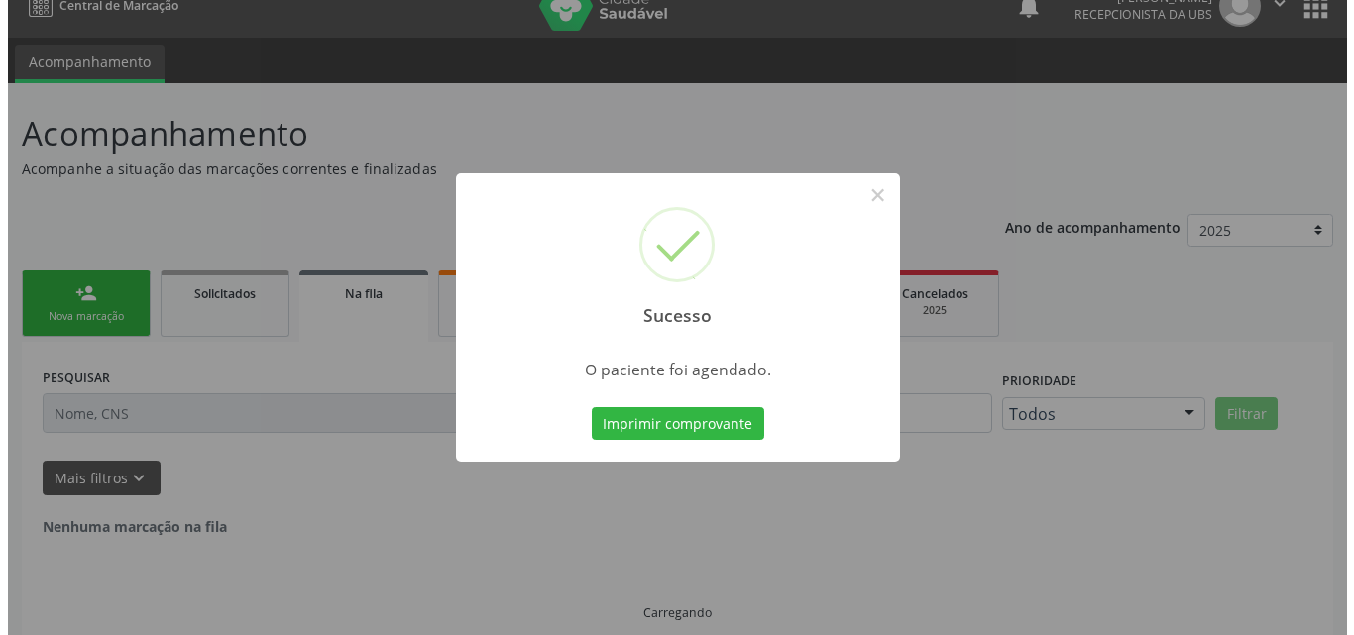
scroll to position [0, 0]
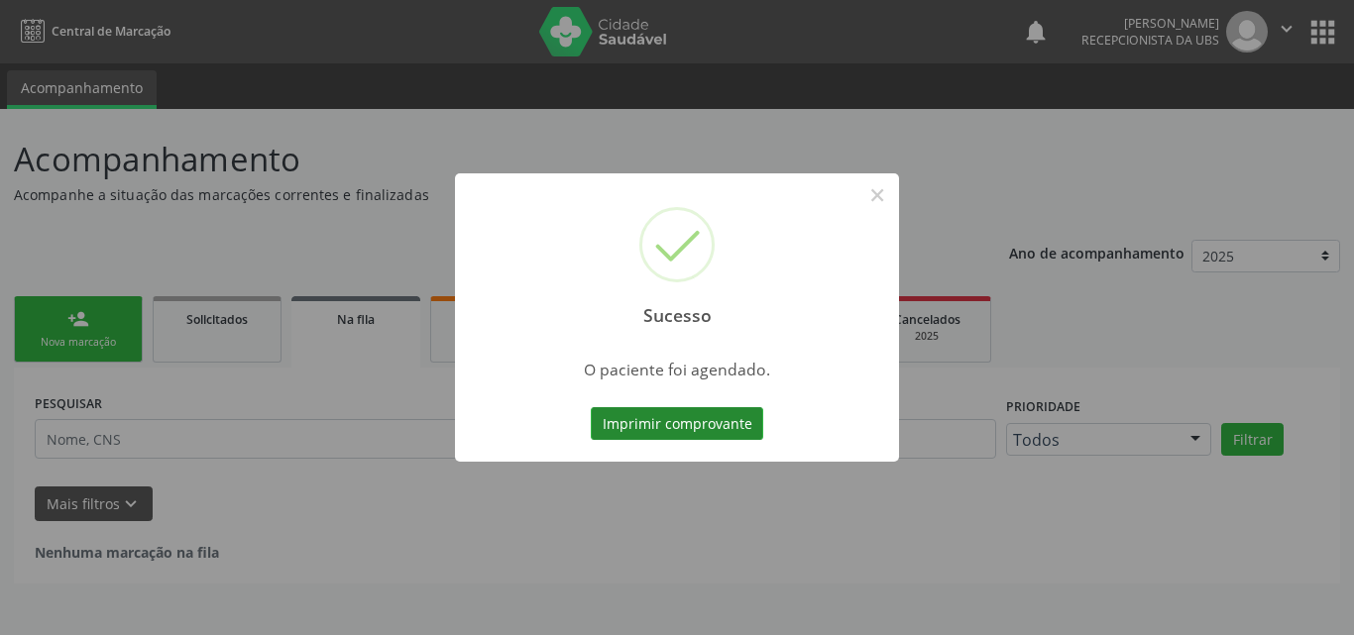
click at [694, 433] on button "Imprimir comprovante" at bounding box center [677, 424] width 172 height 34
